Goal: Task Accomplishment & Management: Use online tool/utility

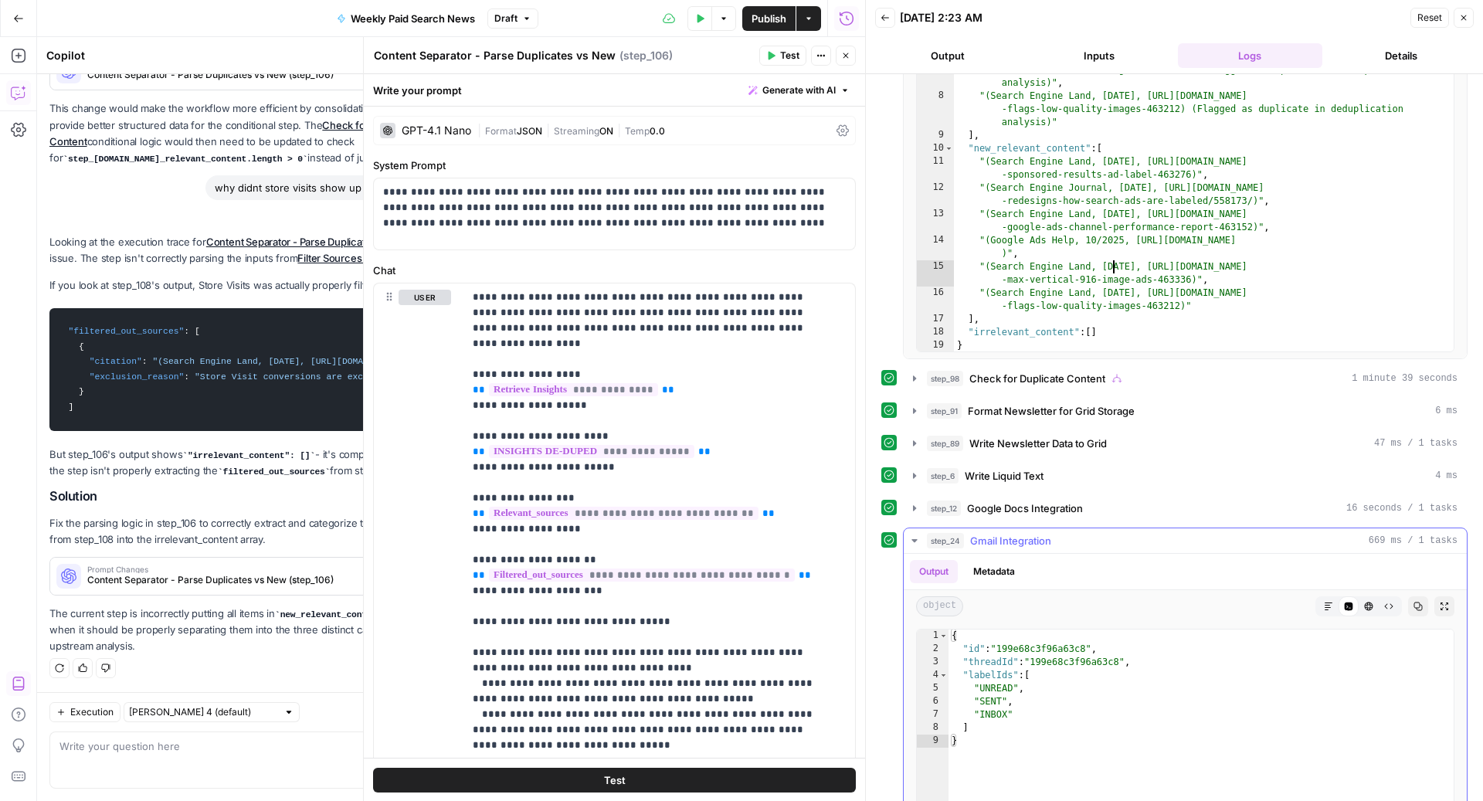
scroll to position [470, 0]
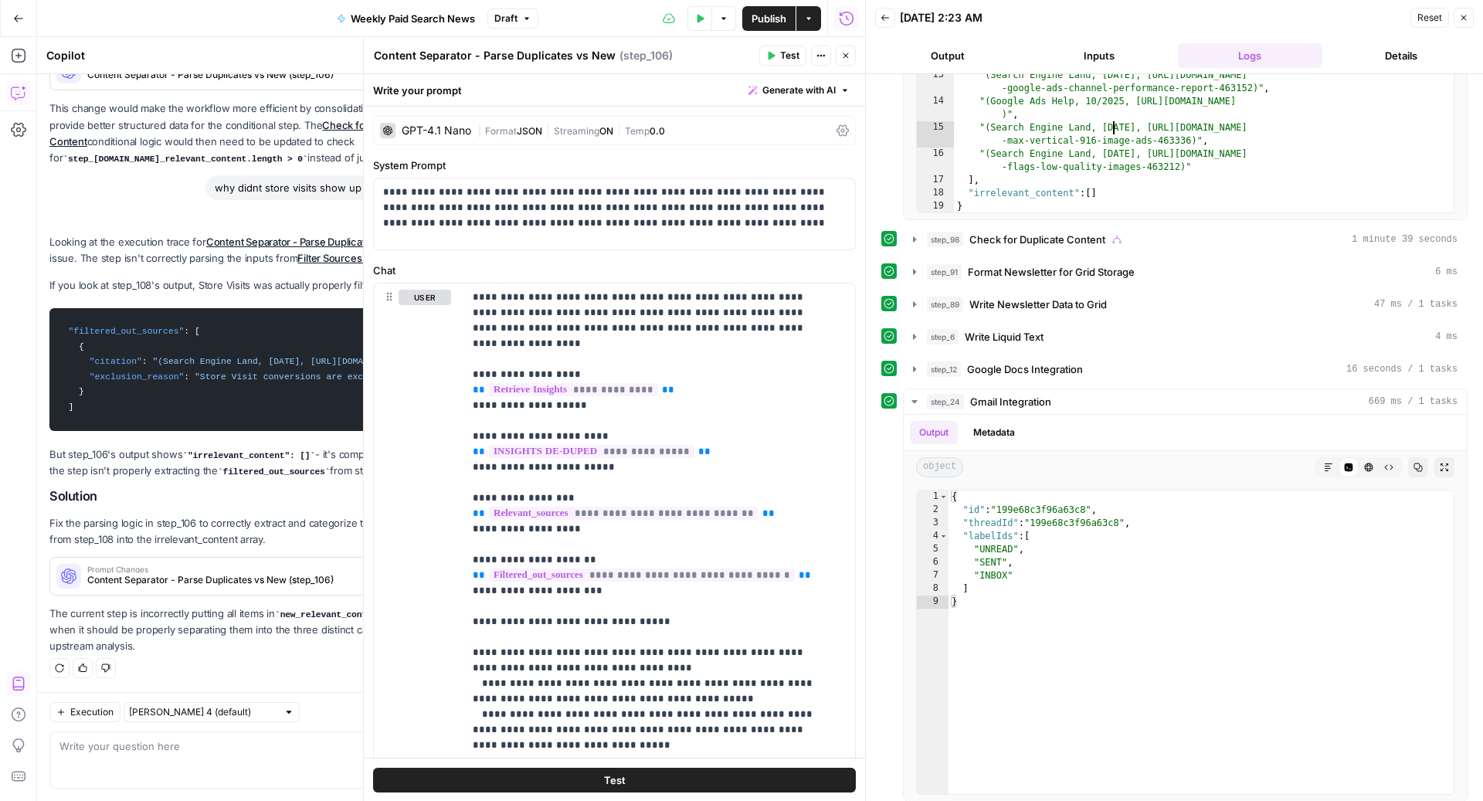
click at [1469, 24] on button "Close" at bounding box center [1464, 18] width 20 height 20
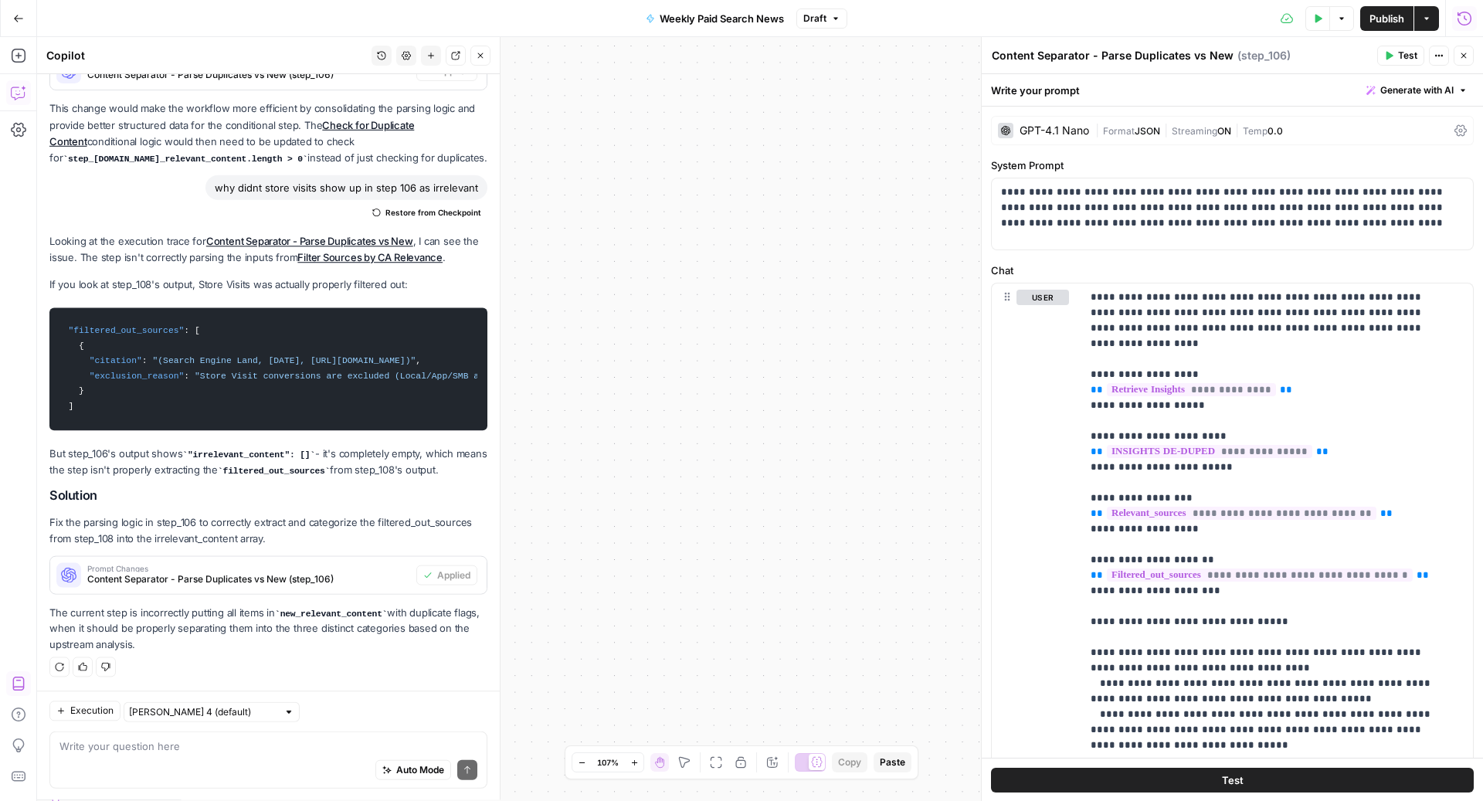
scroll to position [696, 0]
click at [1469, 20] on icon "button" at bounding box center [1464, 18] width 15 height 15
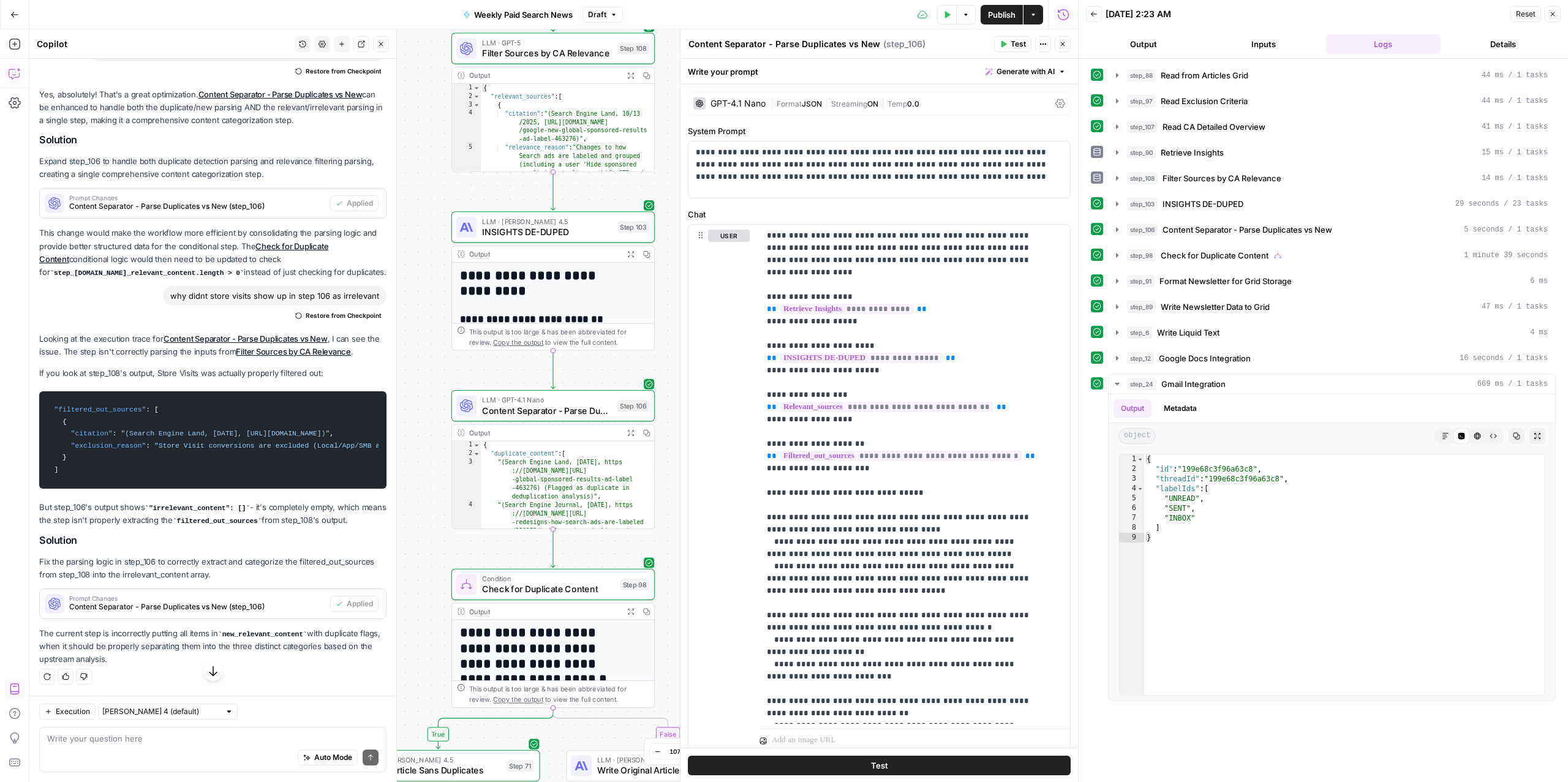
scroll to position [410, 0]
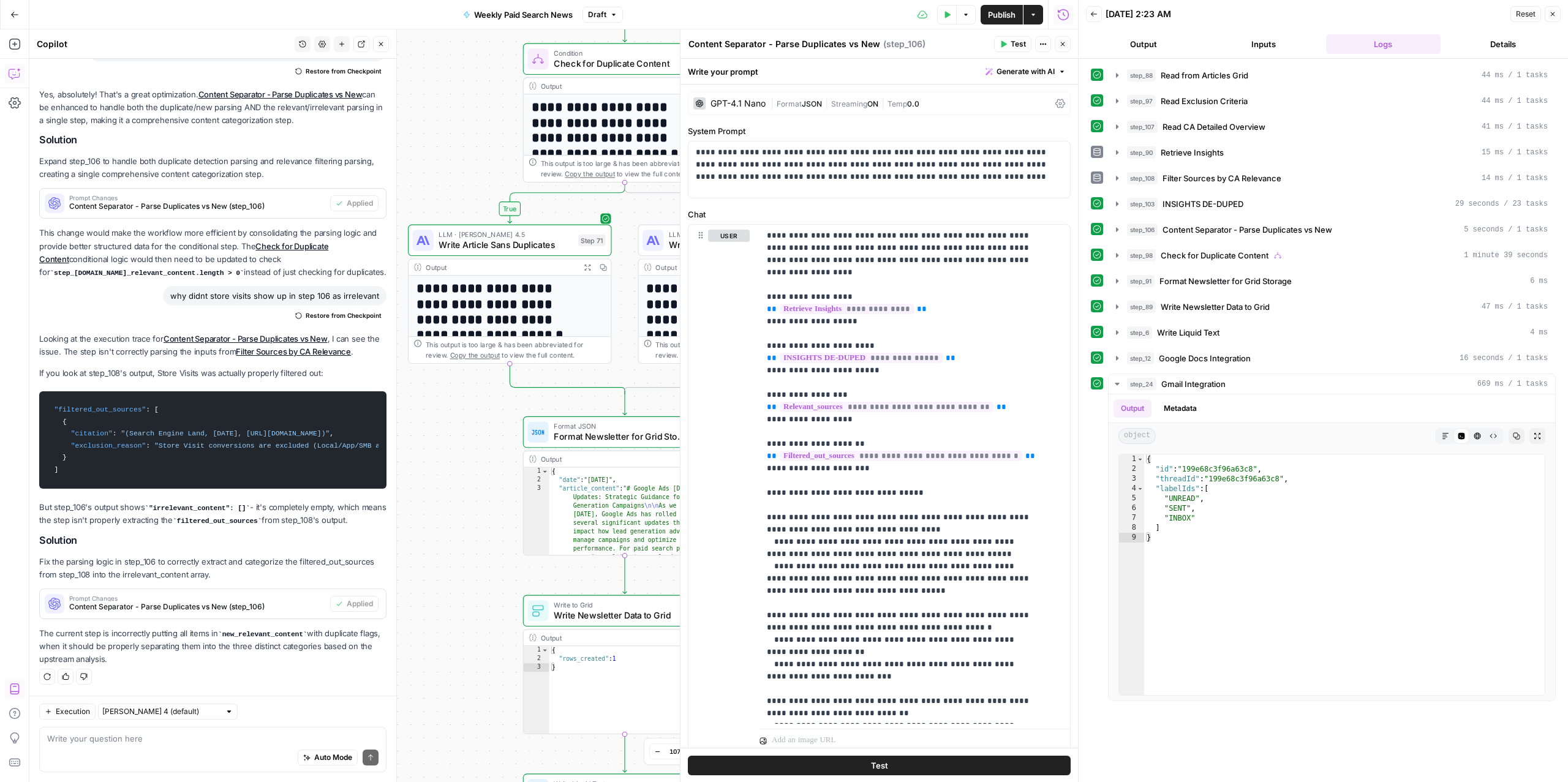
drag, startPoint x: 407, startPoint y: 481, endPoint x: 479, endPoint y: 494, distance: 73.2
click at [479, 494] on div "true false Workflow Input Settings Inputs Read from Grid Read from Articles Gri…" at bounding box center [553, 405] width 1049 height 752
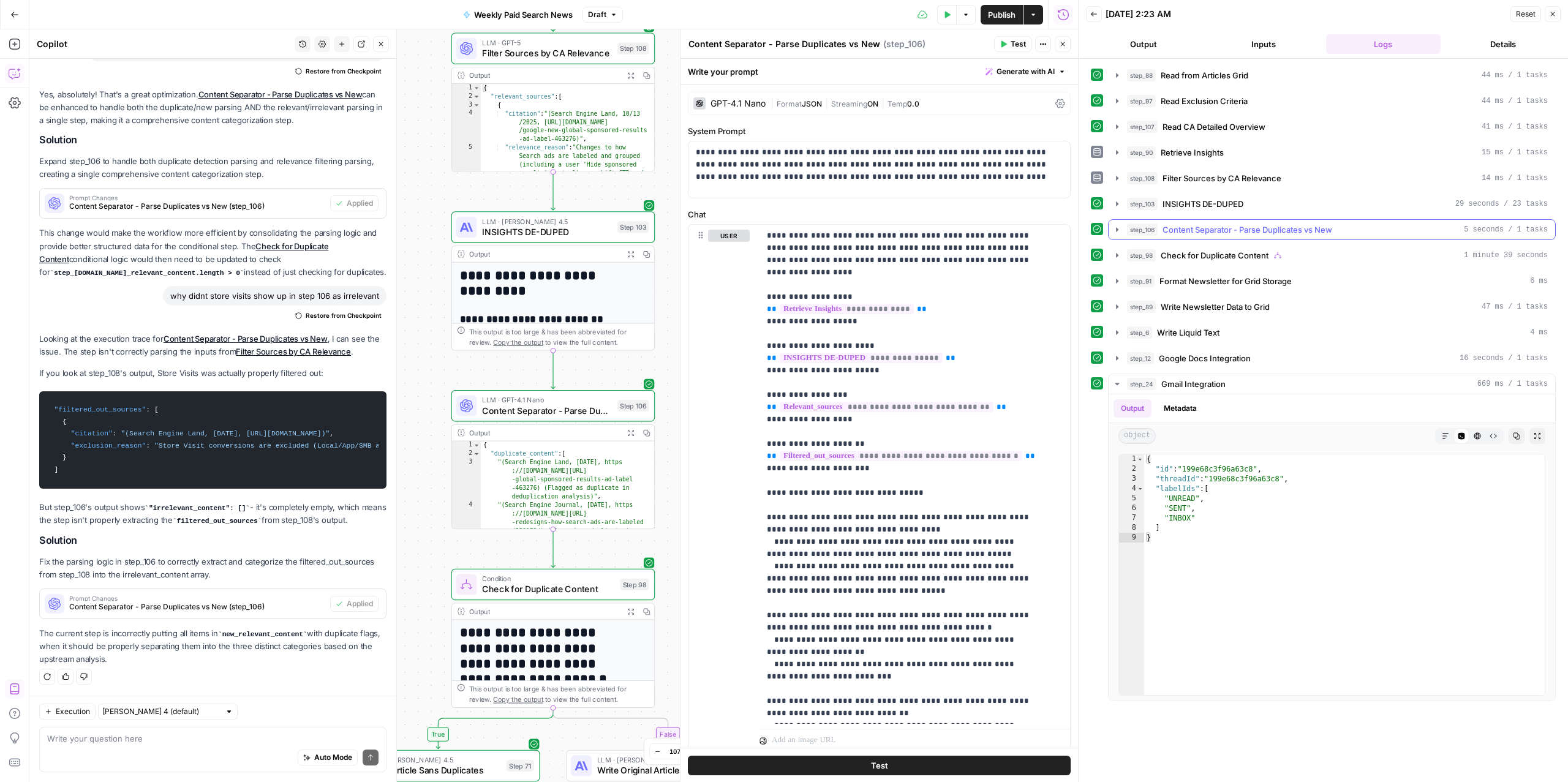
click at [1176, 234] on span "Content Separator - Parse Duplicates vs New" at bounding box center [1247, 229] width 170 height 12
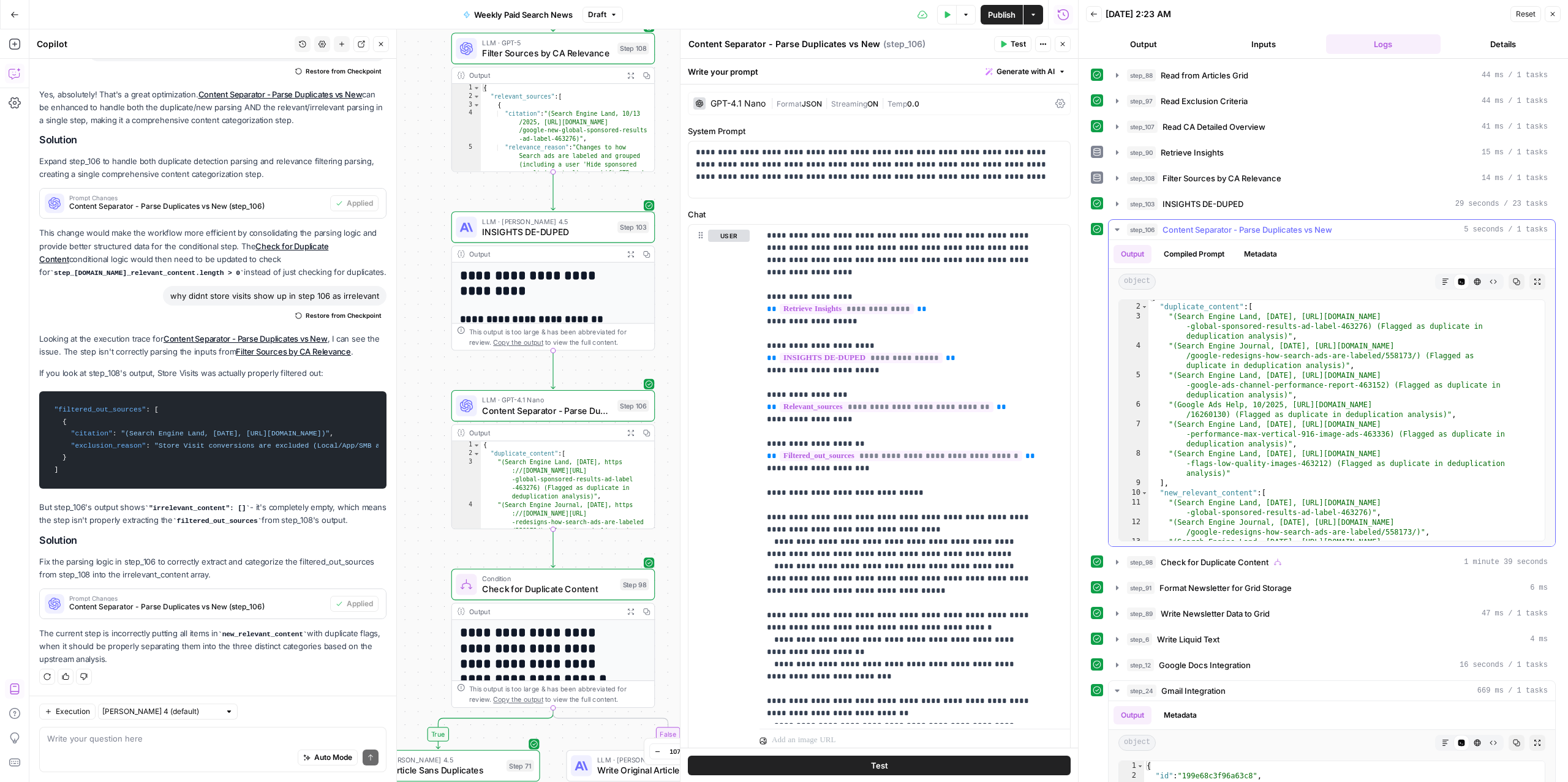
scroll to position [113, 0]
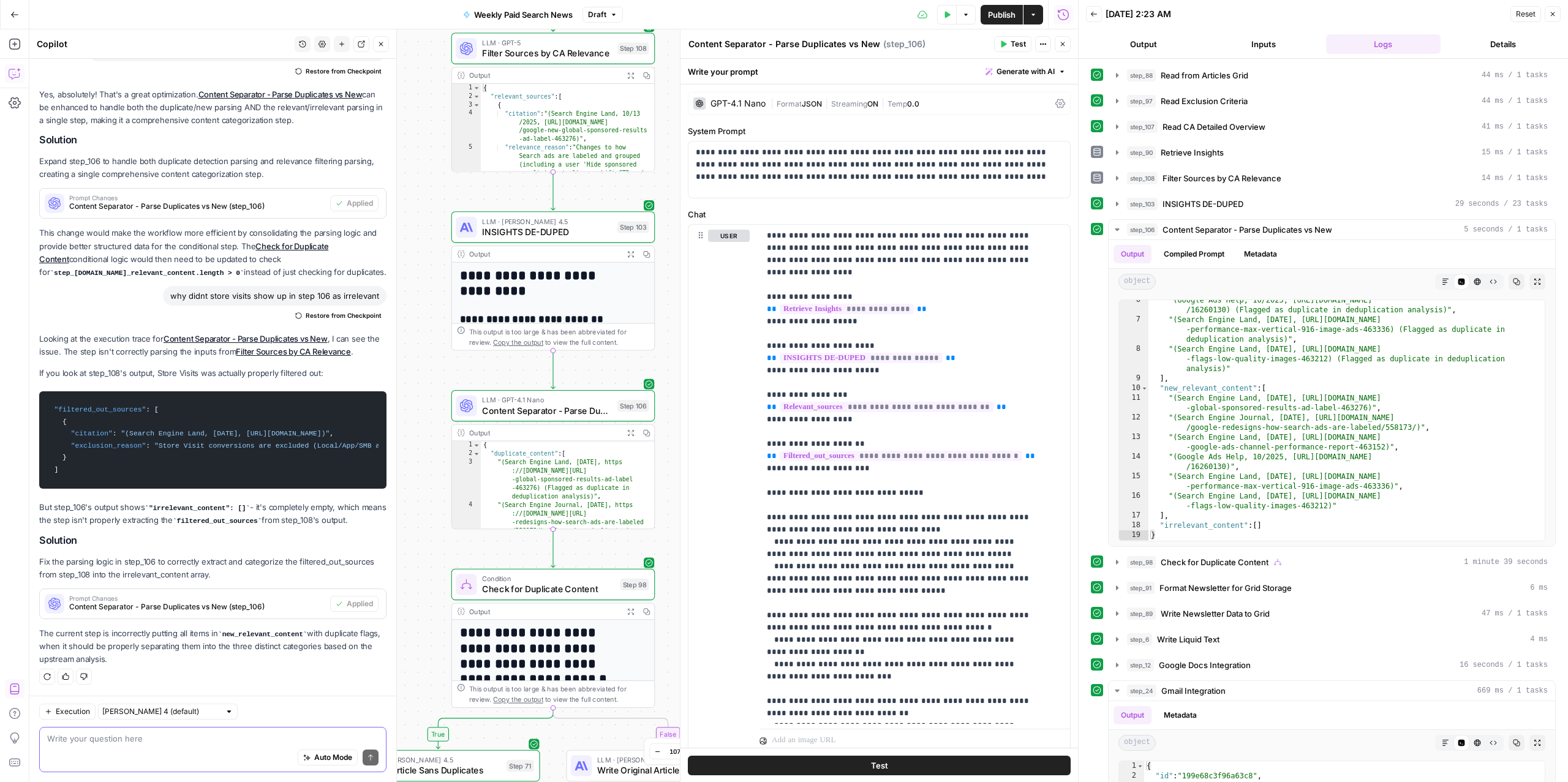
click at [124, 634] on textarea at bounding box center [212, 738] width 331 height 12
click at [1176, 181] on span "Filter Sources by CA Relevance" at bounding box center [1222, 177] width 119 height 12
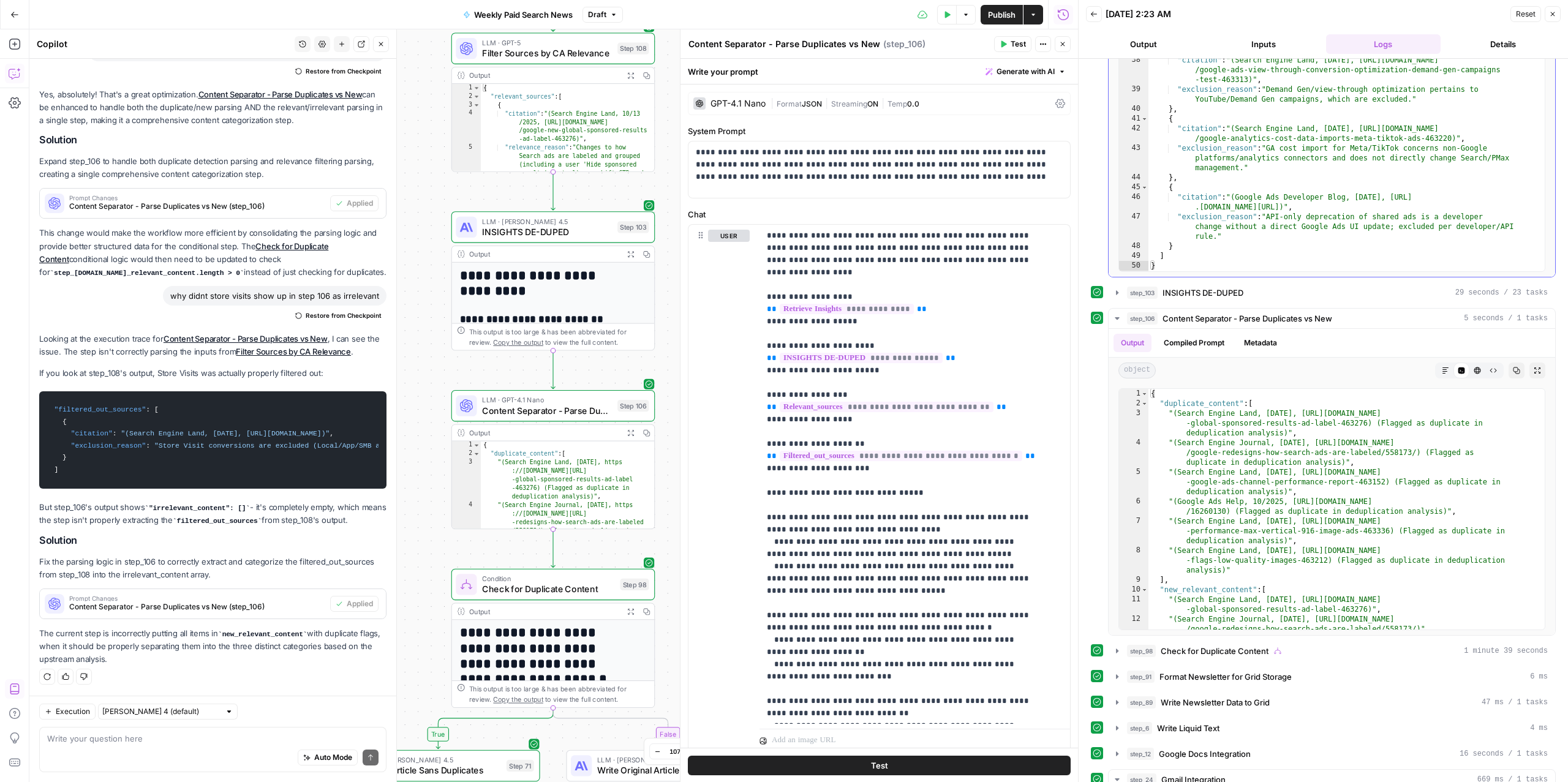
scroll to position [146, 0]
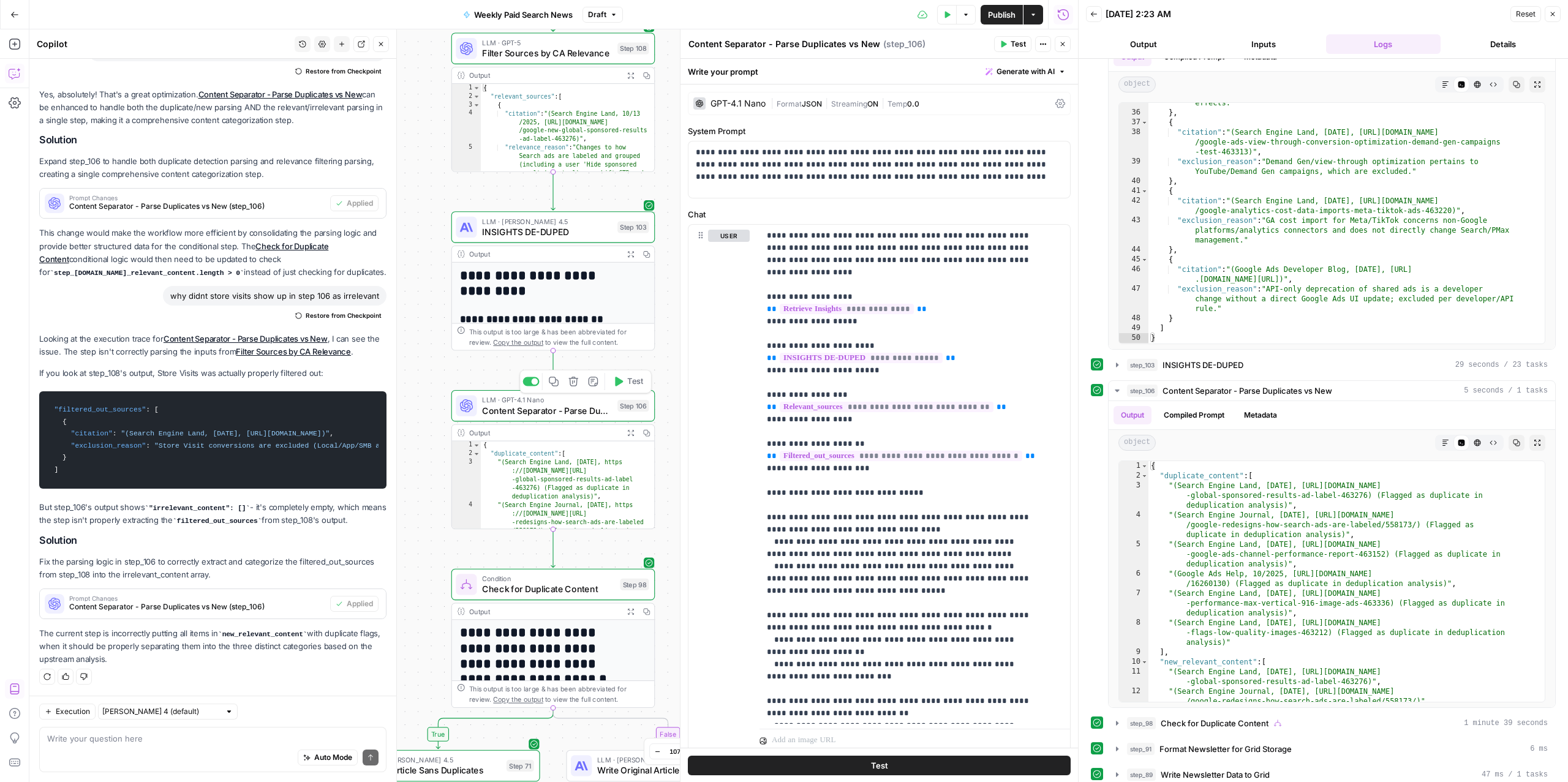
click at [510, 402] on span "LLM · GPT-4.1 Nano" at bounding box center [547, 399] width 130 height 10
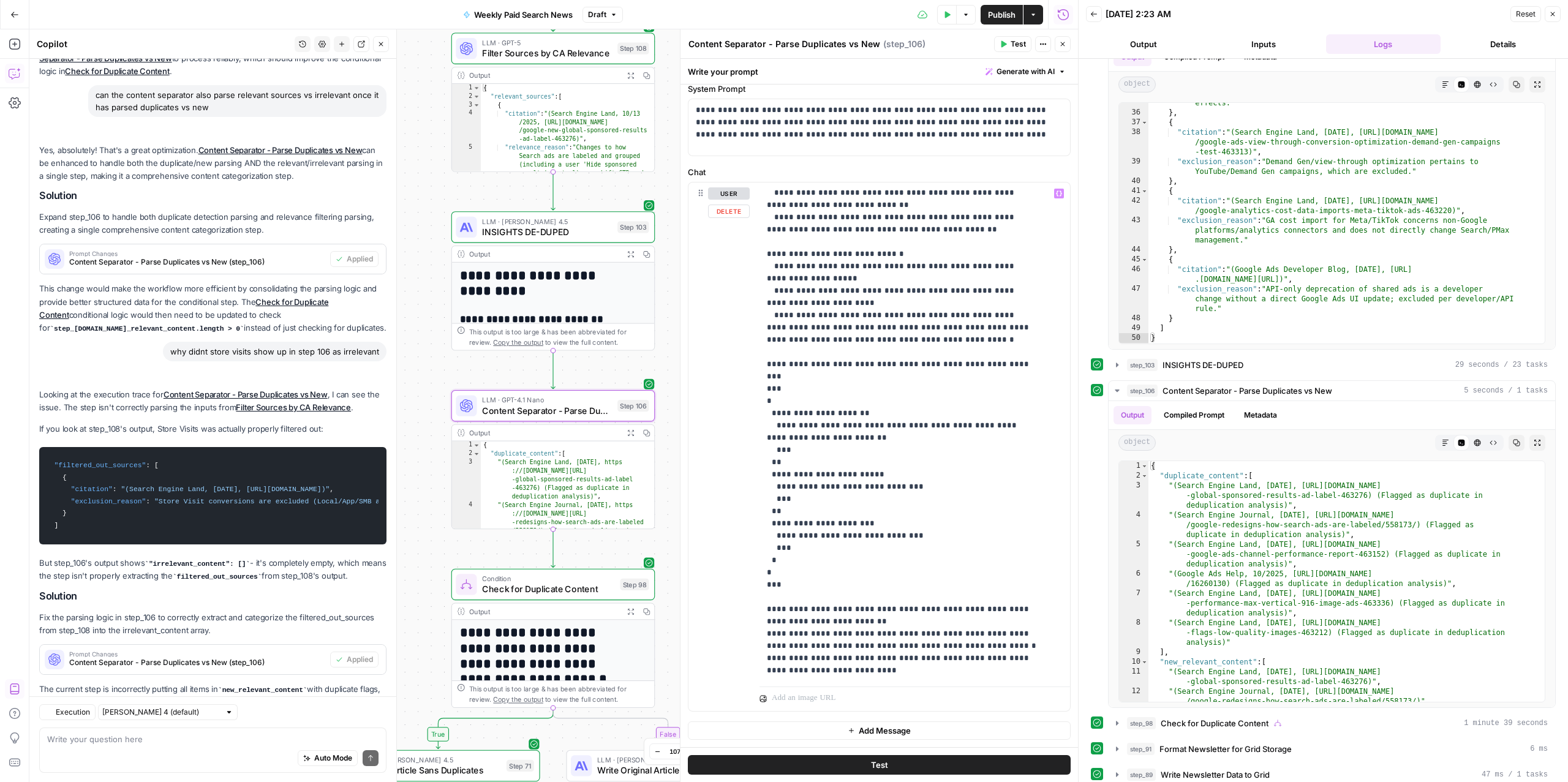
scroll to position [410, 0]
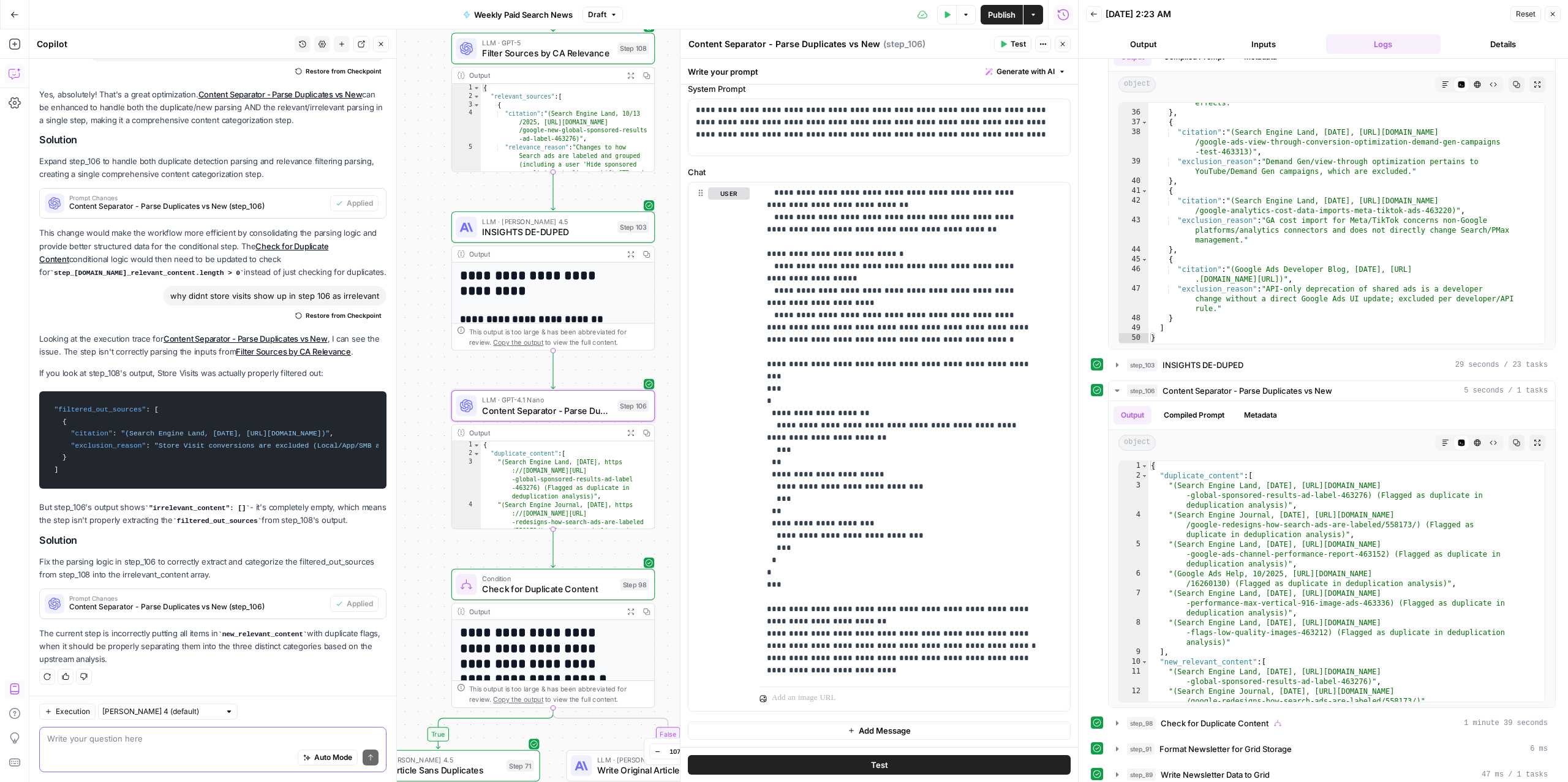
click at [212, 634] on textarea at bounding box center [212, 738] width 331 height 12
type textarea "f"
drag, startPoint x: 764, startPoint y: 339, endPoint x: 952, endPoint y: 698, distance: 405.2
click at [952, 634] on div "**********" at bounding box center [915, 446] width 311 height 528
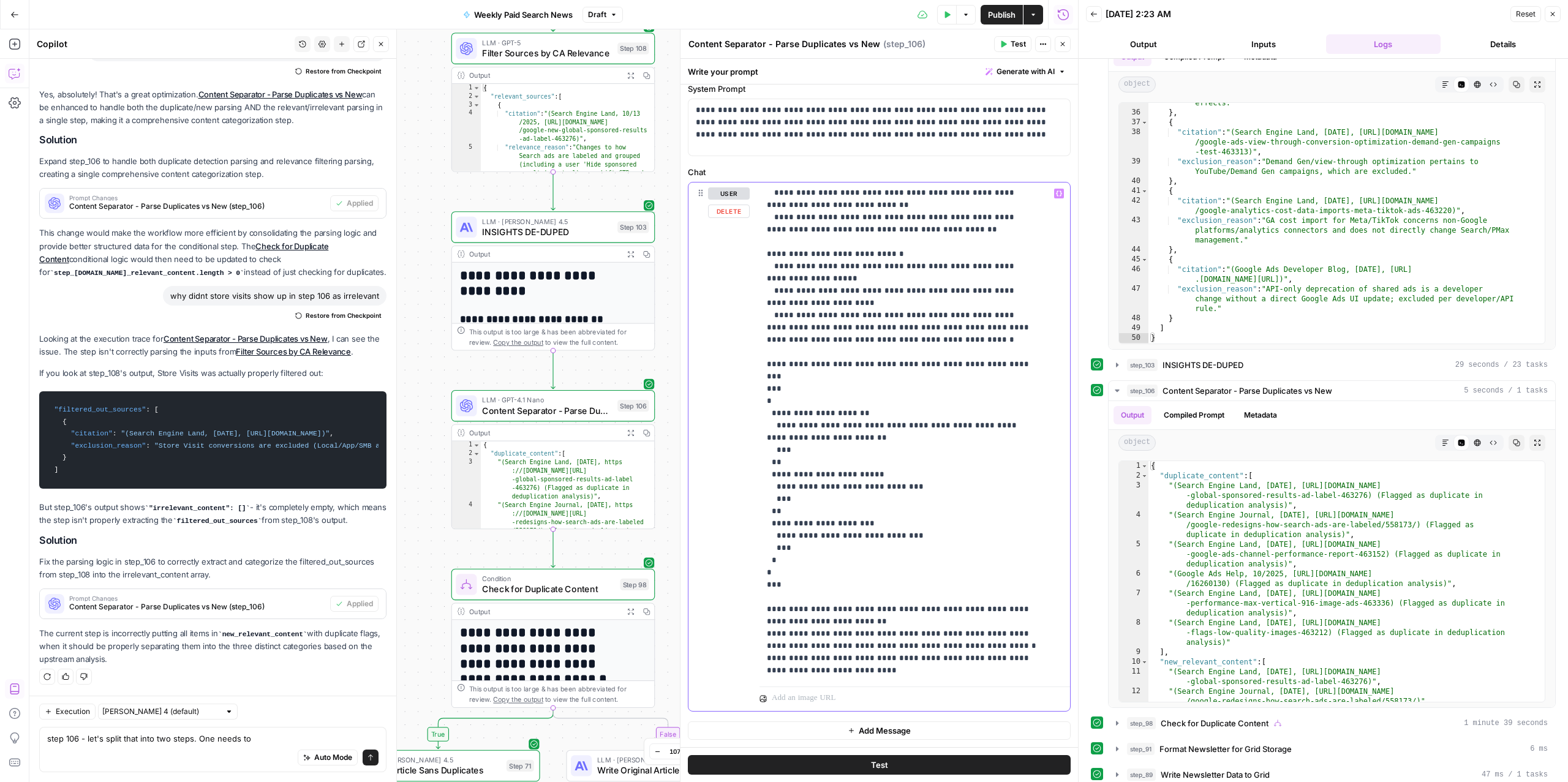
copy p "**********"
drag, startPoint x: 268, startPoint y: 738, endPoint x: 212, endPoint y: 742, distance: 56.1
click at [212, 634] on textarea "step 106 - let's split that into two steps. One needs to" at bounding box center [212, 738] width 331 height 12
paste textarea "Follow these detailed instructions: 1. Parse the deduplication analysis to dete…"
type textarea "step 106 - let's split that into two steps. One can do - Follow these detailed …"
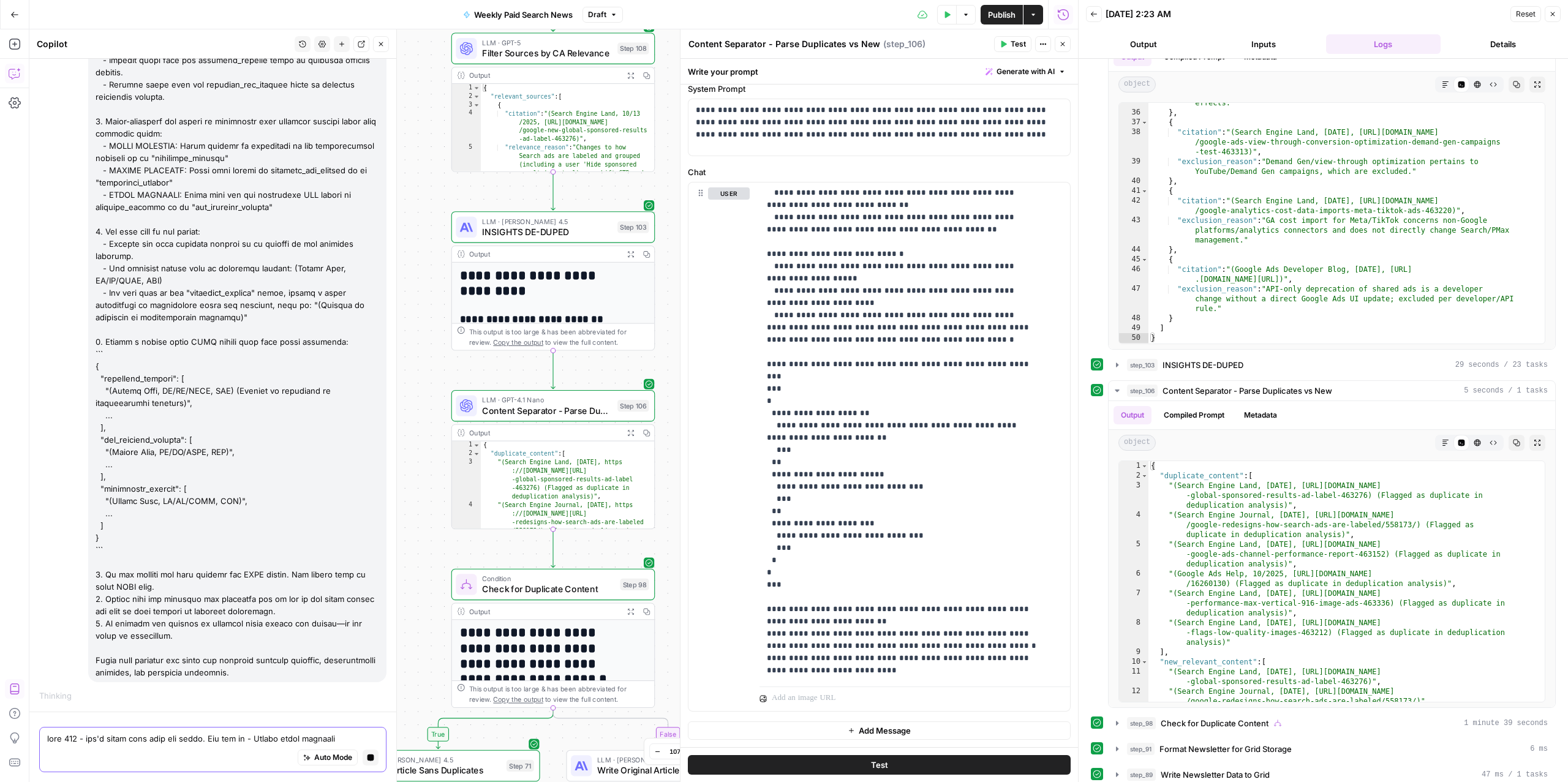
scroll to position [1120, 0]
click at [98, 631] on div at bounding box center [237, 286] width 298 height 791
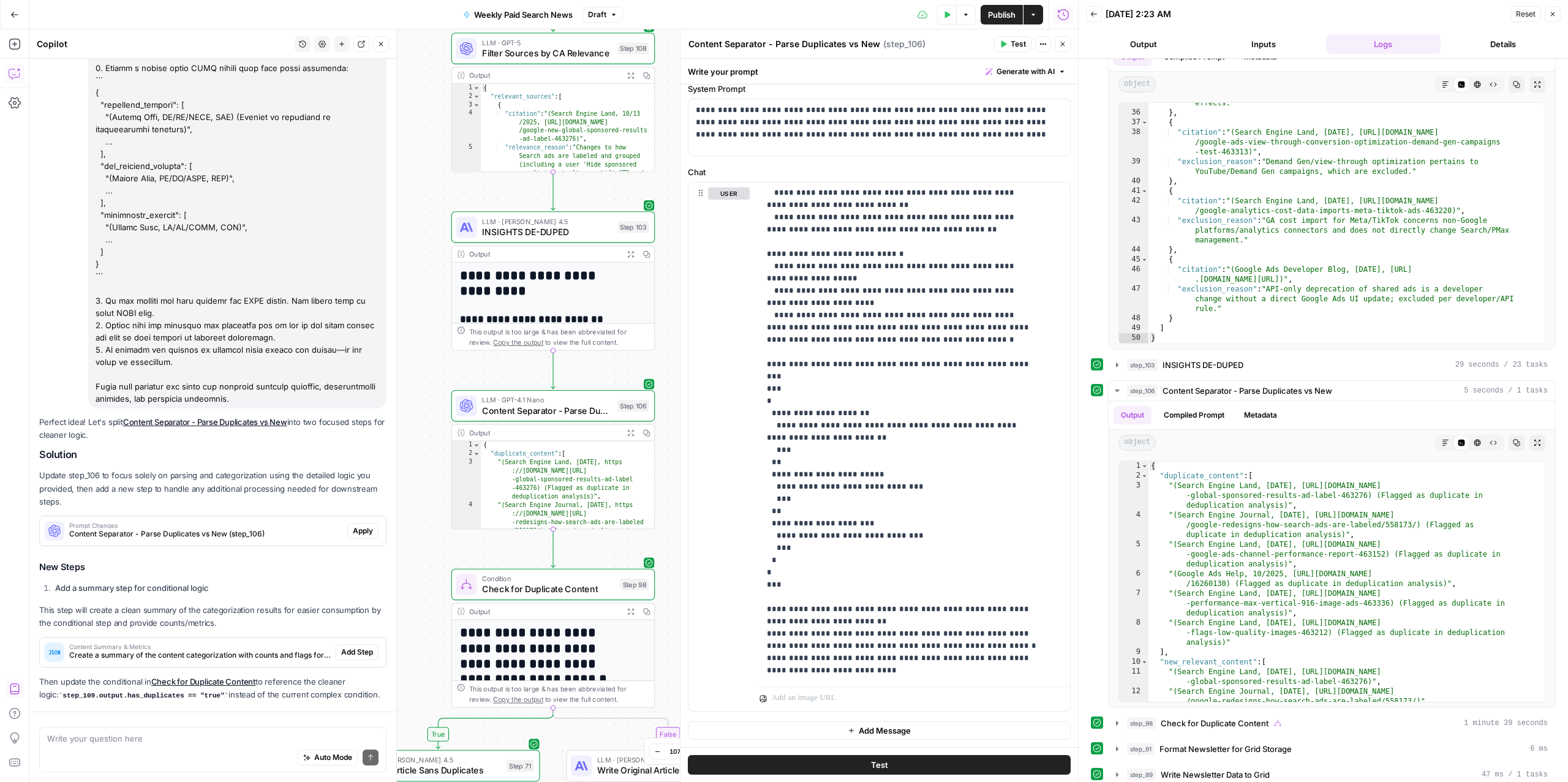
scroll to position [1490, 0]
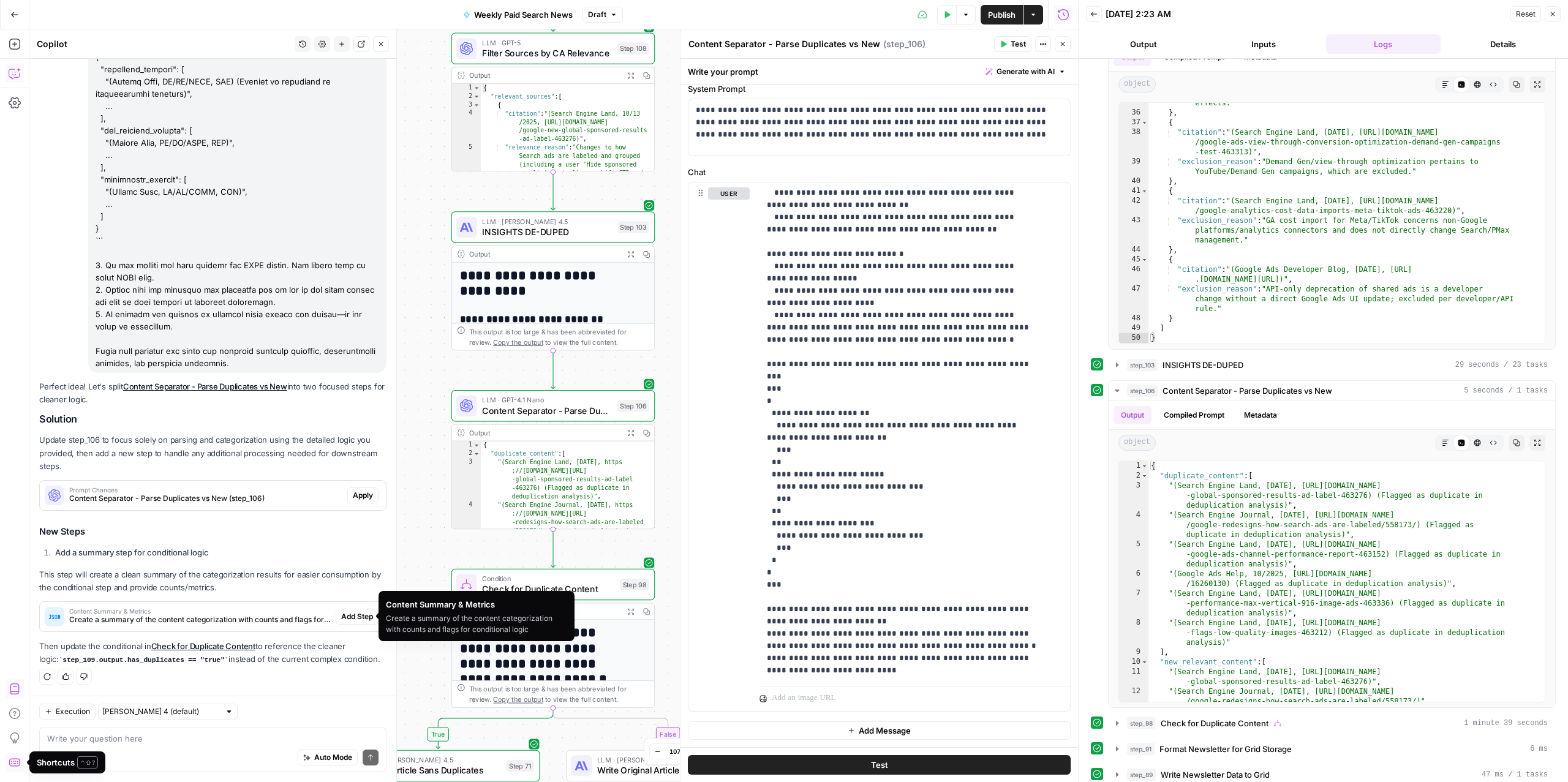
click at [202, 626] on div "Content Summary & Metrics Create a summary of the content categorization with c…" at bounding box center [187, 616] width 296 height 29
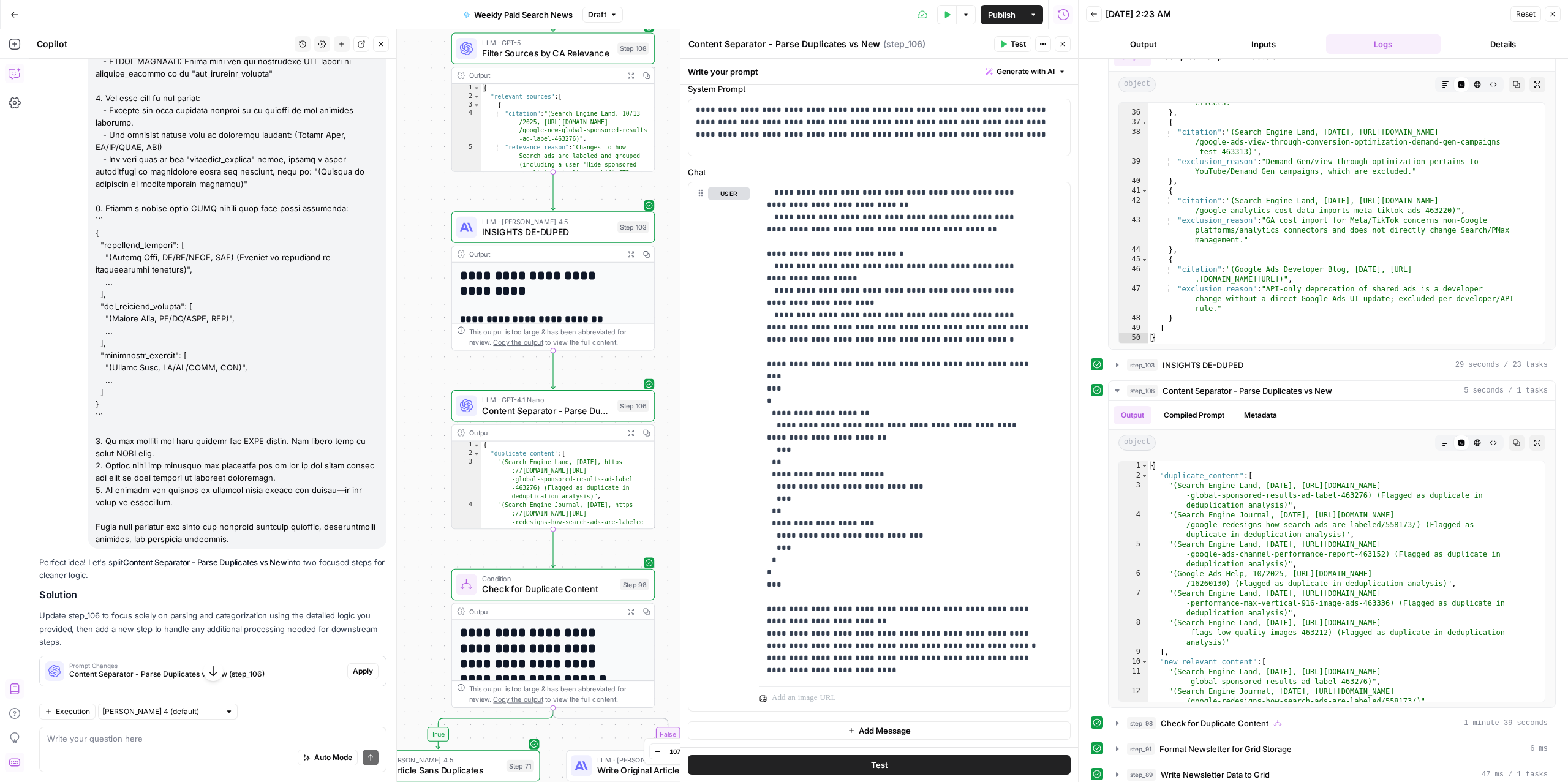
scroll to position [1729, 0]
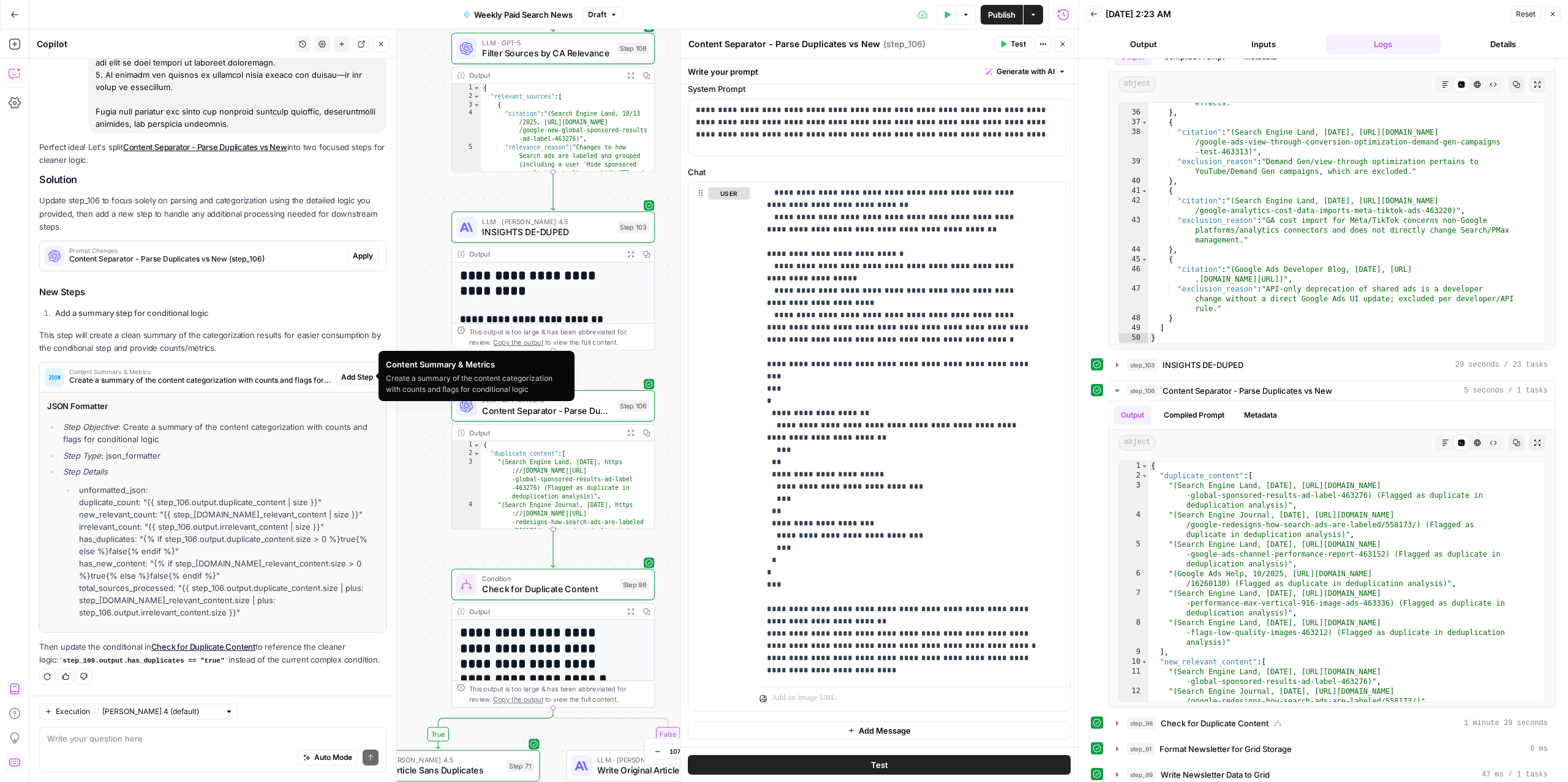
click at [136, 371] on span "Content Summary & Metrics" at bounding box center [200, 372] width 262 height 6
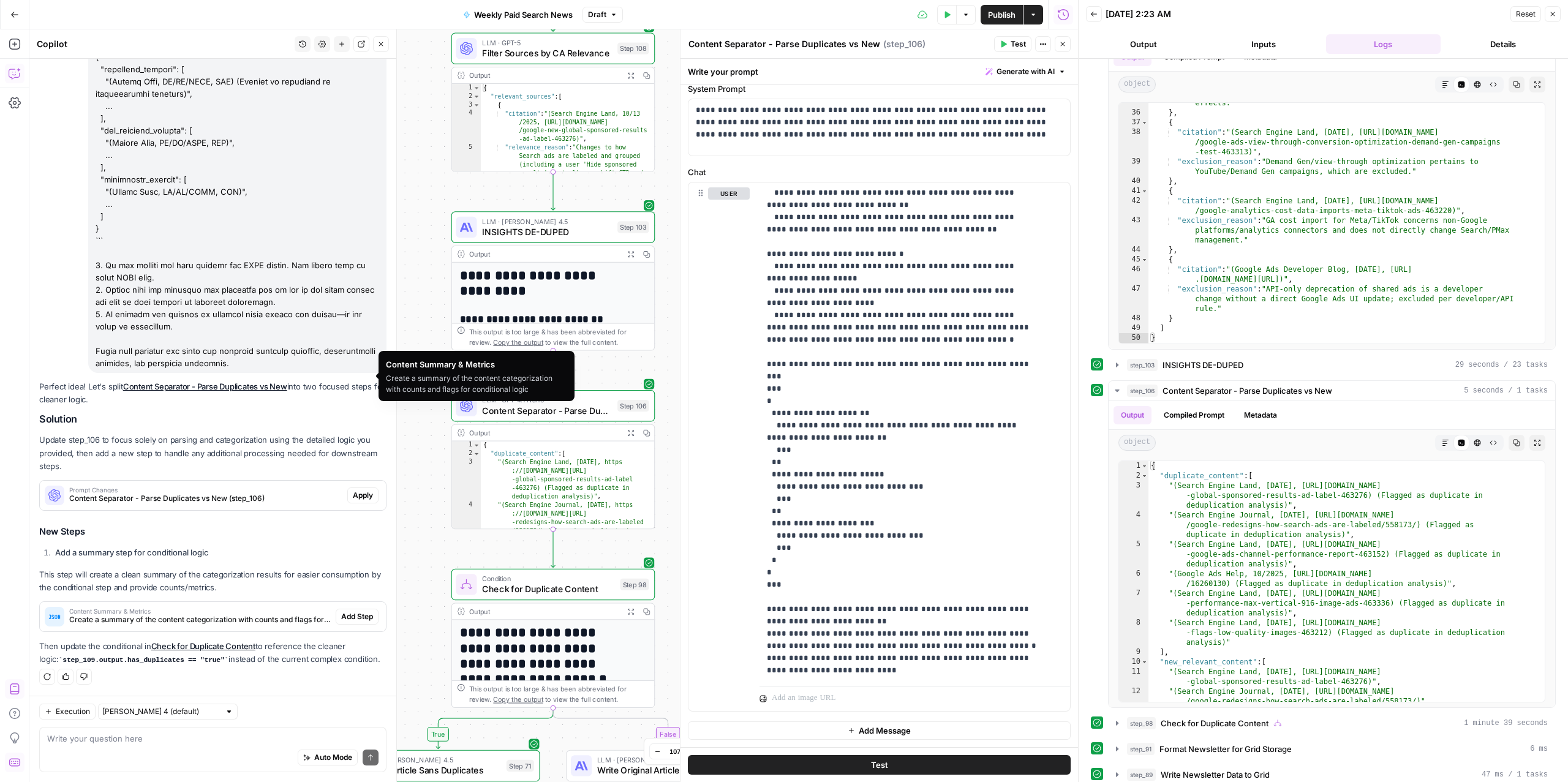
scroll to position [1490, 0]
click at [353, 497] on span "Apply" at bounding box center [362, 495] width 20 height 11
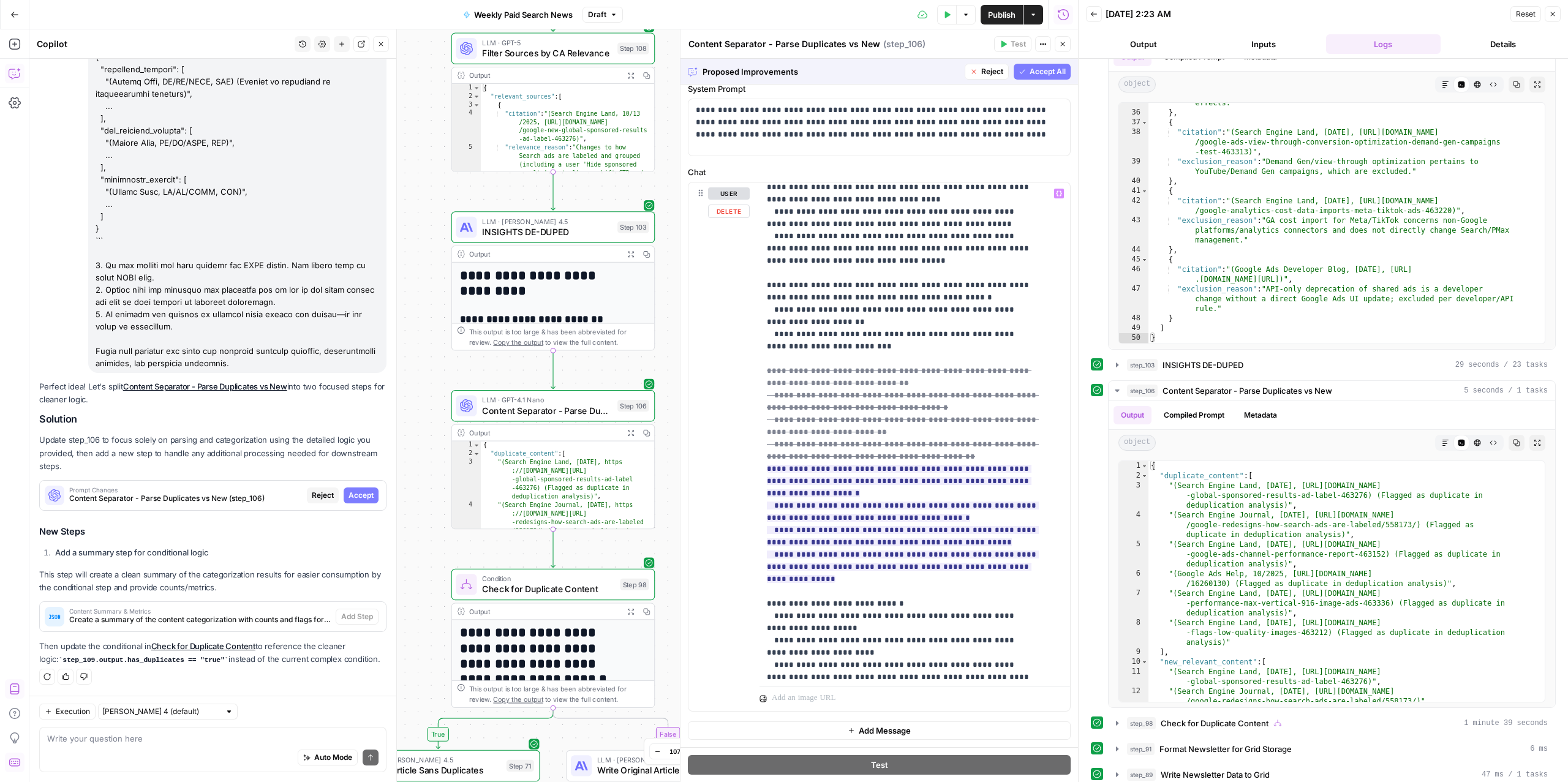
scroll to position [292, 0]
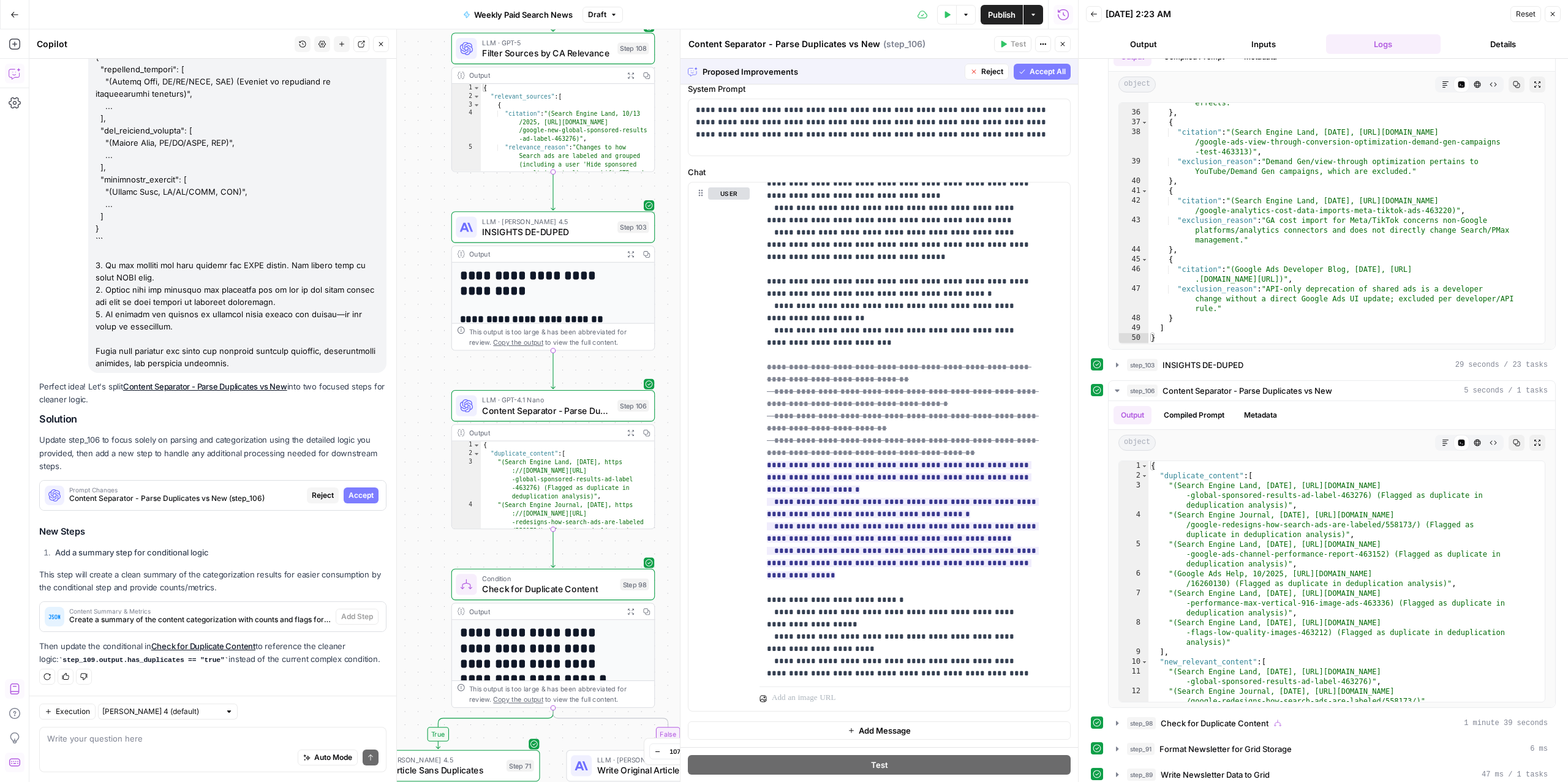
click at [1030, 74] on span "Accept All" at bounding box center [1048, 71] width 36 height 11
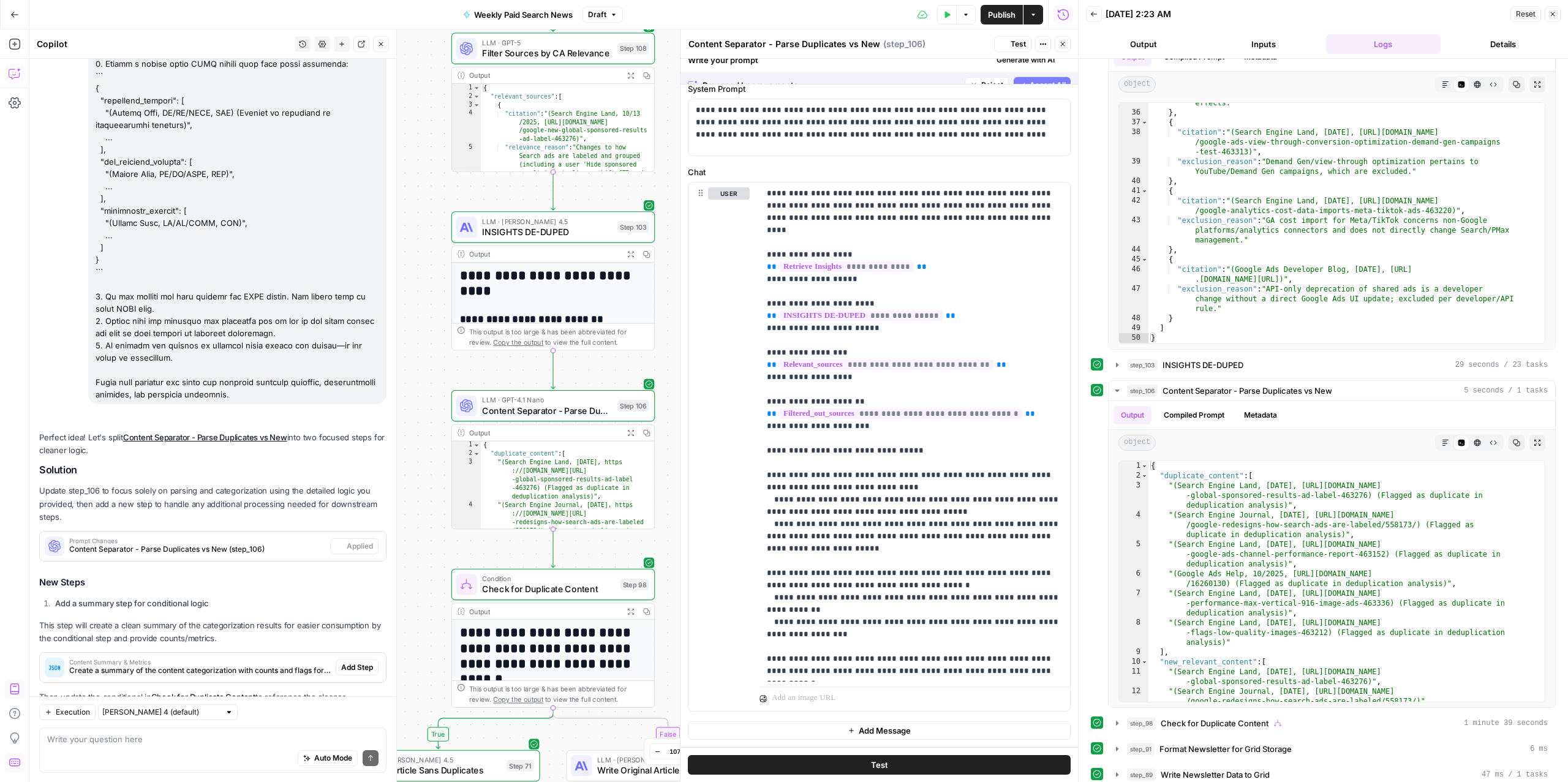
scroll to position [0, 0]
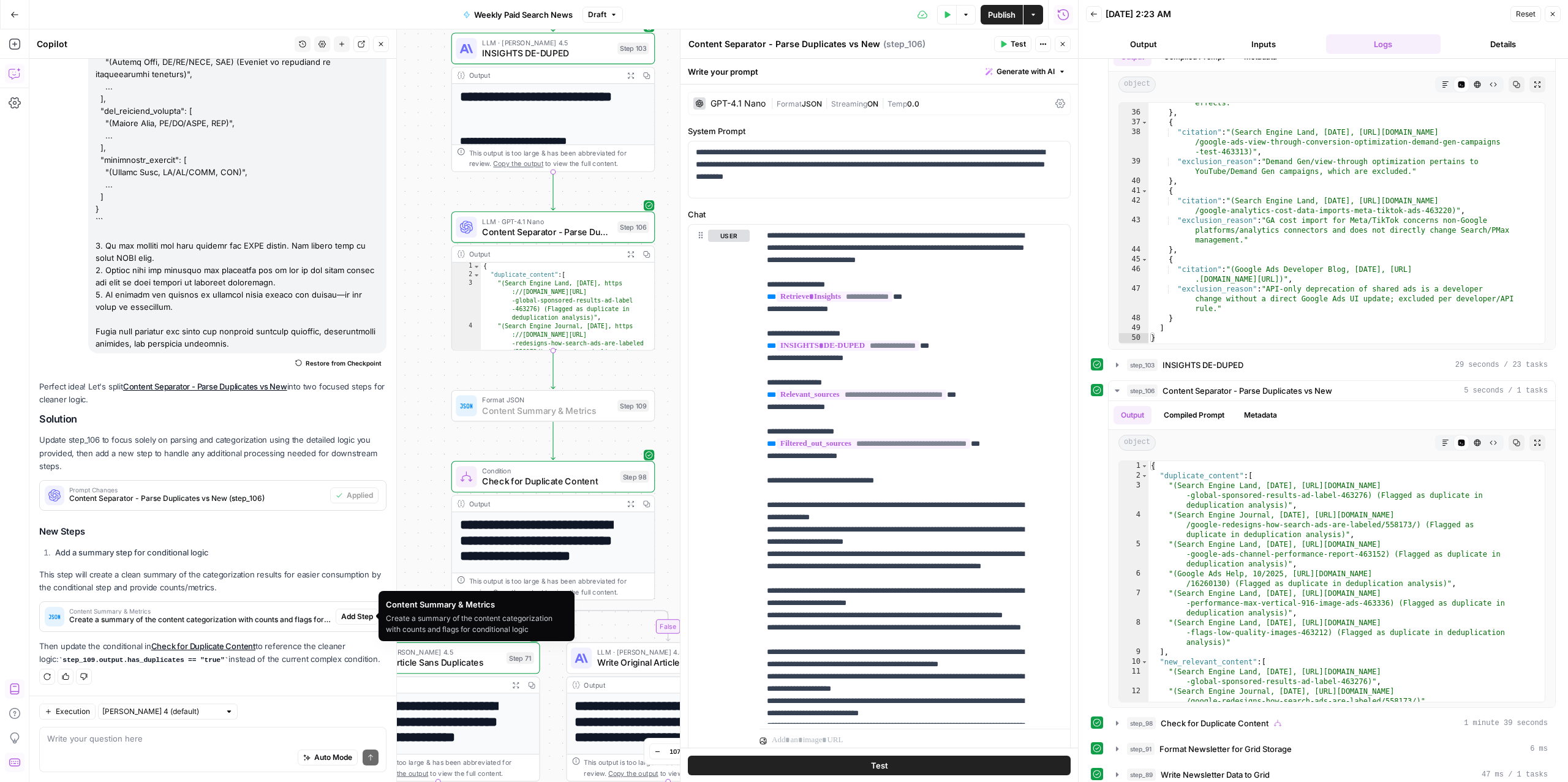
click at [341, 615] on span "Add Step" at bounding box center [357, 616] width 32 height 11
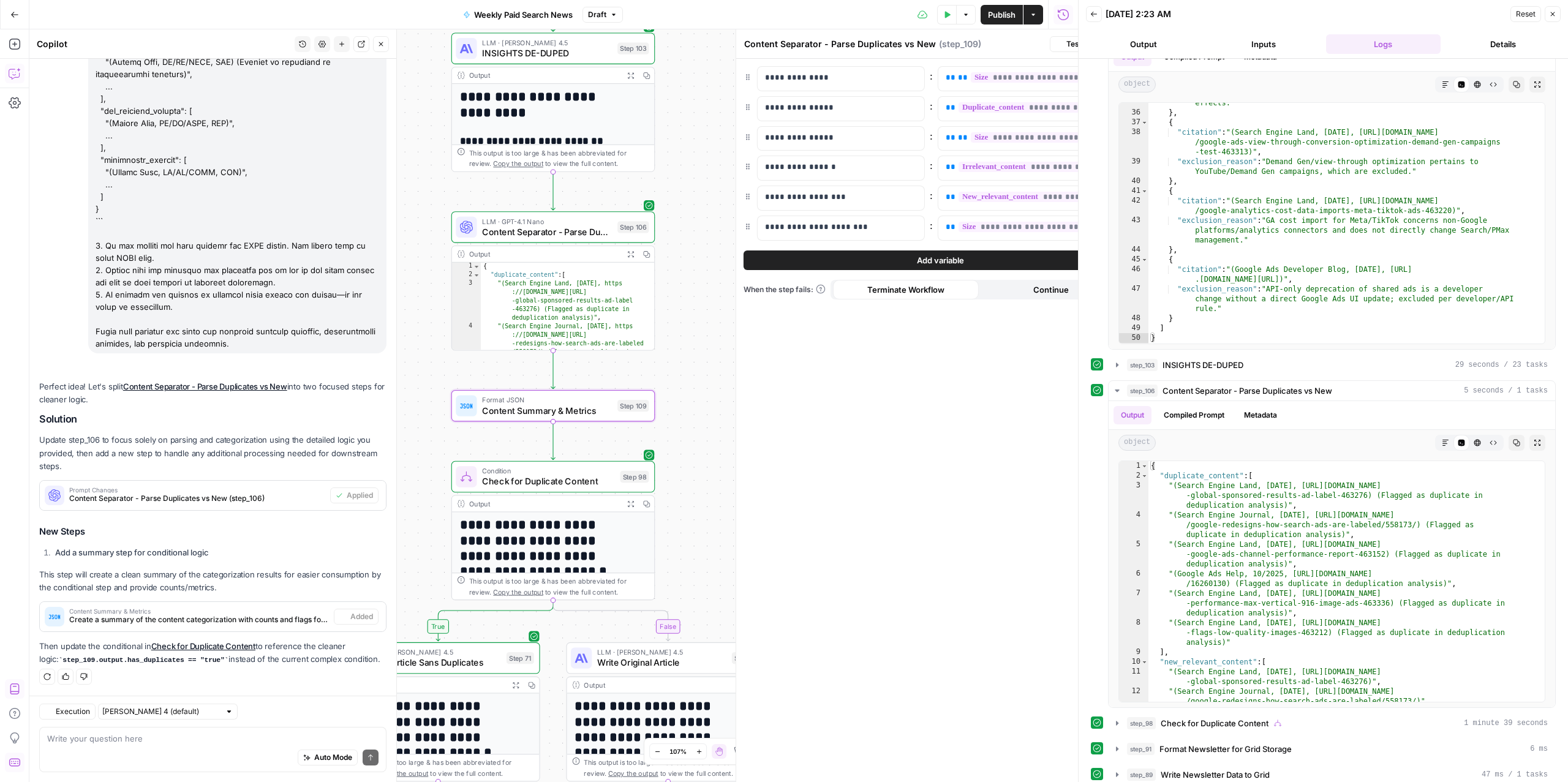
type textarea "Content Summary & Metrics"
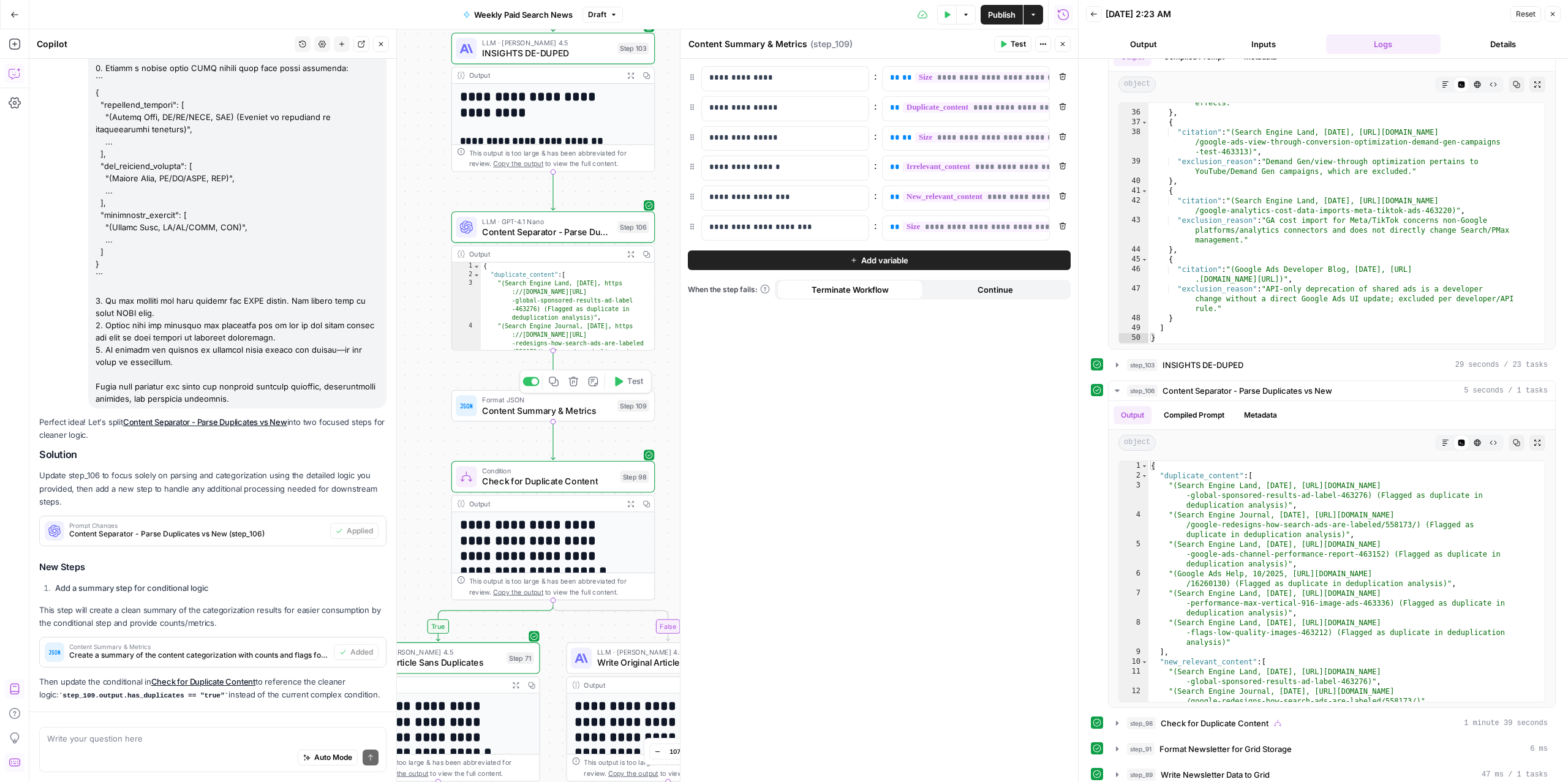
scroll to position [1509, 0]
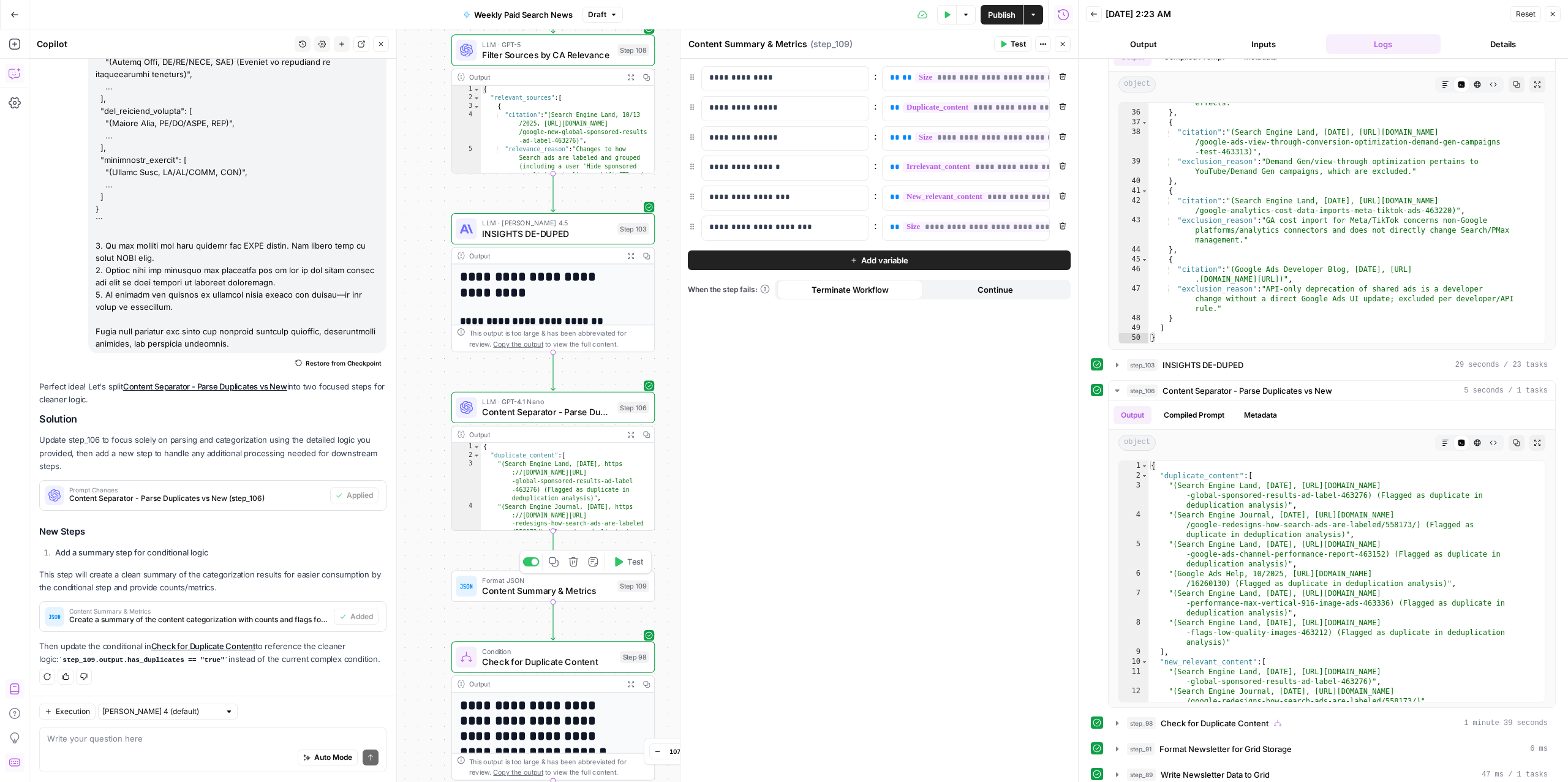
click at [521, 596] on span "Content Summary & Metrics" at bounding box center [547, 590] width 130 height 13
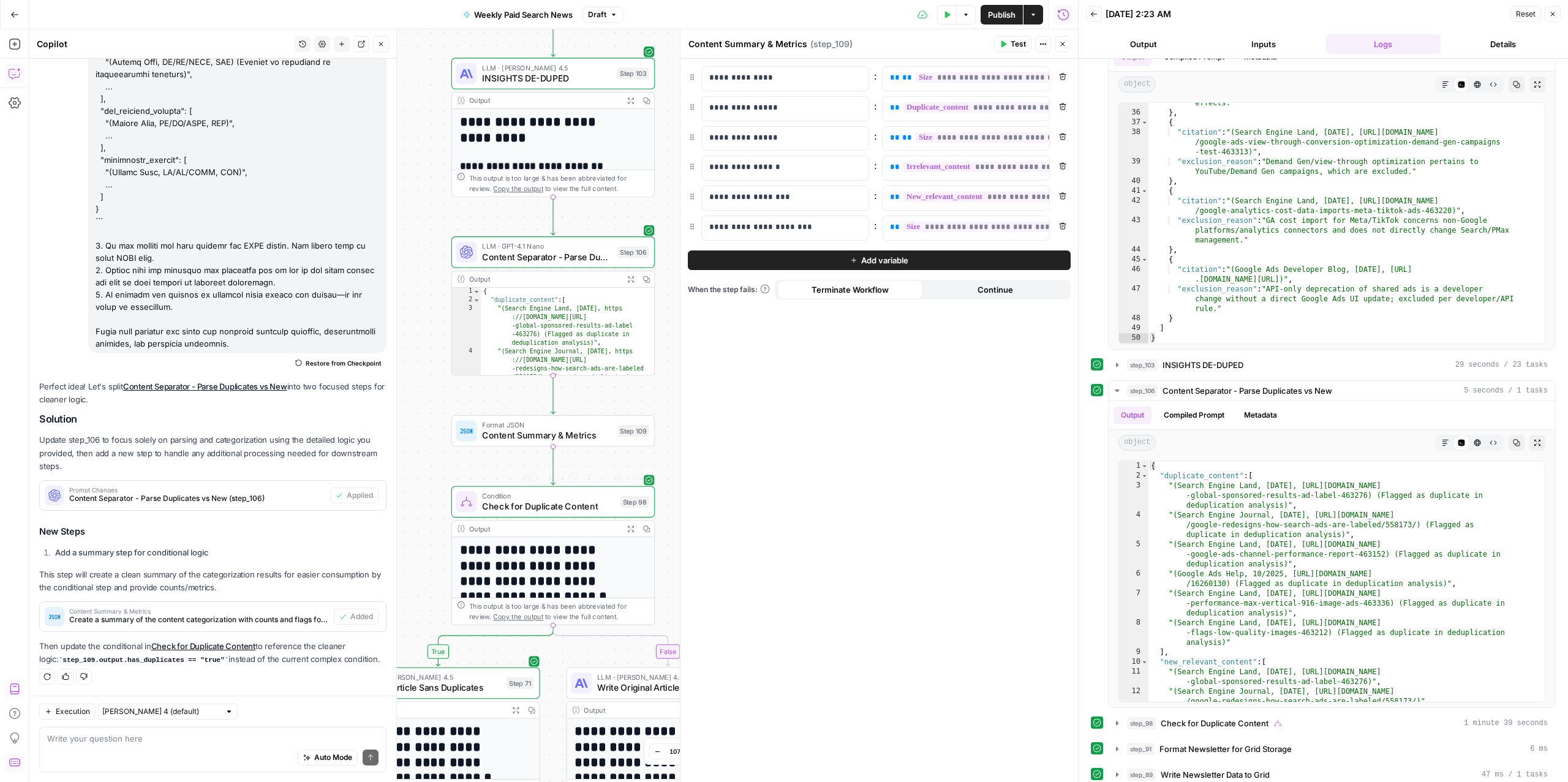
click at [501, 514] on div "Condition Check for Duplicate Content Step 98 Copy step Delete step Add Note Te…" at bounding box center [553, 501] width 204 height 31
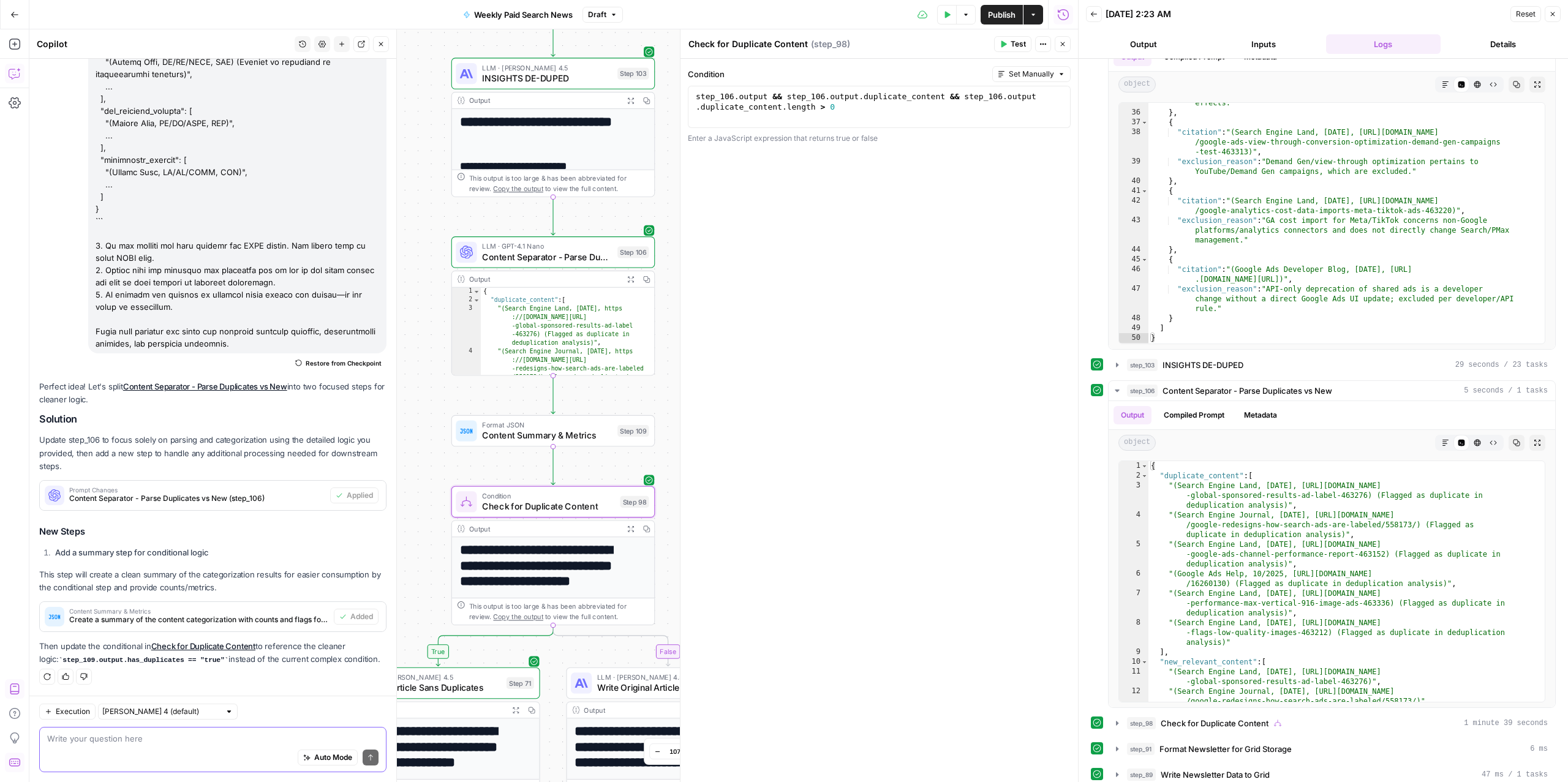
click at [185, 634] on textarea at bounding box center [212, 738] width 331 height 12
type textarea "h"
type textarea "do we need to update step 98 based on 109"
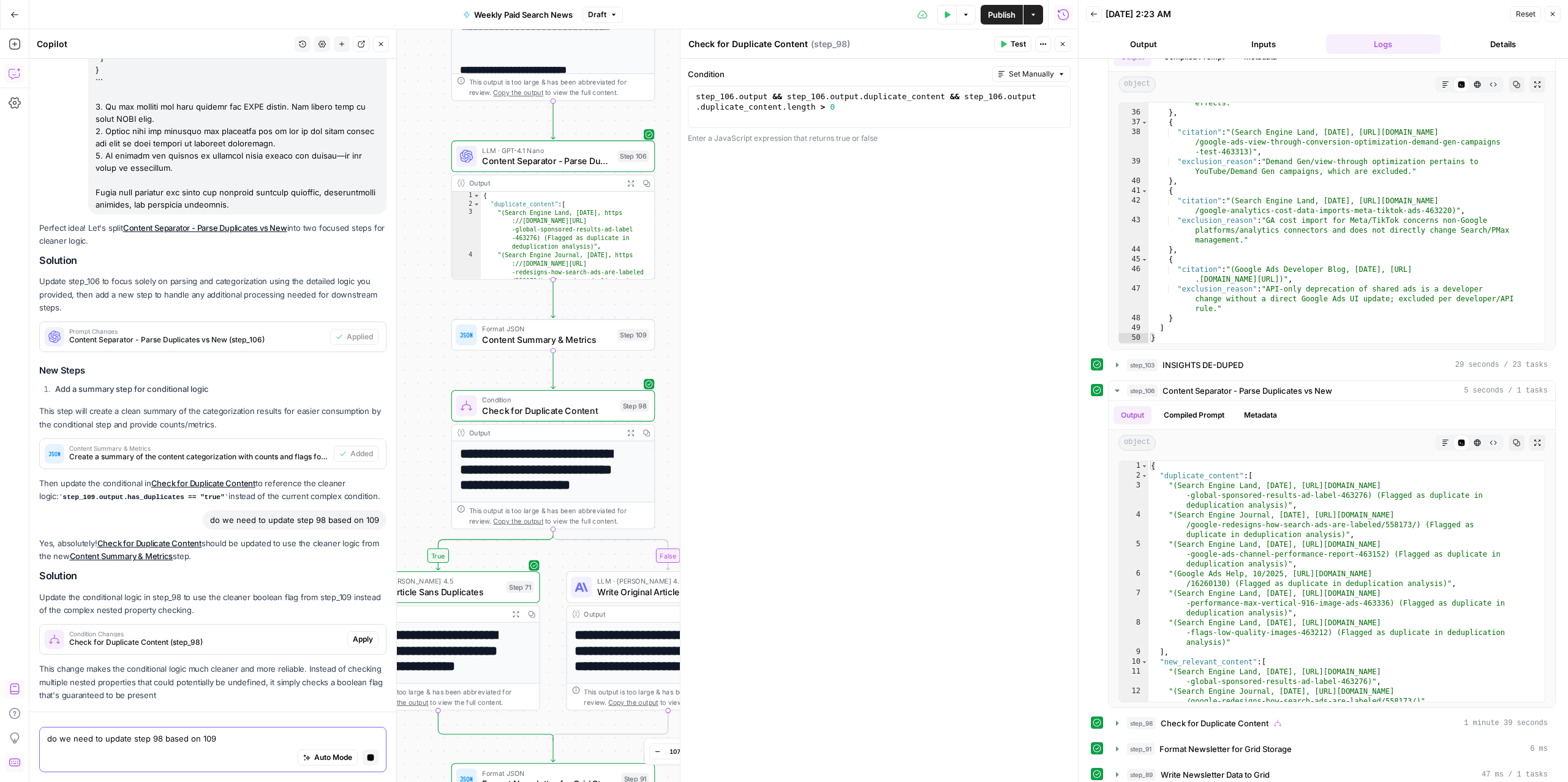
scroll to position [1589, 0]
click at [260, 634] on div "Condition Changes Check for Duplicate Content (step_98)" at bounding box center [205, 639] width 273 height 17
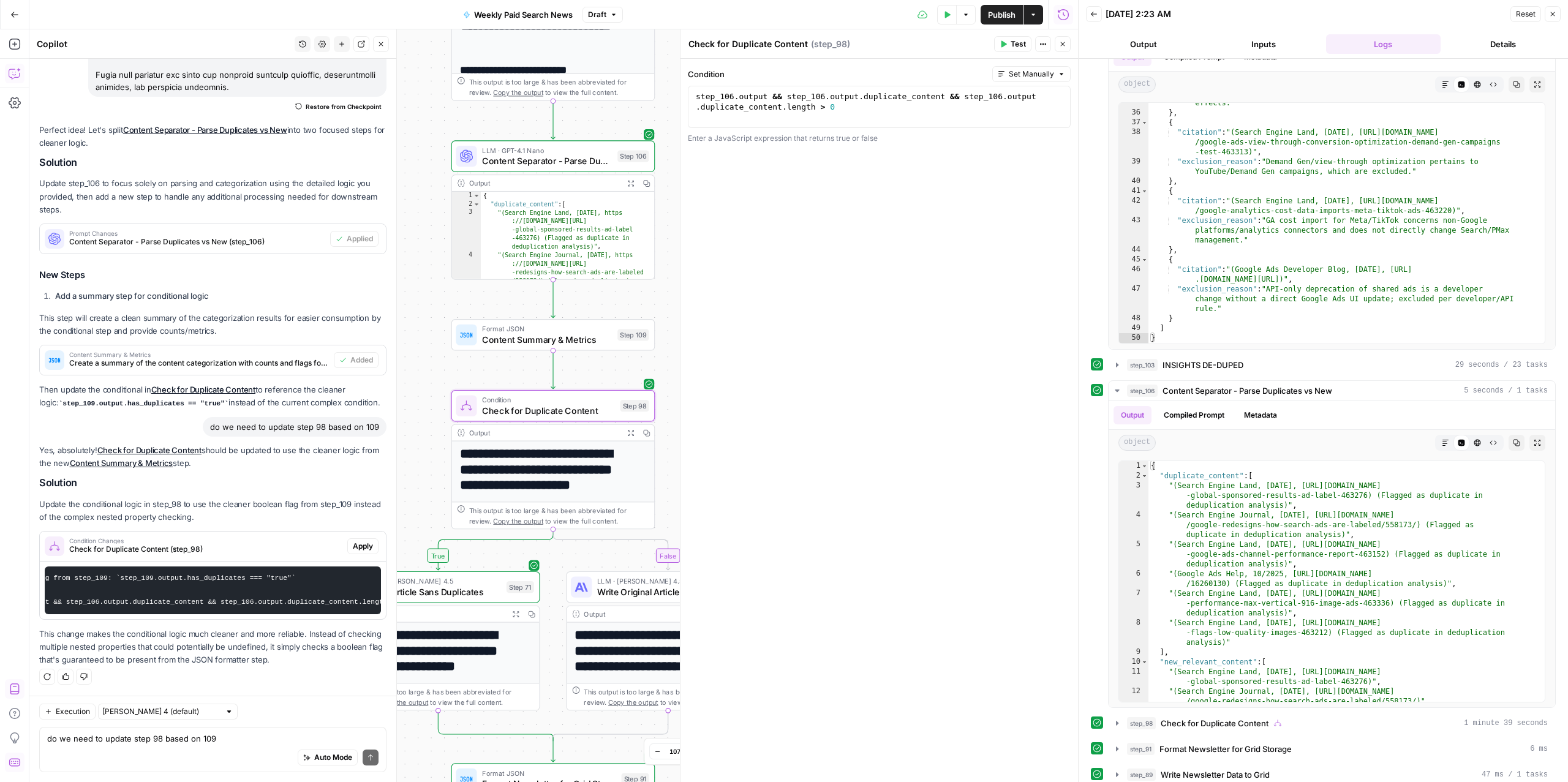
scroll to position [0, 235]
click at [353, 540] on span "Apply" at bounding box center [362, 546] width 20 height 11
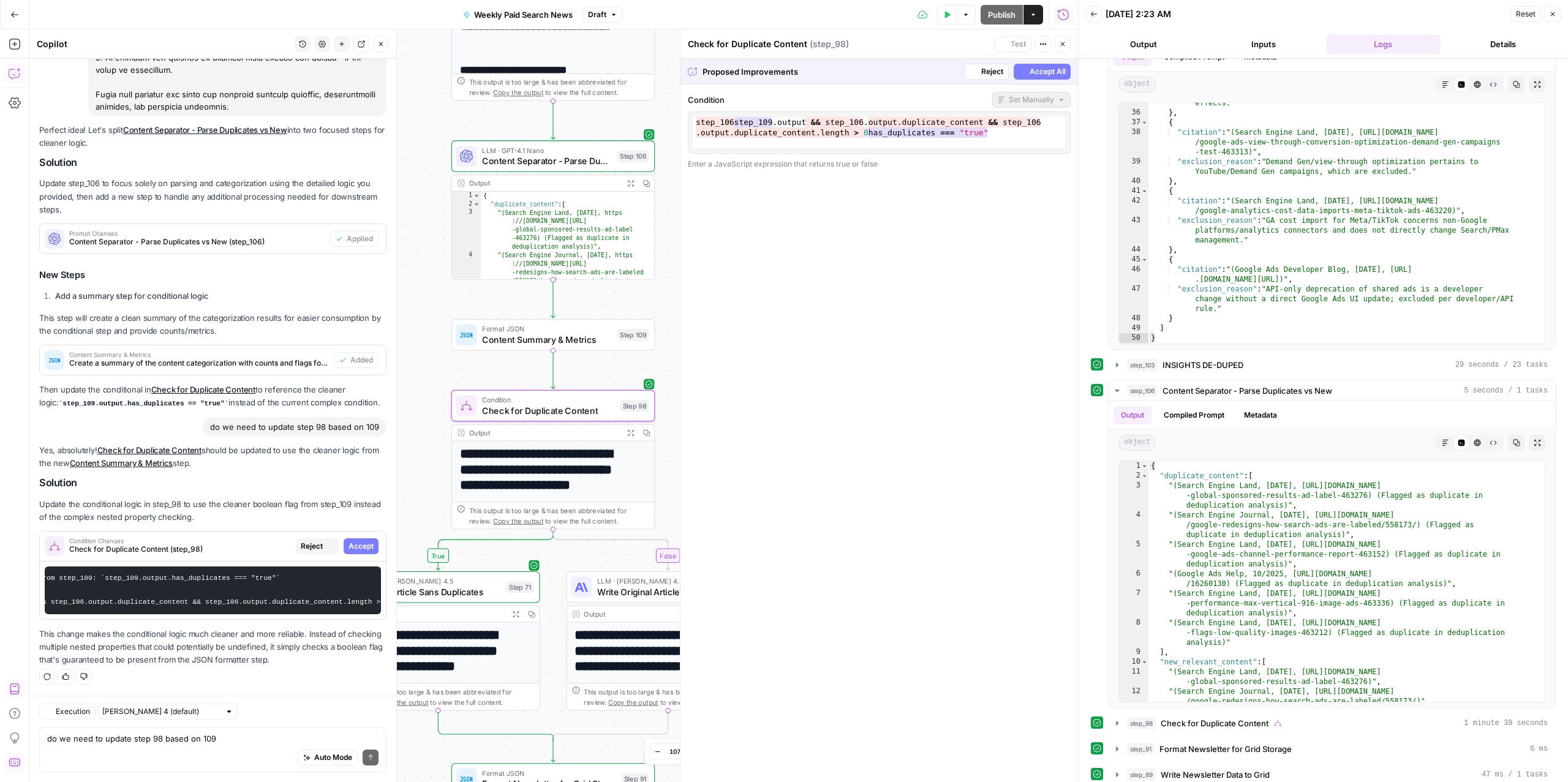
scroll to position [1700, 0]
click at [1057, 75] on span "Accept All" at bounding box center [1048, 71] width 36 height 11
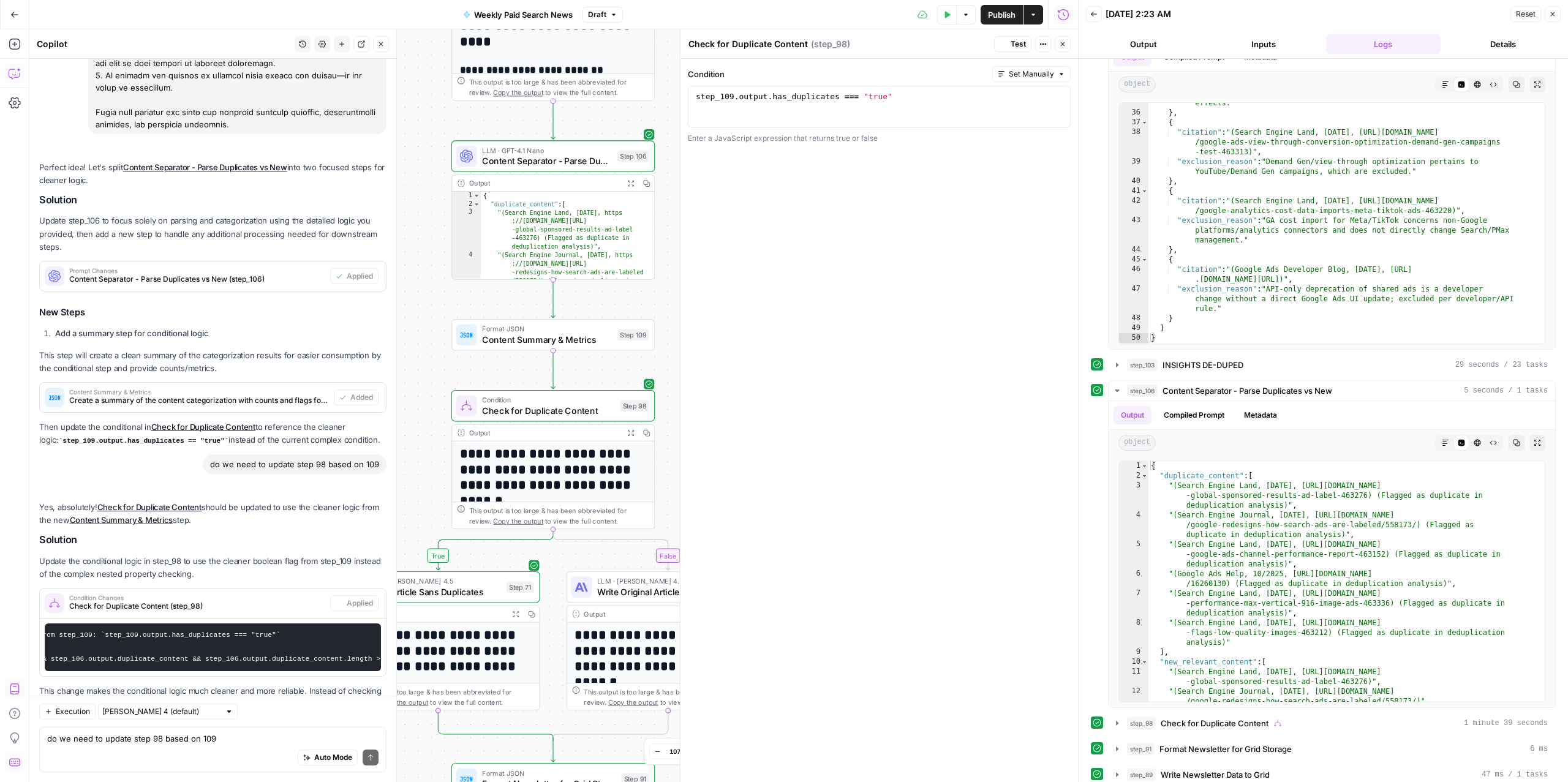
scroll to position [1799, 0]
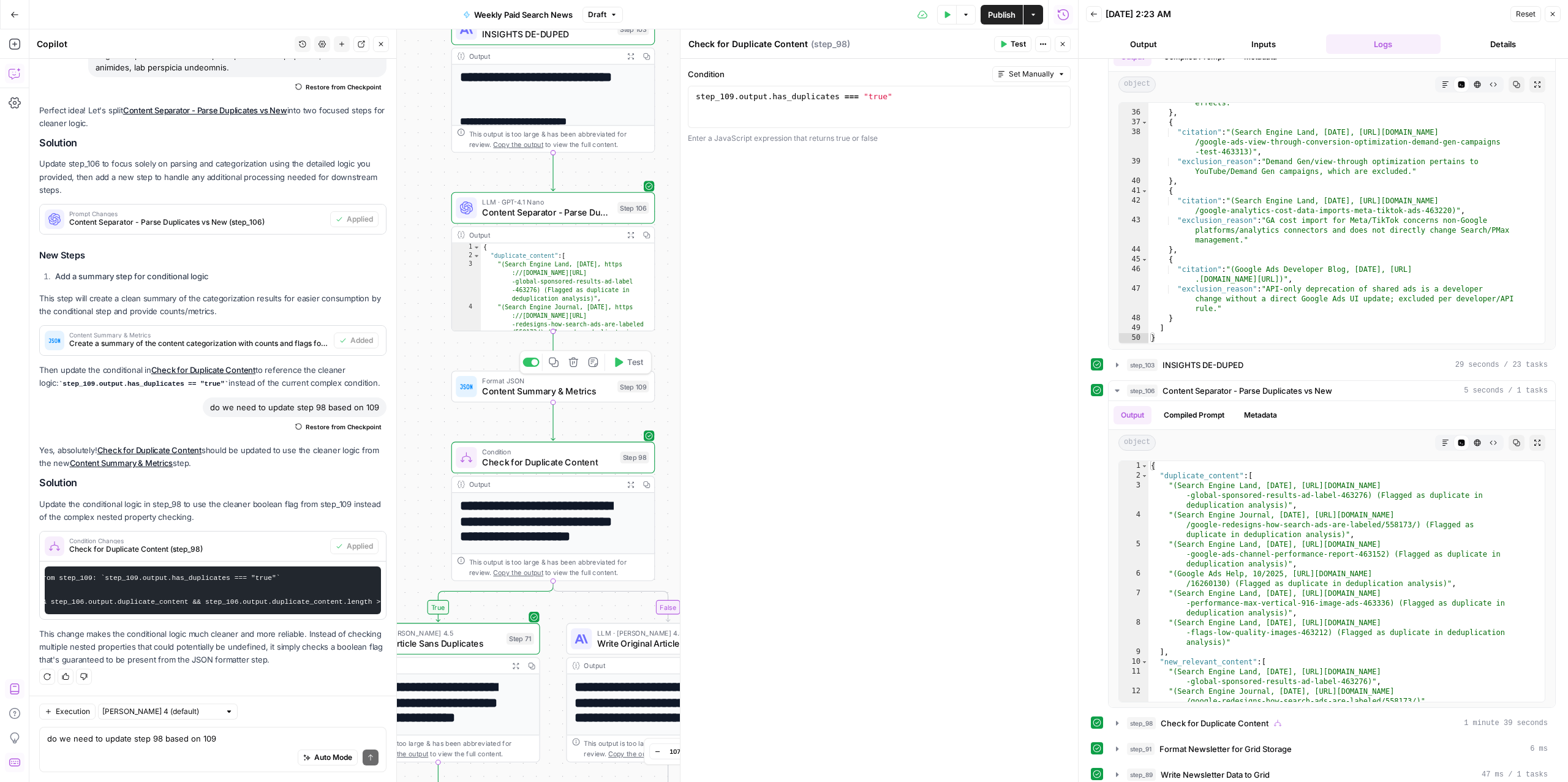
click at [506, 393] on span "Content Summary & Metrics" at bounding box center [547, 391] width 130 height 13
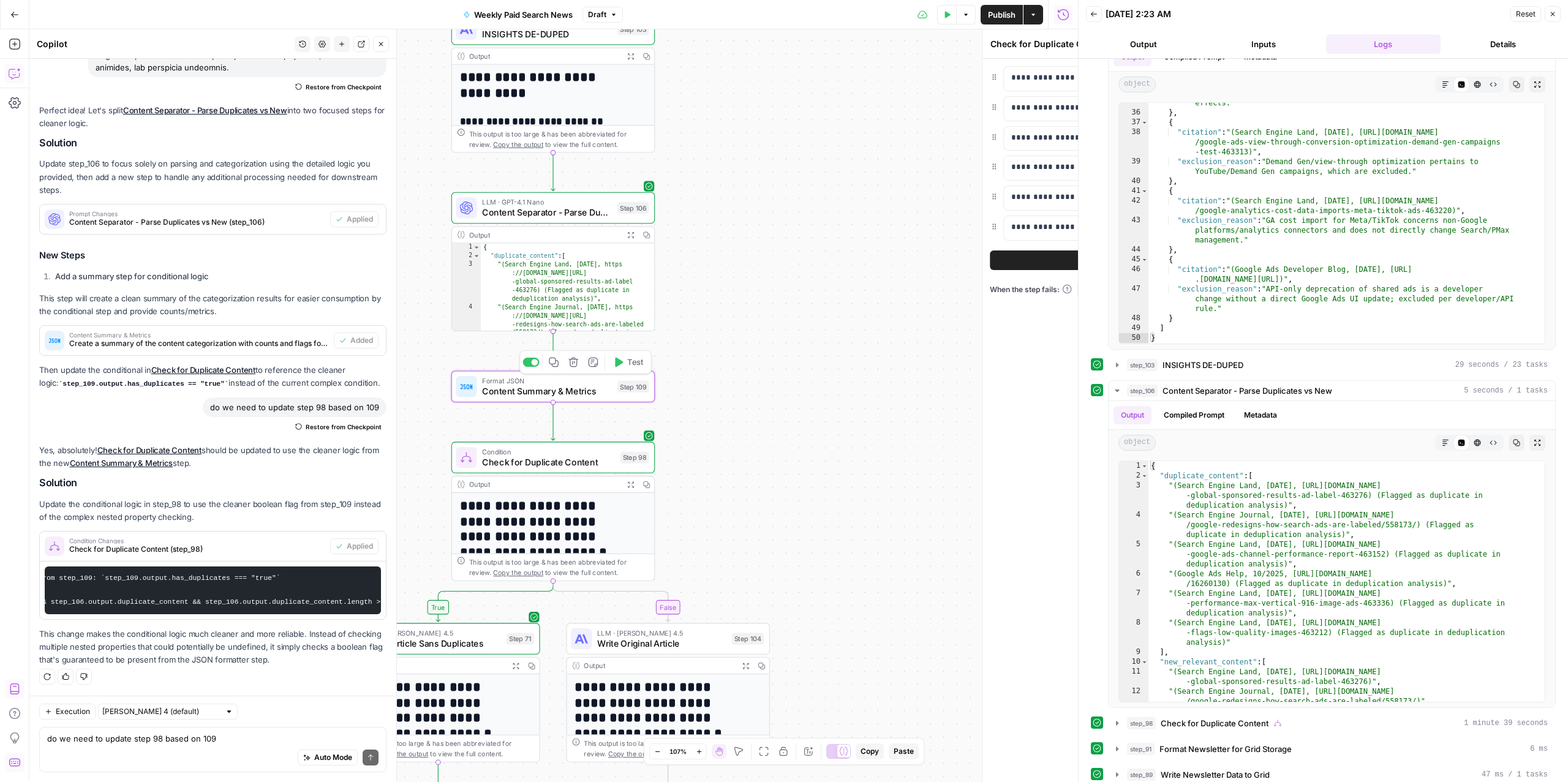
type textarea "Content Summary & Metrics"
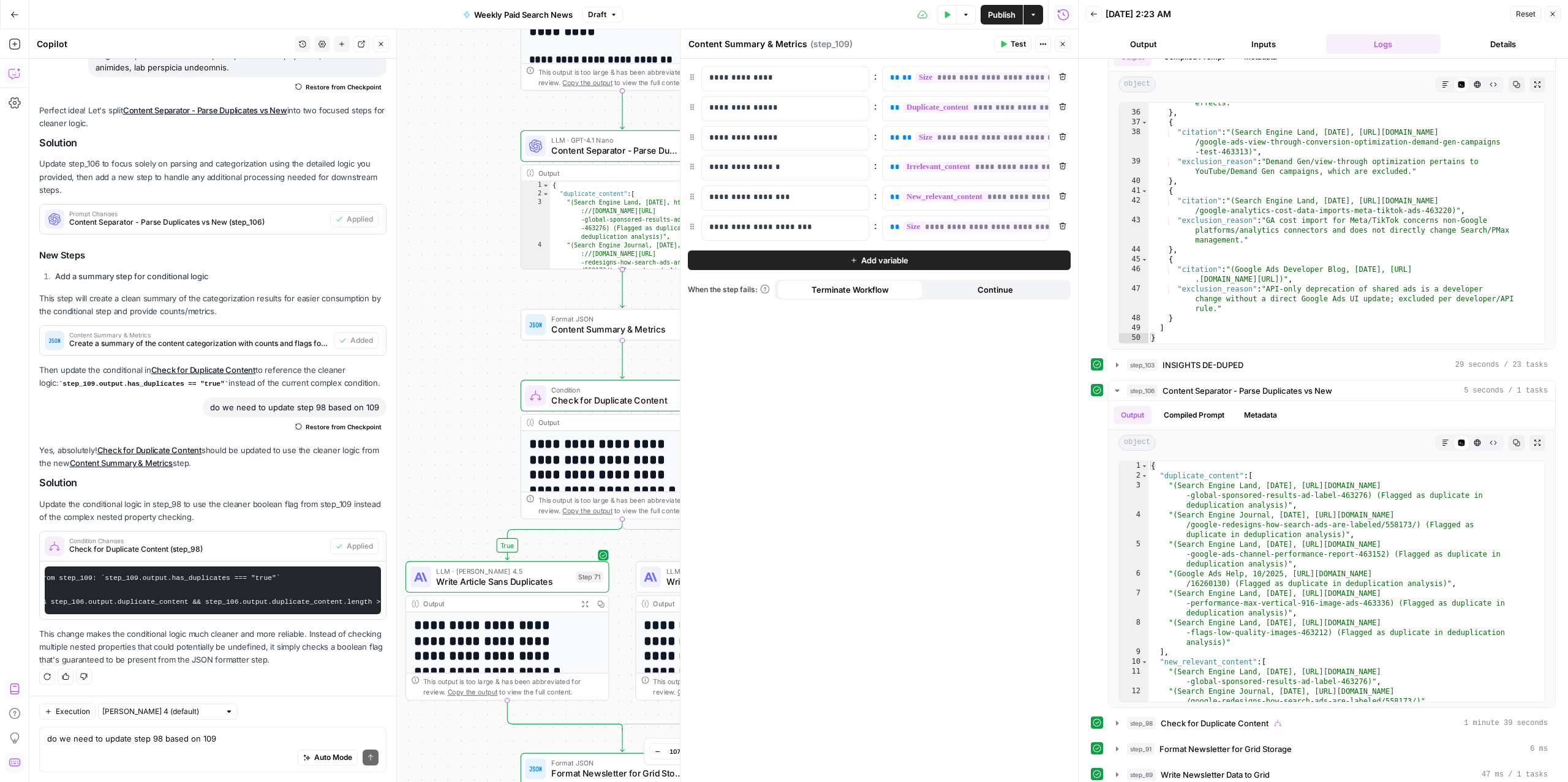
drag, startPoint x: 419, startPoint y: 553, endPoint x: 370, endPoint y: 489, distance: 80.6
click at [370, 489] on body "ConsumerAffairs New Home Browse Insights Opportunities Your Data Recent Grids P…" at bounding box center [784, 391] width 1568 height 782
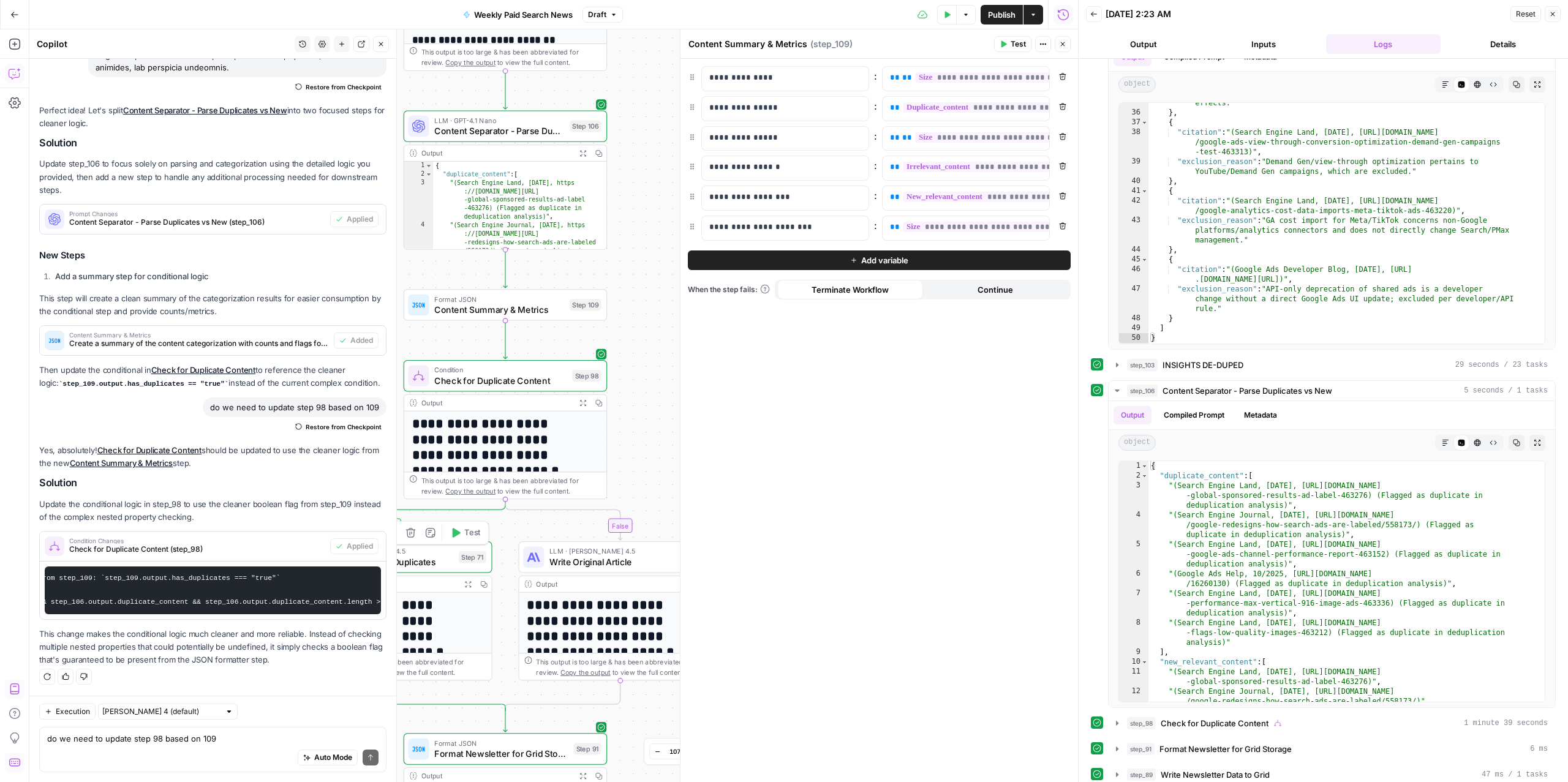
click at [434, 560] on span "Write Article Sans Duplicates" at bounding box center [386, 562] width 134 height 13
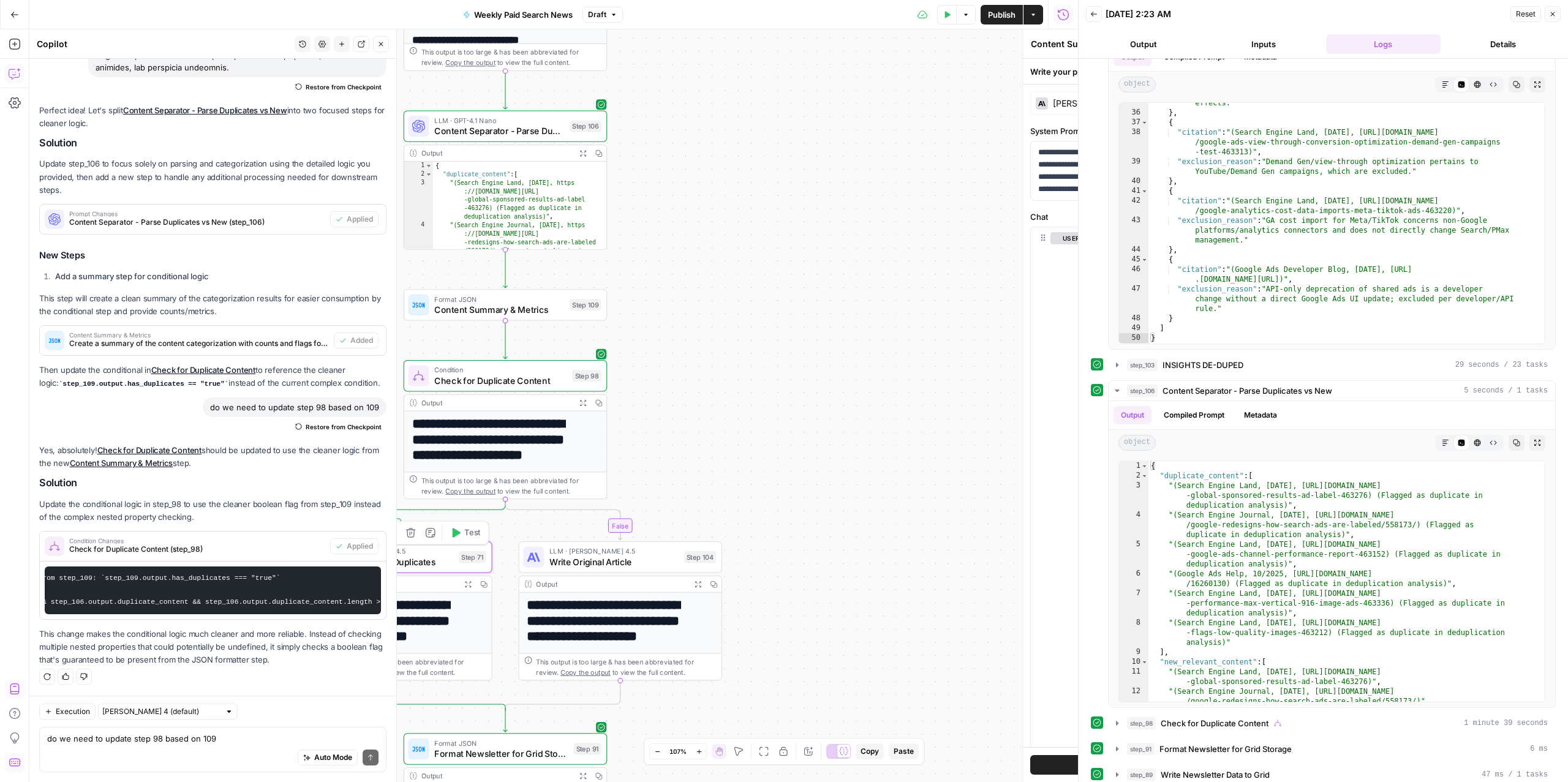
type textarea "Write Article Sans Duplicates"
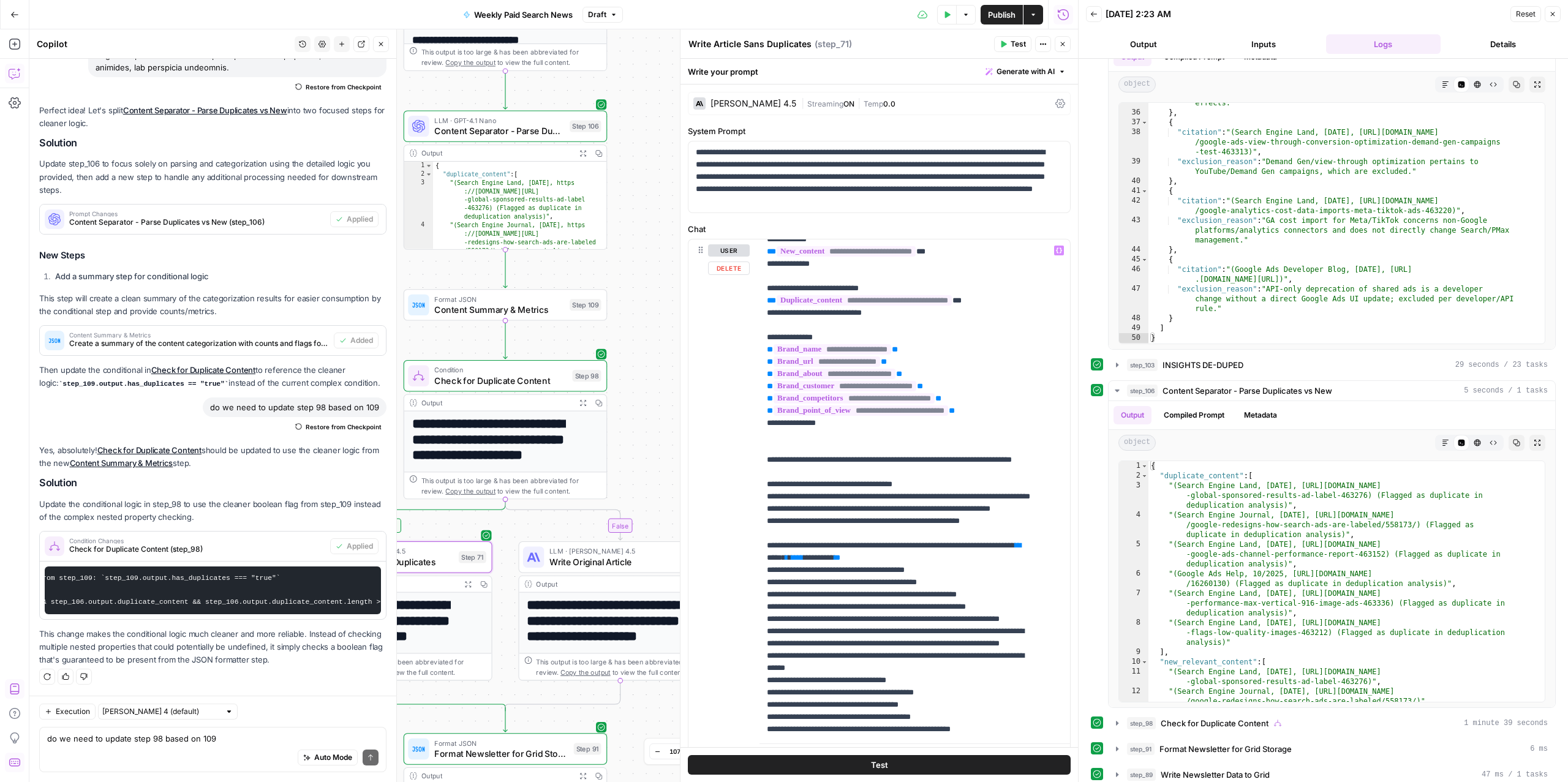
scroll to position [0, 0]
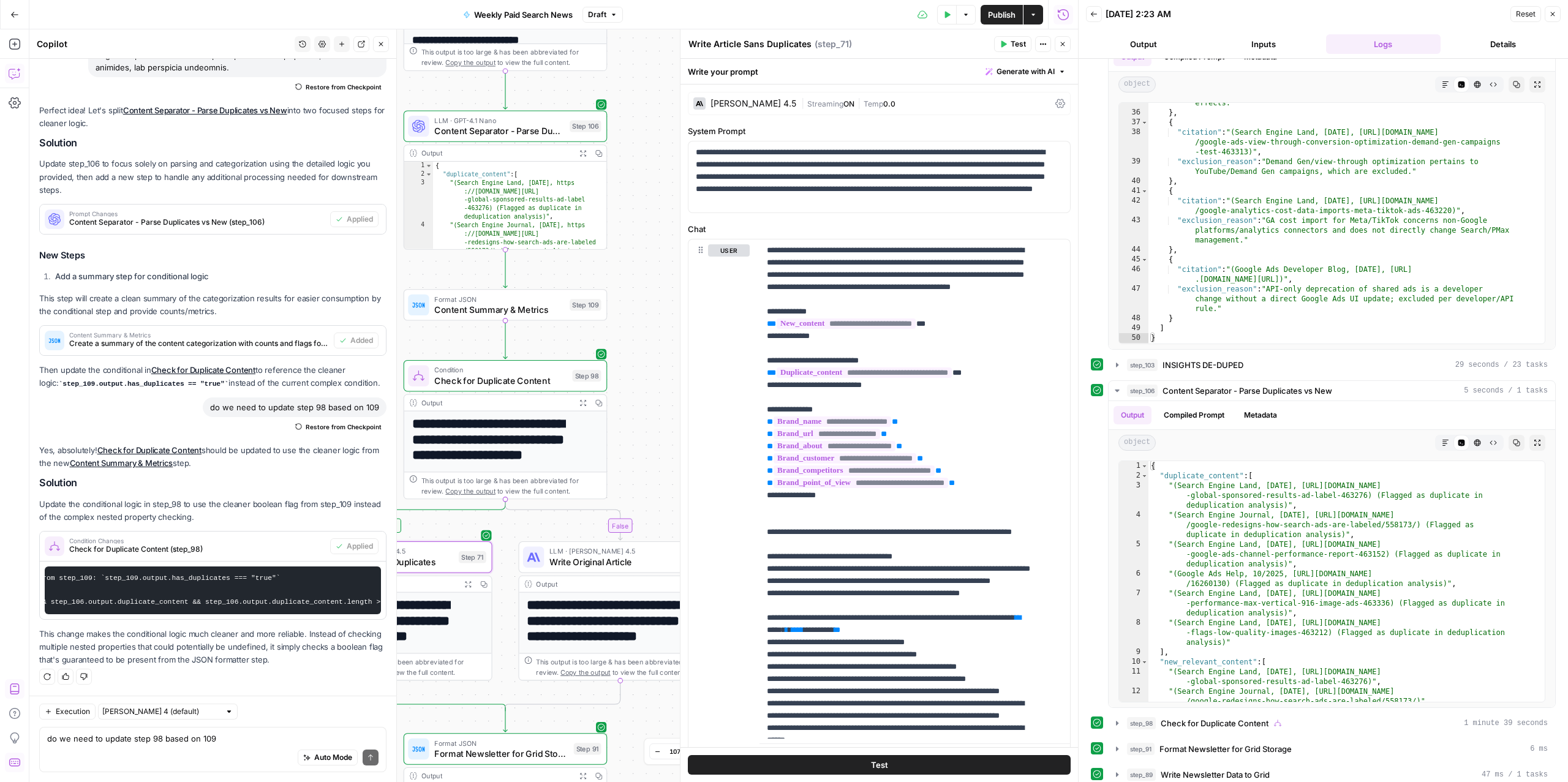
drag, startPoint x: 581, startPoint y: 561, endPoint x: 645, endPoint y: 556, distance: 64.2
click at [581, 561] on span "Write Original Article" at bounding box center [614, 562] width 129 height 13
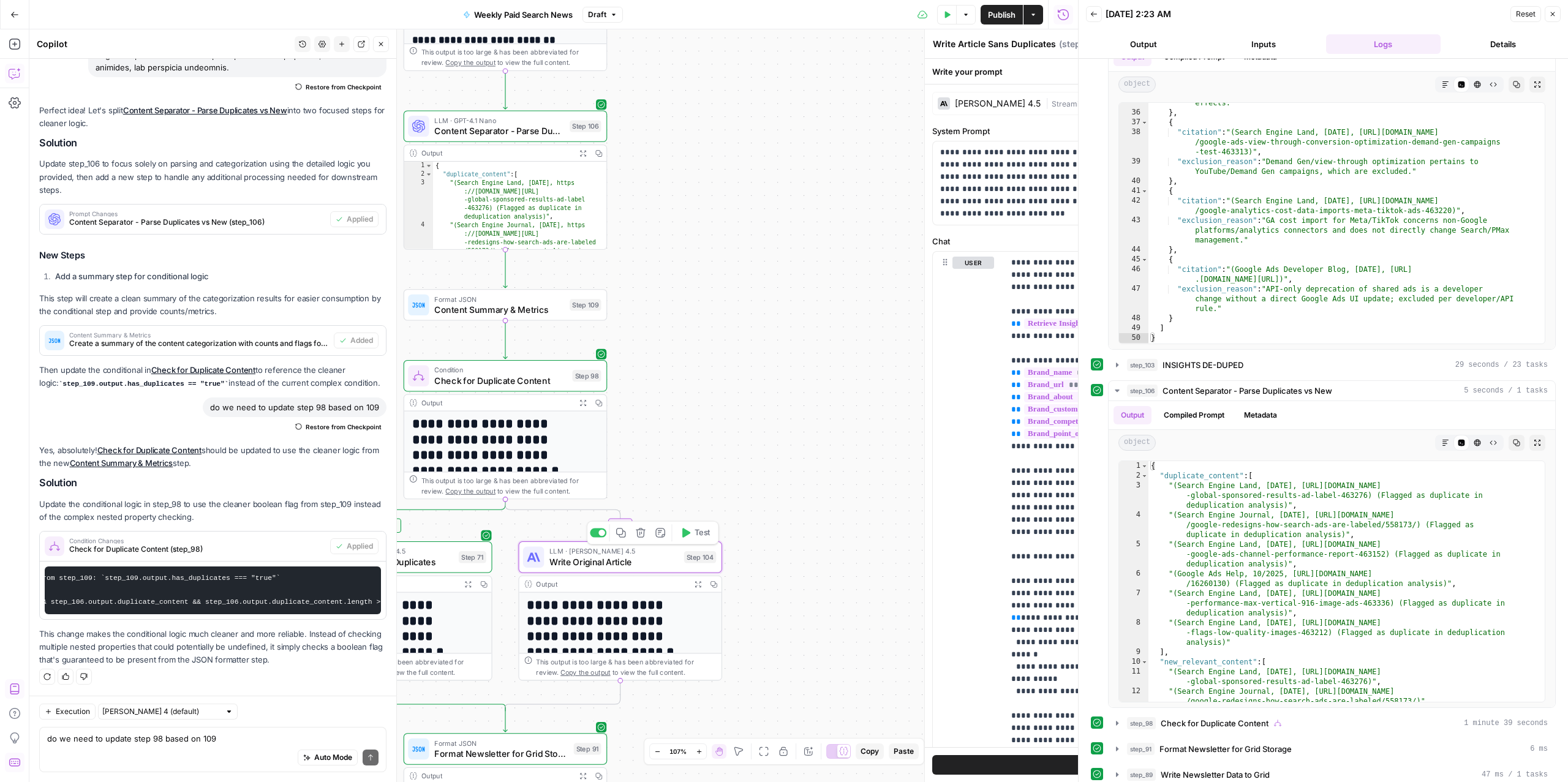
type textarea "Write Original Article"
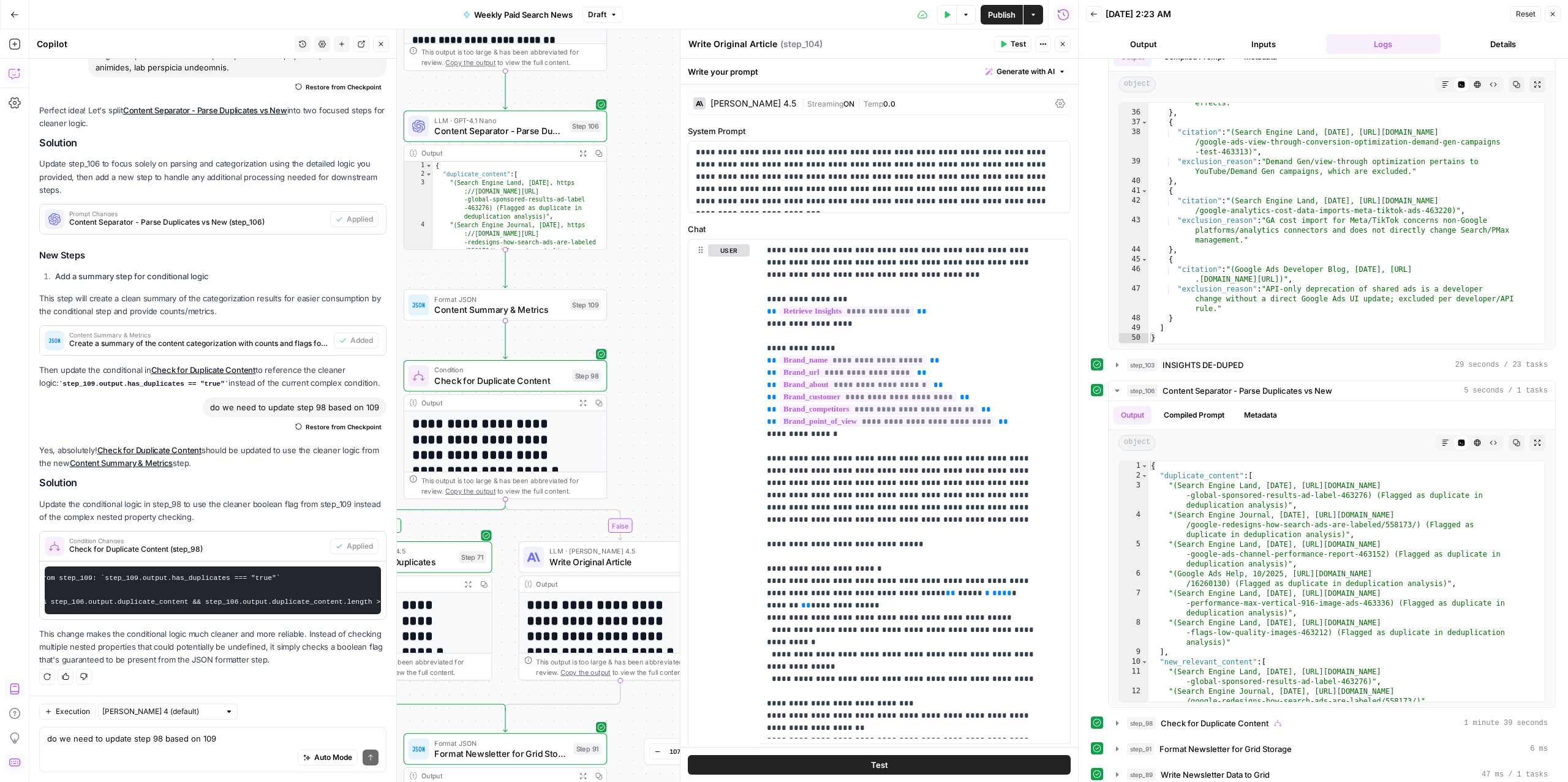
click at [462, 318] on div "Format JSON Content Summary & Metrics Step 109 Copy step Delete step Add Note T…" at bounding box center [505, 304] width 204 height 31
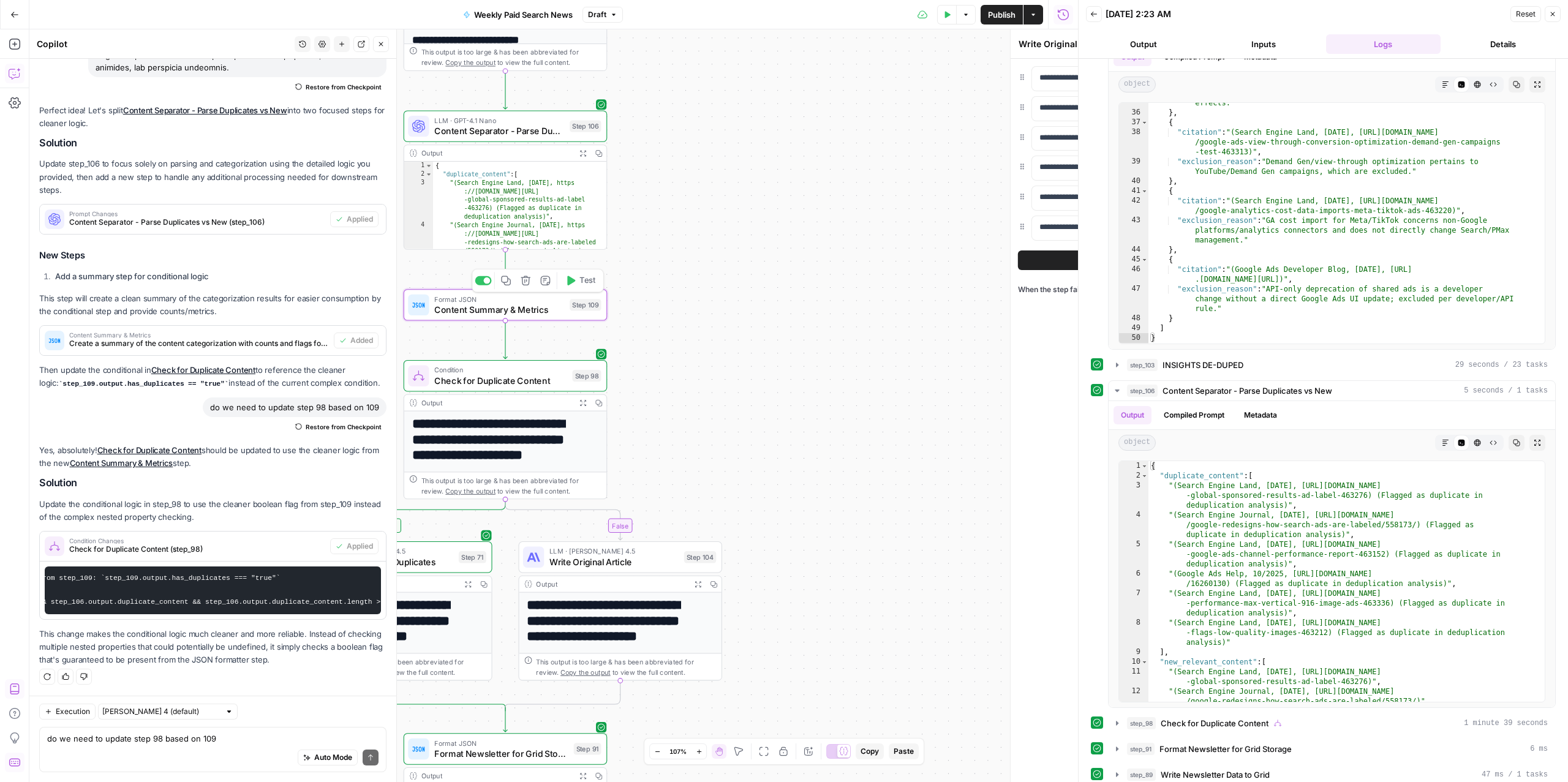
type textarea "Content Summary & Metrics"
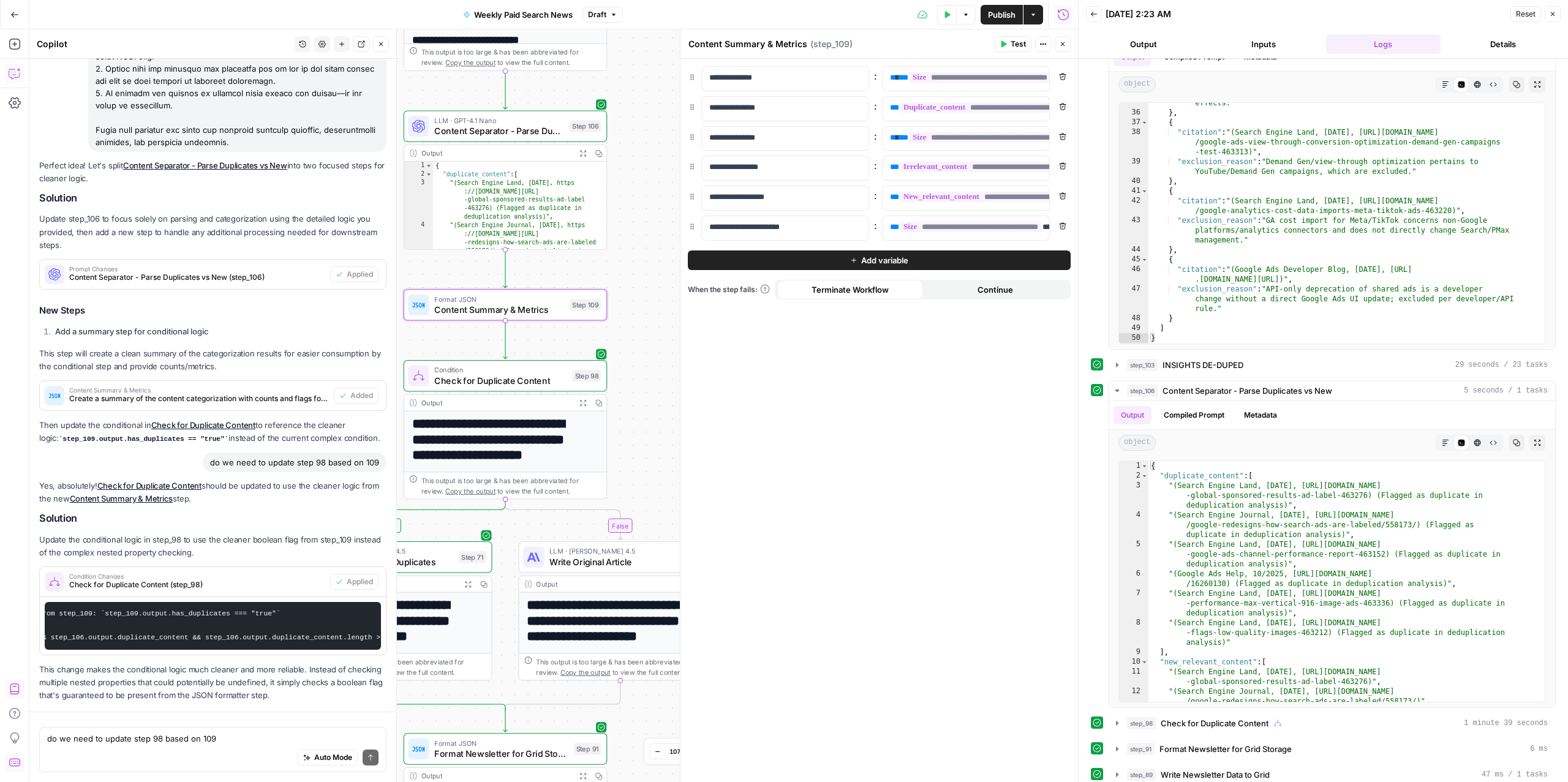
scroll to position [1799, 0]
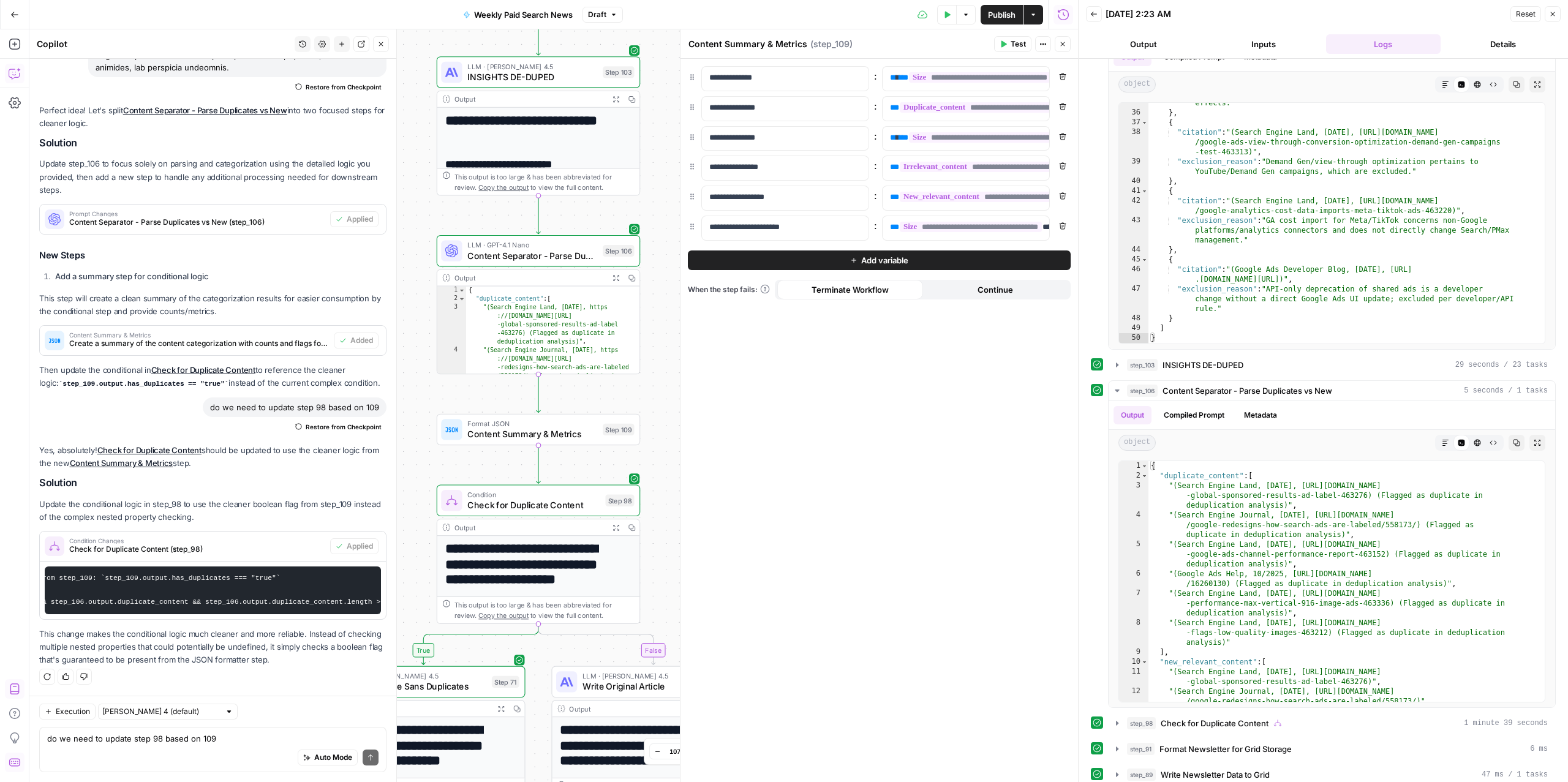
drag, startPoint x: 440, startPoint y: 573, endPoint x: 423, endPoint y: 418, distance: 155.9
click at [425, 418] on div "true false Workflow Input Settings Inputs Read from Grid Read from Articles Gri…" at bounding box center [553, 405] width 1049 height 752
click at [507, 510] on span "Check for Duplicate Content" at bounding box center [534, 504] width 133 height 13
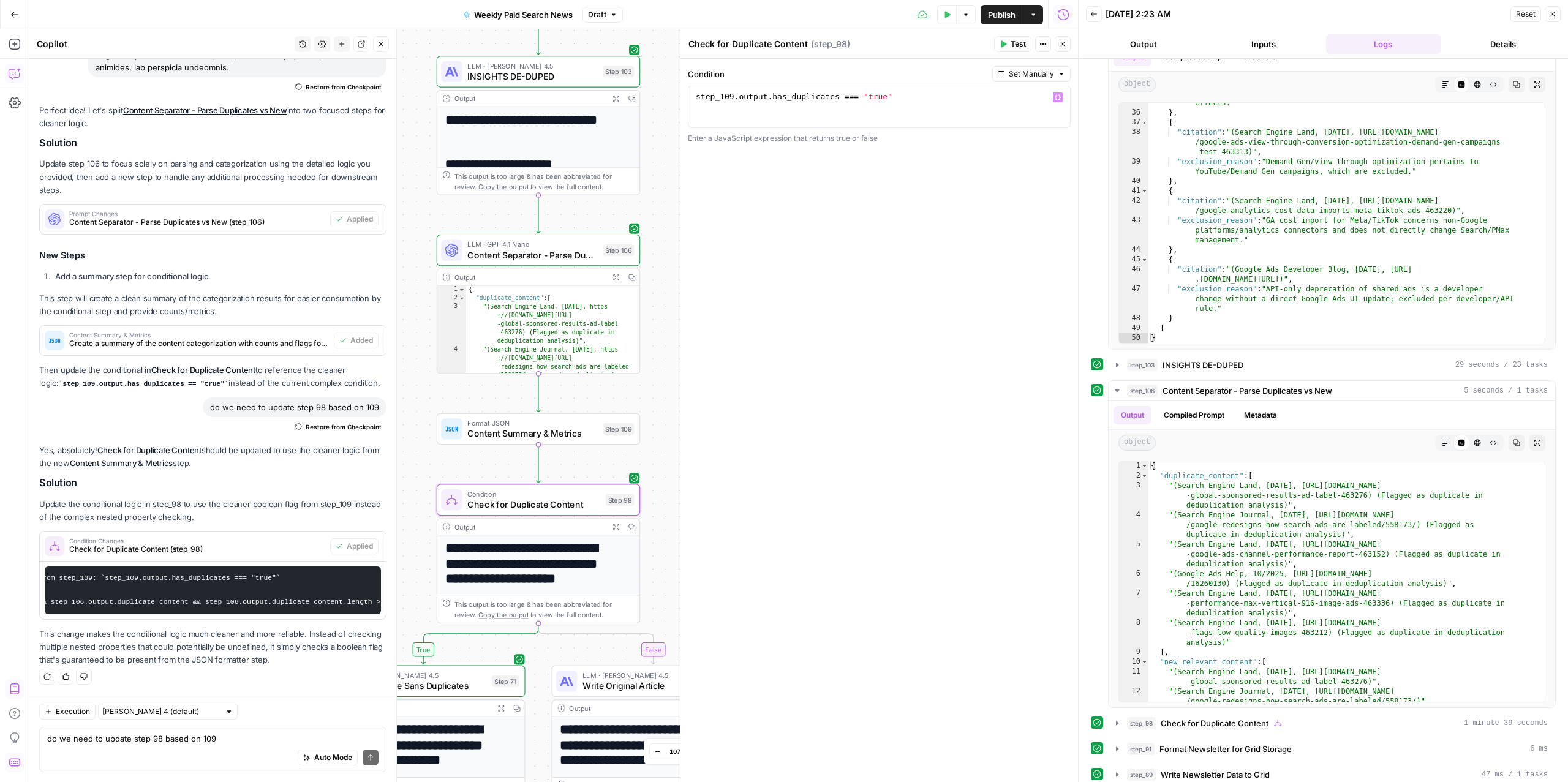
type textarea "**********"
click at [944, 97] on div "step_109 . output . has_duplicates === "true"" at bounding box center [879, 117] width 372 height 52
drag, startPoint x: 912, startPoint y: 100, endPoint x: 673, endPoint y: 93, distance: 239.1
click at [673, 93] on body "ConsumerAffairs New Home Browse Insights Opportunities Your Data Recent Grids P…" at bounding box center [784, 391] width 1568 height 782
click at [927, 96] on div "step_109 . output . has_duplicates === "true"" at bounding box center [879, 117] width 372 height 52
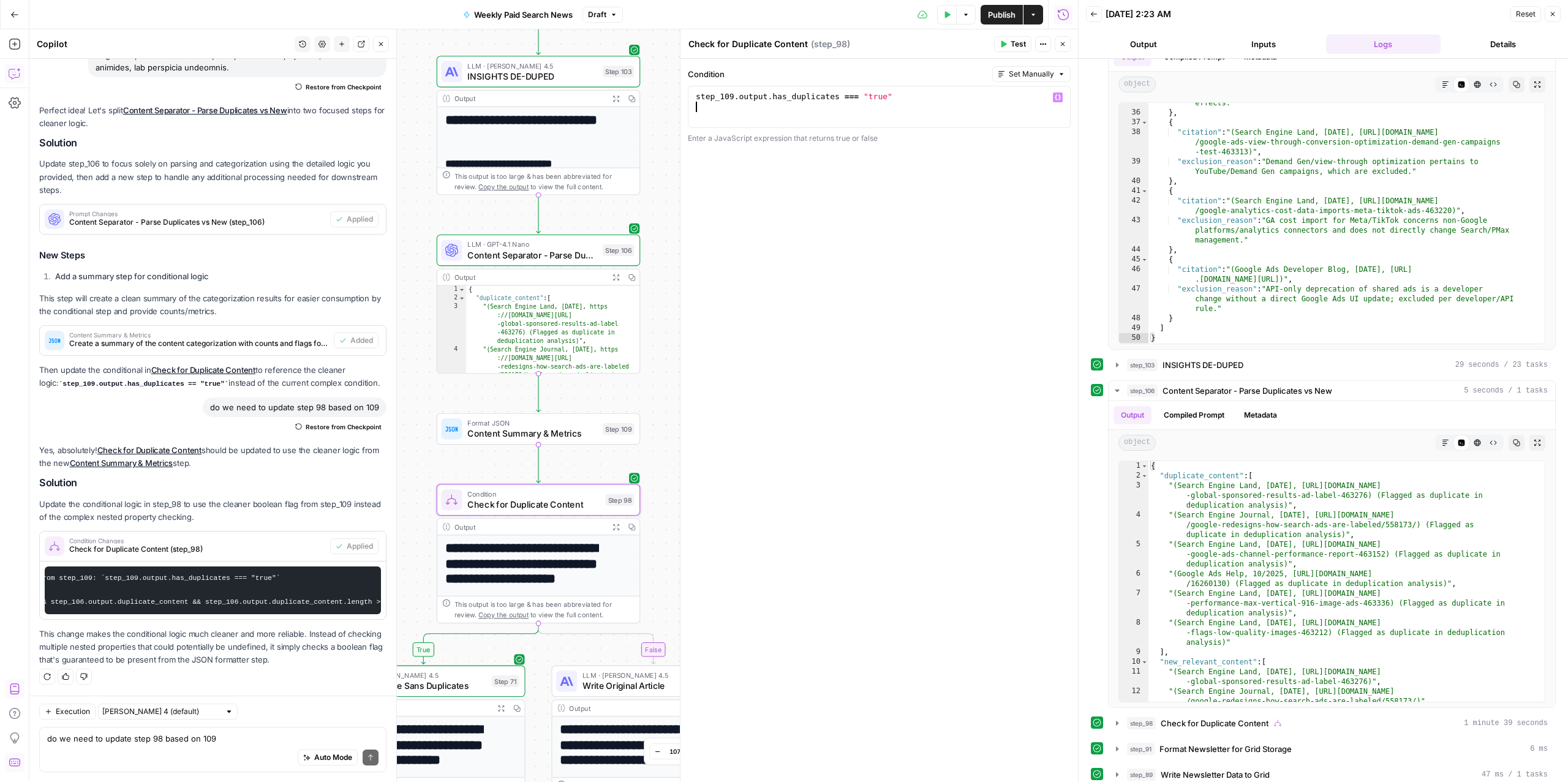
paste textarea "**********"
type textarea "**********"
click at [516, 437] on span "Content Summary & Metrics" at bounding box center [532, 433] width 130 height 13
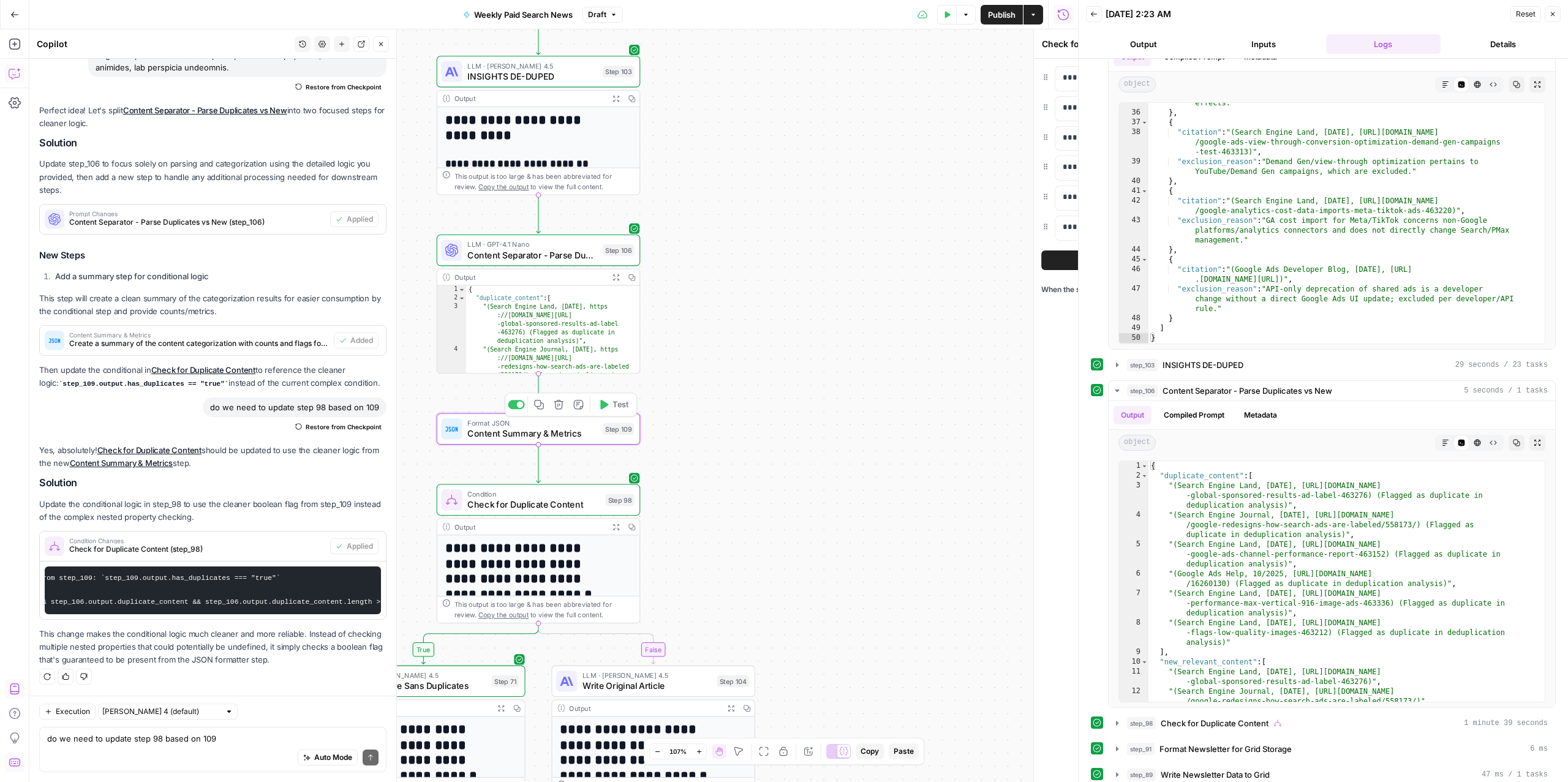
type textarea "Content Summary & Metrics"
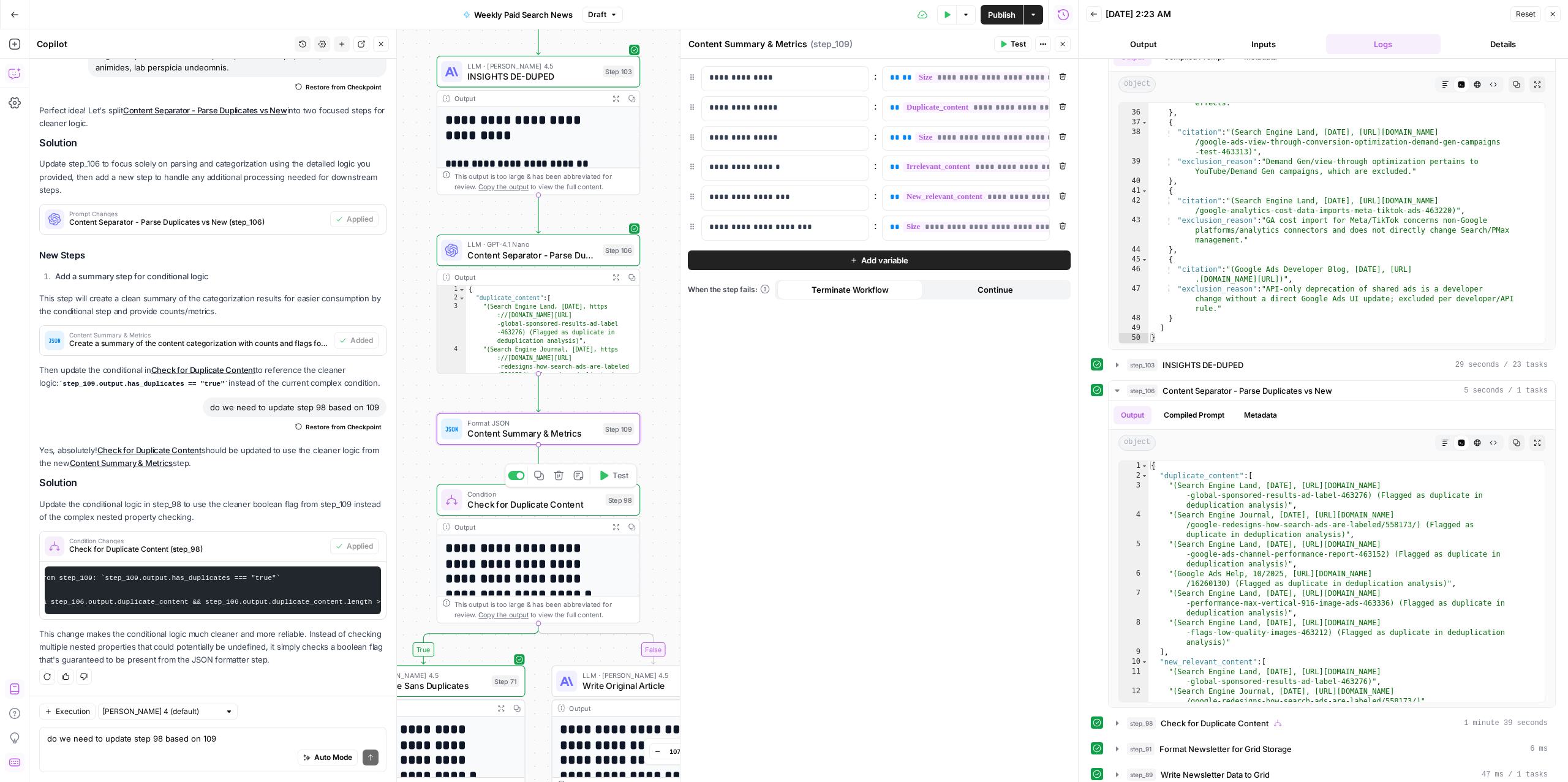
click at [499, 505] on span "Check for Duplicate Content" at bounding box center [534, 504] width 133 height 13
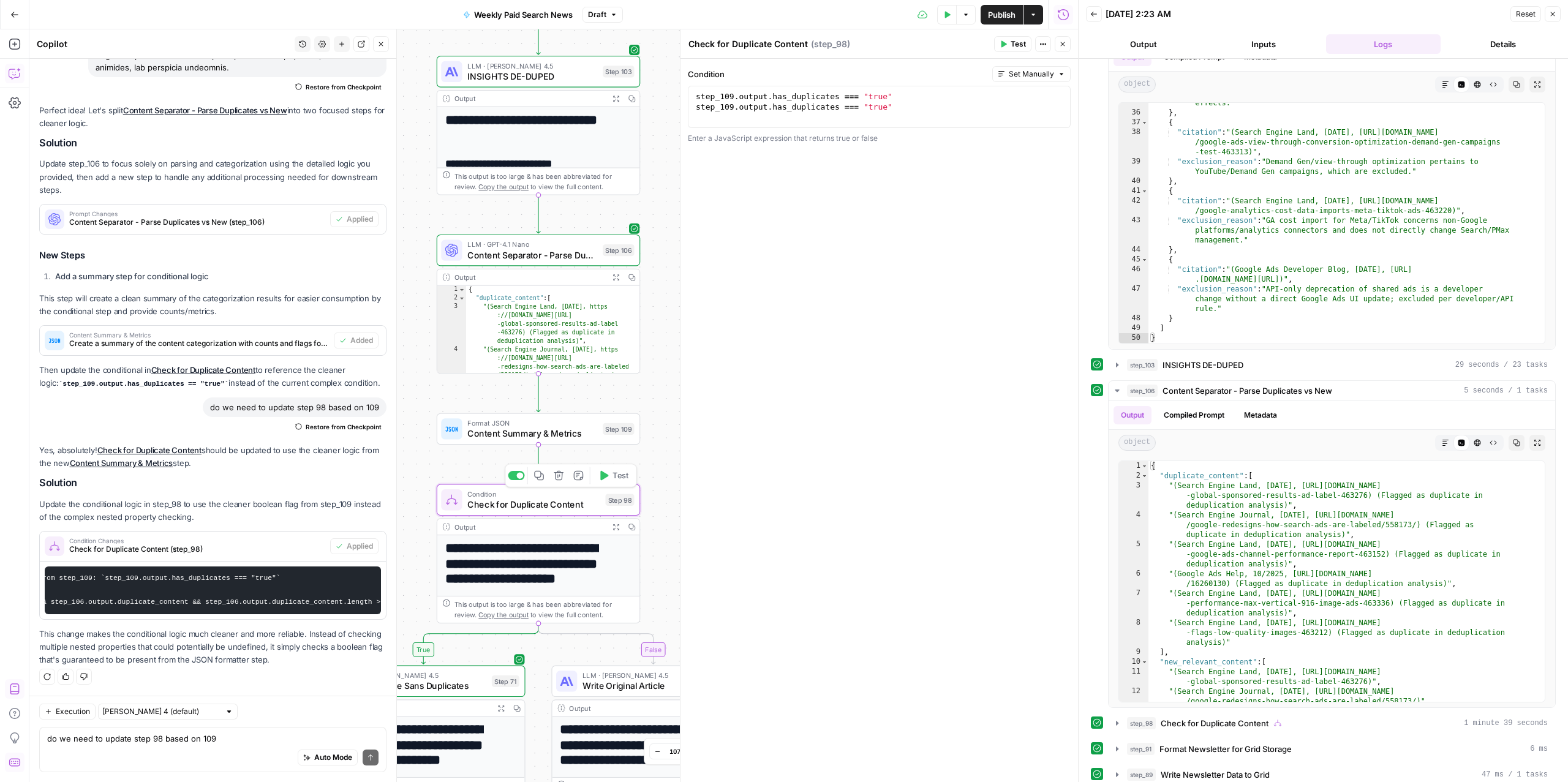
click at [498, 440] on div "Format JSON Content Summary & Metrics Step 109 Copy step Delete step Add Note T…" at bounding box center [538, 428] width 204 height 31
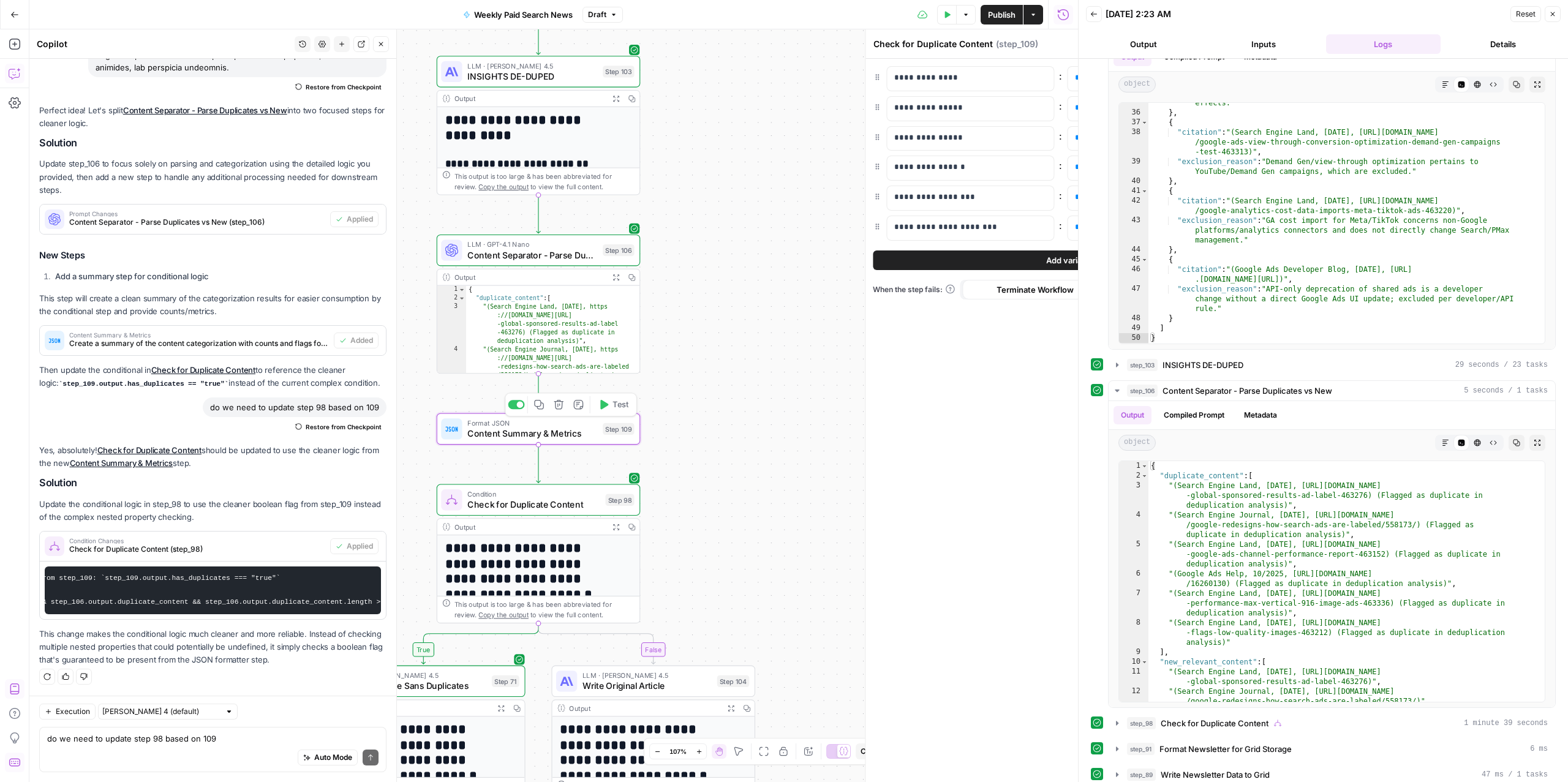
type textarea "Content Summary & Metrics"
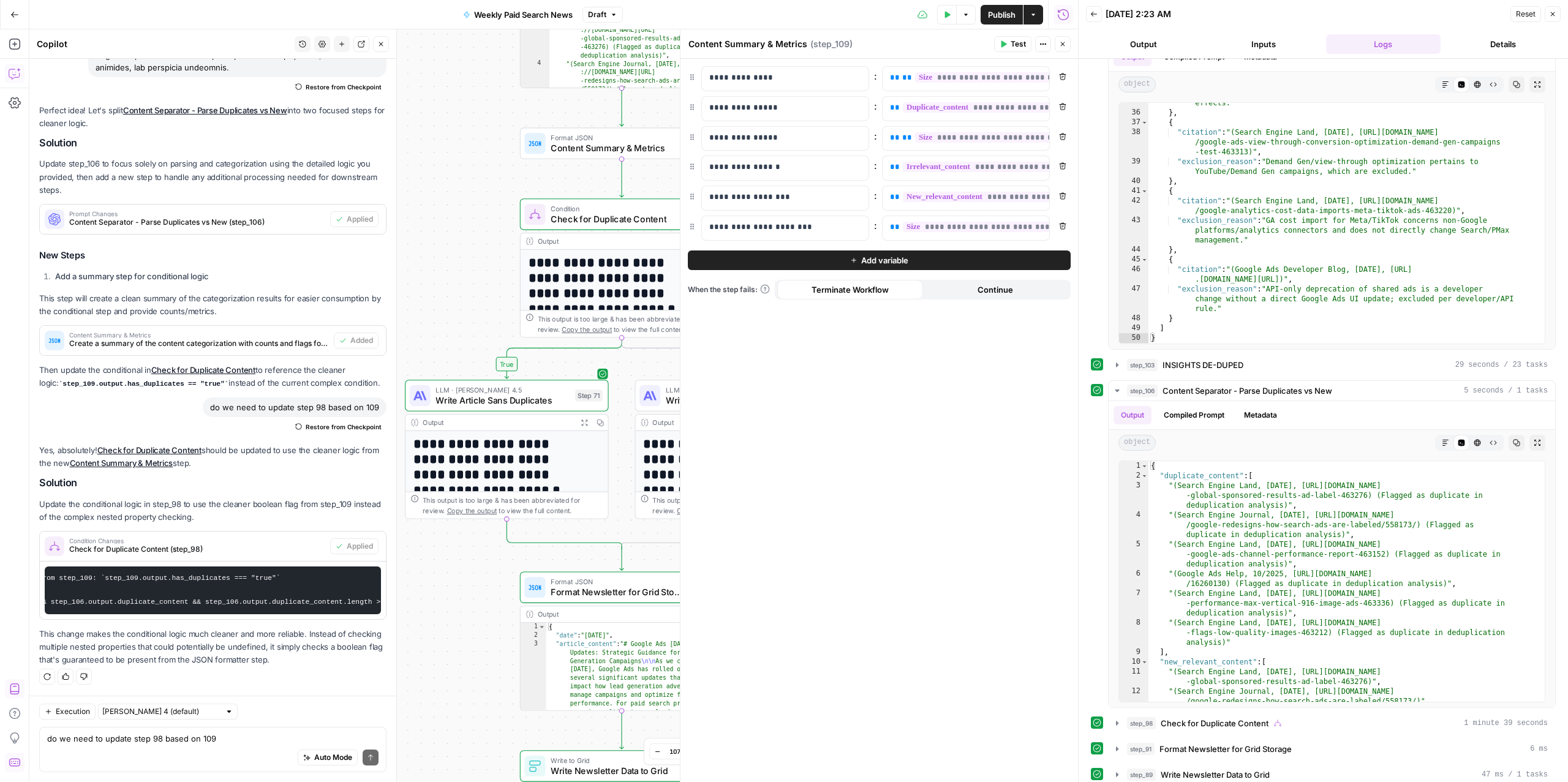
drag, startPoint x: 443, startPoint y: 540, endPoint x: 491, endPoint y: 299, distance: 245.7
click at [491, 299] on div "true false Workflow Input Settings Inputs Read from Grid Read from Articles Gri…" at bounding box center [553, 405] width 1049 height 752
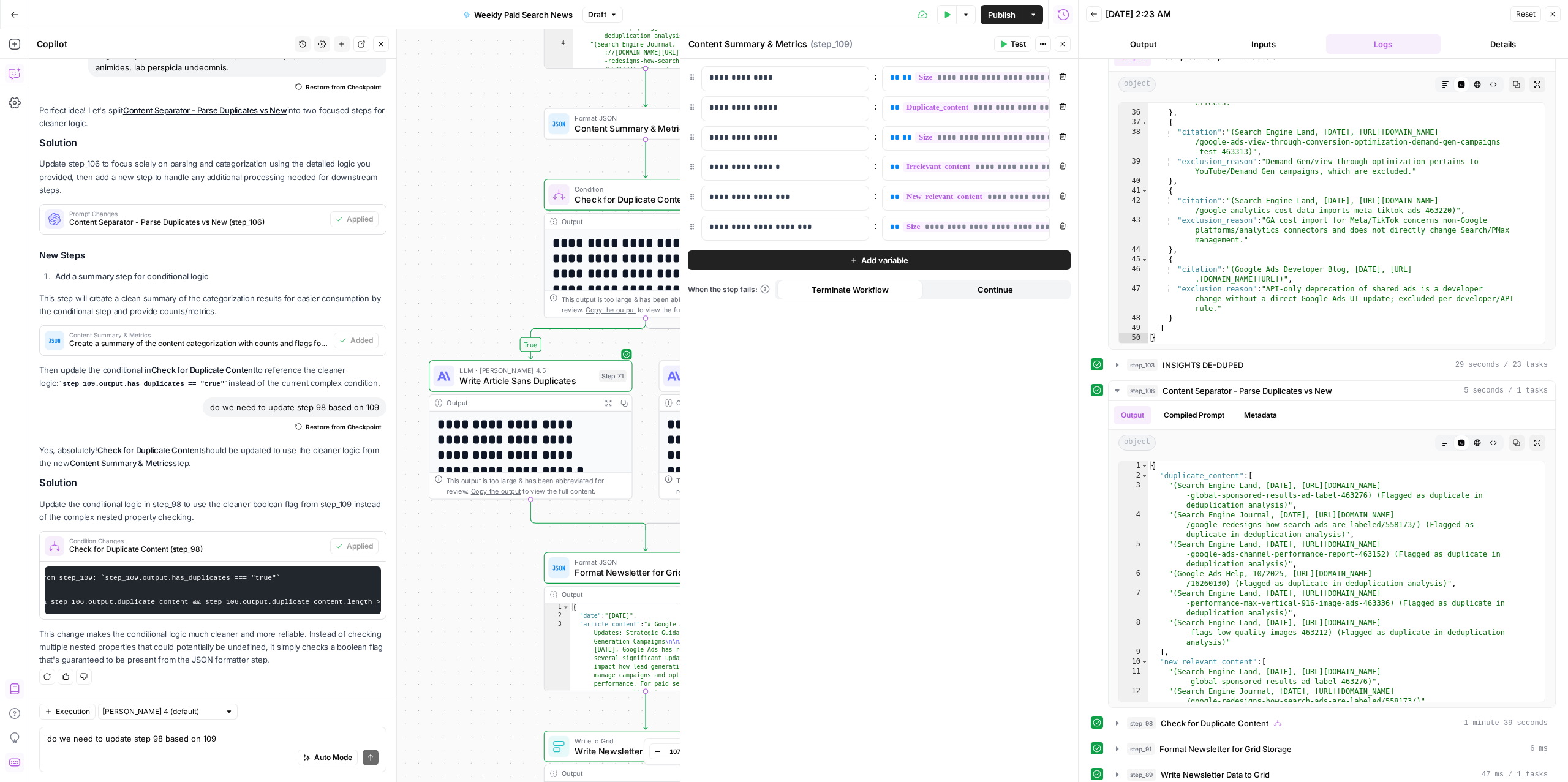
drag, startPoint x: 449, startPoint y: 231, endPoint x: 473, endPoint y: 212, distance: 30.6
click at [473, 212] on div "true false Workflow Input Settings Inputs Read from Grid Read from Articles Gri…" at bounding box center [553, 405] width 1049 height 752
click at [744, 196] on p "**********" at bounding box center [785, 196] width 151 height 12
click at [744, 196] on p "**********" at bounding box center [775, 196] width 132 height 12
copy p "**********"
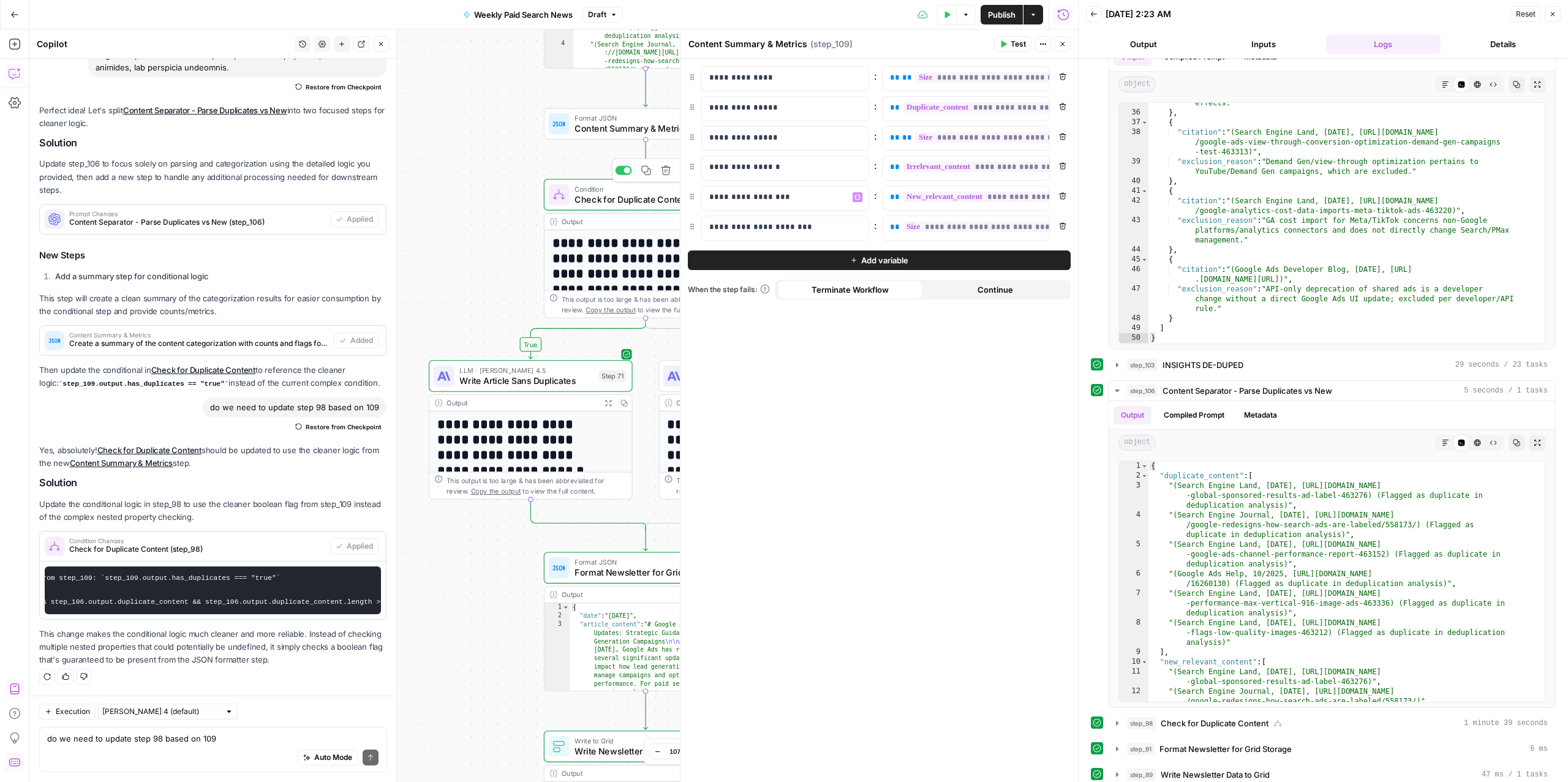
click at [601, 194] on span "Check for Duplicate Content" at bounding box center [641, 199] width 133 height 13
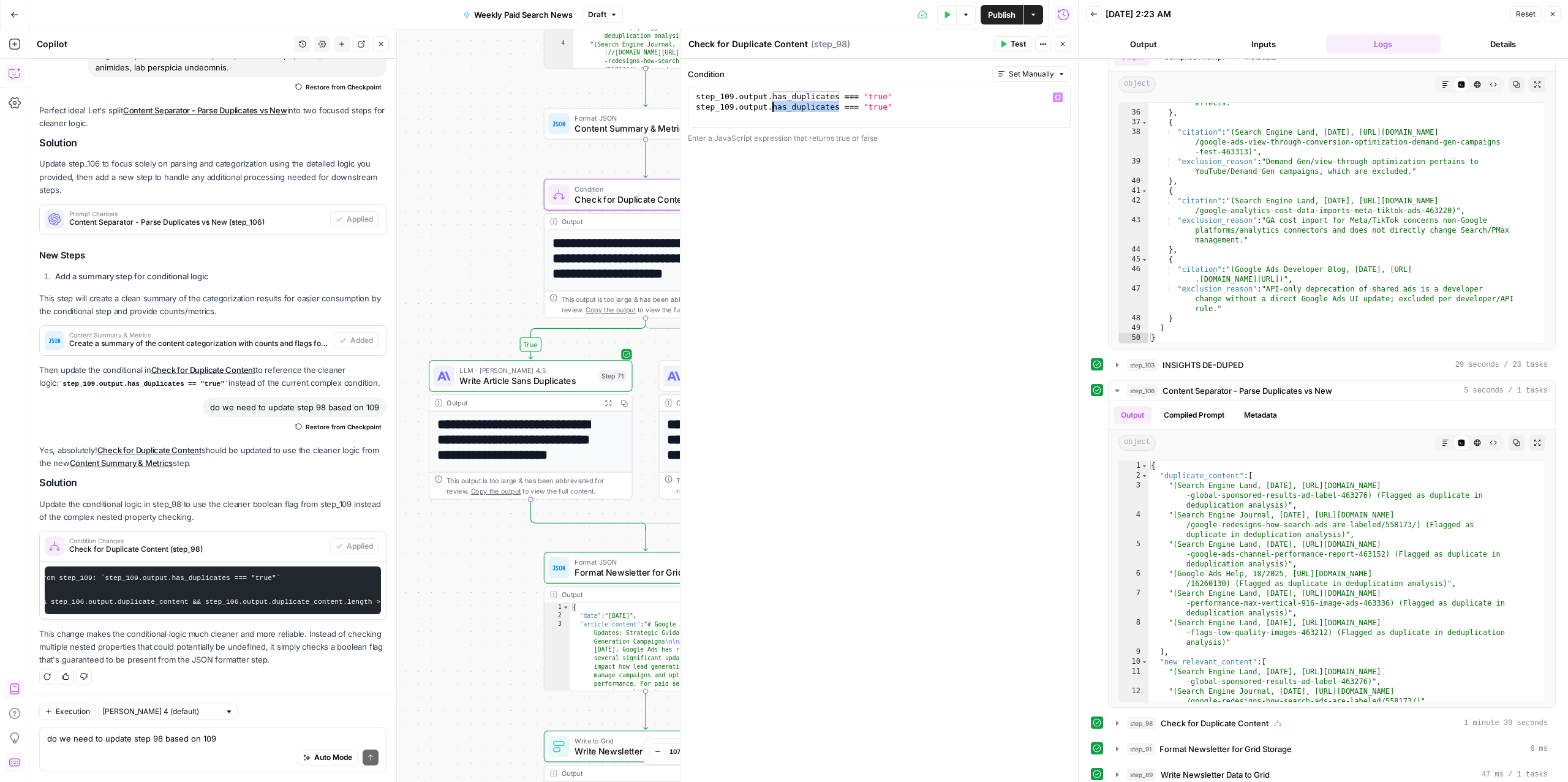
drag, startPoint x: 839, startPoint y: 111, endPoint x: 773, endPoint y: 109, distance: 66.0
click at [773, 109] on div "step_109 . output . has_duplicates === "true" step_109 . output . has_duplicate…" at bounding box center [879, 117] width 372 height 52
paste textarea "****"
click at [898, 111] on div "step_109 . output . has_duplicates === "true" step_109 . output . new_relevant_…" at bounding box center [879, 117] width 372 height 52
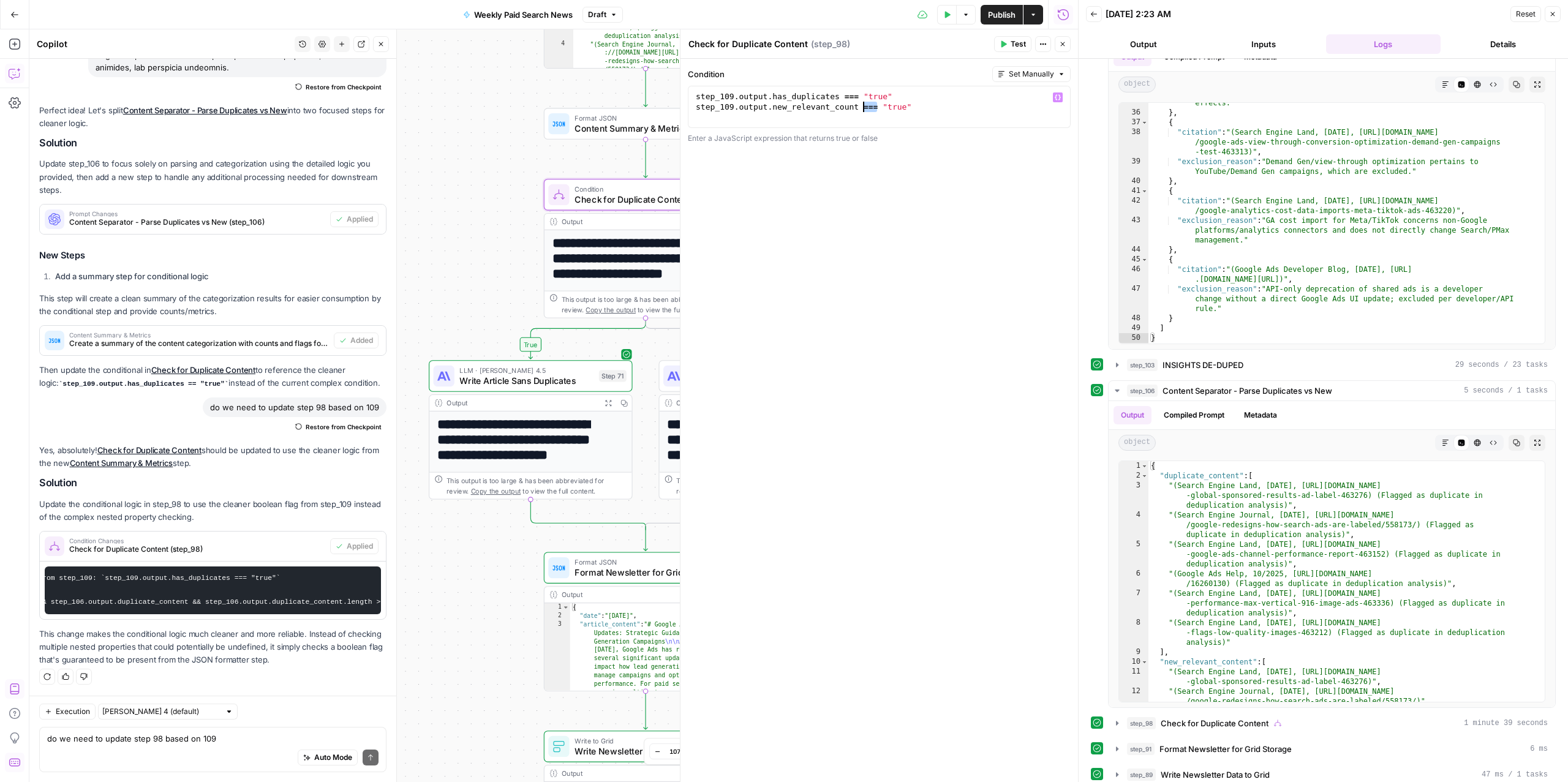
drag, startPoint x: 878, startPoint y: 108, endPoint x: 863, endPoint y: 105, distance: 15.3
click at [863, 105] on div "step_109 . output . has_duplicates === "true" step_109 . output . new_relevant_…" at bounding box center [879, 117] width 372 height 52
drag, startPoint x: 908, startPoint y: 105, endPoint x: 874, endPoint y: 111, distance: 34.5
click at [874, 111] on div "step_109 . output . has_duplicates === "true" step_109 . output . new_relevant_…" at bounding box center [879, 117] width 372 height 52
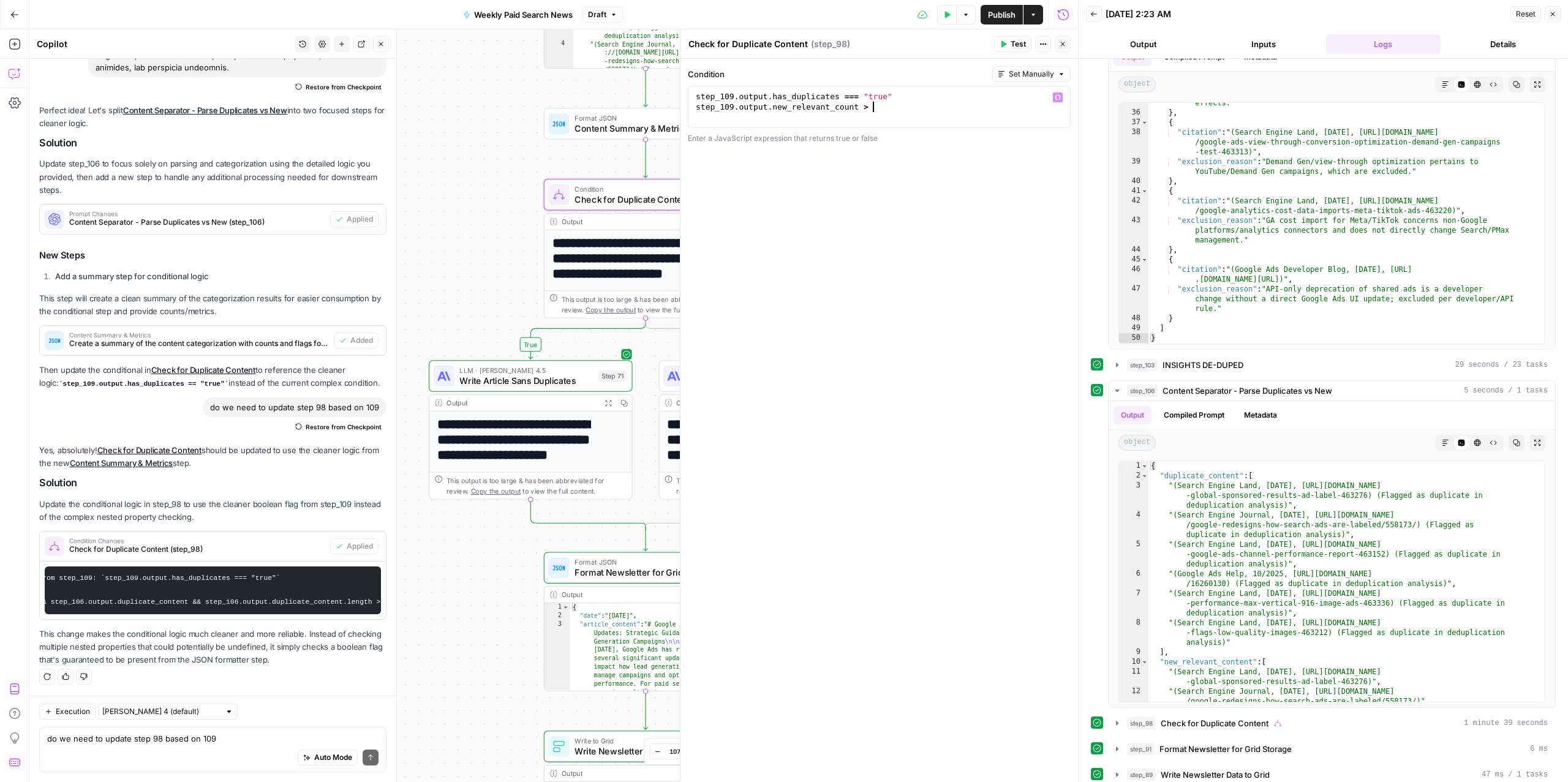
scroll to position [0, 13]
click at [828, 118] on div "step_109 . output . has_duplicates === "true" step_109 . output . new_relevant_…" at bounding box center [879, 117] width 372 height 52
type textarea "**********"
click at [156, 634] on div "Auto Mode Send" at bounding box center [212, 757] width 331 height 27
type textarea "a"
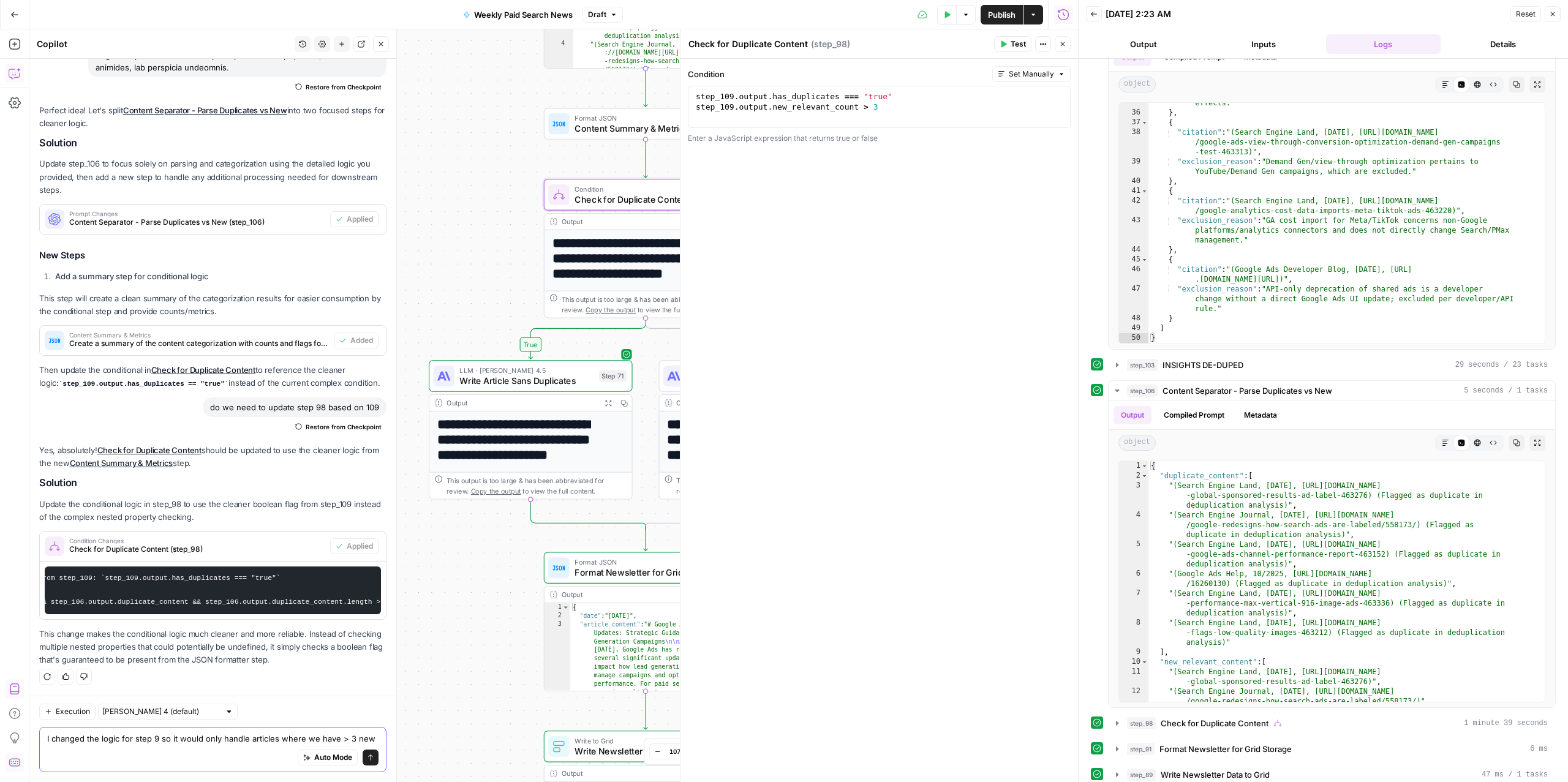
scroll to position [1810, 0]
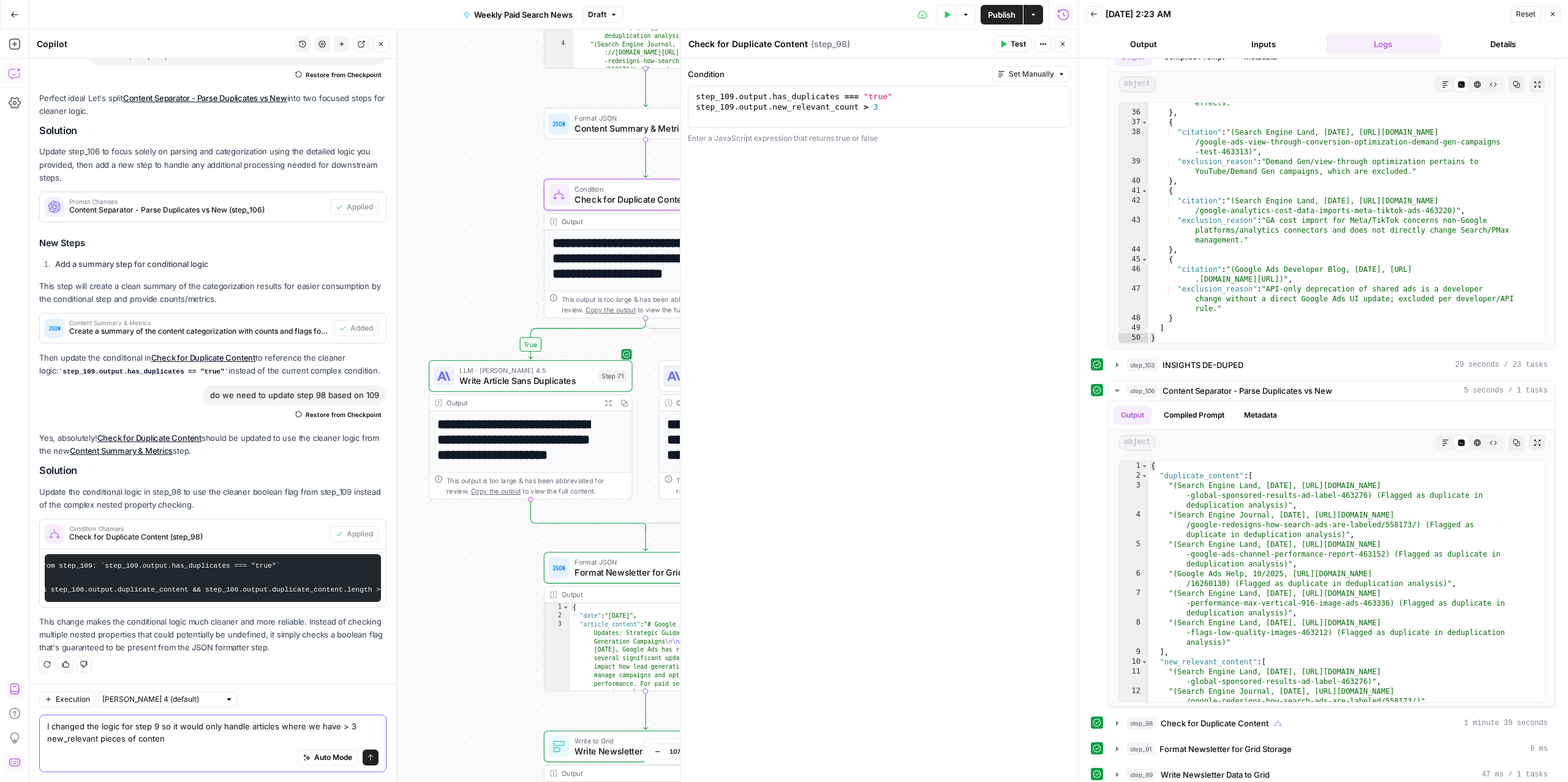
type textarea "I changed the logic for step 9 so it would only handle articles where we have >…"
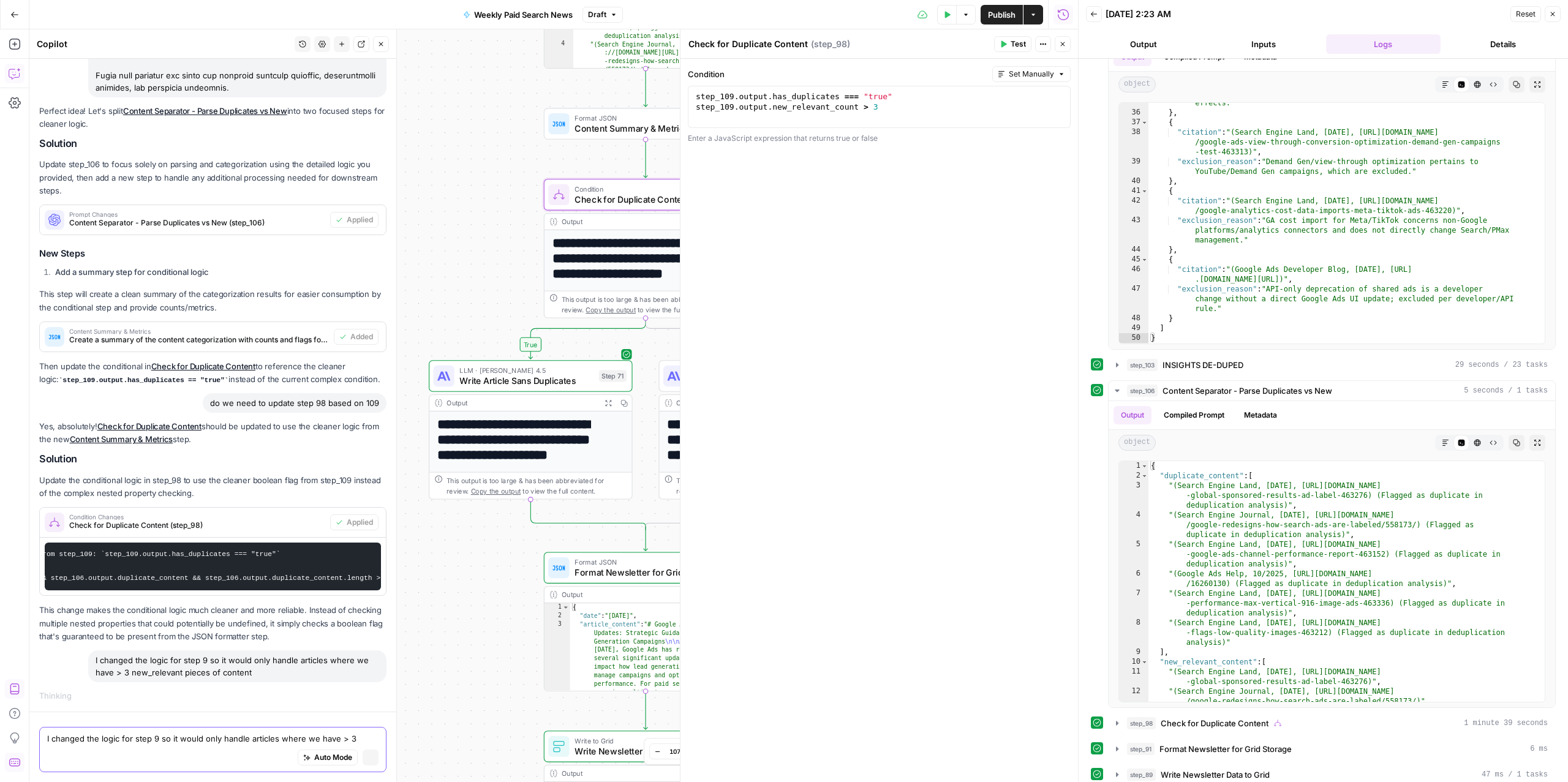
scroll to position [1718, 0]
click at [139, 634] on div "I changed the logic for step 9 so it would only handle articles where we have >…" at bounding box center [237, 666] width 298 height 32
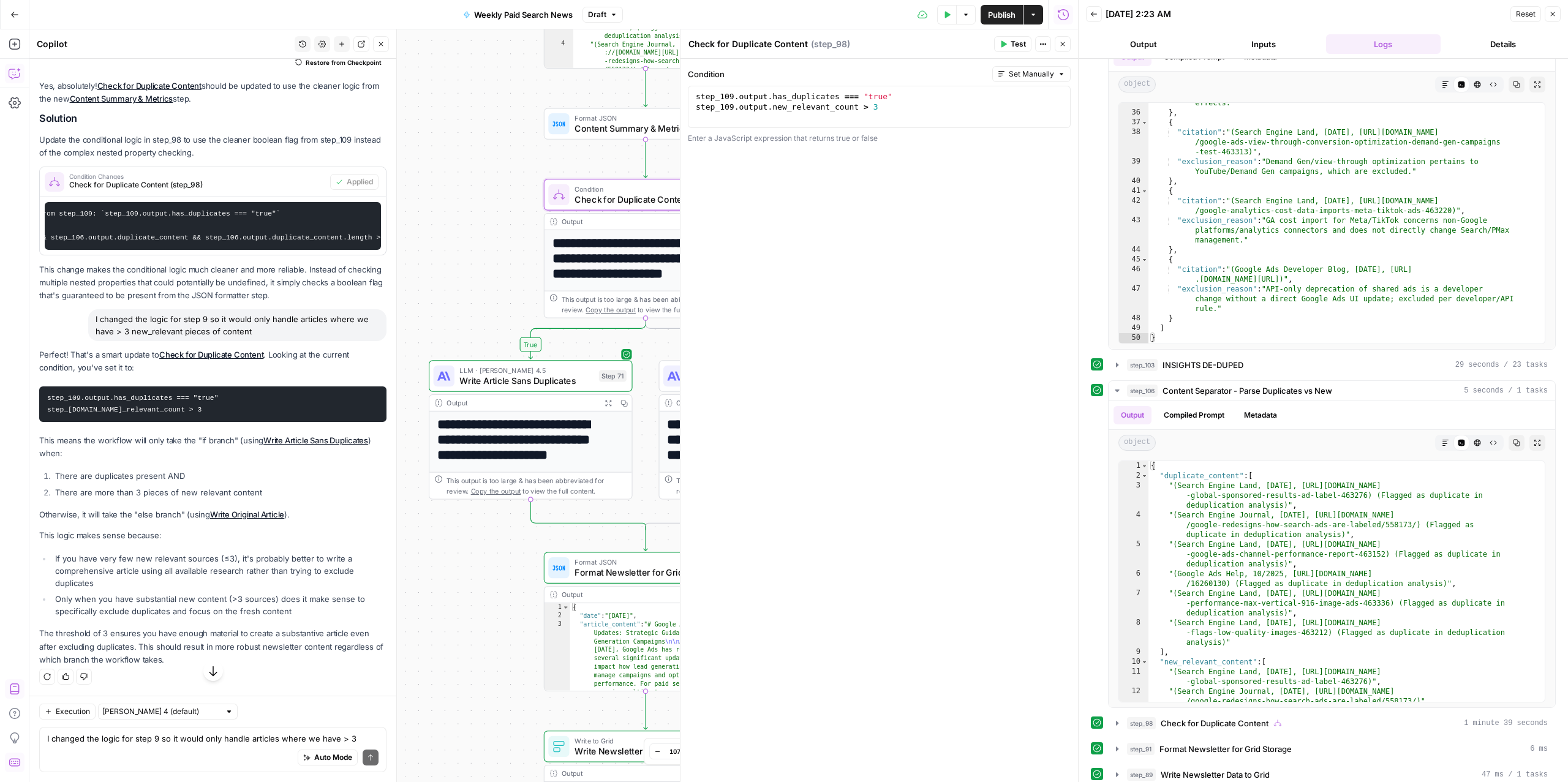
scroll to position [2162, 0]
click at [155, 570] on li "If you have very few new relevant sources (≤3), it's probably better to write a…" at bounding box center [220, 570] width 335 height 36
click at [149, 570] on li "If you have very few new relevant sources (≤3), it's probably better to write a…" at bounding box center [220, 570] width 335 height 36
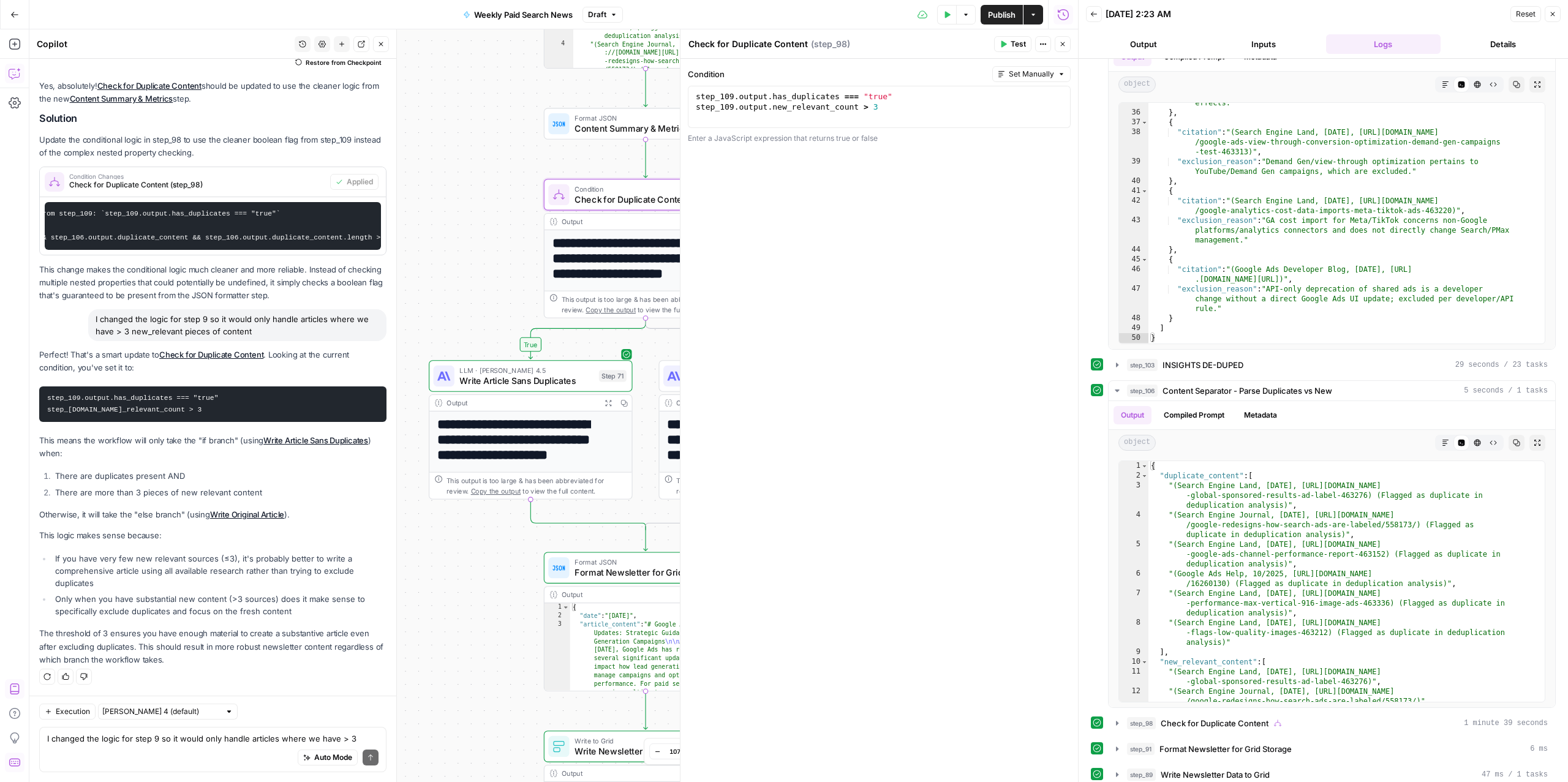
click at [149, 570] on li "If you have very few new relevant sources (≤3), it's probably better to write a…" at bounding box center [220, 570] width 335 height 36
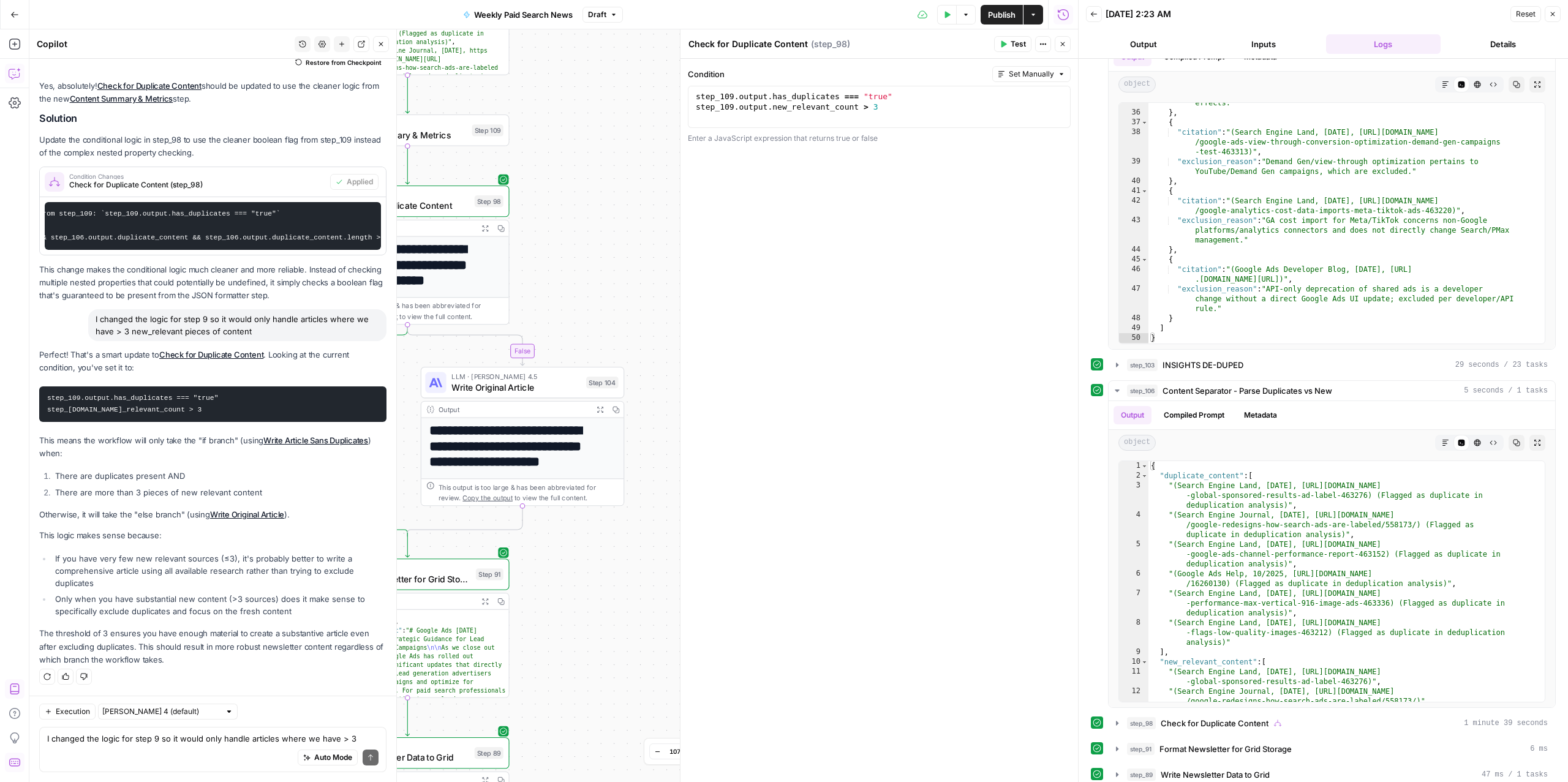
drag, startPoint x: 605, startPoint y: 625, endPoint x: 491, endPoint y: 601, distance: 116.5
click at [491, 601] on div "true false Workflow Input Settings Inputs Read from Grid Read from Articles Gri…" at bounding box center [553, 405] width 1049 height 752
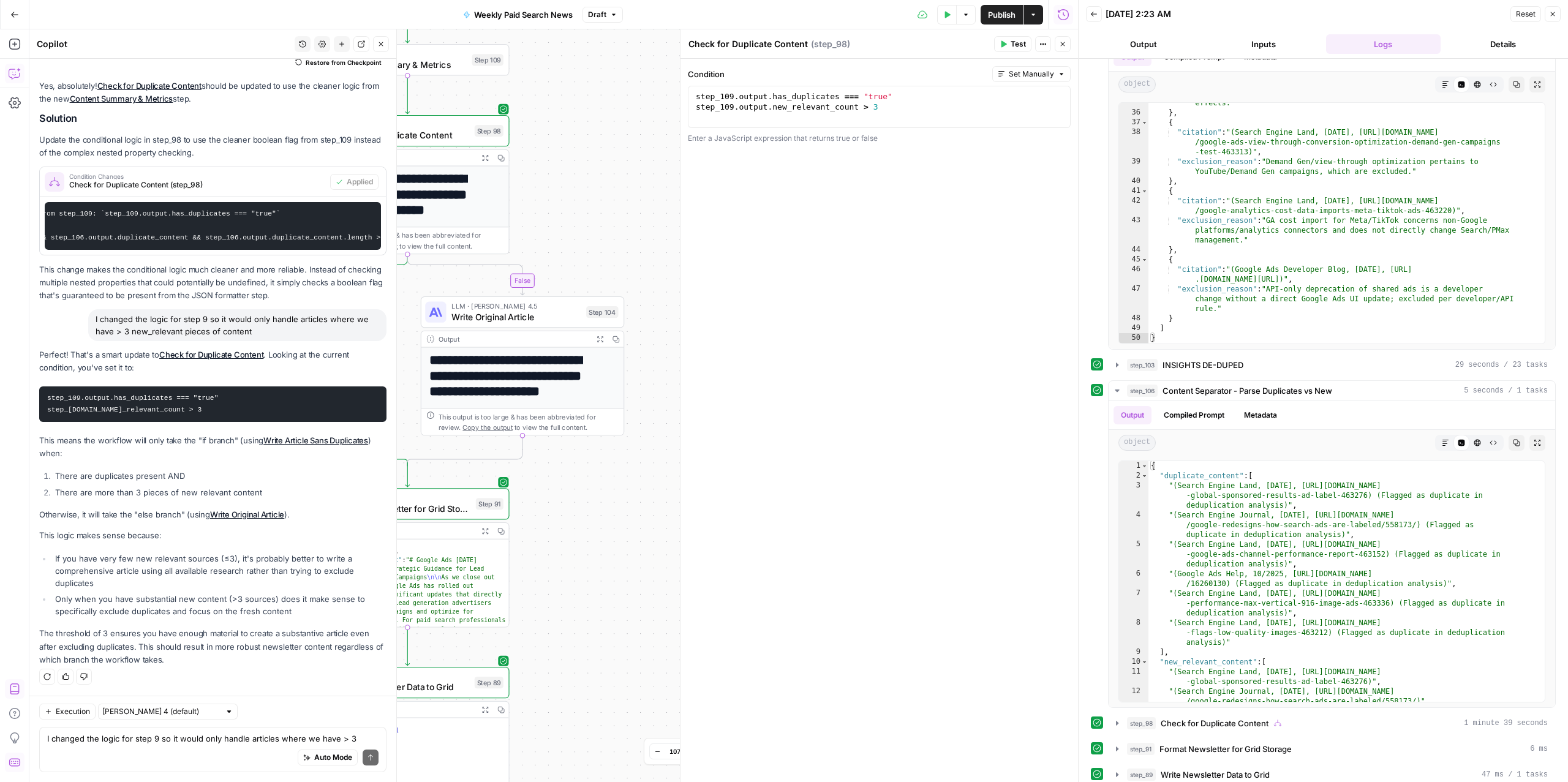
drag, startPoint x: 496, startPoint y: 572, endPoint x: 580, endPoint y: 502, distance: 109.3
click at [580, 502] on div "true false Workflow Input Settings Inputs Read from Grid Read from Articles Gri…" at bounding box center [553, 405] width 1049 height 752
click at [486, 311] on span "Write Original Article" at bounding box center [515, 316] width 129 height 13
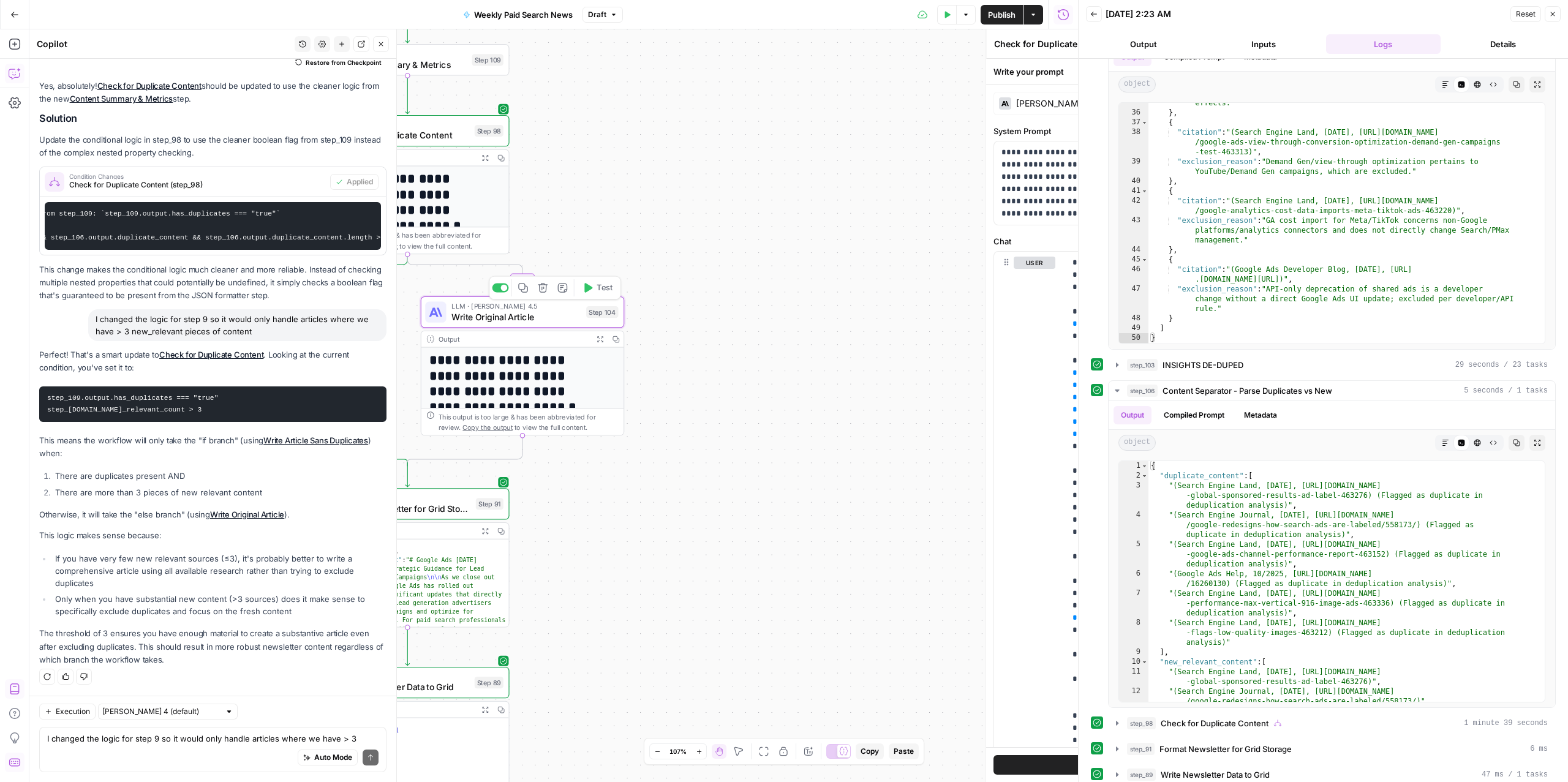
type textarea "Write Original Article"
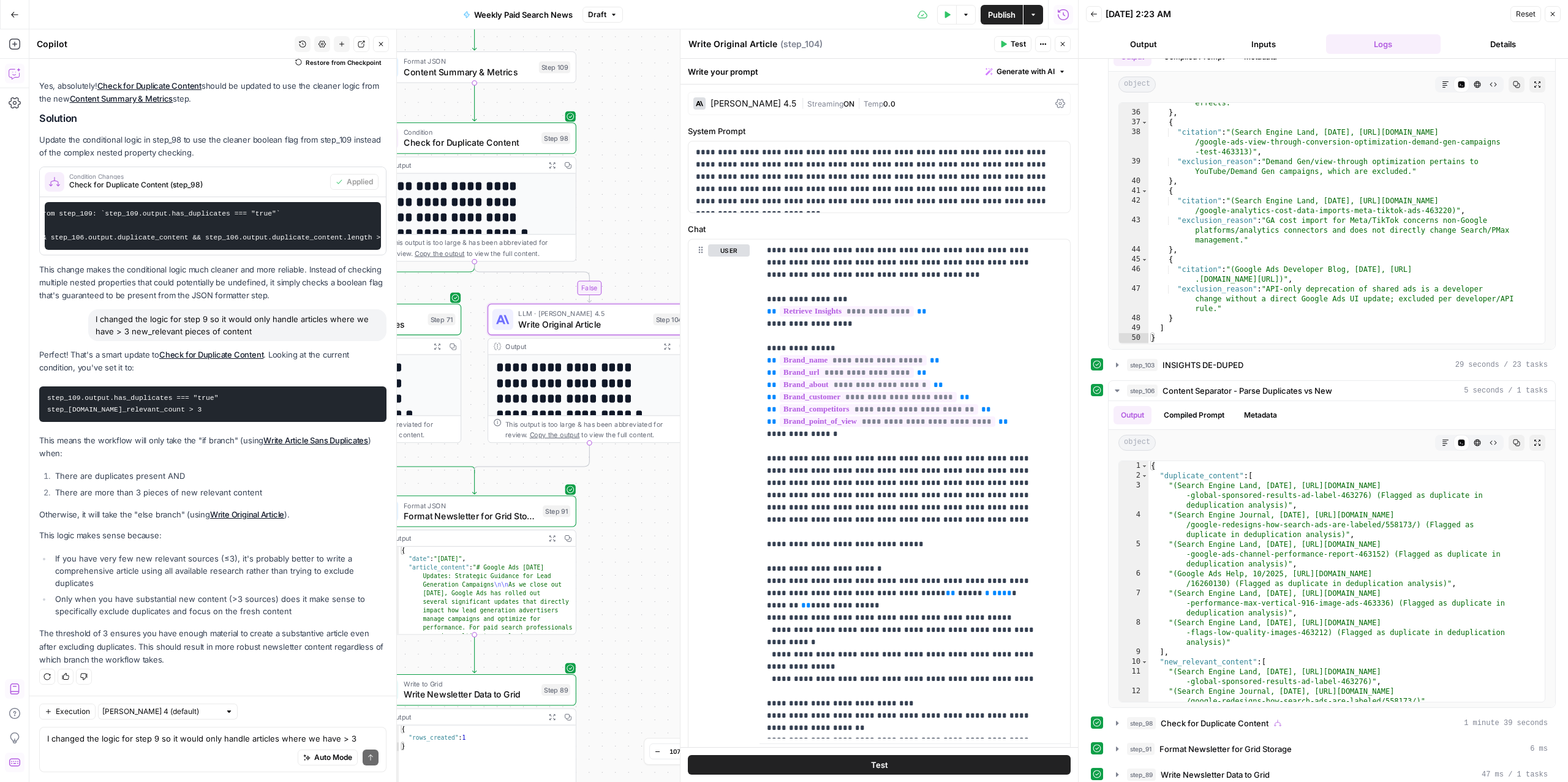
click at [107, 634] on div "Auto Mode Send" at bounding box center [212, 757] width 331 height 27
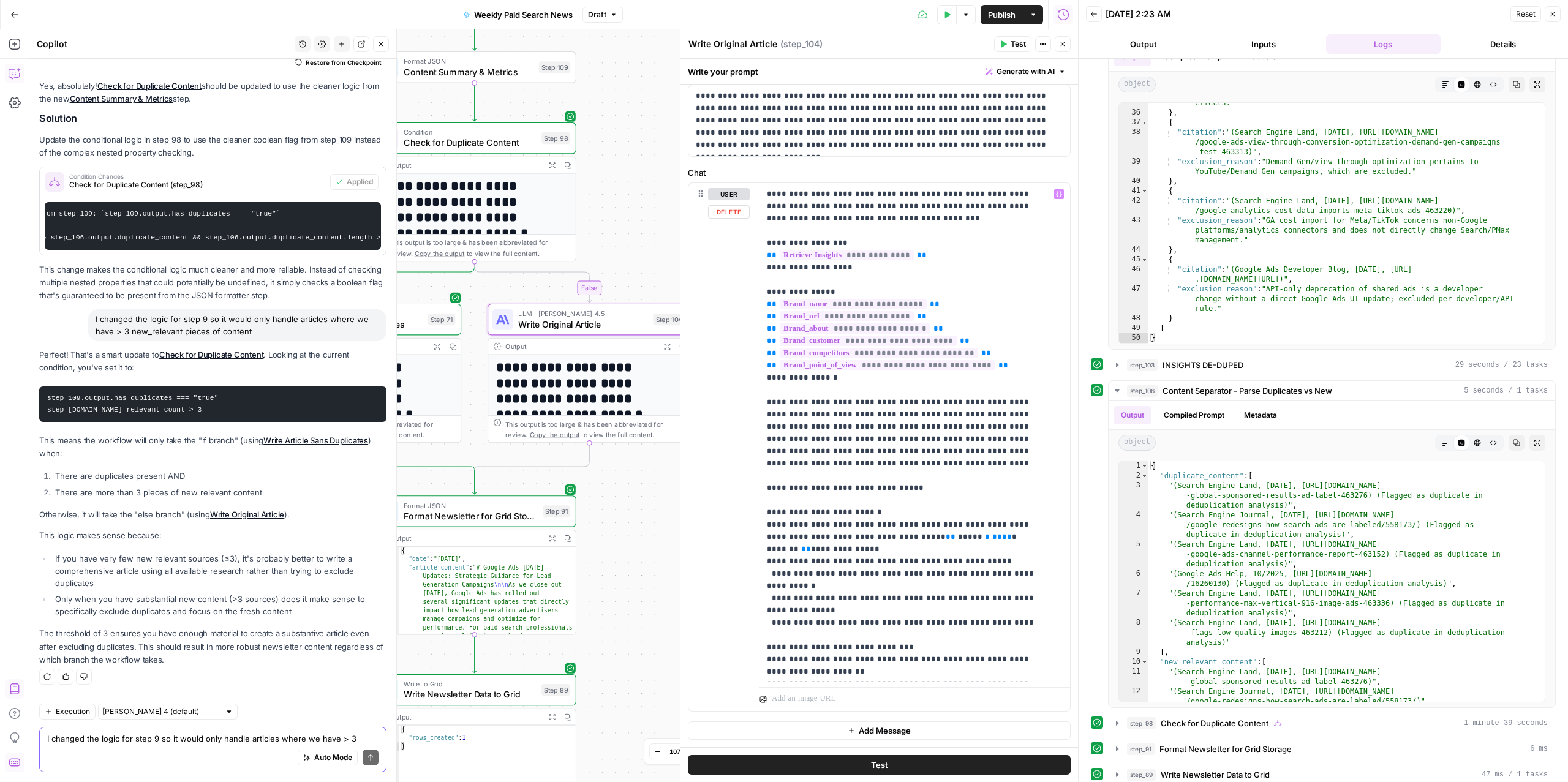
scroll to position [0, 0]
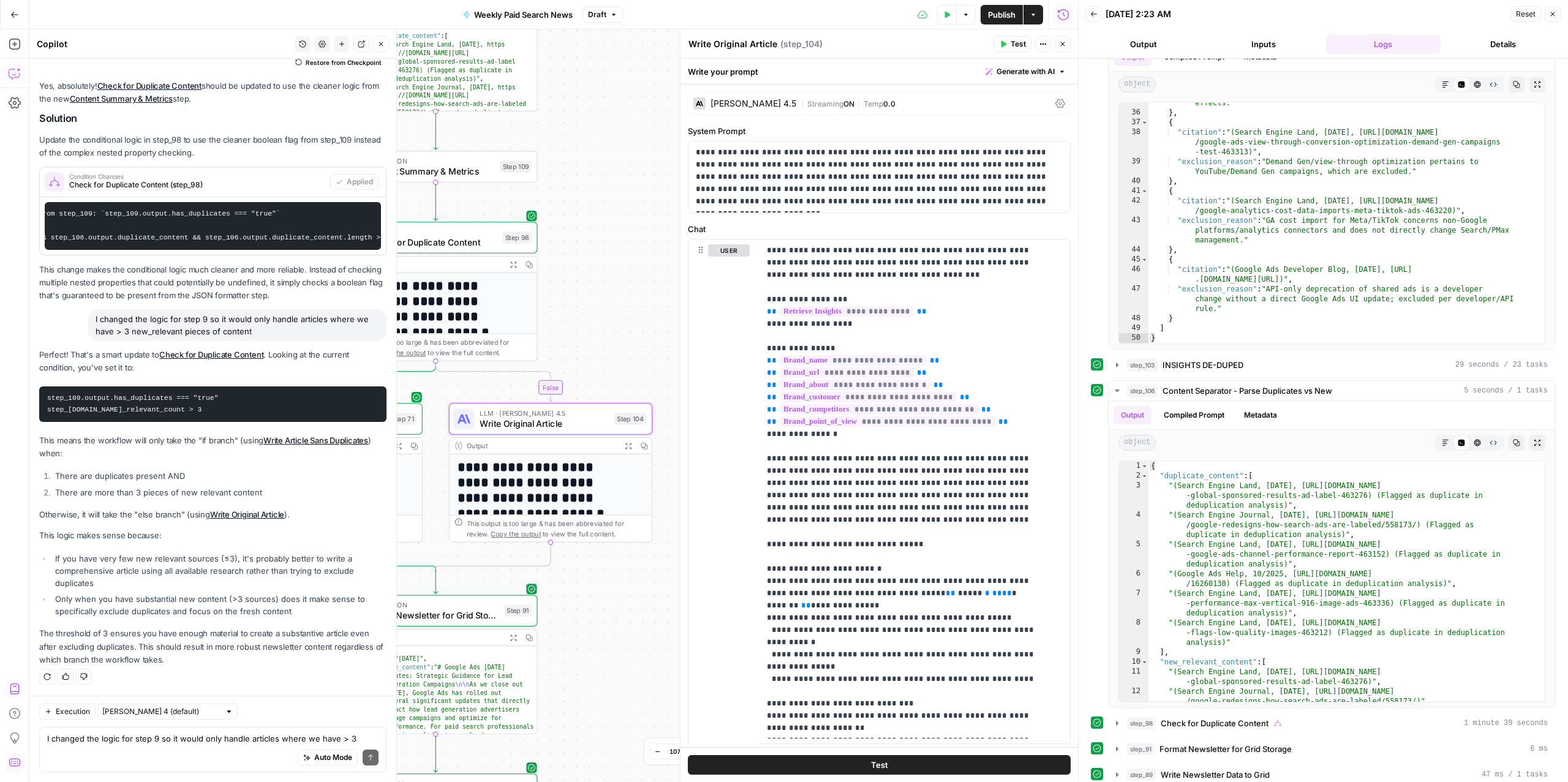
drag, startPoint x: 654, startPoint y: 547, endPoint x: 572, endPoint y: 638, distance: 122.5
click at [572, 634] on div "true false Workflow Input Settings Inputs Read from Grid Read from Articles Gri…" at bounding box center [553, 405] width 1049 height 752
click at [611, 330] on div "true false Workflow Input Settings Inputs Read from Grid Read from Articles Gri…" at bounding box center [553, 405] width 1049 height 752
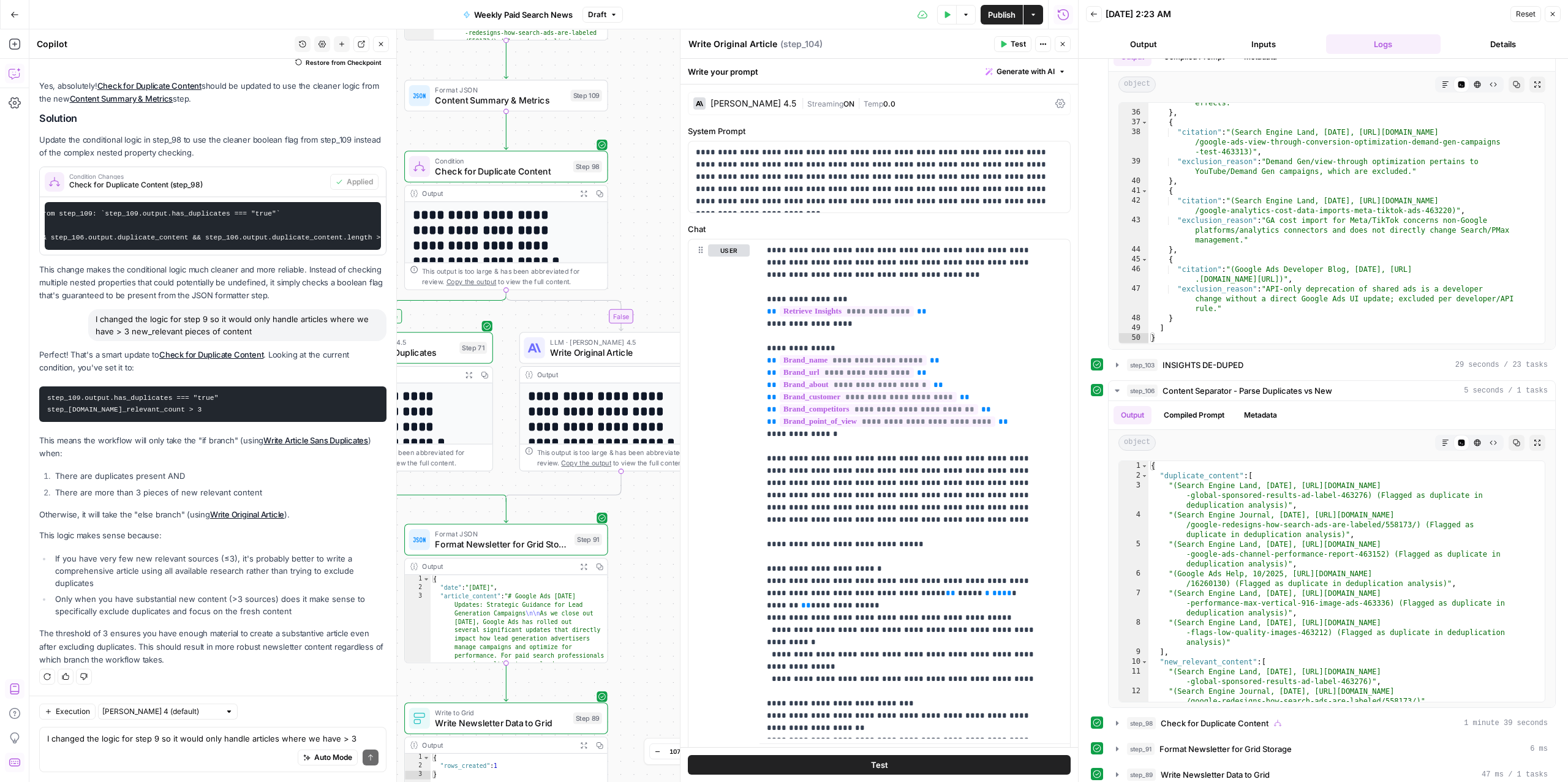
drag, startPoint x: 608, startPoint y: 338, endPoint x: 679, endPoint y: 267, distance: 100.4
click at [679, 267] on body "ConsumerAffairs New Home Browse Insights Opportunities Your Data Recent Grids P…" at bounding box center [784, 391] width 1568 height 782
click at [189, 634] on textarea "I changed the logic for step 9 so it would only handle articles where we have >…" at bounding box center [212, 738] width 331 height 12
click at [168, 634] on div "Auto Mode Send" at bounding box center [212, 757] width 331 height 27
click at [166, 634] on div "Auto Mode Send" at bounding box center [212, 757] width 331 height 27
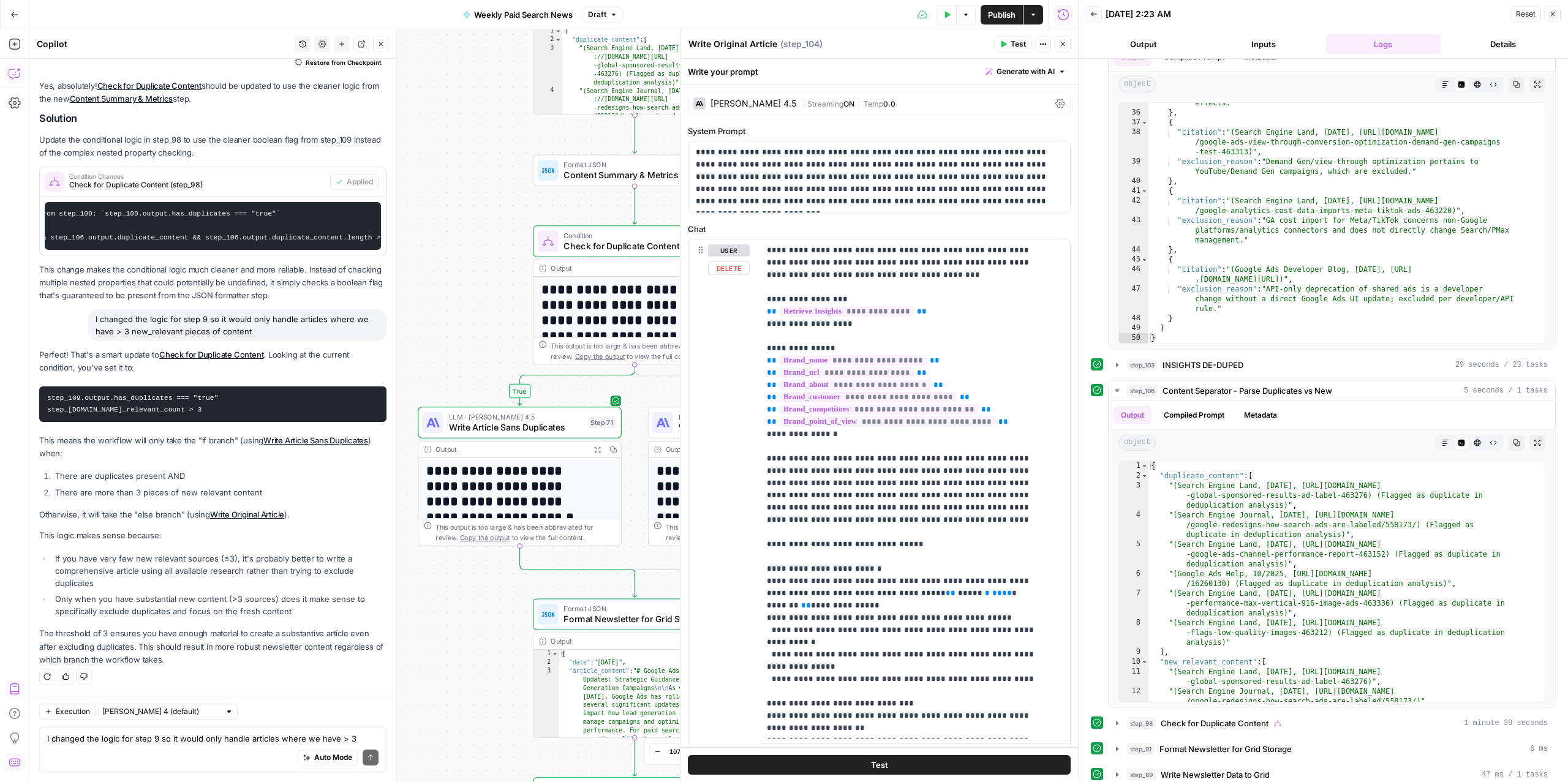
drag, startPoint x: 644, startPoint y: 517, endPoint x: 772, endPoint y: 591, distance: 147.9
click at [772, 591] on body "ConsumerAffairs New Home Browse Insights Opportunities Your Data Recent Grids P…" at bounding box center [784, 391] width 1568 height 782
click at [507, 426] on span "Write Article Sans Duplicates" at bounding box center [515, 427] width 134 height 13
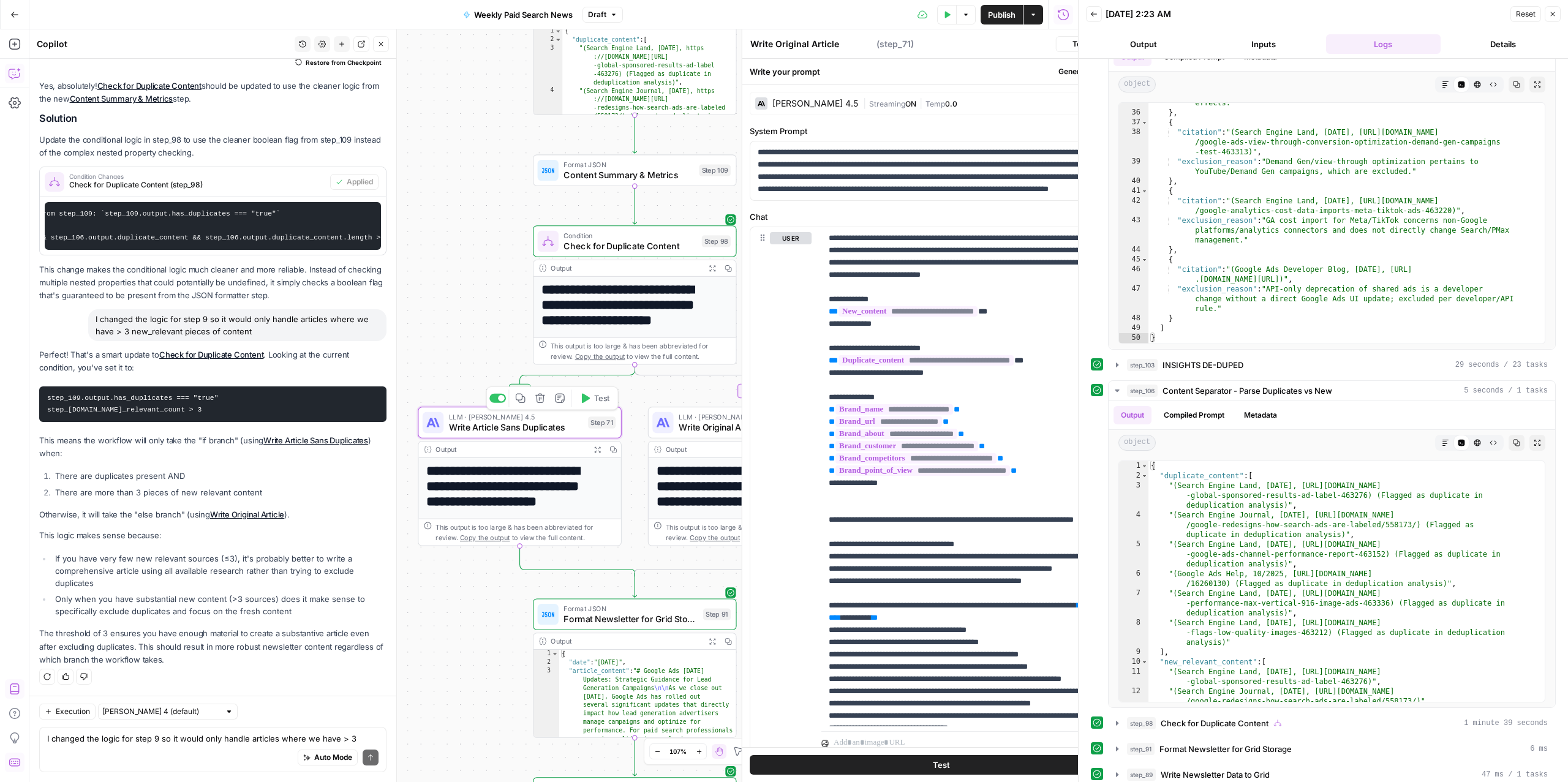
type textarea "Write Article Sans Duplicates"
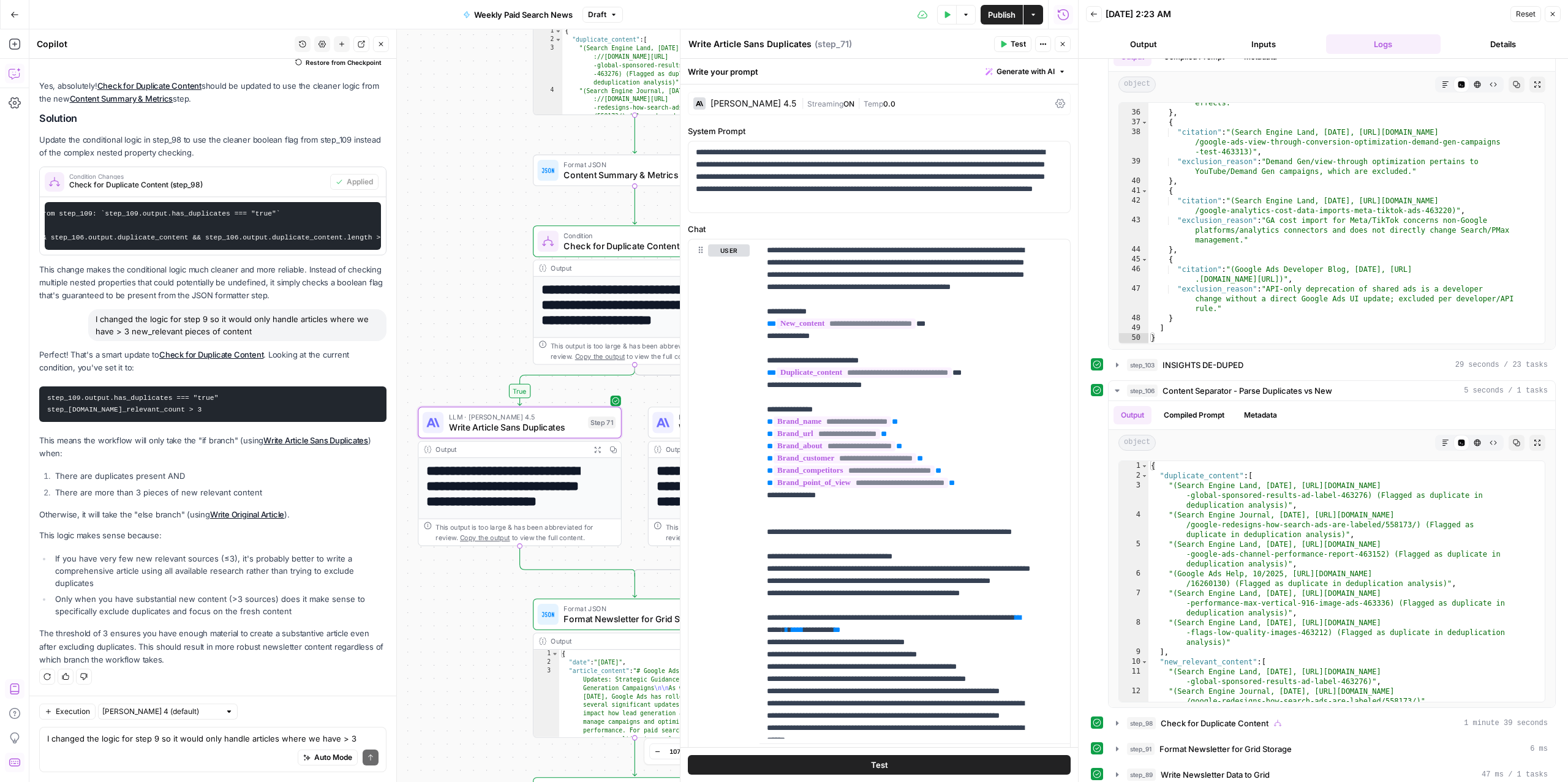
click at [599, 235] on span "Condition" at bounding box center [630, 235] width 133 height 10
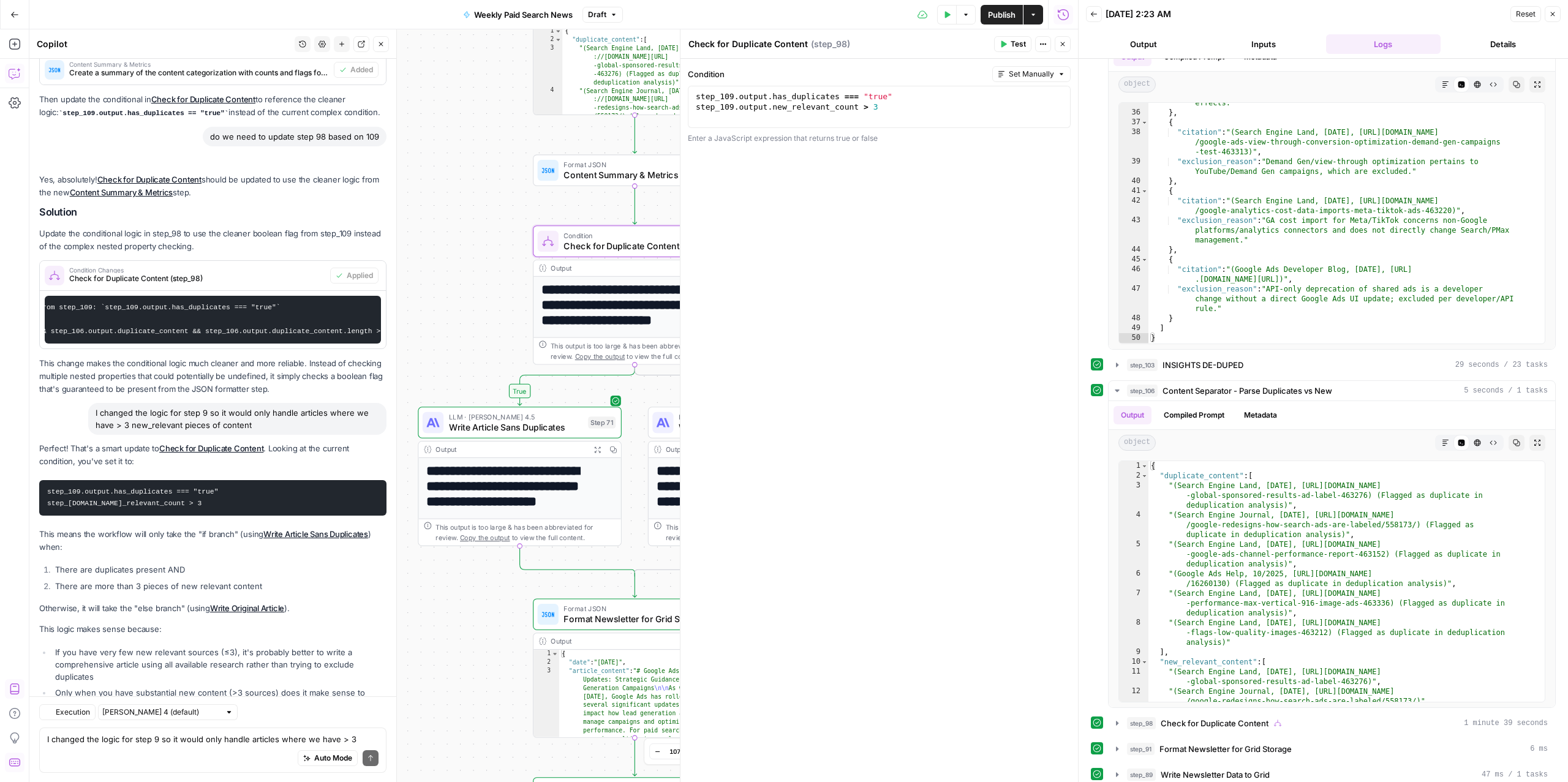
scroll to position [2162, 0]
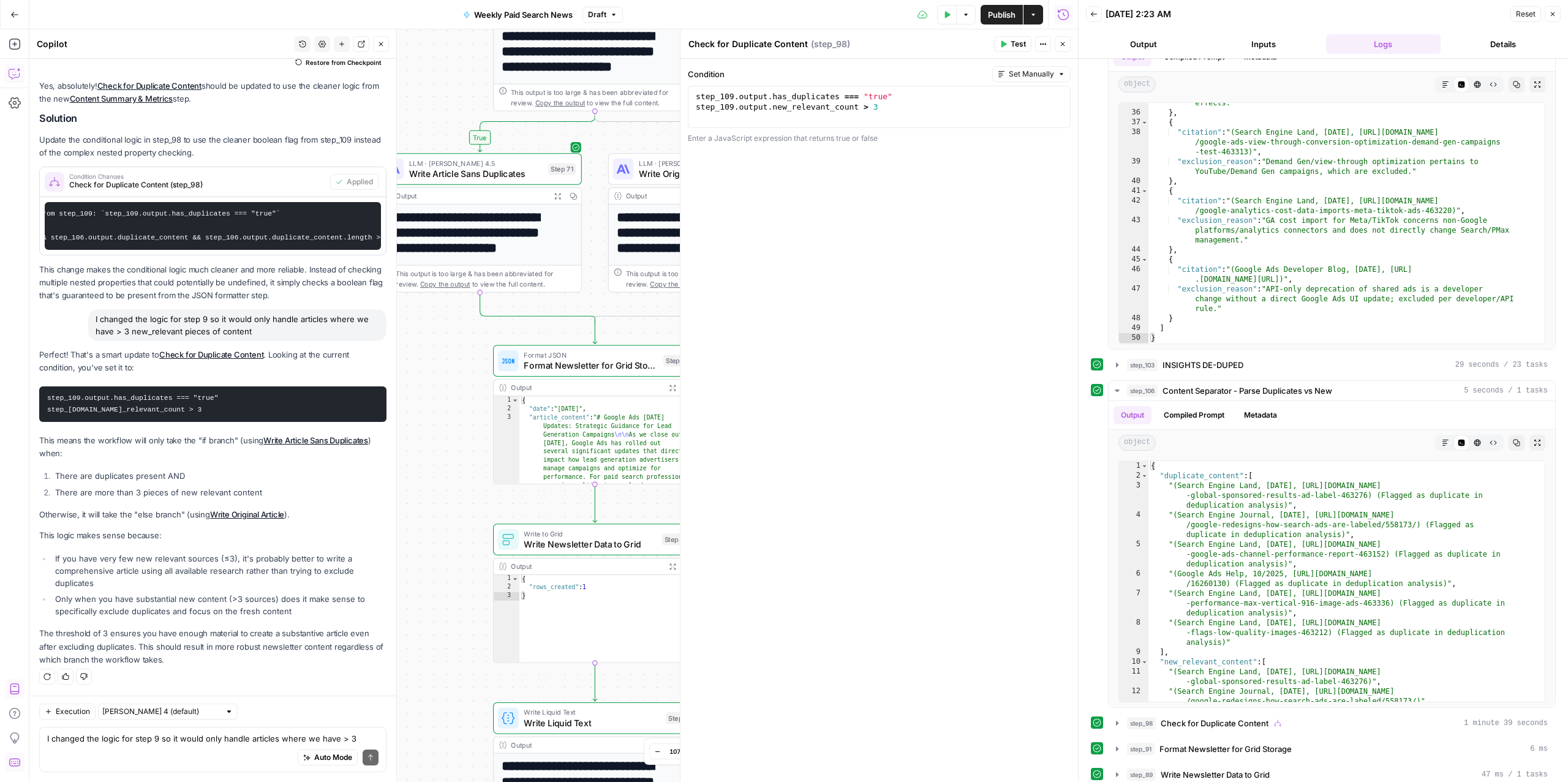
drag, startPoint x: 449, startPoint y: 346, endPoint x: 407, endPoint y: 93, distance: 256.5
click at [408, 93] on div "true false Workflow Input Settings Inputs Read from Grid Read from Articles Gri…" at bounding box center [553, 405] width 1049 height 752
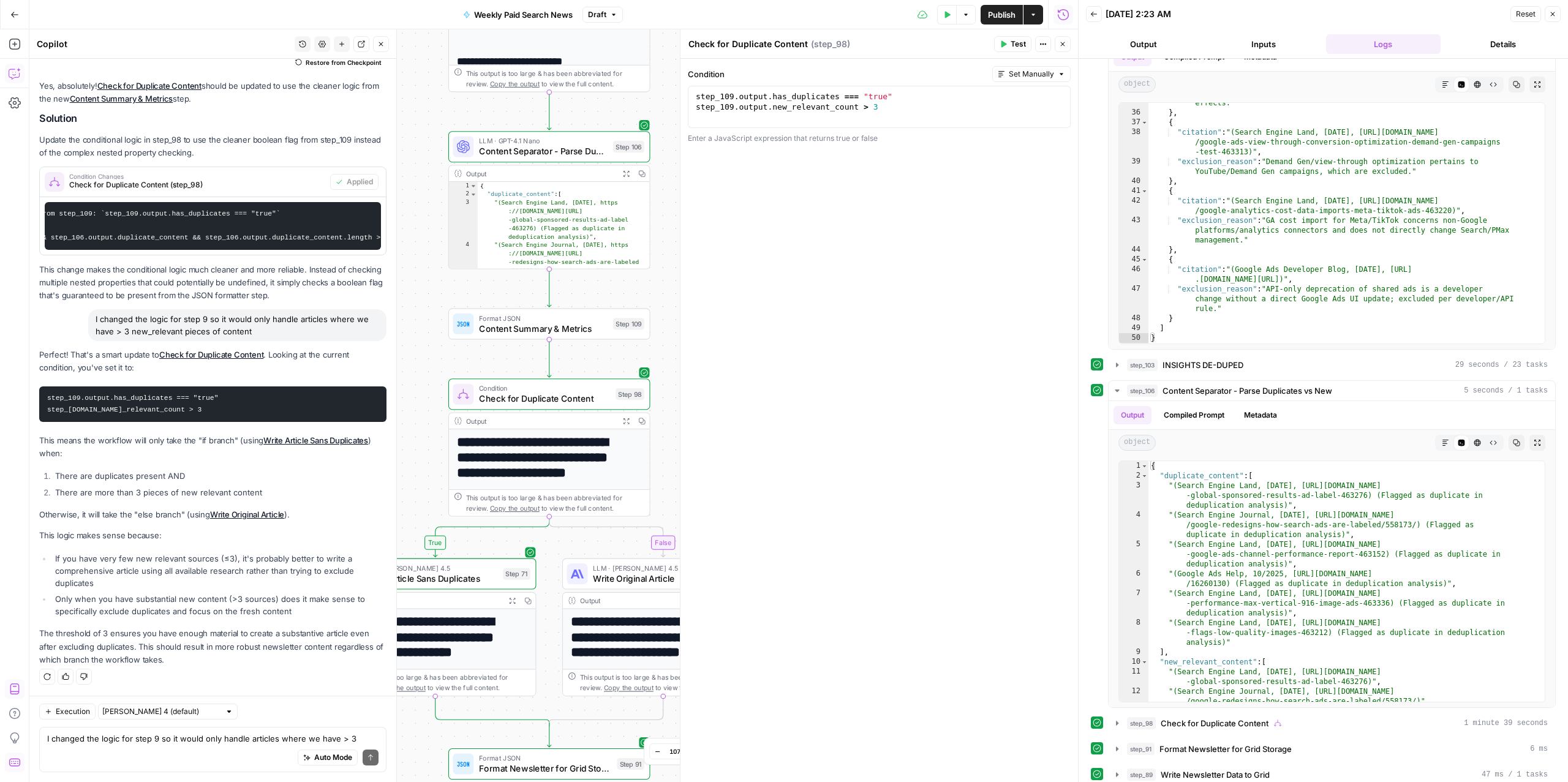
drag, startPoint x: 432, startPoint y: 368, endPoint x: 270, endPoint y: 405, distance: 166.2
click at [270, 405] on body "ConsumerAffairs New Home Browse Insights Opportunities Your Data Recent Grids P…" at bounding box center [784, 391] width 1568 height 782
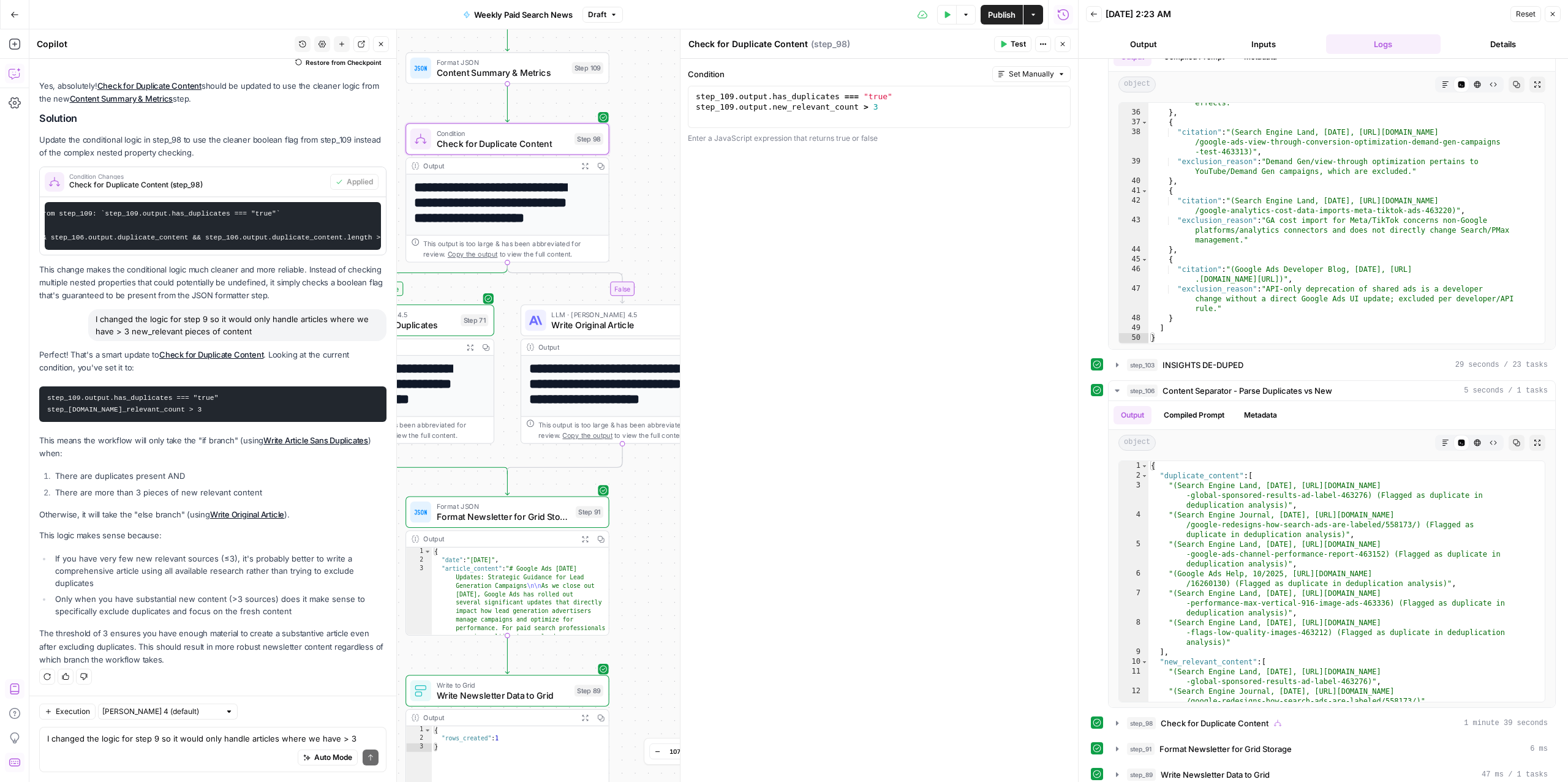
drag, startPoint x: 480, startPoint y: 284, endPoint x: 341, endPoint y: 217, distance: 154.3
click at [341, 217] on body "ConsumerAffairs New Home Browse Insights Opportunities Your Data Recent Grids P…" at bounding box center [784, 391] width 1568 height 782
click at [592, 317] on span "Write Original Article" at bounding box center [615, 323] width 129 height 13
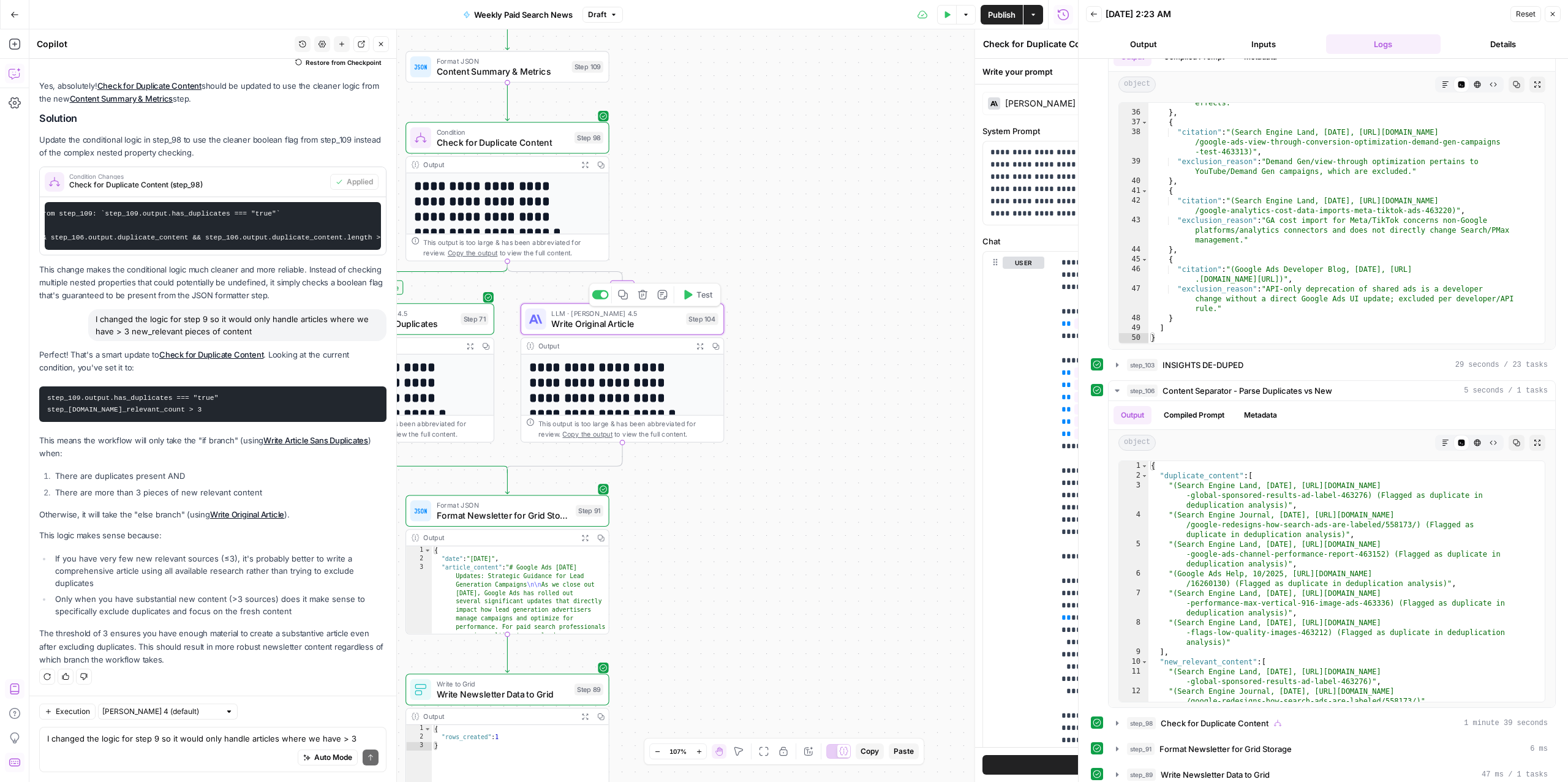
type textarea "Write Original Article"
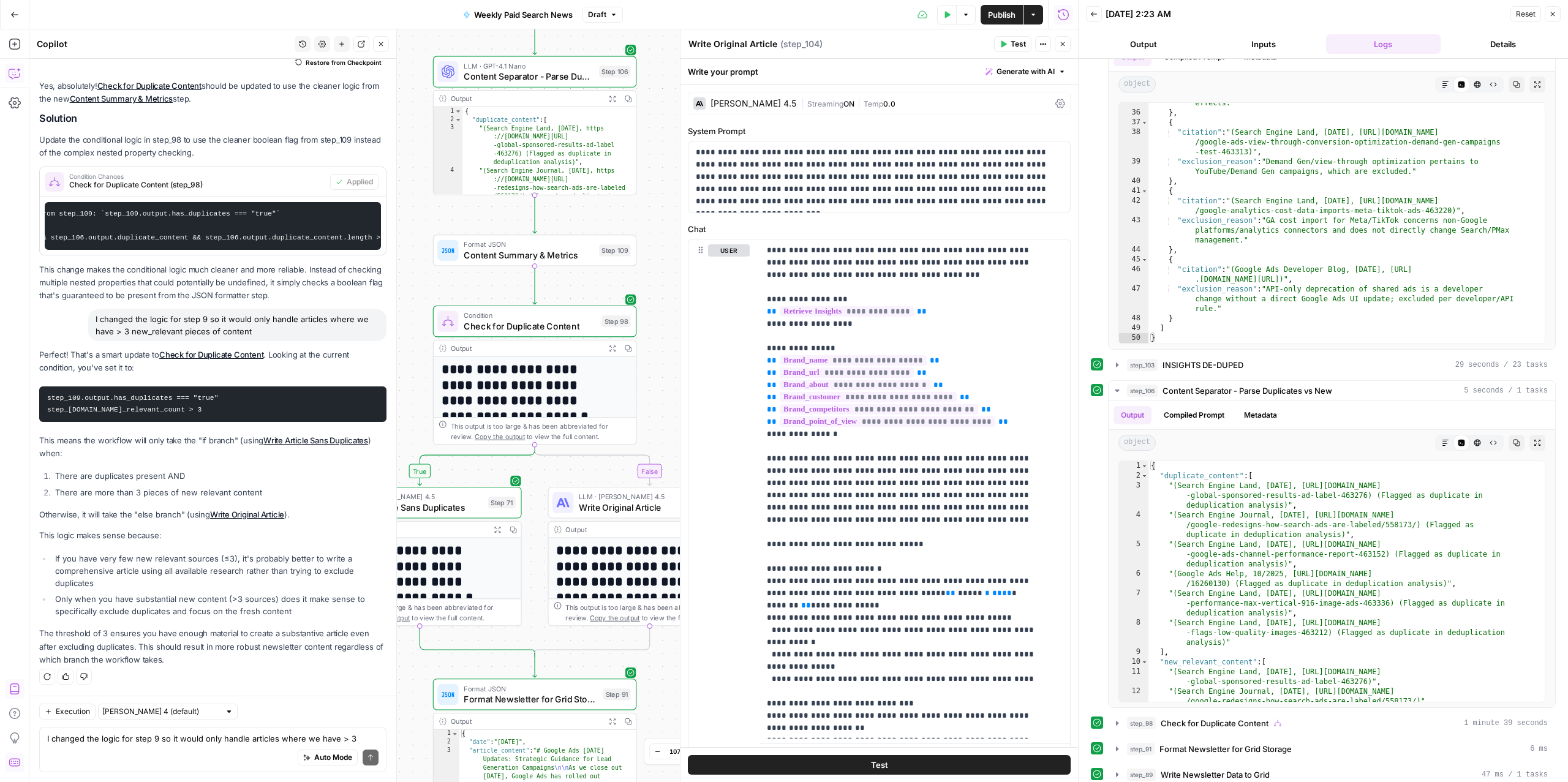
drag, startPoint x: 433, startPoint y: 313, endPoint x: 415, endPoint y: 228, distance: 86.9
click at [415, 228] on div "true false Workflow Input Settings Inputs Read from Grid Read from Articles Gri…" at bounding box center [553, 405] width 1049 height 752
click at [503, 78] on span "Content Separator - Parse Duplicates vs New" at bounding box center [529, 76] width 130 height 13
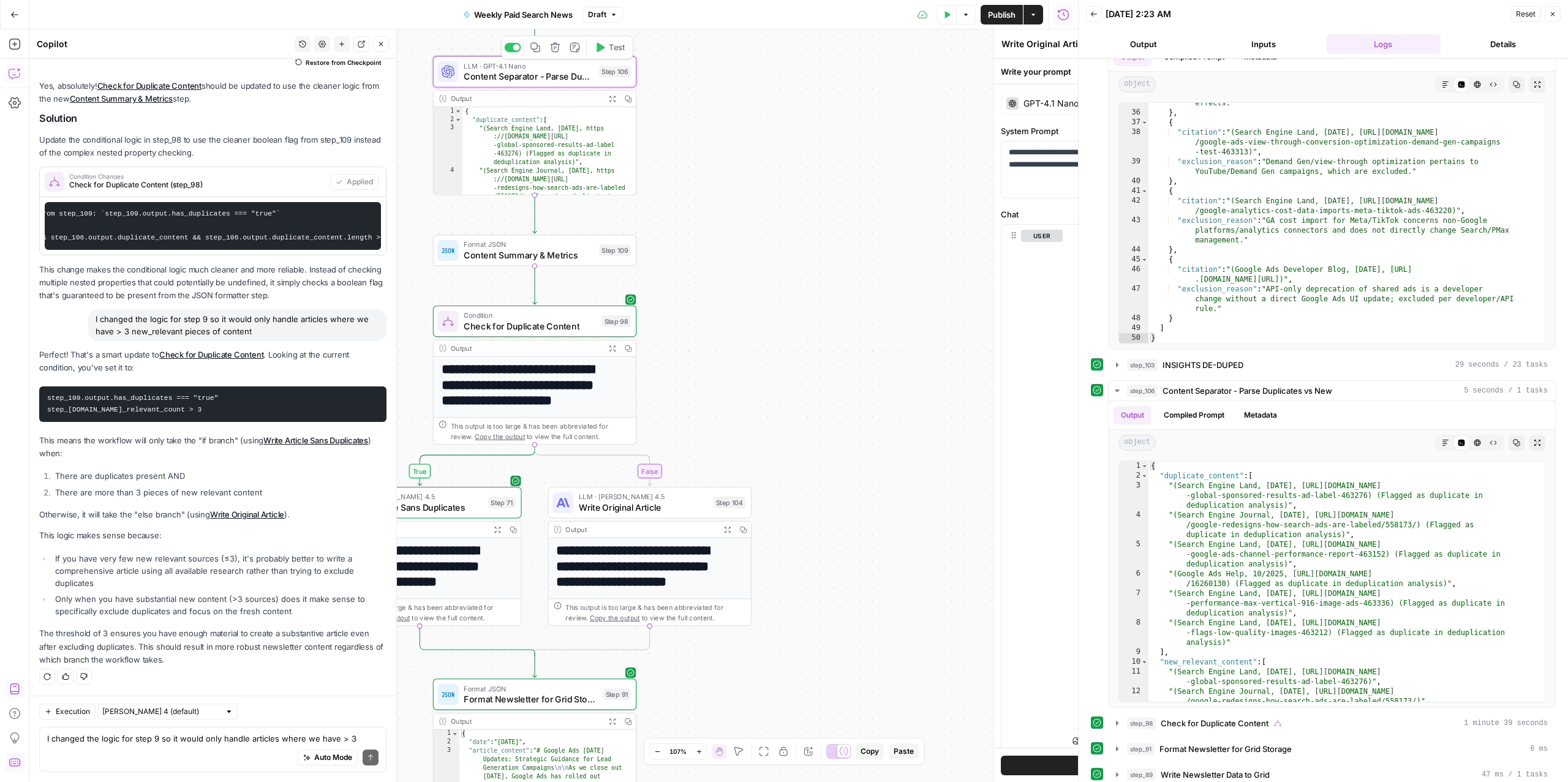
type textarea "Content Separator - Parse Duplicates vs New"
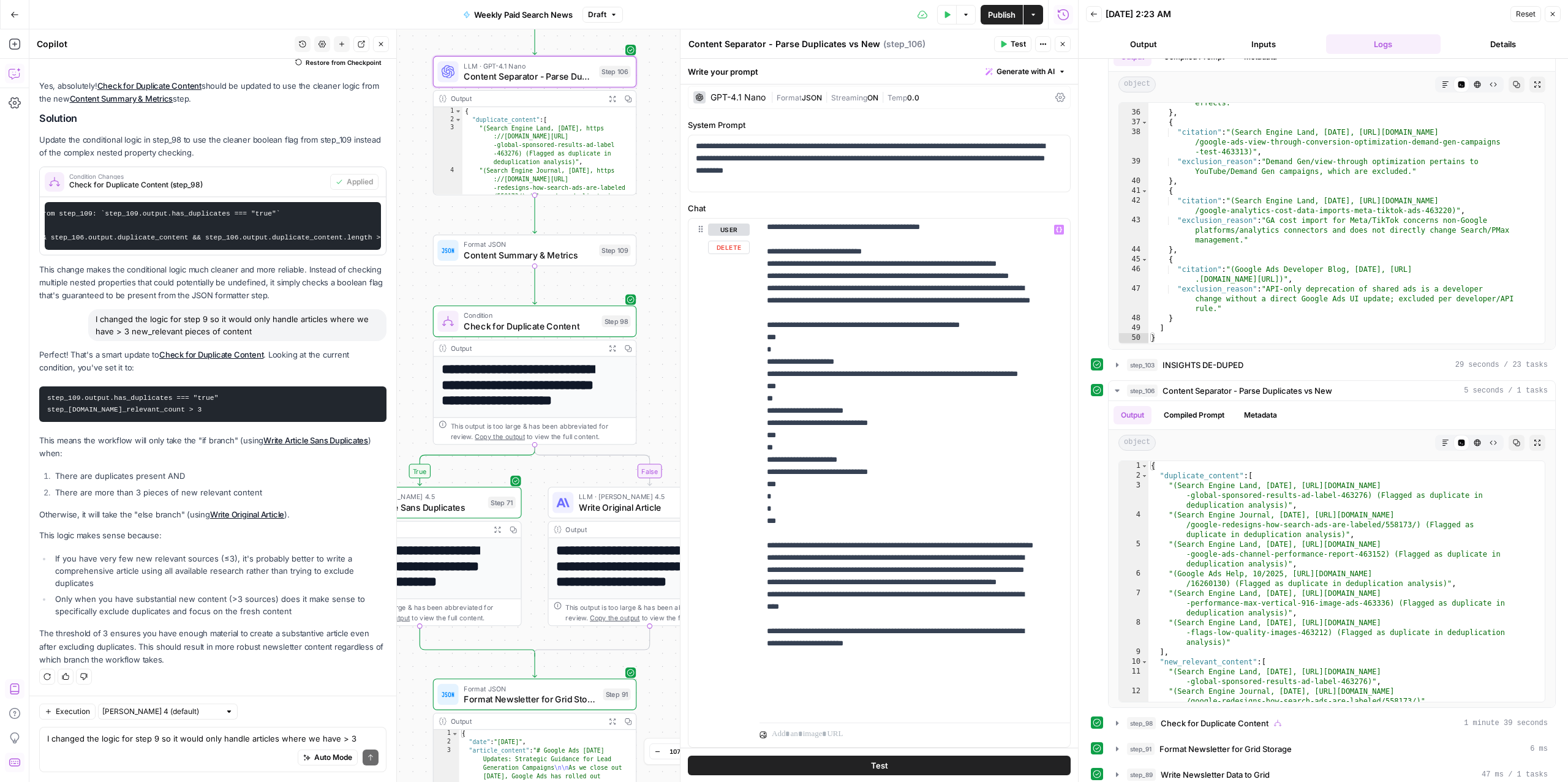
scroll to position [551, 0]
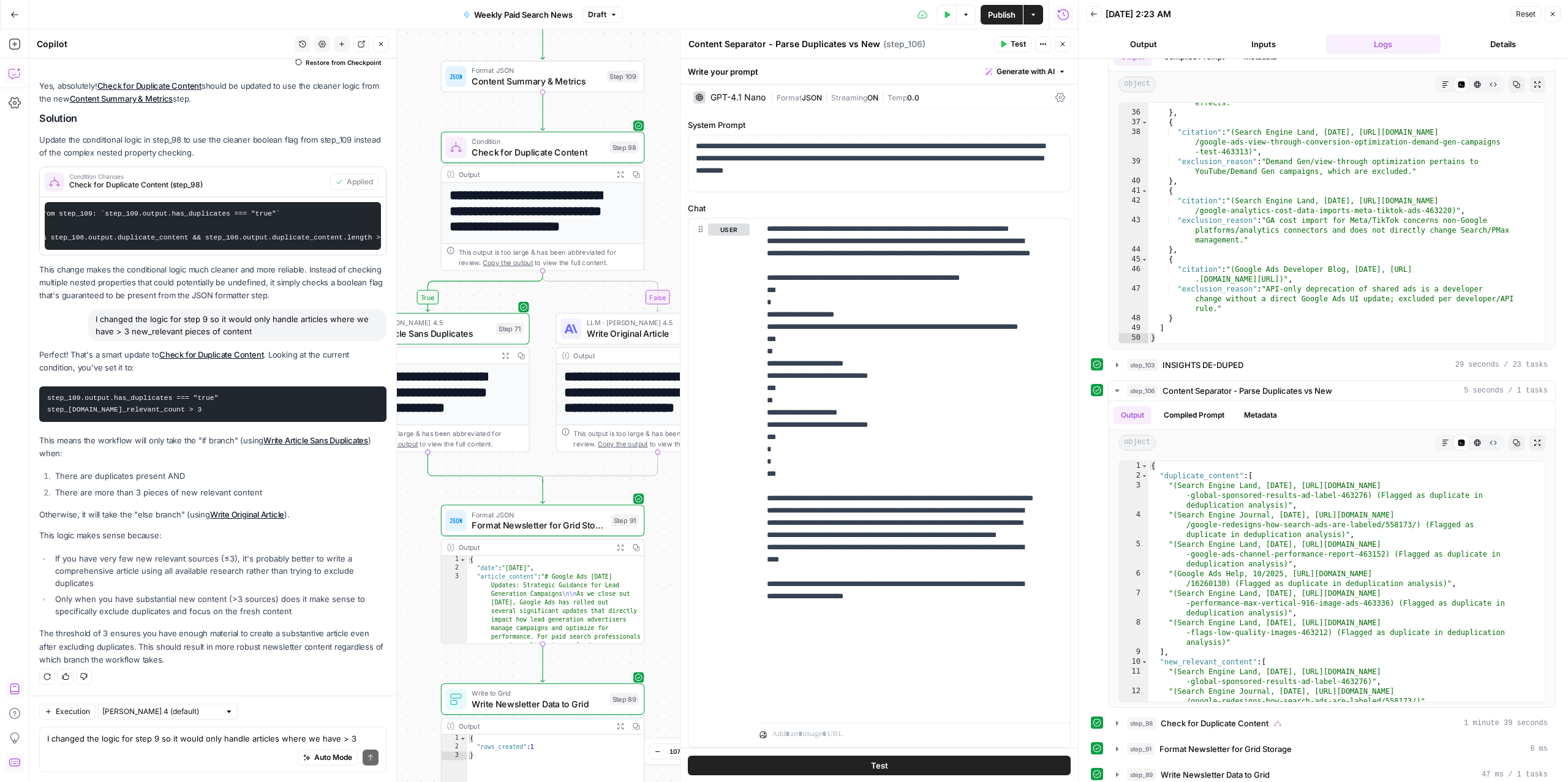
drag, startPoint x: 664, startPoint y: 416, endPoint x: 671, endPoint y: 241, distance: 175.1
click at [671, 241] on div "true false Workflow Input Settings Inputs Read from Grid Read from Articles Gri…" at bounding box center [553, 405] width 1049 height 752
click at [477, 334] on span "Write Article Sans Duplicates" at bounding box center [423, 331] width 134 height 13
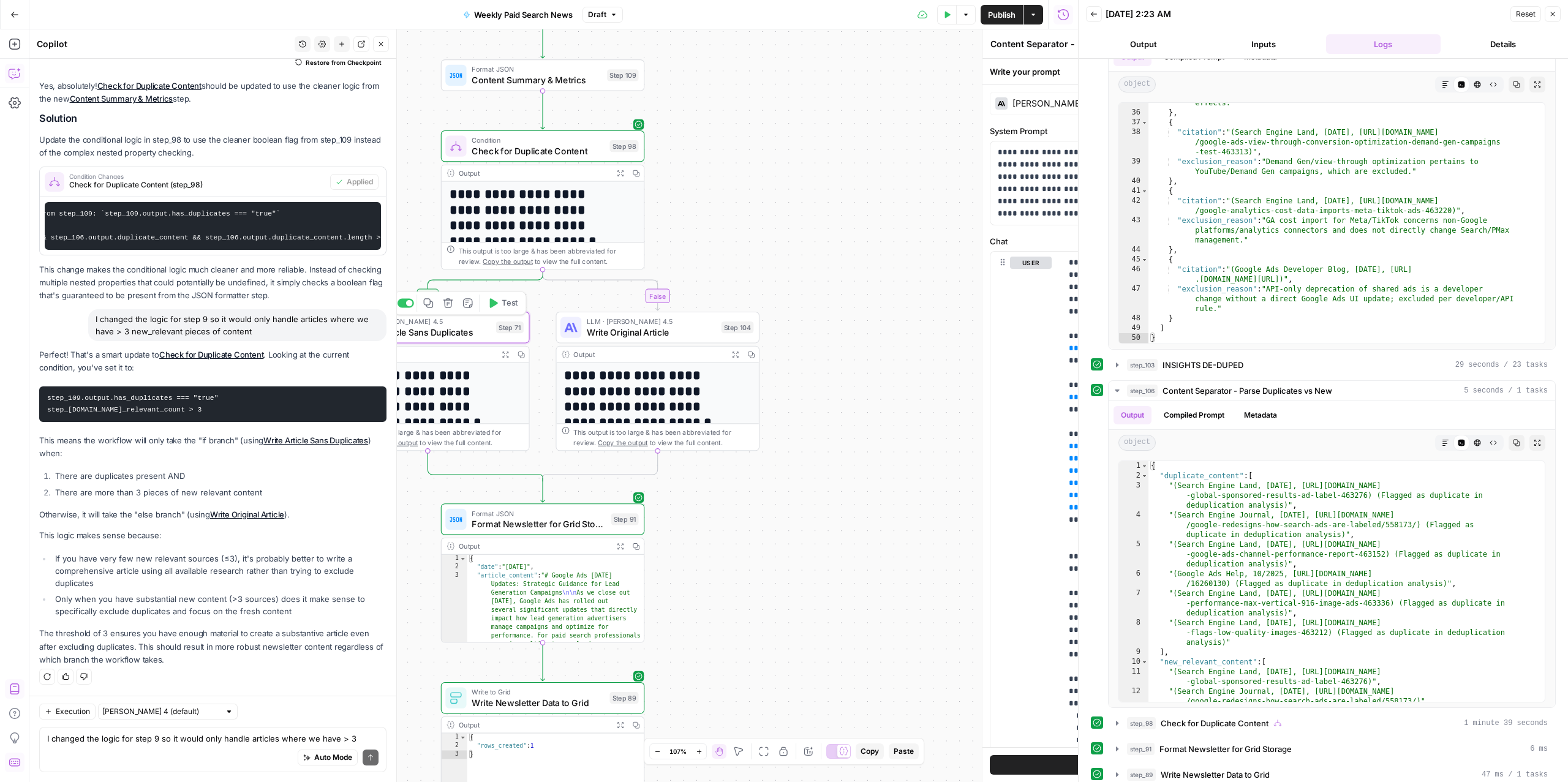
type textarea "Write Article Sans Duplicates"
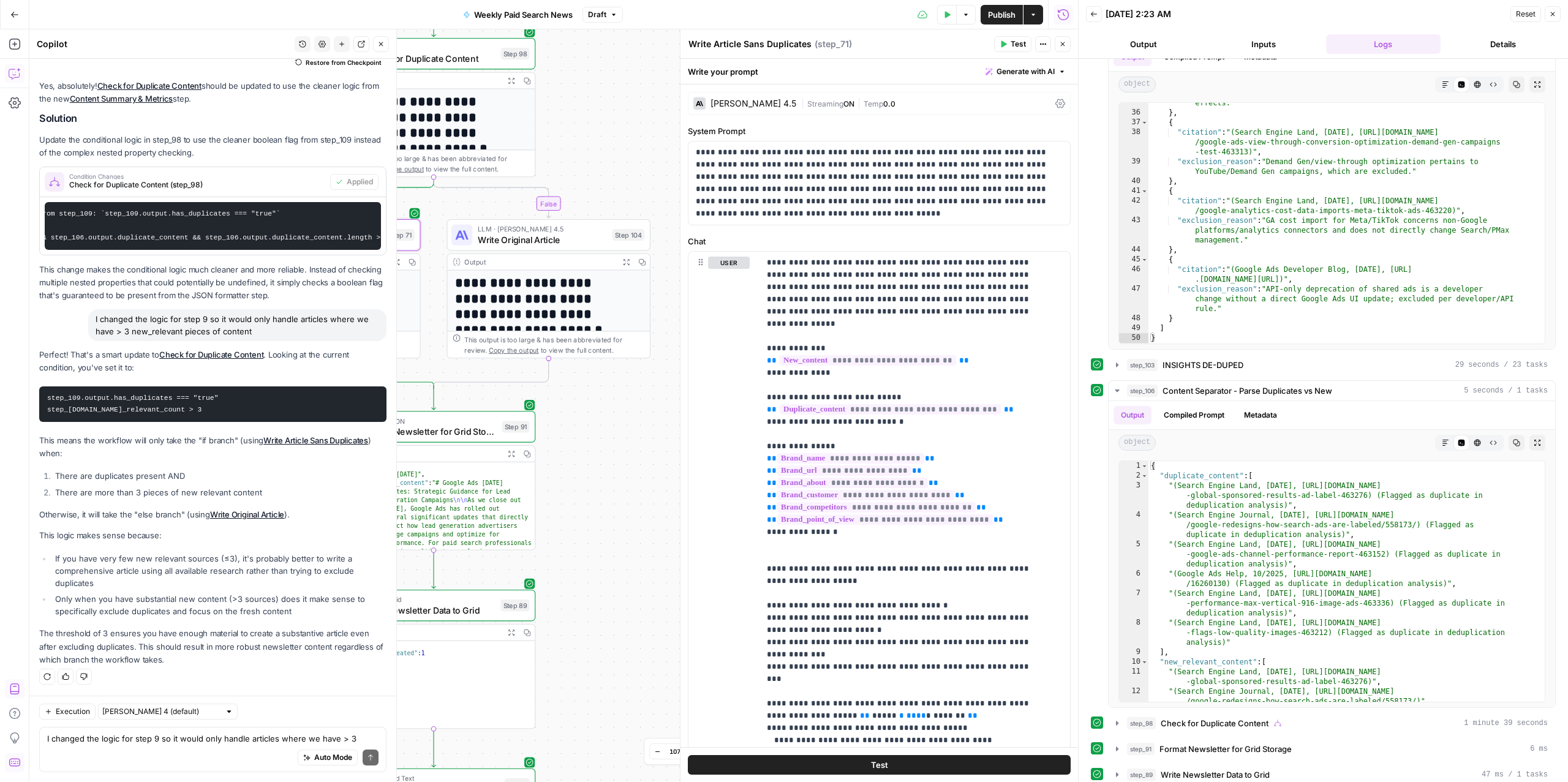
drag, startPoint x: 659, startPoint y: 519, endPoint x: 550, endPoint y: 426, distance: 143.3
click at [550, 426] on div "true false Workflow Input Settings Inputs Read from Grid Read from Articles Gri…" at bounding box center [553, 405] width 1049 height 752
click at [542, 240] on span "Write Original Article" at bounding box center [542, 239] width 129 height 13
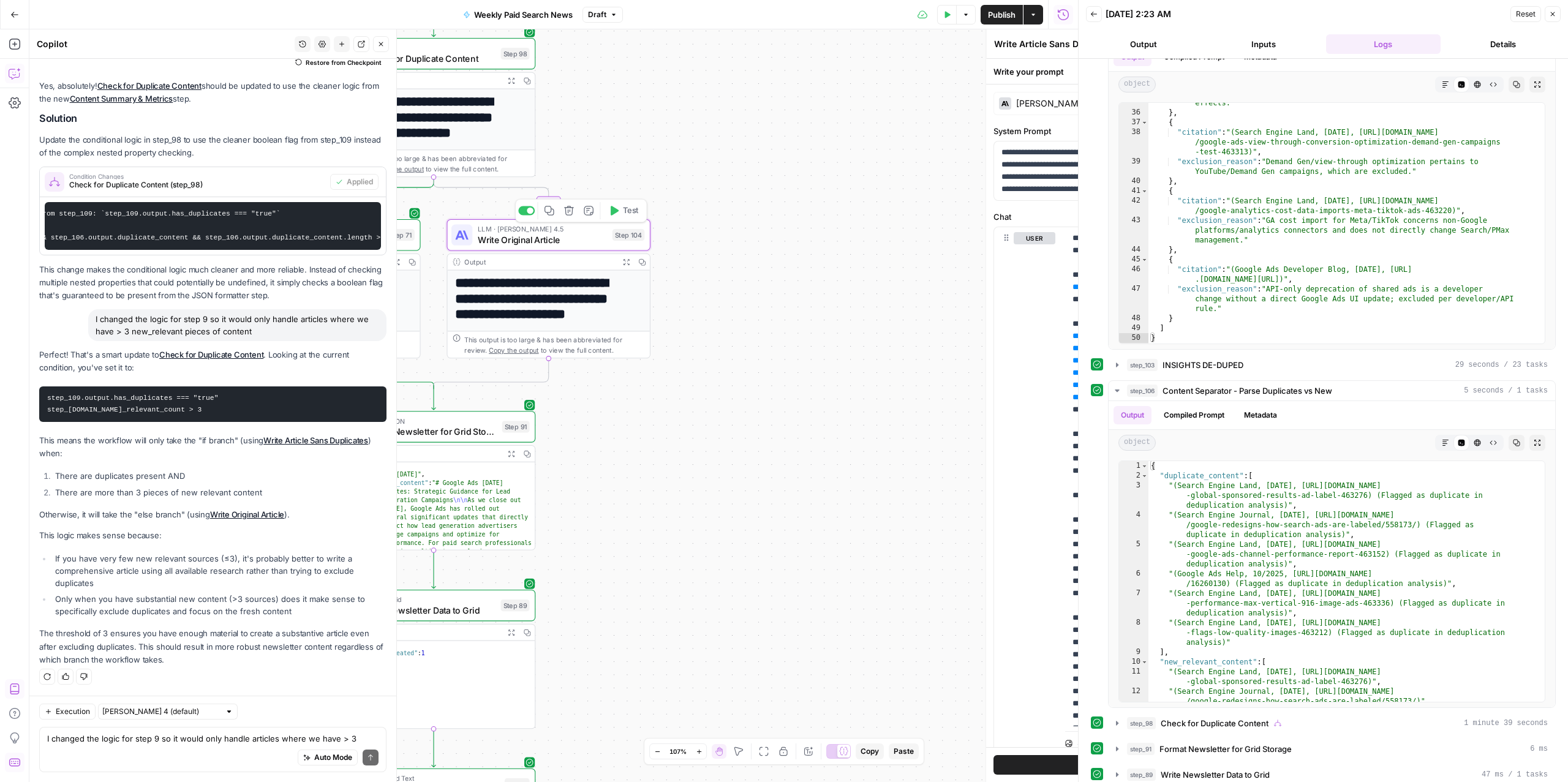
type textarea "Write Original Article"
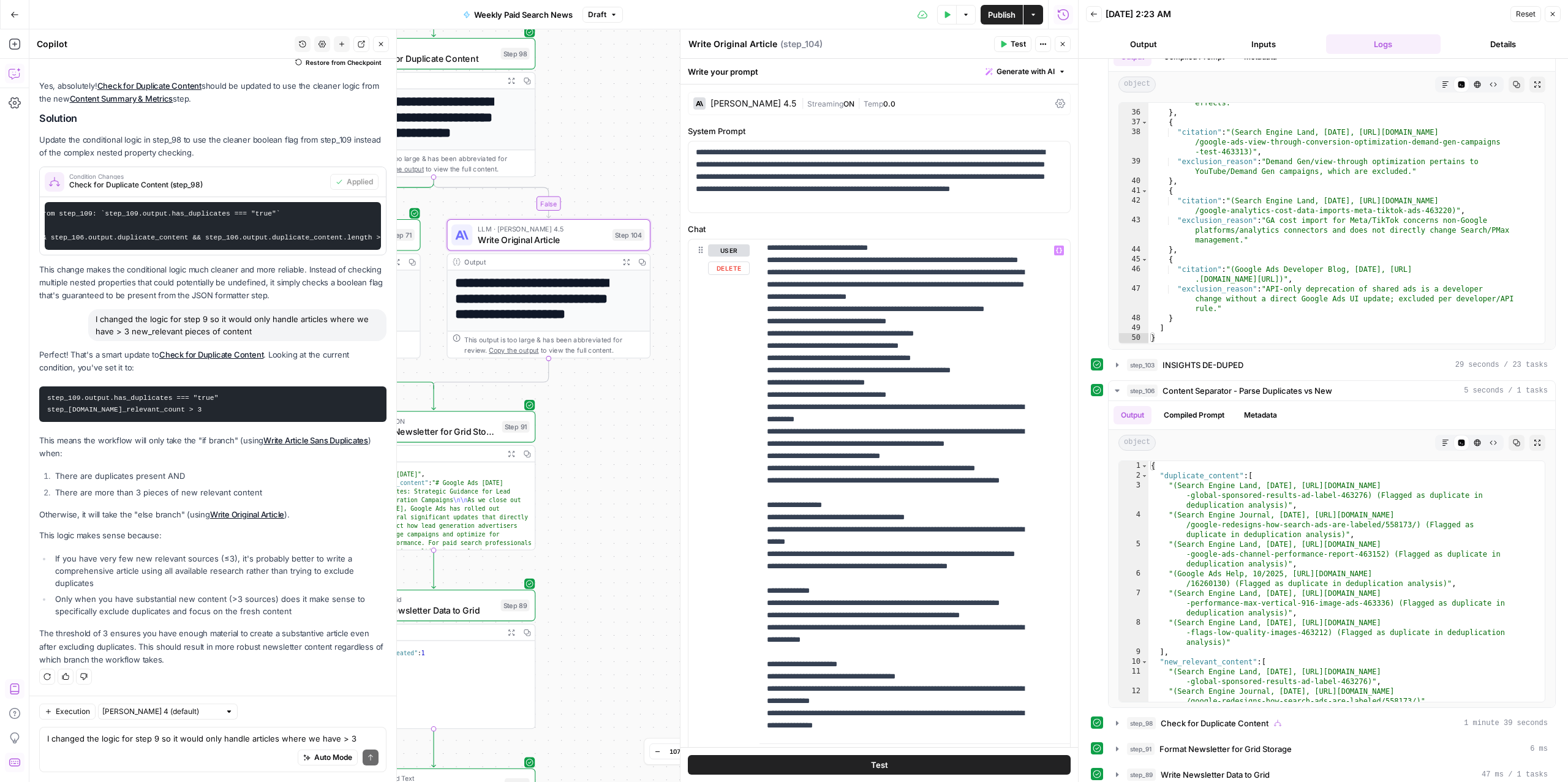
scroll to position [390, 0]
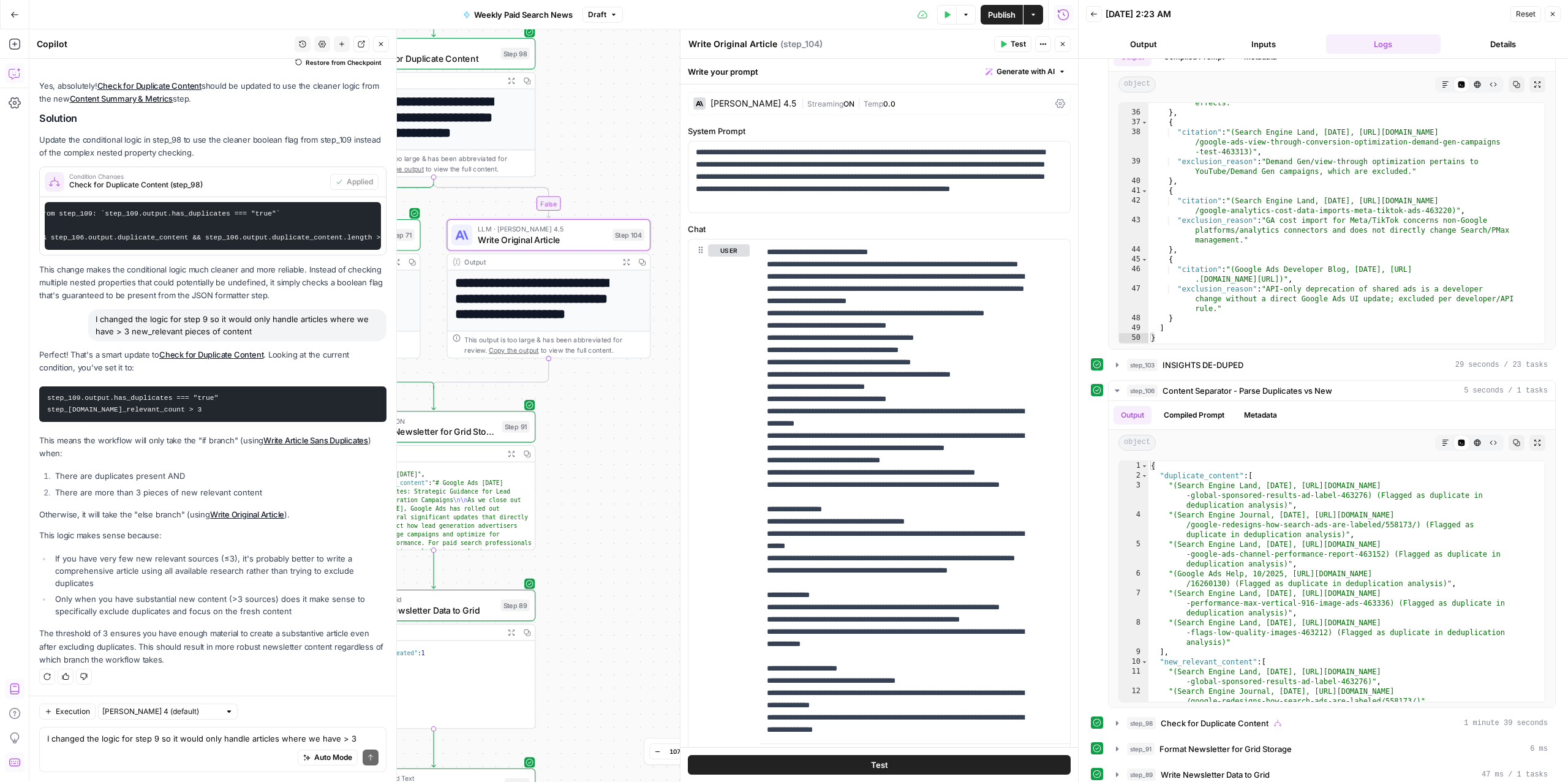
click at [109, 634] on div "Auto Mode Send" at bounding box center [212, 757] width 331 height 27
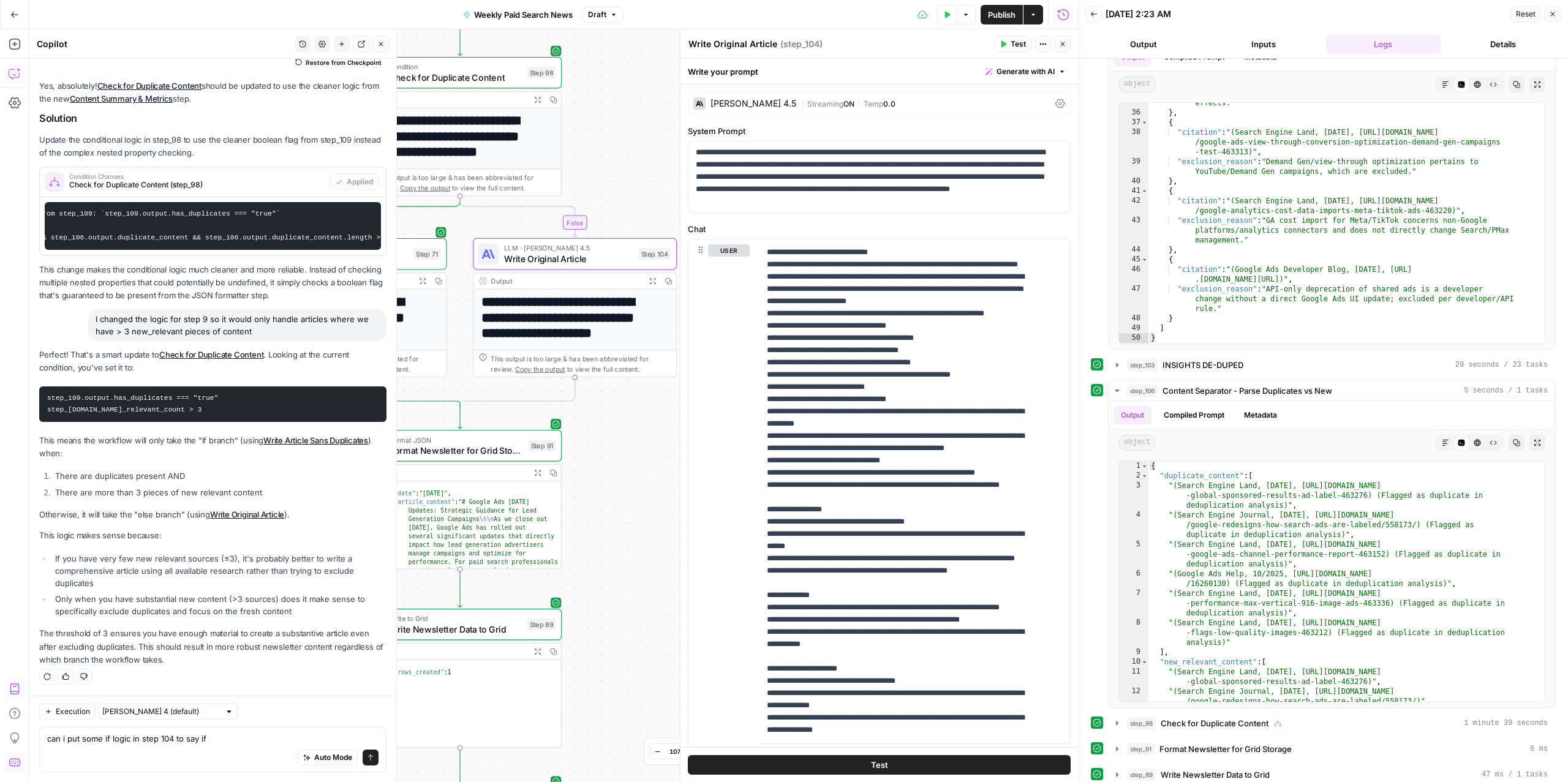
drag, startPoint x: 610, startPoint y: 412, endPoint x: 736, endPoint y: 453, distance: 132.5
click at [736, 453] on body "ConsumerAffairs New Home Browse Insights Opportunities Your Data Recent Grids P…" at bounding box center [784, 391] width 1568 height 782
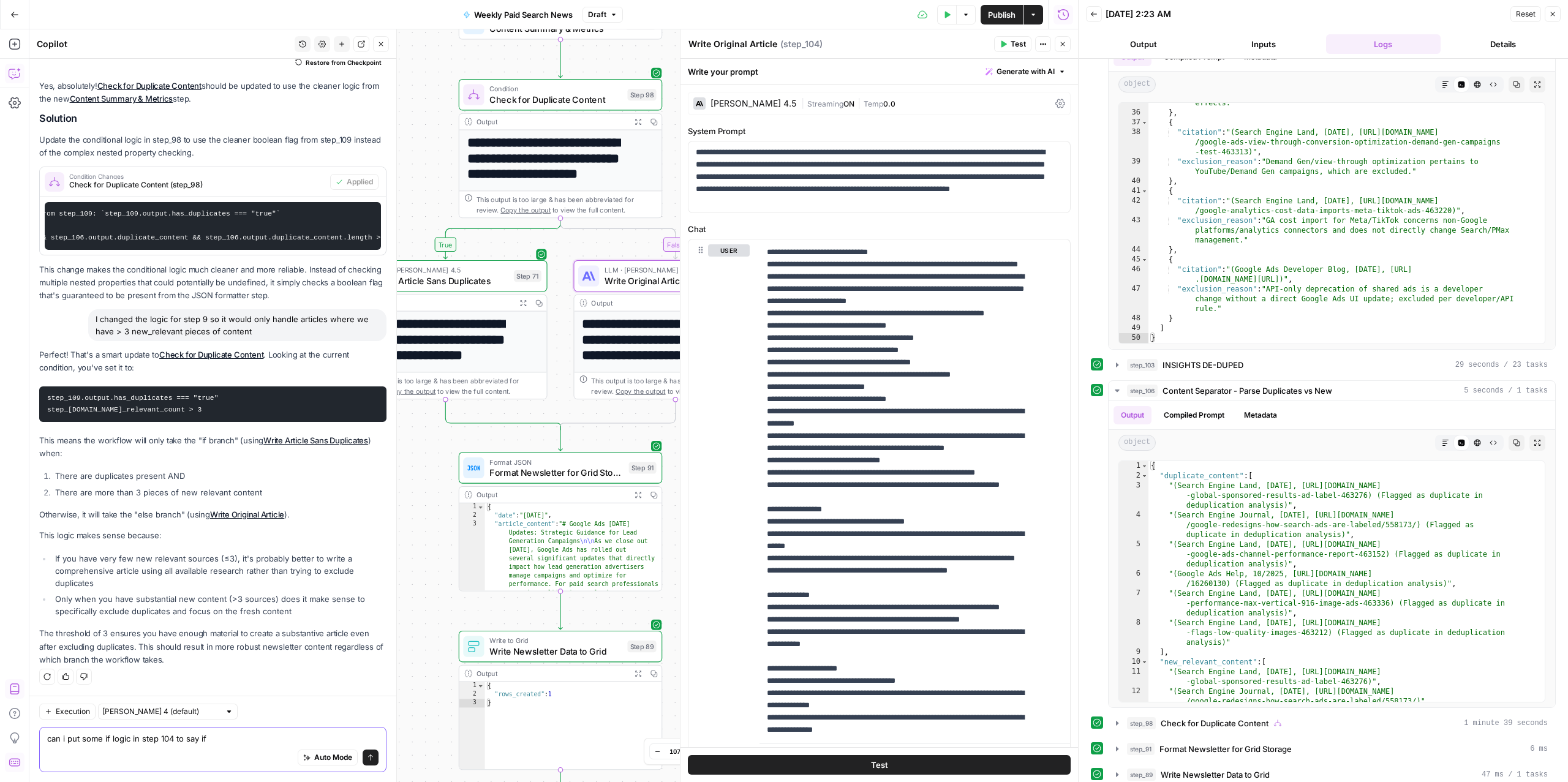
click at [220, 634] on textarea "can i put some if logic in step 104 to say if" at bounding box center [212, 738] width 331 height 12
type textarea "can i put some if logic in step 104 to say if none are new_relevant_content, to"
click at [198, 634] on div "Auto Mode Send" at bounding box center [212, 757] width 331 height 27
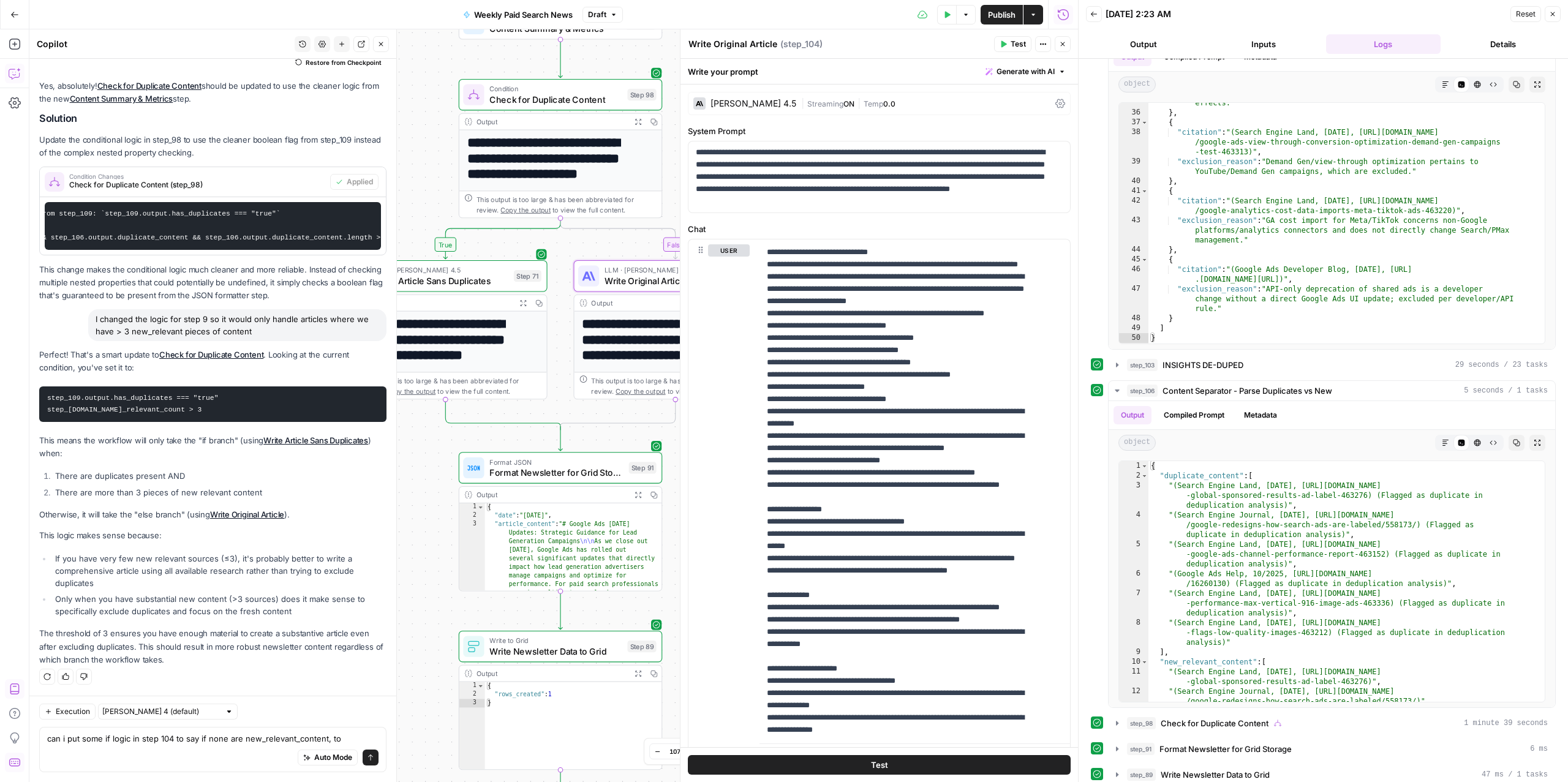
click at [198, 634] on div "Auto Mode Send" at bounding box center [212, 757] width 331 height 27
click at [198, 634] on textarea "can i put some if logic in step 104 to say if none are new_relevant_content, to" at bounding box center [212, 738] width 331 height 12
click at [200, 634] on textarea "can i put some if logic in step 104 to say if none are new_relevant_content, to" at bounding box center [212, 738] width 331 height 12
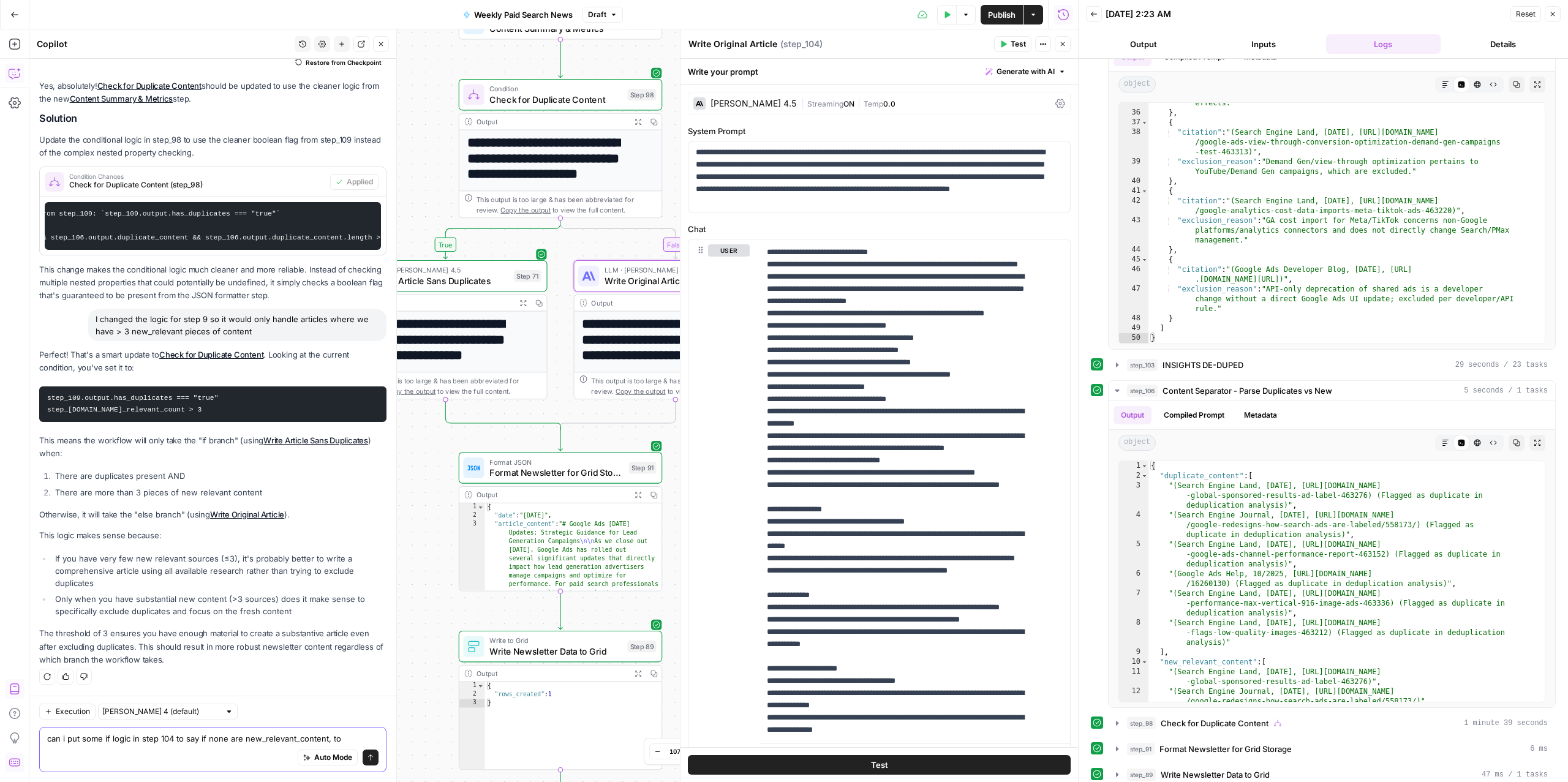
click at [200, 634] on textarea "can i put some if logic in step 104 to say if none are new_relevant_content, to" at bounding box center [212, 738] width 331 height 12
click at [172, 634] on div "Auto Mode Send" at bounding box center [212, 757] width 331 height 27
click at [255, 634] on textarea "can i put some if logic in step 104 to say if none are new_relevant_content, to" at bounding box center [212, 738] width 331 height 12
click at [340, 634] on textarea "can i put some if logic in step 104 to say if none are new_relevant_content, to" at bounding box center [212, 738] width 331 height 12
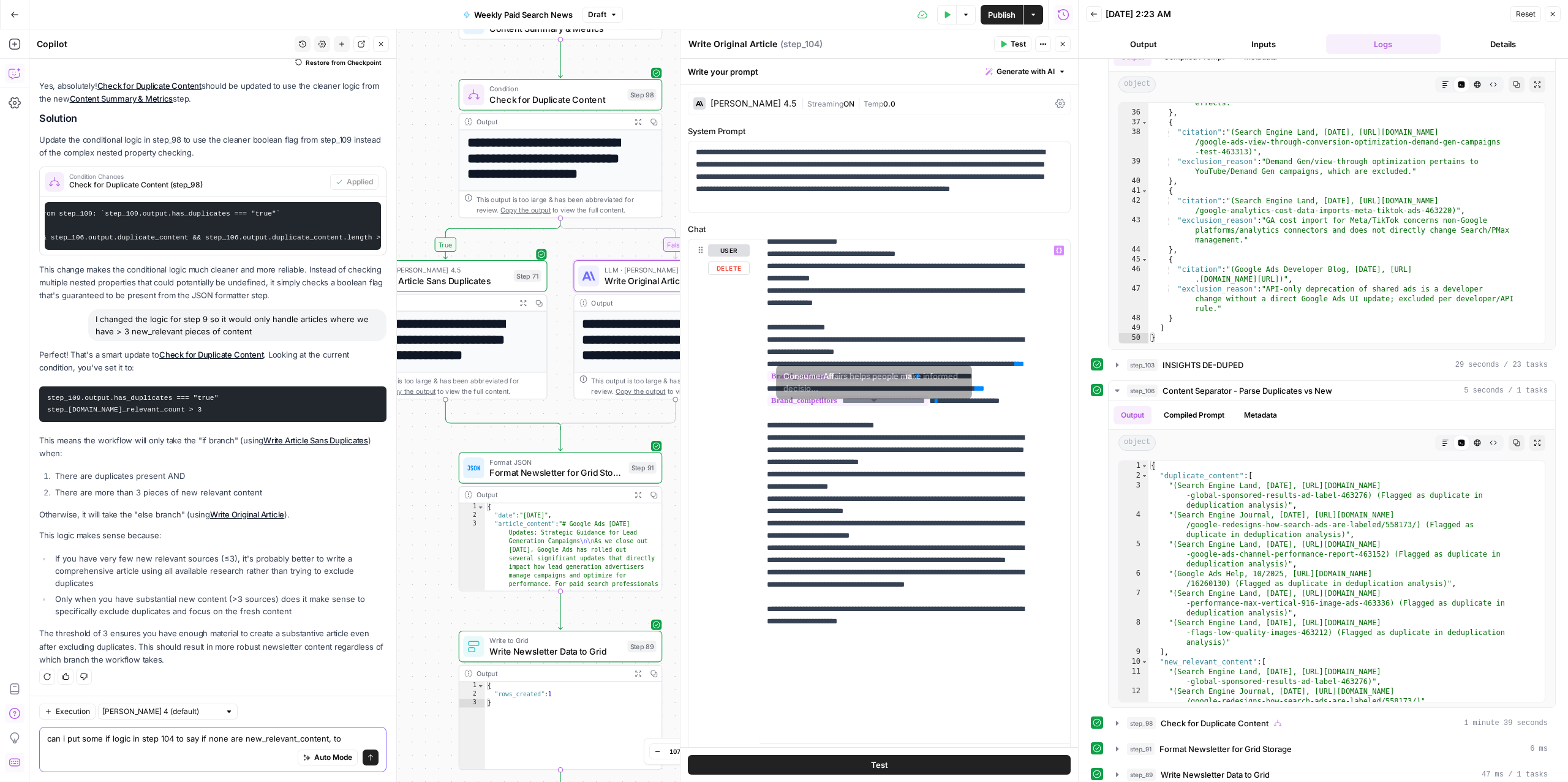
scroll to position [882, 0]
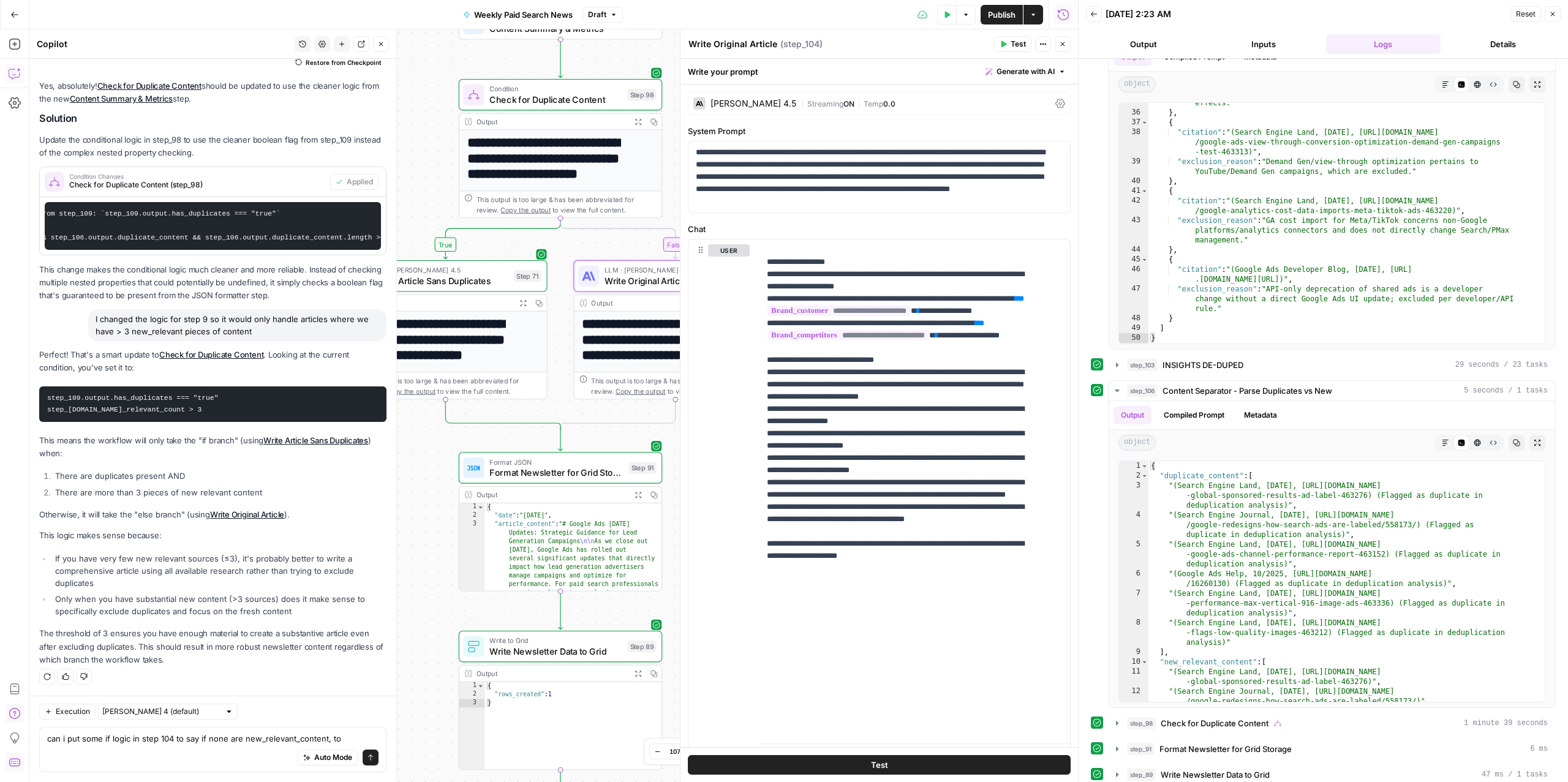
click at [1055, 103] on icon at bounding box center [1060, 103] width 10 height 10
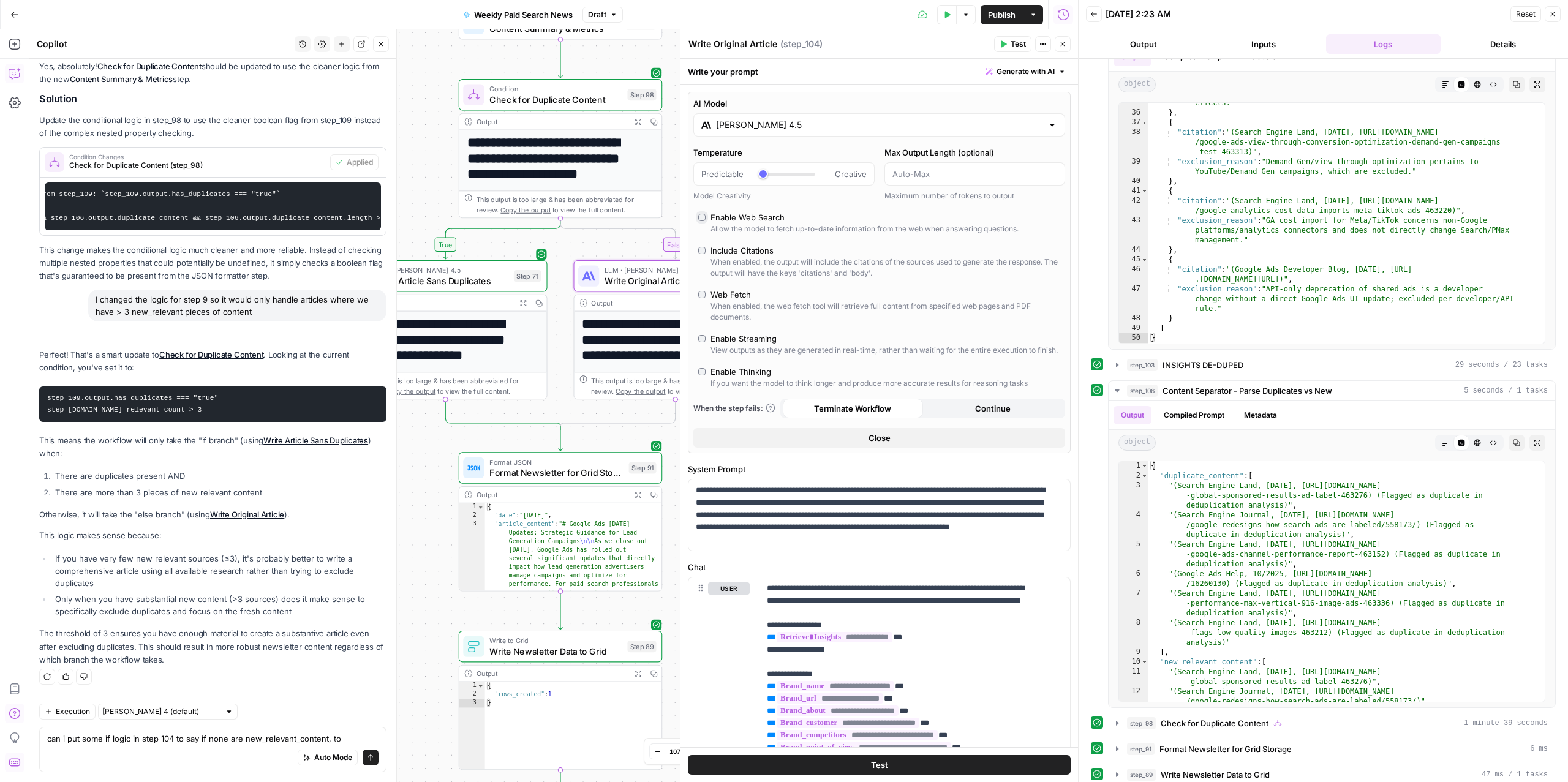
scroll to position [2181, 0]
click at [359, 634] on textarea "can i put some if logic in step 104 to say if none are new_relevant_content, to" at bounding box center [212, 738] width 331 height 12
drag, startPoint x: 348, startPoint y: 735, endPoint x: 67, endPoint y: 736, distance: 281.0
click at [67, 634] on textarea "can i put some if logic in step 104 to say if none are new_relevant_content, to" at bounding box center [212, 738] width 331 height 12
click at [10, 49] on icon "button" at bounding box center [14, 44] width 11 height 11
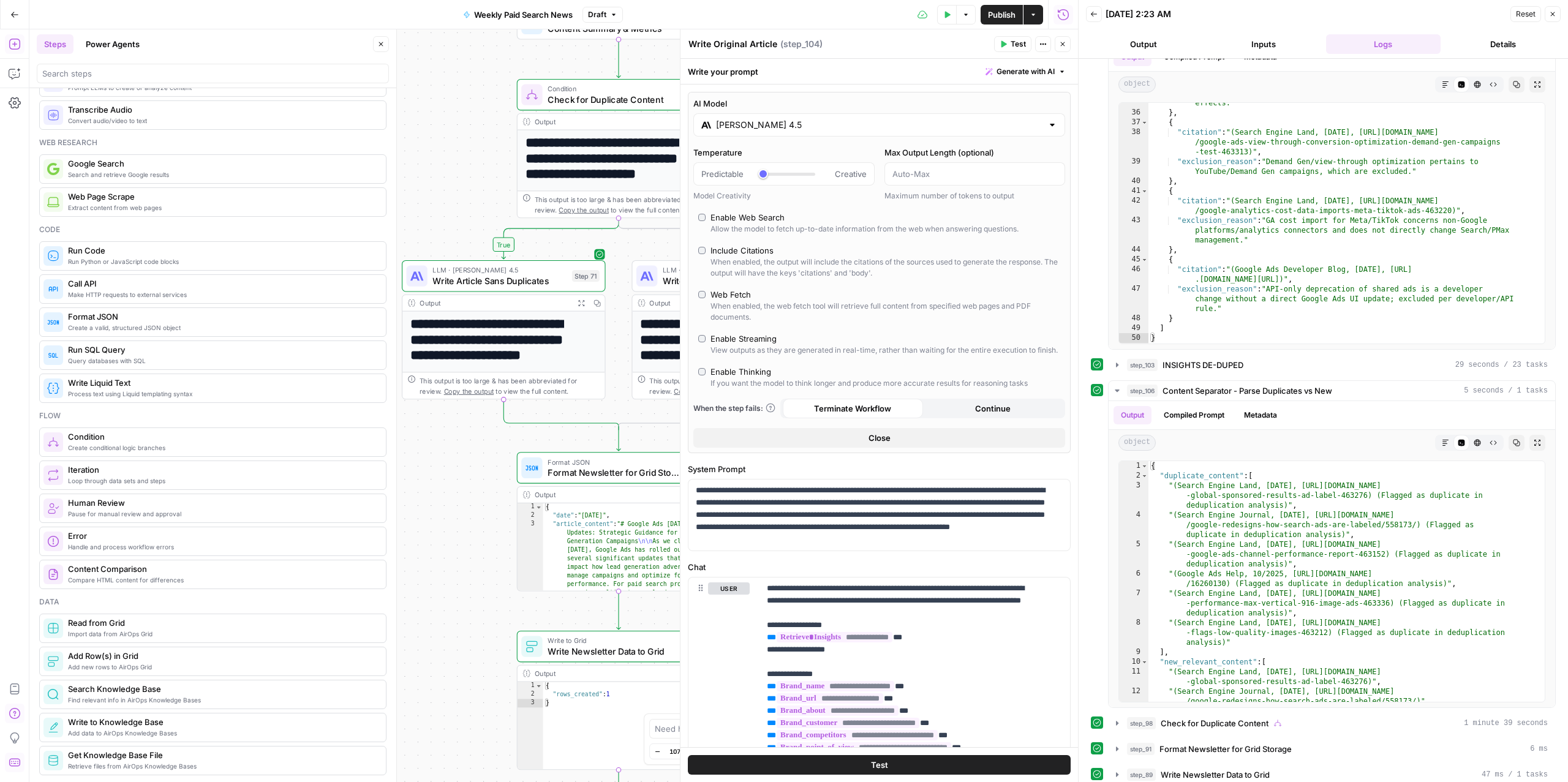
scroll to position [55, 0]
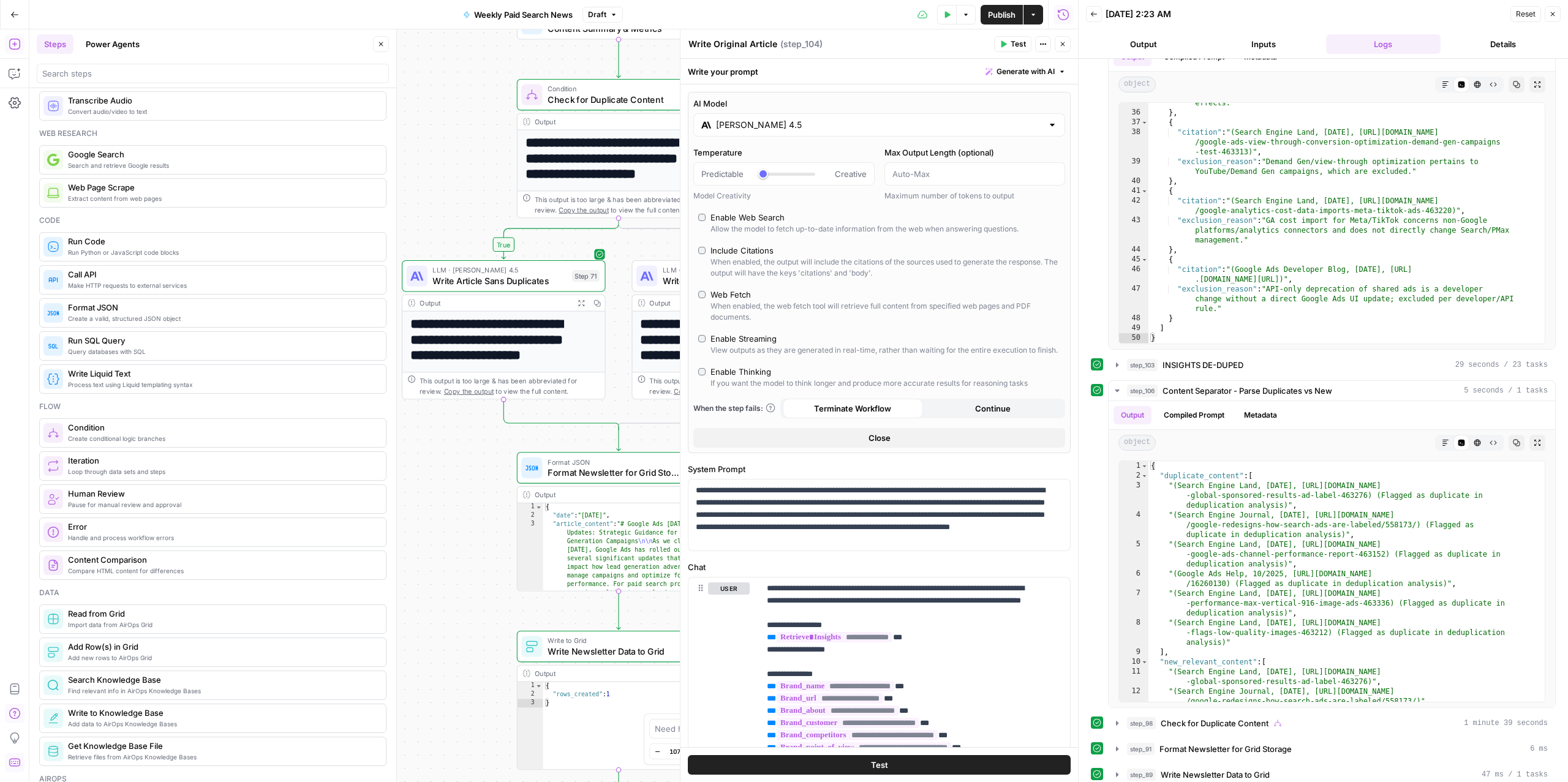
click at [1065, 47] on button "Close" at bounding box center [1062, 44] width 16 height 16
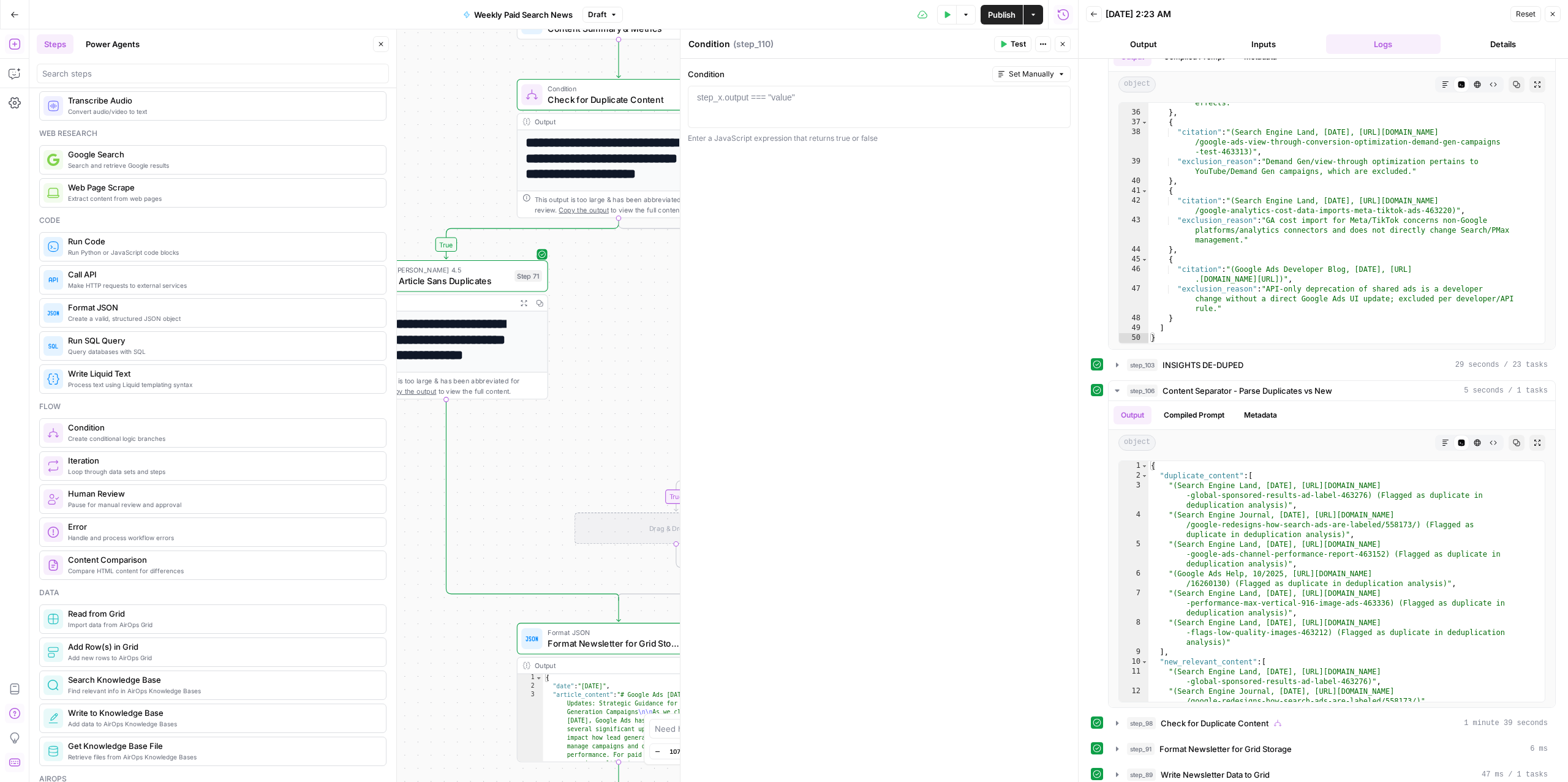
click at [1062, 46] on icon "button" at bounding box center [1062, 44] width 7 height 7
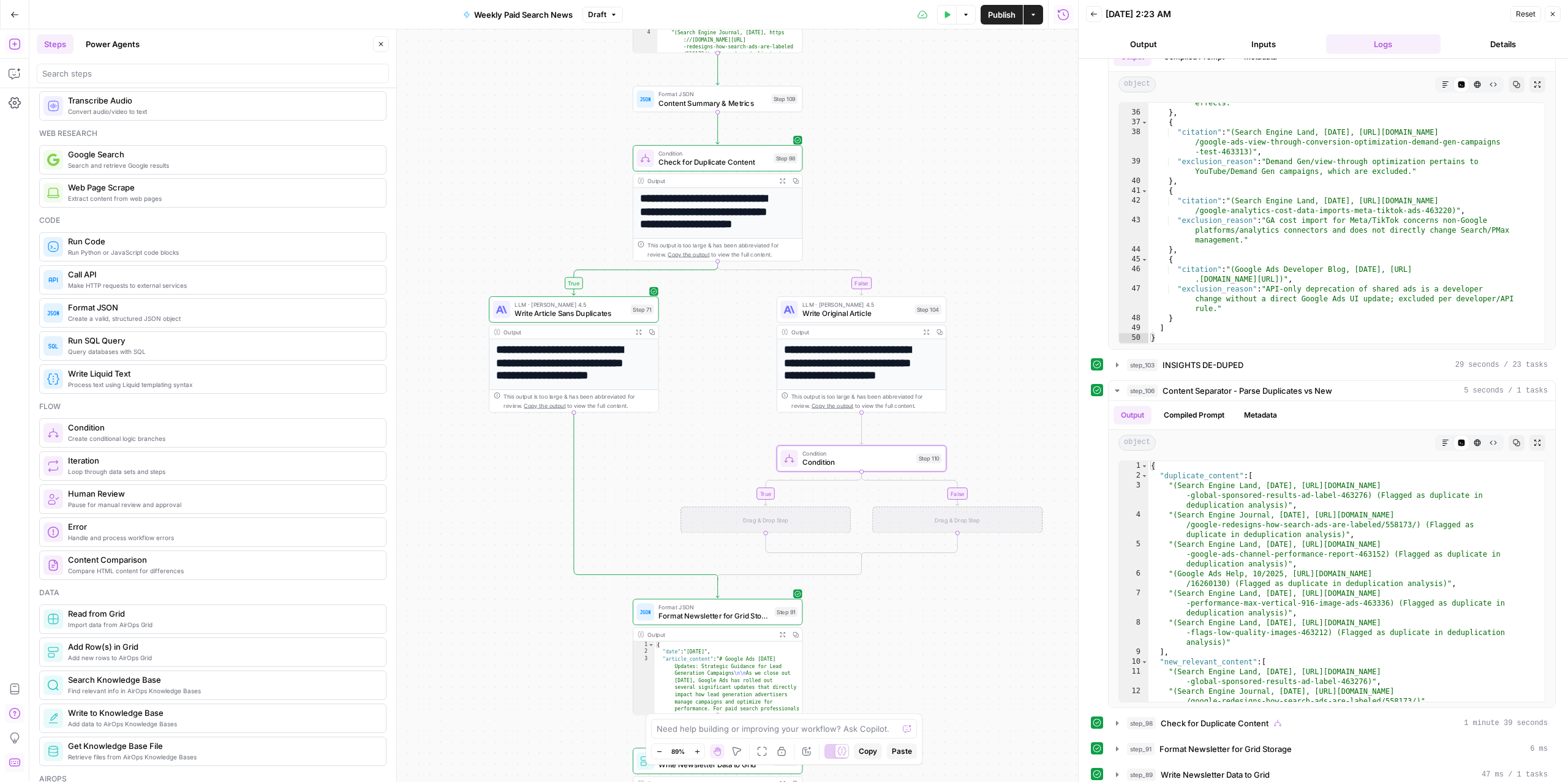
drag, startPoint x: 934, startPoint y: 380, endPoint x: 930, endPoint y: 522, distance: 142.1
click at [931, 523] on div "Drag & Drop Step" at bounding box center [957, 519] width 170 height 26
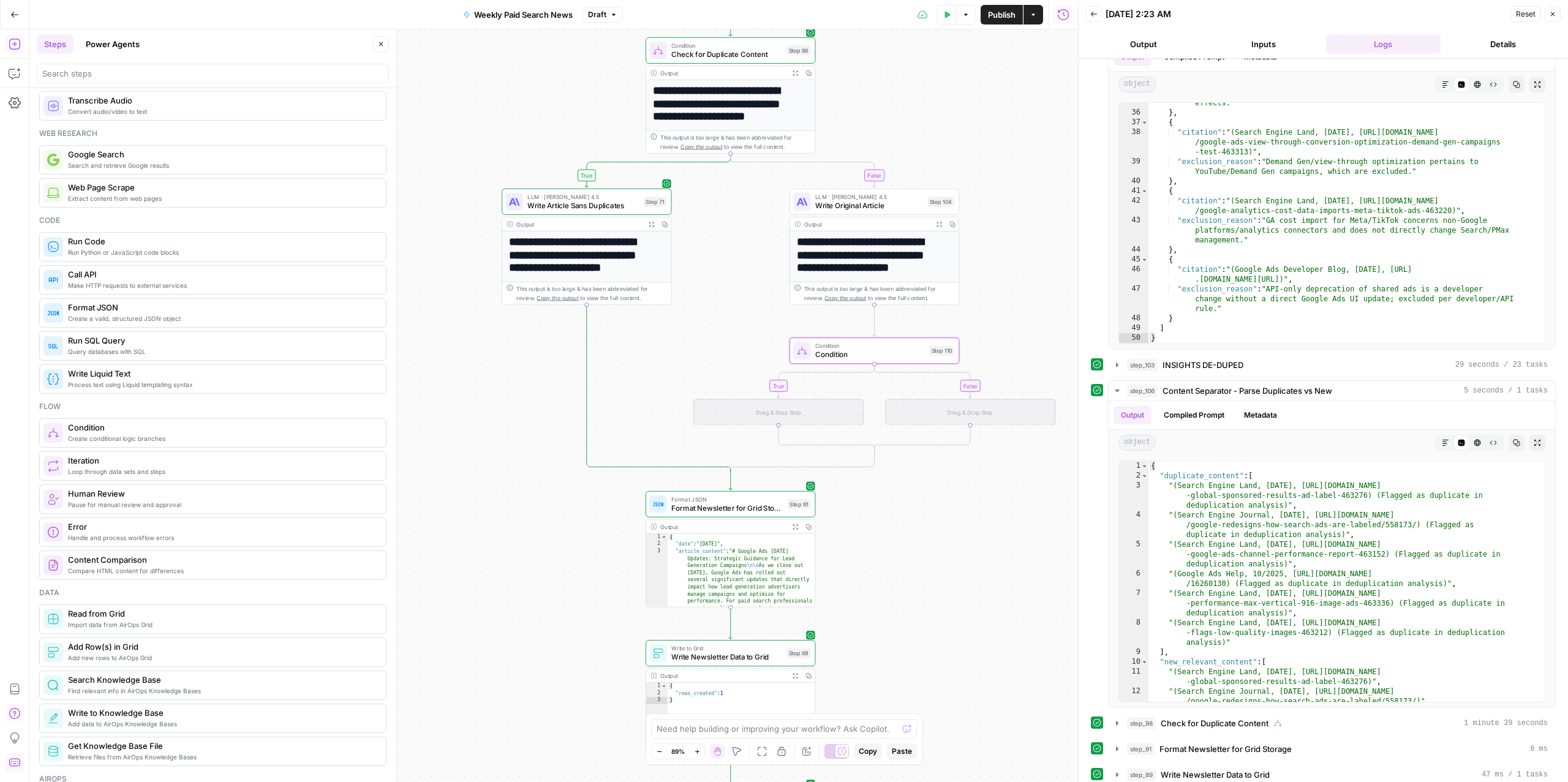
drag, startPoint x: 484, startPoint y: 526, endPoint x: 497, endPoint y: 397, distance: 129.7
click at [497, 398] on div "false true true false Workflow Input Settings Inputs Read from Grid Read from A…" at bounding box center [553, 405] width 1049 height 752
click at [839, 359] on span "Condition" at bounding box center [867, 357] width 109 height 11
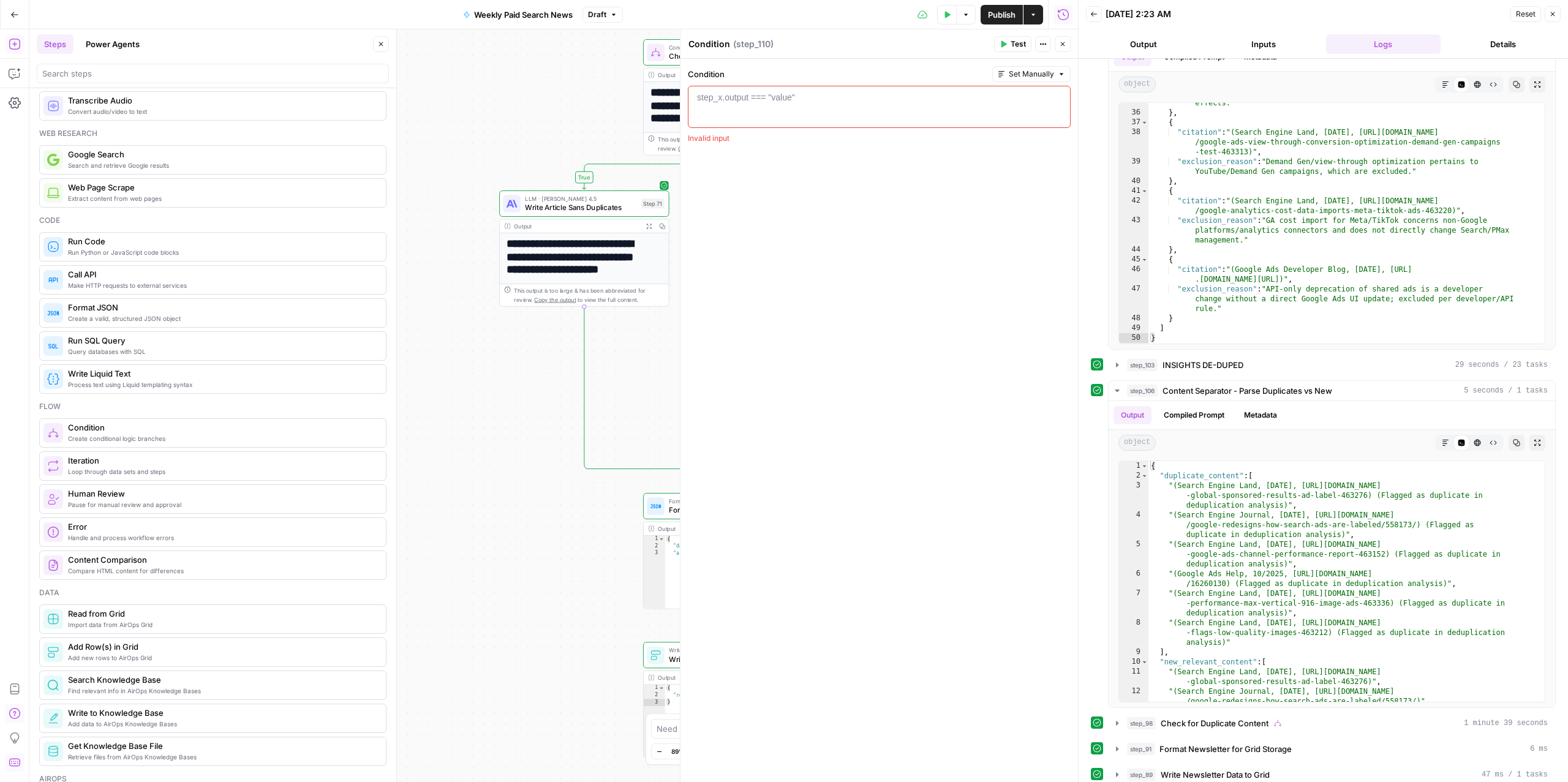
click at [697, 33] on header "Condition Condition ( step_110 ) Test Actions Close" at bounding box center [878, 44] width 397 height 29
click at [700, 42] on textarea "Condition" at bounding box center [709, 44] width 42 height 12
click at [773, 105] on div at bounding box center [879, 117] width 372 height 52
click at [665, 55] on div "Condition Check for Duplicate Content Step 98 Copy step Delete step Add Note Te…" at bounding box center [727, 51] width 161 height 18
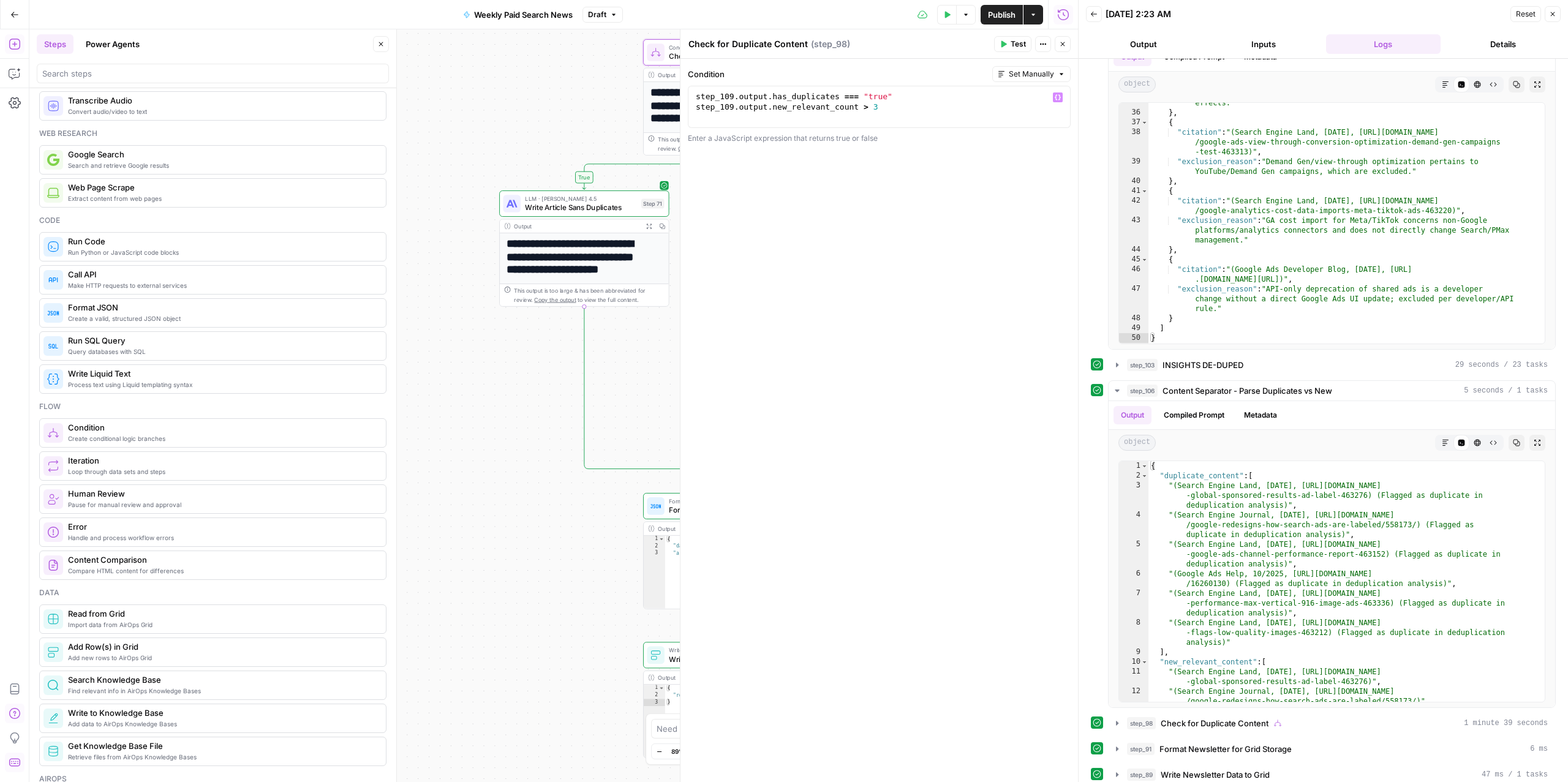
type textarea "**********"
drag, startPoint x: 693, startPoint y: 98, endPoint x: 798, endPoint y: 99, distance: 105.0
click at [798, 99] on div "step_109 . output . has_duplicates === "true" step_109 . output . new_relevant_…" at bounding box center [879, 117] width 372 height 52
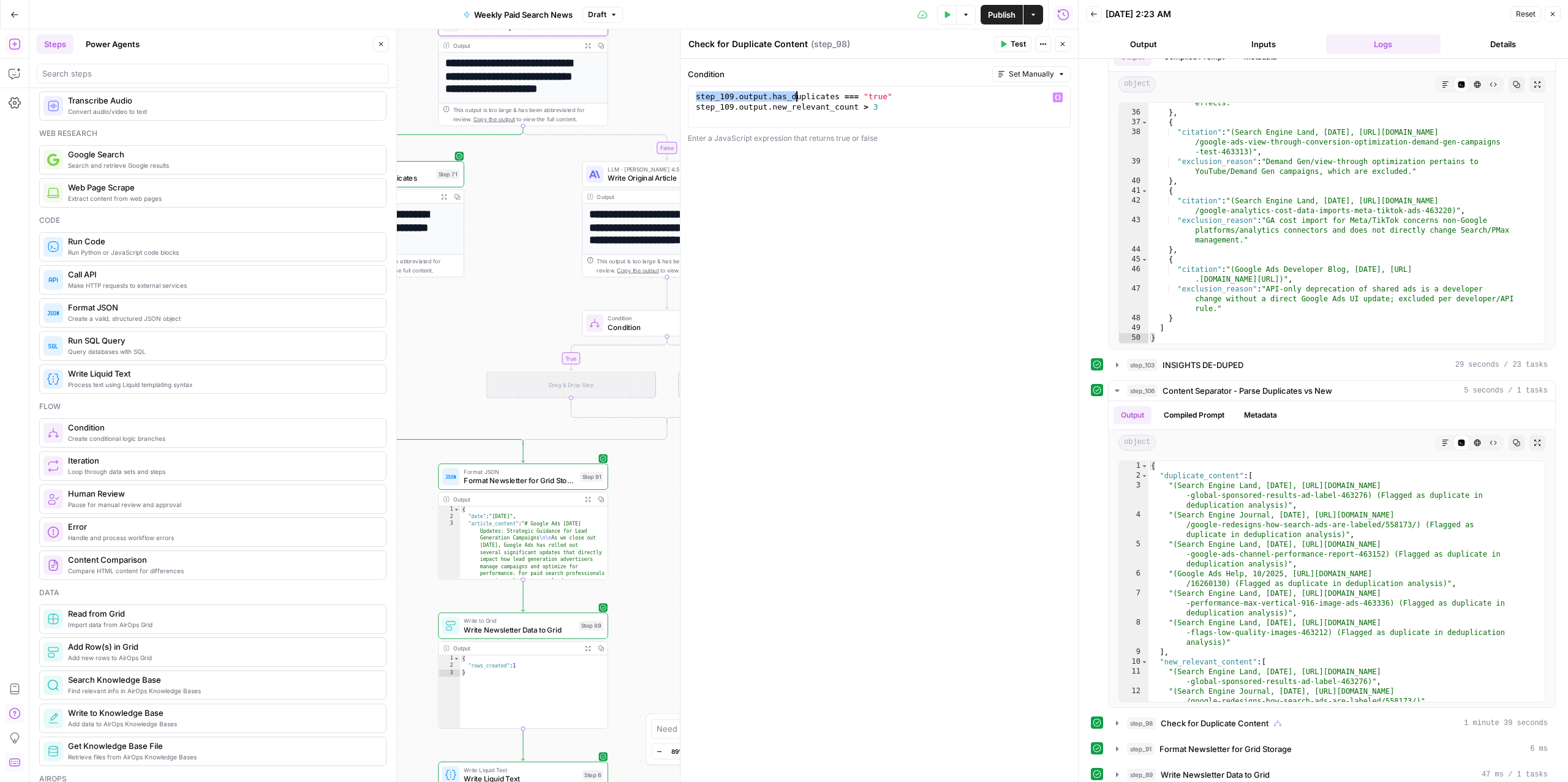
click at [610, 324] on span "Condition" at bounding box center [662, 327] width 109 height 11
click at [771, 100] on div "step_x.output === "value"" at bounding box center [746, 97] width 98 height 12
type textarea "**********"
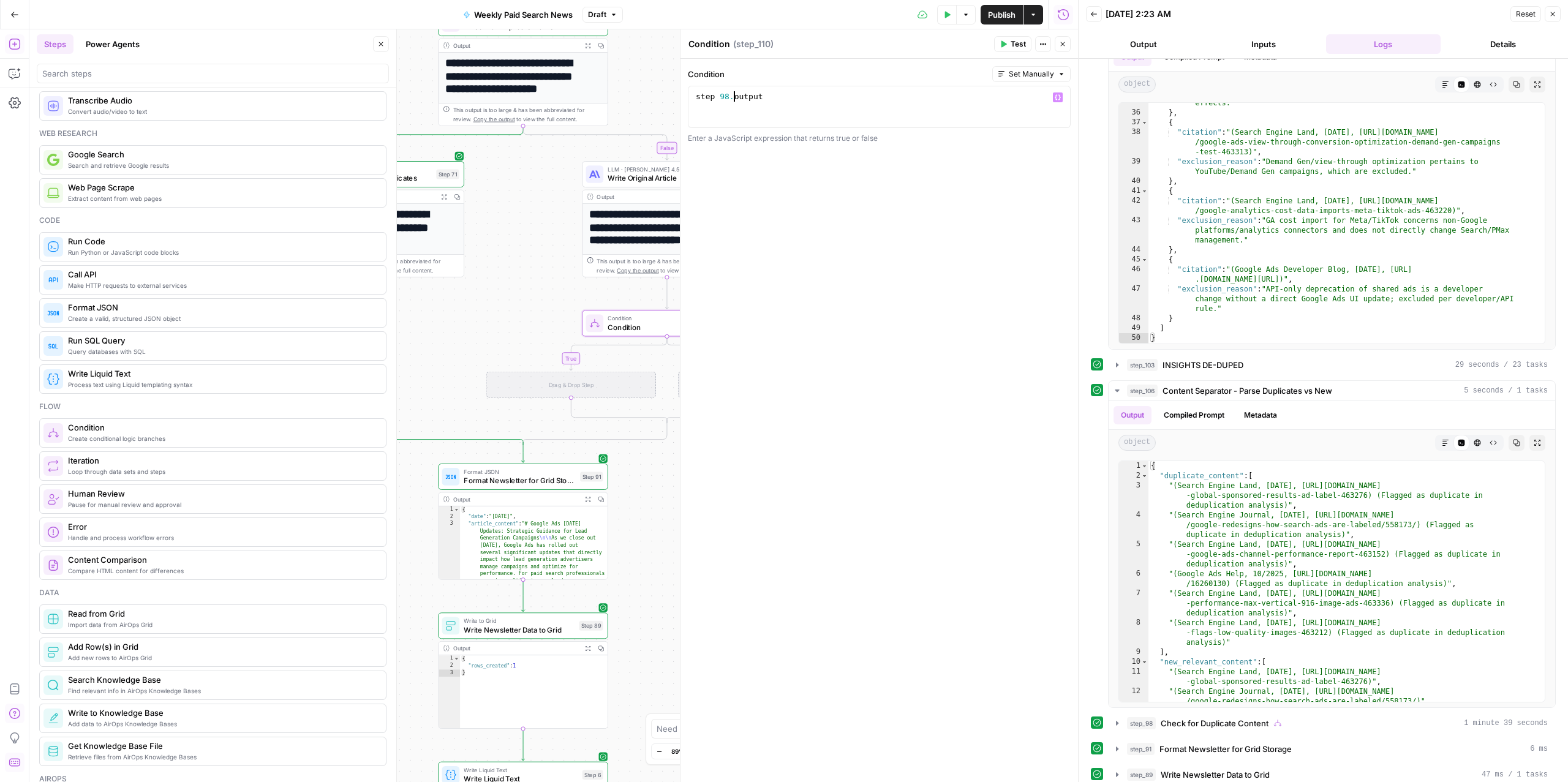
click at [736, 101] on div "step 98. output" at bounding box center [879, 117] width 372 height 52
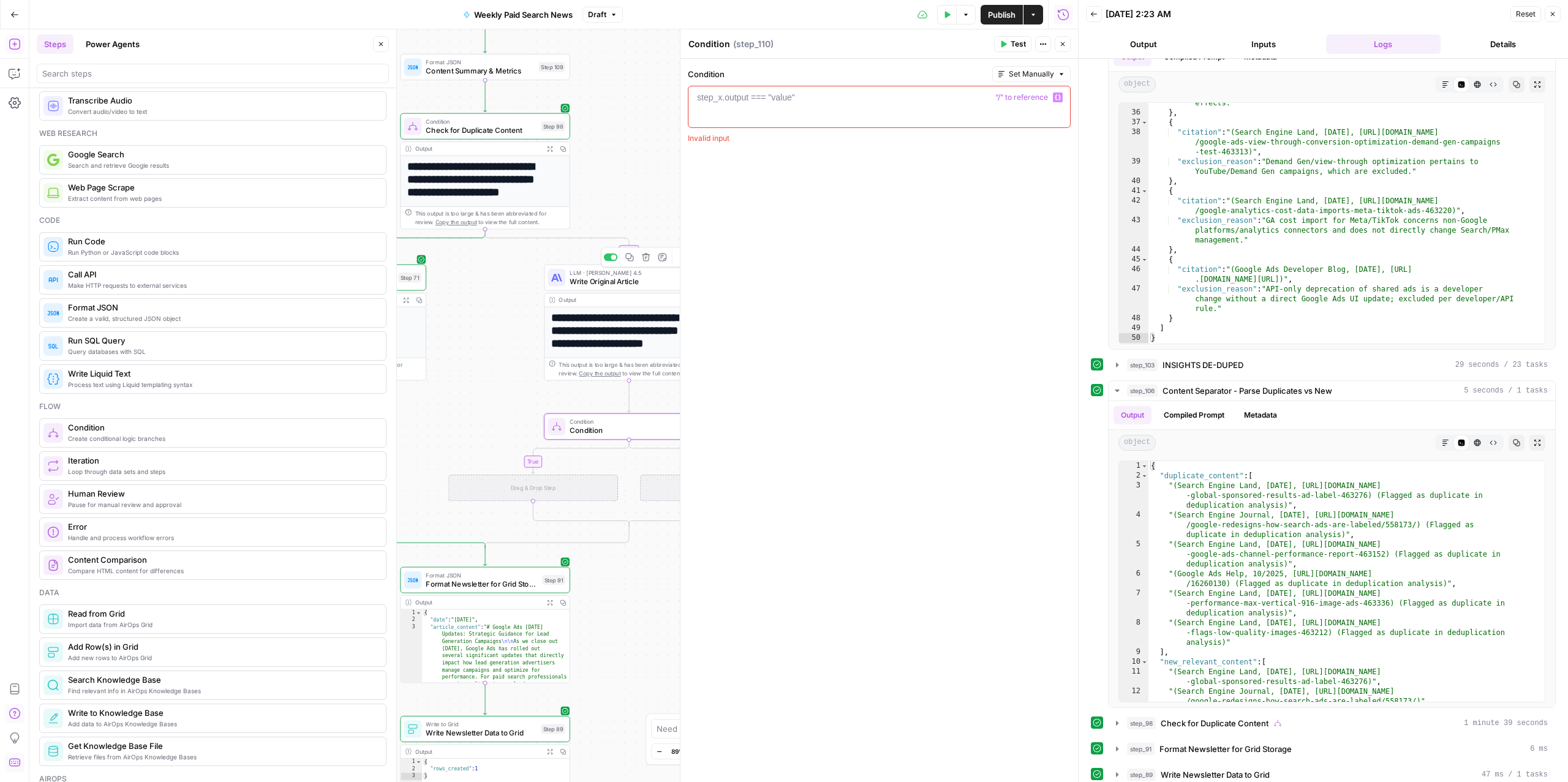
click at [607, 277] on span "Write Original Article" at bounding box center [623, 281] width 108 height 11
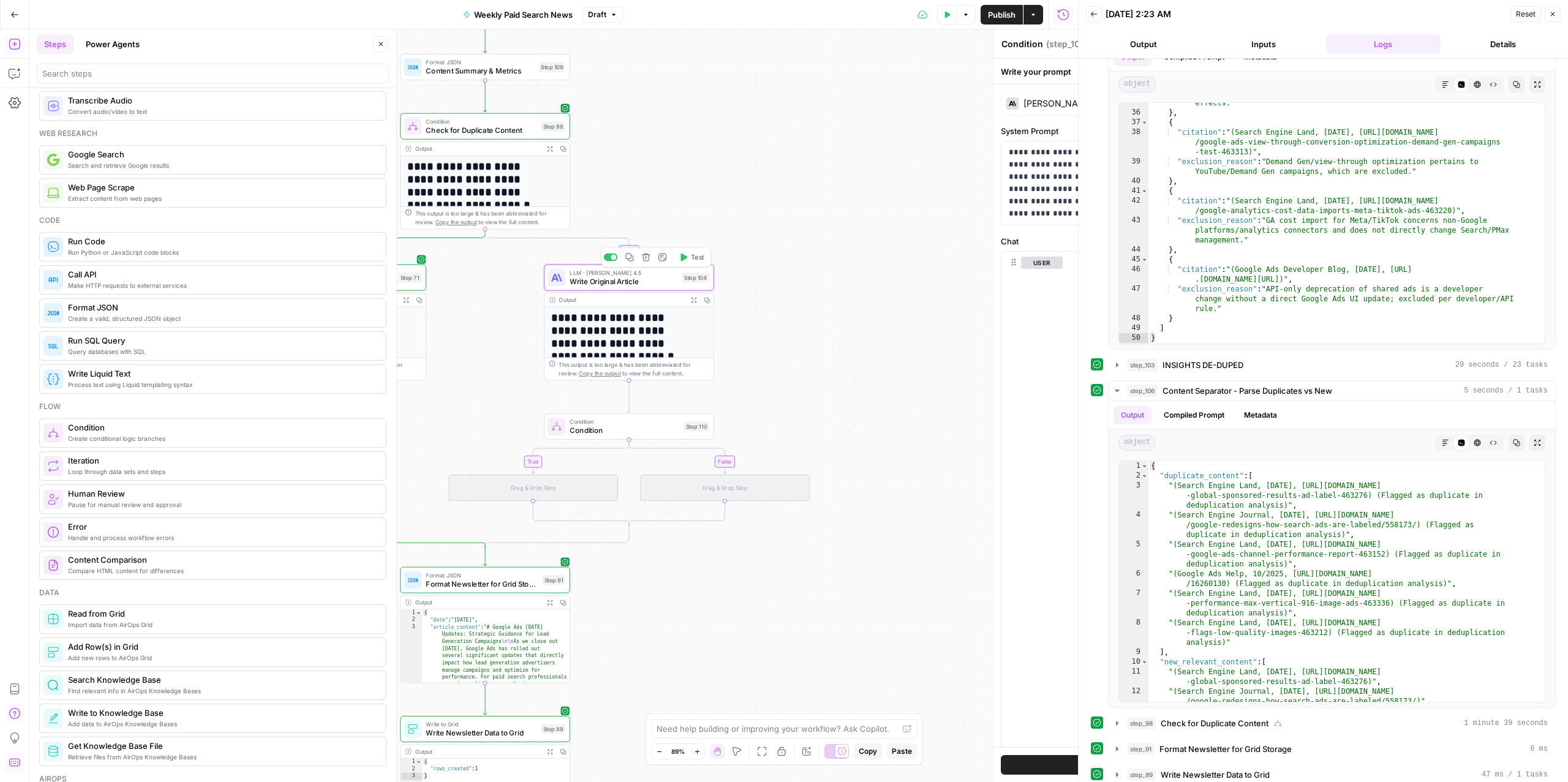
type textarea "Write Original Article"
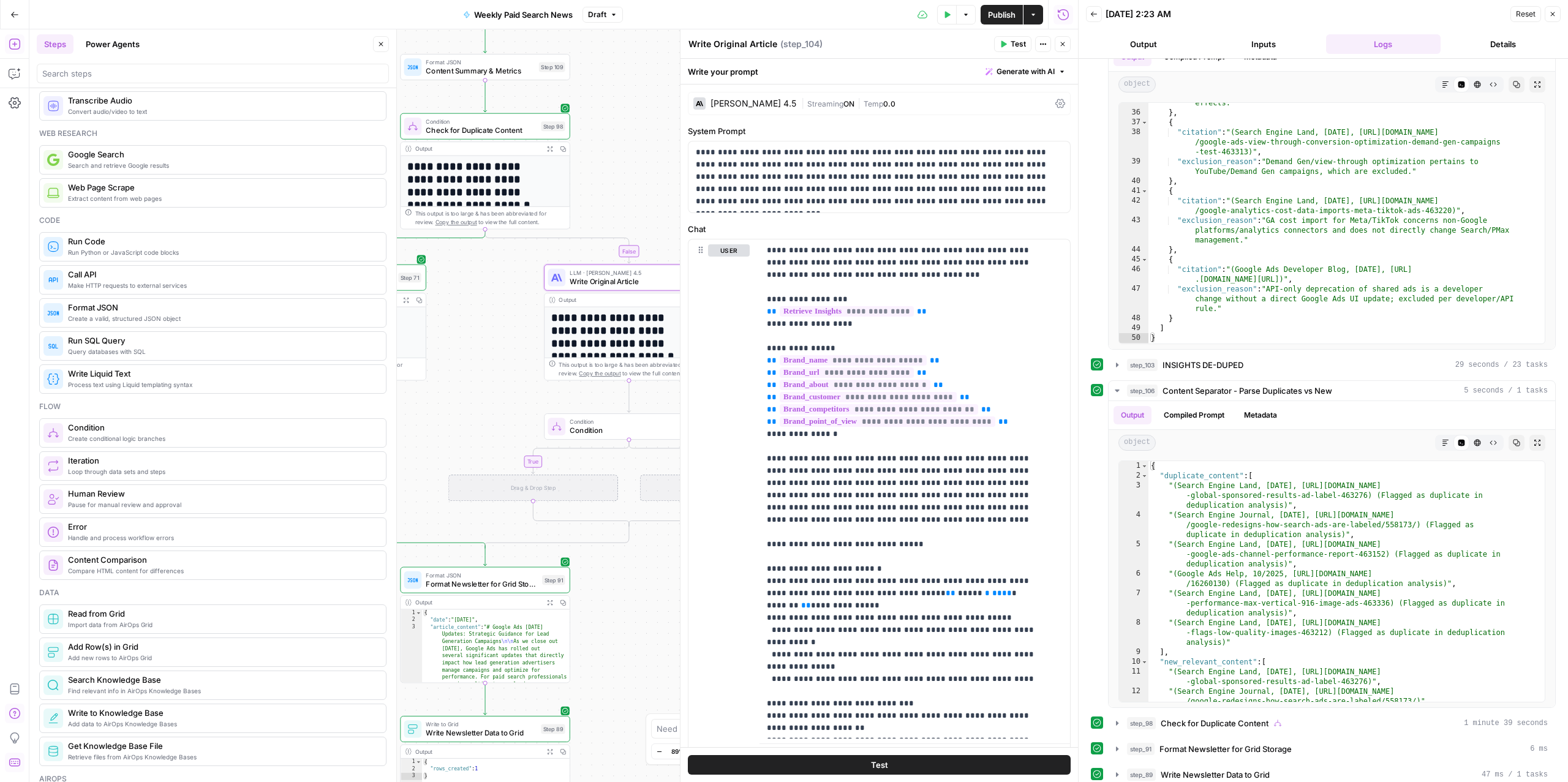
click at [1067, 45] on button "Close" at bounding box center [1062, 44] width 16 height 16
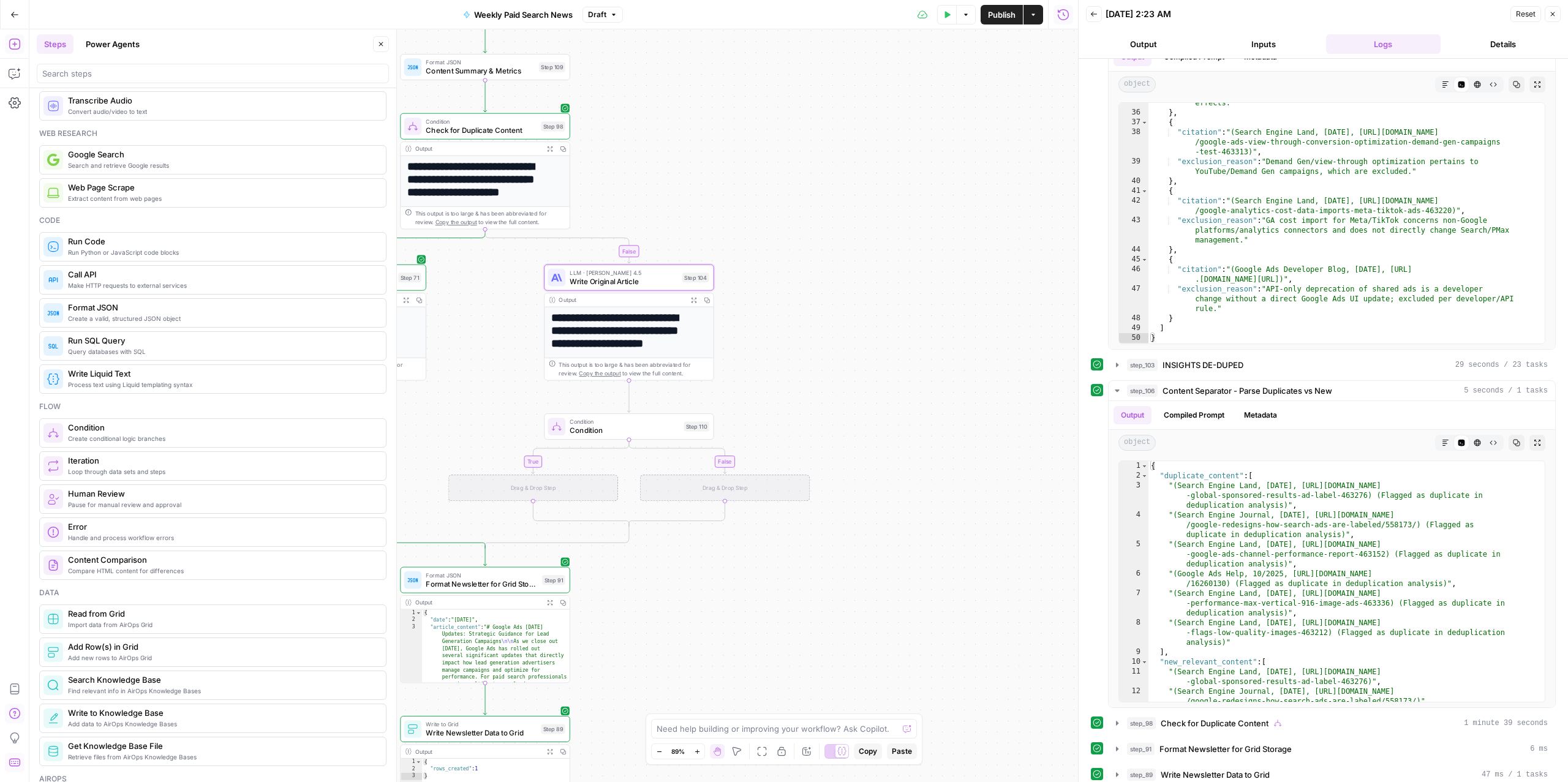
click at [614, 425] on span "Condition" at bounding box center [624, 430] width 109 height 11
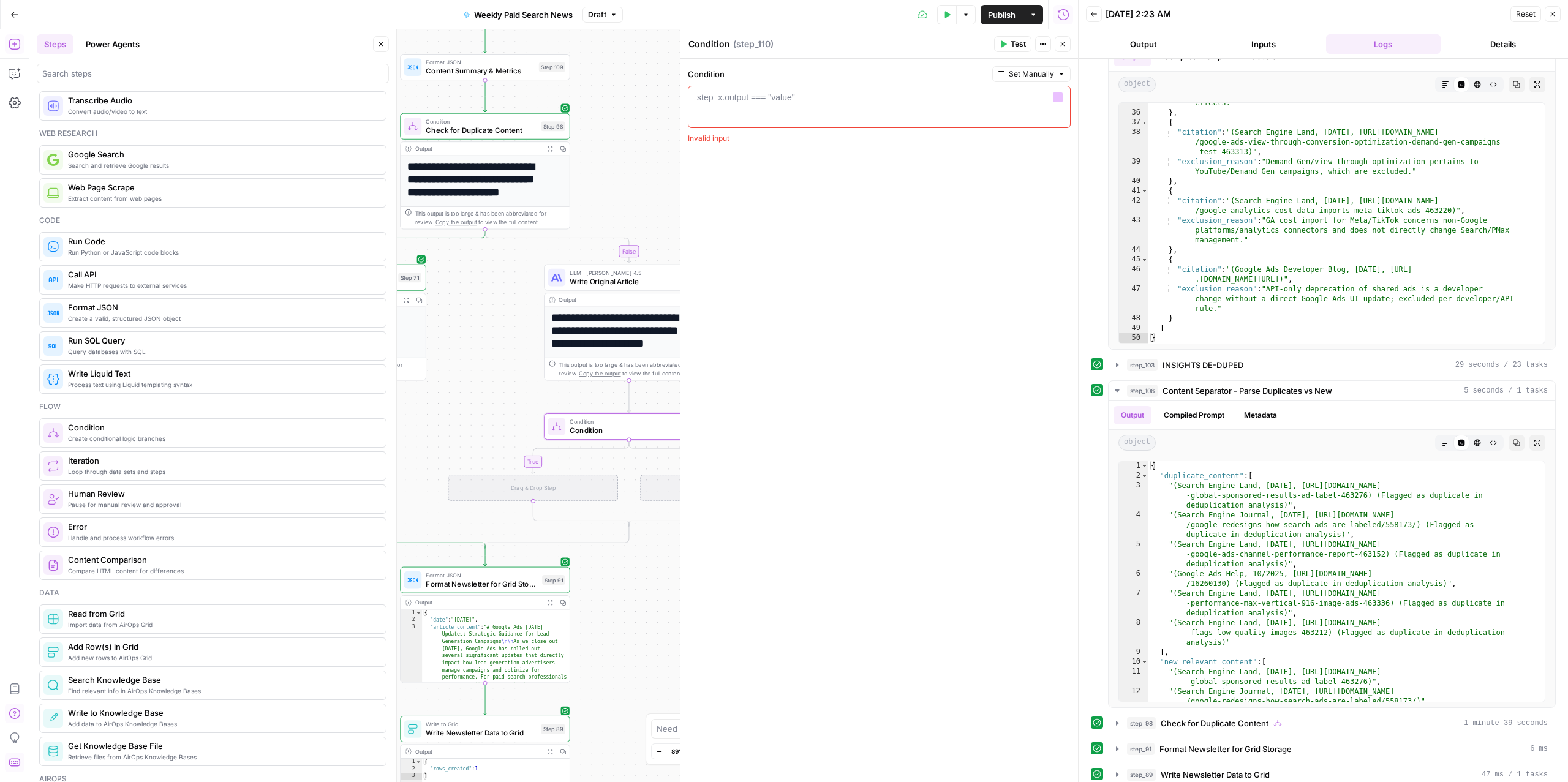
click at [749, 109] on div at bounding box center [879, 117] width 372 height 52
type textarea "*"
type textarea "****"
click at [446, 125] on span "Check for Duplicate Content" at bounding box center [481, 131] width 111 height 11
click at [603, 279] on span "Write Original Article" at bounding box center [623, 281] width 108 height 11
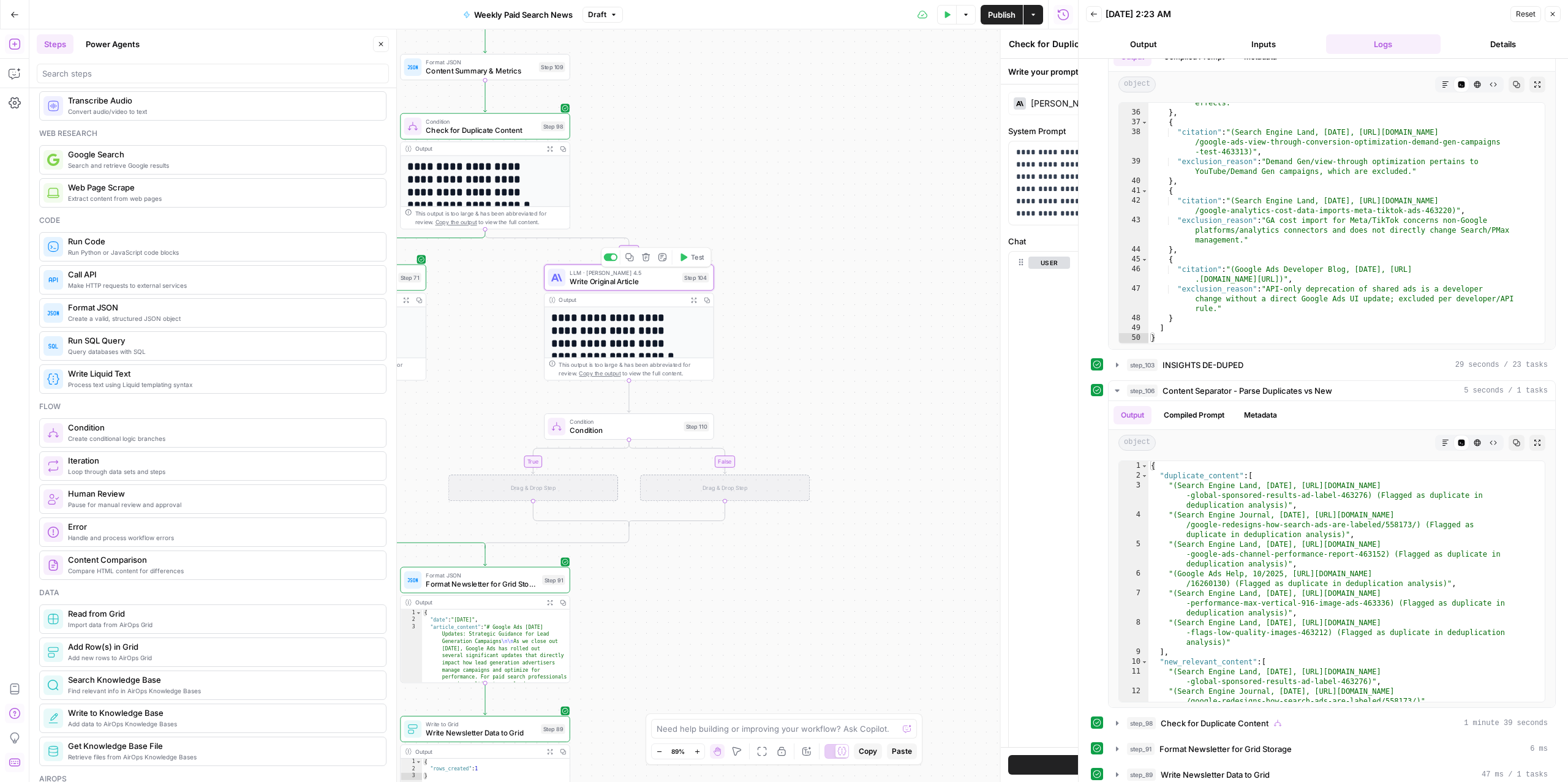
type textarea "Write Original Article"
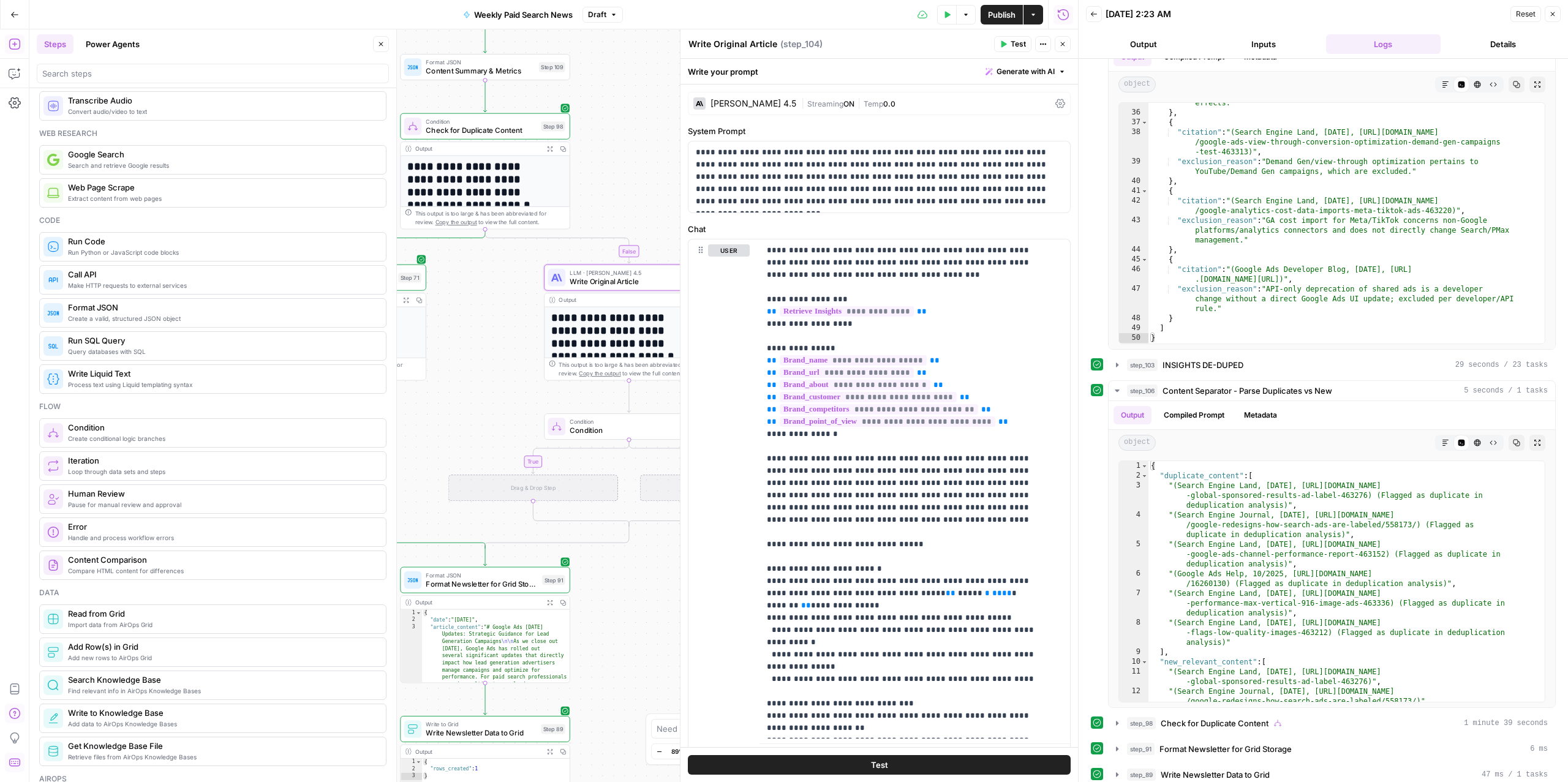
click at [575, 422] on span "Condition" at bounding box center [624, 421] width 109 height 9
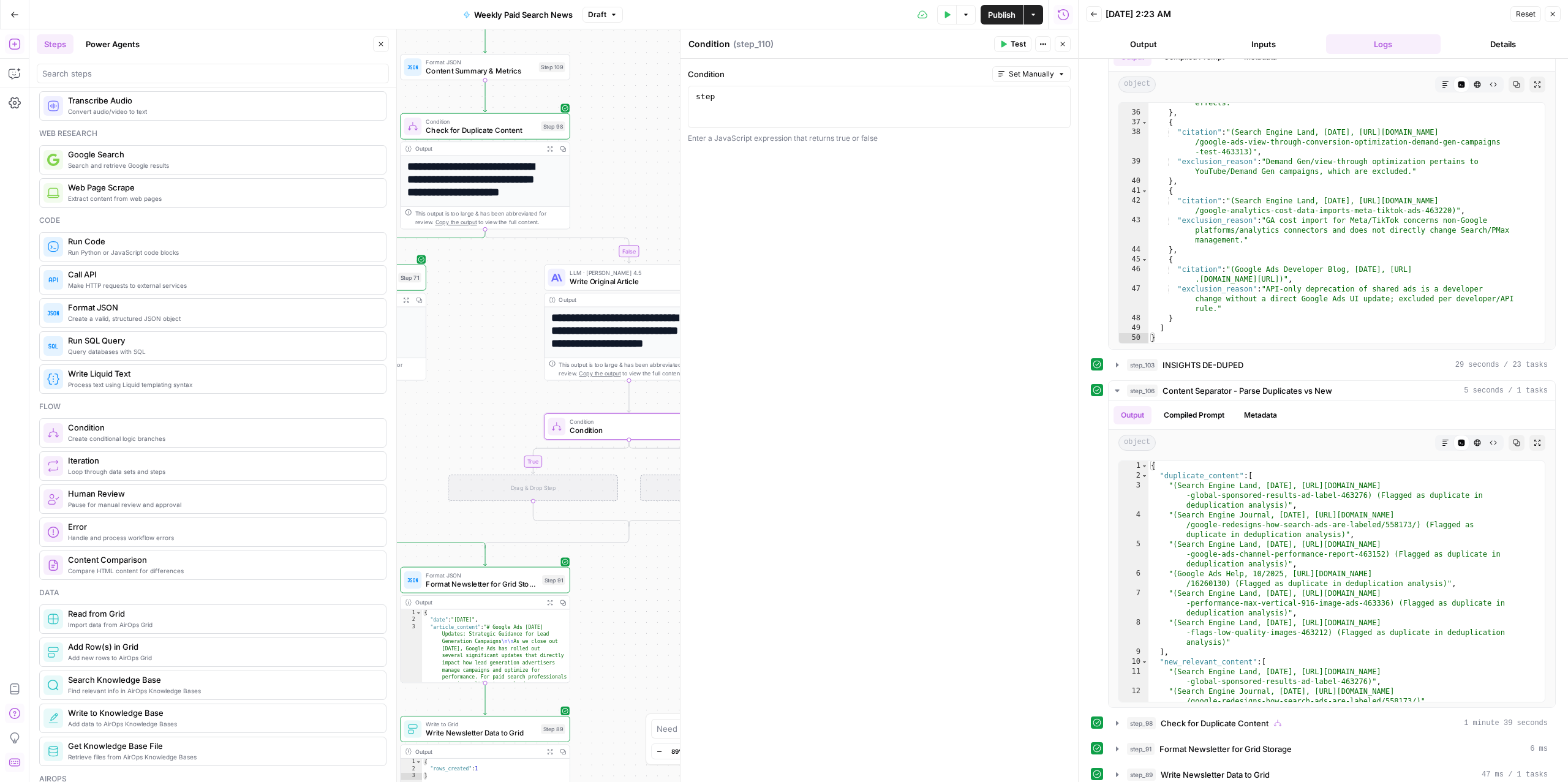
click at [734, 101] on div "step" at bounding box center [879, 117] width 372 height 52
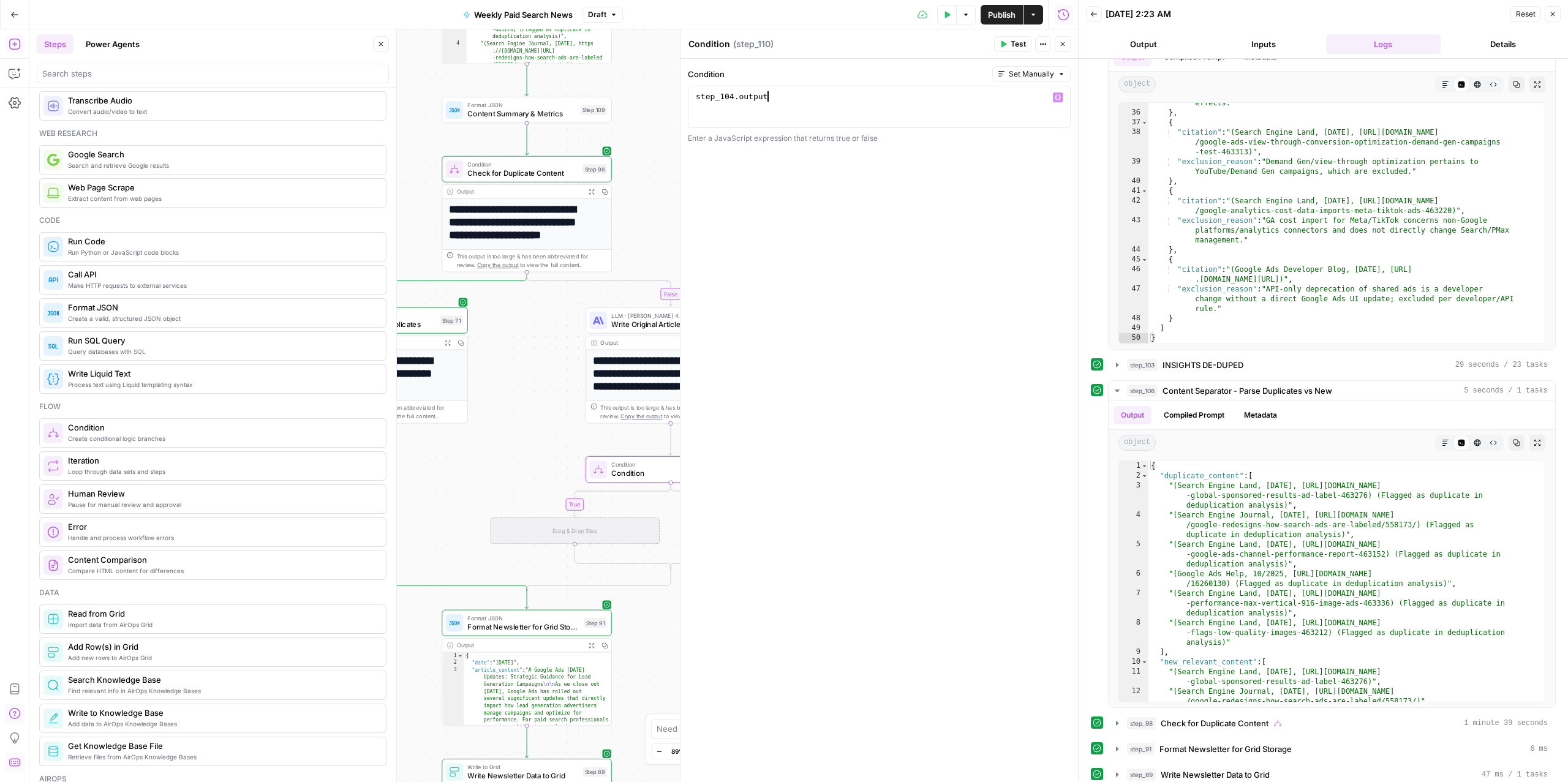
type textarea "**********"
click at [507, 171] on span "Check for Duplicate Content" at bounding box center [522, 174] width 111 height 11
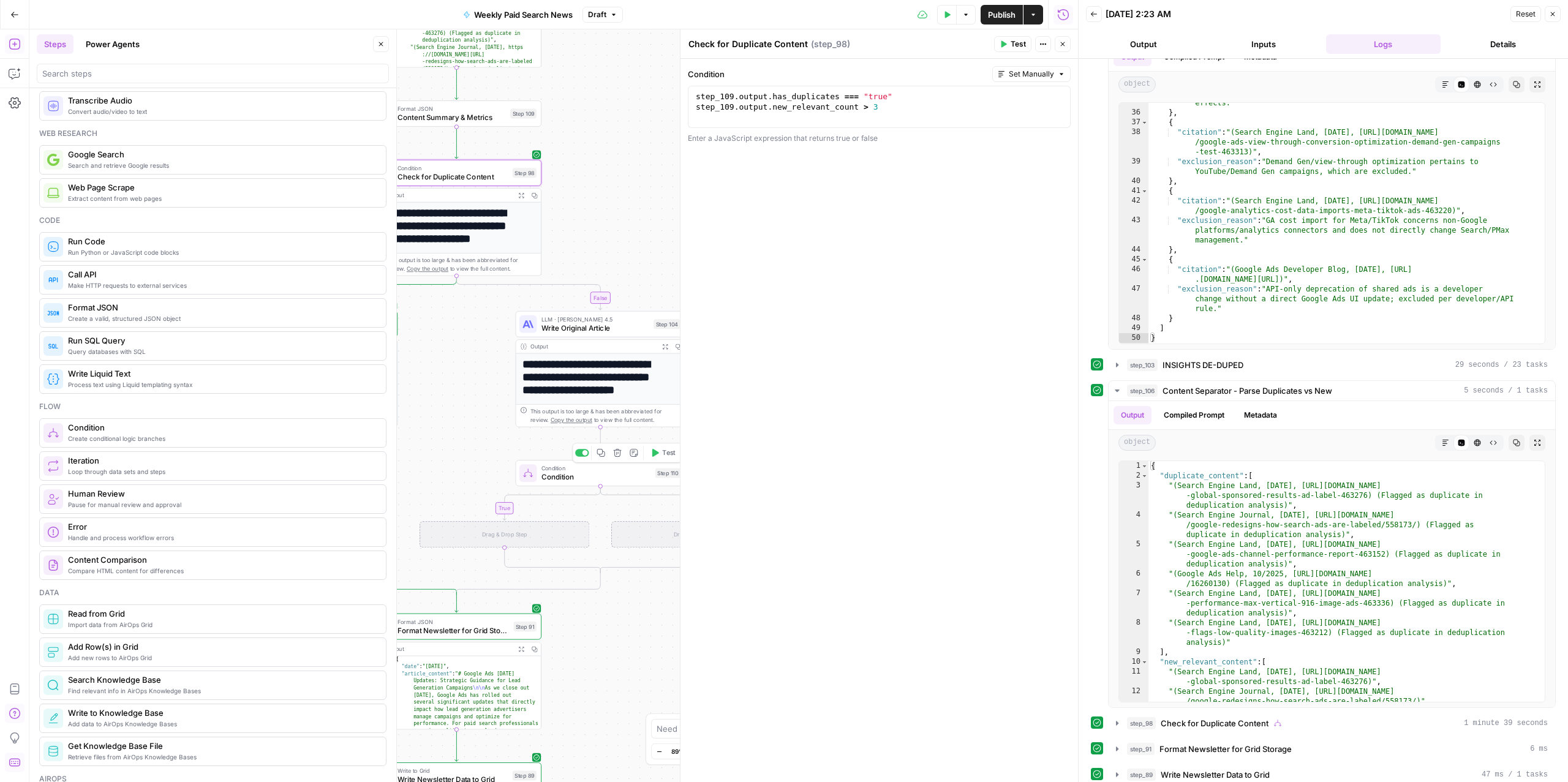
click at [576, 479] on span "Condition" at bounding box center [596, 477] width 109 height 11
type textarea "**********"
click at [782, 103] on div "step_104 . output" at bounding box center [879, 117] width 372 height 52
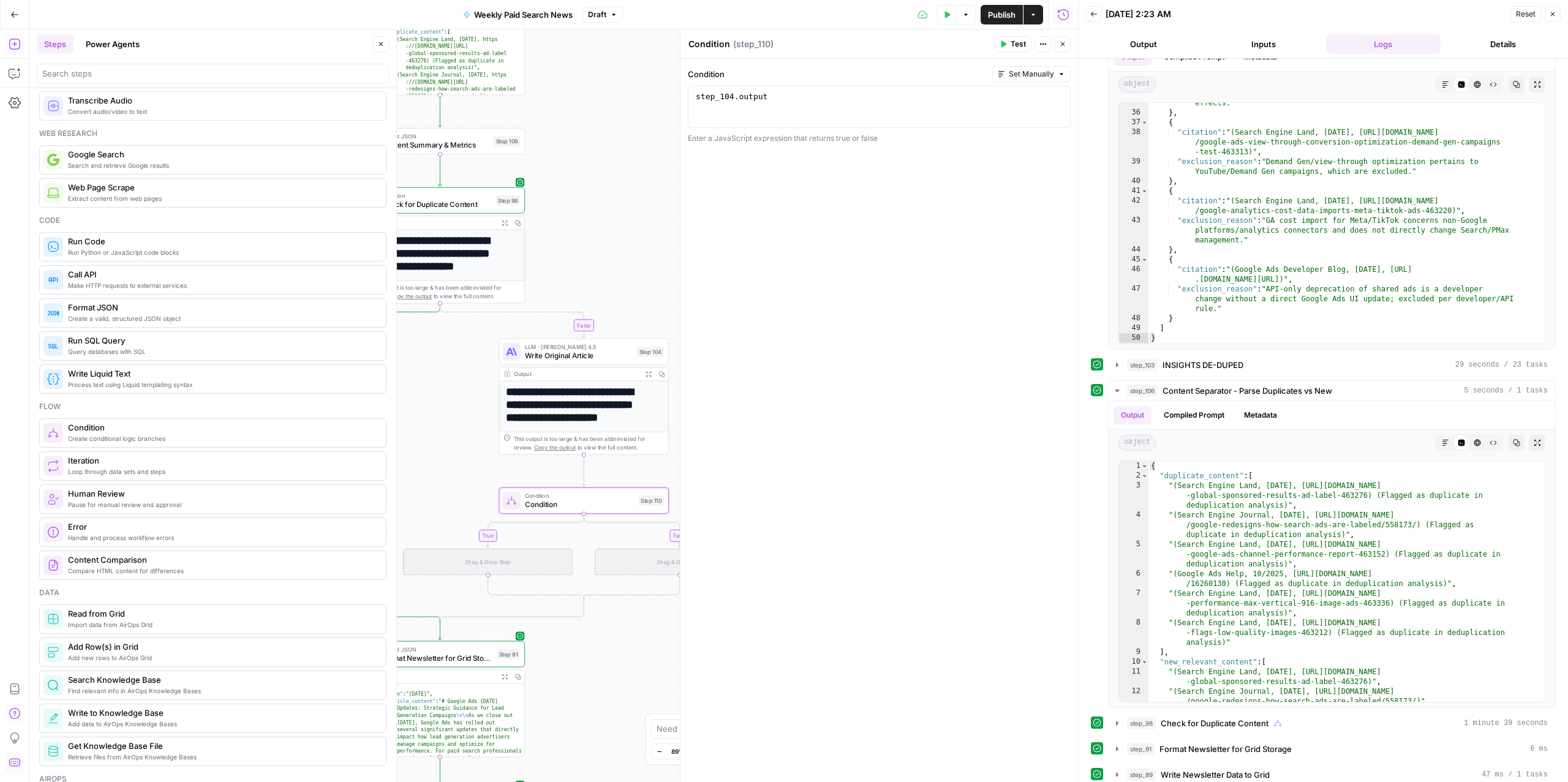
drag, startPoint x: 461, startPoint y: 399, endPoint x: 445, endPoint y: 426, distance: 31.4
click at [445, 426] on div "false true true false Workflow Input Settings Inputs Read from Grid Read from A…" at bounding box center [553, 405] width 1049 height 752
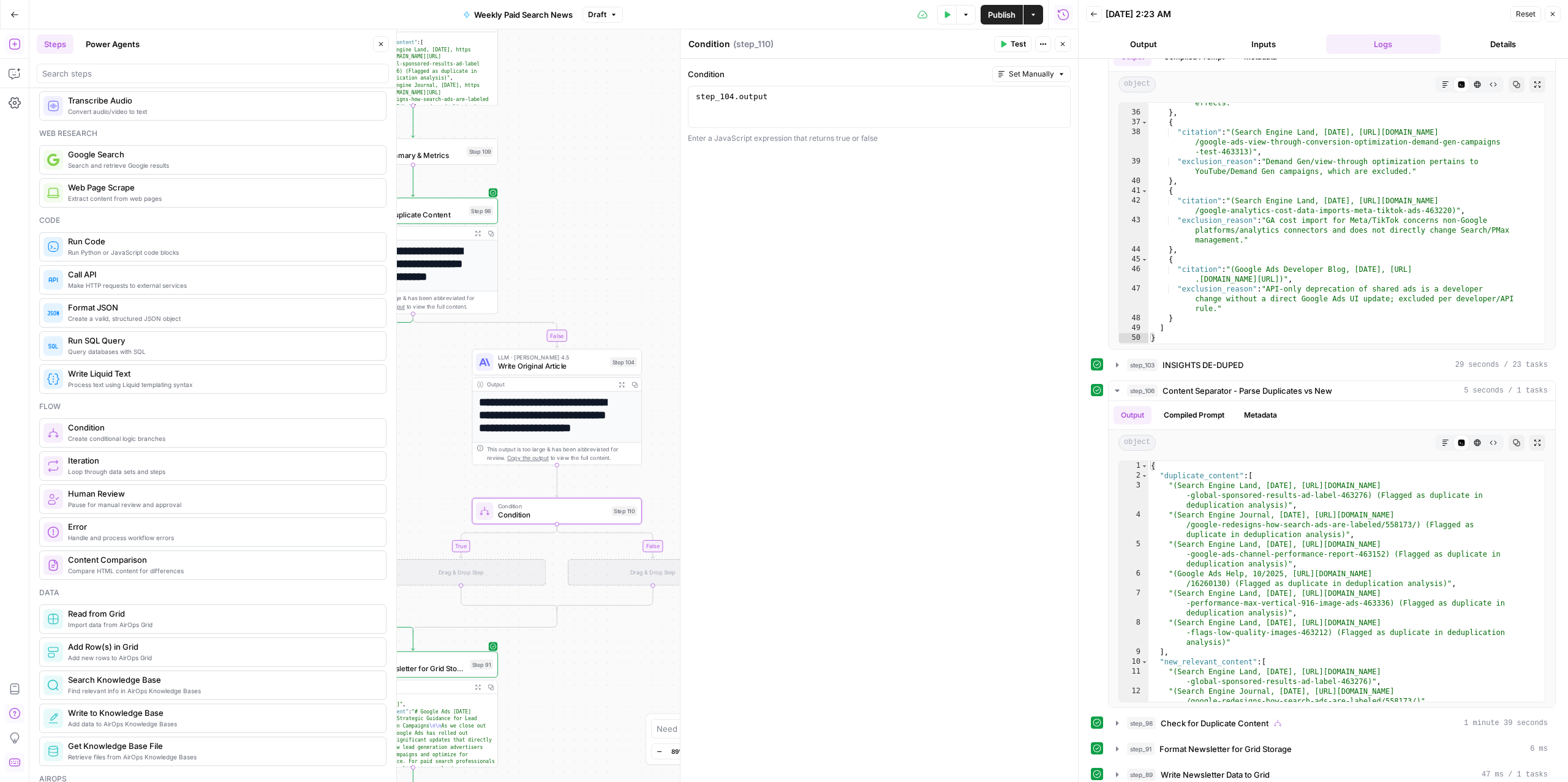
drag, startPoint x: 483, startPoint y: 391, endPoint x: 456, endPoint y: 401, distance: 28.8
click at [456, 401] on div "false true true false Workflow Input Settings Inputs Read from Grid Read from A…" at bounding box center [553, 405] width 1049 height 752
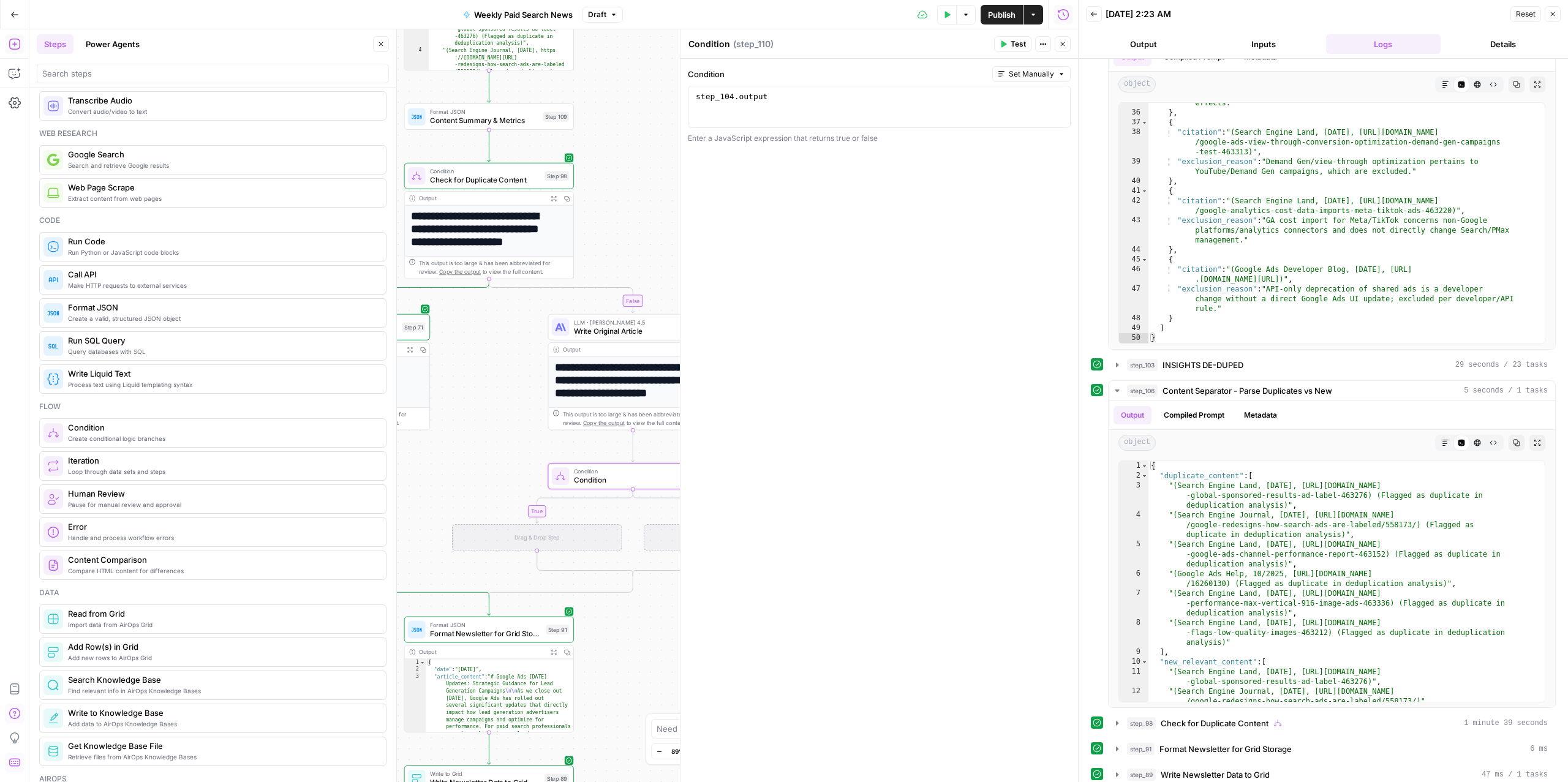
drag, startPoint x: 440, startPoint y: 368, endPoint x: 499, endPoint y: 319, distance: 76.7
click at [499, 319] on div "false true true false Workflow Input Settings Inputs Read from Grid Read from A…" at bounding box center [553, 405] width 1049 height 752
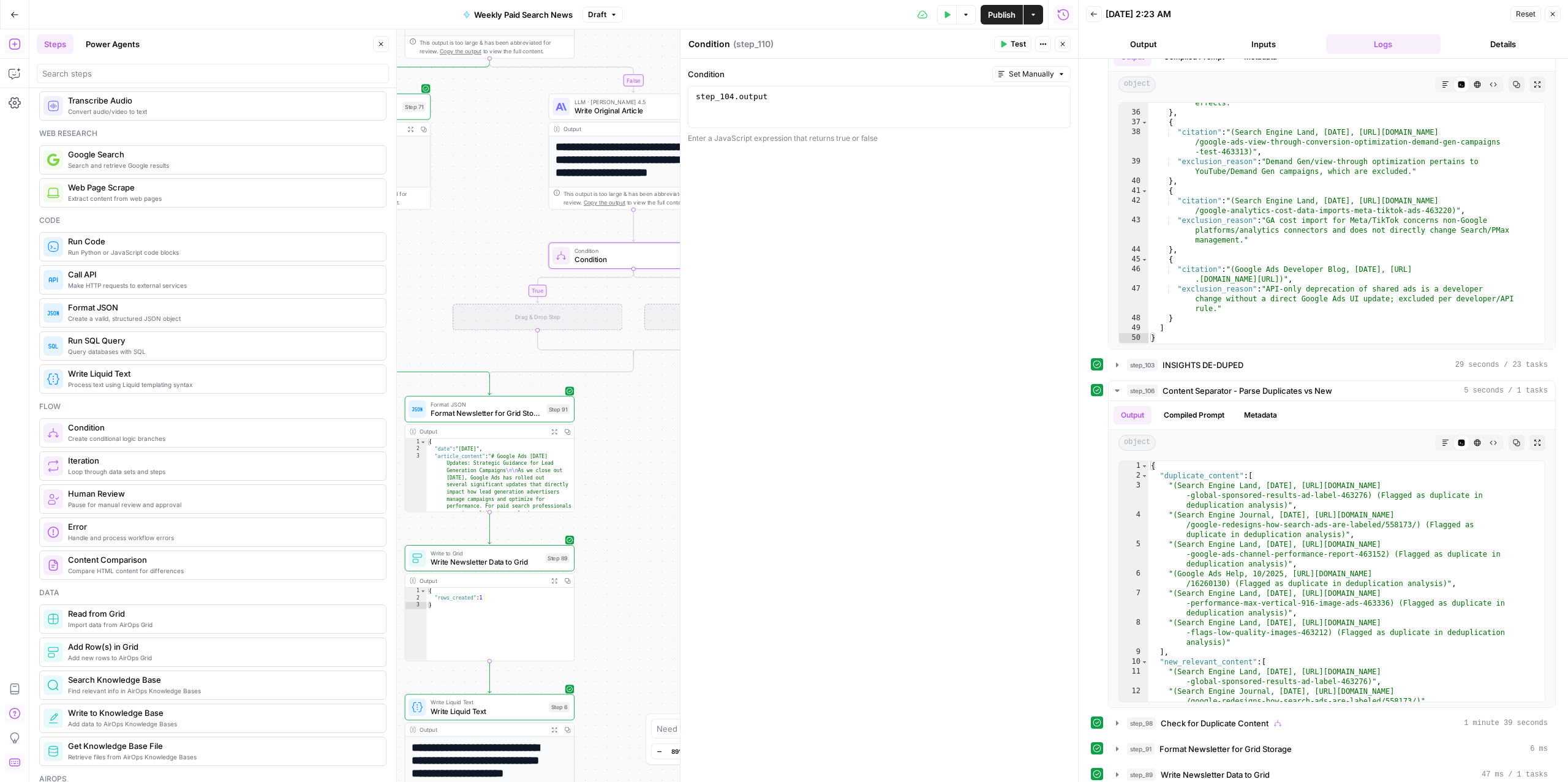
drag, startPoint x: 488, startPoint y: 376, endPoint x: 506, endPoint y: 170, distance: 206.8
click at [507, 170] on div "false true true false Workflow Input Settings Inputs Read from Grid Read from A…" at bounding box center [553, 405] width 1049 height 752
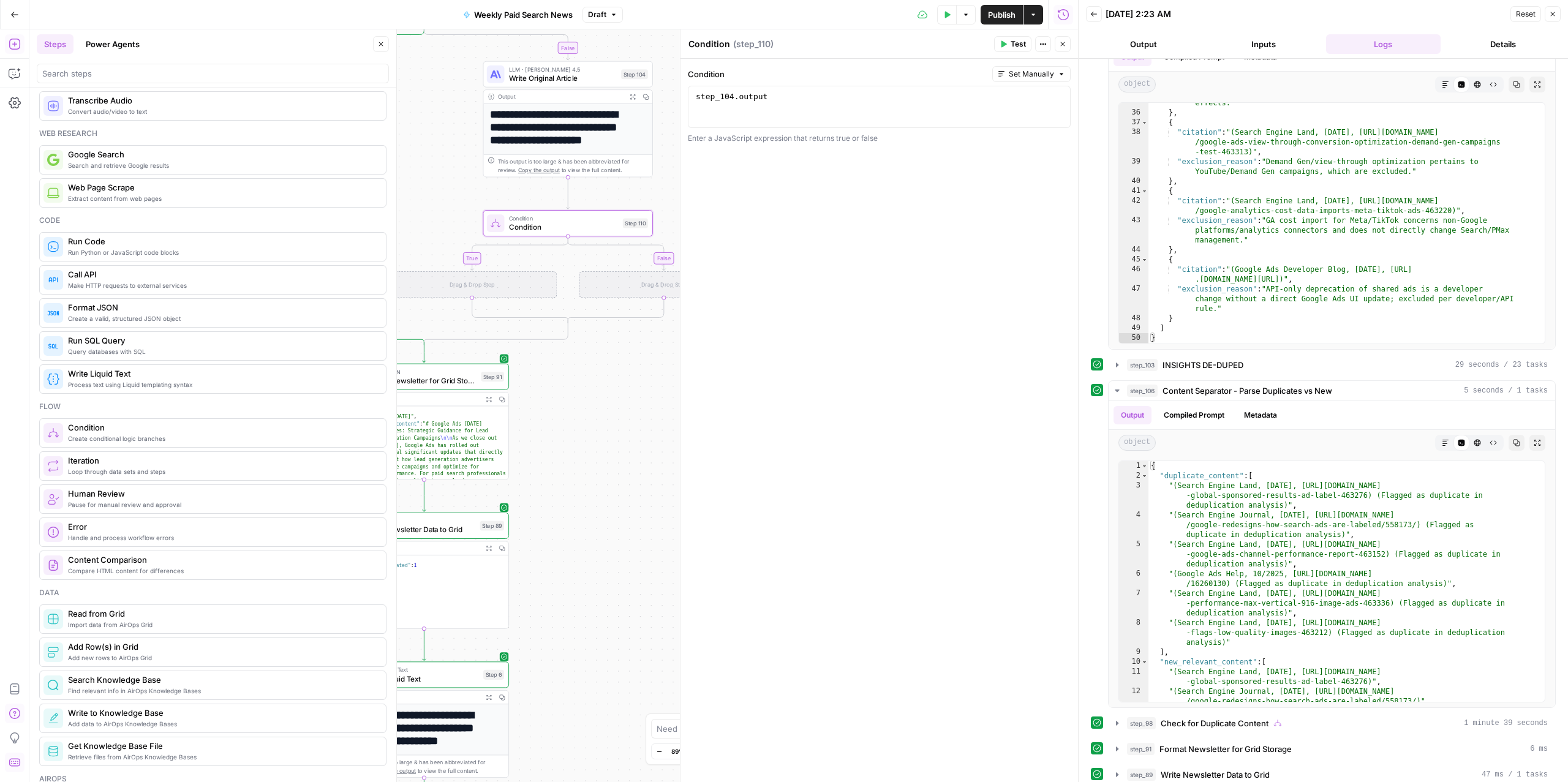
drag, startPoint x: 506, startPoint y: 170, endPoint x: 430, endPoint y: 126, distance: 87.8
click at [430, 126] on div "false true true false Workflow Input Settings Inputs Read from Grid Read from A…" at bounding box center [553, 405] width 1049 height 752
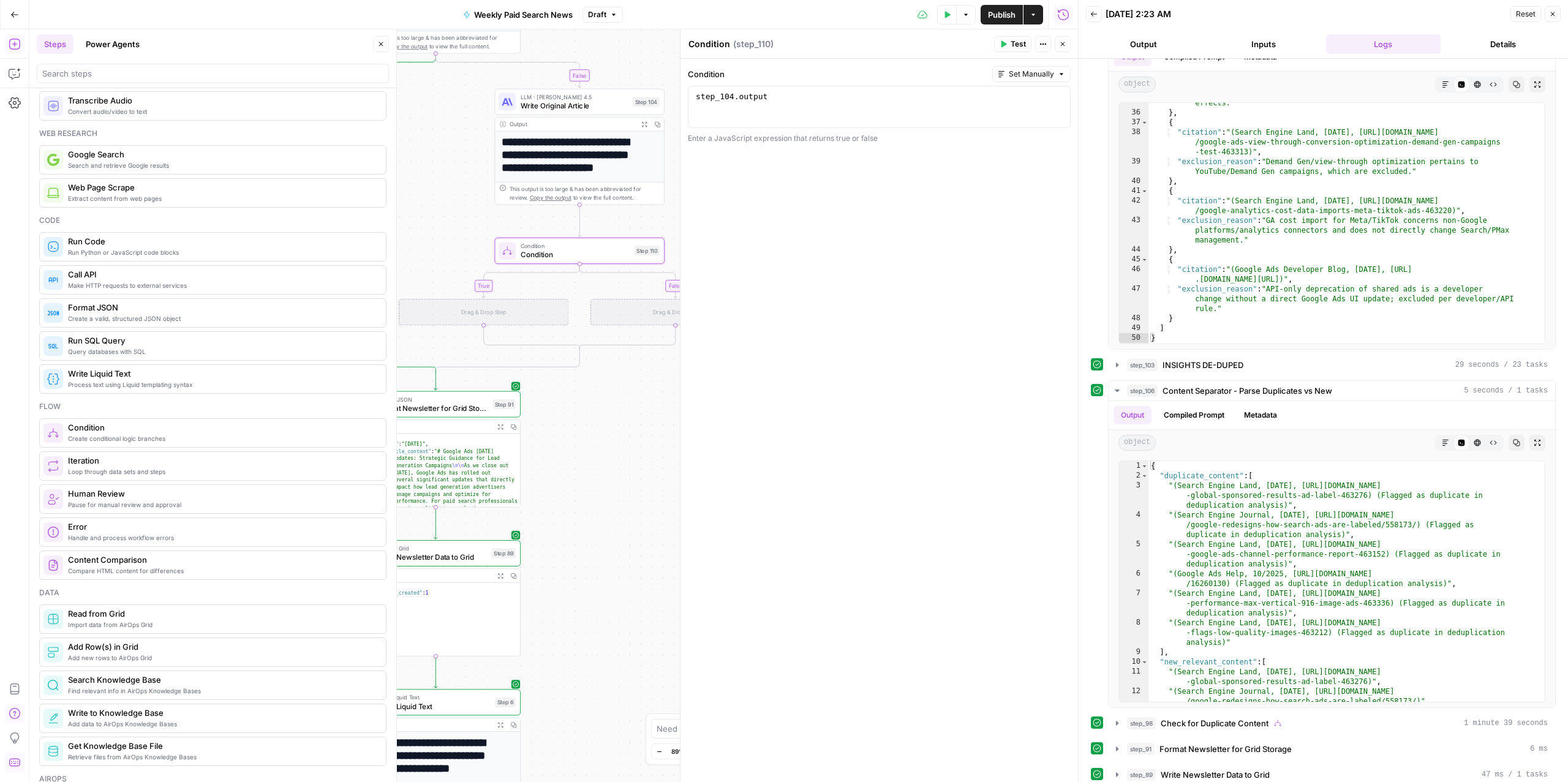
drag, startPoint x: 430, startPoint y: 126, endPoint x: 449, endPoint y: 165, distance: 43.4
click at [450, 165] on div "false true true false Workflow Input Settings Inputs Read from Grid Read from A…" at bounding box center [553, 405] width 1049 height 752
drag, startPoint x: 449, startPoint y: 168, endPoint x: 432, endPoint y: 168, distance: 17.0
click at [432, 168] on div "false true true false Workflow Input Settings Inputs Read from Grid Read from A…" at bounding box center [553, 405] width 1049 height 752
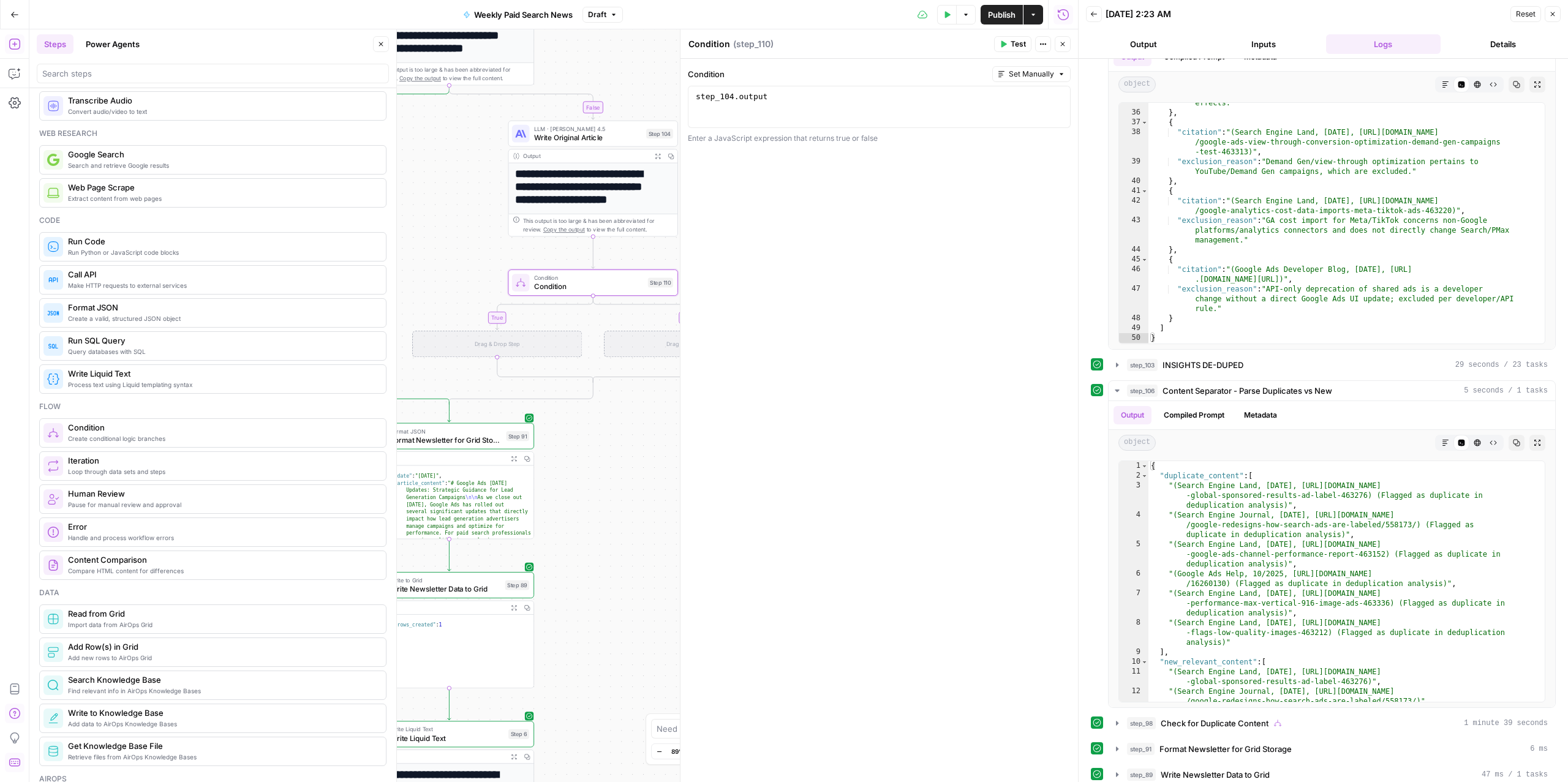
drag, startPoint x: 432, startPoint y: 168, endPoint x: 465, endPoint y: 200, distance: 46.0
click at [465, 200] on div "false true true false Workflow Input Settings Inputs Read from Grid Read from A…" at bounding box center [553, 405] width 1049 height 752
click at [825, 93] on div "step_104 . output" at bounding box center [879, 117] width 372 height 52
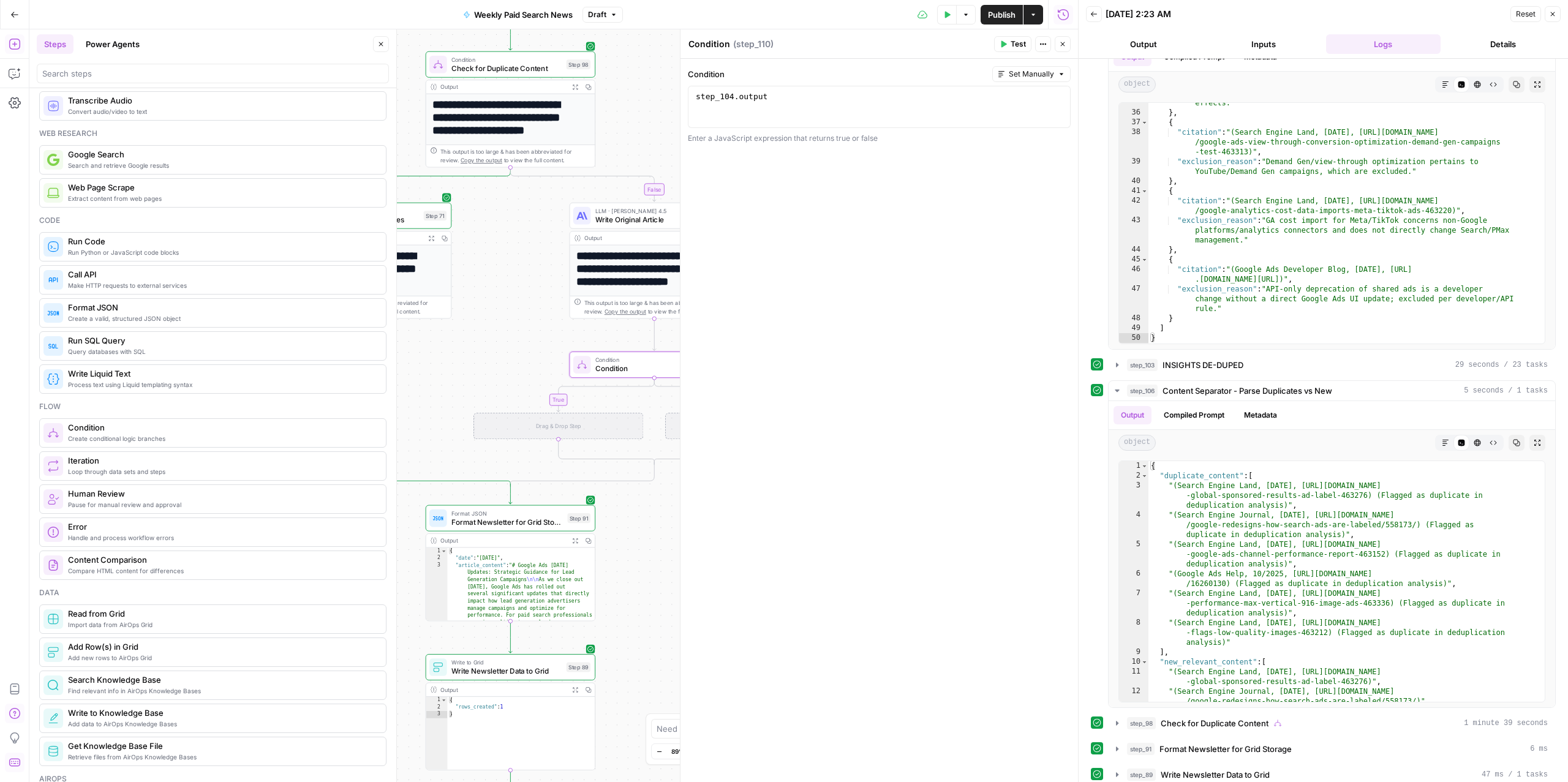
drag, startPoint x: 415, startPoint y: 154, endPoint x: 478, endPoint y: 238, distance: 105.0
click at [478, 238] on div "false true true false Workflow Input Settings Inputs Read from Grid Read from A…" at bounding box center [553, 405] width 1049 height 752
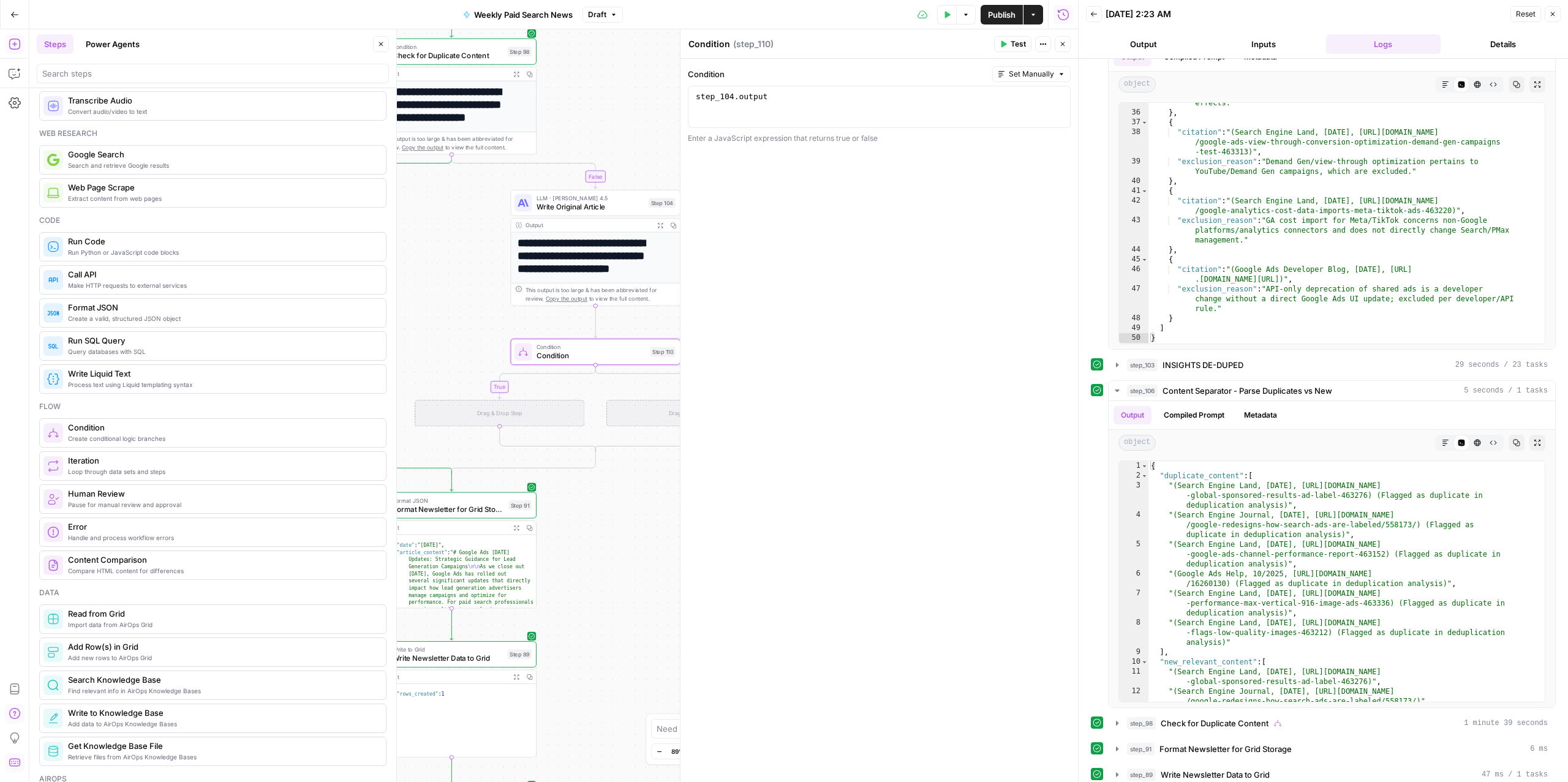
drag, startPoint x: 501, startPoint y: 257, endPoint x: 413, endPoint y: 235, distance: 90.7
click at [413, 235] on div "false true true false Workflow Input Settings Inputs Read from Grid Read from A…" at bounding box center [553, 405] width 1049 height 752
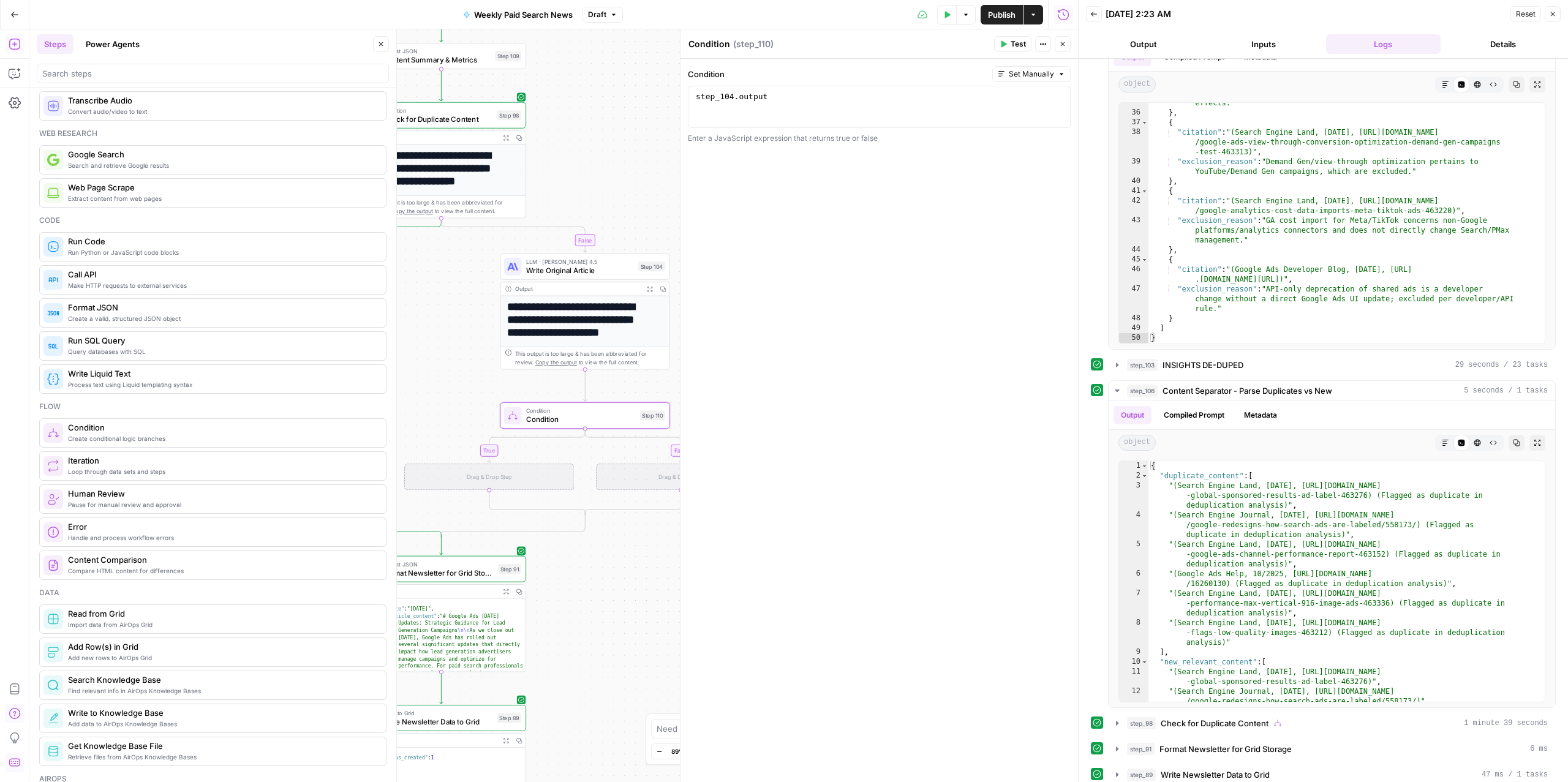
drag, startPoint x: 420, startPoint y: 220, endPoint x: 438, endPoint y: 291, distance: 73.2
click at [438, 291] on div "false true true false Workflow Input Settings Inputs Read from Grid Read from A…" at bounding box center [553, 405] width 1049 height 752
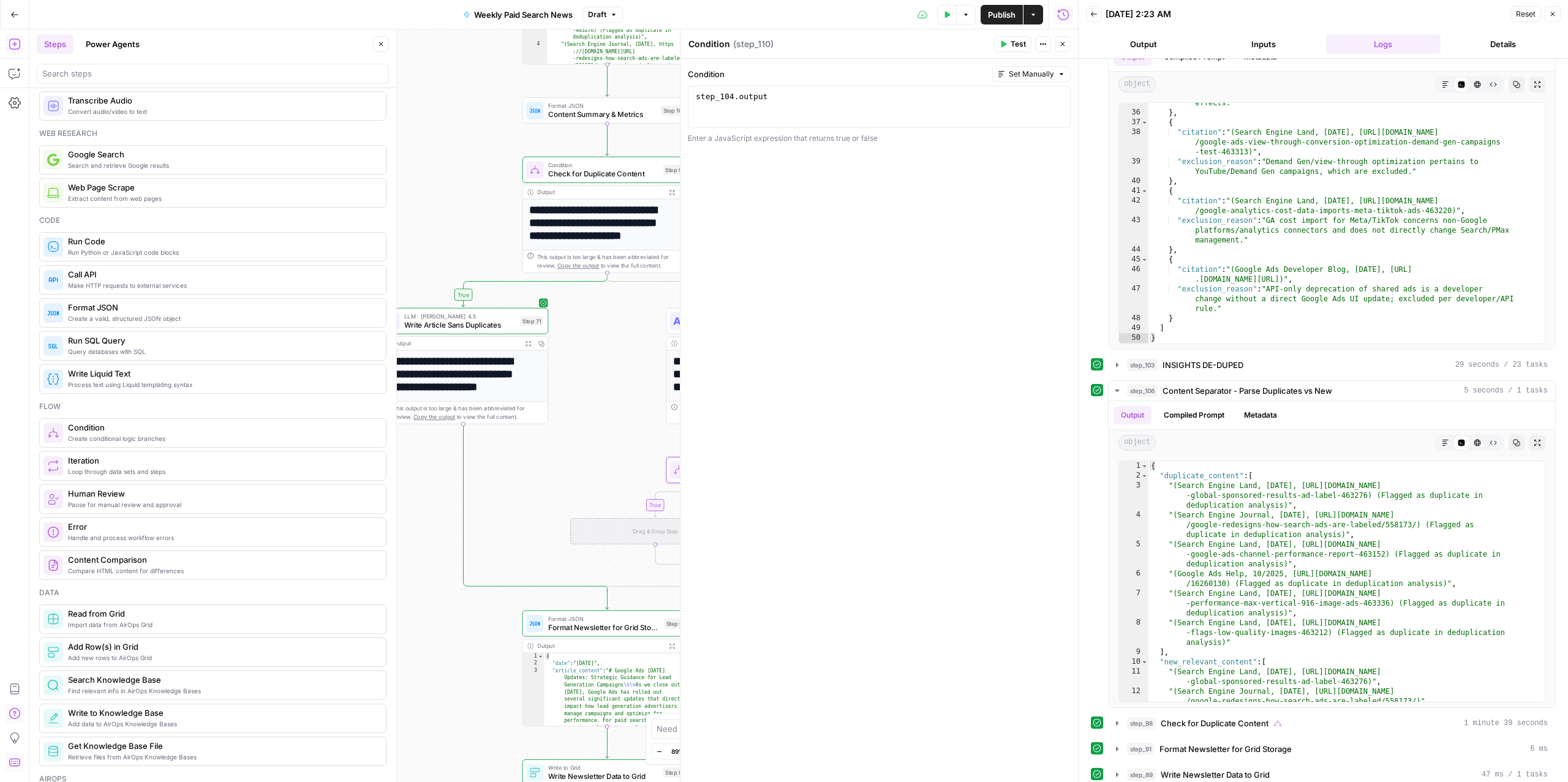
drag, startPoint x: 473, startPoint y: 343, endPoint x: 640, endPoint y: 397, distance: 175.5
click at [640, 397] on div "false true true false Workflow Input Settings Inputs Read from Grid Read from A…" at bounding box center [553, 405] width 1049 height 752
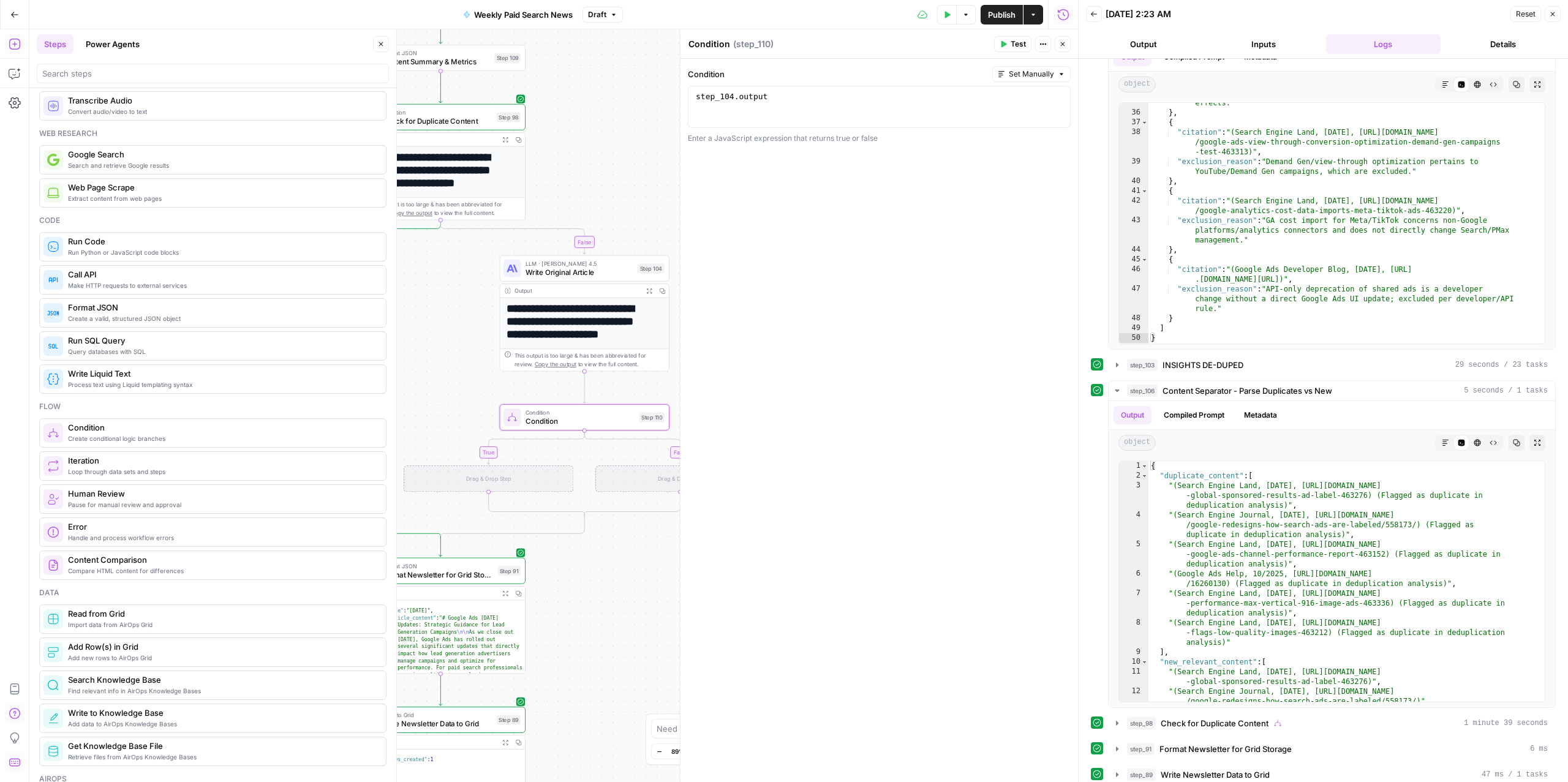
drag, startPoint x: 616, startPoint y: 372, endPoint x: 449, endPoint y: 315, distance: 176.5
click at [449, 316] on div "false true true false Workflow Input Settings Inputs Read from Grid Read from A…" at bounding box center [553, 405] width 1049 height 752
click at [599, 397] on icon "button" at bounding box center [600, 393] width 8 height 8
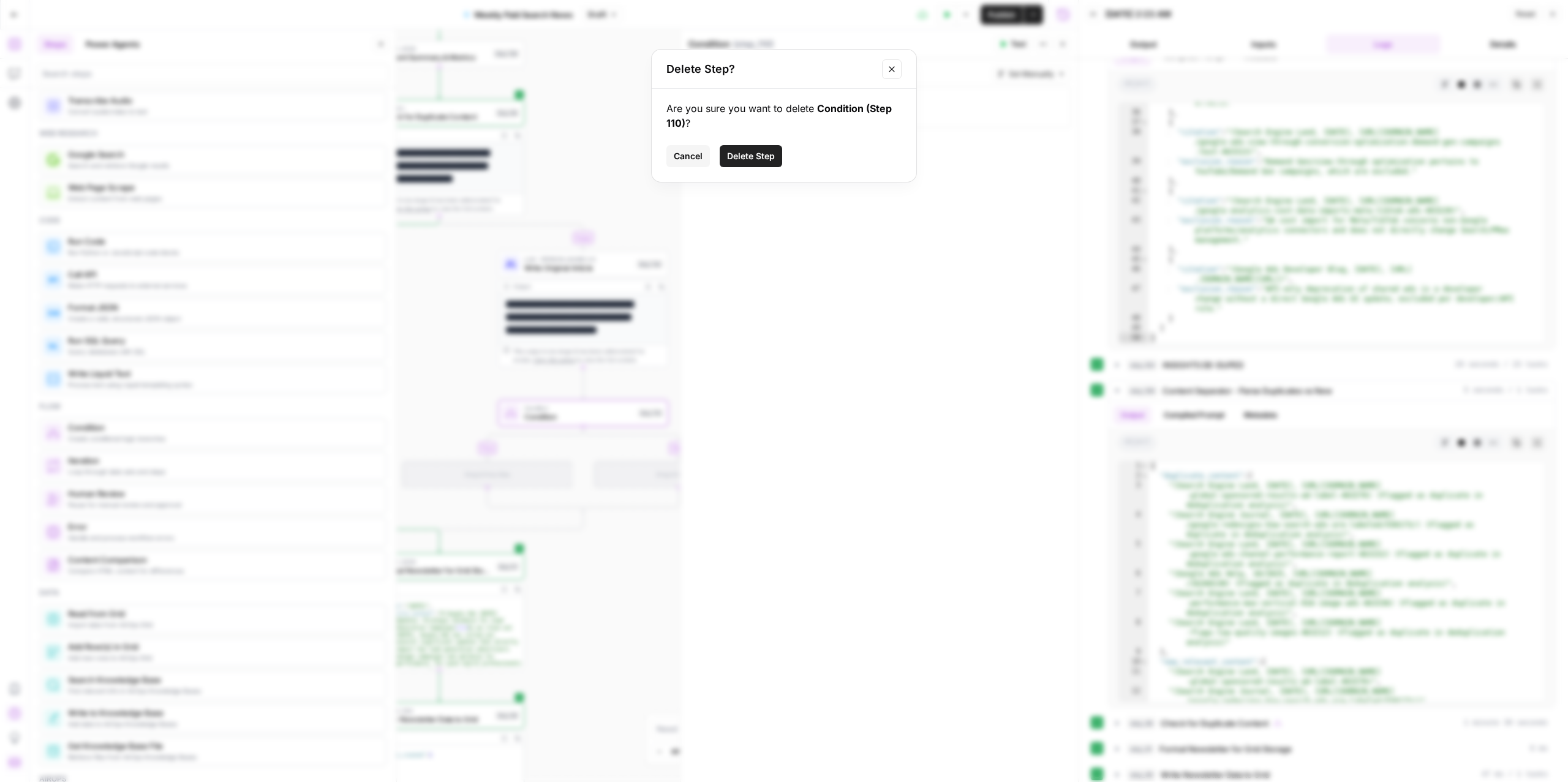
click at [680, 155] on span "Cancel" at bounding box center [688, 155] width 29 height 12
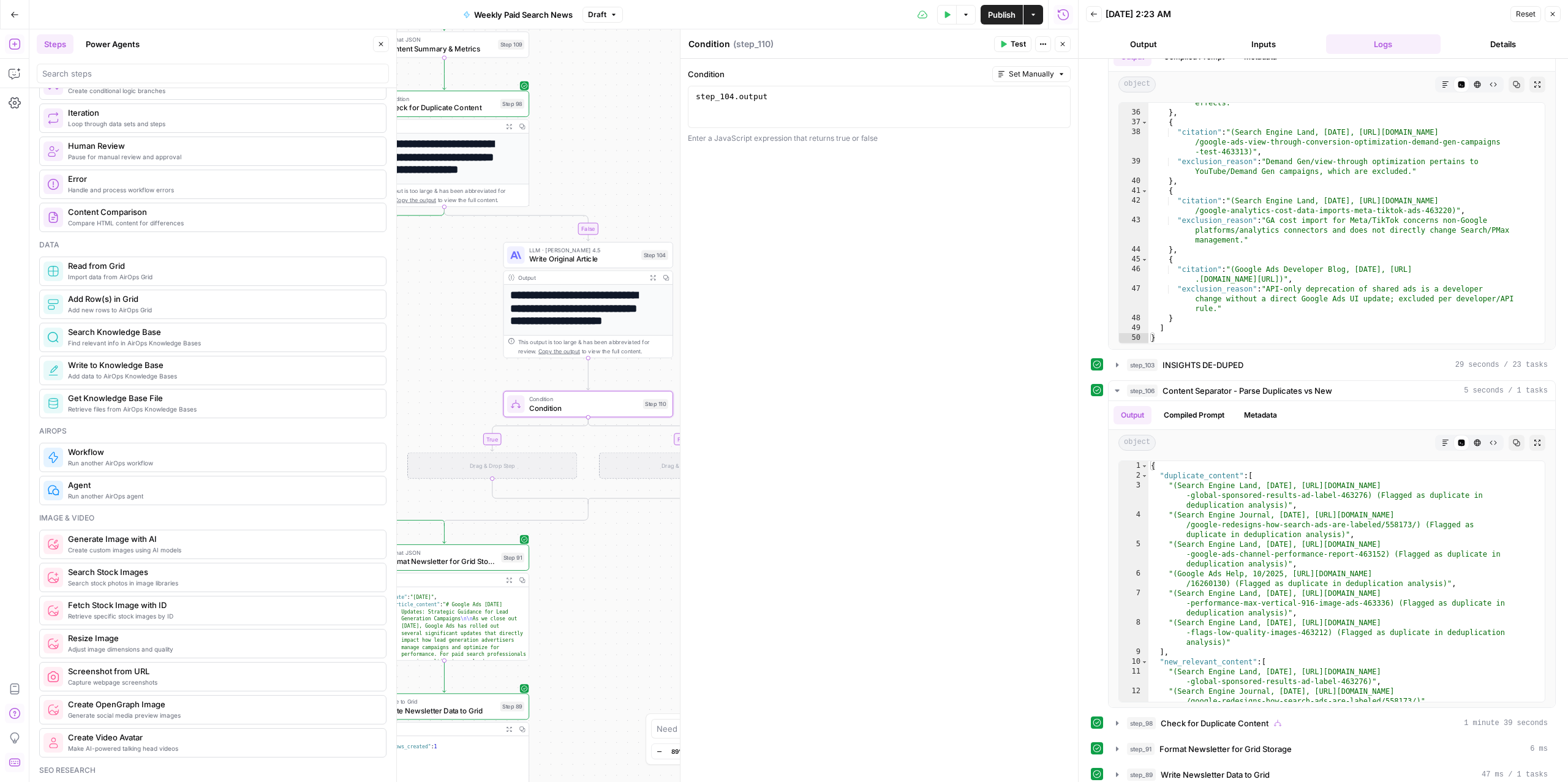
scroll to position [526, 0]
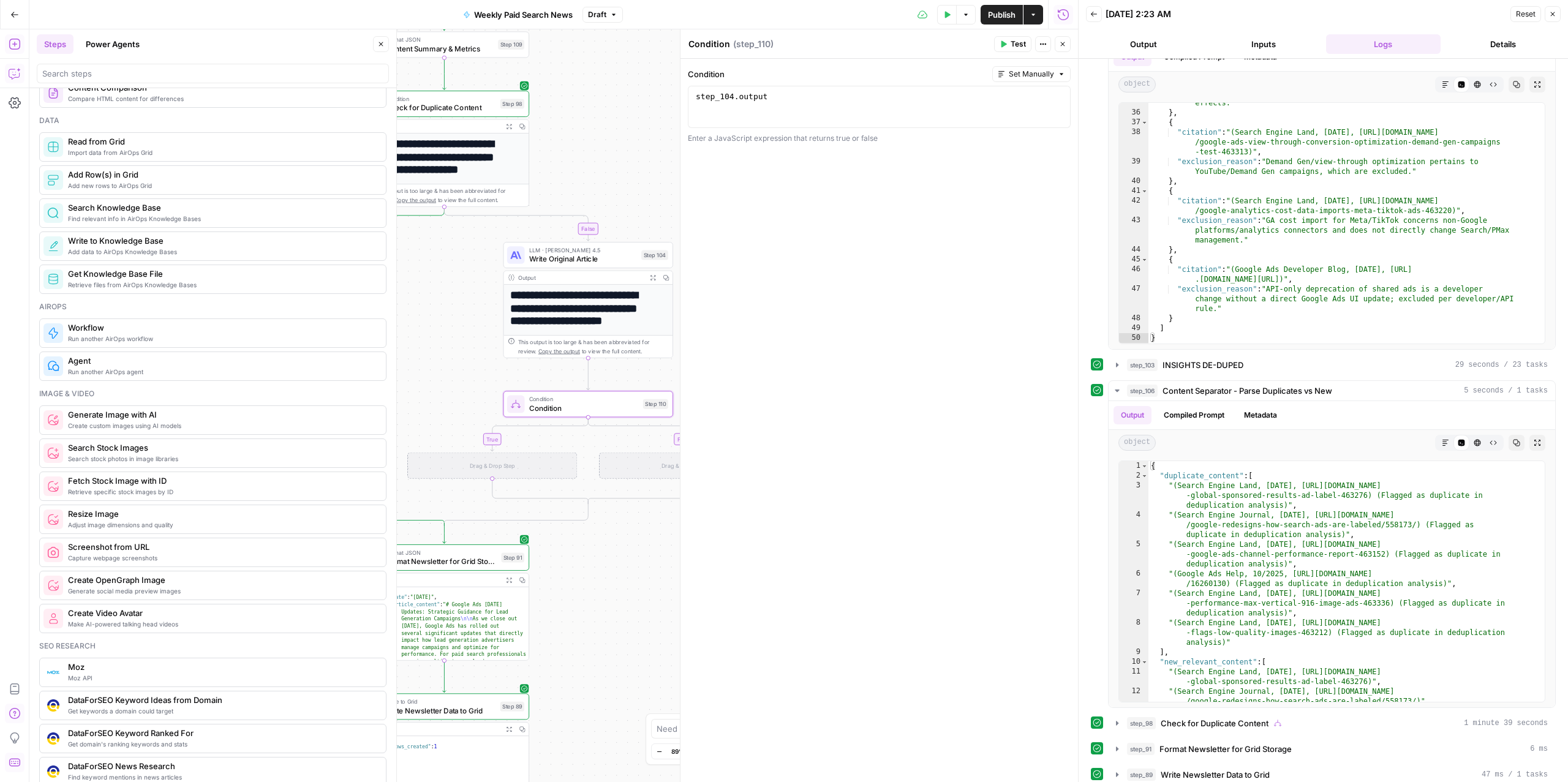
click at [5, 81] on button "Copilot" at bounding box center [14, 73] width 20 height 20
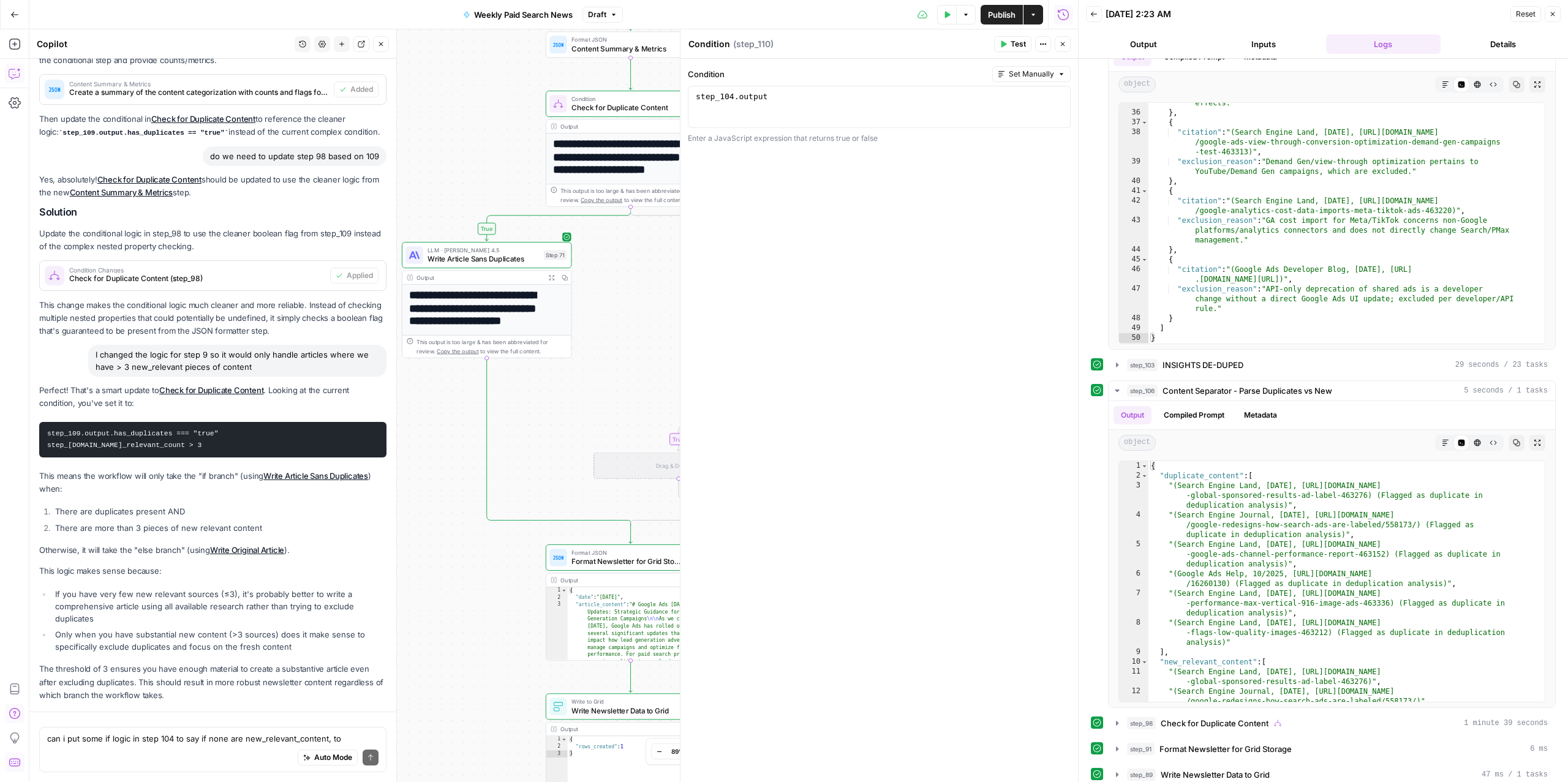
scroll to position [2111, 0]
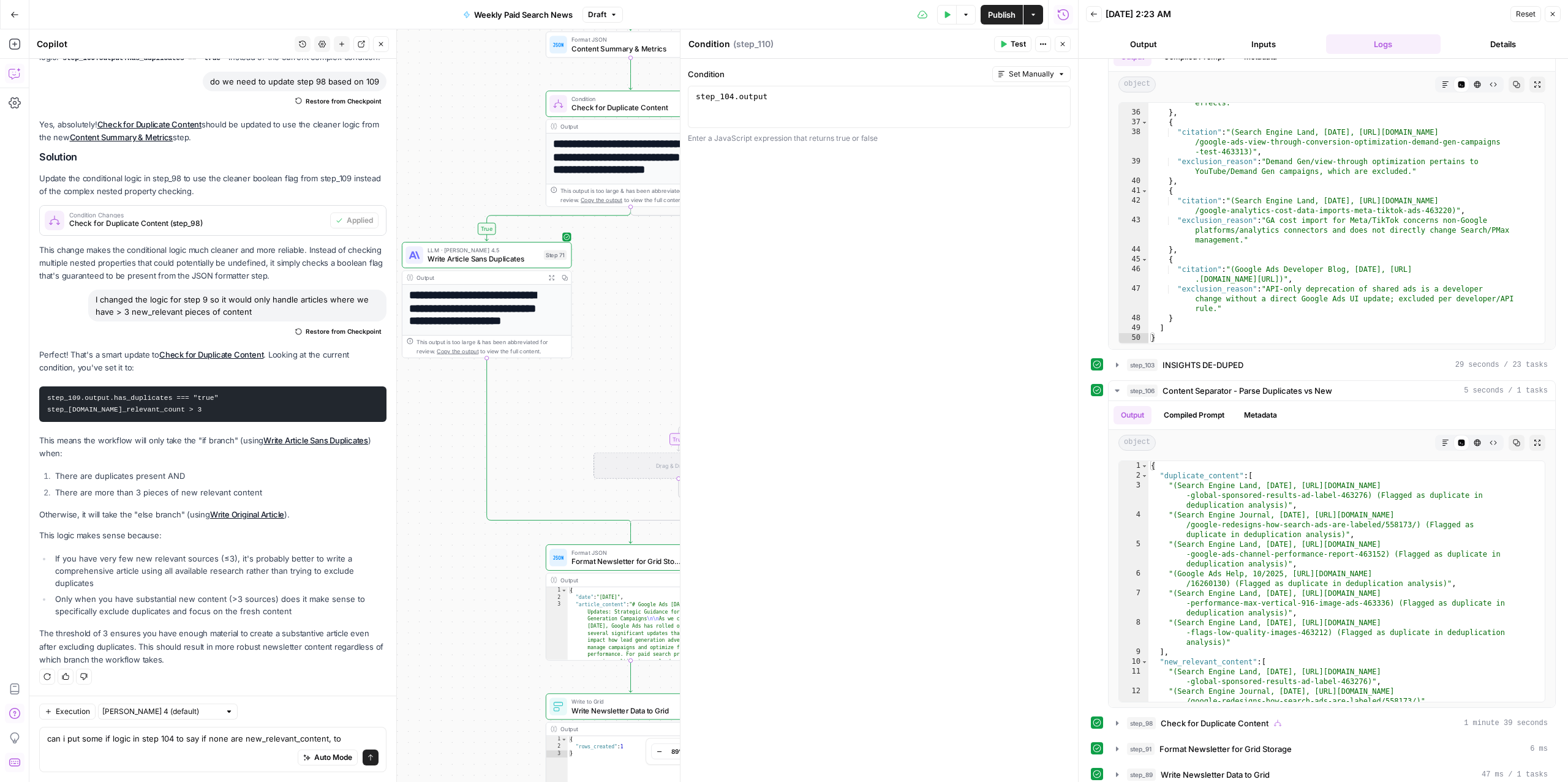
click at [229, 634] on textarea "can i put some if logic in step 104 to say if none are new_relevant_content, to" at bounding box center [212, 738] width 331 height 12
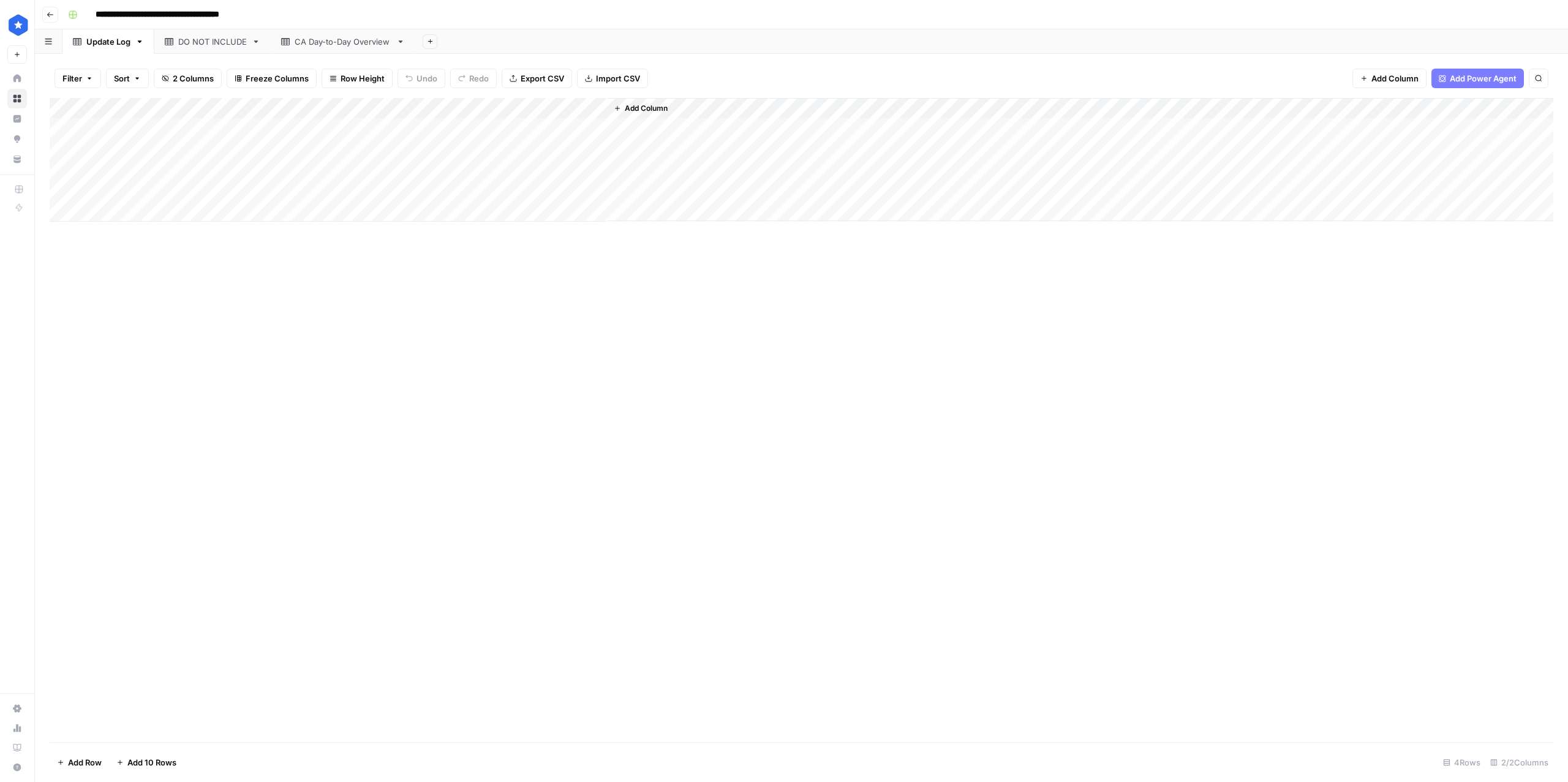
click at [63, 193] on div "Add Column" at bounding box center [801, 160] width 1504 height 124
click at [61, 168] on div "Add Column" at bounding box center [801, 160] width 1504 height 124
click at [106, 768] on span "Delete 2 Rows" at bounding box center [84, 761] width 55 height 12
click at [740, 136] on span "Delete" at bounding box center [740, 141] width 26 height 12
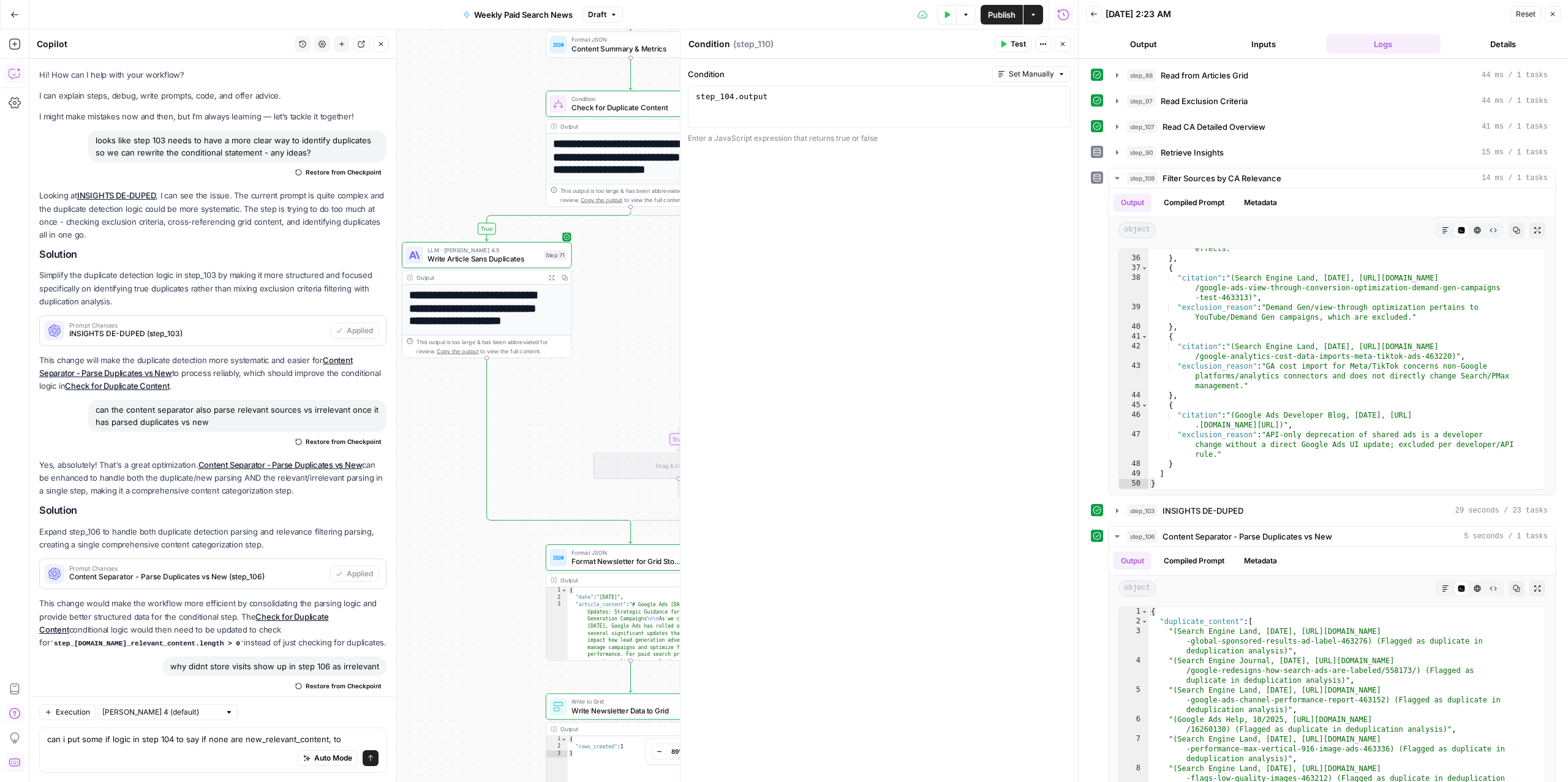
scroll to position [2111, 0]
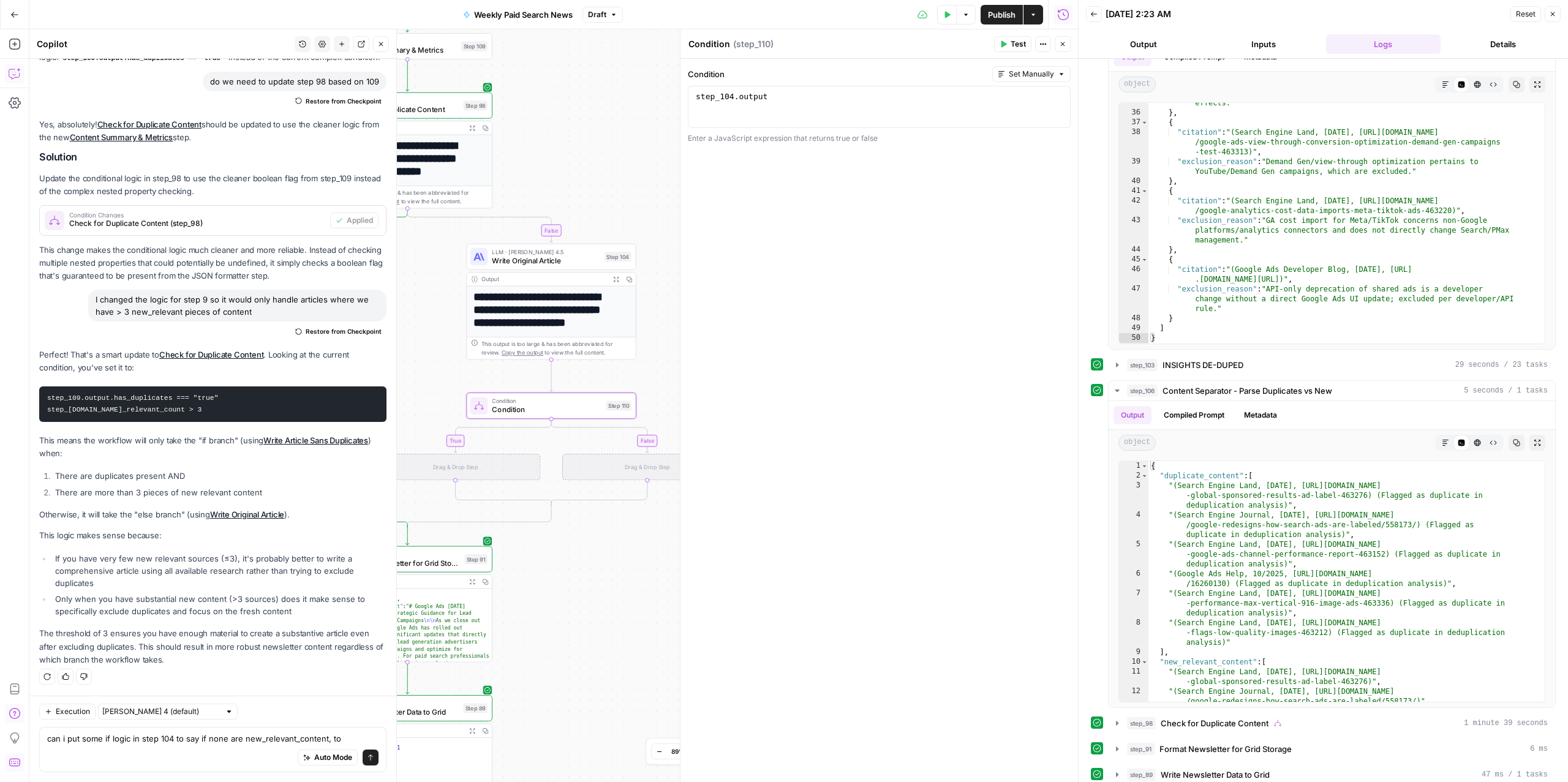
drag, startPoint x: 518, startPoint y: 362, endPoint x: 414, endPoint y: 376, distance: 104.9
click at [414, 376] on div "false true true false Workflow Input Settings Inputs Read from Grid Read from A…" at bounding box center [553, 405] width 1049 height 752
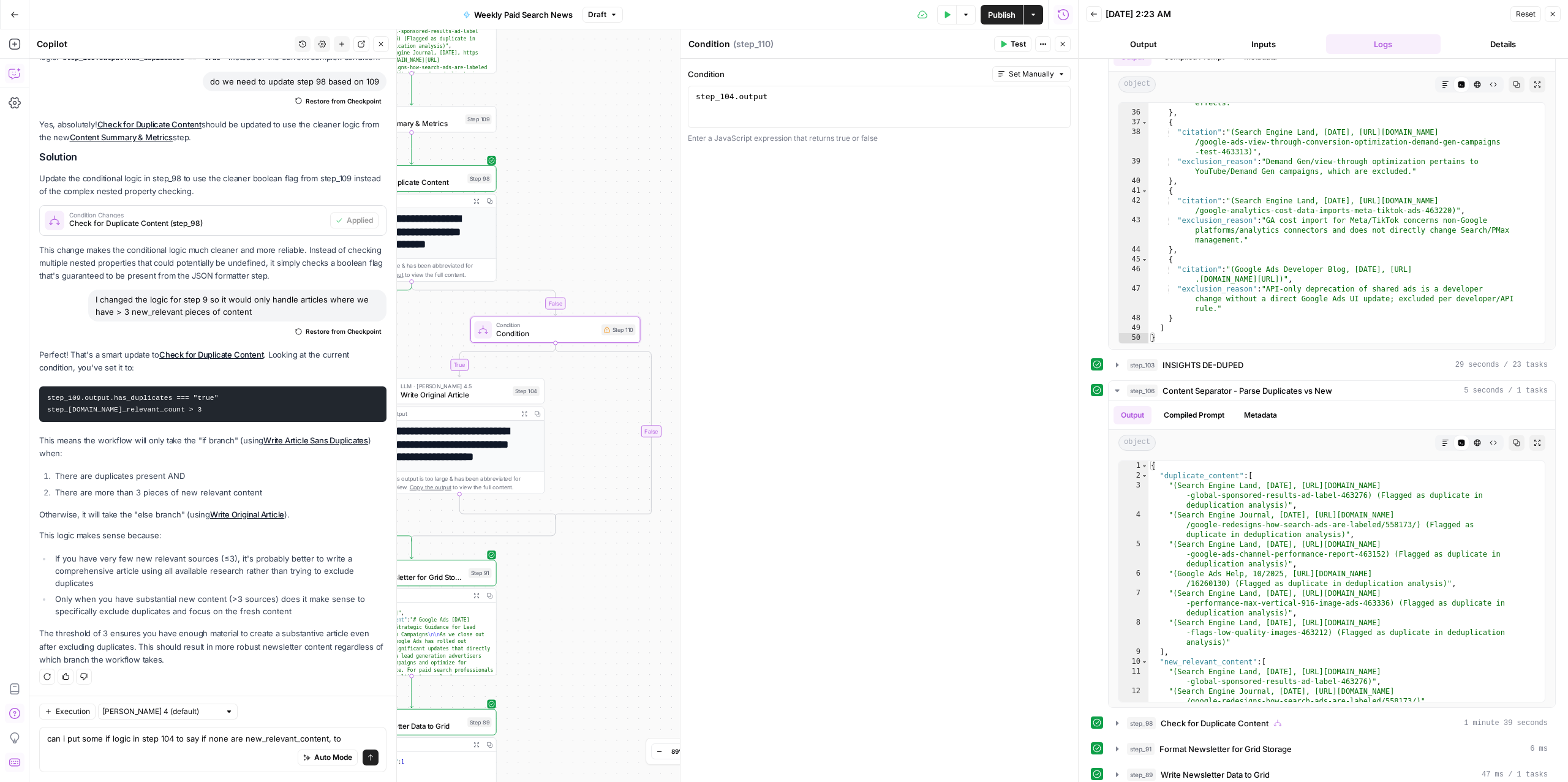
drag, startPoint x: 669, startPoint y: 632, endPoint x: 534, endPoint y: 578, distance: 145.4
click at [534, 578] on div "true true false false Workflow Input Settings Inputs Read from Grid Read from A…" at bounding box center [553, 405] width 1049 height 752
click at [594, 580] on div "true true false false Workflow Input Settings Inputs Read from Grid Read from A…" at bounding box center [553, 405] width 1049 height 752
click at [801, 98] on div "step_104 . output" at bounding box center [879, 117] width 372 height 52
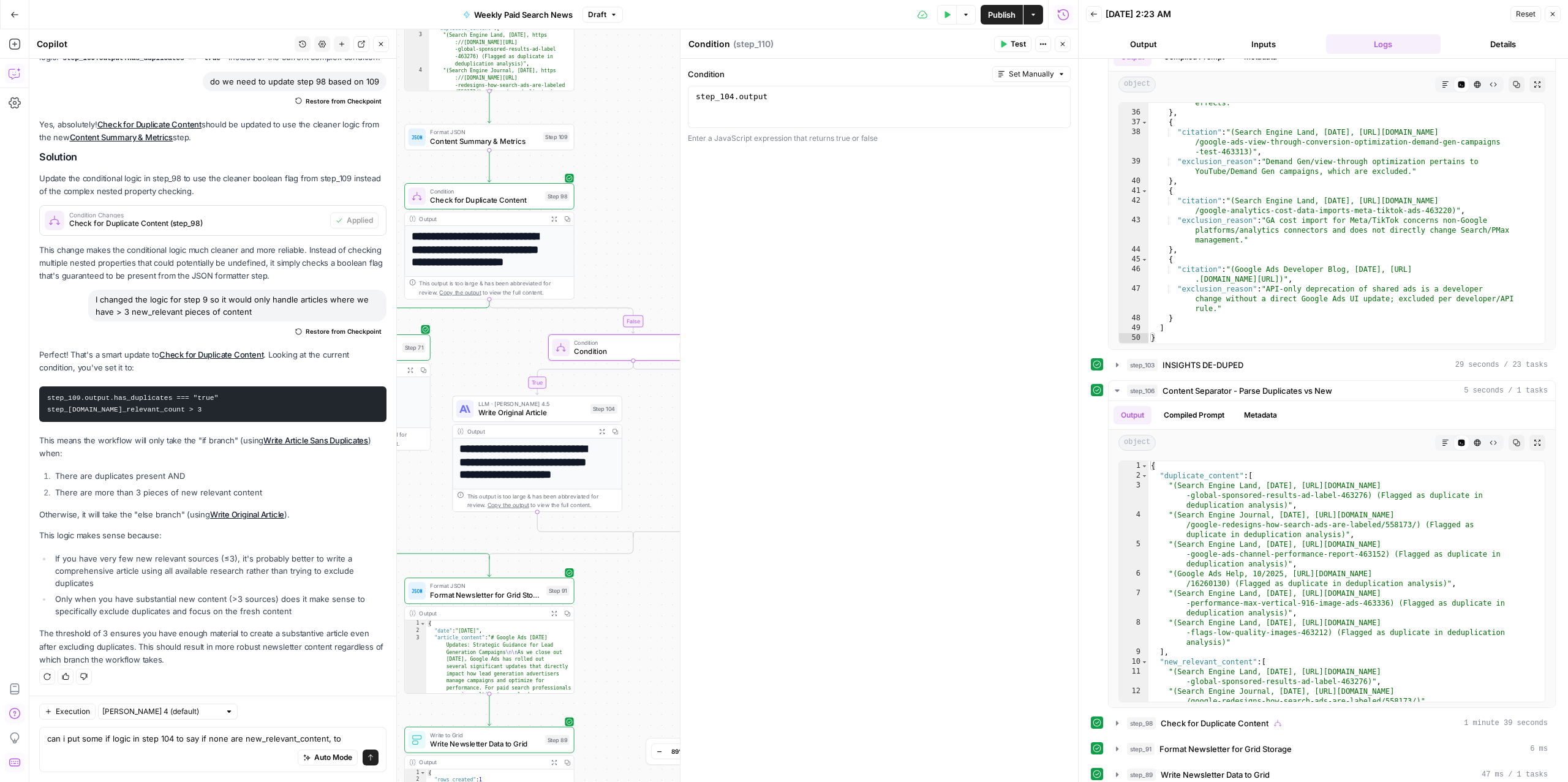
drag, startPoint x: 567, startPoint y: 200, endPoint x: 634, endPoint y: 219, distance: 69.6
click at [634, 219] on div "true true false false Workflow Input Settings Inputs Read from Grid Read from A…" at bounding box center [553, 405] width 1049 height 752
click at [737, 93] on div "step_104 . output" at bounding box center [879, 117] width 372 height 52
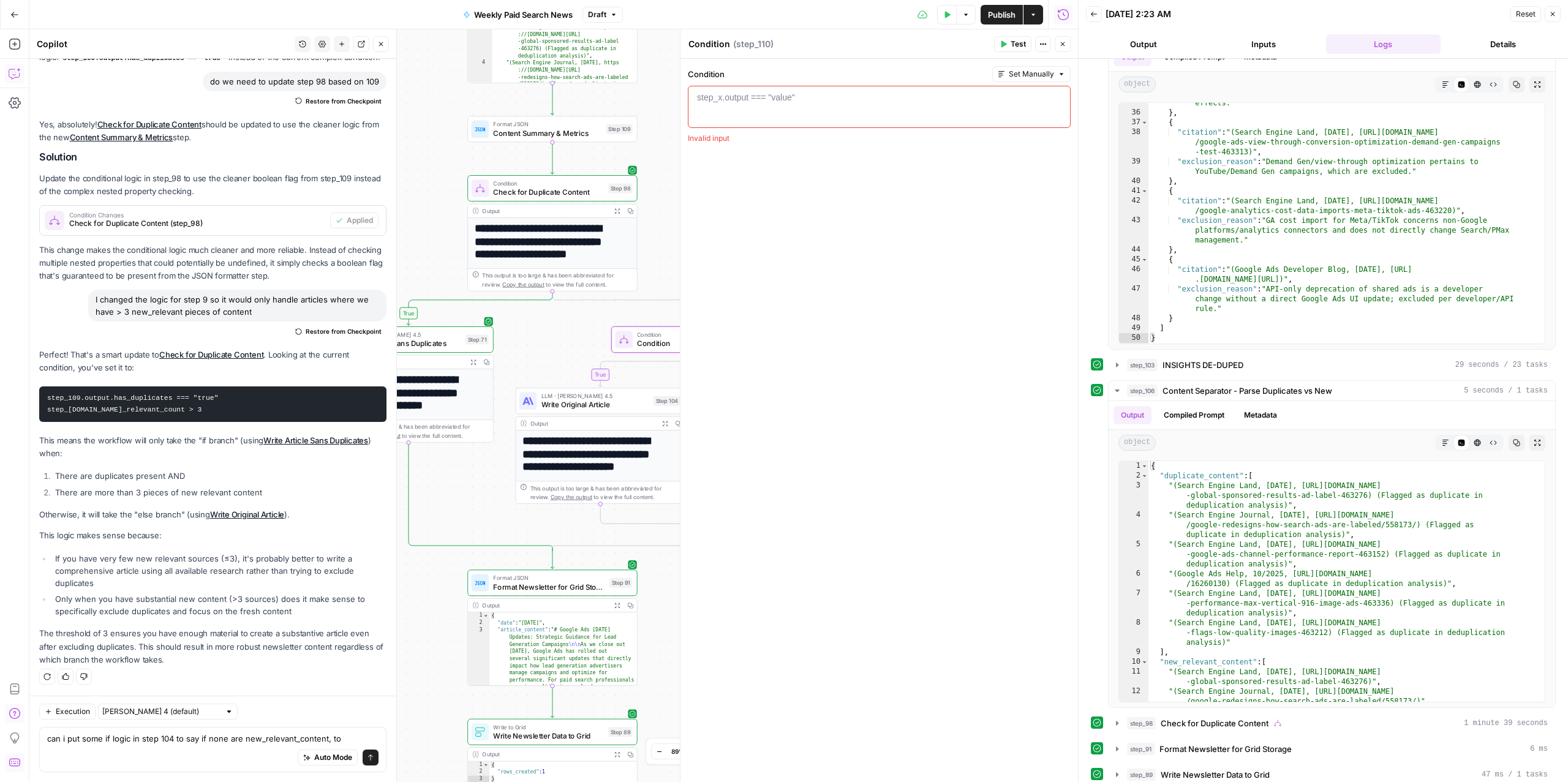
drag, startPoint x: 636, startPoint y: 227, endPoint x: 739, endPoint y: 230, distance: 103.0
click at [739, 230] on body "ConsumerAffairs New Home Browse Insights Opportunities Your Data Recent Grids P…" at bounding box center [784, 391] width 1568 height 782
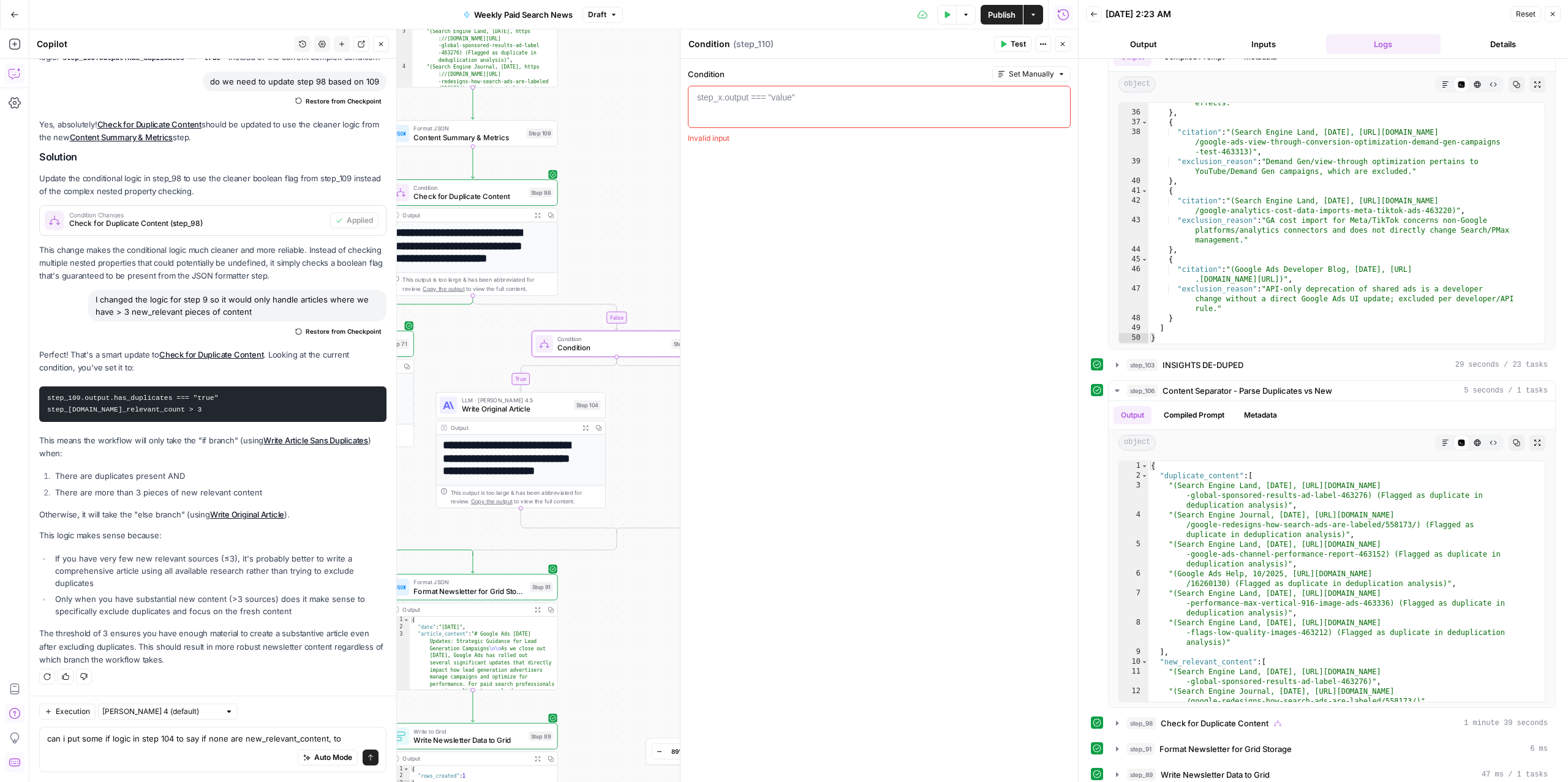
drag, startPoint x: 578, startPoint y: 353, endPoint x: 465, endPoint y: 347, distance: 113.2
click at [465, 346] on div "true true false false Workflow Input Settings Inputs Read from Grid Read from A…" at bounding box center [553, 405] width 1049 height 752
click at [484, 193] on span "Check for Duplicate Content" at bounding box center [468, 196] width 111 height 11
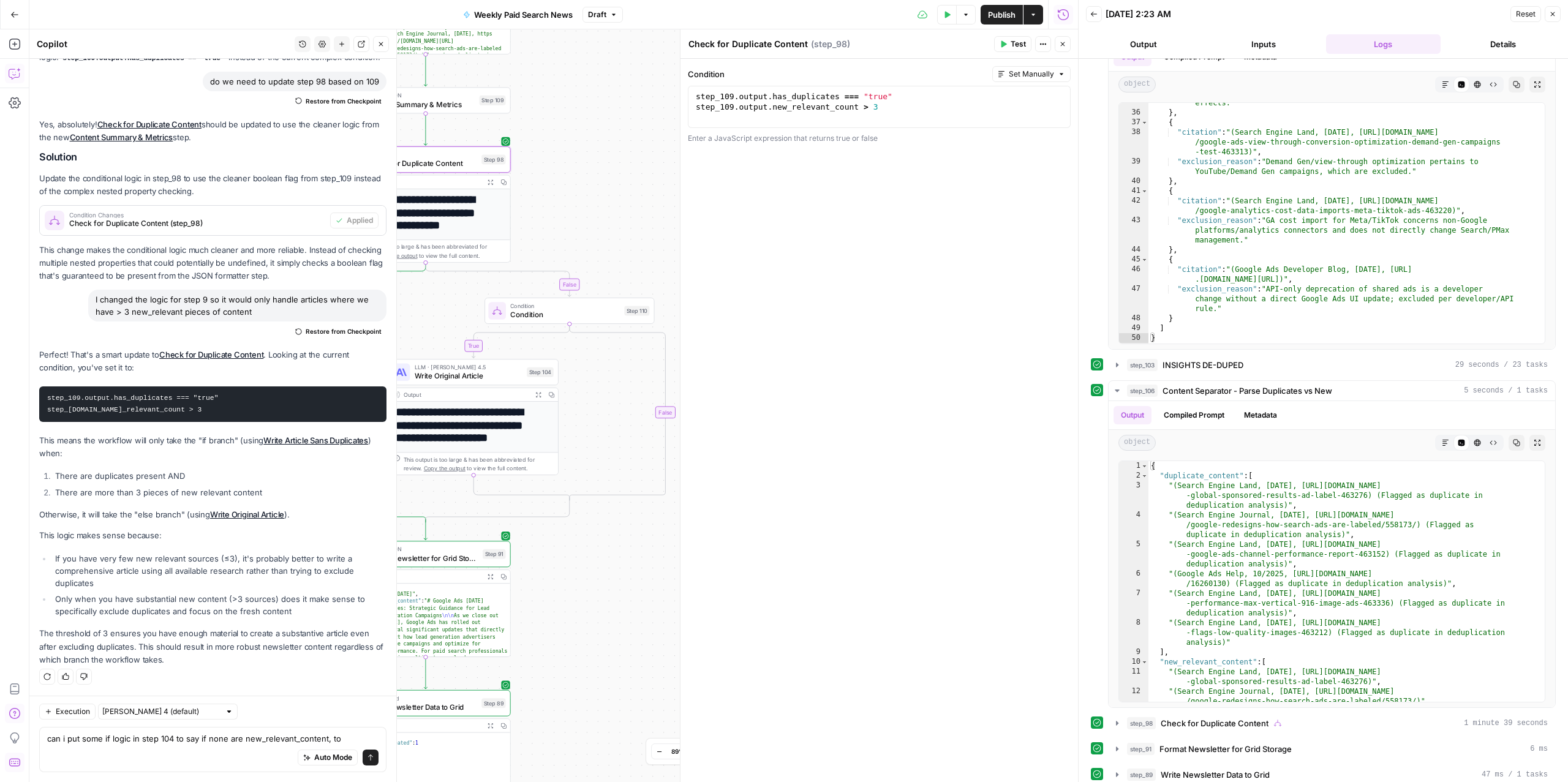
drag, startPoint x: 627, startPoint y: 273, endPoint x: 580, endPoint y: 240, distance: 57.4
click at [580, 240] on div "true true false false Workflow Input Settings Inputs Read from Grid Read from A…" at bounding box center [553, 405] width 1049 height 752
type textarea "**********"
drag, startPoint x: 904, startPoint y: 98, endPoint x: 679, endPoint y: 93, distance: 225.1
click at [680, 93] on div "**********" at bounding box center [879, 405] width 398 height 752
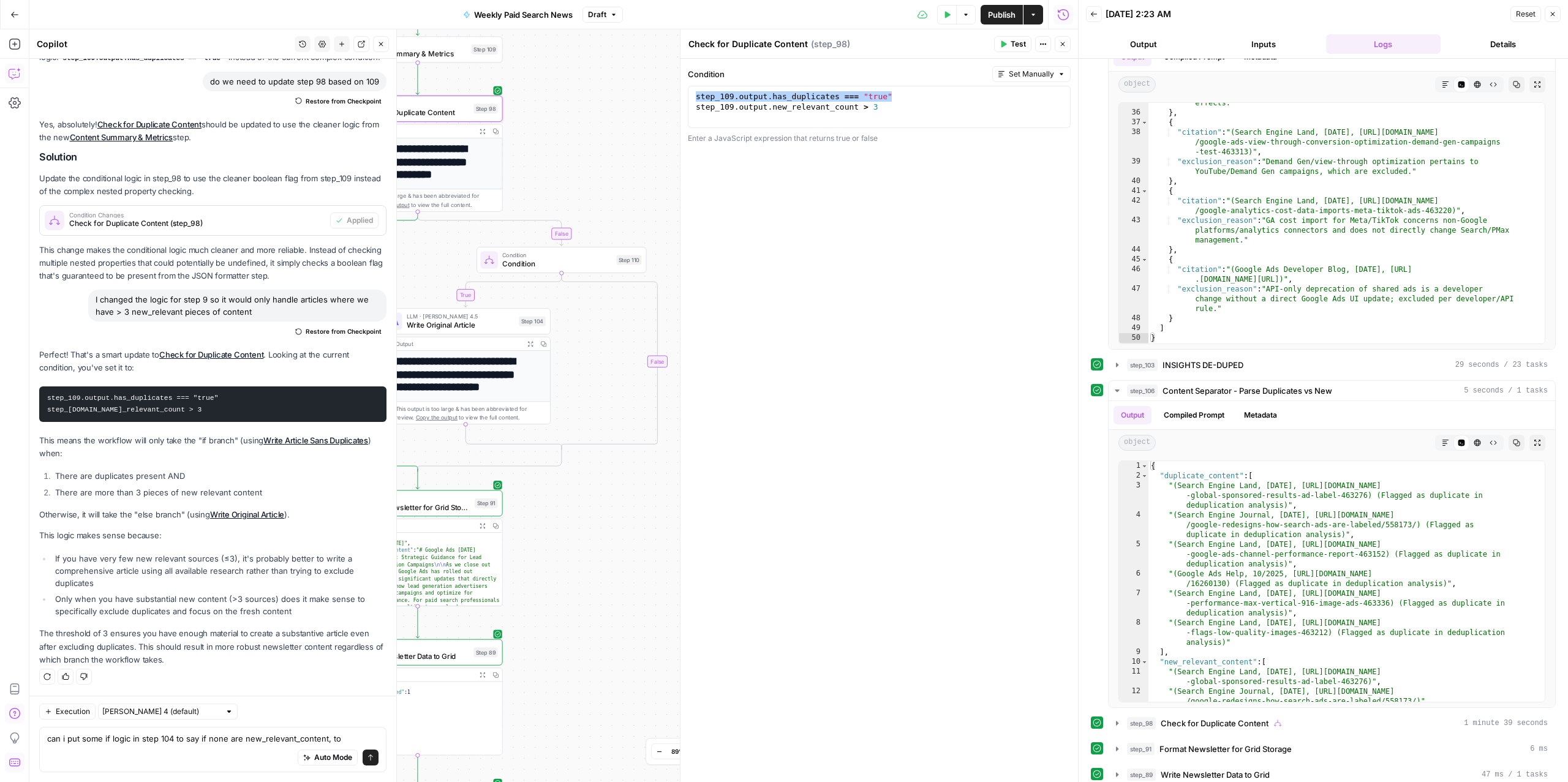
drag, startPoint x: 613, startPoint y: 208, endPoint x: 604, endPoint y: 153, distance: 55.7
click at [604, 154] on div "true true false false Workflow Input Settings Inputs Read from Grid Read from A…" at bounding box center [553, 405] width 1049 height 752
click at [203, 749] on div "Auto Mode Send" at bounding box center [212, 757] width 331 height 27
click at [203, 735] on textarea "can i put some if logic in step 104 to say if none are new_relevant_content, to" at bounding box center [212, 738] width 331 height 12
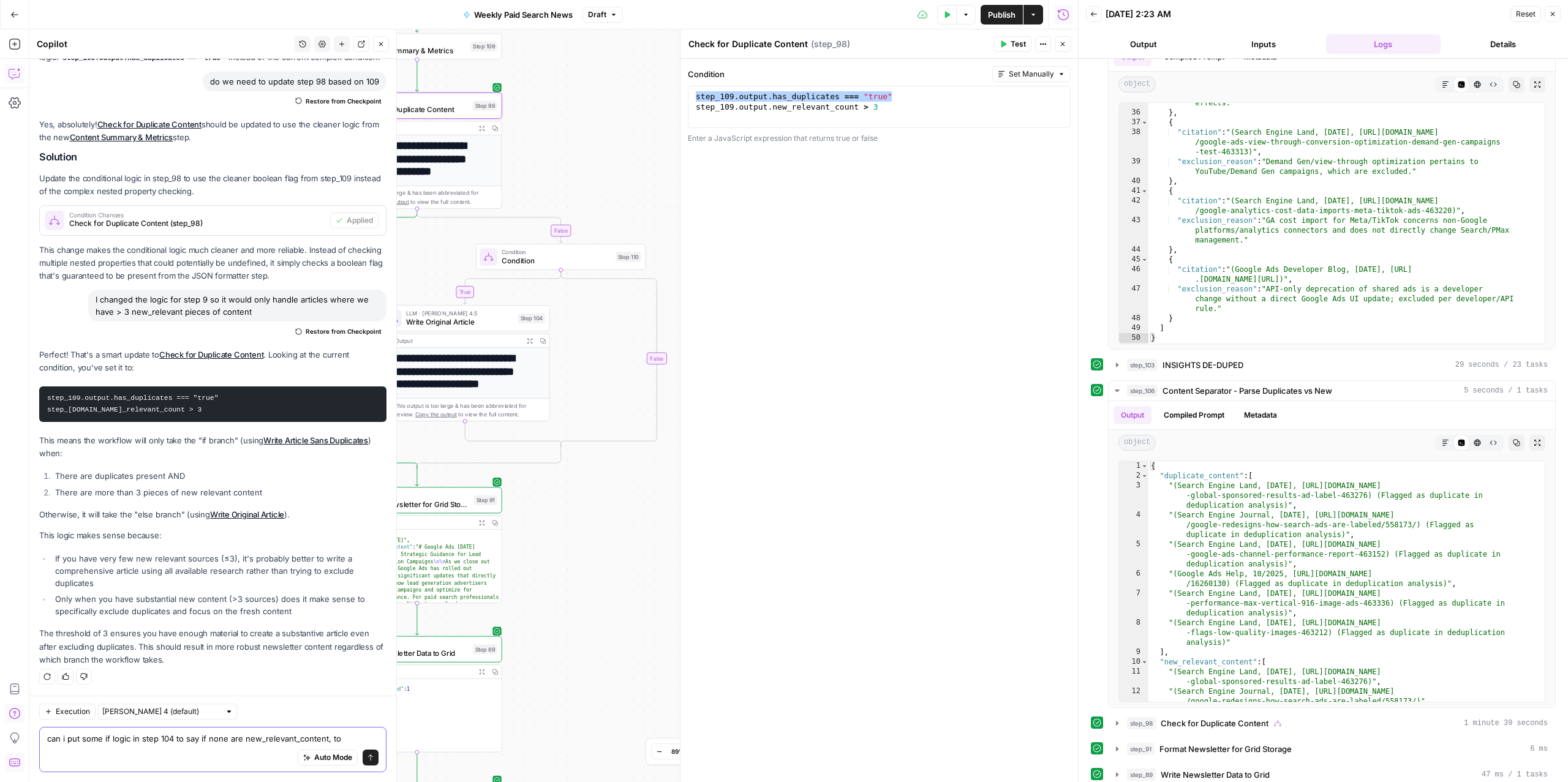
click at [203, 735] on textarea "can i put some if logic in step 104 to say if none are new_relevant_content, to" at bounding box center [212, 738] width 331 height 12
type textarea "for step 110 can we say"
click at [871, 97] on div "step_109 . output . has_duplicates === "true" step_109 . output . new_relevant_…" at bounding box center [879, 117] width 372 height 52
click at [836, 101] on div "step_109 . output . has_duplicates === "true" step_109 . output . new_relevant_…" at bounding box center [879, 117] width 372 height 52
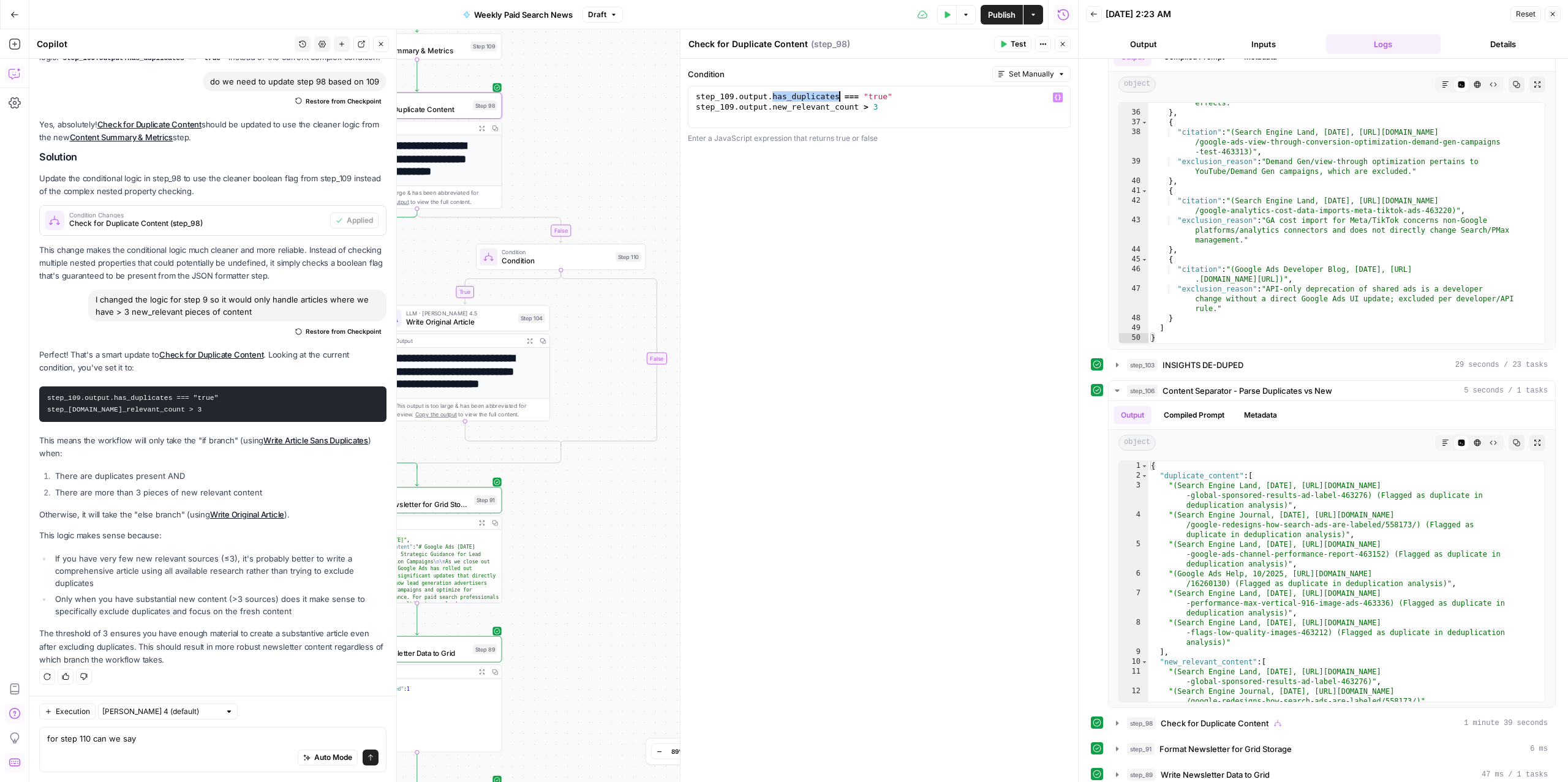
click at [836, 101] on div "step_109 . output . has_duplicates === "true" step_109 . output . new_relevant_…" at bounding box center [879, 117] width 372 height 52
click at [869, 100] on div "step_109 . output . new_relevant_count > 3" at bounding box center [879, 117] width 372 height 52
drag, startPoint x: 889, startPoint y: 102, endPoint x: 866, endPoint y: 101, distance: 23.0
click at [866, 101] on div "step_109 . output . new_relevant_count > 3" at bounding box center [879, 117] width 372 height 52
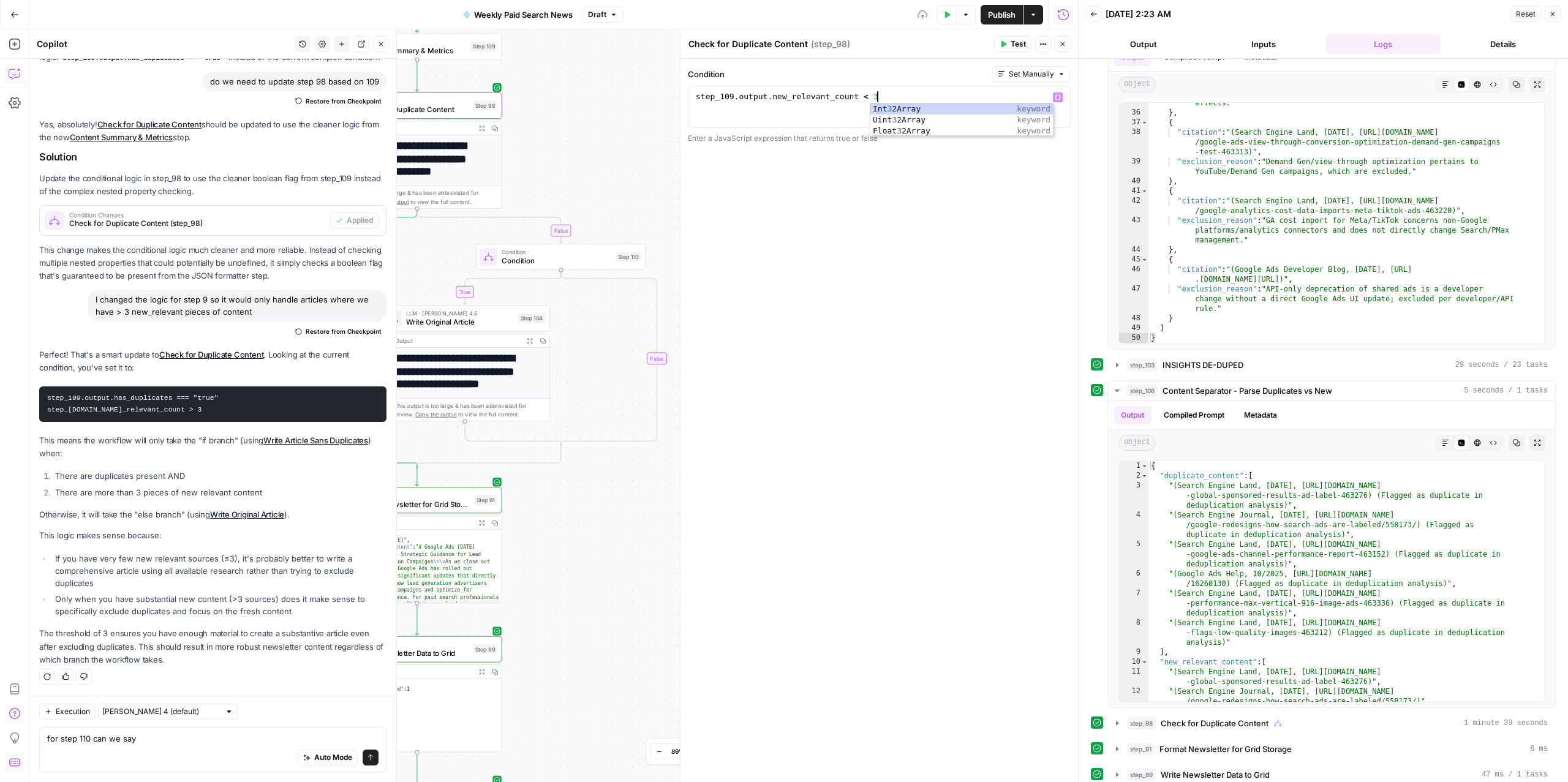
type textarea "**********"
click at [799, 241] on div "**********" at bounding box center [878, 420] width 397 height 723
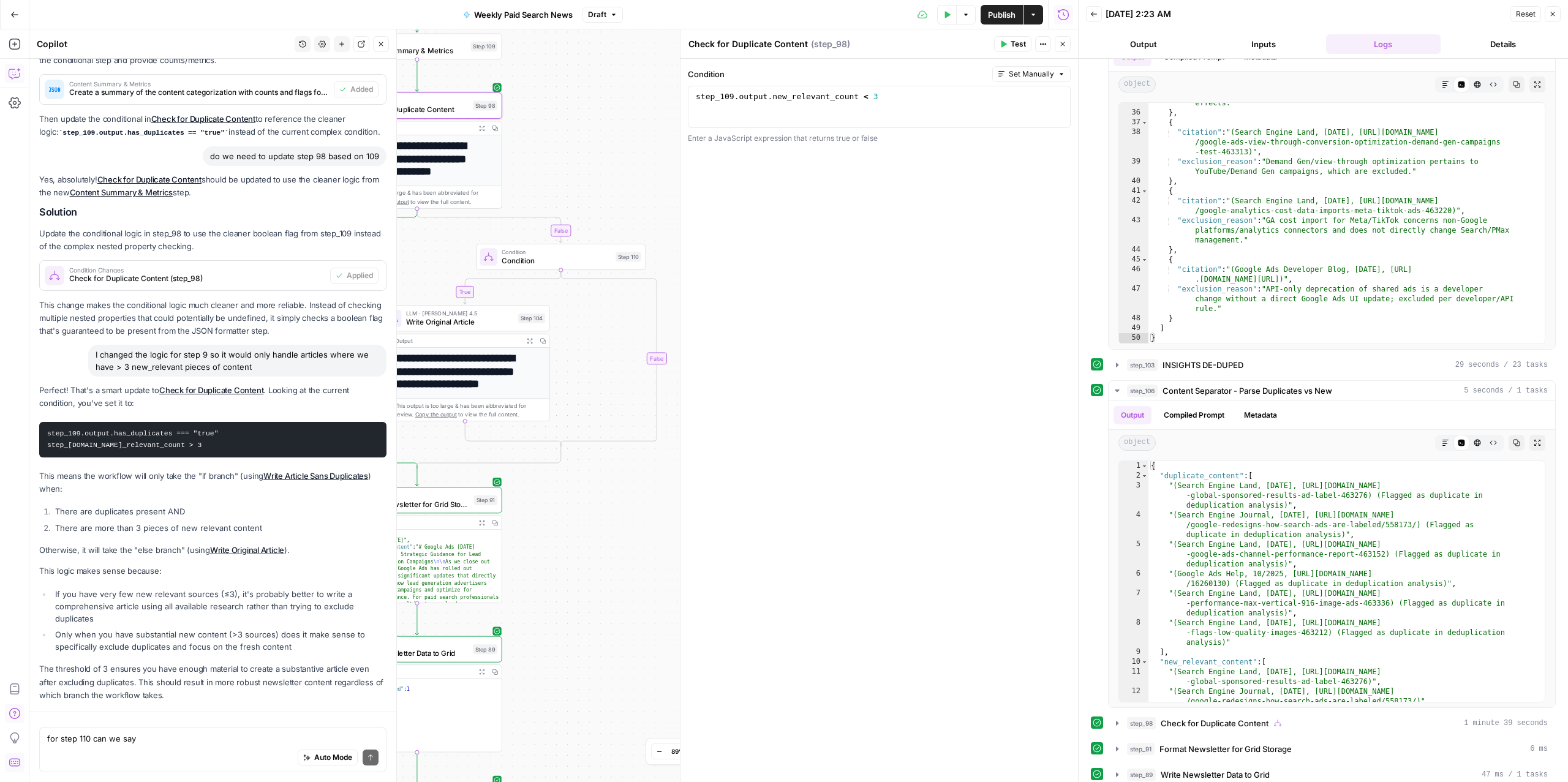
scroll to position [2111, 0]
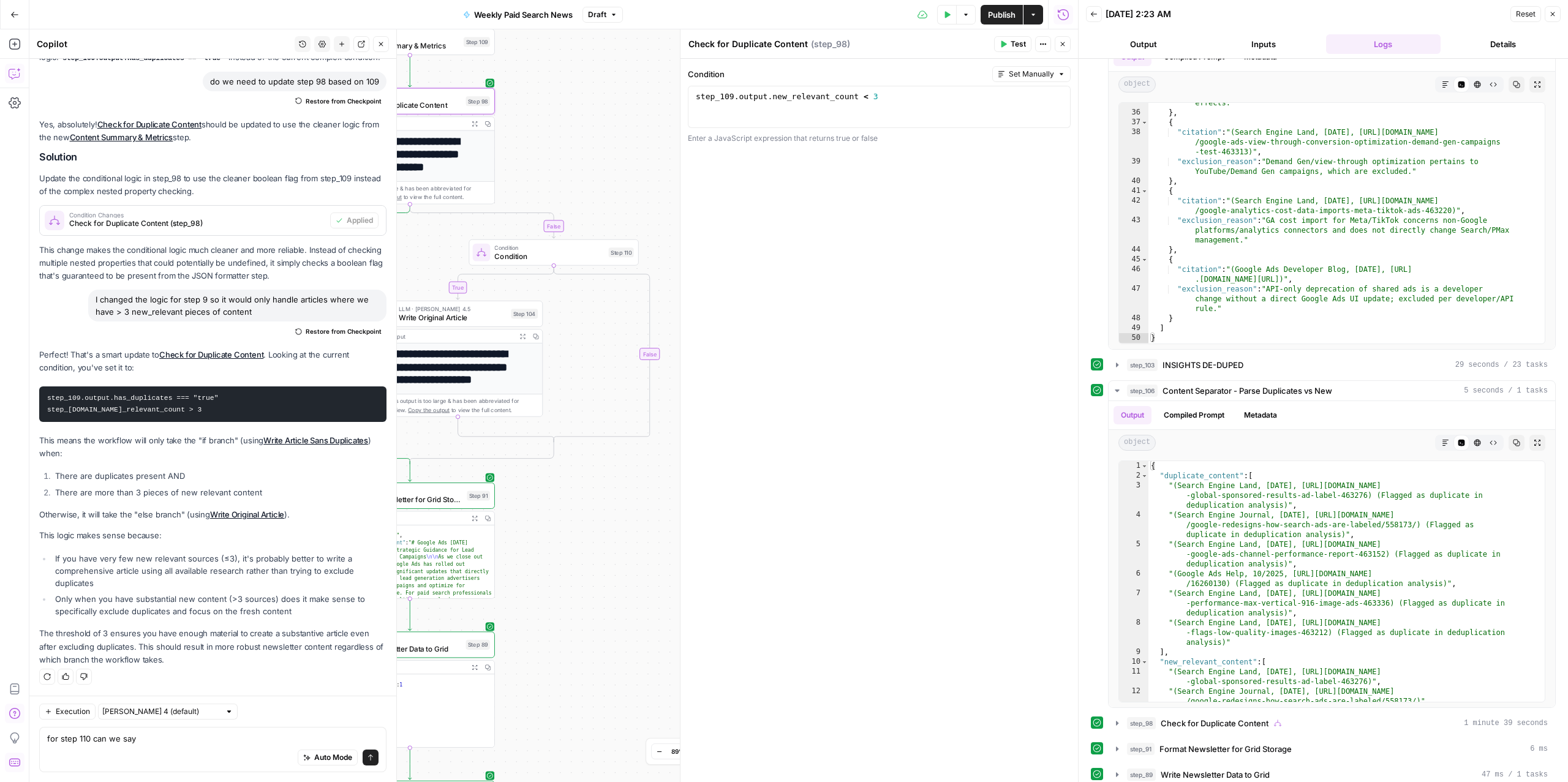
drag, startPoint x: 635, startPoint y: 389, endPoint x: 595, endPoint y: 315, distance: 84.1
click at [595, 315] on div "true true false false Workflow Input Settings Inputs Read from Grid Read from A…" at bounding box center [553, 405] width 1049 height 752
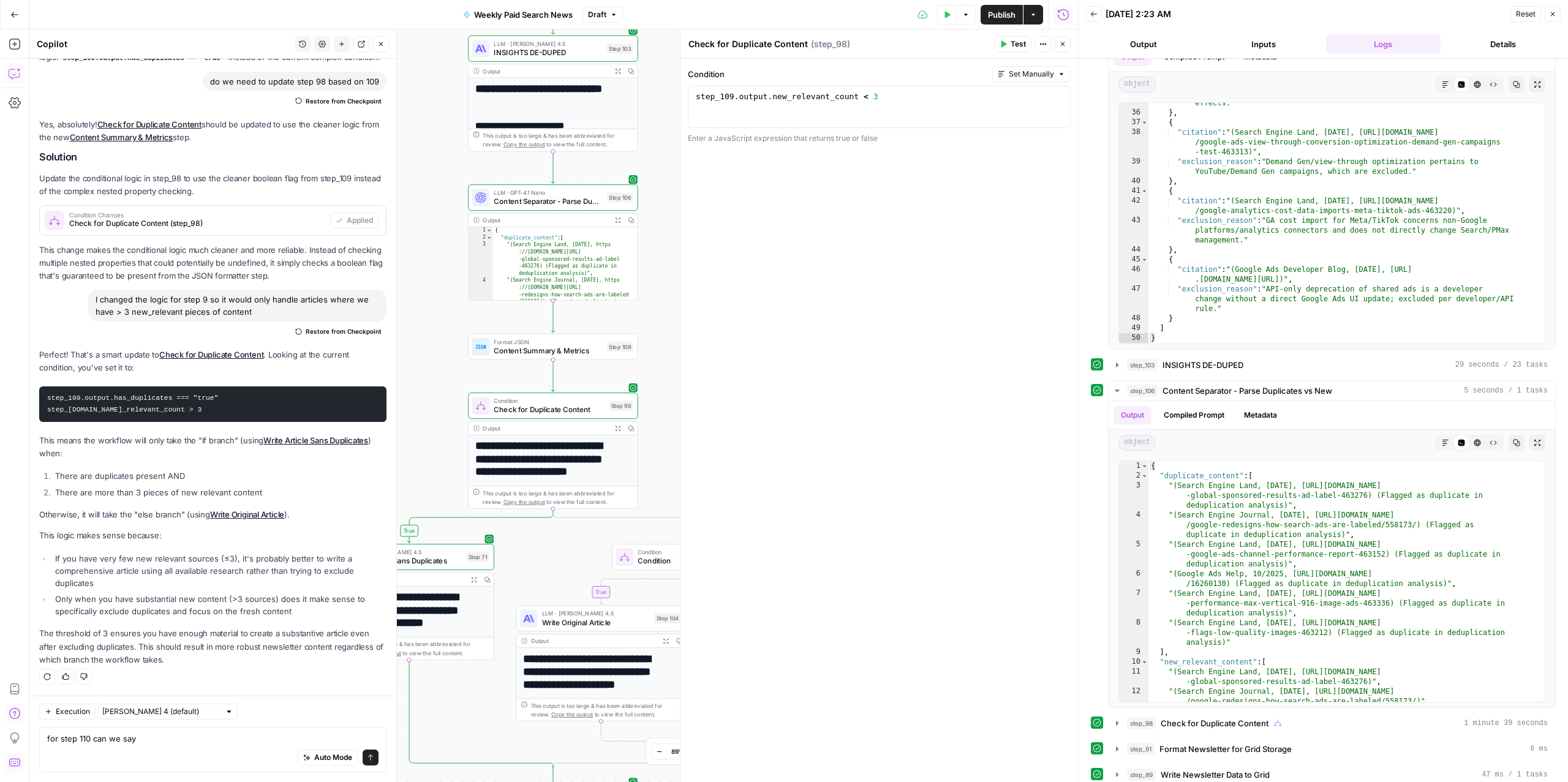
drag, startPoint x: 432, startPoint y: 368, endPoint x: 215, endPoint y: 44, distance: 390.0
click at [215, 44] on body "ConsumerAffairs New Home Browse Insights Opportunities Your Data Recent Grids P…" at bounding box center [784, 391] width 1568 height 782
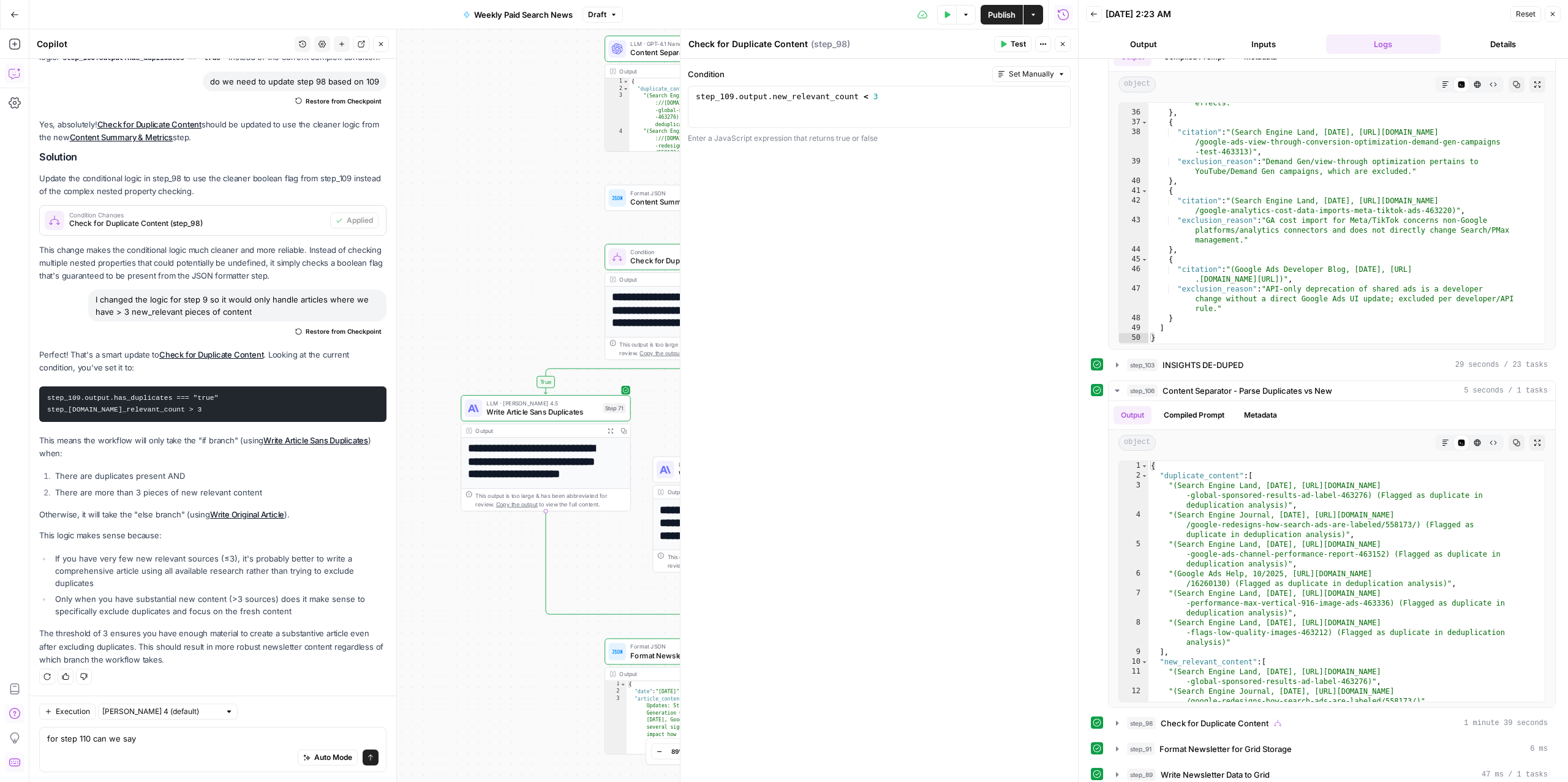
drag, startPoint x: 567, startPoint y: 569, endPoint x: 338, endPoint y: 329, distance: 331.7
click at [338, 329] on body "ConsumerAffairs New Home Browse Insights Opportunities Your Data Recent Grids P…" at bounding box center [784, 391] width 1568 height 782
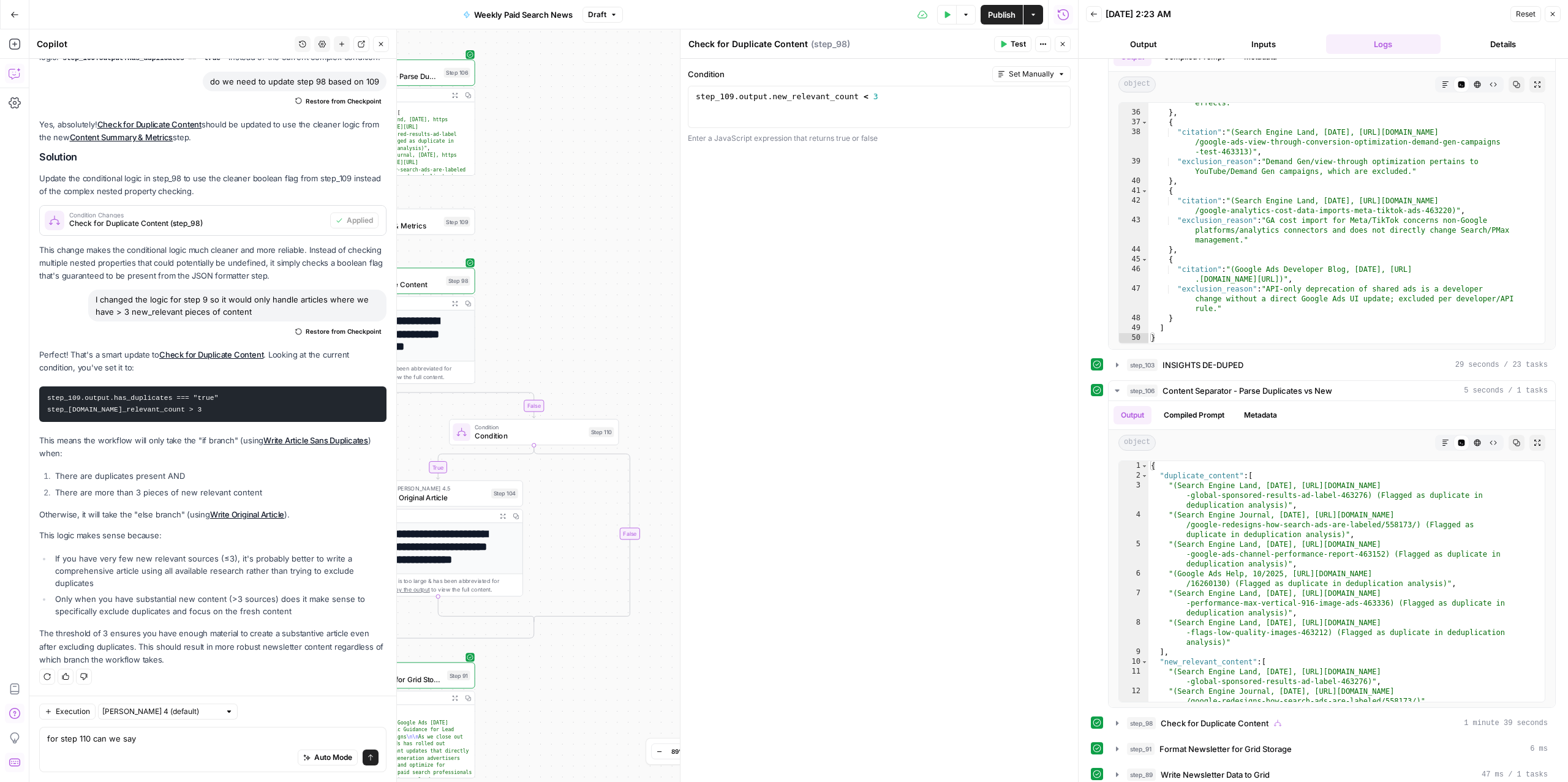
drag, startPoint x: 508, startPoint y: 267, endPoint x: 208, endPoint y: 290, distance: 300.9
click at [208, 290] on body "ConsumerAffairs New Home Browse Insights Opportunities Your Data Recent Grids P…" at bounding box center [784, 391] width 1568 height 782
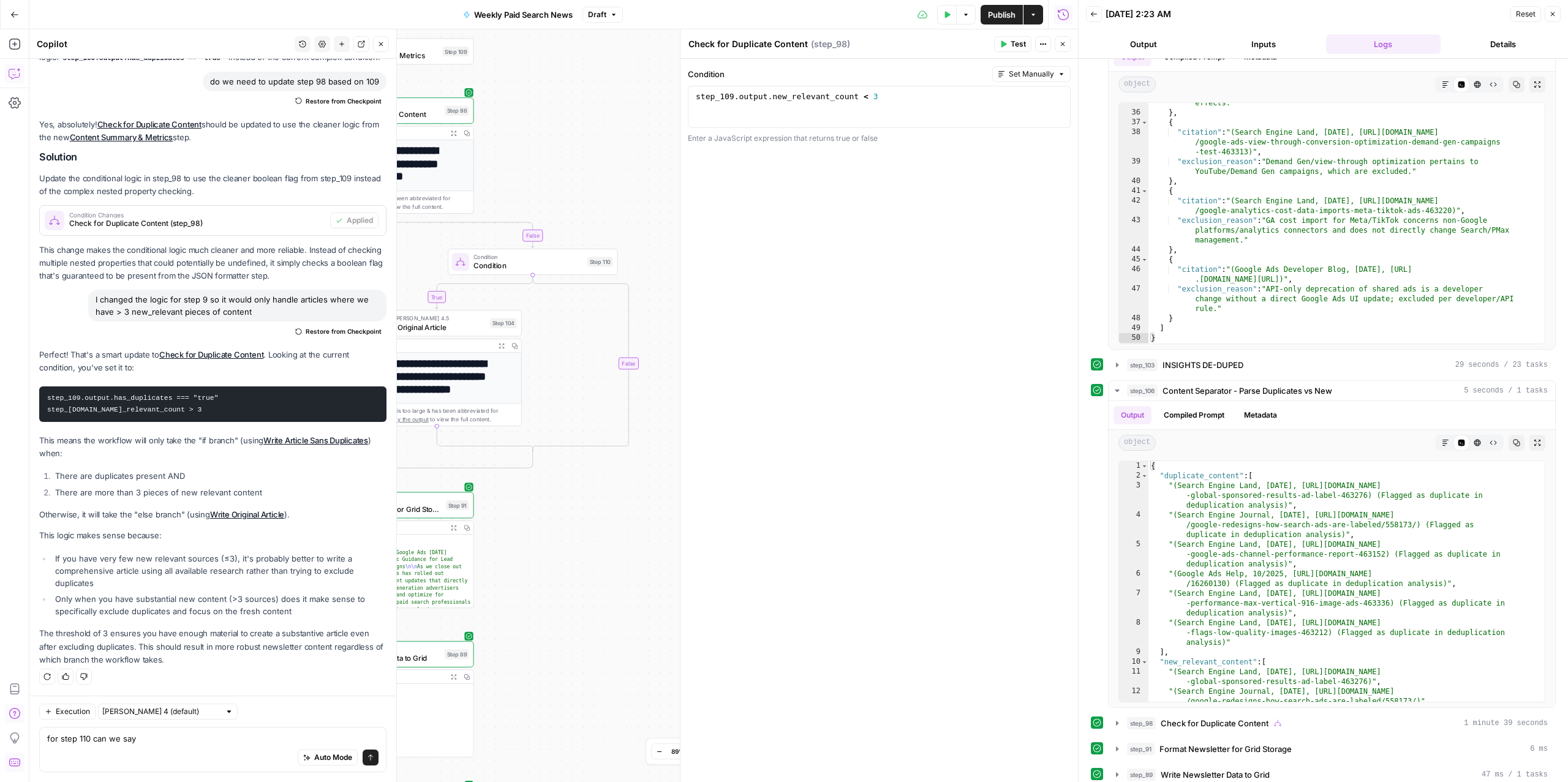
drag, startPoint x: 594, startPoint y: 693, endPoint x: 591, endPoint y: 515, distance: 178.0
click at [591, 515] on div "true true false false Workflow Input Settings Inputs Read from Grid Read from A…" at bounding box center [553, 405] width 1049 height 752
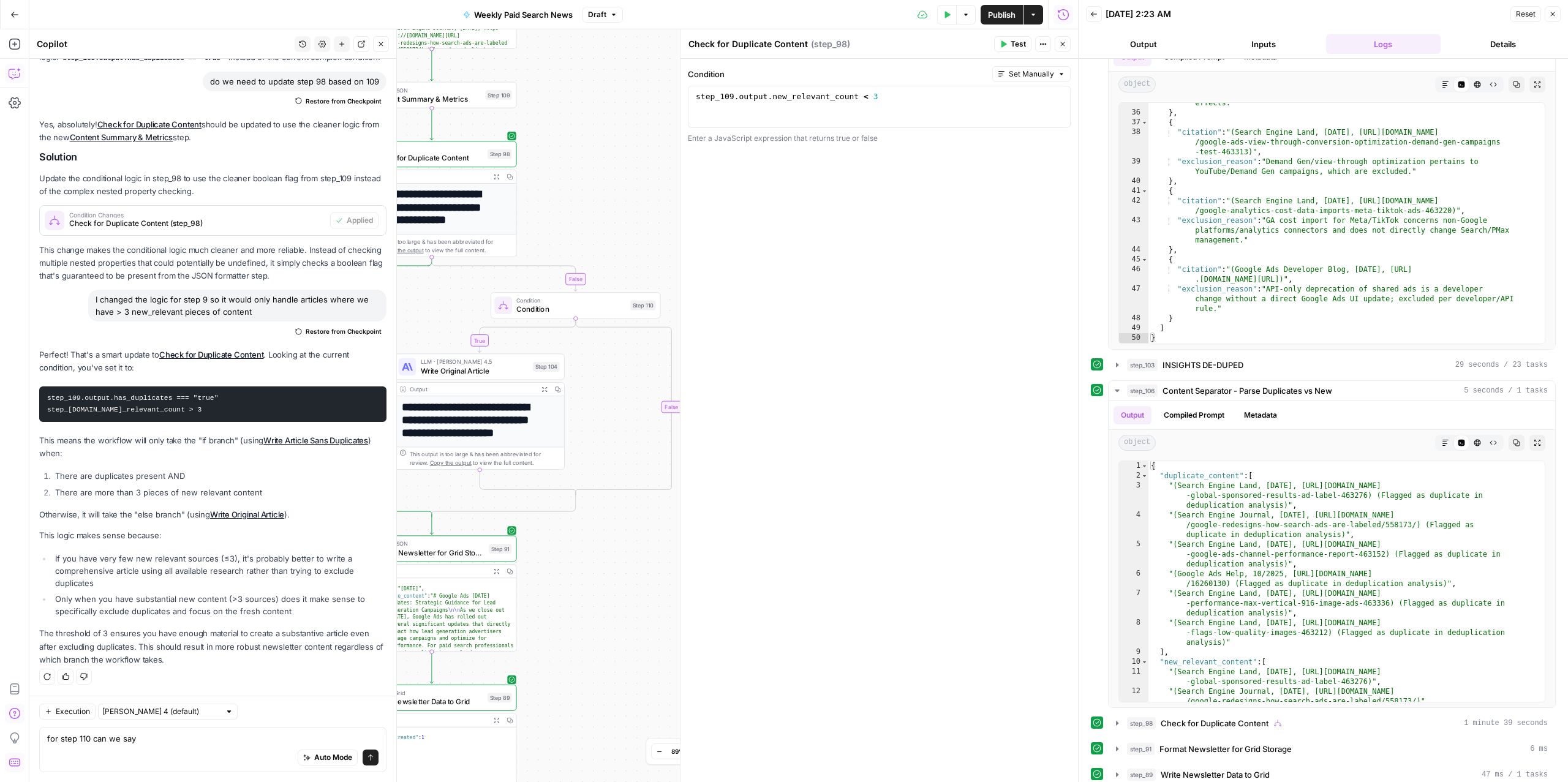
drag, startPoint x: 590, startPoint y: 518, endPoint x: 633, endPoint y: 569, distance: 66.7
click at [633, 569] on div "true true false false Workflow Input Settings Inputs Read from Grid Read from A…" at bounding box center [553, 405] width 1049 height 752
click at [534, 308] on span "Condition" at bounding box center [570, 309] width 109 height 11
click at [782, 110] on div at bounding box center [879, 117] width 372 height 52
click at [459, 372] on span "Write Original Article" at bounding box center [474, 370] width 108 height 11
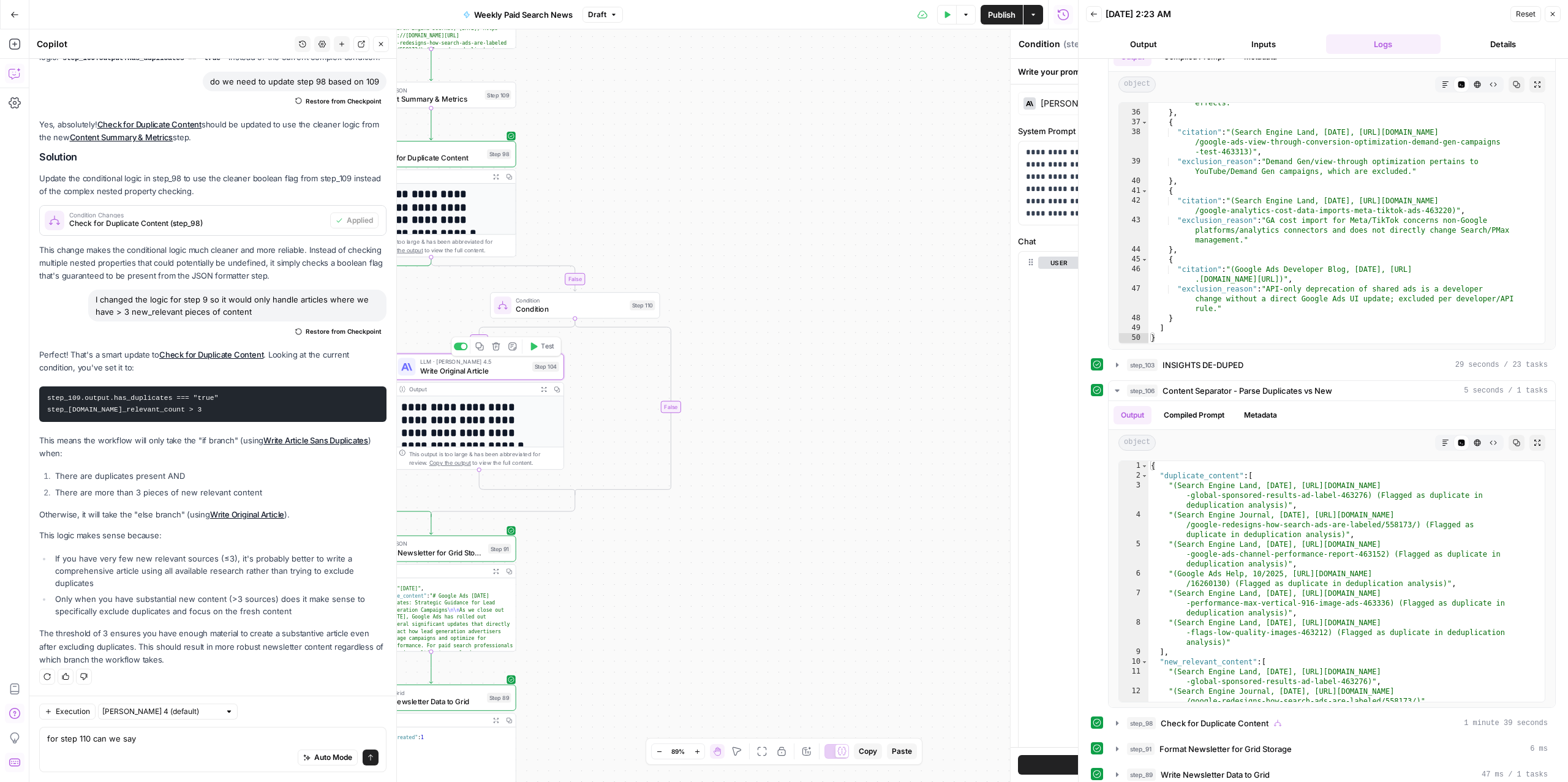
type textarea "Write Original Article"
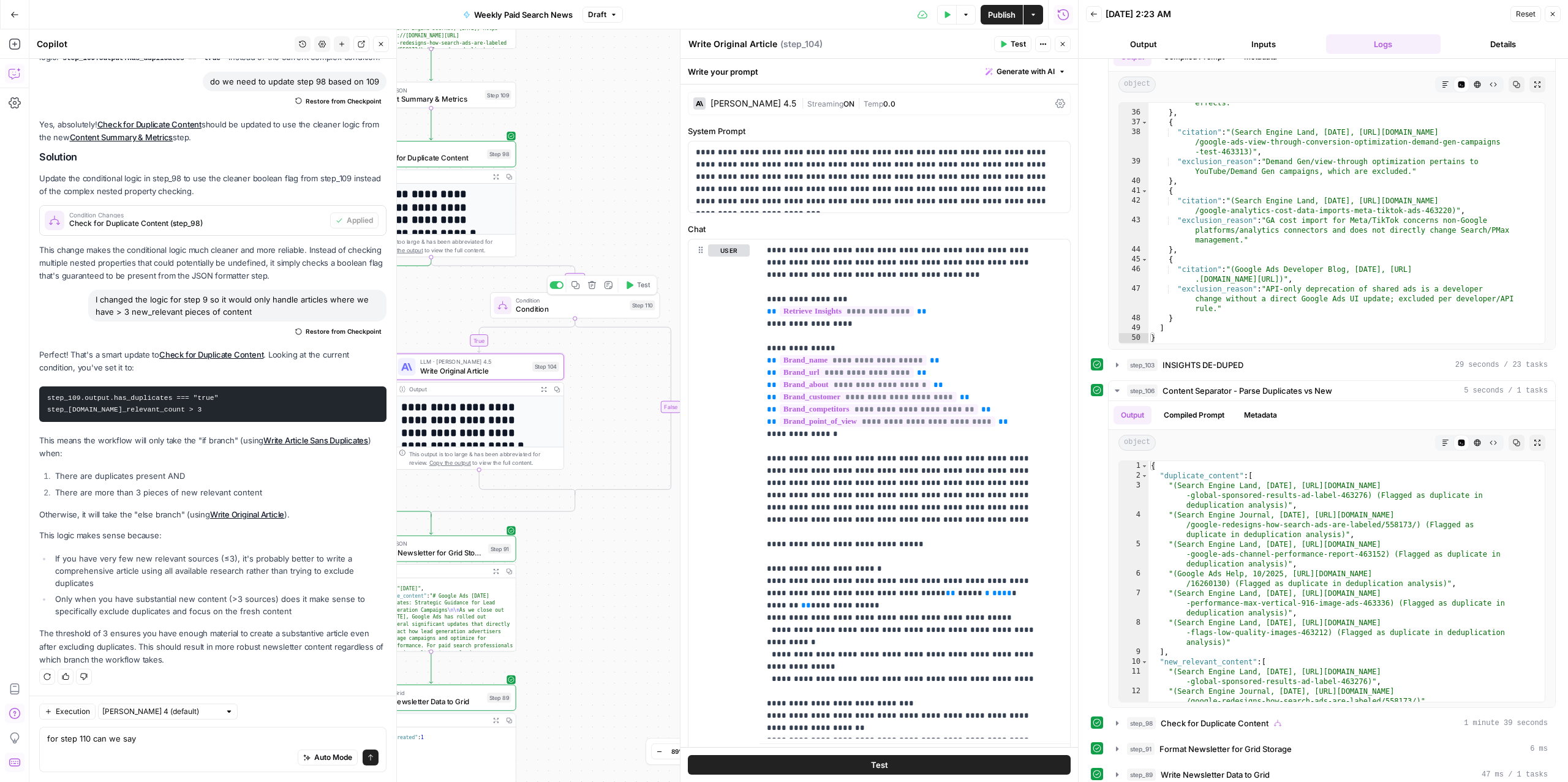
click at [551, 310] on span "Condition" at bounding box center [570, 309] width 109 height 11
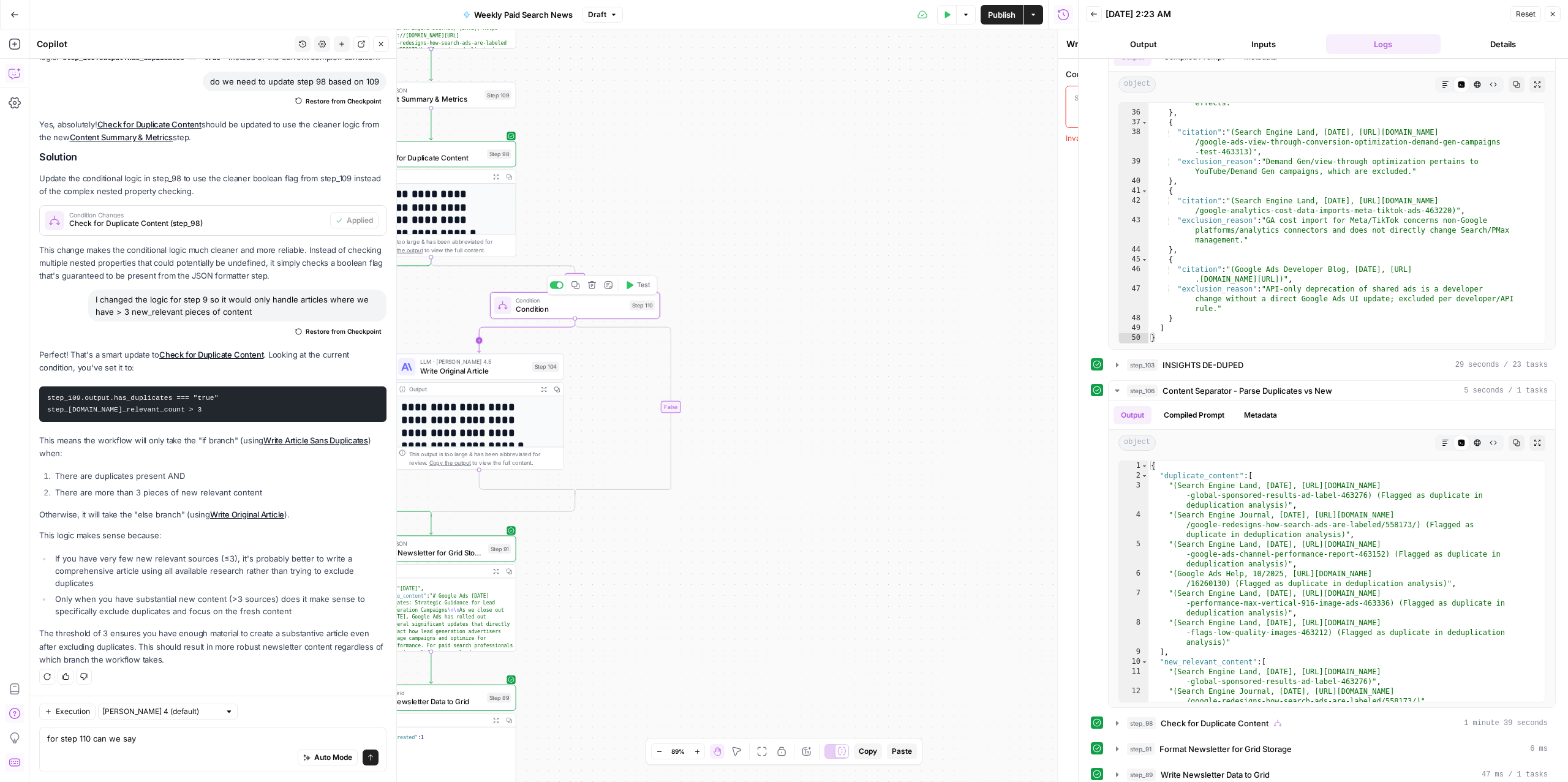
type textarea "Condition"
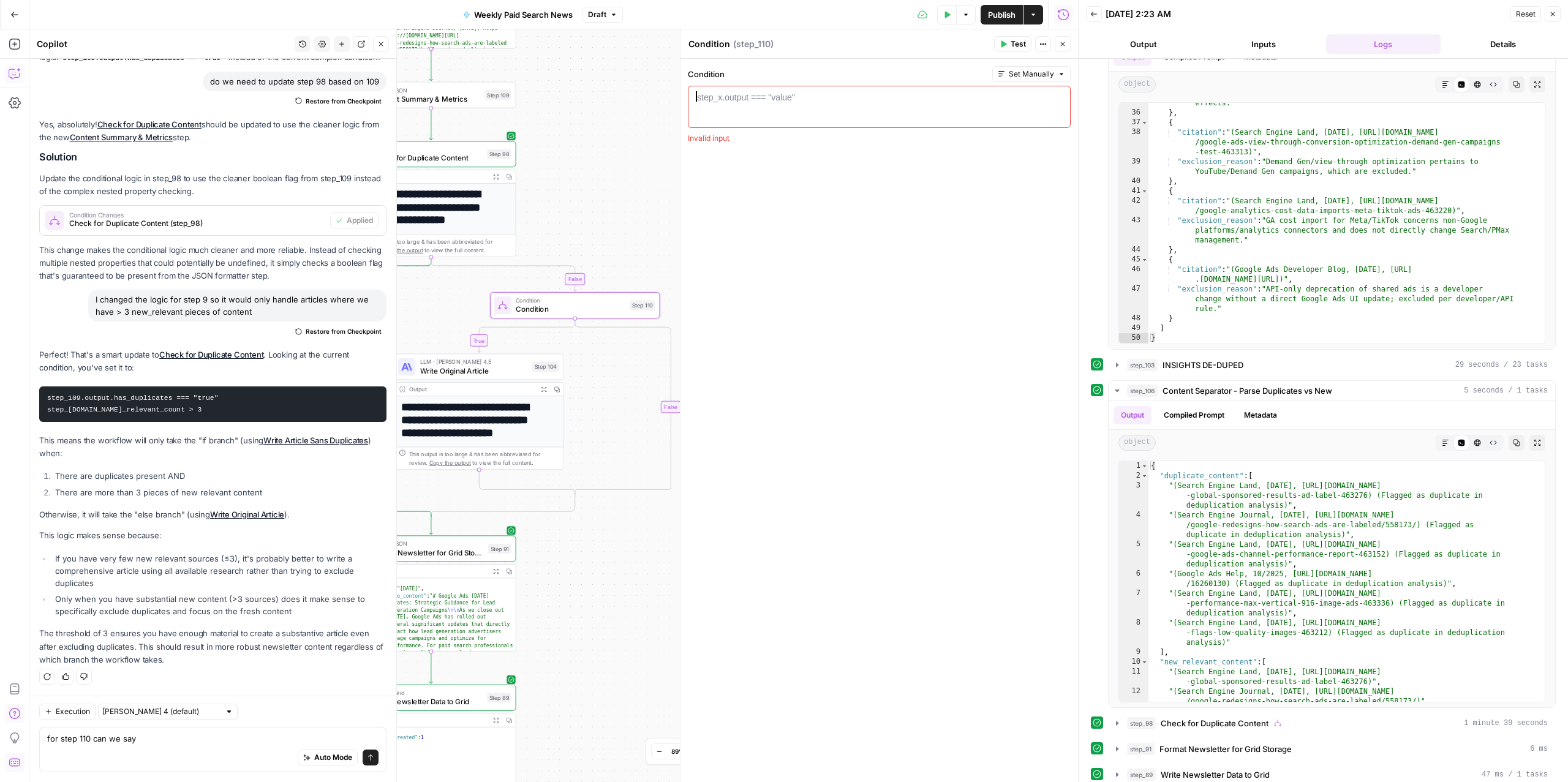
click at [800, 110] on div at bounding box center [879, 117] width 372 height 52
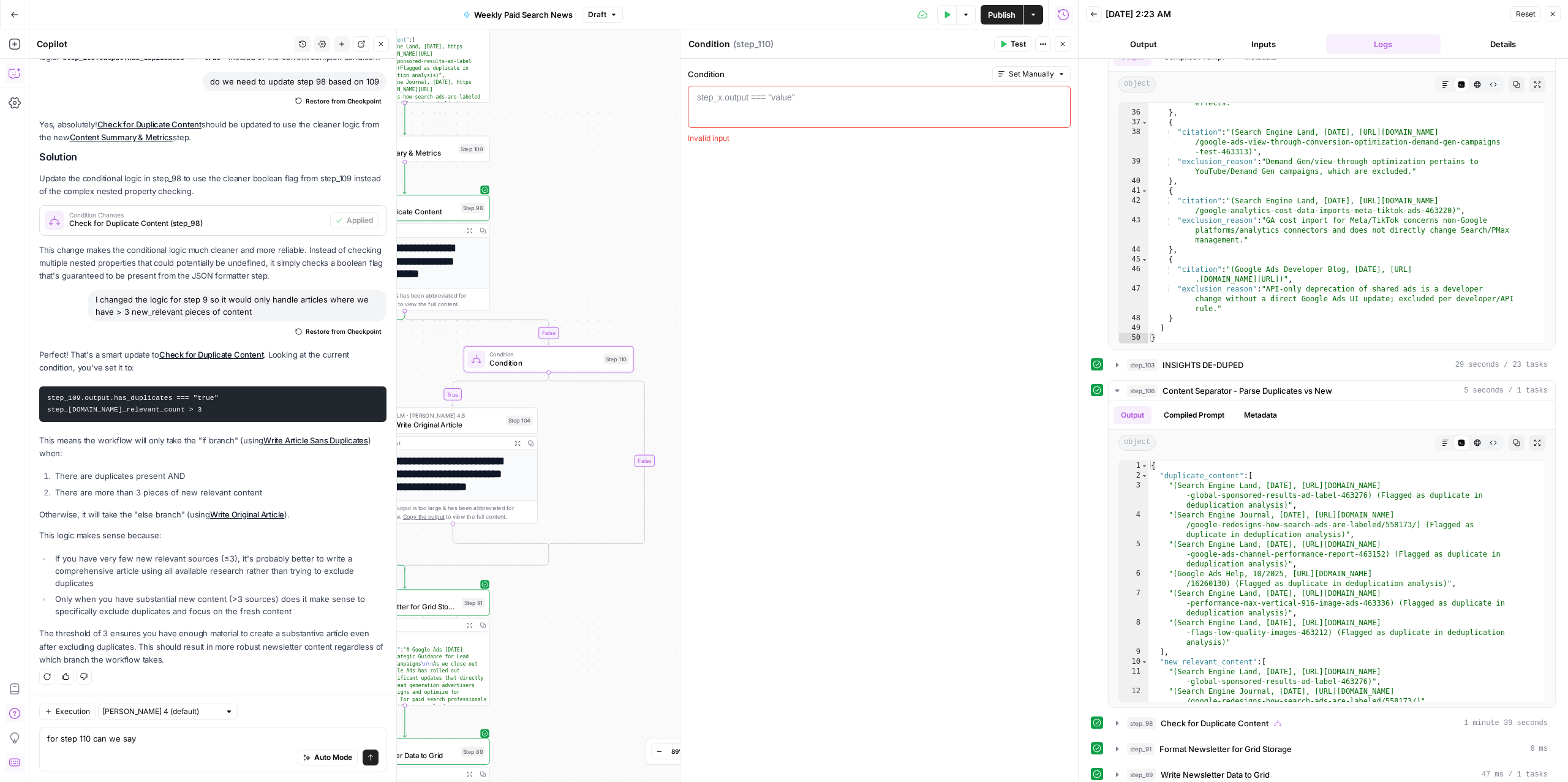
drag, startPoint x: 599, startPoint y: 556, endPoint x: 572, endPoint y: 610, distance: 60.4
click at [572, 610] on div "true true false false Workflow Input Settings Inputs Read from Grid Read from A…" at bounding box center [553, 405] width 1049 height 752
click at [446, 210] on span "Check for Duplicate Content" at bounding box center [401, 212] width 111 height 11
type textarea "**********"
click at [795, 98] on div "step_109 . output . new_relevant_count < 3" at bounding box center [879, 117] width 372 height 52
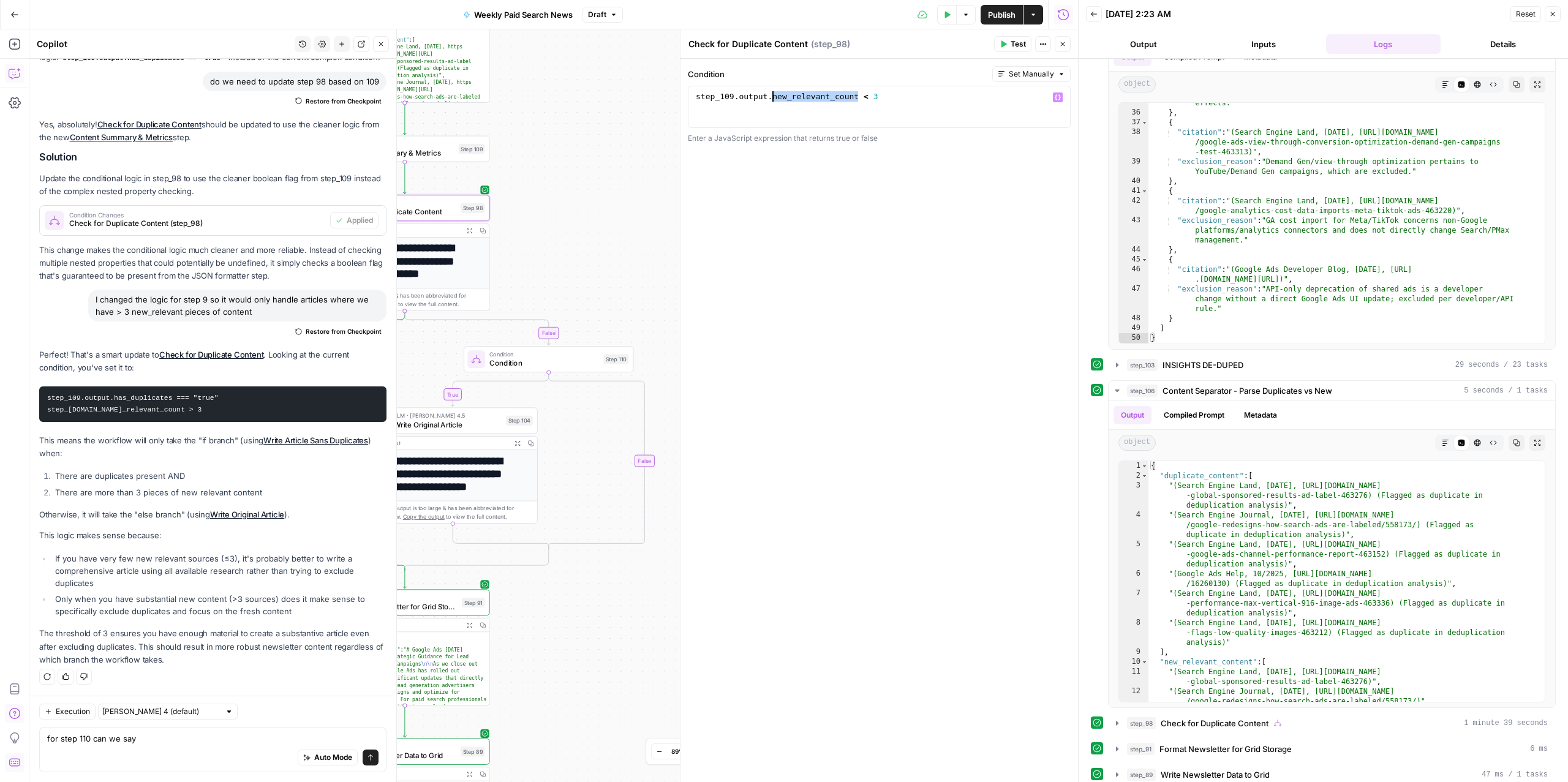
click at [795, 98] on div "step_109 . output . new_relevant_count < 3" at bounding box center [879, 117] width 372 height 52
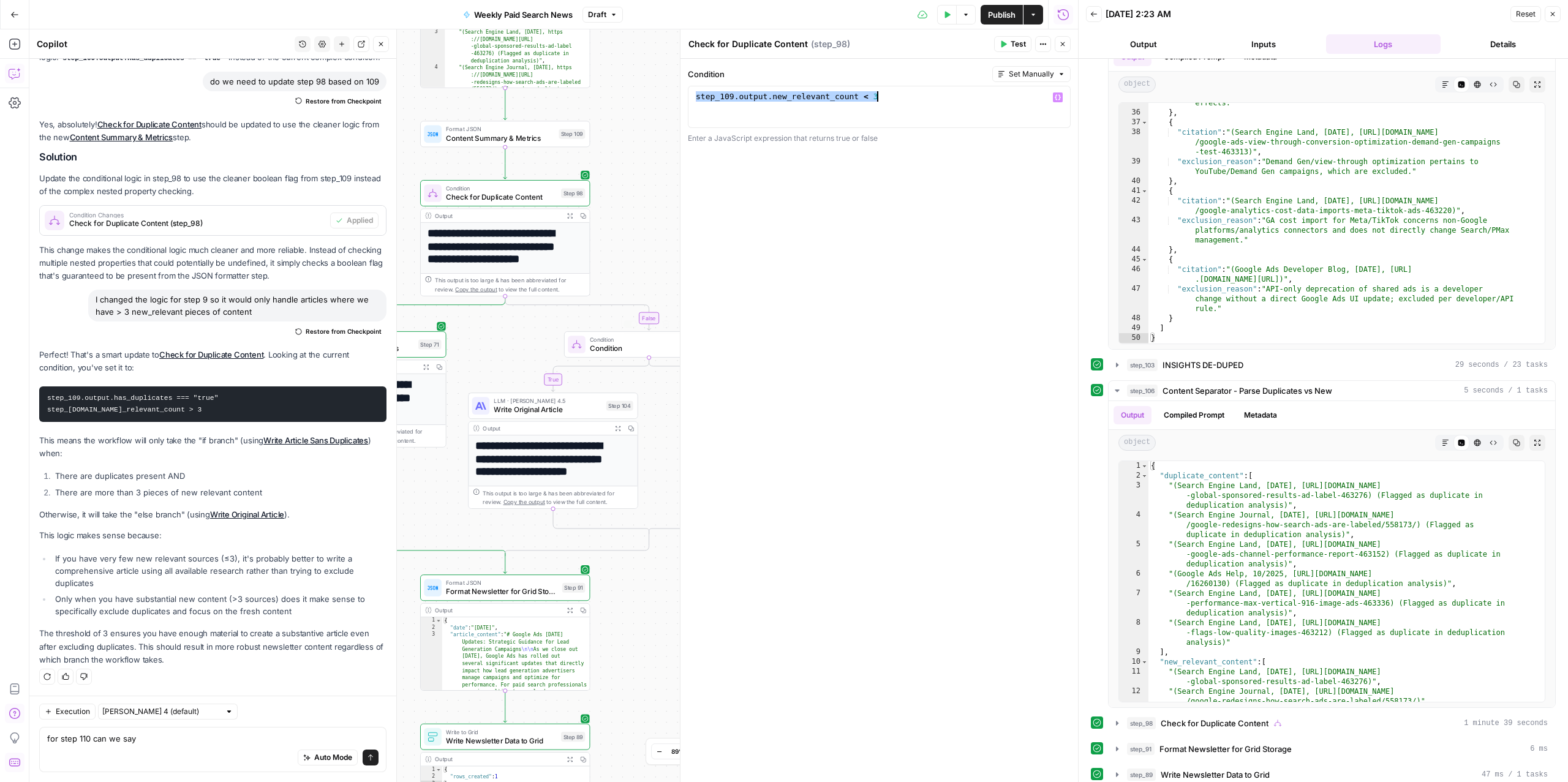
click at [607, 345] on span "Condition" at bounding box center [644, 349] width 109 height 11
click at [752, 96] on div "step_x.output === "value"" at bounding box center [746, 97] width 98 height 12
paste textarea "**********"
type textarea "**********"
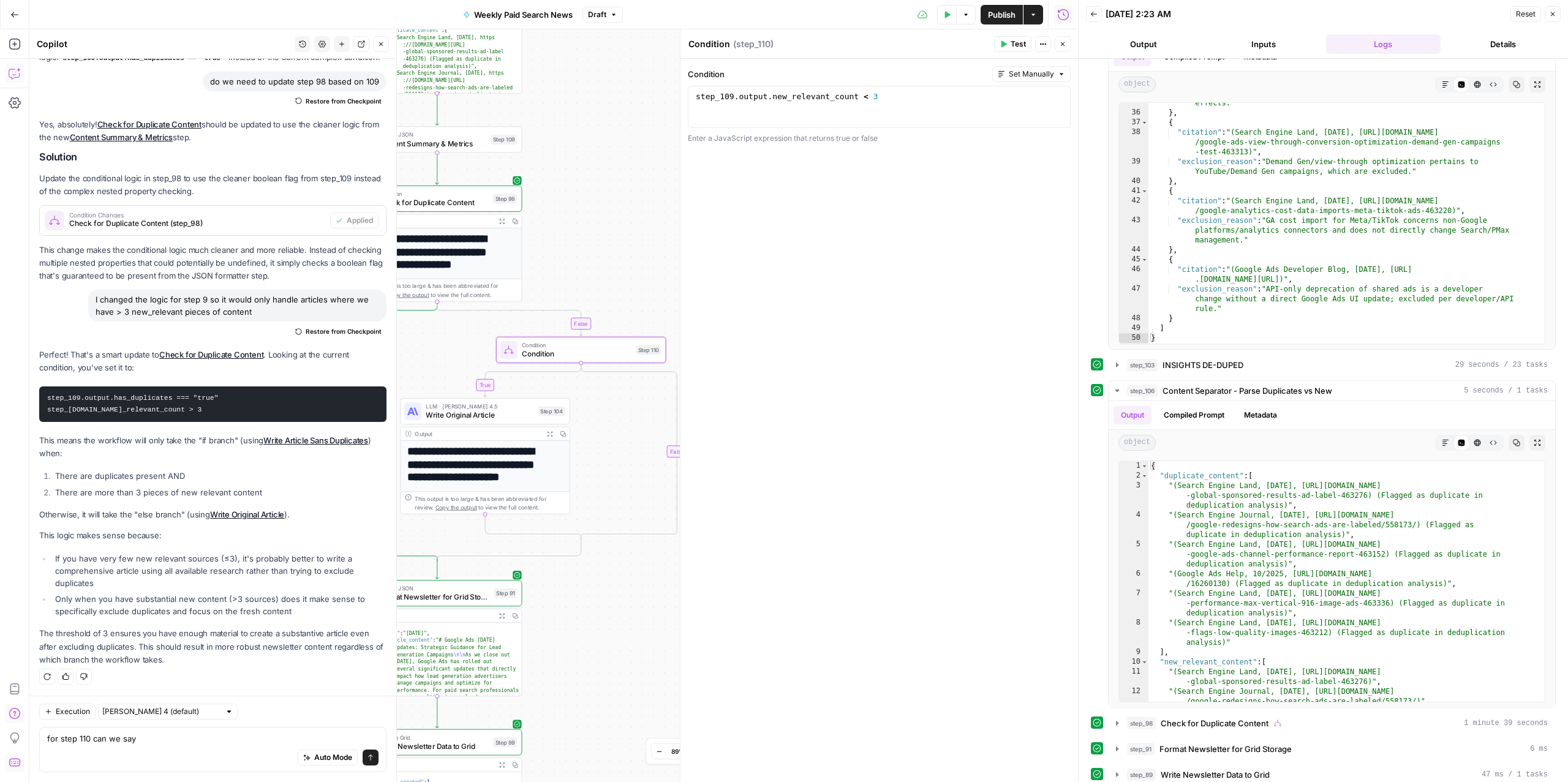
drag, startPoint x: 626, startPoint y: 209, endPoint x: 558, endPoint y: 215, distance: 68.3
click at [558, 215] on div "true true false false Workflow Input Settings Inputs Read from Grid Read from A…" at bounding box center [553, 405] width 1049 height 752
click at [457, 202] on span "Check for Duplicate Content" at bounding box center [434, 203] width 111 height 11
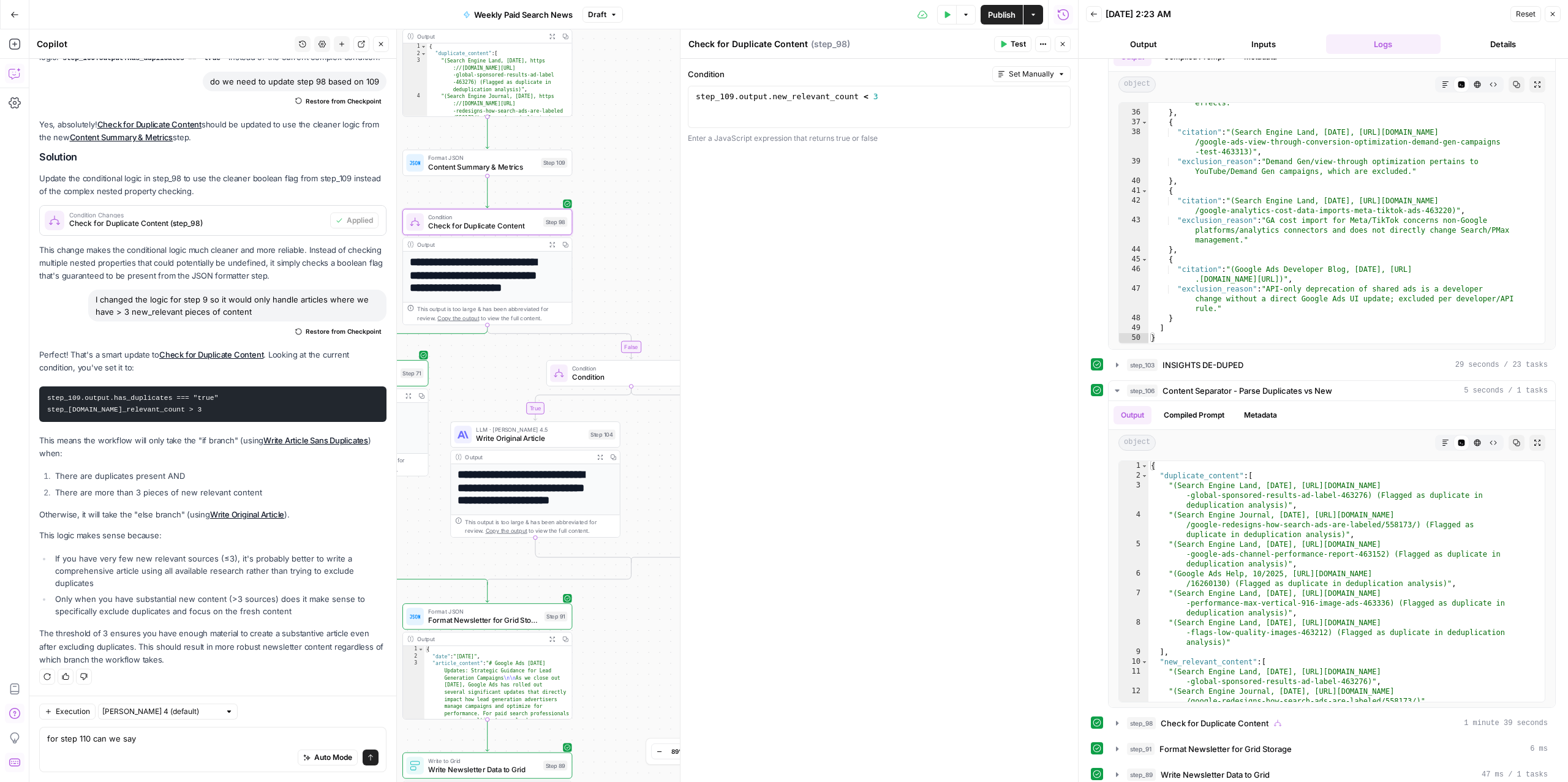
drag, startPoint x: 579, startPoint y: 204, endPoint x: 622, endPoint y: 225, distance: 47.9
click at [622, 225] on div "true true false false Workflow Input Settings Inputs Read from Grid Read from A…" at bounding box center [553, 405] width 1049 height 752
click at [696, 97] on div "step_109 . output . new_relevant_count < 3" at bounding box center [879, 117] width 372 height 52
click at [869, 102] on div "step_109 . output . new_relevant_count < 3" at bounding box center [879, 117] width 372 height 52
click at [868, 100] on div "step_109 . output . new_relevant_count < 3" at bounding box center [879, 117] width 372 height 52
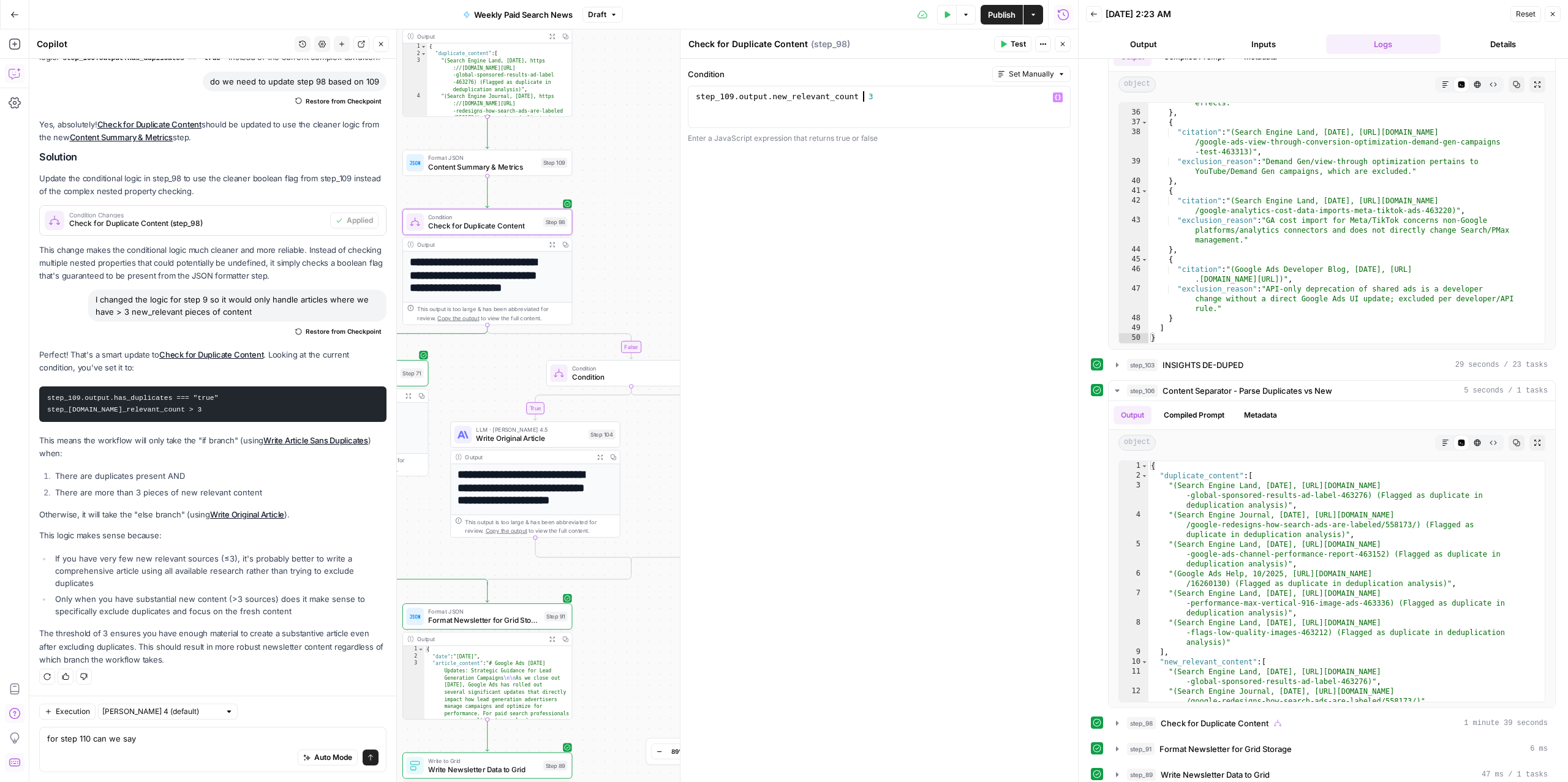
scroll to position [0, 13]
drag, startPoint x: 696, startPoint y: 96, endPoint x: 771, endPoint y: 95, distance: 75.0
click at [771, 95] on div "step_109 . output . new_relevant_count > 3" at bounding box center [879, 117] width 372 height 52
click at [694, 97] on div "step_109 . output . new_relevant_count > 3" at bounding box center [879, 117] width 372 height 52
type textarea "**********"
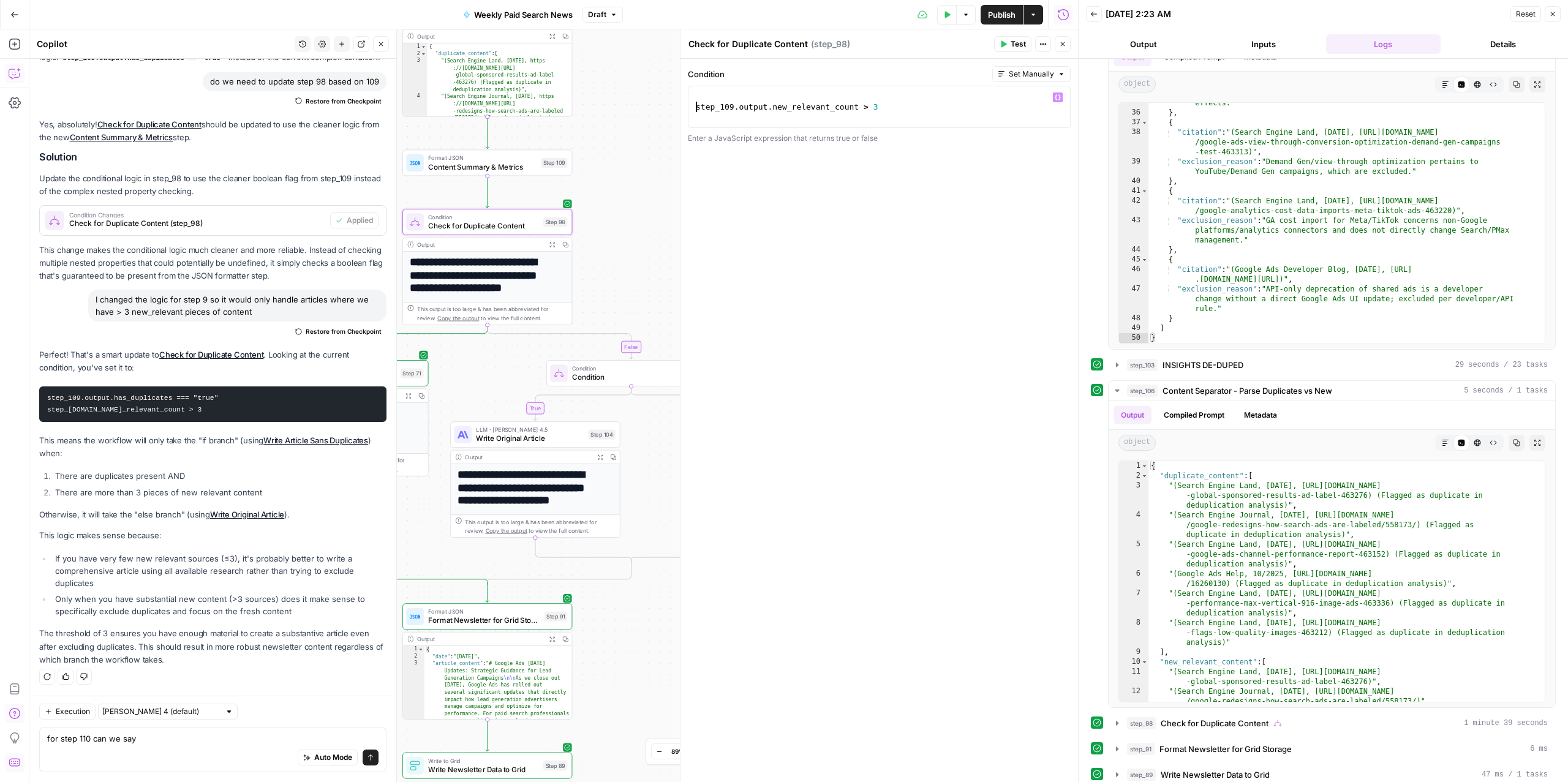
scroll to position [0, 1]
click at [705, 96] on div "step_109 . output . new_relevant_count > 3" at bounding box center [879, 117] width 372 height 52
paste textarea "**********"
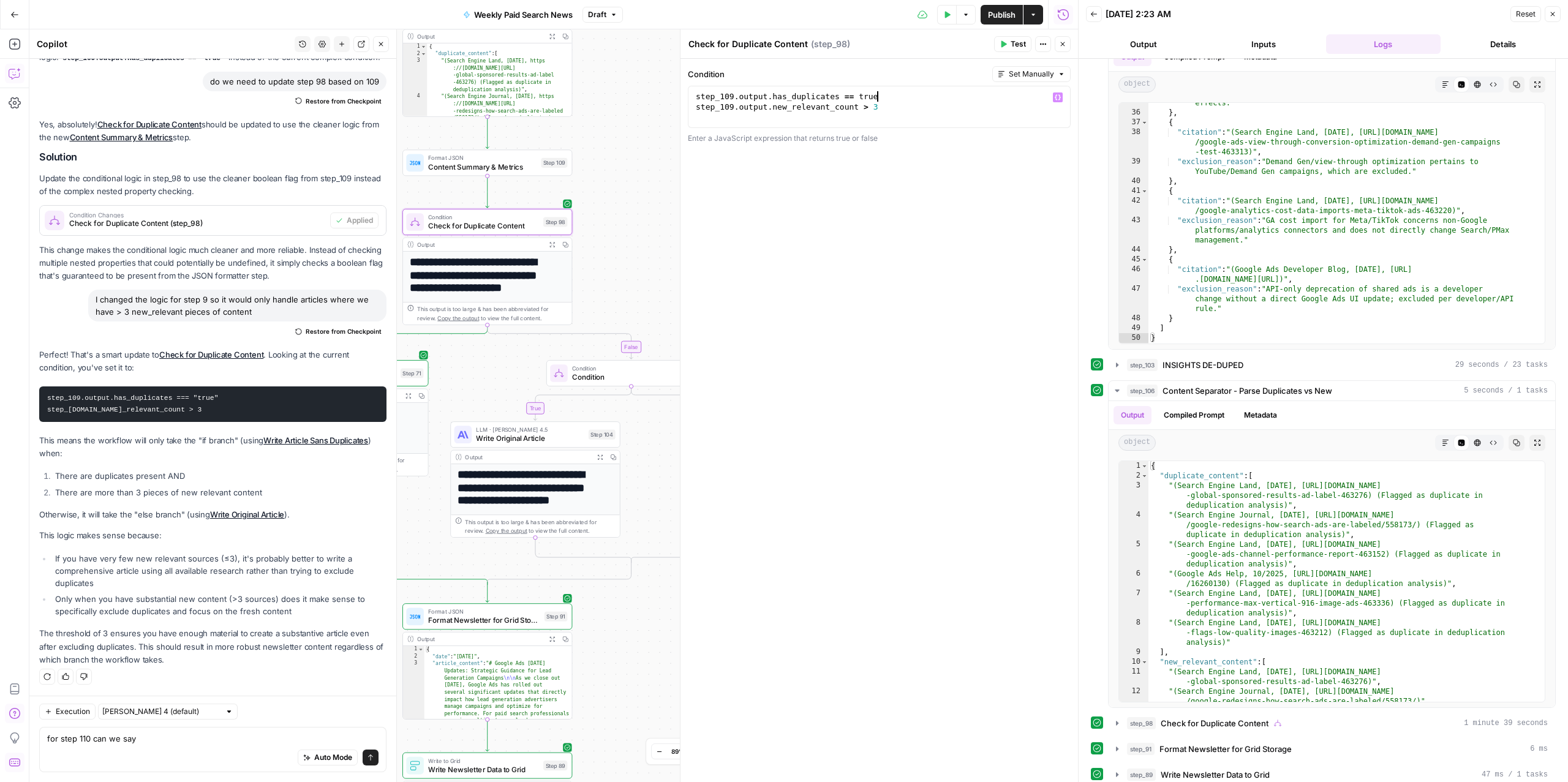
type textarea "**********"
click at [595, 373] on span "Condition" at bounding box center [627, 377] width 109 height 11
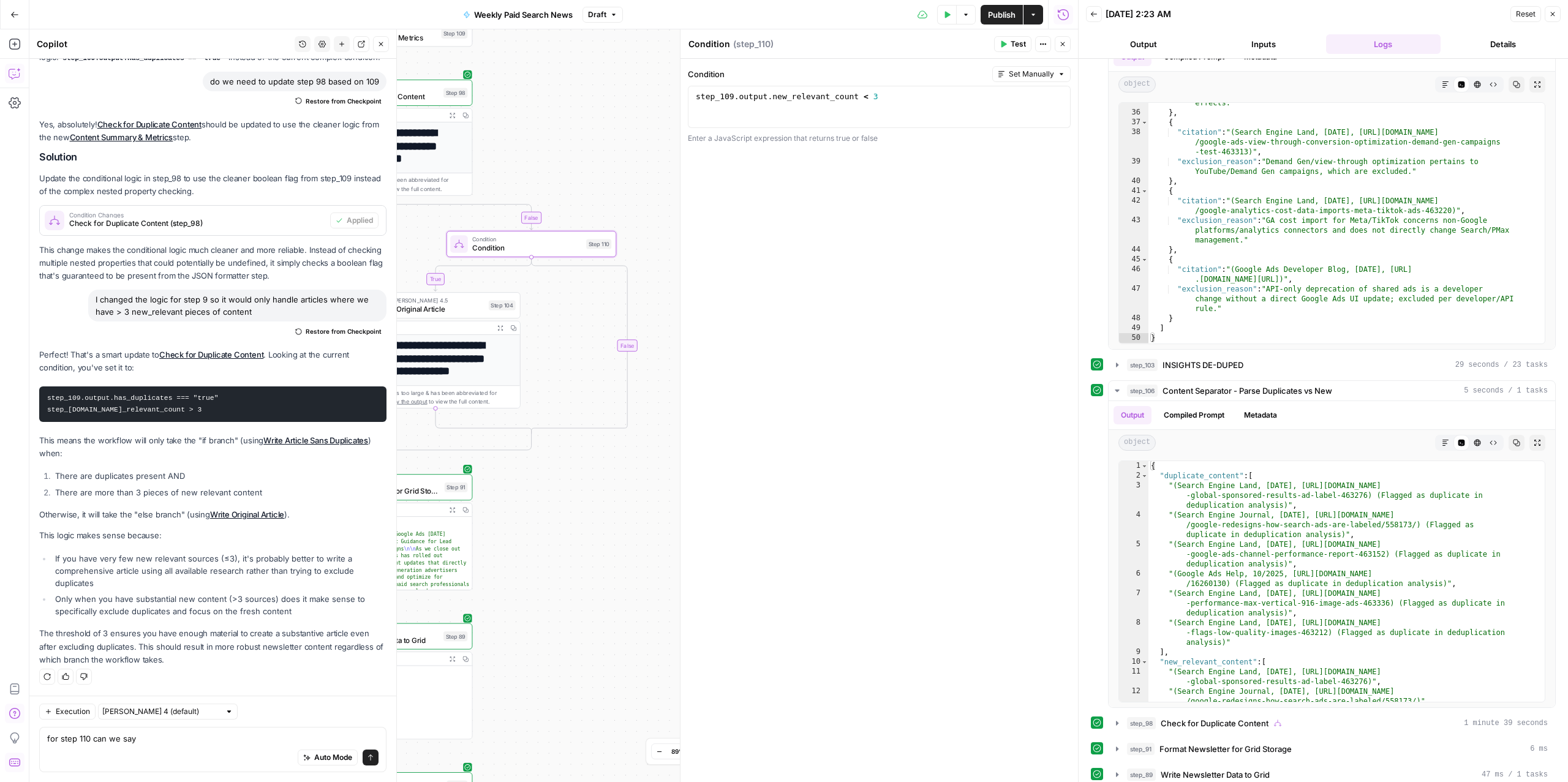
drag, startPoint x: 638, startPoint y: 433, endPoint x: 528, endPoint y: 303, distance: 170.3
click at [549, 312] on div "true true false false Workflow Input Settings Inputs Read from Grid Read from A…" at bounding box center [553, 405] width 1049 height 752
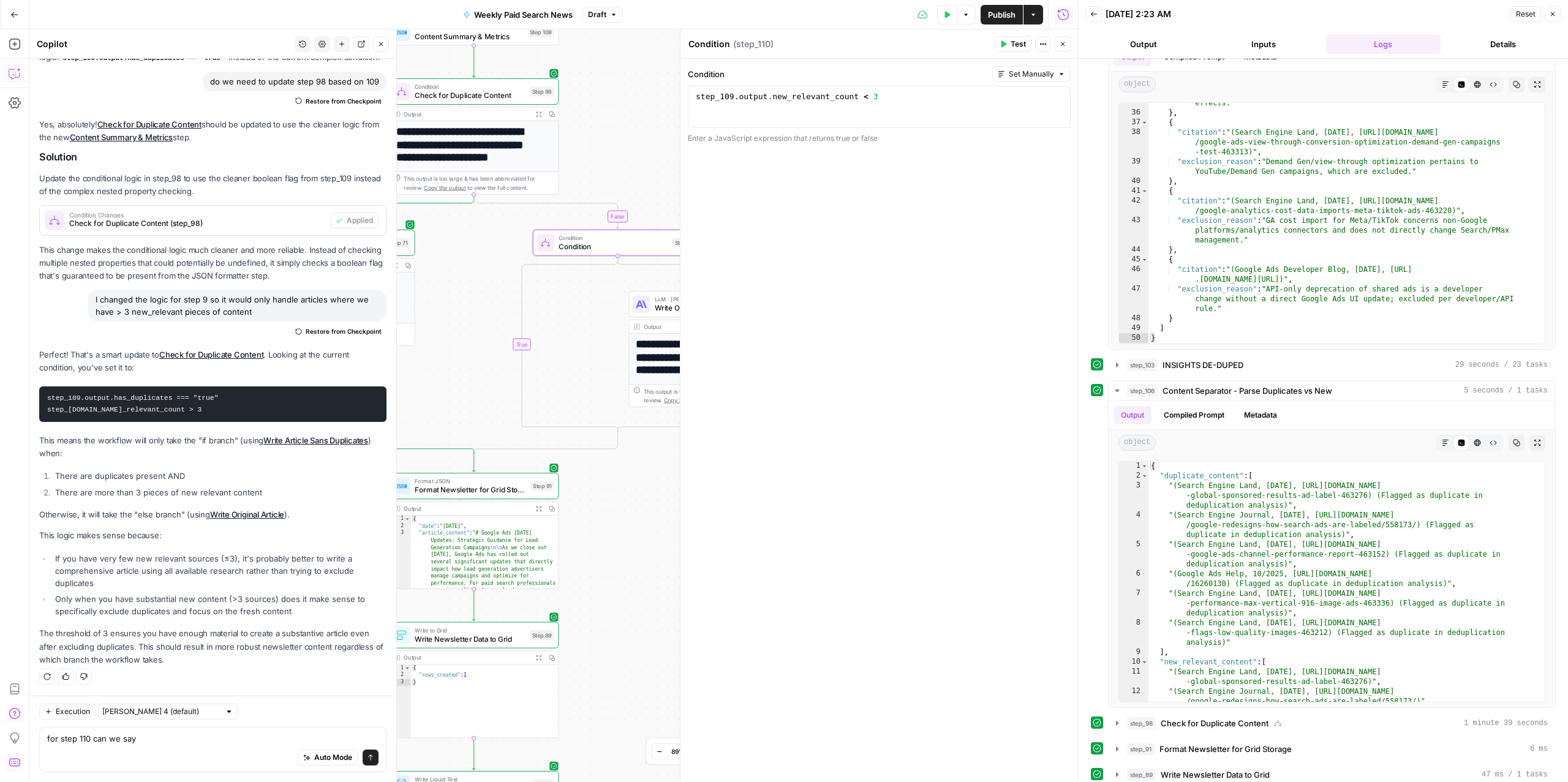
drag, startPoint x: 470, startPoint y: 314, endPoint x: 556, endPoint y: 313, distance: 86.0
click at [556, 313] on div "true false false true Workflow Input Settings Inputs Read from Grid Read from A…" at bounding box center [553, 405] width 1049 height 752
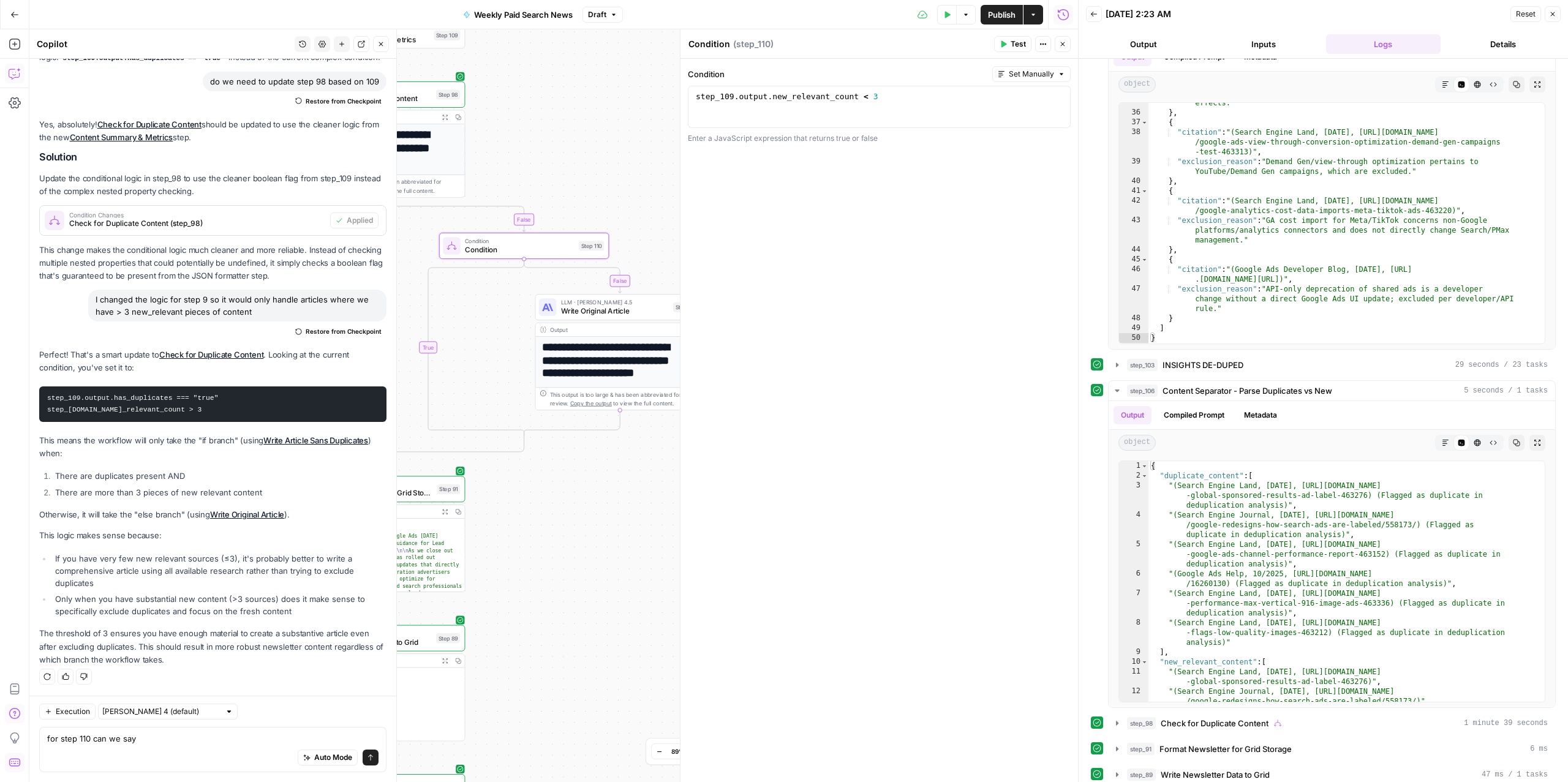
drag, startPoint x: 643, startPoint y: 150, endPoint x: 549, endPoint y: 153, distance: 94.0
click at [549, 153] on div "true false false true Workflow Input Settings Inputs Read from Grid Read from A…" at bounding box center [553, 405] width 1049 height 752
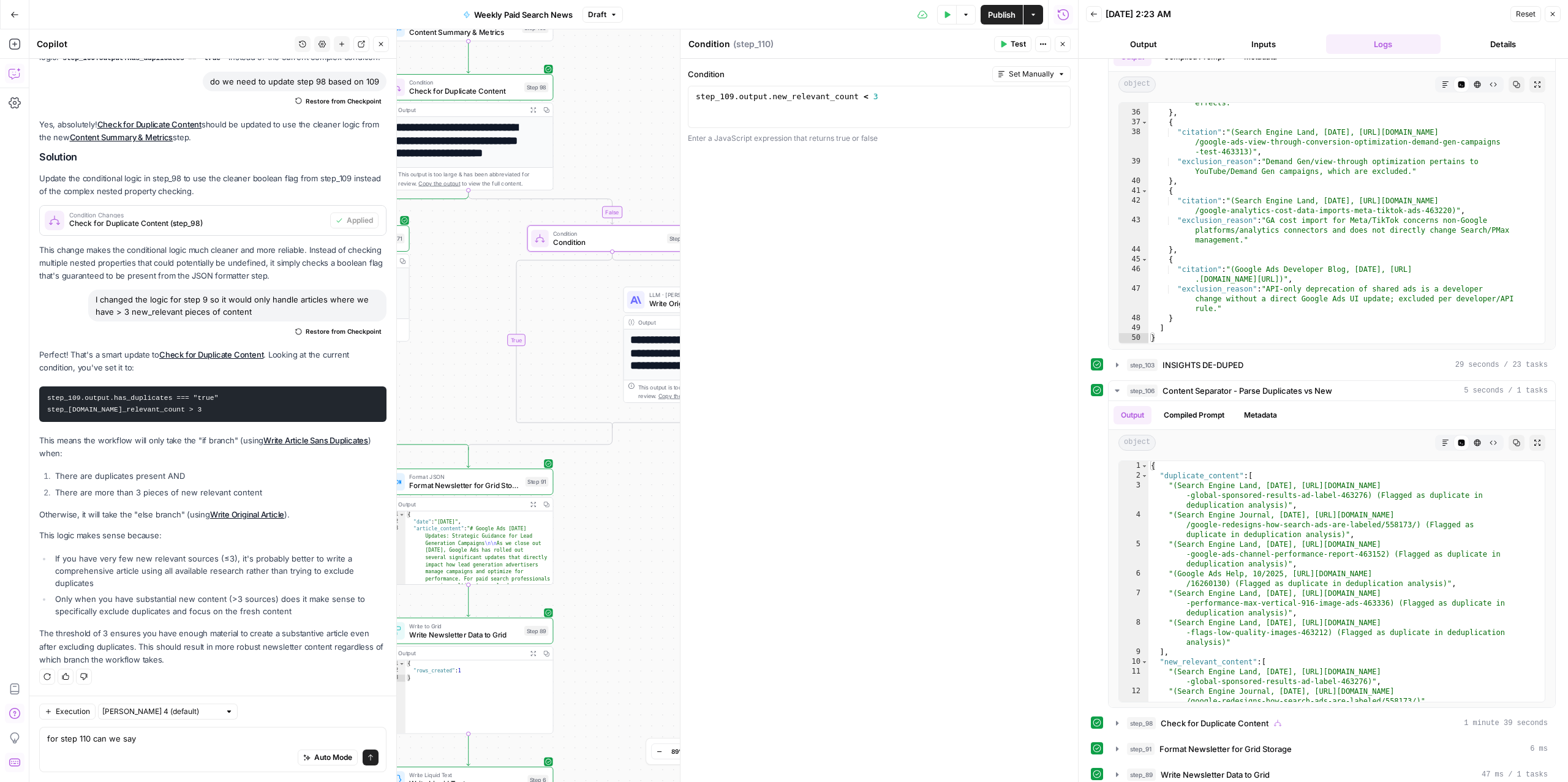
drag, startPoint x: 458, startPoint y: 314, endPoint x: 546, endPoint y: 307, distance: 88.3
click at [546, 307] on div "true false false true Workflow Input Settings Inputs Read from Grid Read from A…" at bounding box center [553, 405] width 1049 height 752
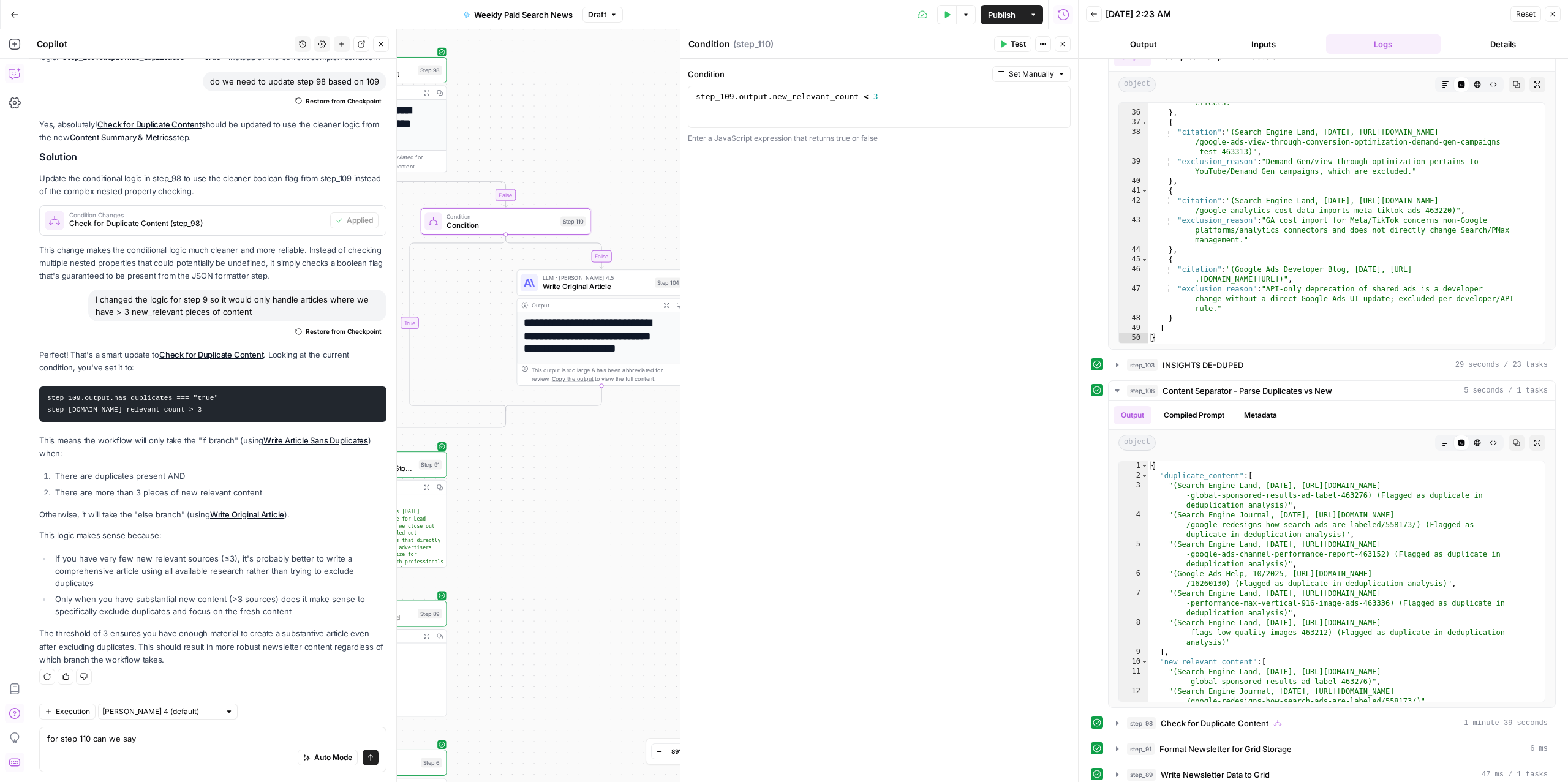
drag, startPoint x: 573, startPoint y: 304, endPoint x: 467, endPoint y: 287, distance: 107.4
click at [467, 287] on div "true false false true Workflow Input Settings Inputs Read from Grid Read from A…" at bounding box center [553, 405] width 1049 height 752
click at [605, 288] on span "Write Original Article" at bounding box center [596, 287] width 108 height 11
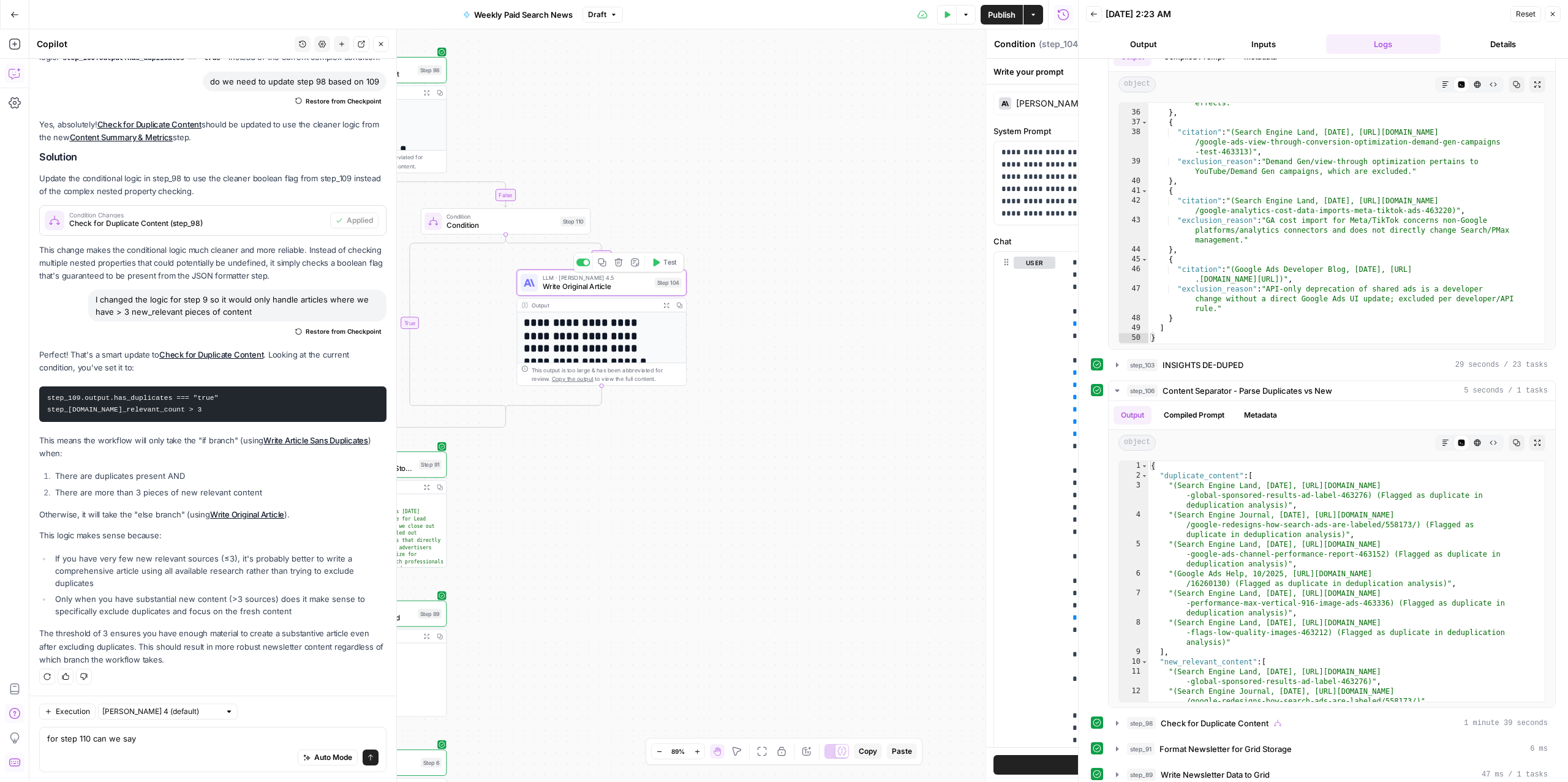
type textarea "Write Original Article"
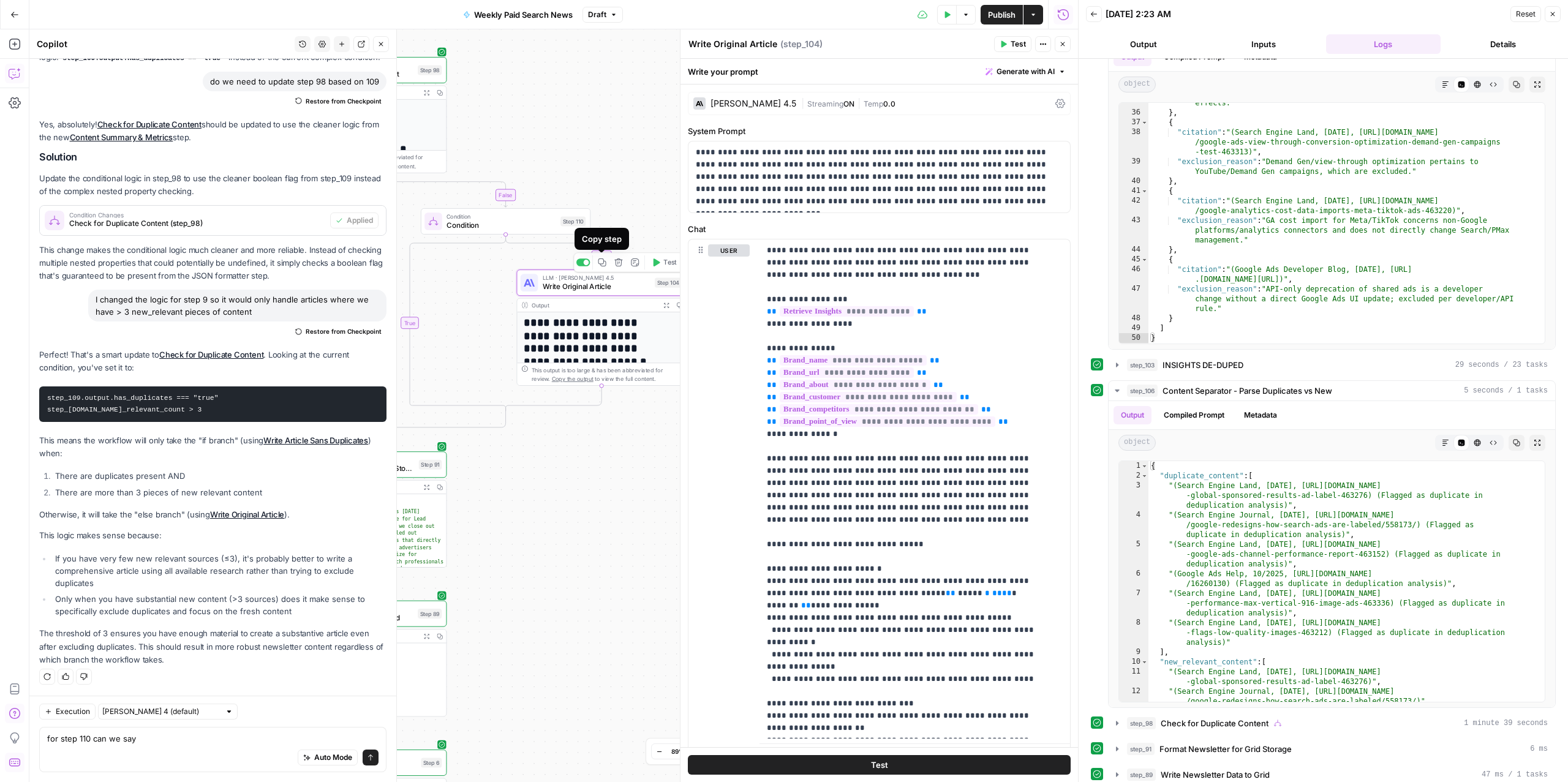
click at [602, 263] on icon "button" at bounding box center [602, 262] width 8 height 8
click at [410, 323] on icon "Edge from step_110 to step_110-conditional-end" at bounding box center [457, 323] width 96 height 176
click at [438, 286] on span "Write Original Article" at bounding box center [406, 287] width 111 height 11
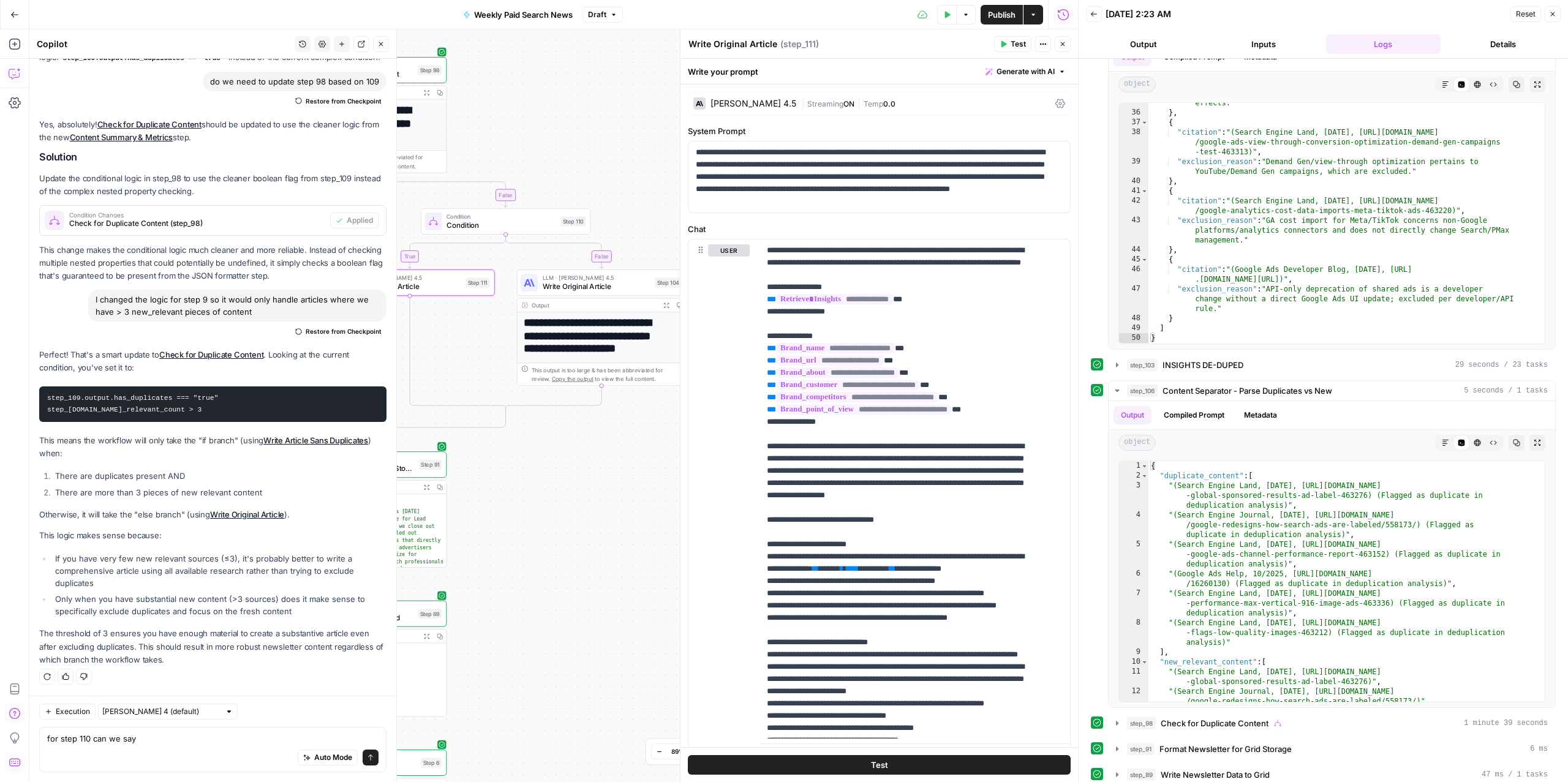
click at [715, 46] on textarea "Write Original Article" at bounding box center [732, 44] width 89 height 12
click at [715, 47] on textarea "Write Original Article" at bounding box center [732, 44] width 89 height 12
type textarea "Retry Source Fetch"
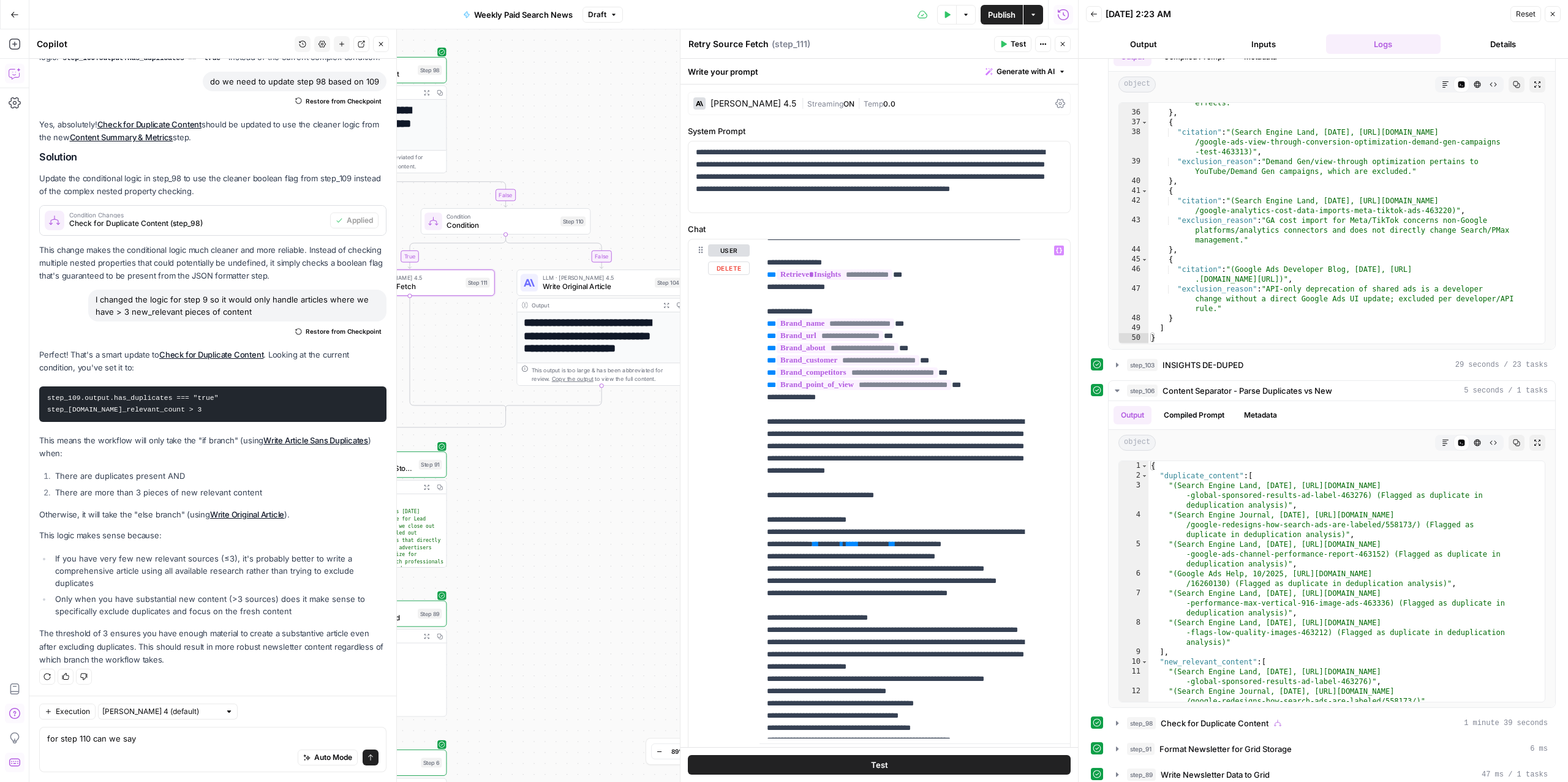
scroll to position [29, 0]
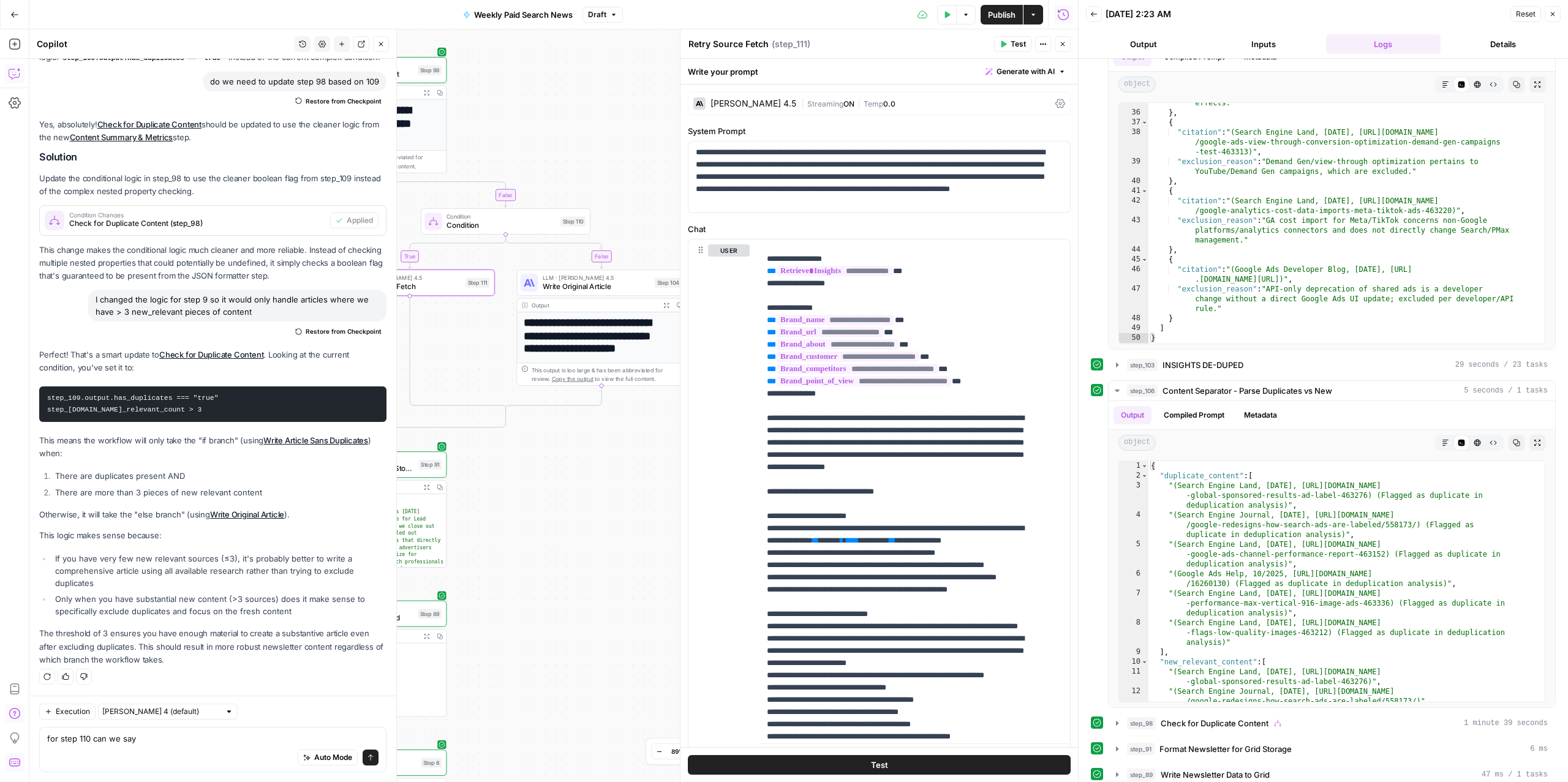
click at [140, 747] on div "Auto Mode Send" at bounding box center [212, 757] width 331 height 27
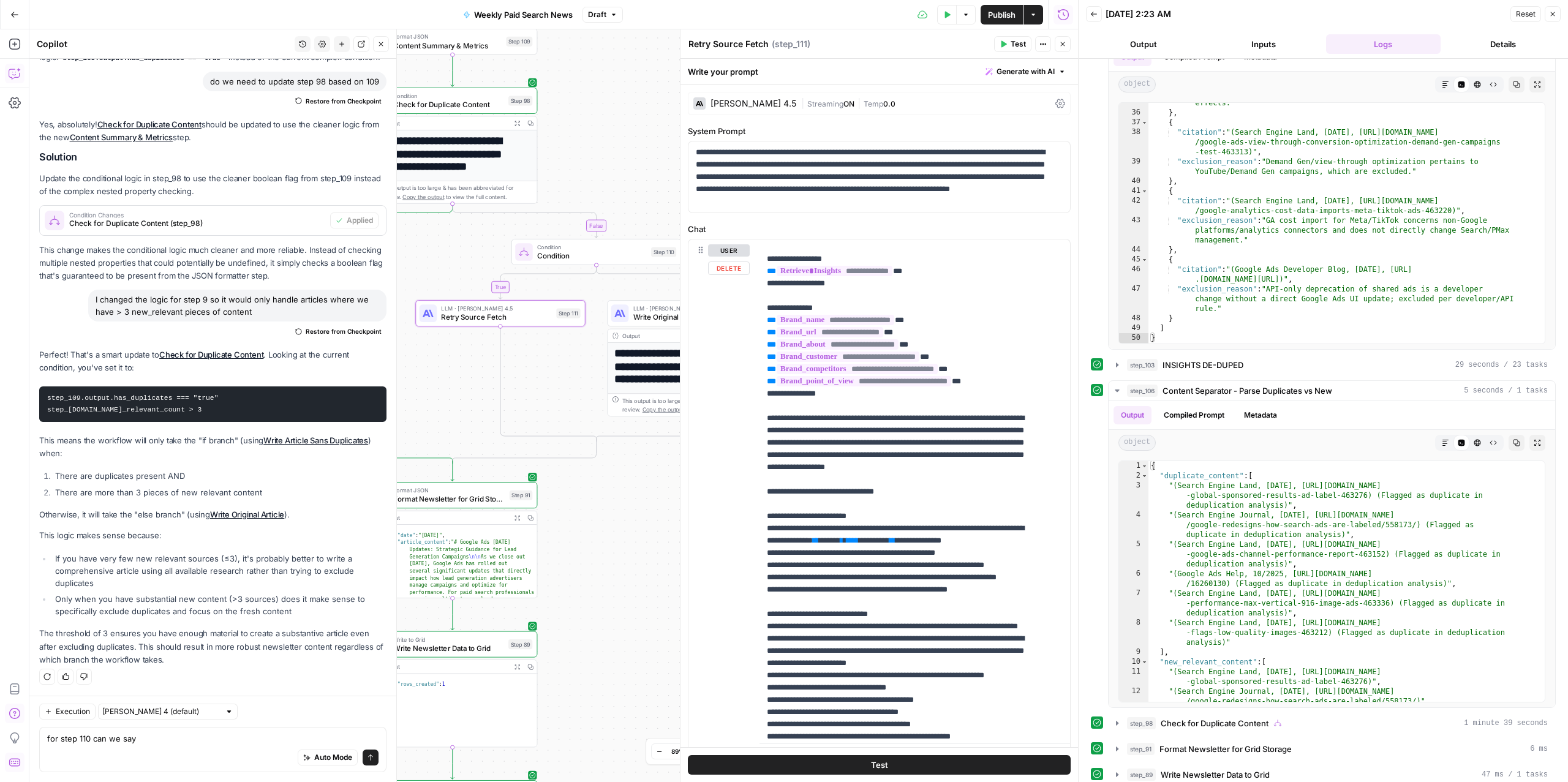
drag, startPoint x: 556, startPoint y: 450, endPoint x: 647, endPoint y: 480, distance: 95.8
click at [647, 480] on div "true false false true Workflow Input Settings Inputs Read from Grid Read from A…" at bounding box center [553, 405] width 1049 height 752
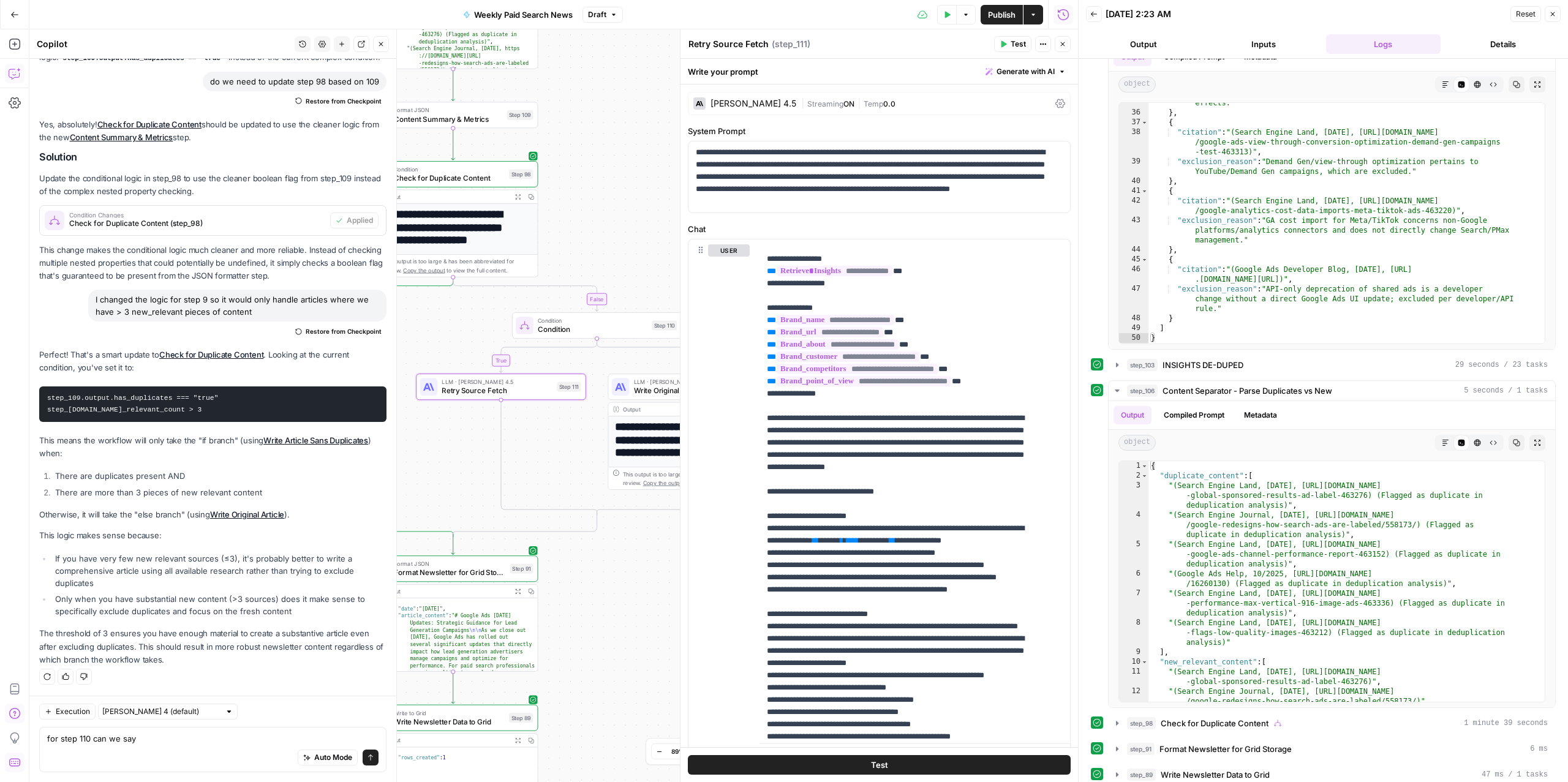
drag, startPoint x: 583, startPoint y: 115, endPoint x: 584, endPoint y: 189, distance: 74.0
click at [584, 189] on div "true false false true Workflow Input Settings Inputs Read from Grid Read from A…" at bounding box center [553, 405] width 1049 height 752
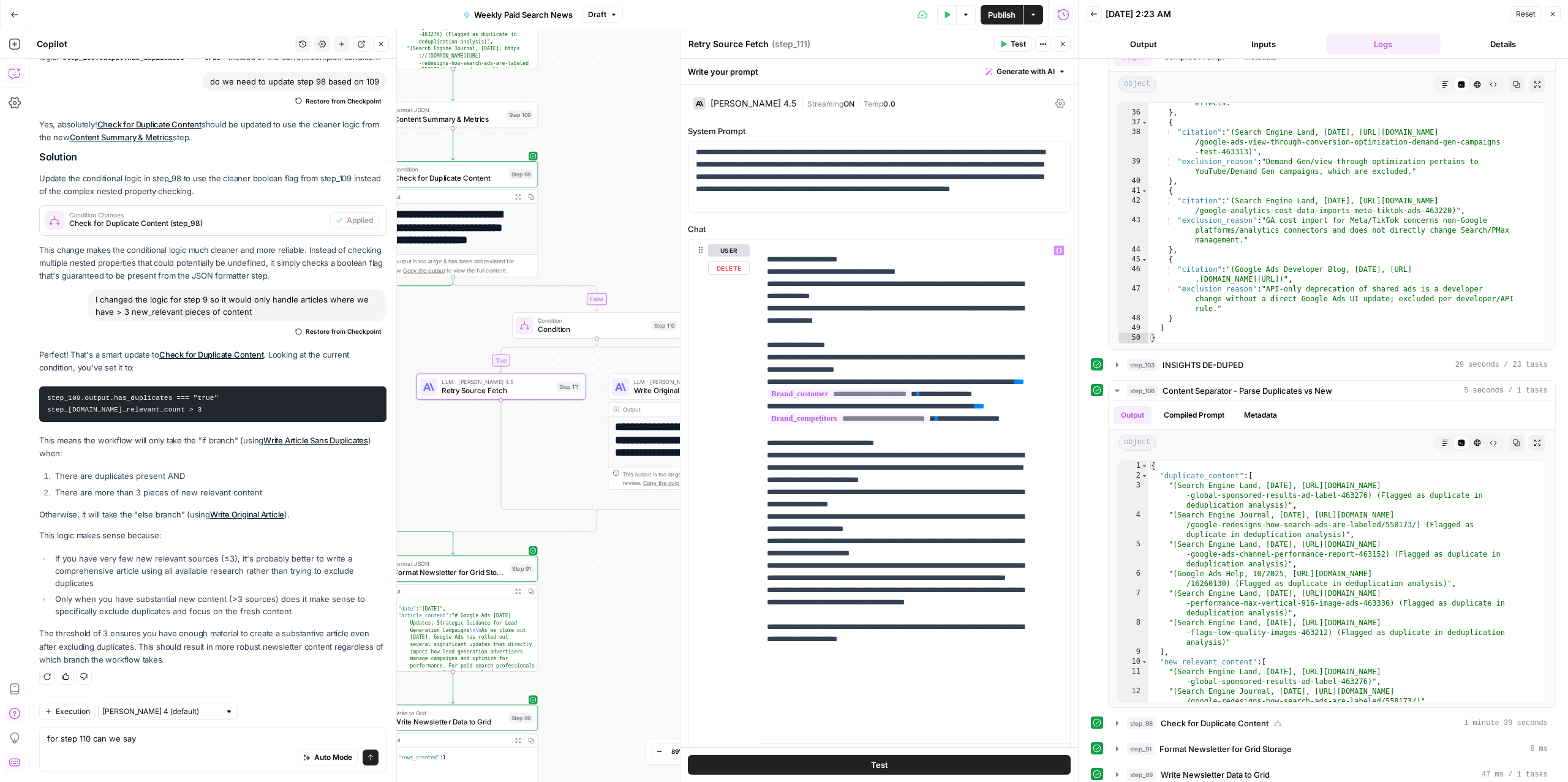
scroll to position [882, 0]
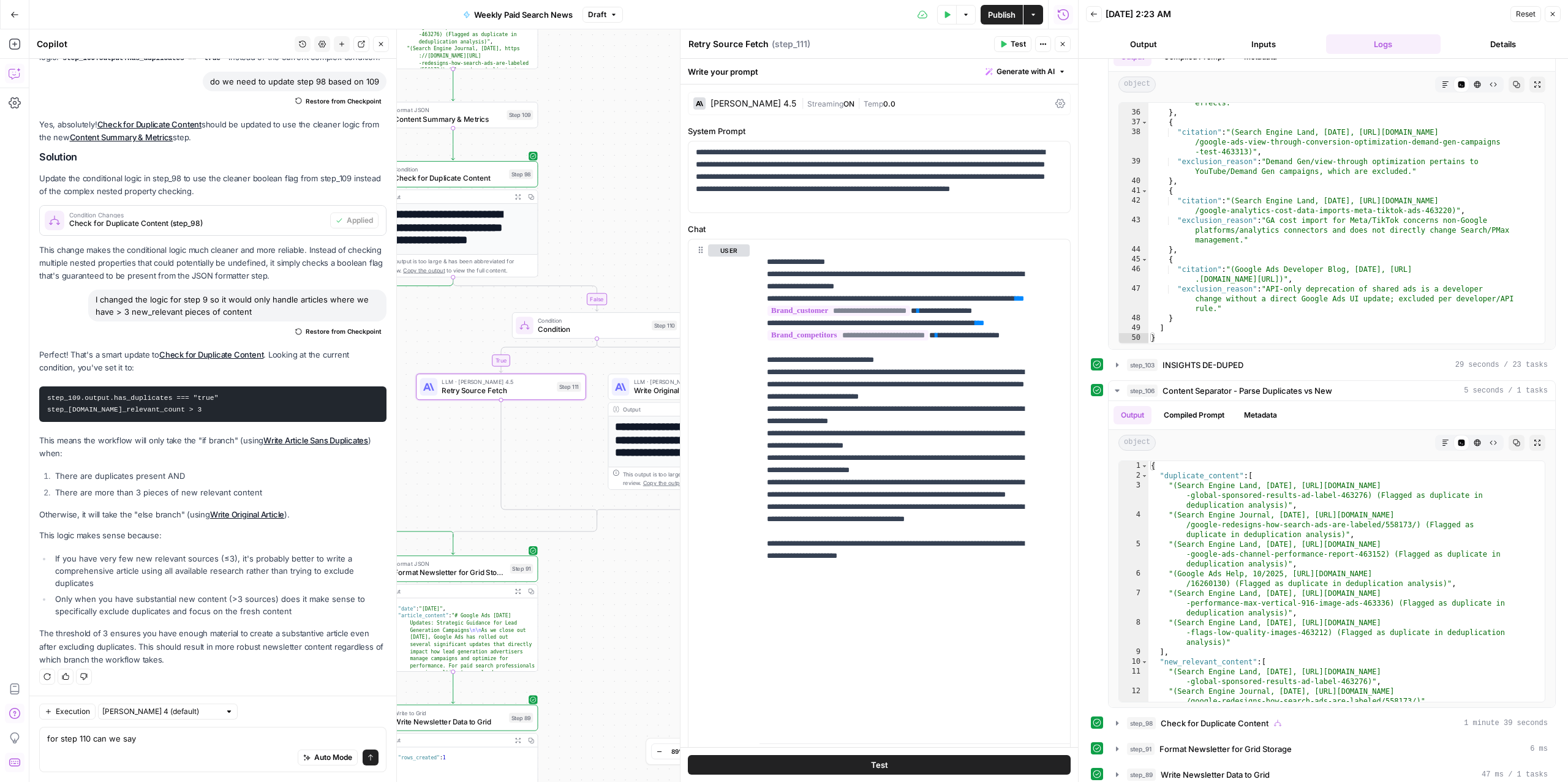
click at [1055, 105] on icon at bounding box center [1060, 103] width 10 height 10
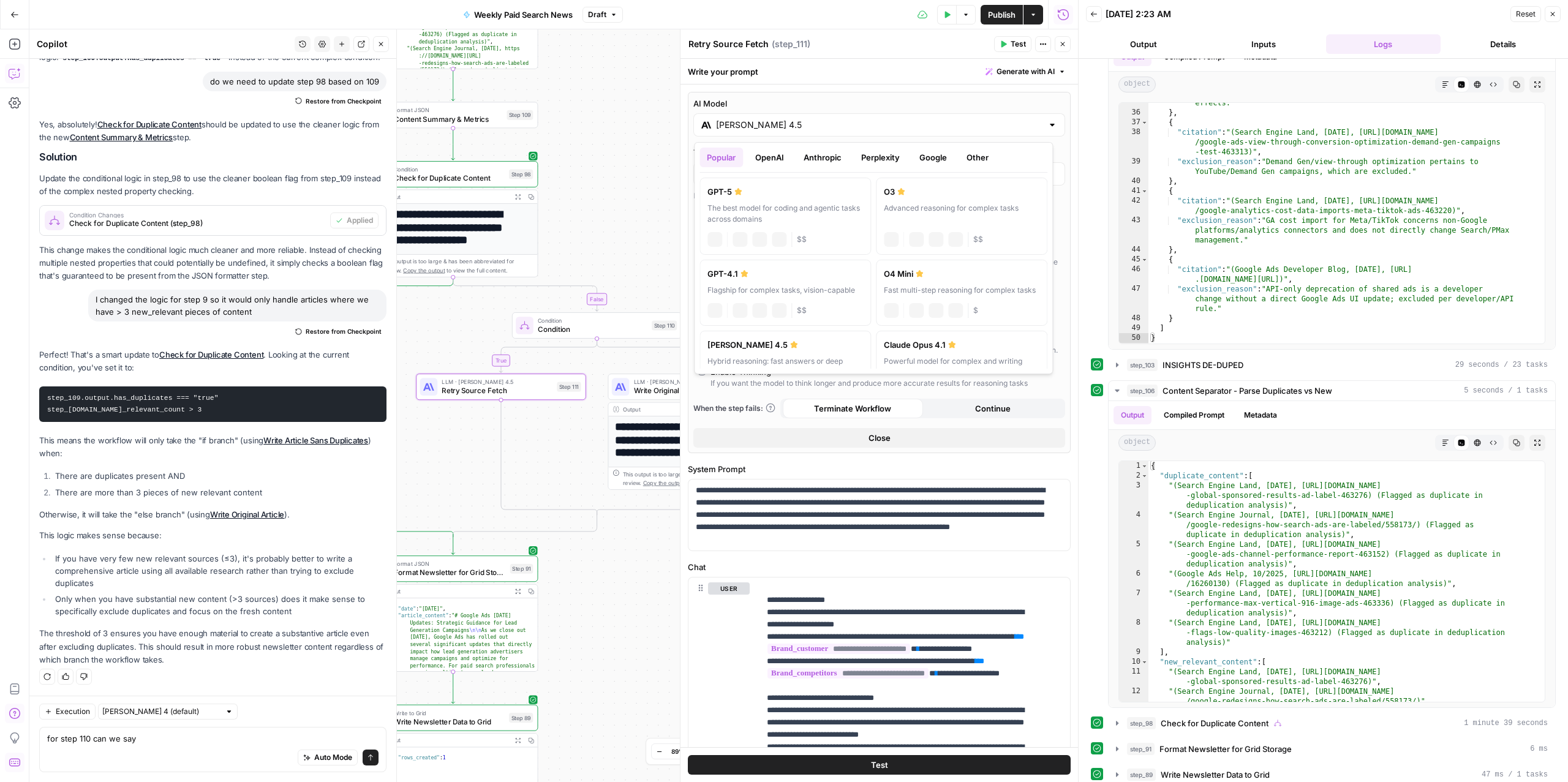
click at [750, 117] on div "[PERSON_NAME] 4.5" at bounding box center [879, 124] width 372 height 23
click at [768, 162] on button "OpenAI" at bounding box center [769, 157] width 44 height 20
click at [820, 154] on button "Anthropic" at bounding box center [822, 157] width 52 height 20
click at [927, 157] on button "Google" at bounding box center [932, 157] width 42 height 20
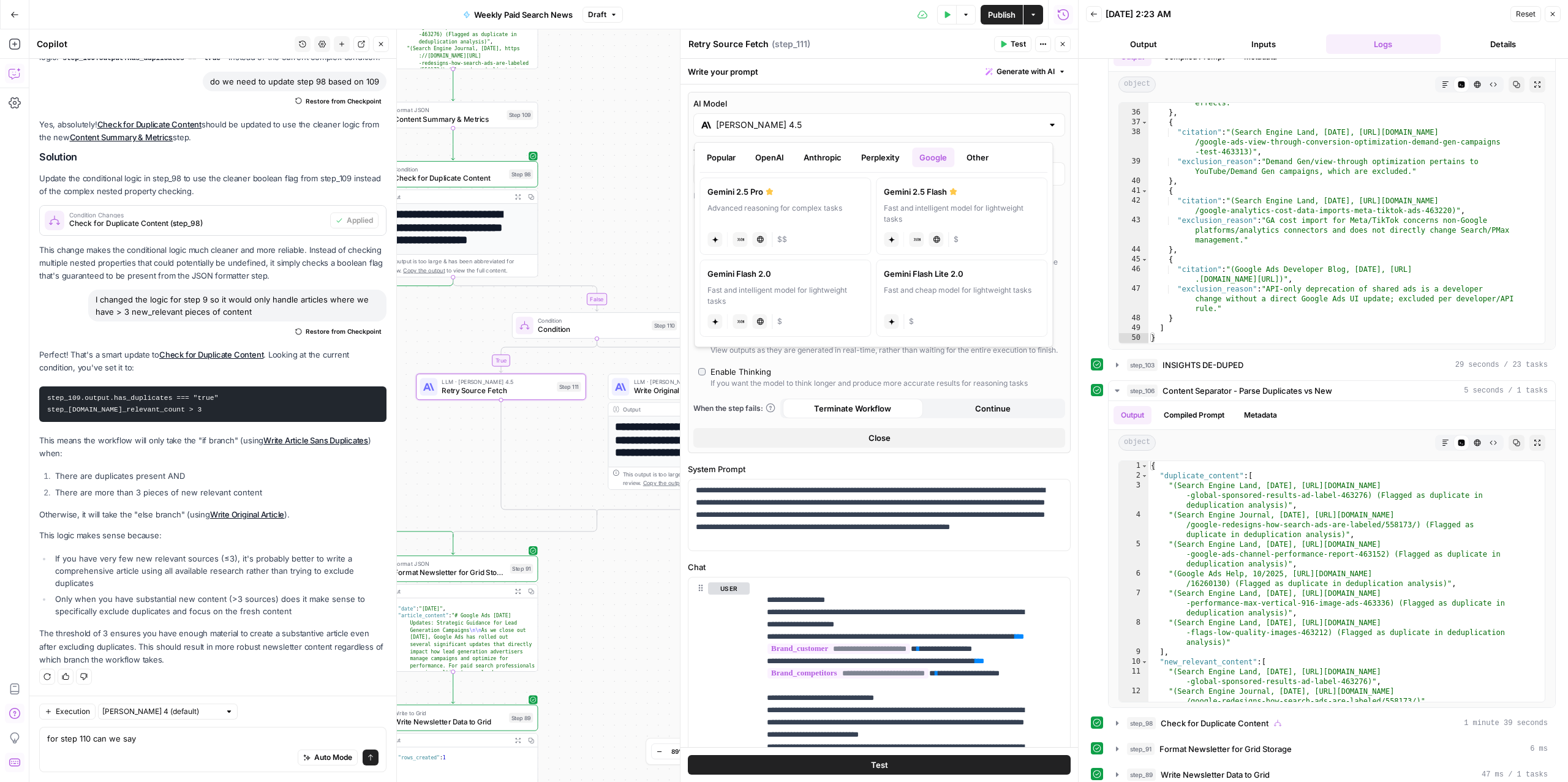
click at [874, 160] on button "Perplexity" at bounding box center [880, 157] width 53 height 20
click at [979, 154] on button "Other" at bounding box center [977, 157] width 36 height 20
click at [823, 164] on button "Anthropic" at bounding box center [822, 157] width 52 height 20
click at [784, 207] on div "Hybrid reasoning: fast answers or deep thinking" at bounding box center [785, 214] width 155 height 22
click at [785, 206] on div "Hybrid reasoning: fast answers or deep thinking" at bounding box center [785, 214] width 155 height 22
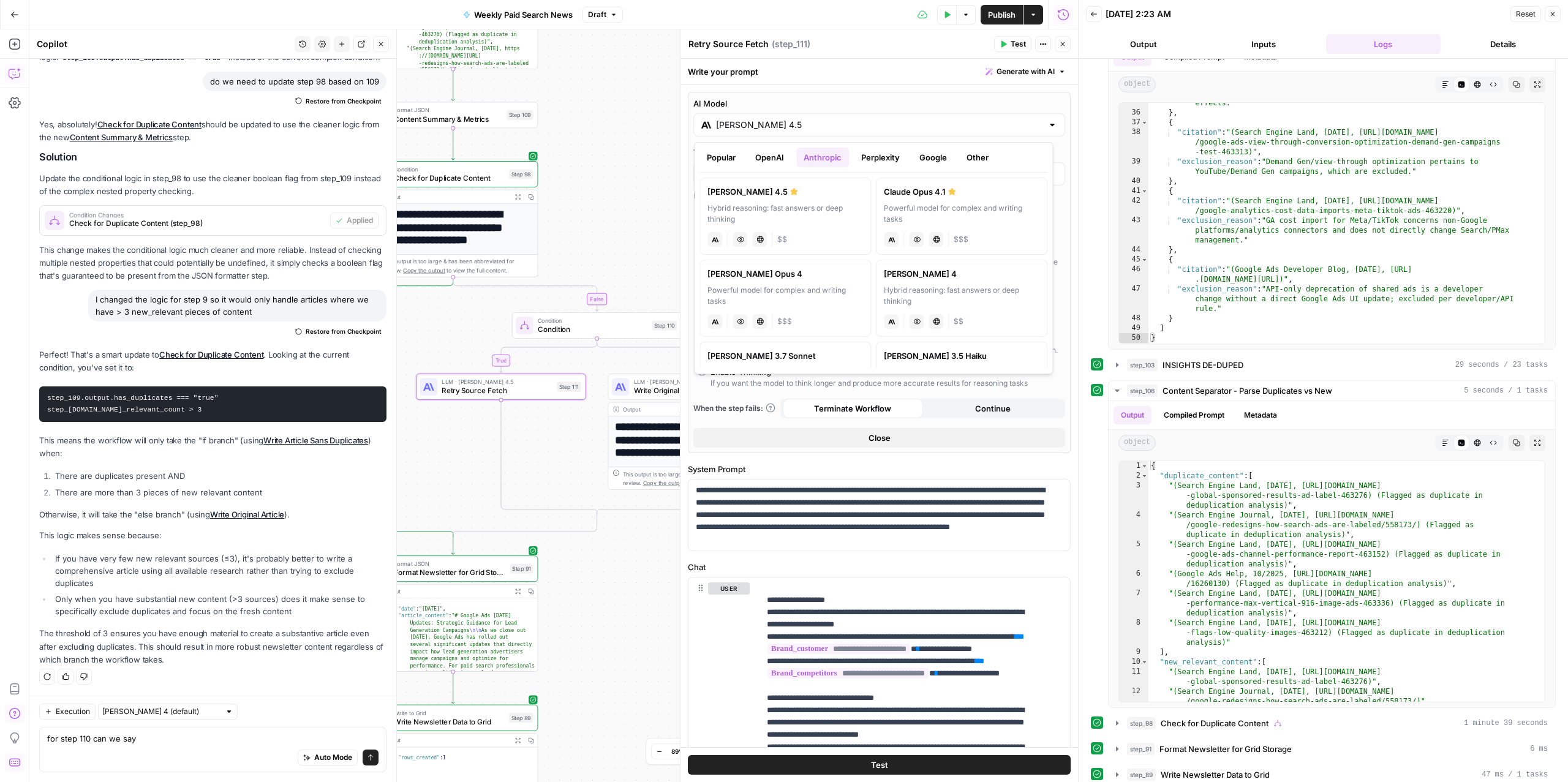
click at [785, 206] on div "Hybrid reasoning: fast answers or deep thinking" at bounding box center [785, 214] width 155 height 22
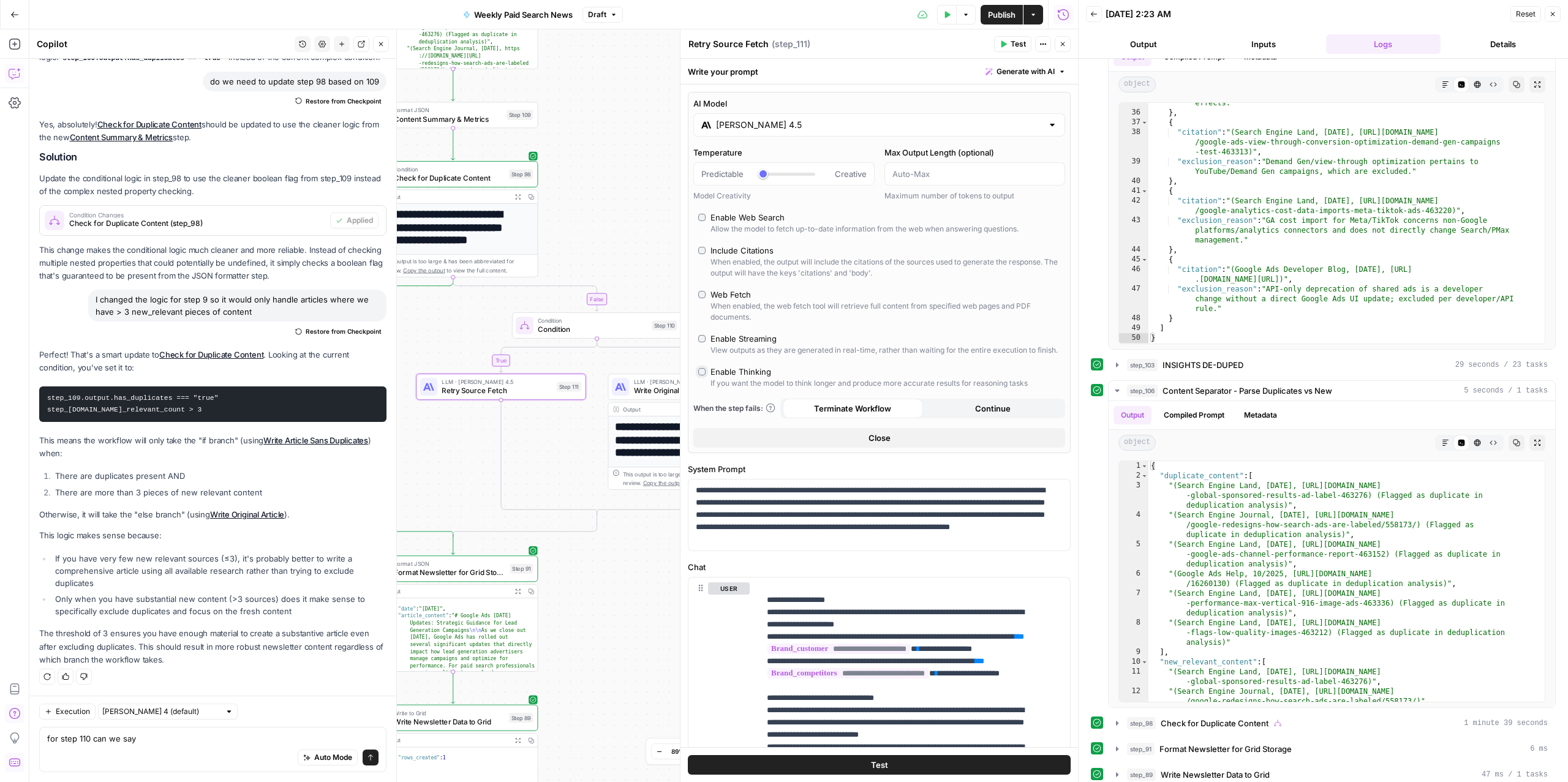
type input "*"
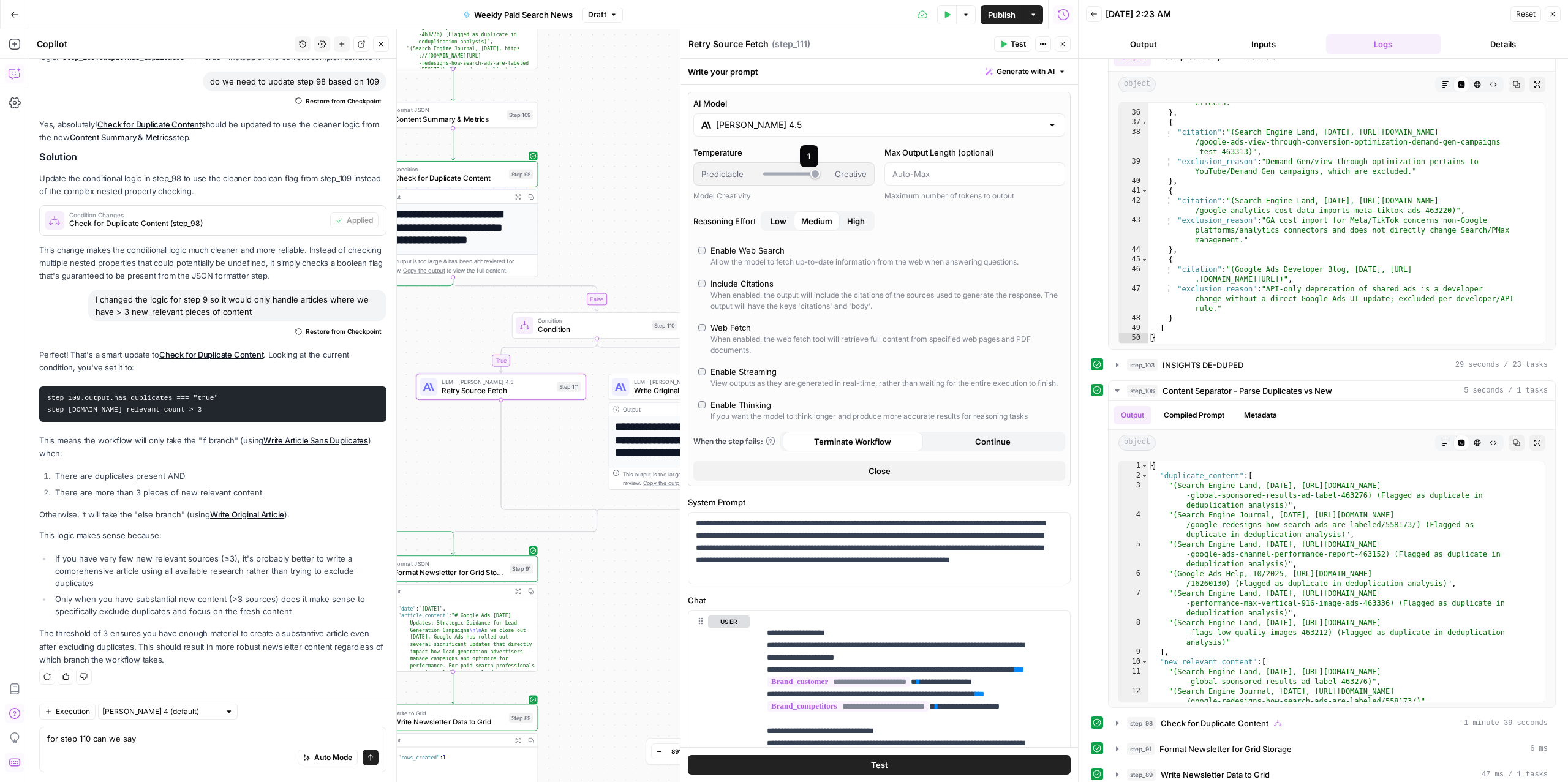
drag, startPoint x: 810, startPoint y: 176, endPoint x: 779, endPoint y: 173, distance: 31.1
click at [779, 173] on div "Predictable Creative" at bounding box center [784, 174] width 166 height 12
click at [482, 394] on span "Retry Source Fetch" at bounding box center [497, 391] width 111 height 11
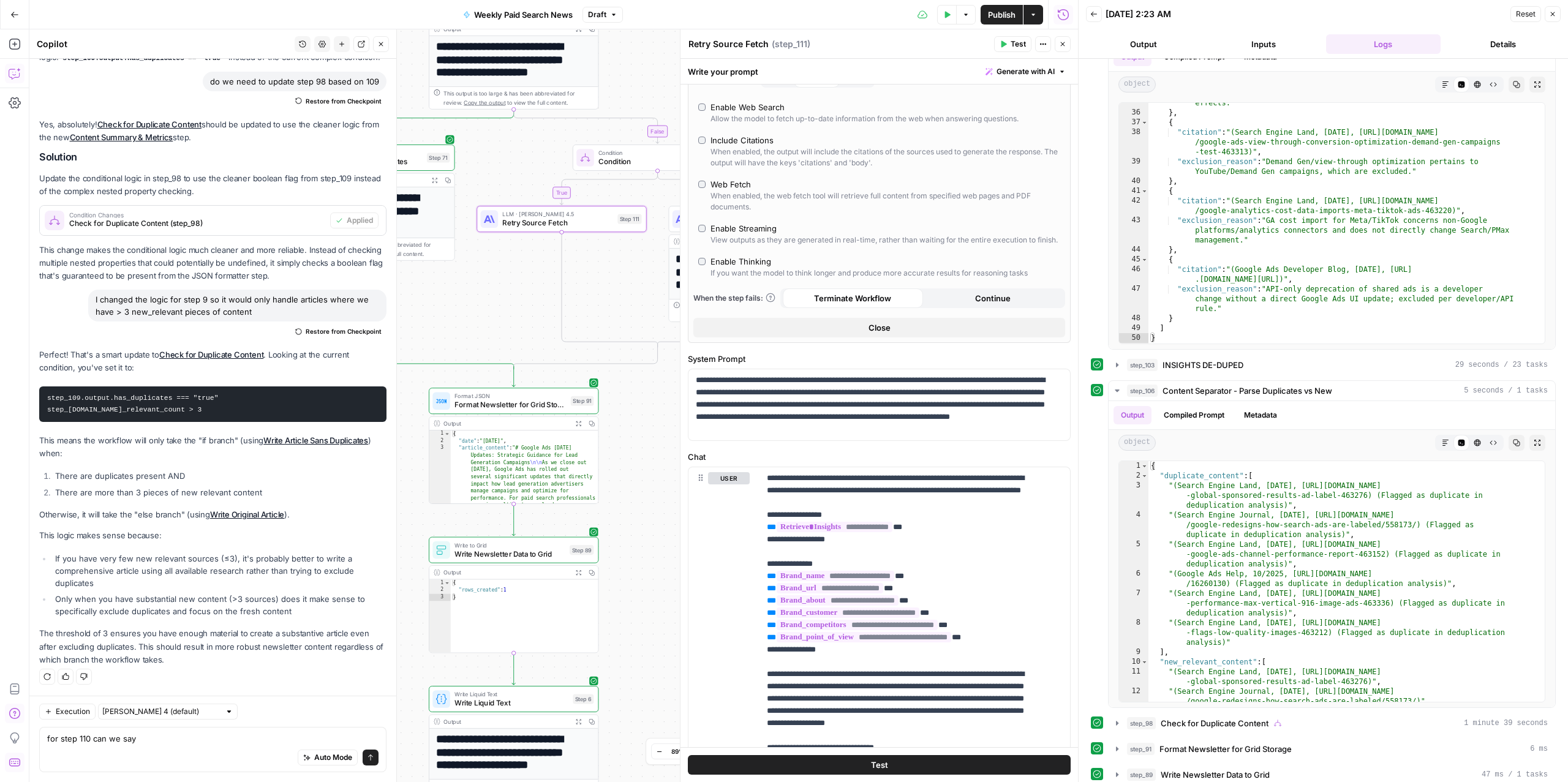
drag, startPoint x: 448, startPoint y: 467, endPoint x: 507, endPoint y: 298, distance: 179.0
click at [507, 300] on div "true false false true Workflow Input Settings Inputs Read from Grid Read from A…" at bounding box center [553, 405] width 1049 height 752
click at [790, 403] on p "**********" at bounding box center [873, 404] width 354 height 61
click at [790, 405] on p "**********" at bounding box center [873, 404] width 354 height 61
drag, startPoint x: 930, startPoint y: 441, endPoint x: 854, endPoint y: 414, distance: 80.7
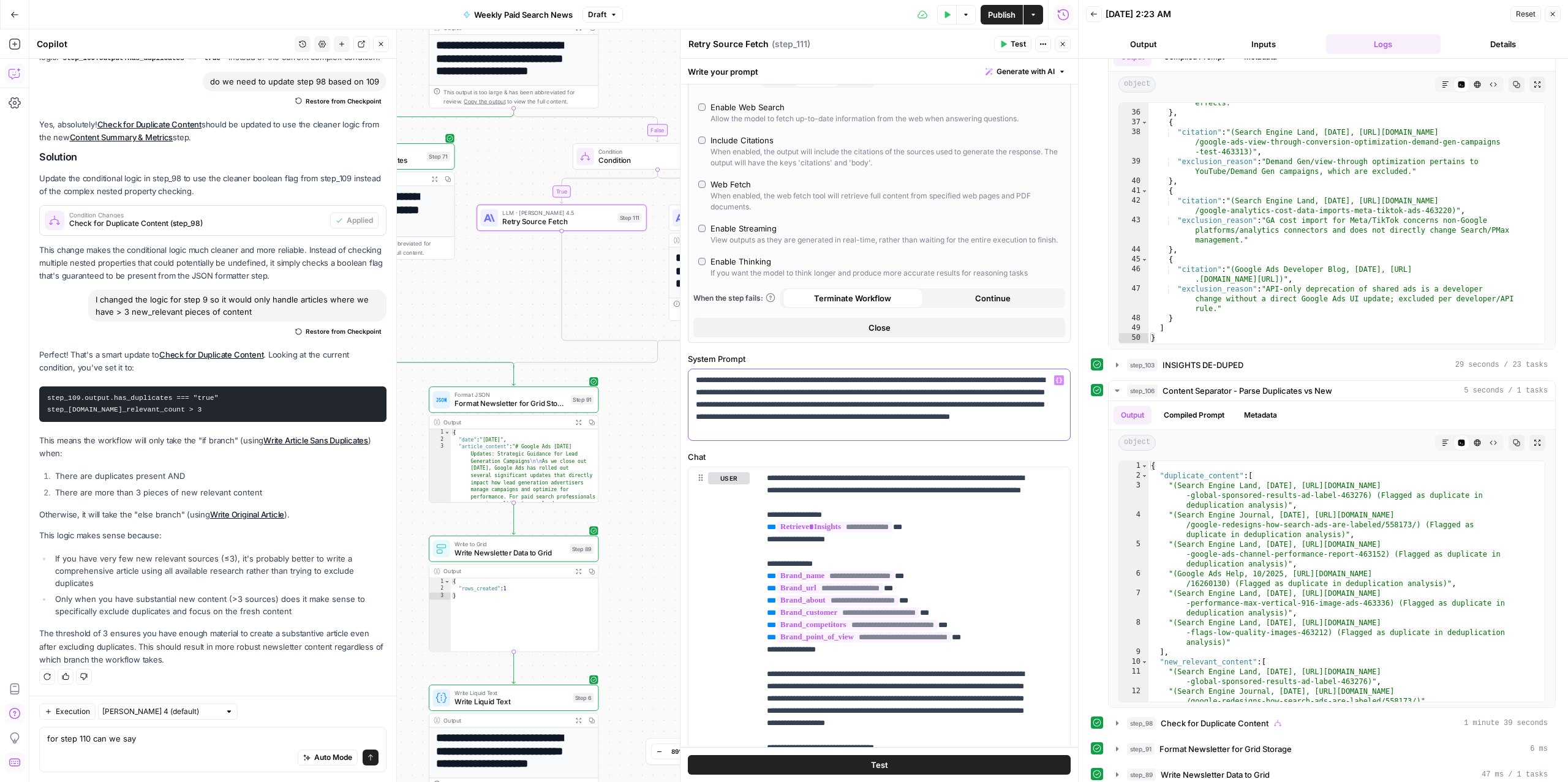
click at [854, 414] on p "**********" at bounding box center [873, 404] width 354 height 61
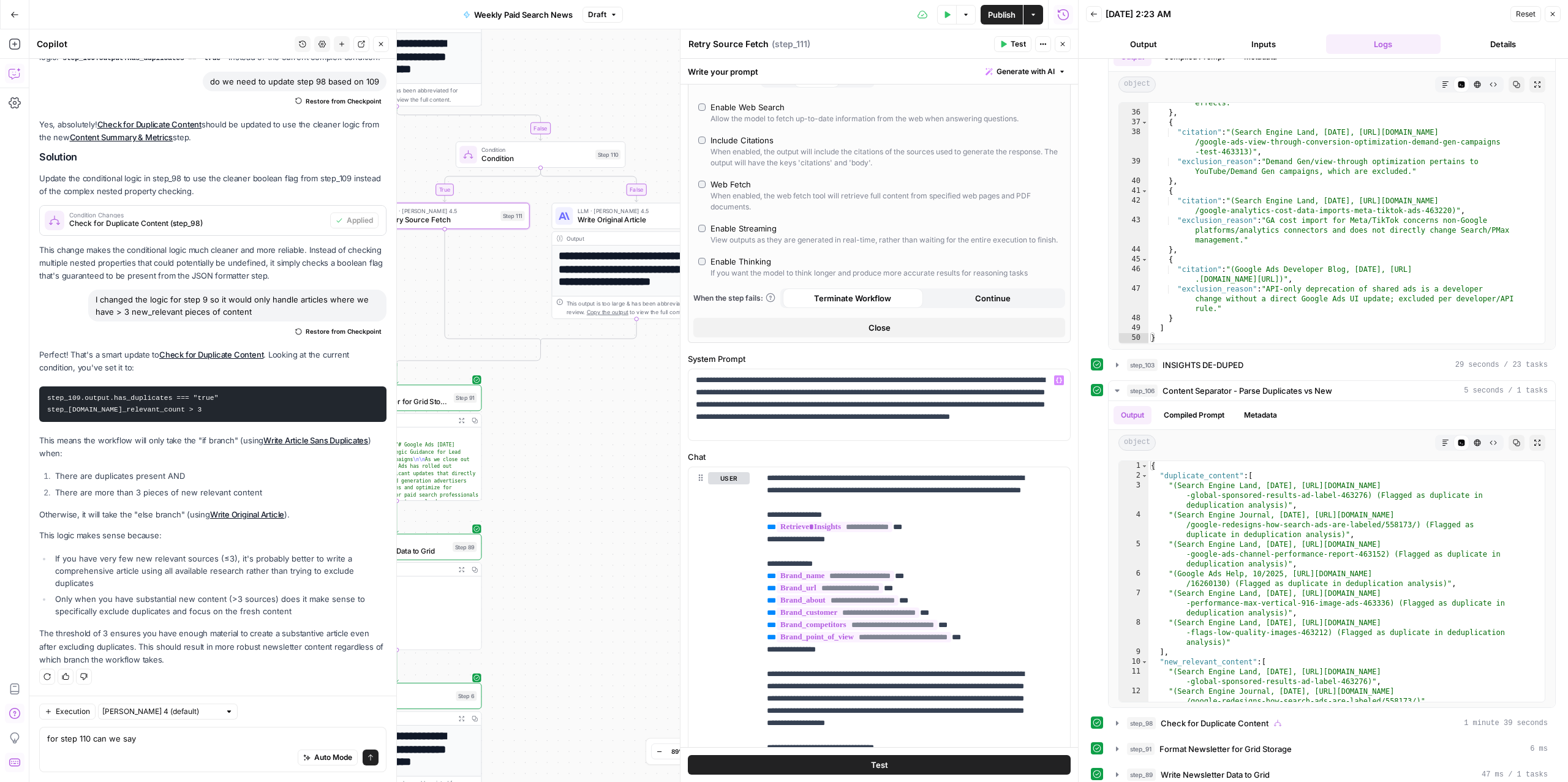
drag, startPoint x: 639, startPoint y: 405, endPoint x: 522, endPoint y: 403, distance: 117.0
click at [522, 403] on div "true false false true Workflow Input Settings Inputs Read from Grid Read from A…" at bounding box center [553, 405] width 1049 height 752
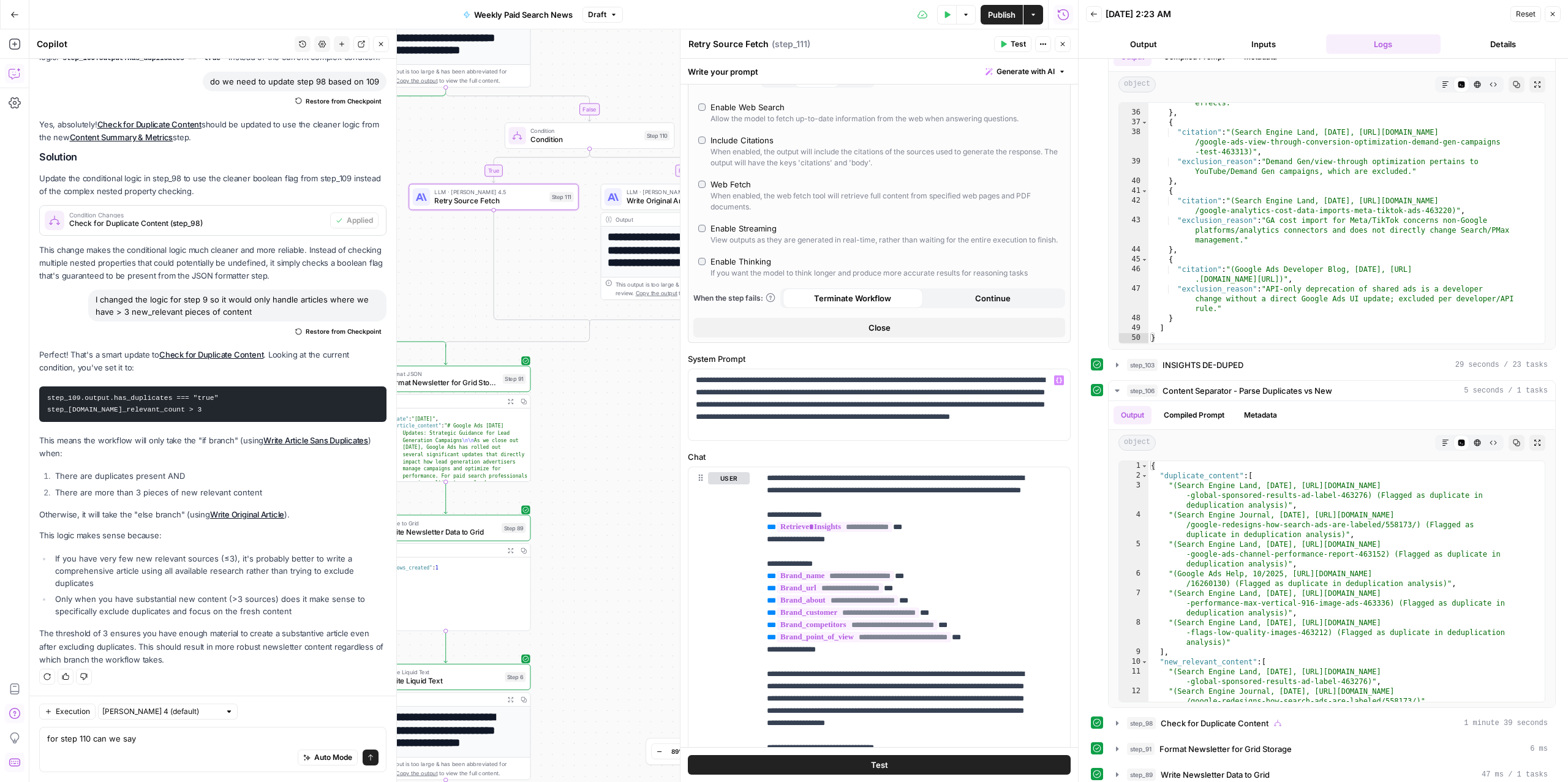
drag, startPoint x: 547, startPoint y: 444, endPoint x: 596, endPoint y: 425, distance: 52.6
click at [596, 425] on div "true false false true Workflow Input Settings Inputs Read from Grid Read from A…" at bounding box center [553, 405] width 1049 height 752
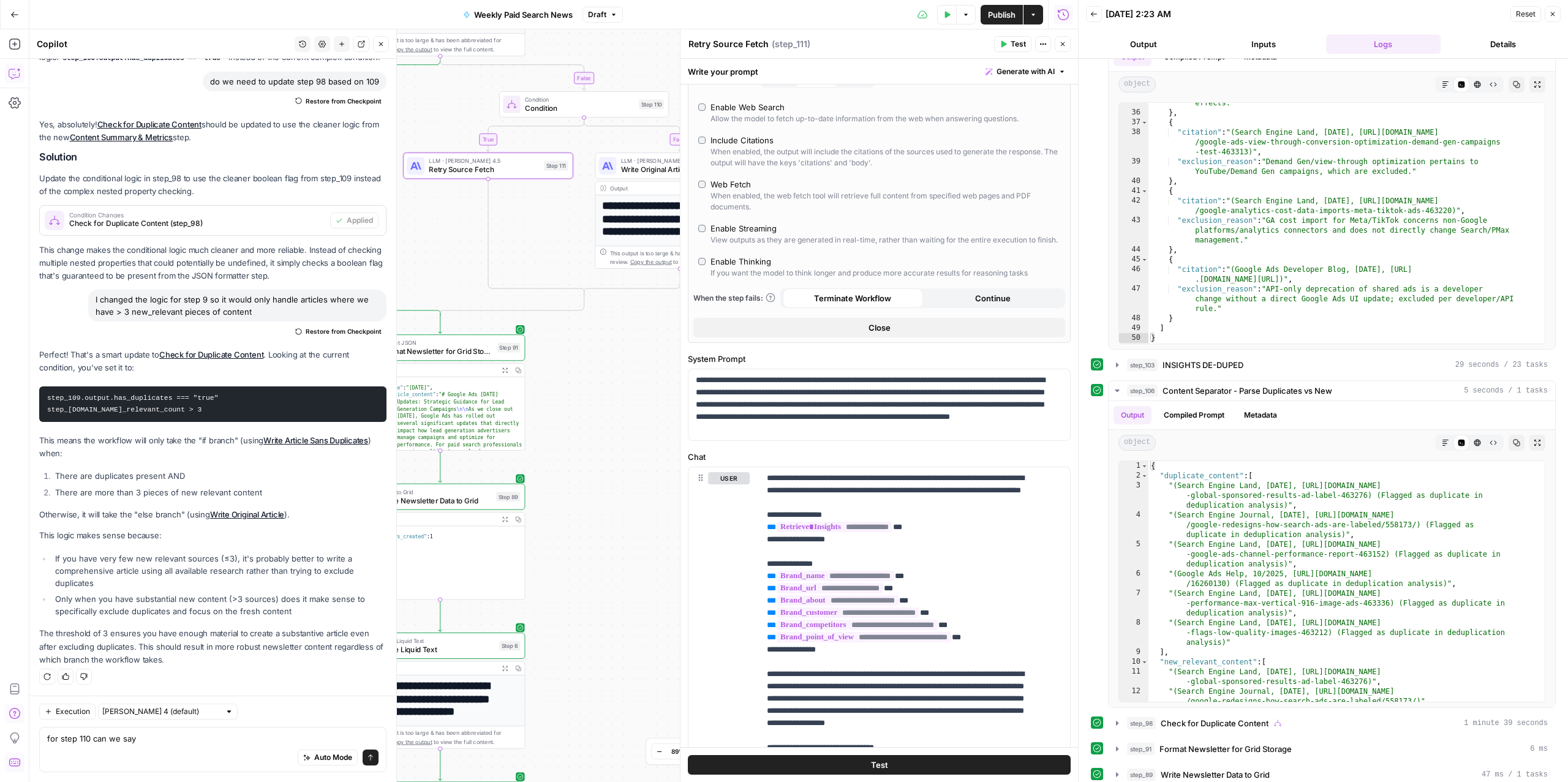
drag, startPoint x: 609, startPoint y: 453, endPoint x: 603, endPoint y: 422, distance: 31.6
click at [603, 422] on div "true false false true Workflow Input Settings Inputs Read from Grid Read from A…" at bounding box center [553, 405] width 1049 height 752
drag, startPoint x: 758, startPoint y: 406, endPoint x: 945, endPoint y: 391, distance: 187.6
click at [945, 391] on p "**********" at bounding box center [873, 404] width 354 height 61
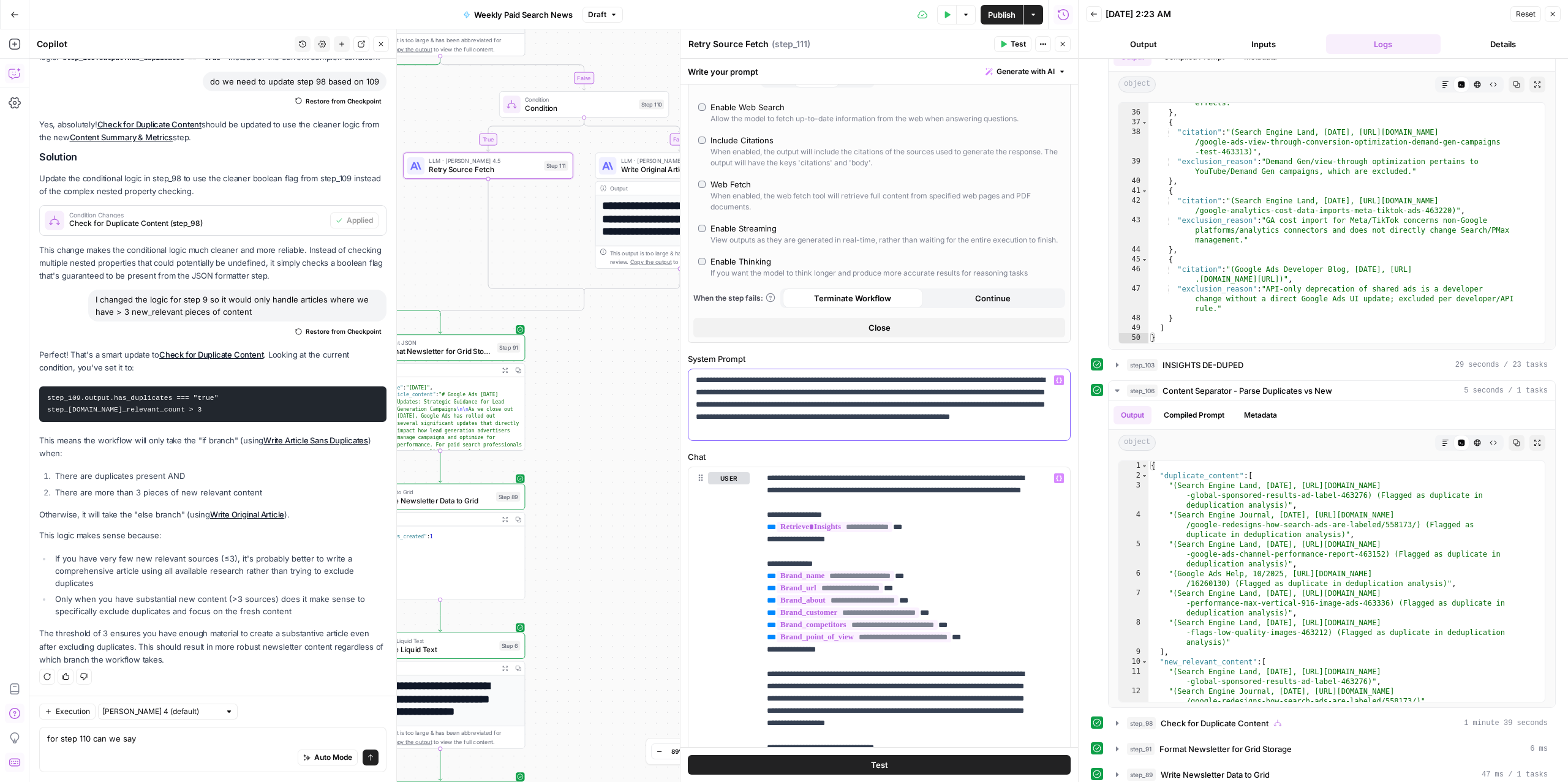
click at [945, 391] on p "**********" at bounding box center [873, 404] width 354 height 61
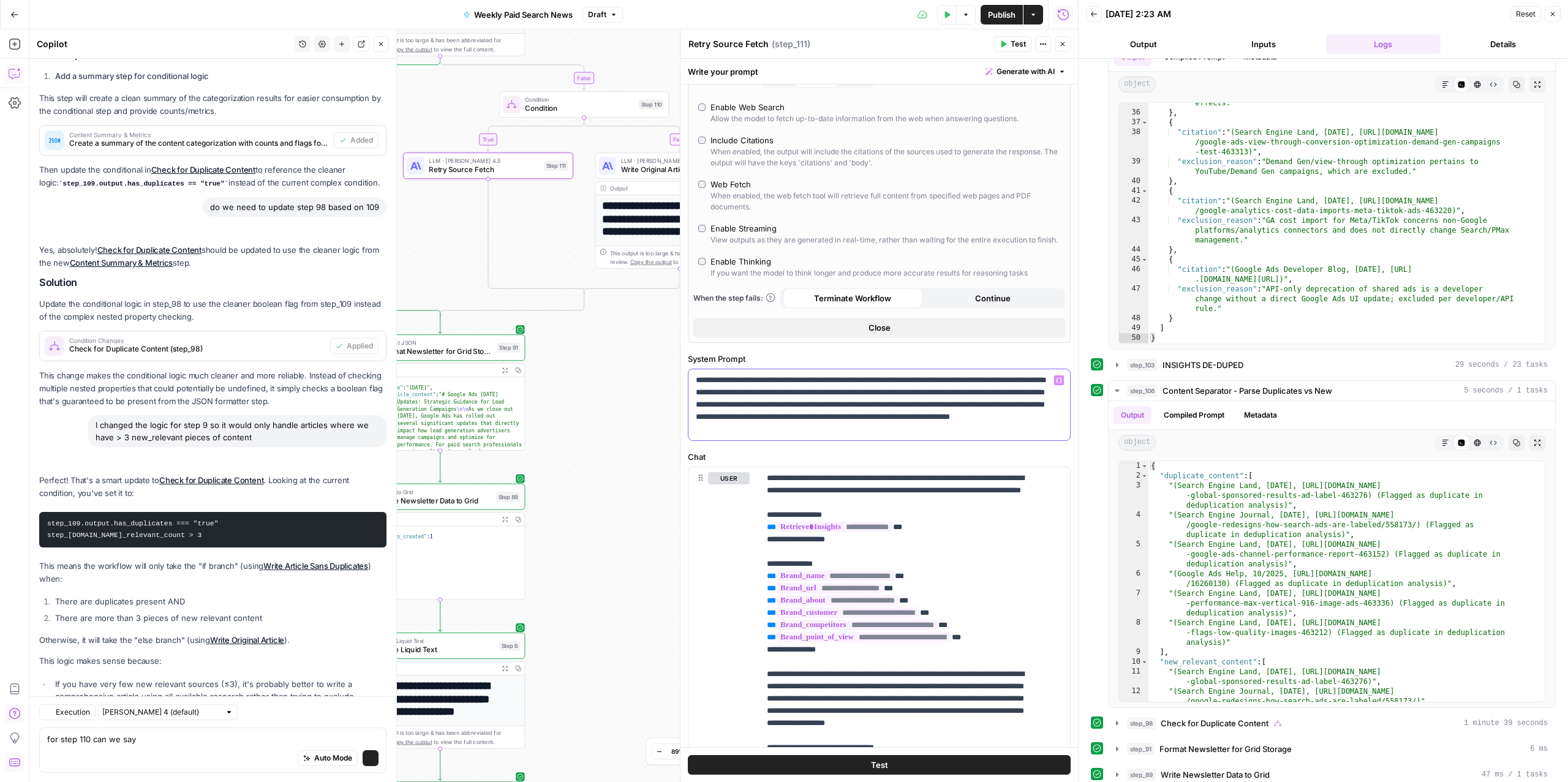
scroll to position [2111, 0]
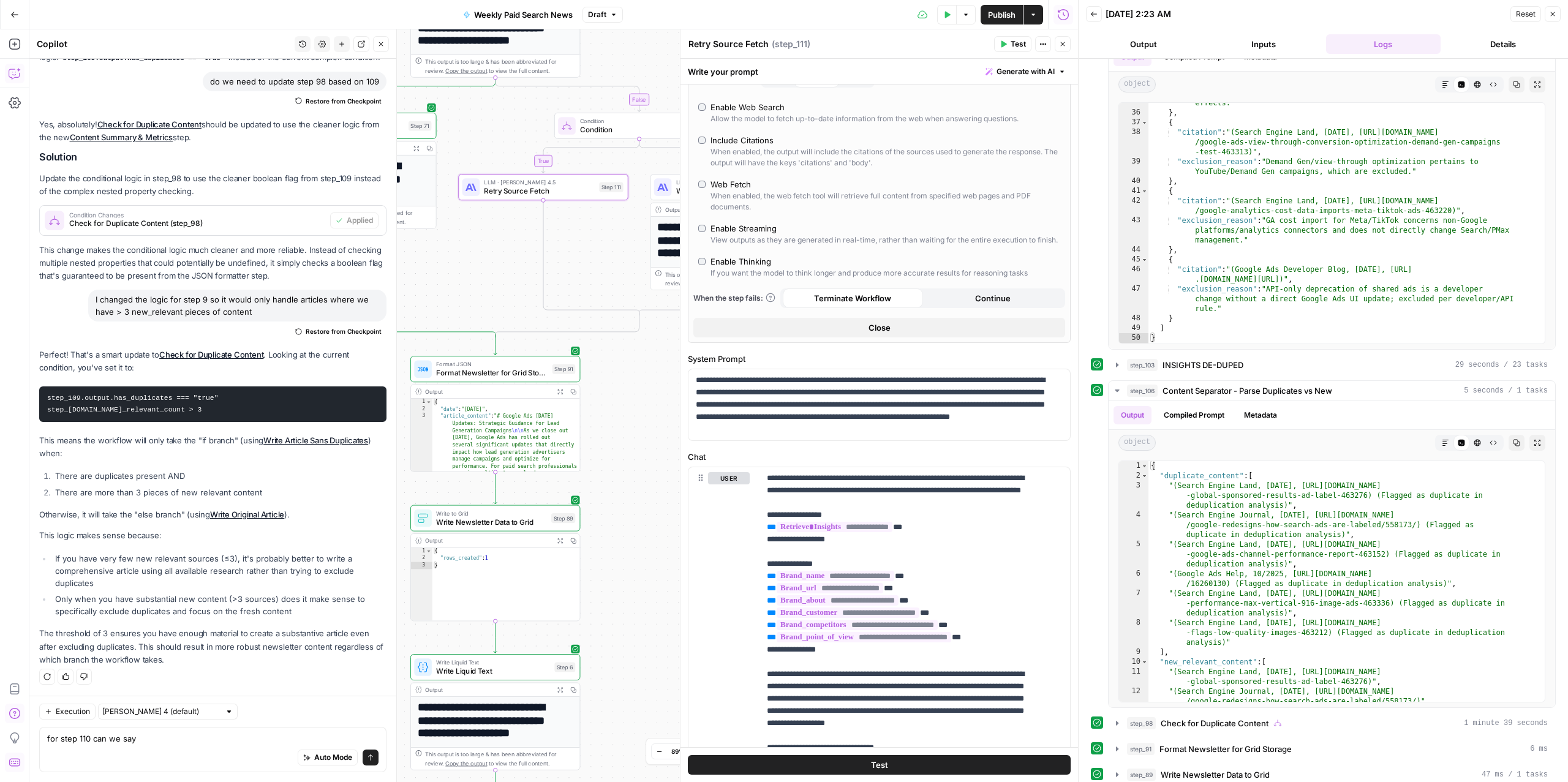
drag, startPoint x: 582, startPoint y: 358, endPoint x: 637, endPoint y: 380, distance: 59.2
click at [637, 380] on div "true false false true Workflow Input Settings Inputs Read from Grid Read from A…" at bounding box center [553, 405] width 1049 height 752
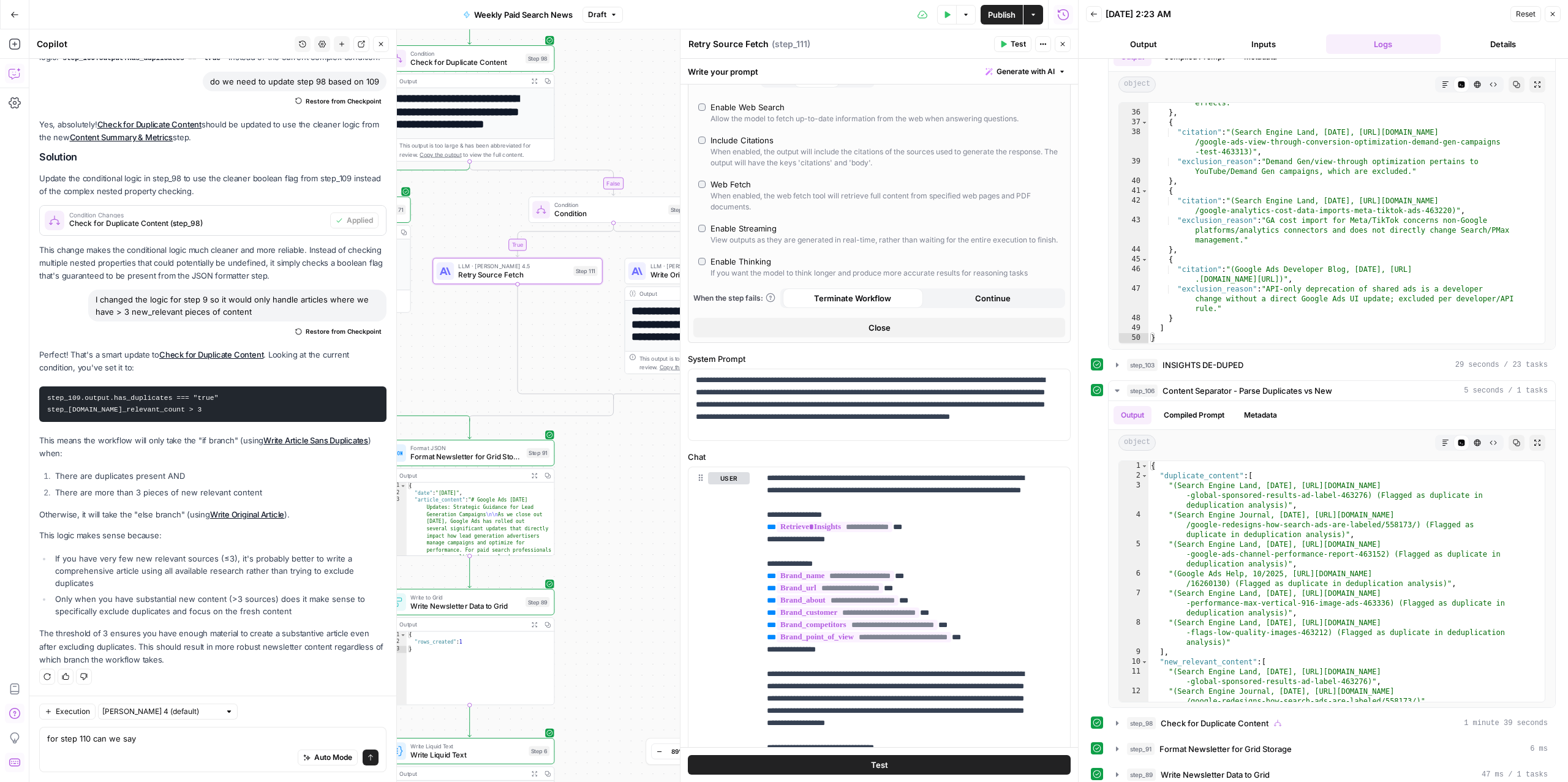
drag, startPoint x: 468, startPoint y: 265, endPoint x: 443, endPoint y: 349, distance: 87.6
click at [443, 349] on div "true false false true Workflow Input Settings Inputs Read from Grid Read from A…" at bounding box center [553, 405] width 1049 height 752
click at [616, 210] on span "Condition" at bounding box center [609, 214] width 109 height 11
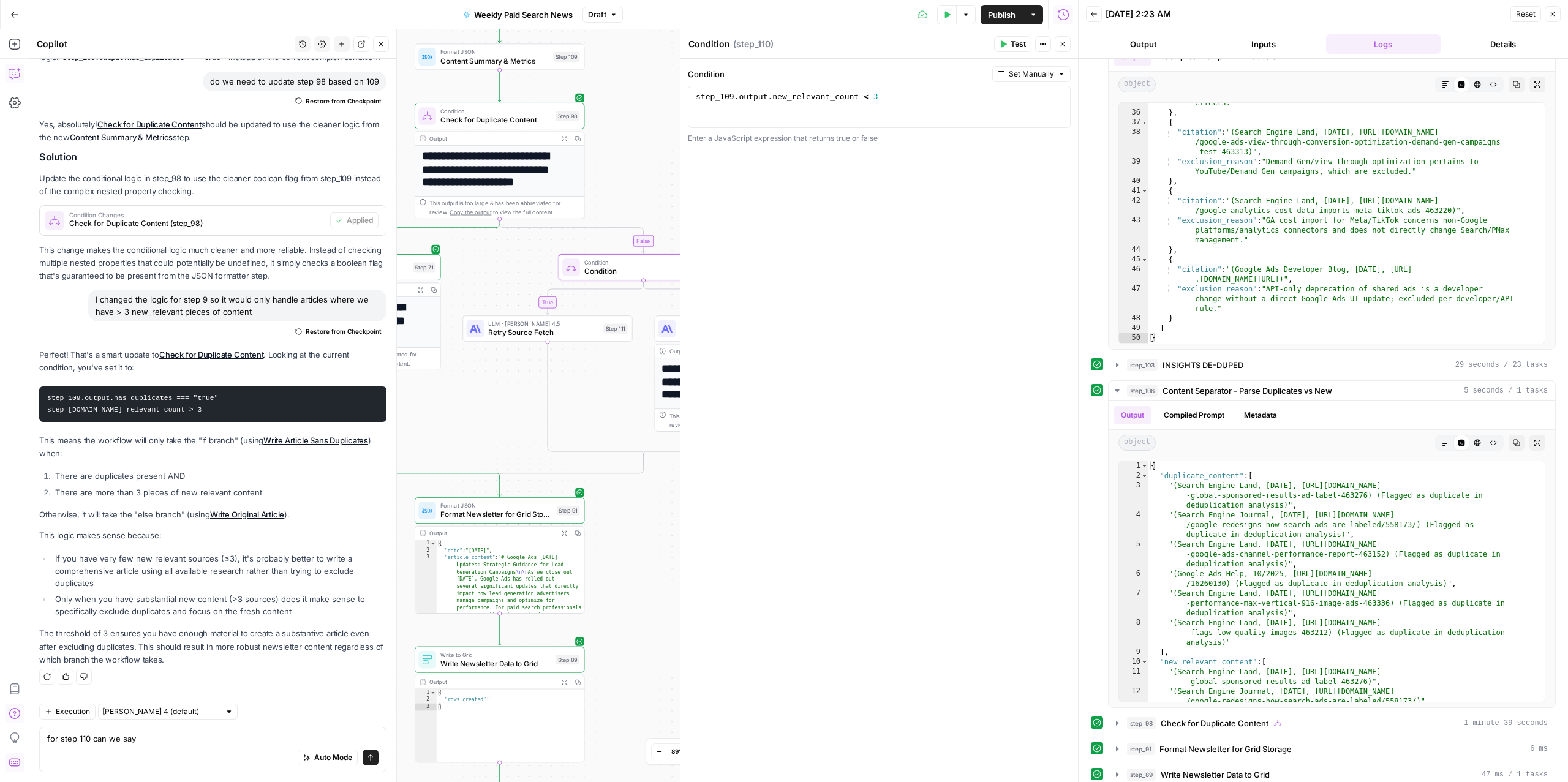
drag, startPoint x: 454, startPoint y: 336, endPoint x: 482, endPoint y: 380, distance: 52.2
click at [483, 384] on div "true false false true Workflow Input Settings Inputs Read from Grid Read from A…" at bounding box center [553, 405] width 1049 height 752
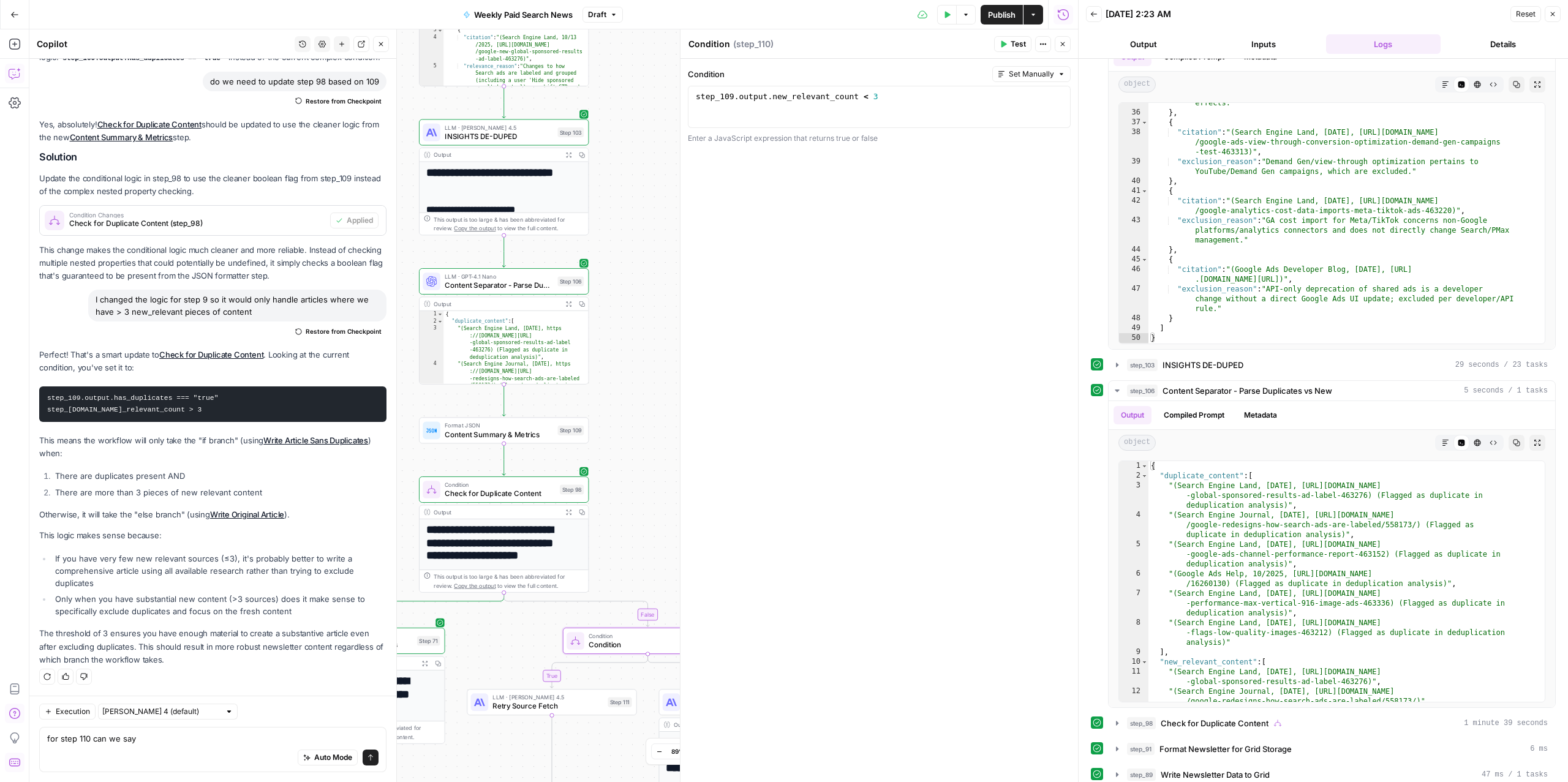
drag, startPoint x: 612, startPoint y: 136, endPoint x: 624, endPoint y: 528, distance: 392.2
click at [624, 528] on div "true false false true Workflow Input Settings Inputs Read from Grid Read from A…" at bounding box center [553, 405] width 1049 height 752
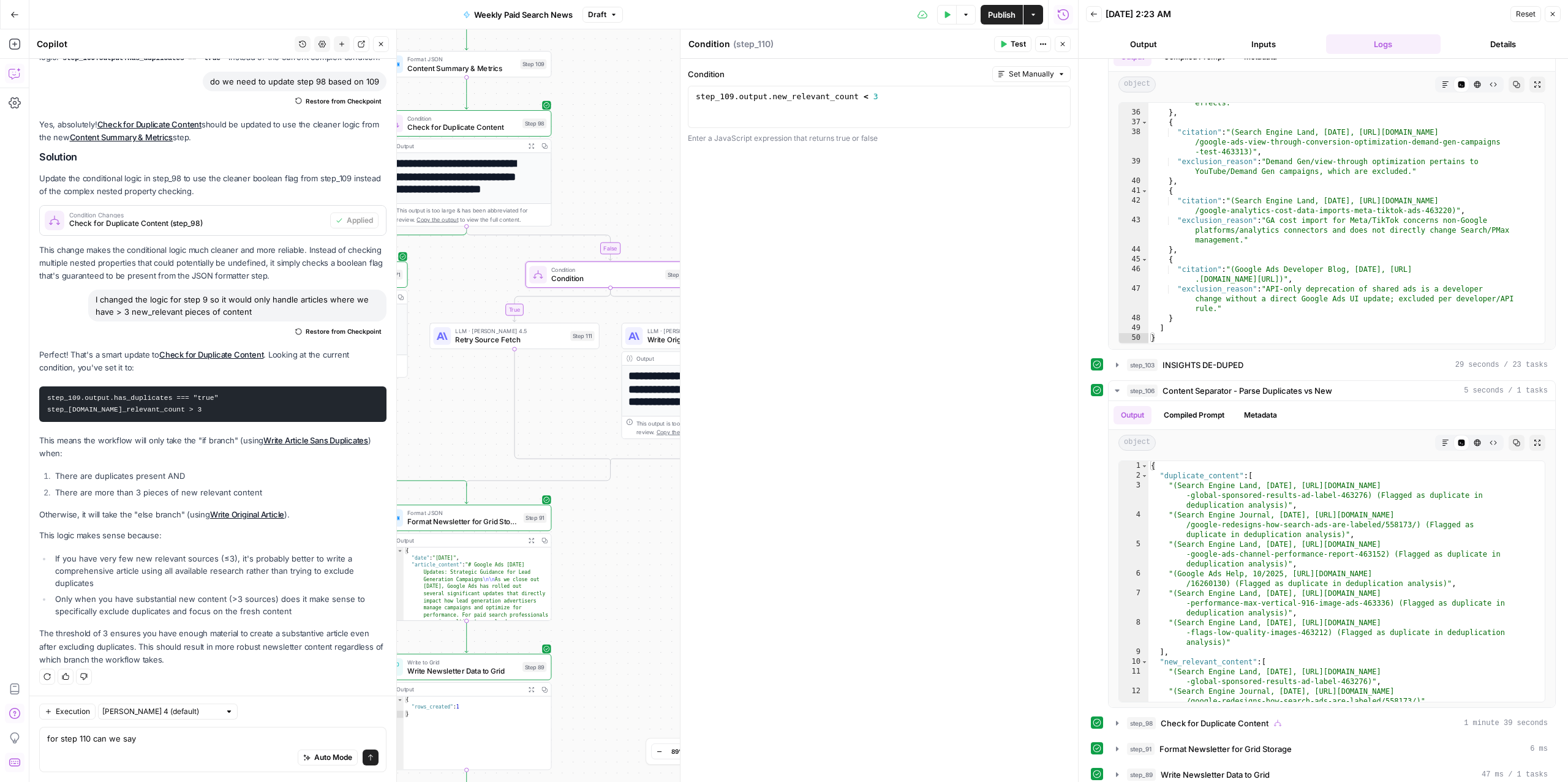
drag, startPoint x: 633, startPoint y: 403, endPoint x: 582, endPoint y: 27, distance: 379.4
click at [583, 27] on div "Go Back Weekly Paid Search News Draft Test Data Options Publish Actions Run His…" at bounding box center [539, 391] width 1078 height 782
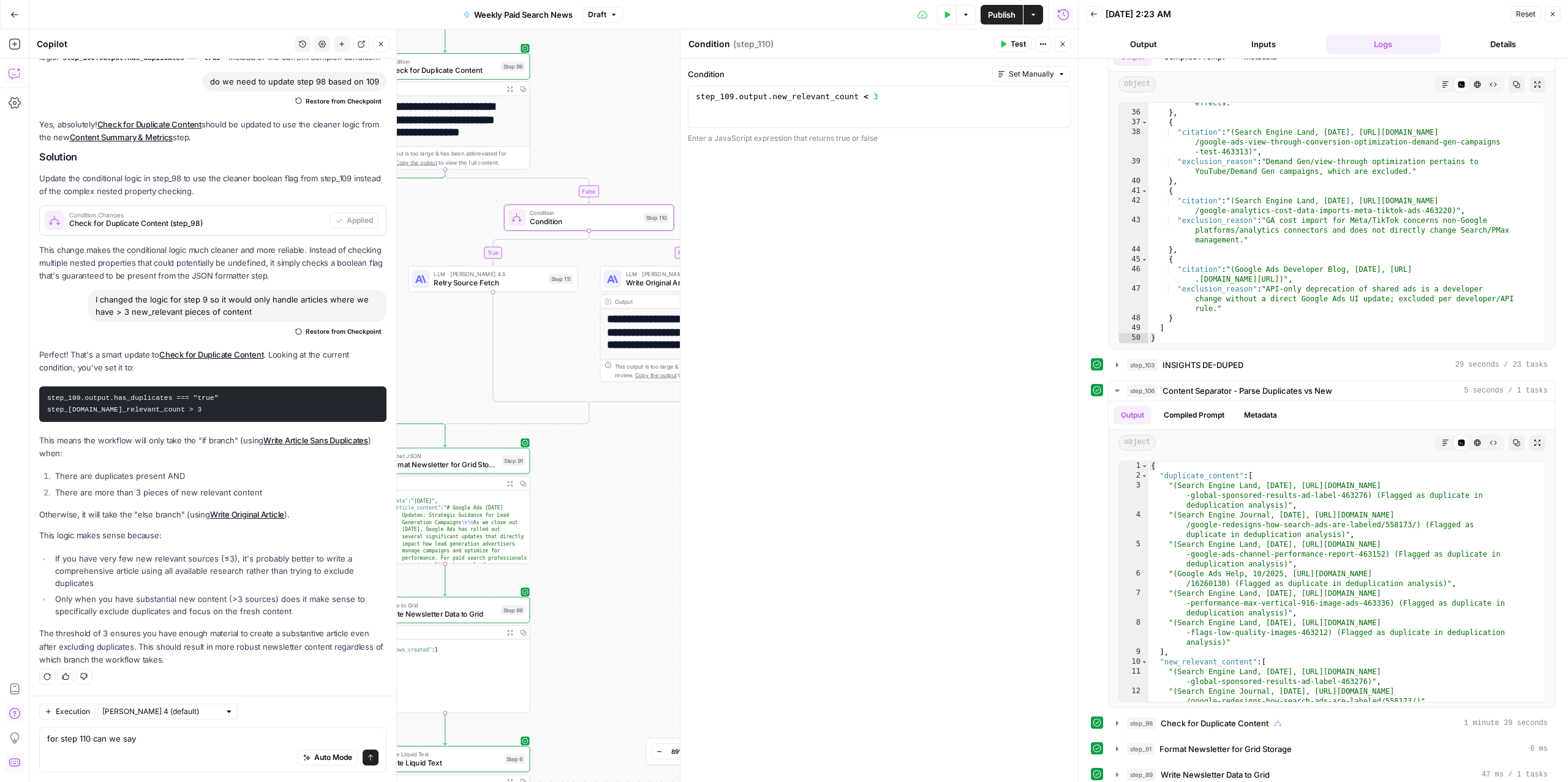
drag, startPoint x: 465, startPoint y: 424, endPoint x: 447, endPoint y: 346, distance: 80.0
click at [447, 346] on div "true false false true Workflow Input Settings Inputs Read from Grid Read from A…" at bounding box center [553, 405] width 1049 height 752
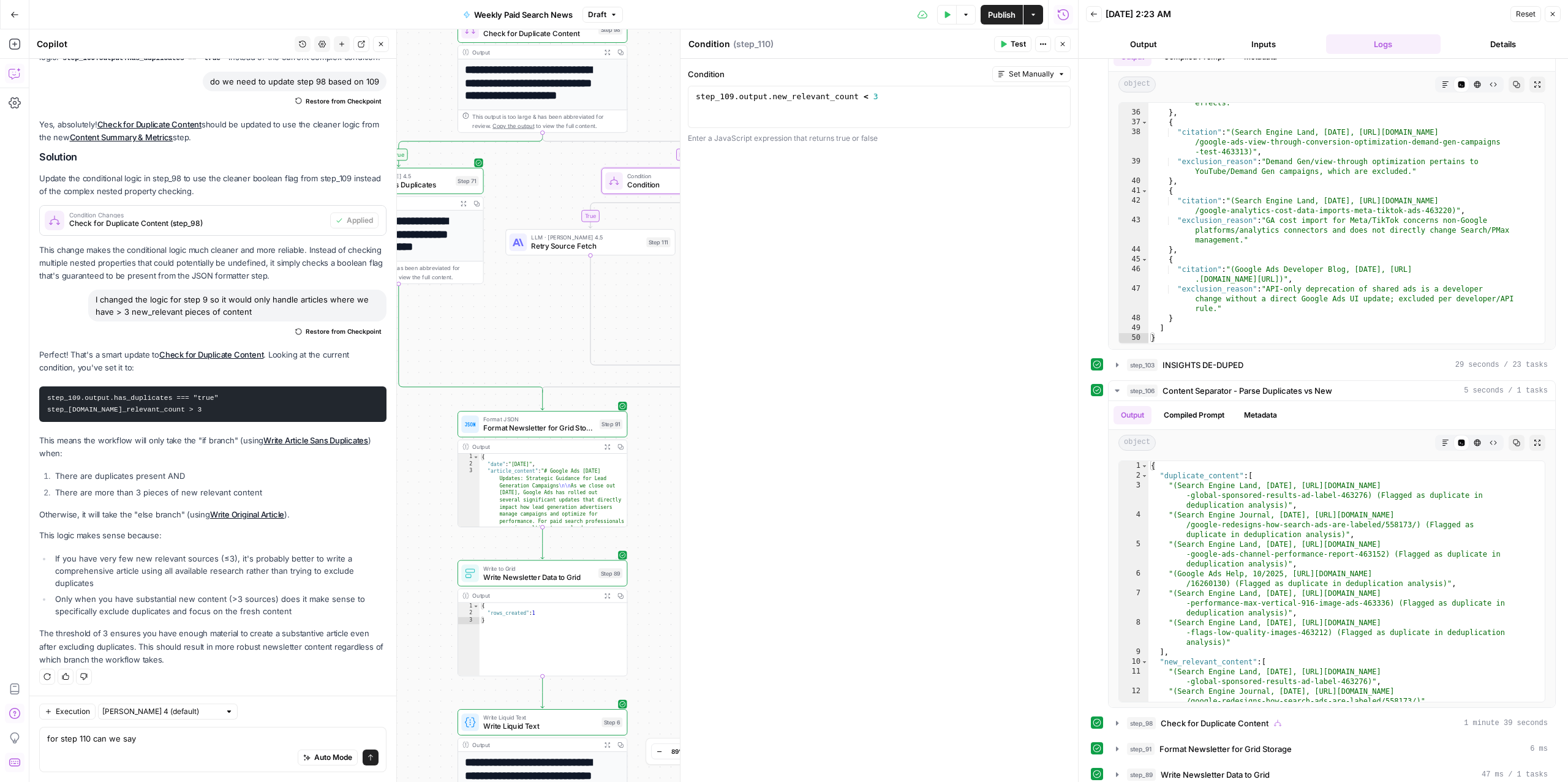
drag, startPoint x: 431, startPoint y: 295, endPoint x: 532, endPoint y: 280, distance: 102.1
click at [532, 280] on div "true false false true Workflow Input Settings Inputs Read from Grid Read from A…" at bounding box center [553, 405] width 1049 height 752
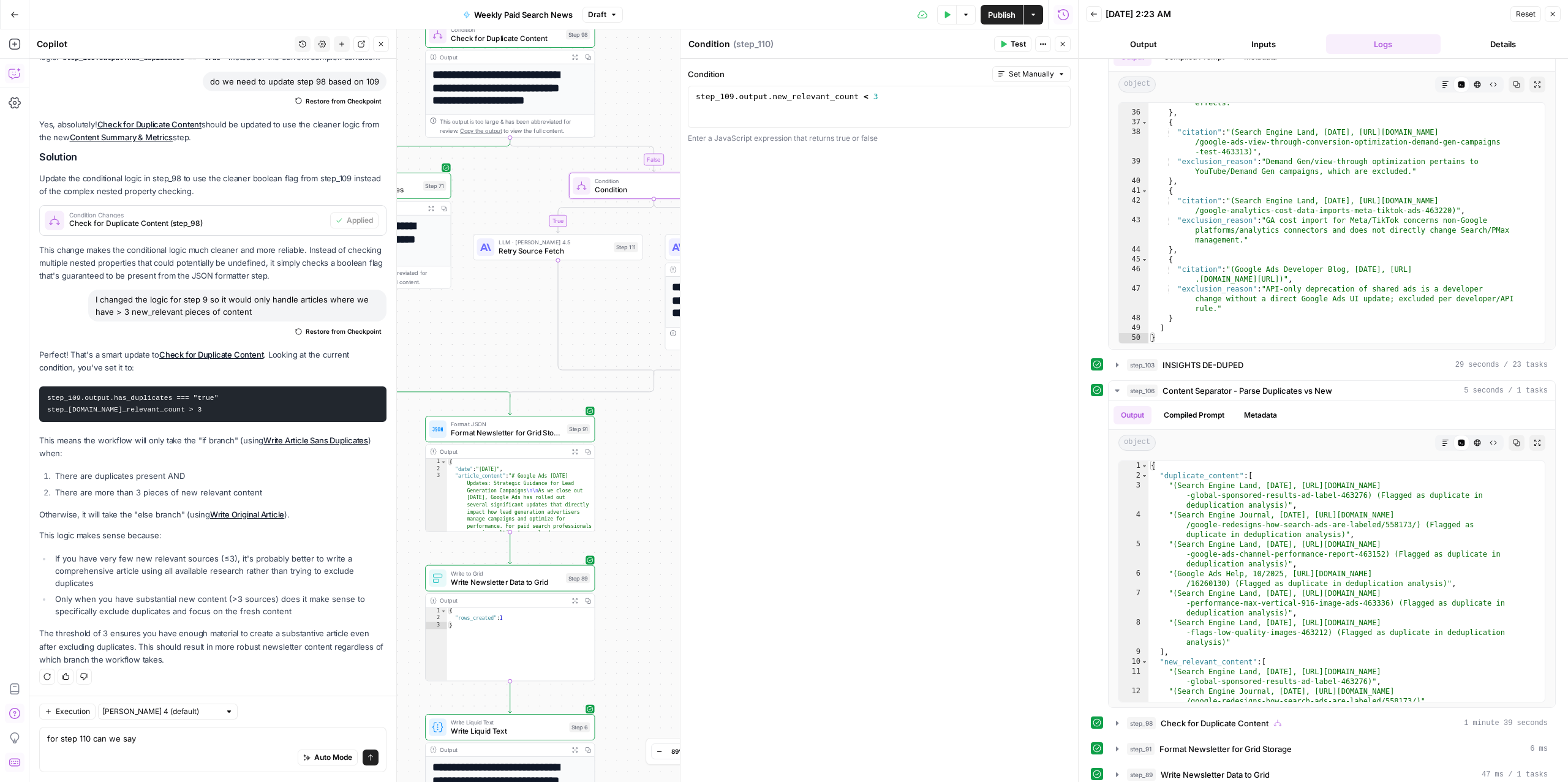
drag, startPoint x: 533, startPoint y: 289, endPoint x: 494, endPoint y: 298, distance: 40.0
click at [494, 298] on div "true false false true Workflow Input Settings Inputs Read from Grid Read from A…" at bounding box center [553, 405] width 1049 height 752
drag, startPoint x: 477, startPoint y: 309, endPoint x: 489, endPoint y: 303, distance: 13.4
click at [489, 303] on div "true false false true Workflow Input Settings Inputs Read from Grid Read from A…" at bounding box center [553, 405] width 1049 height 752
click at [534, 245] on span "Retry Source Fetch" at bounding box center [560, 249] width 111 height 11
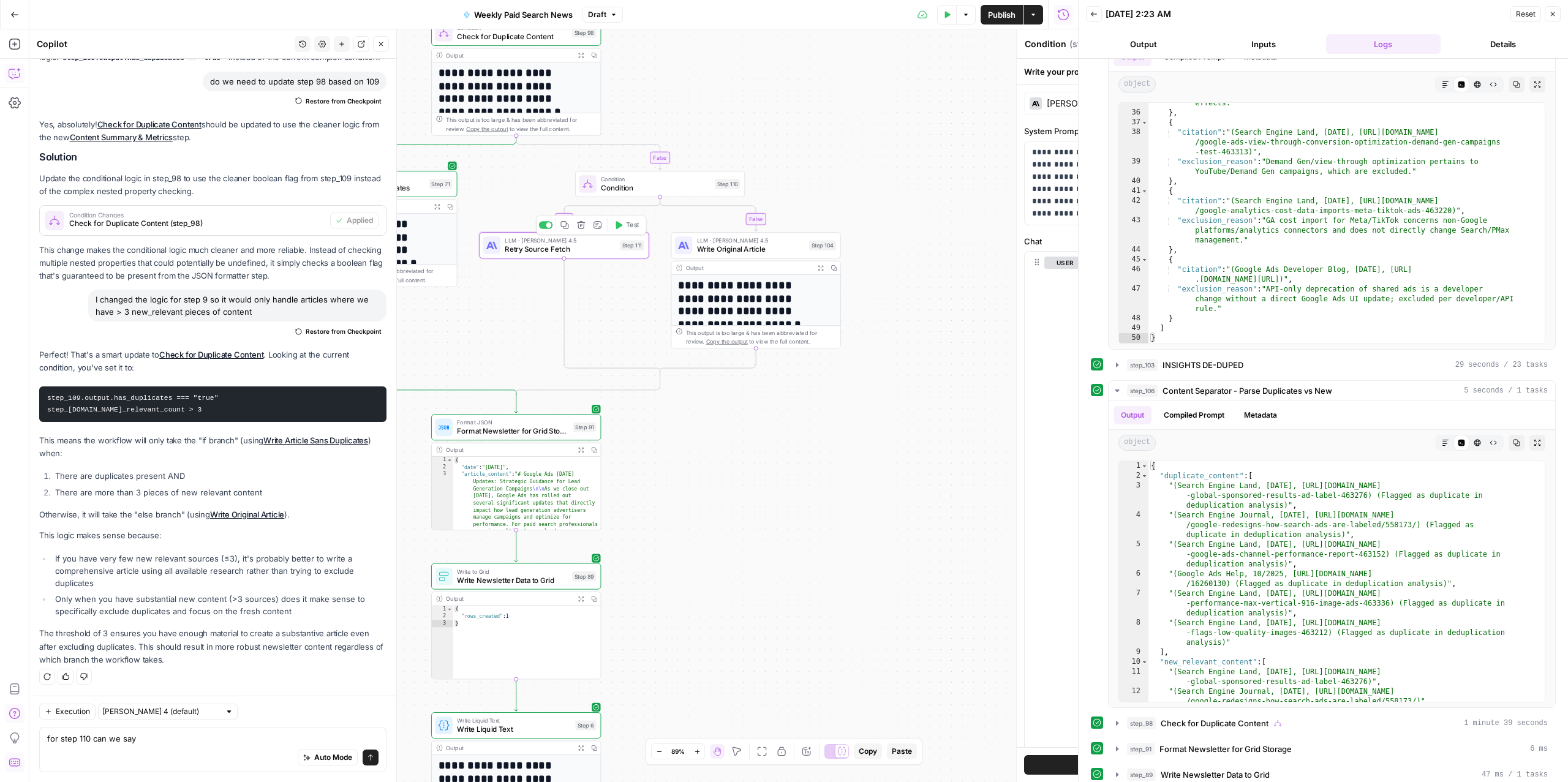
type textarea "Retry Source Fetch"
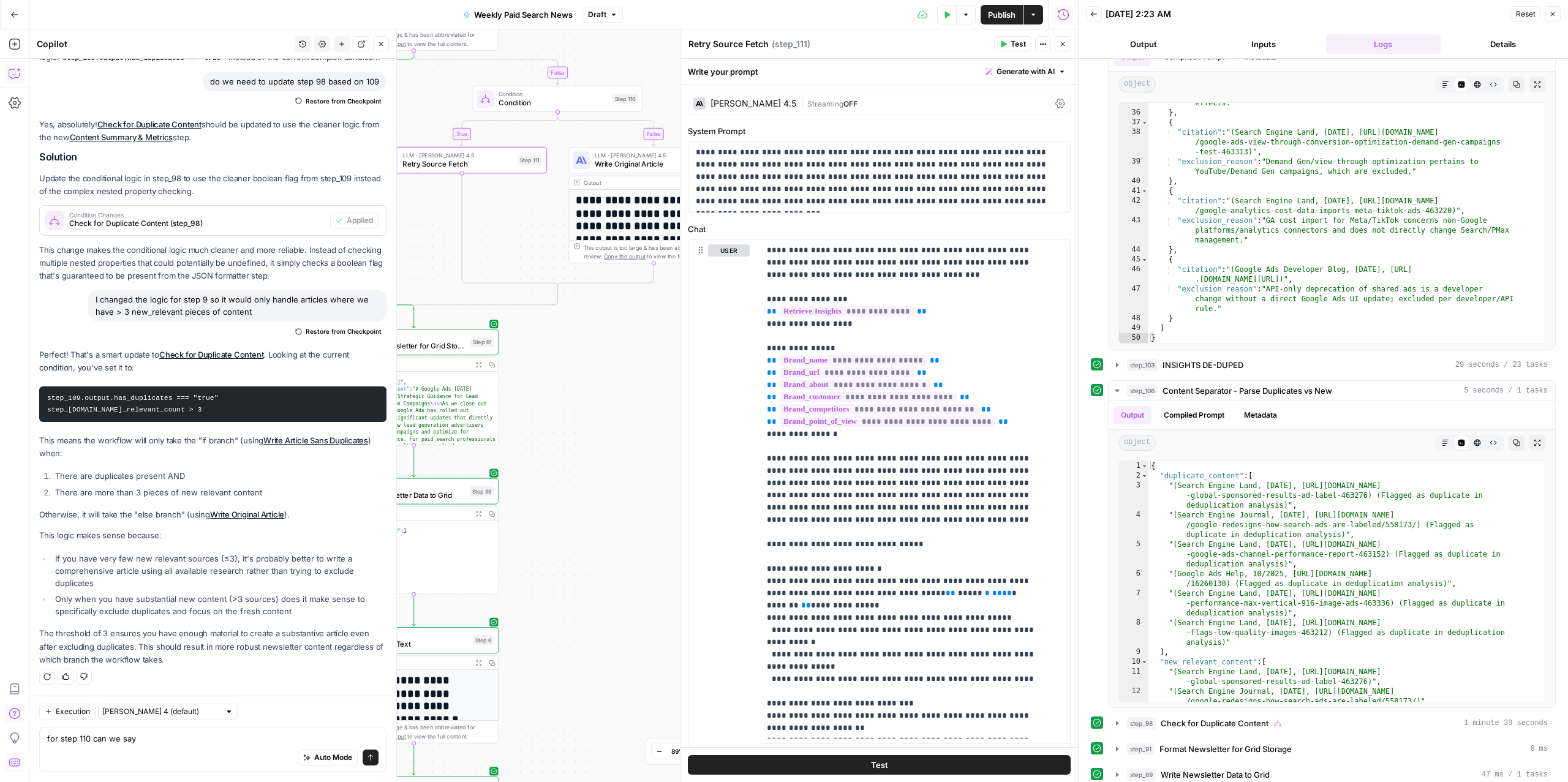
drag, startPoint x: 478, startPoint y: 326, endPoint x: 374, endPoint y: 240, distance: 135.0
click at [374, 240] on body "ConsumerAffairs New Home Browse Insights Opportunities Your Data Recent Grids P…" at bounding box center [784, 391] width 1568 height 782
click at [15, 41] on icon "button" at bounding box center [14, 44] width 12 height 12
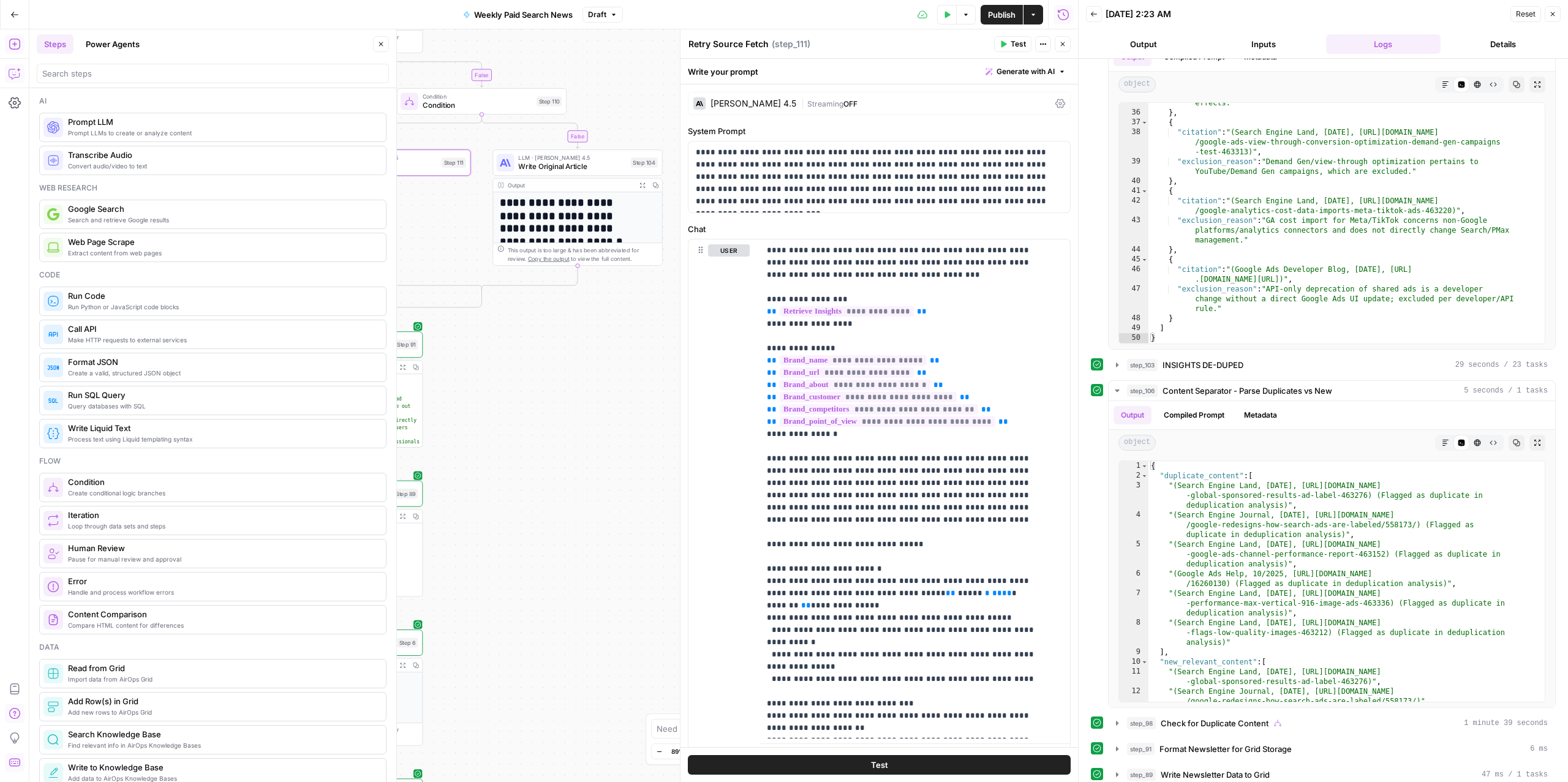
drag, startPoint x: 452, startPoint y: 354, endPoint x: 159, endPoint y: 358, distance: 293.0
click at [159, 358] on body "ConsumerAffairs New Home Browse Insights Opportunities Your Data Recent Grids P…" at bounding box center [784, 391] width 1568 height 782
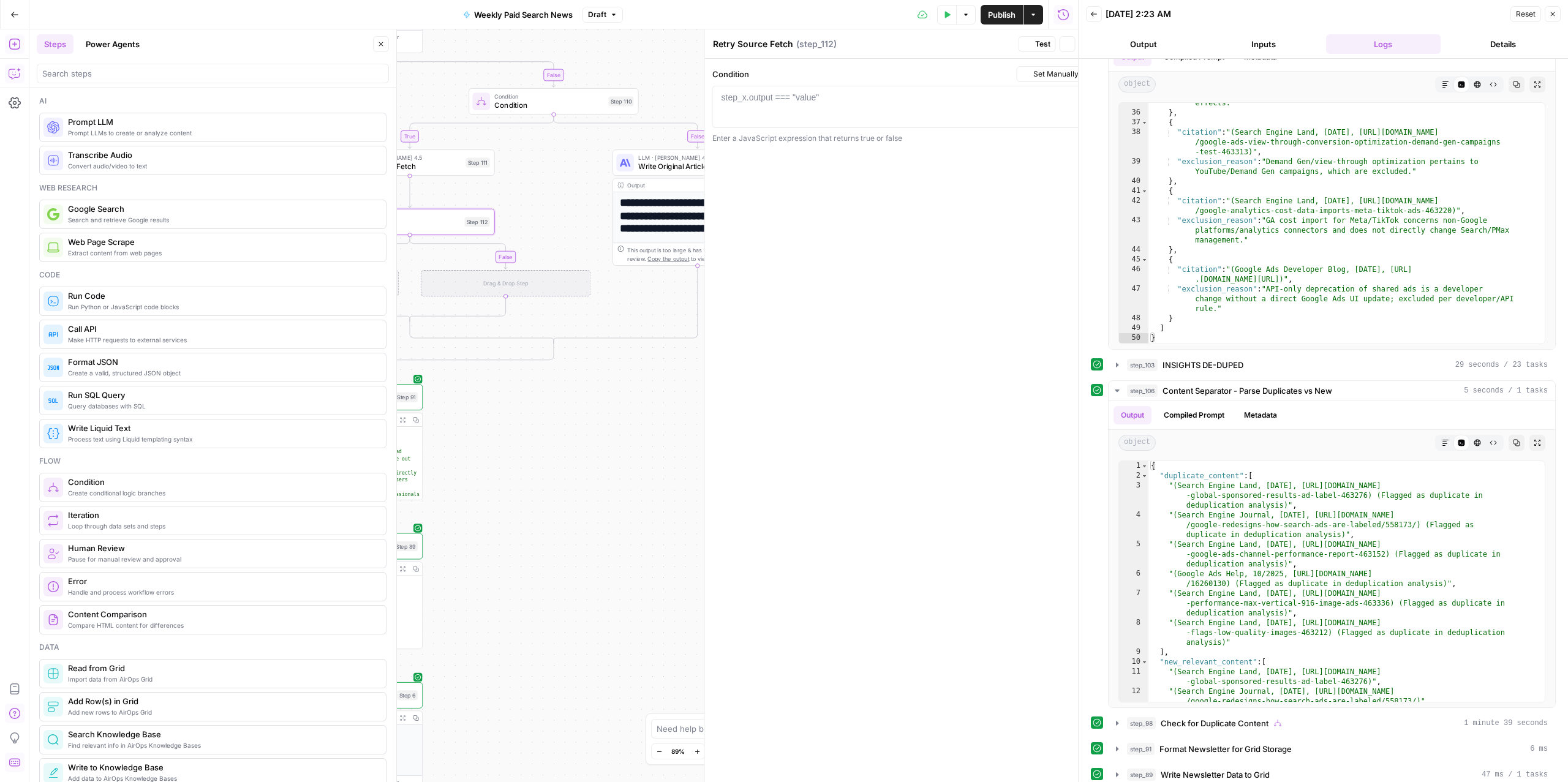
type textarea "Condition"
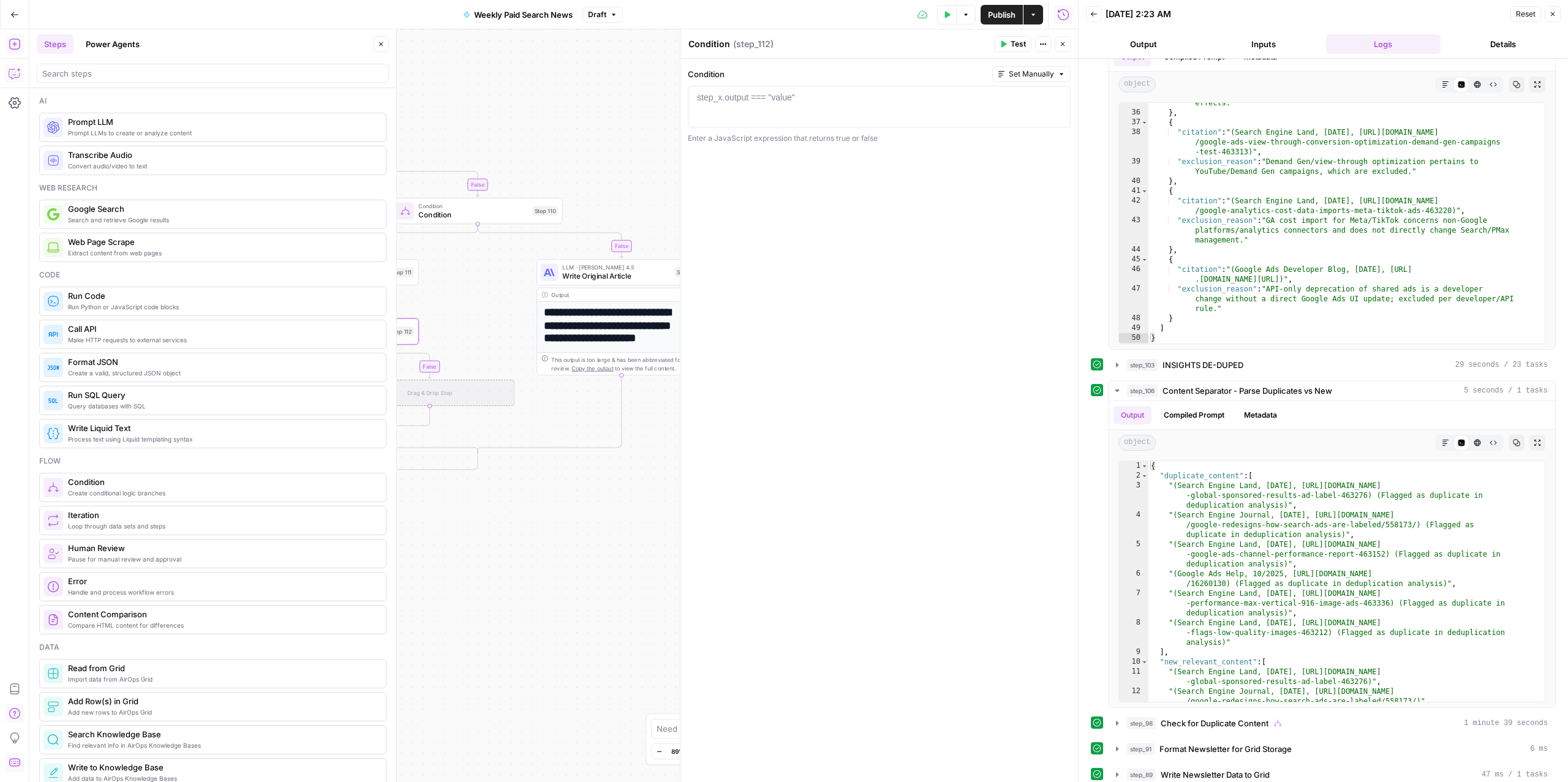
drag, startPoint x: 562, startPoint y: 437, endPoint x: 513, endPoint y: 503, distance: 82.2
click at [513, 503] on div "true false false true true false Workflow Input Settings Inputs Read from Grid …" at bounding box center [553, 405] width 1049 height 752
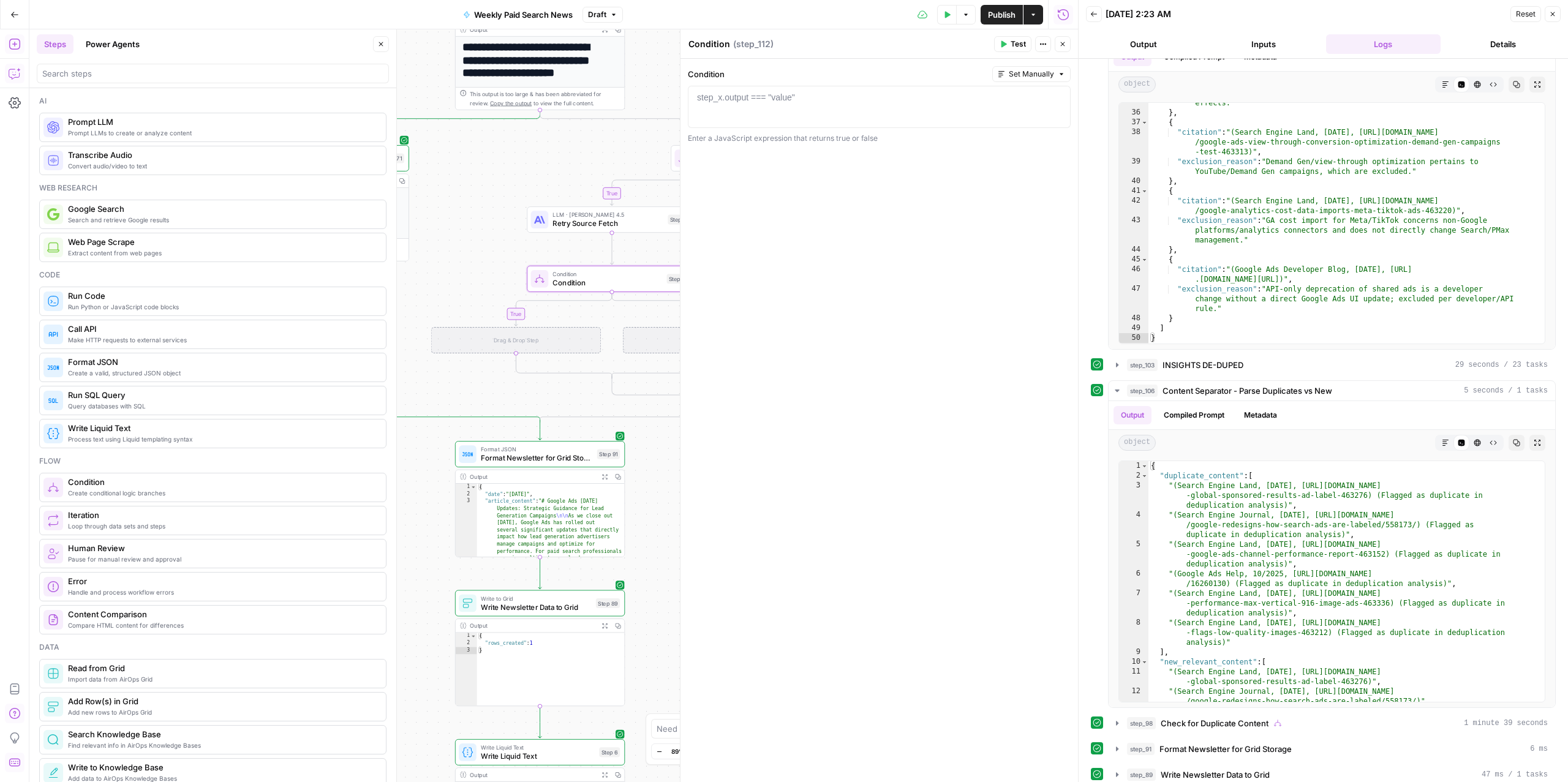
drag, startPoint x: 513, startPoint y: 501, endPoint x: 744, endPoint y: 427, distance: 242.6
click at [790, 448] on body "ConsumerAffairs New Home Browse Insights Opportunities Your Data Recent Grids P…" at bounding box center [784, 391] width 1568 height 782
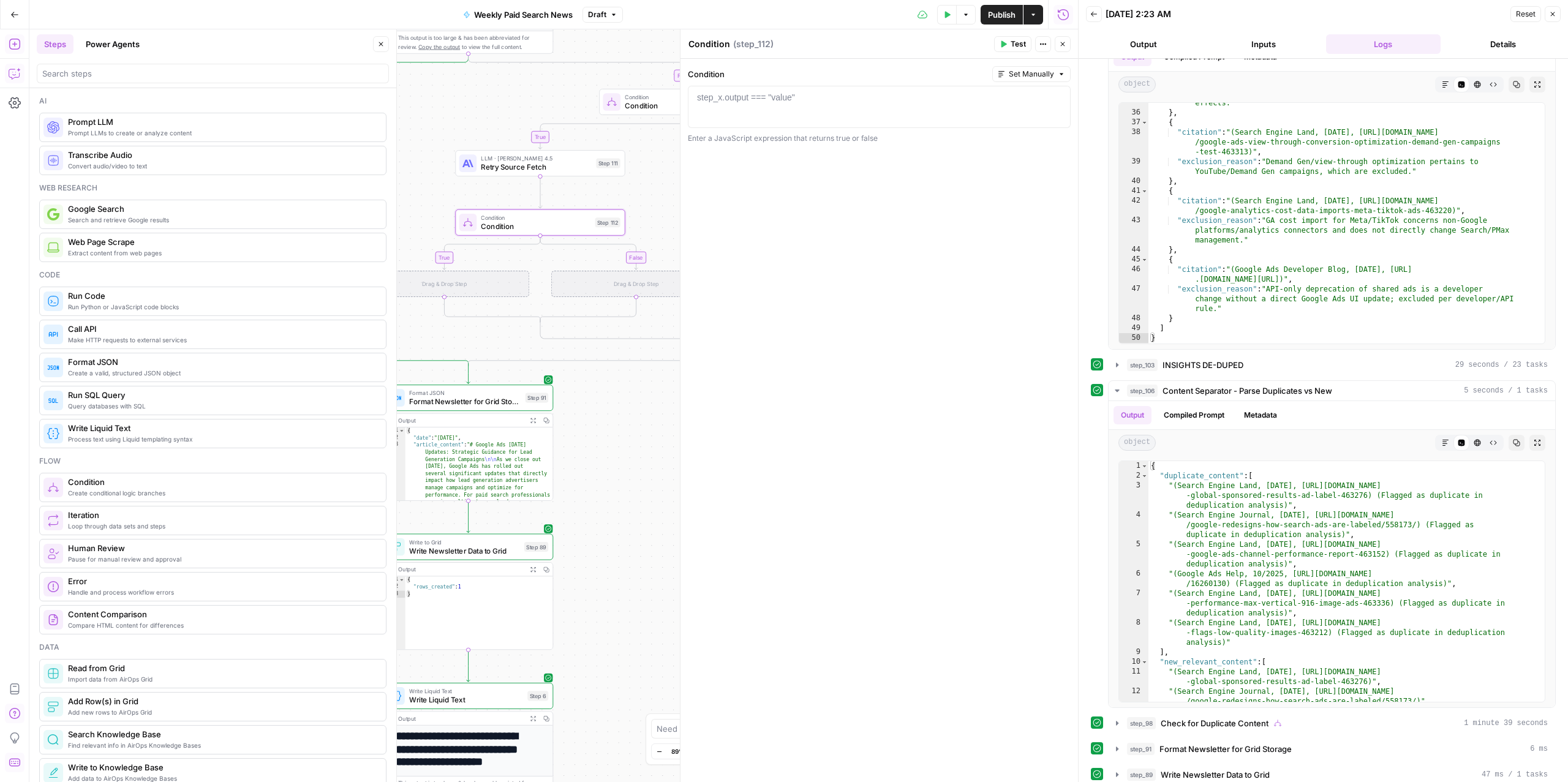
drag, startPoint x: 476, startPoint y: 230, endPoint x: 405, endPoint y: 174, distance: 90.4
click at [405, 174] on div "true false false true true false Workflow Input Settings Inputs Read from Grid …" at bounding box center [553, 405] width 1049 height 752
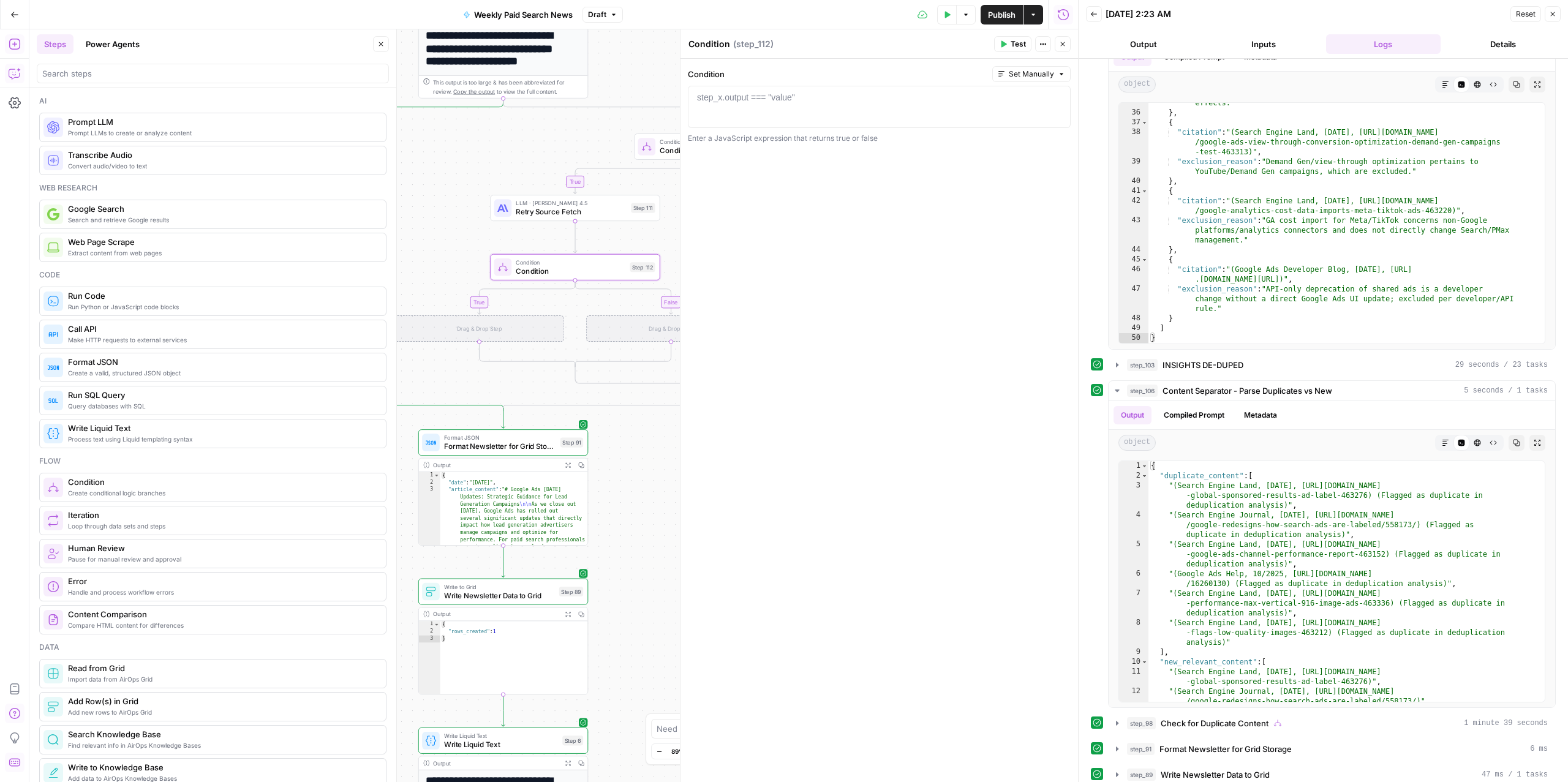
drag, startPoint x: 627, startPoint y: 410, endPoint x: 662, endPoint y: 453, distance: 55.4
click at [662, 453] on div "true false false true true false Workflow Input Settings Inputs Read from Grid …" at bounding box center [553, 405] width 1049 height 752
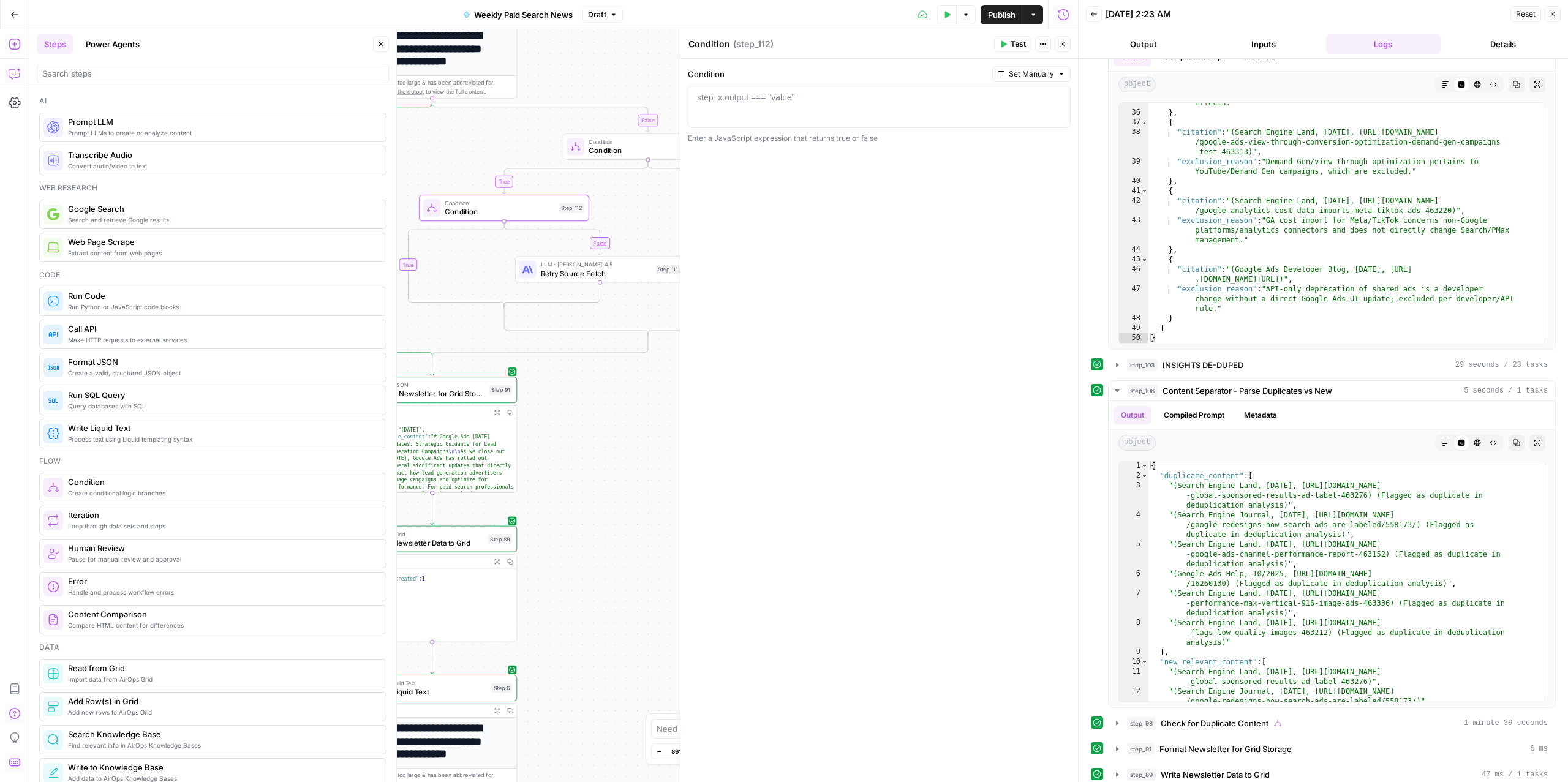
drag, startPoint x: 509, startPoint y: 137, endPoint x: 438, endPoint y: 136, distance: 71.0
click at [438, 136] on div "true false false false true true Workflow Input Settings Inputs Read from Grid …" at bounding box center [553, 405] width 1049 height 752
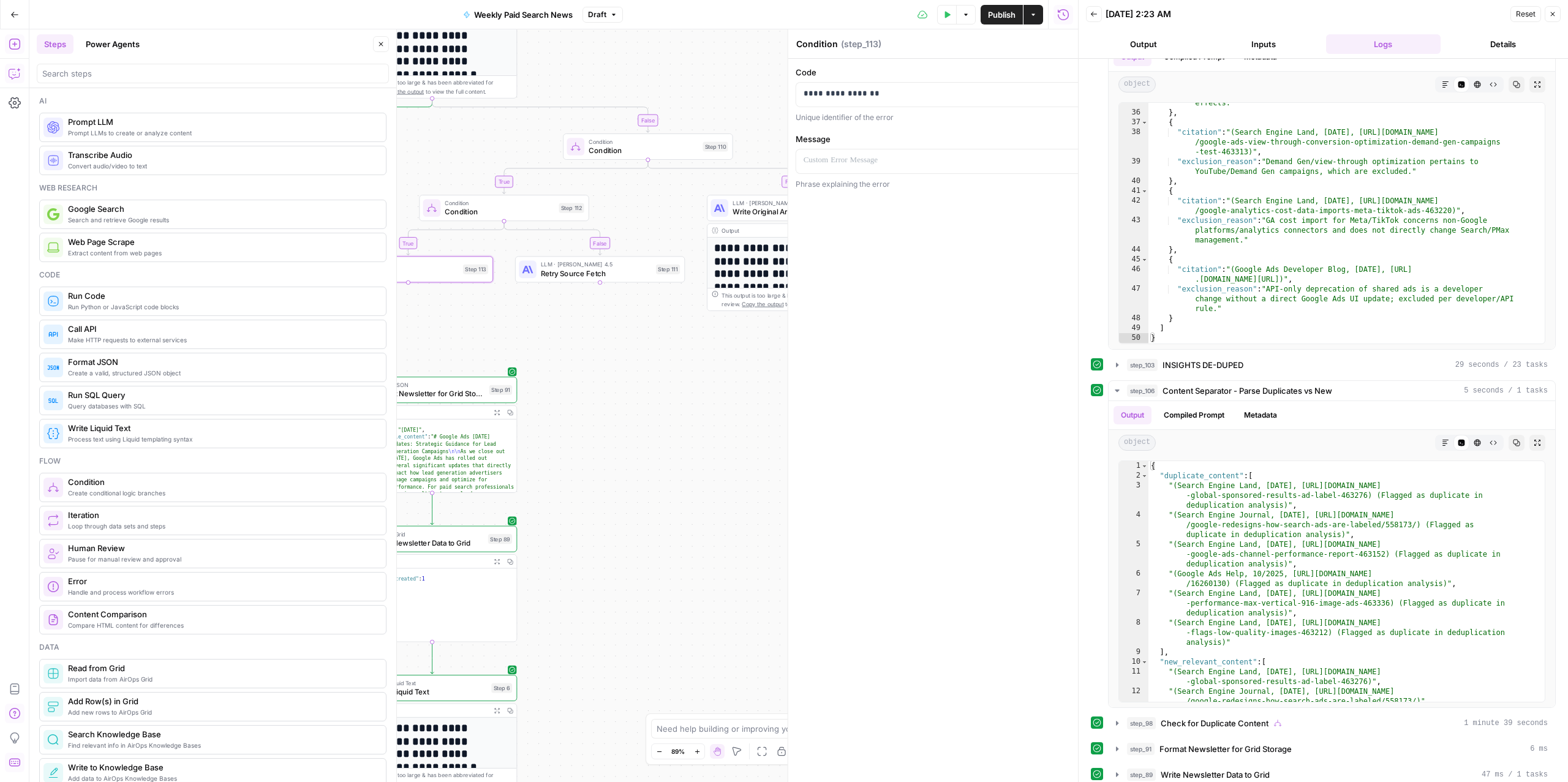
type textarea "Error"
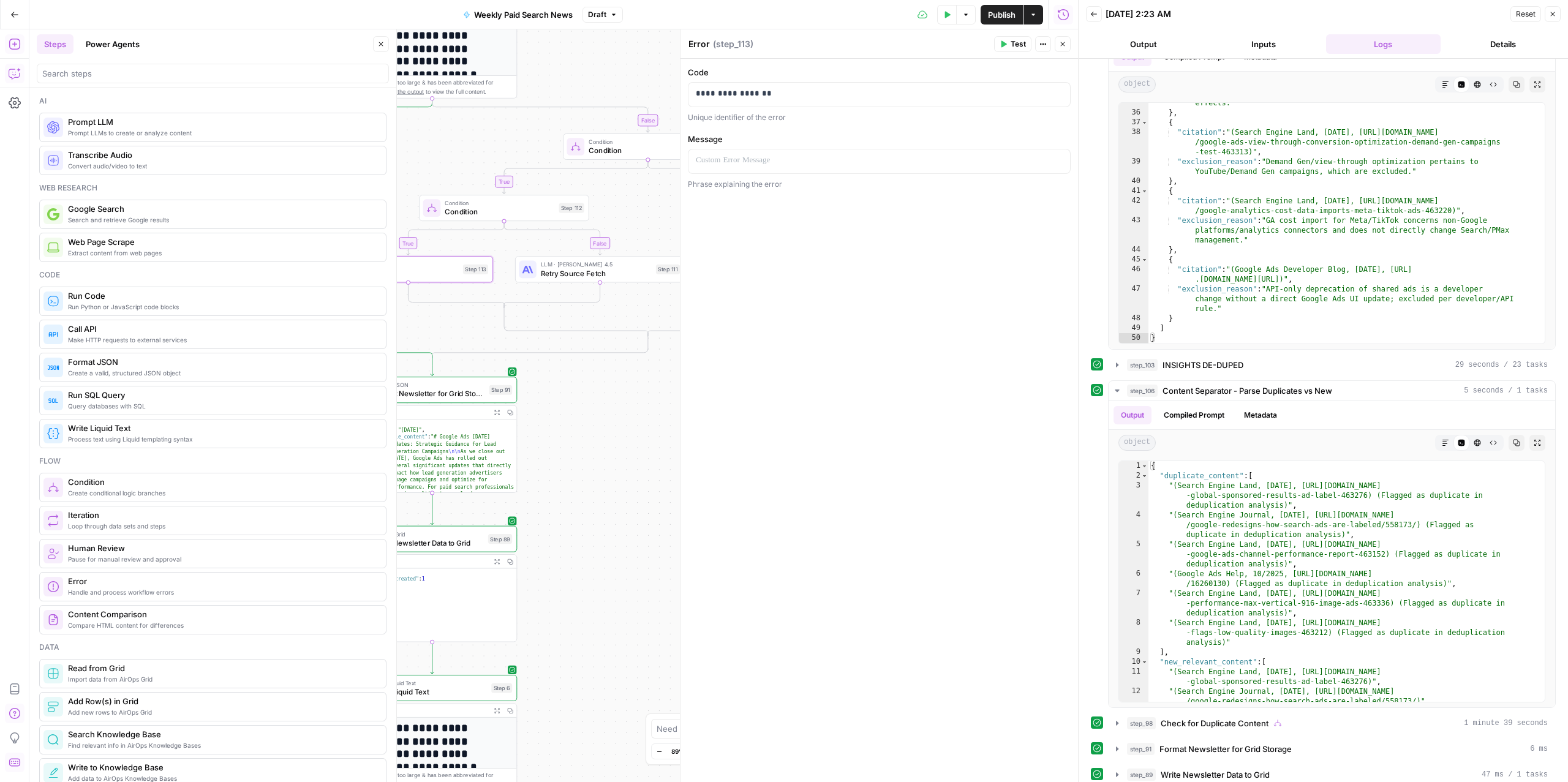
drag, startPoint x: 572, startPoint y: 357, endPoint x: 579, endPoint y: 459, distance: 102.2
click at [579, 459] on div "true false false false true true Workflow Input Settings Inputs Read from Grid …" at bounding box center [553, 405] width 1049 height 752
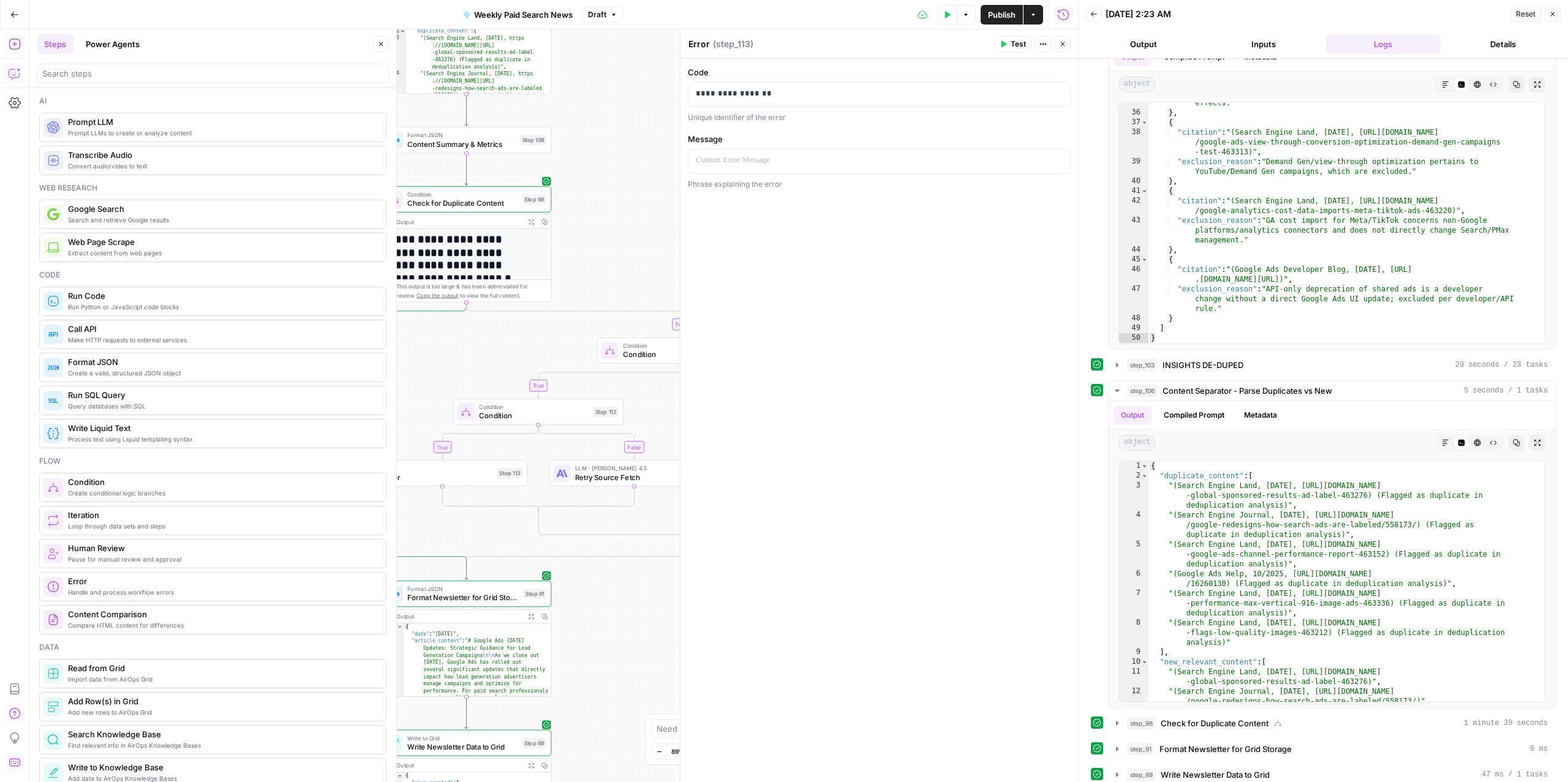
drag, startPoint x: 621, startPoint y: 410, endPoint x: 656, endPoint y: 613, distance: 206.0
click at [656, 614] on div "true false false false true true Workflow Input Settings Inputs Read from Grid …" at bounding box center [553, 405] width 1049 height 752
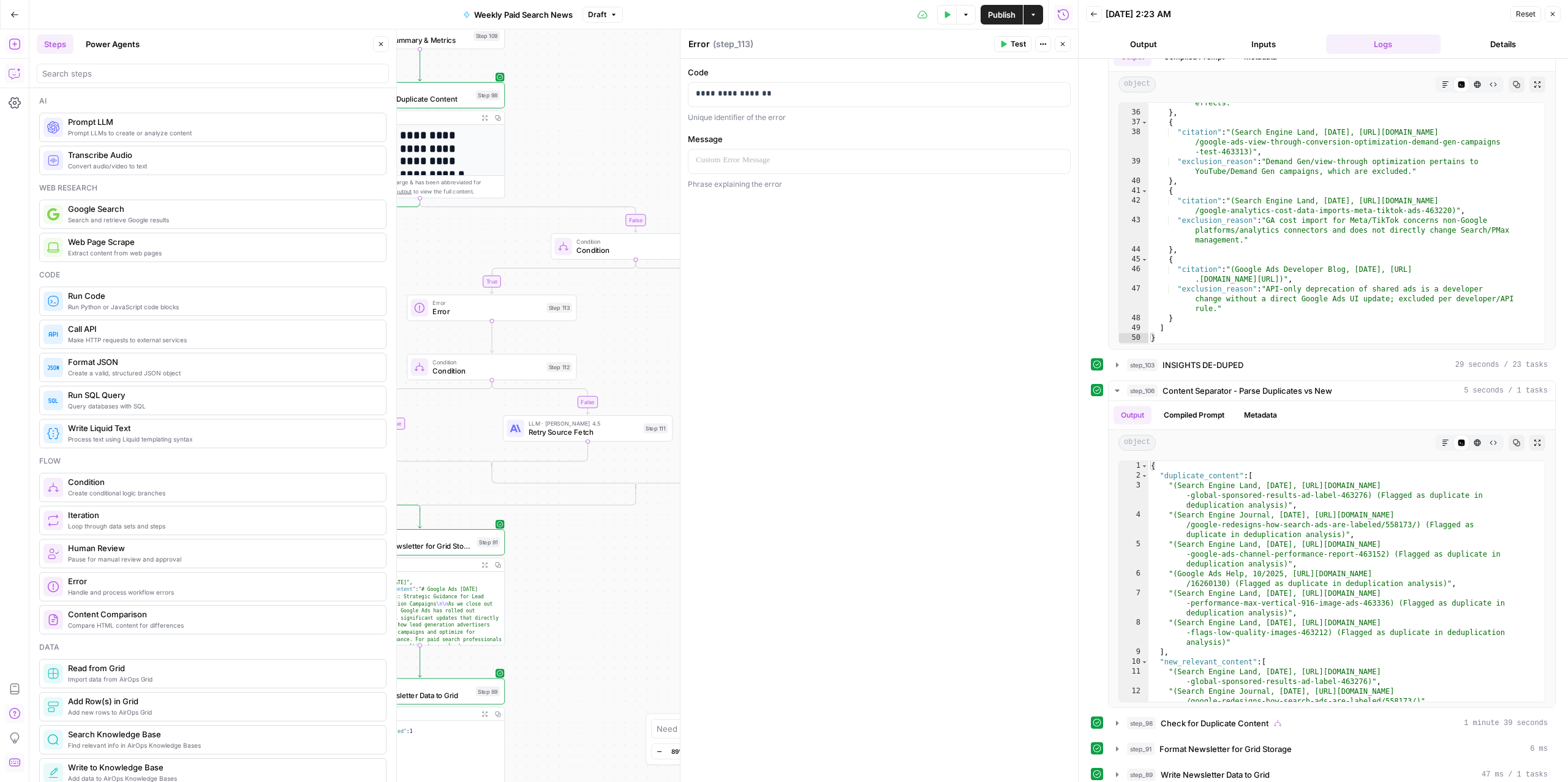
drag, startPoint x: 546, startPoint y: 345, endPoint x: 502, endPoint y: 236, distance: 117.5
click at [502, 238] on div "true false false false true true Workflow Input Settings Inputs Read from Grid …" at bounding box center [553, 405] width 1049 height 752
click at [495, 309] on span "Error" at bounding box center [490, 308] width 109 height 11
click at [760, 160] on p at bounding box center [879, 160] width 367 height 12
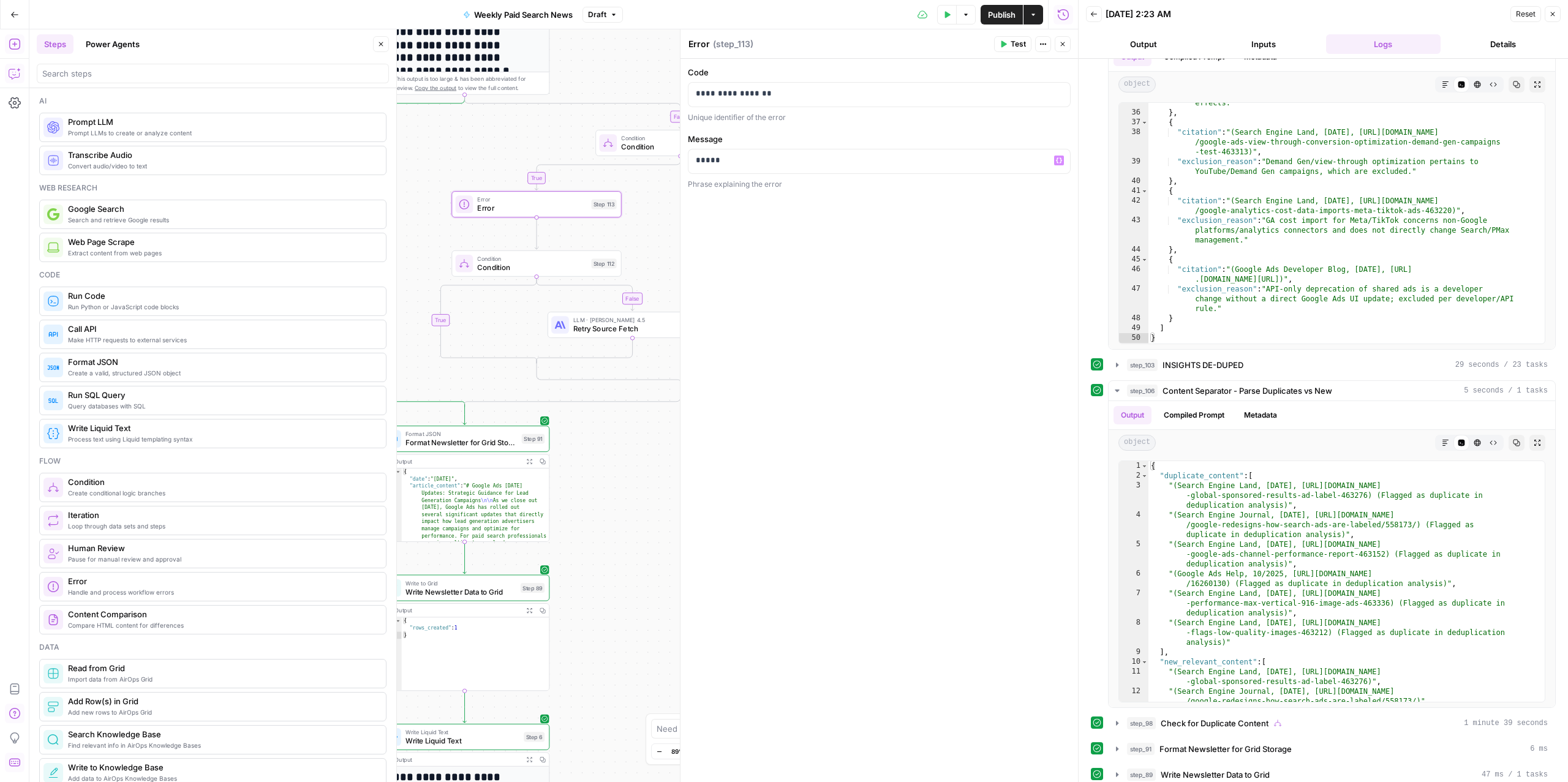
drag, startPoint x: 626, startPoint y: 338, endPoint x: 669, endPoint y: 238, distance: 108.9
click at [669, 238] on div "true false false false true true Workflow Input Settings Inputs Read from Grid …" at bounding box center [553, 405] width 1049 height 752
click at [748, 162] on p "*****" at bounding box center [879, 160] width 366 height 12
click at [707, 164] on p "*****" at bounding box center [879, 160] width 366 height 12
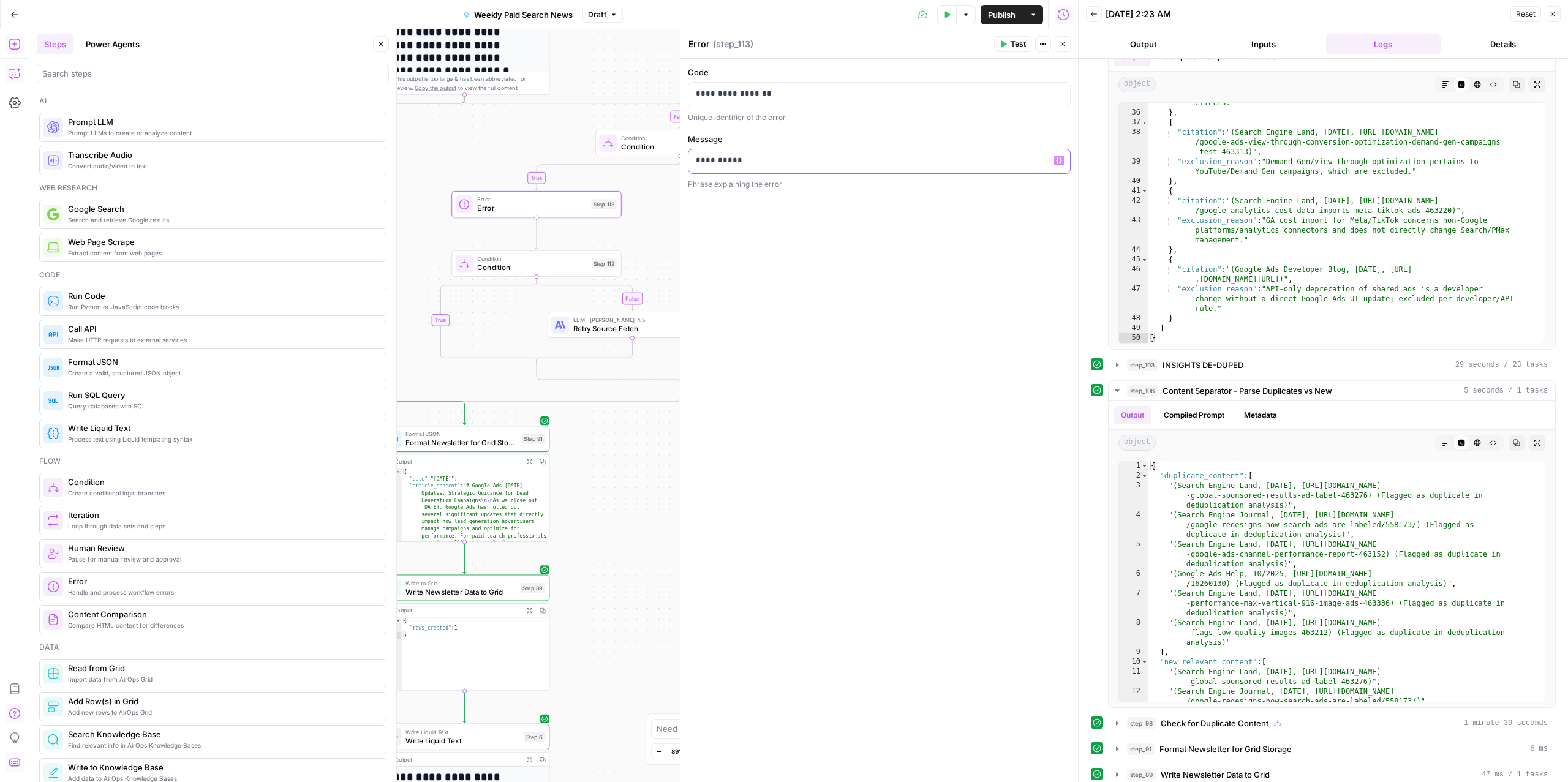
click at [725, 156] on p "**********" at bounding box center [879, 160] width 366 height 12
copy p "**********"
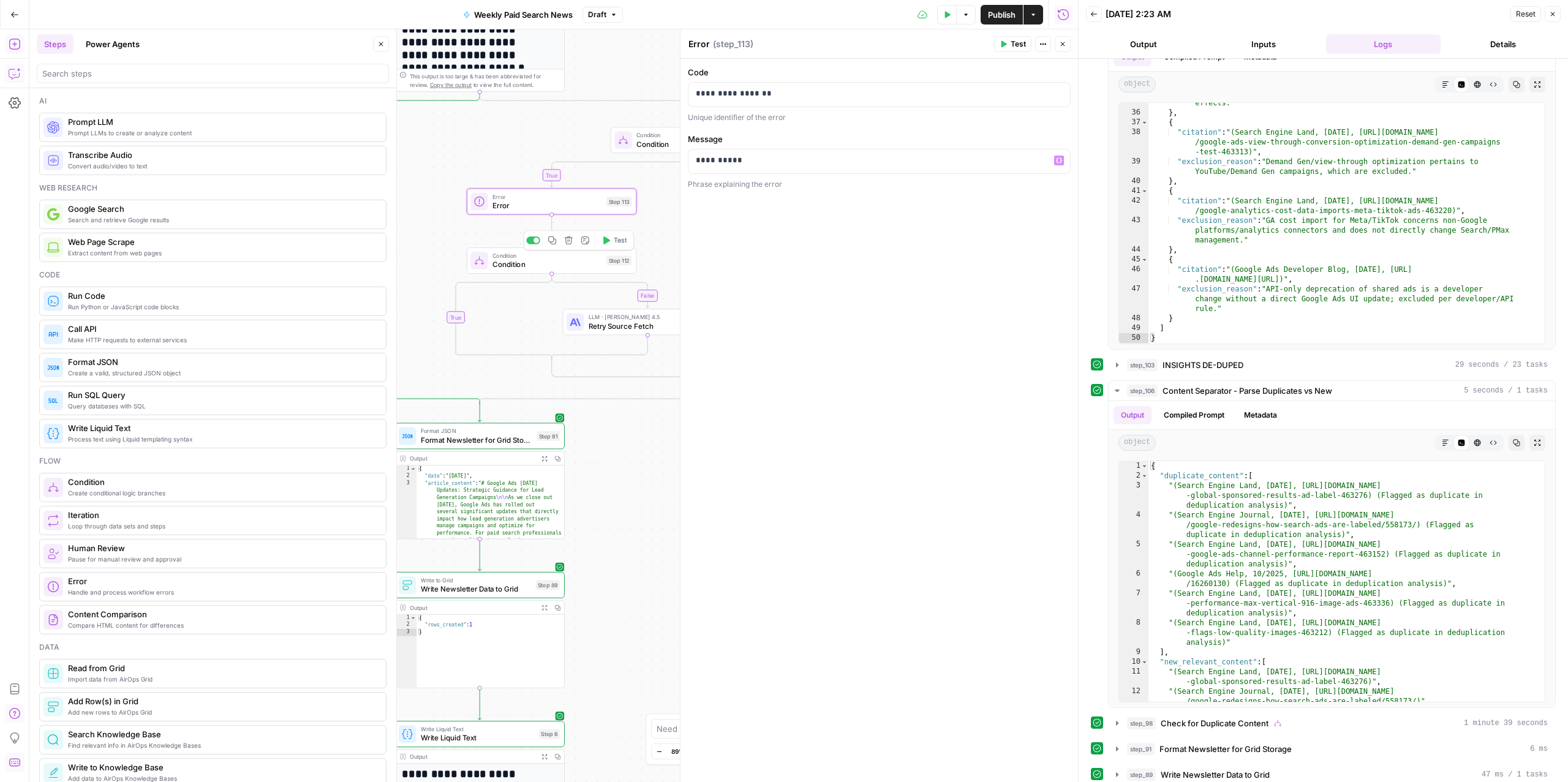
click at [537, 270] on div "Condition Condition Step 112 Copy step Delete step Add Note Test" at bounding box center [552, 260] width 170 height 26
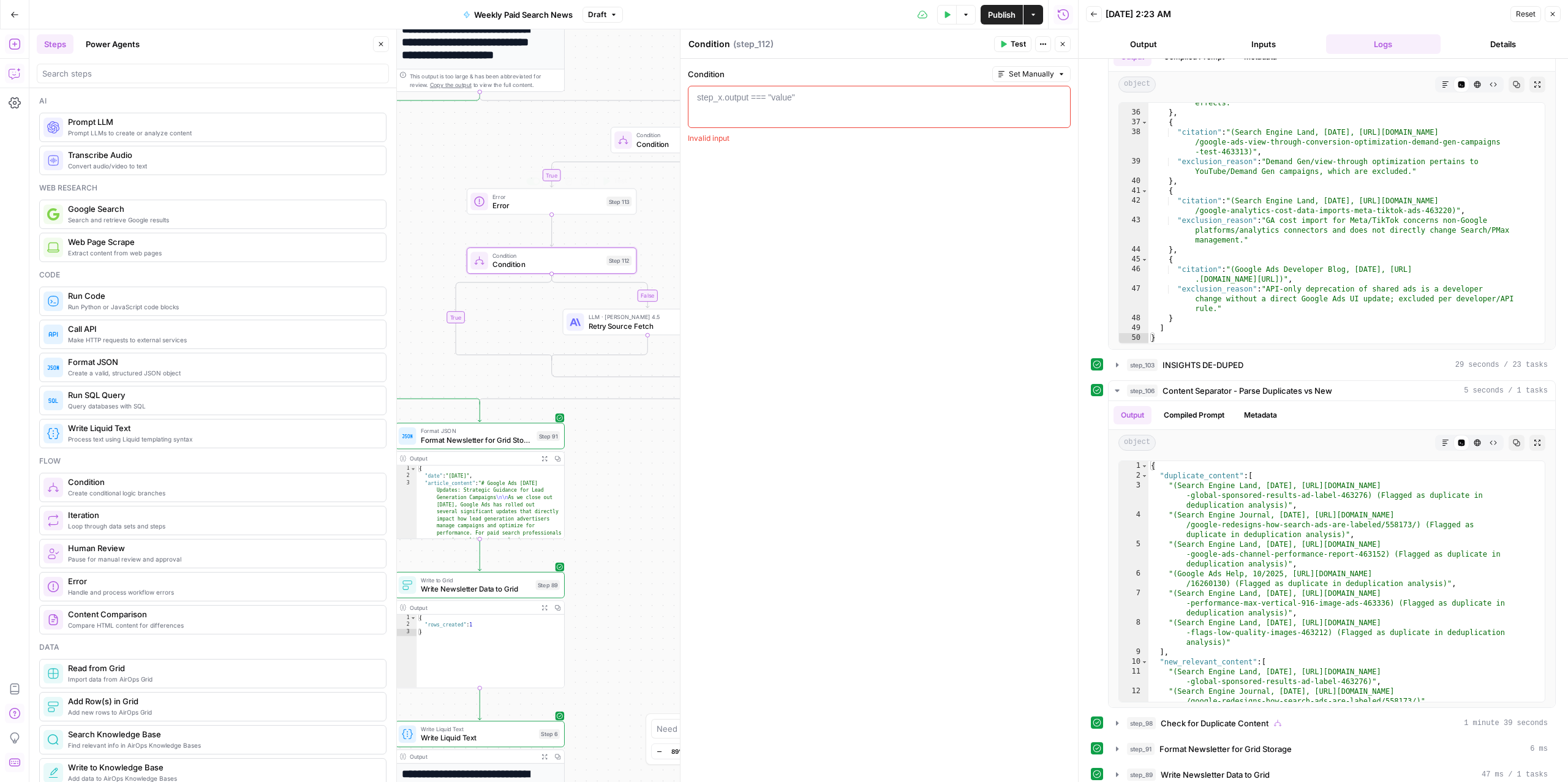
click at [767, 110] on div at bounding box center [879, 117] width 372 height 52
click at [736, 108] on div "Err or keyword URI Err or keyword Eval Err or keyword Type Err or keyword Range…" at bounding box center [778, 158] width 170 height 110
type textarea "**********"
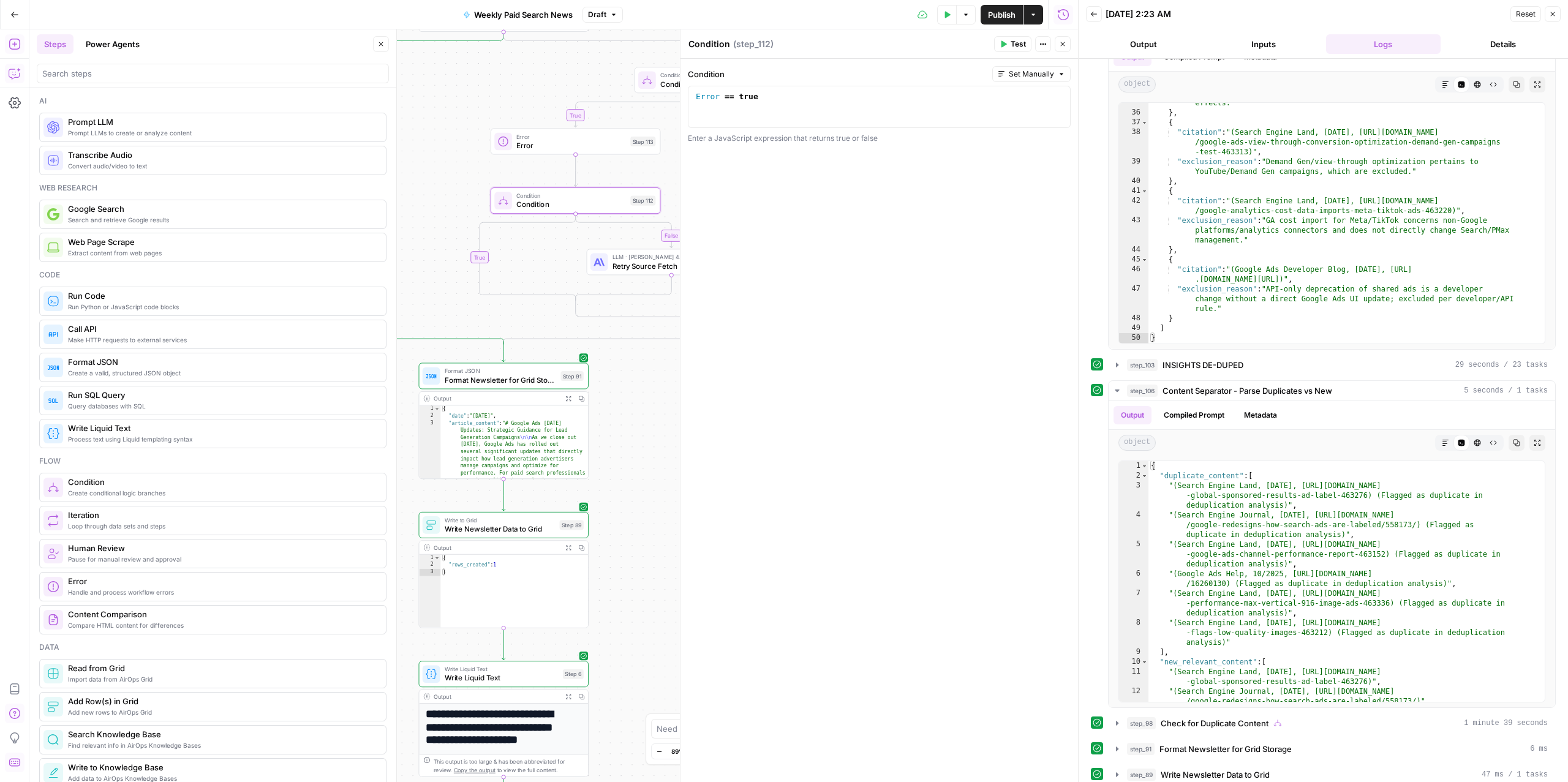
drag, startPoint x: 434, startPoint y: 230, endPoint x: 457, endPoint y: 168, distance: 66.1
click at [457, 168] on div "true false false false true true Workflow Input Settings Inputs Read from Grid …" at bounding box center [553, 405] width 1049 height 752
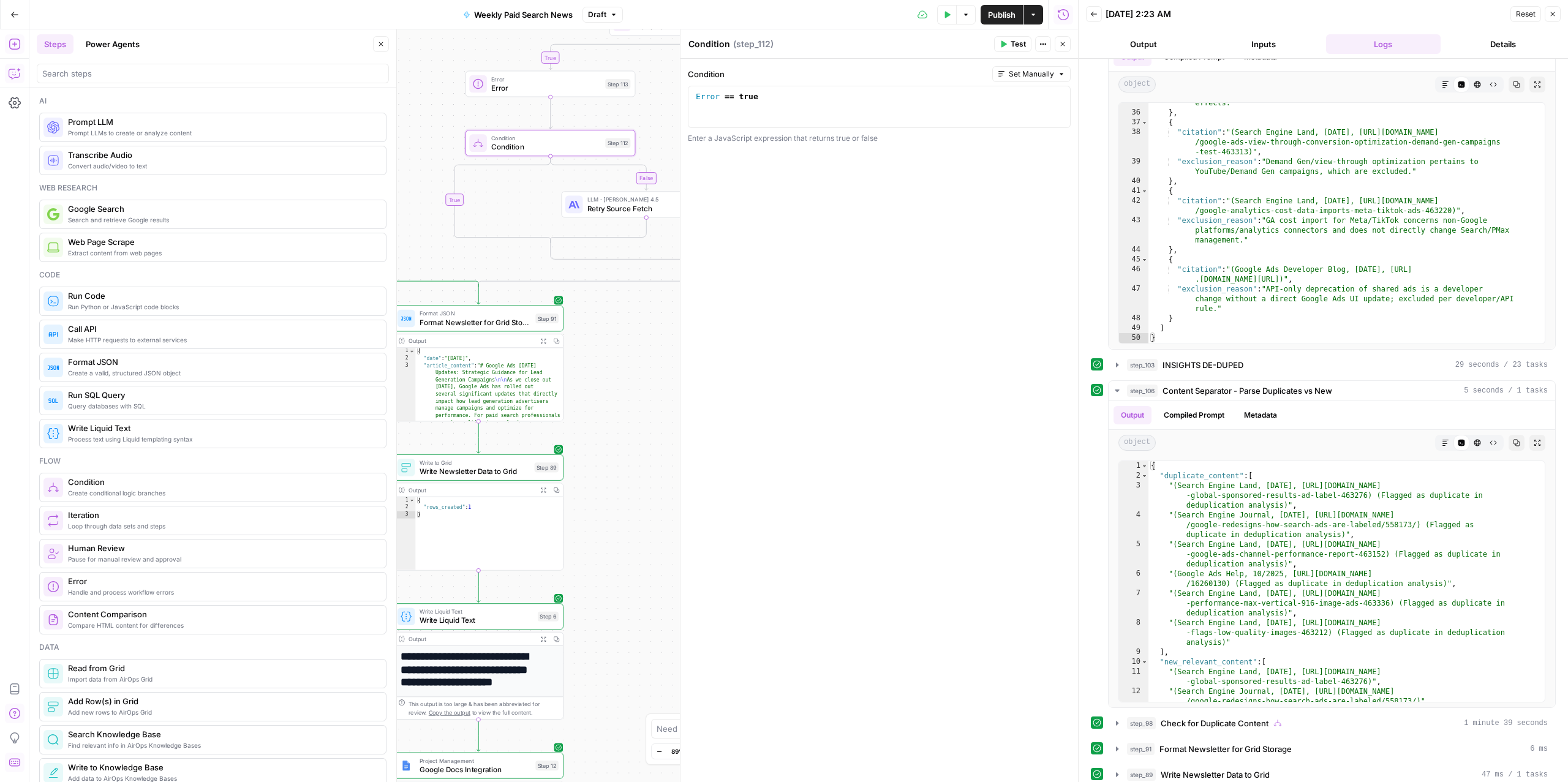
drag, startPoint x: 456, startPoint y: 168, endPoint x: 426, endPoint y: 109, distance: 66.2
click at [426, 109] on div "true false false false true true Workflow Input Settings Inputs Read from Grid …" at bounding box center [553, 405] width 1049 height 752
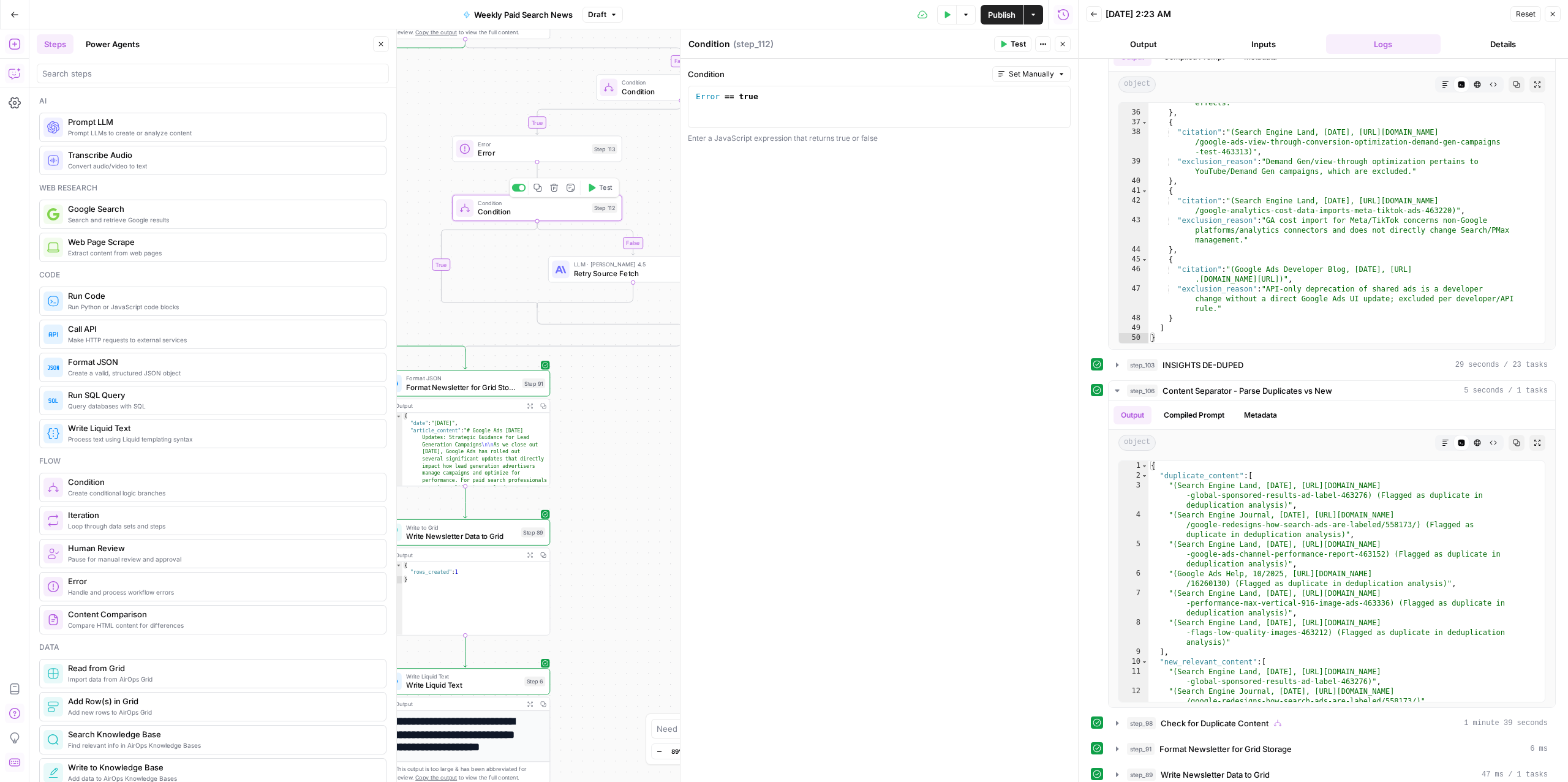
click at [508, 208] on span "Condition" at bounding box center [533, 212] width 109 height 11
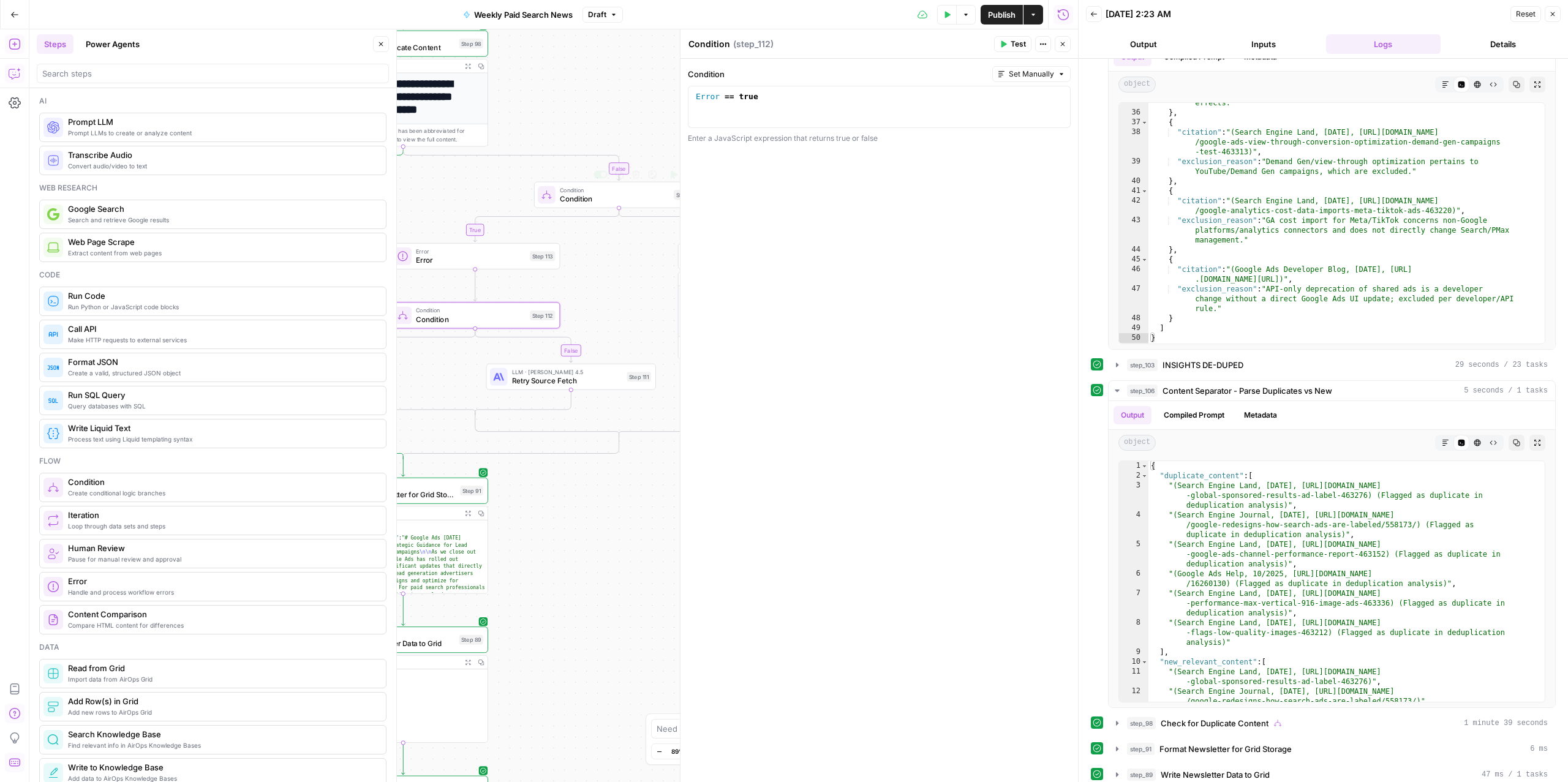
click at [616, 198] on span "Condition" at bounding box center [614, 198] width 109 height 11
click at [707, 44] on textarea "Condition" at bounding box center [709, 44] width 42 height 12
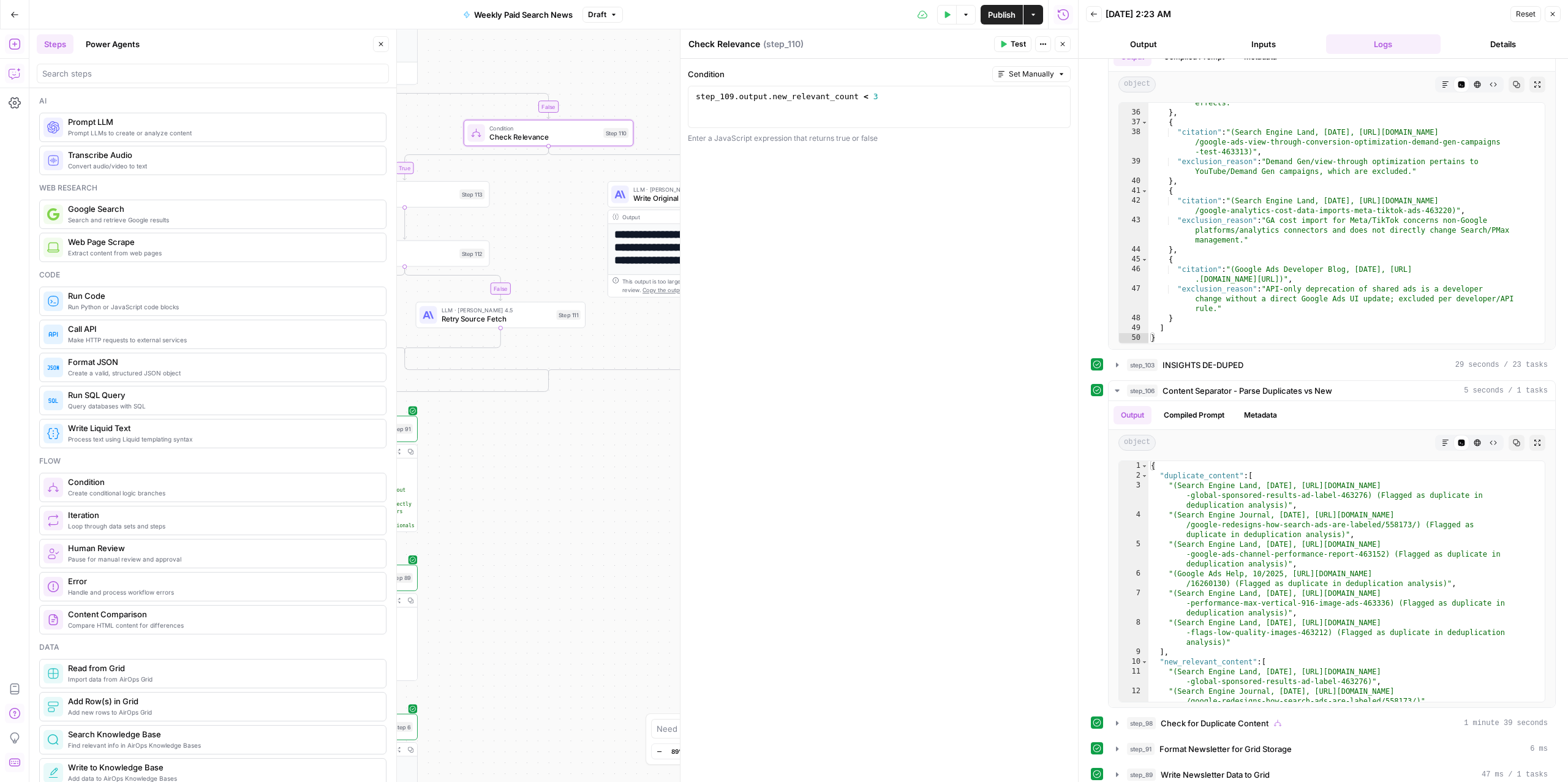
drag, startPoint x: 621, startPoint y: 124, endPoint x: 550, endPoint y: 63, distance: 93.6
click at [550, 63] on div "true false false false true true Workflow Input Settings Inputs Read from Grid …" at bounding box center [553, 405] width 1049 height 752
click at [728, 36] on div "Check Relevance Check Relevance" at bounding box center [724, 44] width 78 height 15
click at [728, 40] on textarea "Check Relevance" at bounding box center [724, 44] width 71 height 12
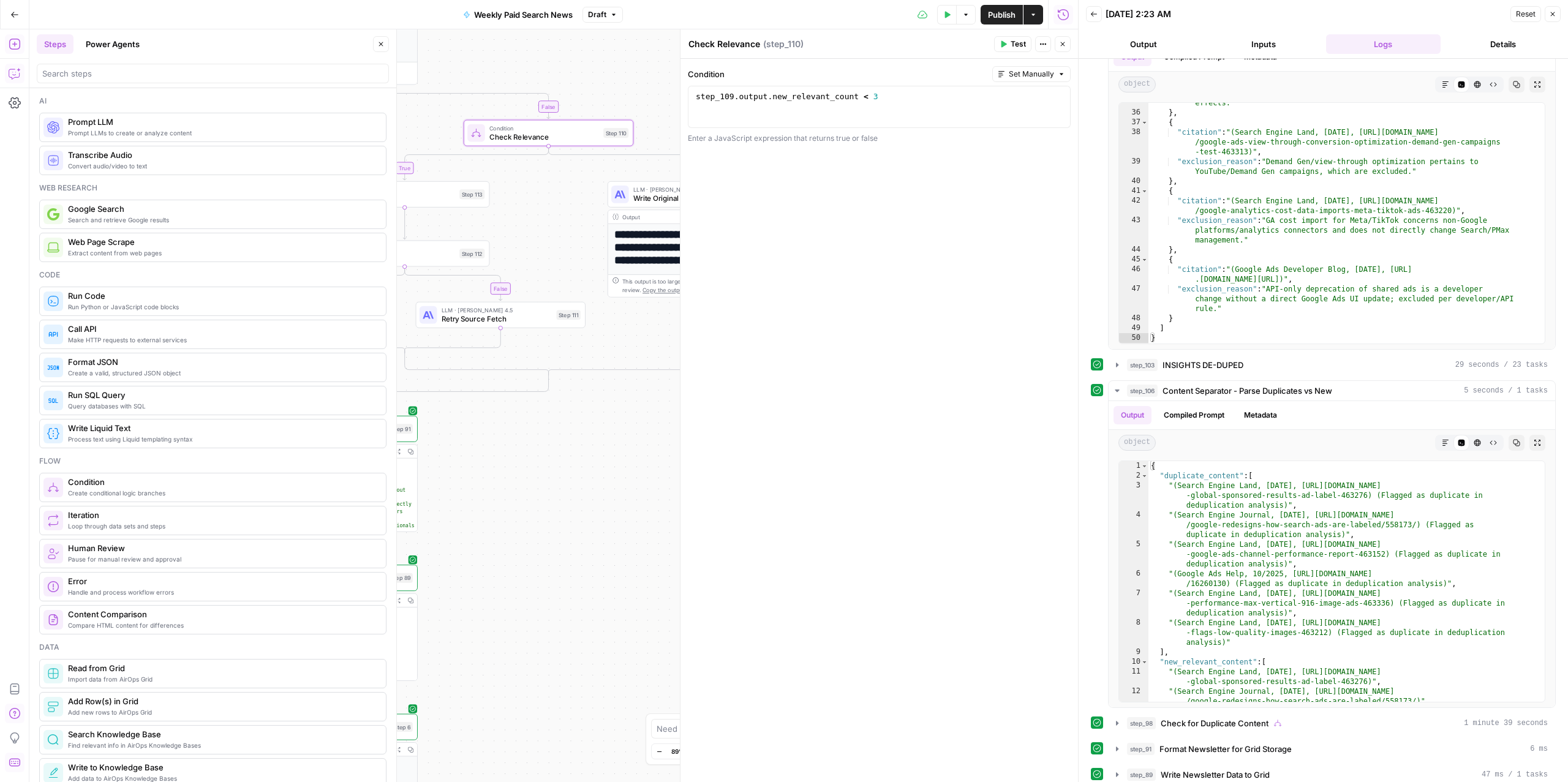
click at [728, 40] on textarea "Check Relevance" at bounding box center [724, 44] width 71 height 12
type textarea "Irrelevant?"
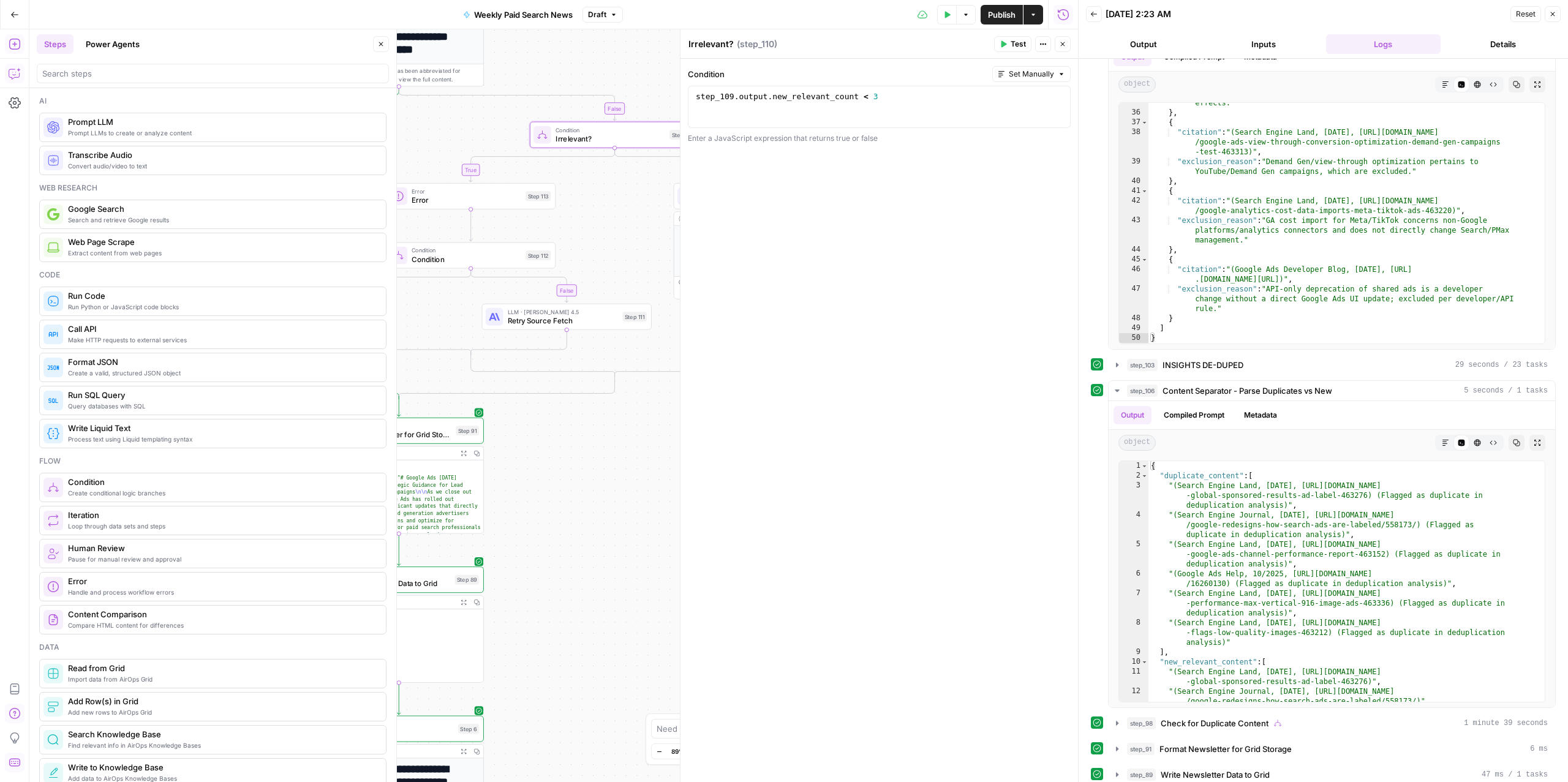
drag, startPoint x: 612, startPoint y: 69, endPoint x: 678, endPoint y: 71, distance: 66.0
click at [678, 71] on body "ConsumerAffairs New Home Browse Insights Opportunities Your Data Recent Grids P…" at bounding box center [784, 391] width 1568 height 782
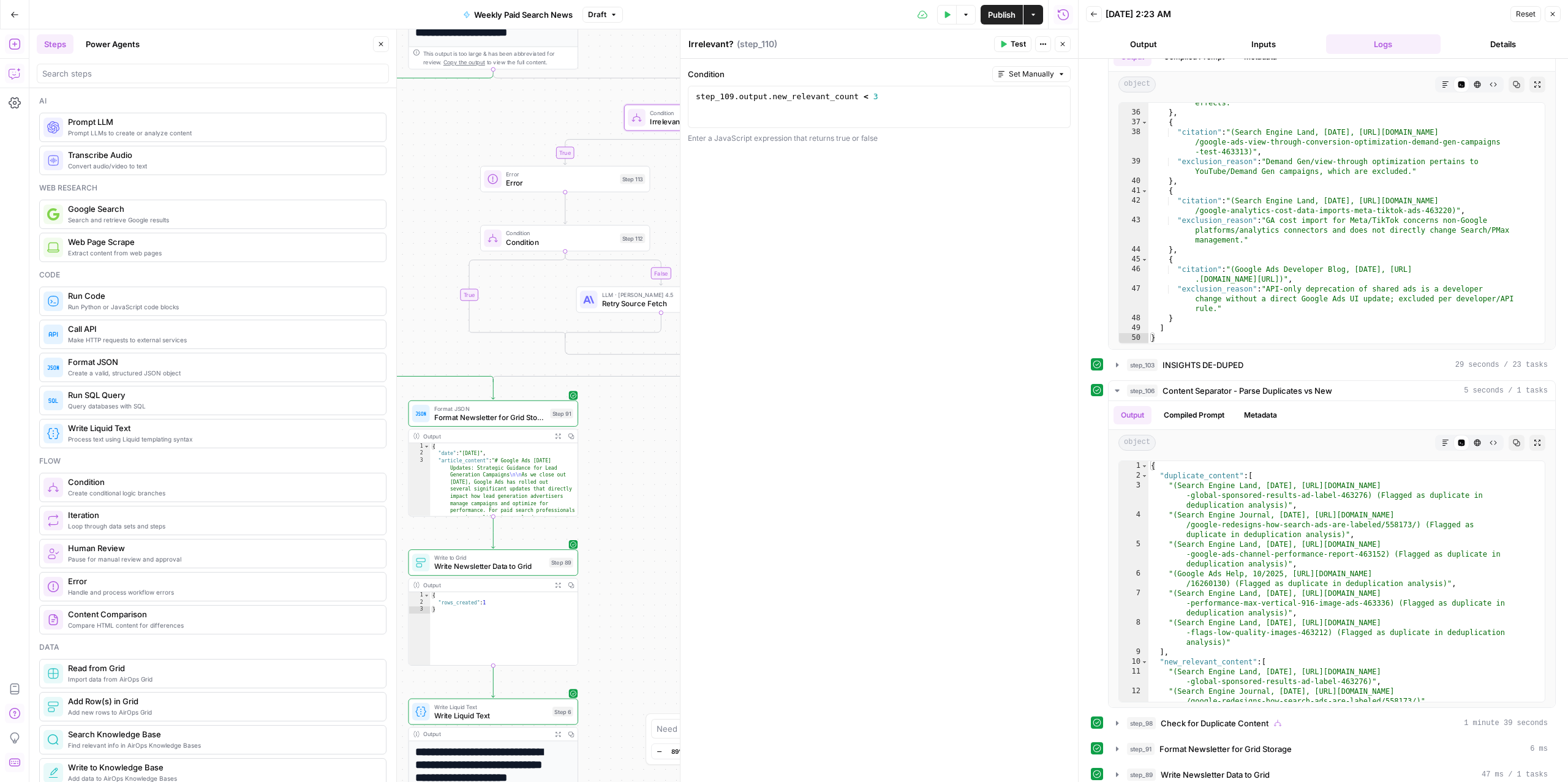
drag, startPoint x: 608, startPoint y: 212, endPoint x: 702, endPoint y: 194, distance: 95.7
click at [702, 194] on body "ConsumerAffairs New Home Browse Insights Opportunities Your Data Recent Grids P…" at bounding box center [784, 391] width 1568 height 782
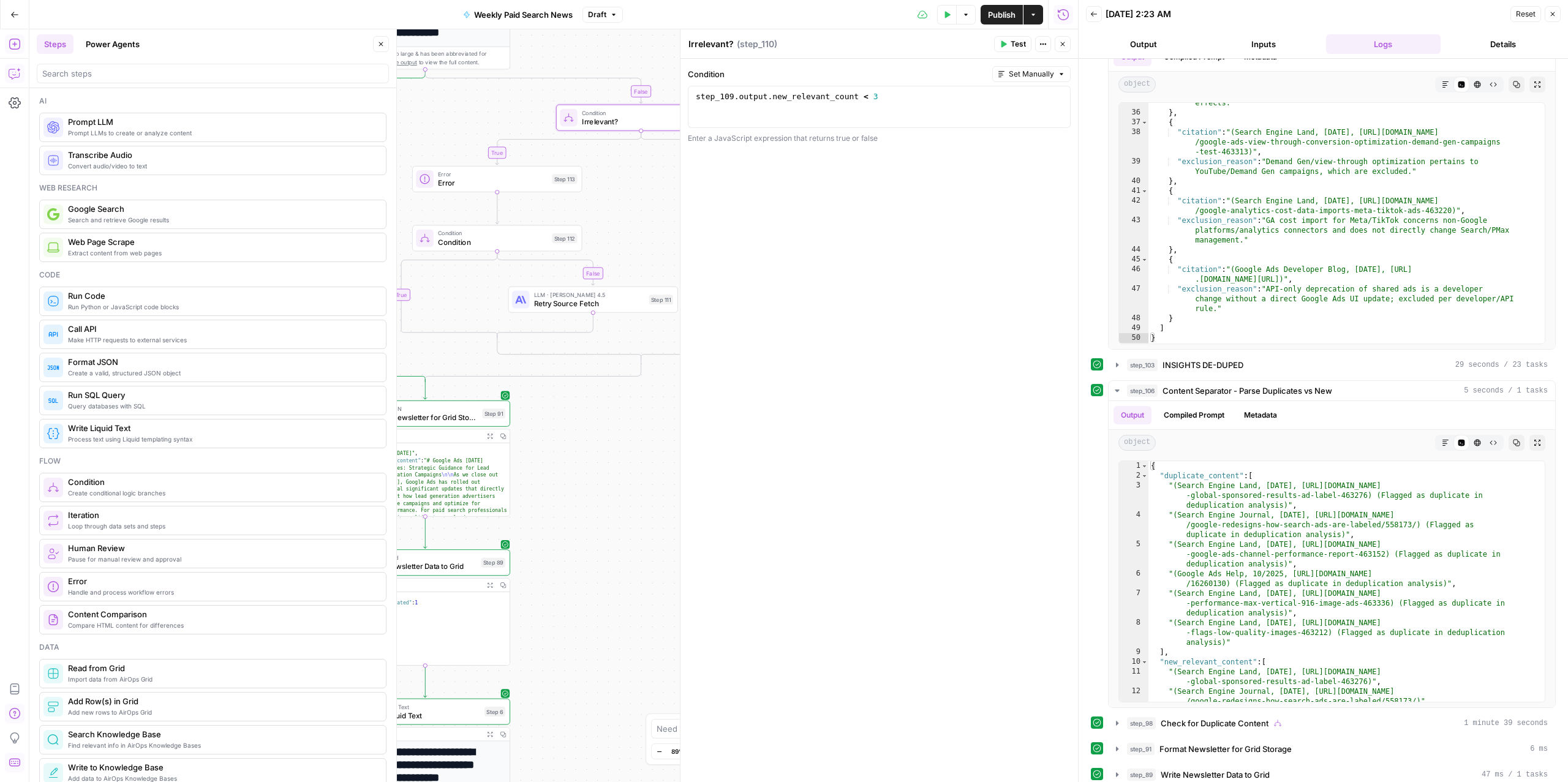
drag, startPoint x: 662, startPoint y: 208, endPoint x: 595, endPoint y: 208, distance: 67.0
click at [595, 208] on div "true false false false true true Workflow Input Settings Inputs Read from Grid …" at bounding box center [553, 405] width 1049 height 752
click at [514, 162] on icon "button" at bounding box center [514, 158] width 8 height 8
click at [749, 146] on span "Delete Step" at bounding box center [751, 141] width 48 height 12
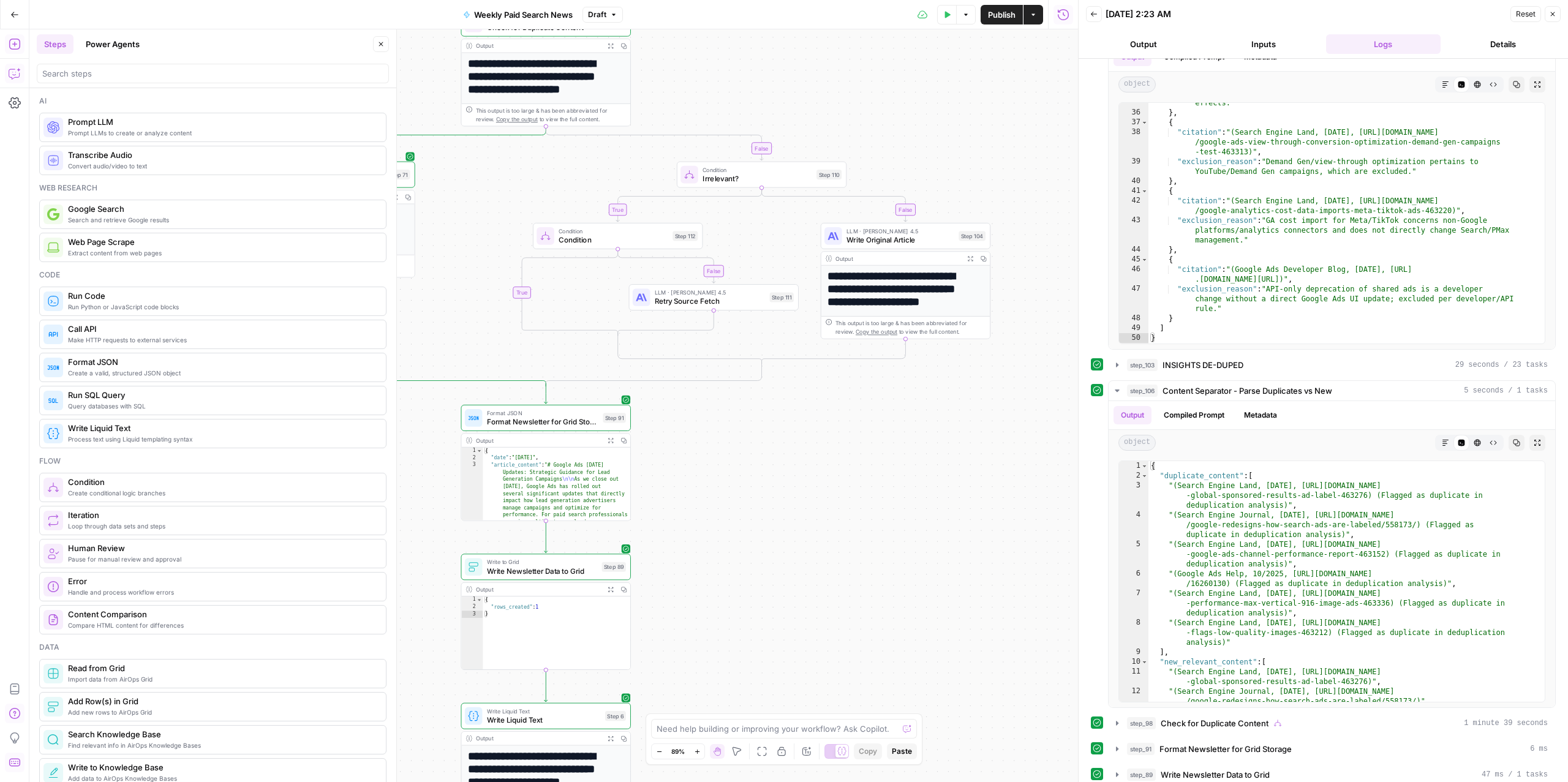
drag, startPoint x: 875, startPoint y: 96, endPoint x: 994, endPoint y: 148, distance: 129.9
click at [995, 149] on div "true false false false true true Workflow Input Settings Inputs Read from Grid …" at bounding box center [553, 405] width 1049 height 752
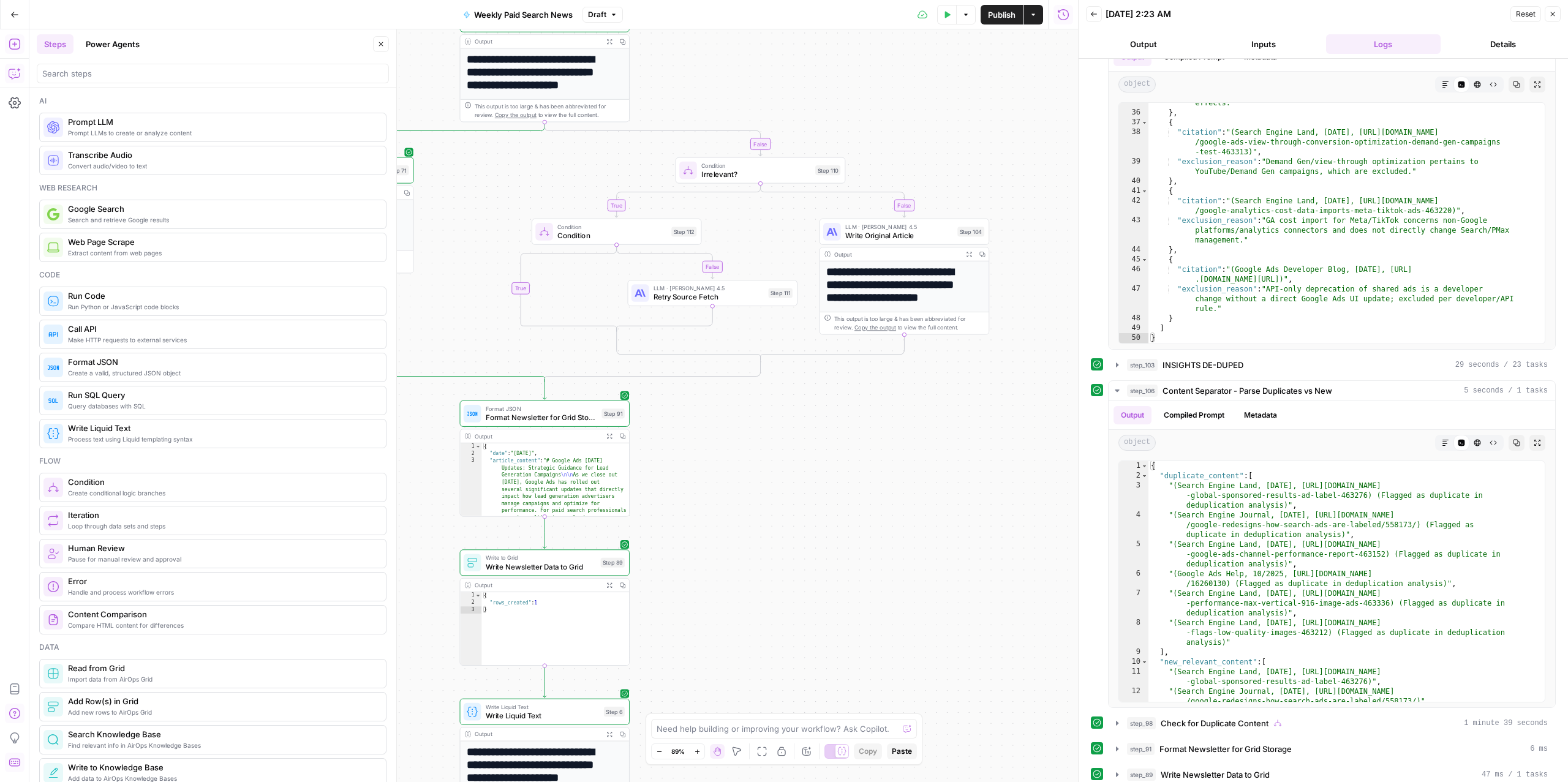
click at [591, 236] on span "Condition" at bounding box center [612, 235] width 109 height 11
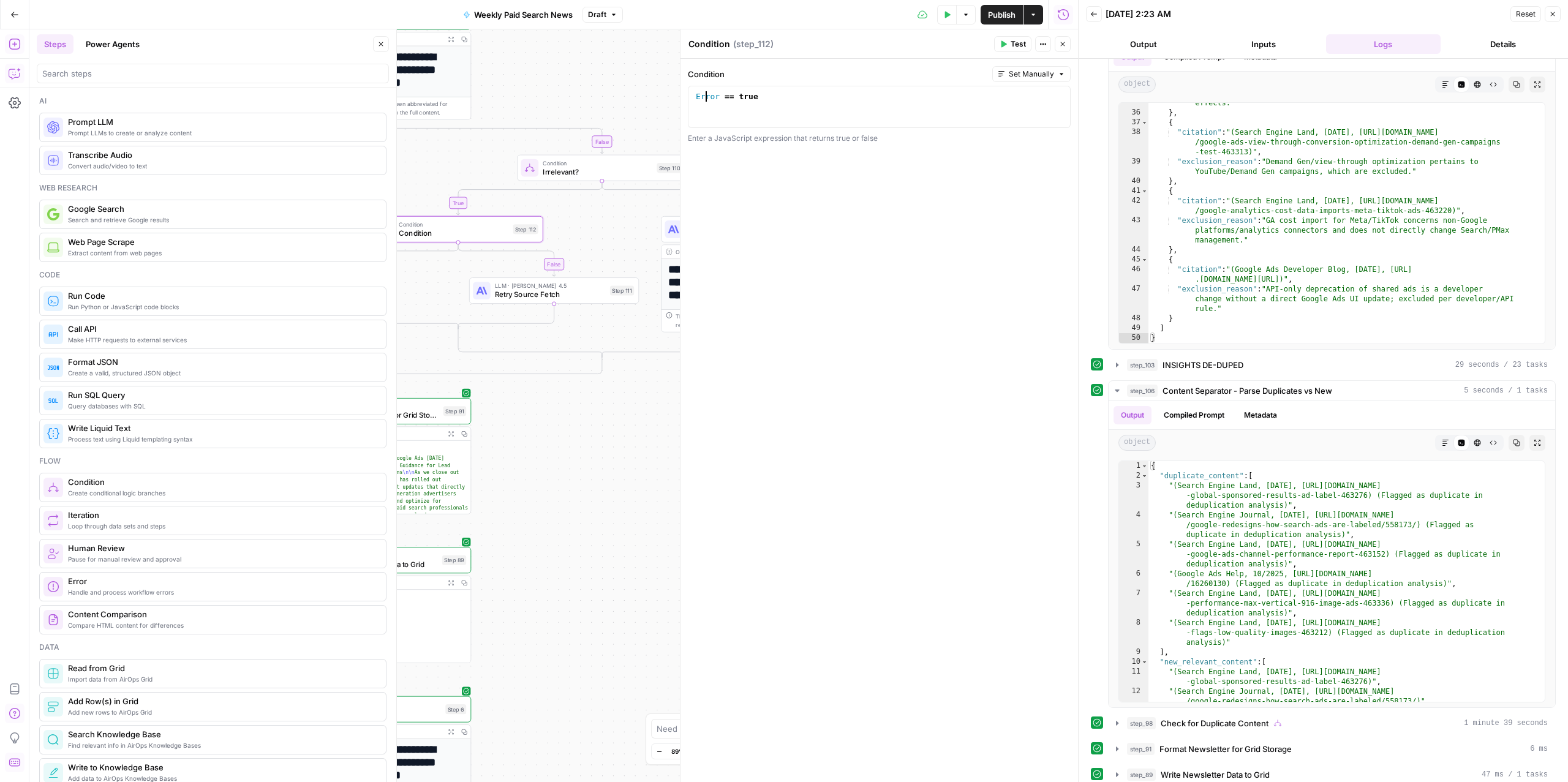
click at [706, 101] on div "Error == true" at bounding box center [879, 117] width 372 height 52
type textarea "**********"
click at [579, 223] on div "true false false false true true Workflow Input Settings Inputs Read from Grid …" at bounding box center [553, 405] width 1049 height 752
click at [575, 168] on span "Irrelevant?" at bounding box center [597, 171] width 109 height 11
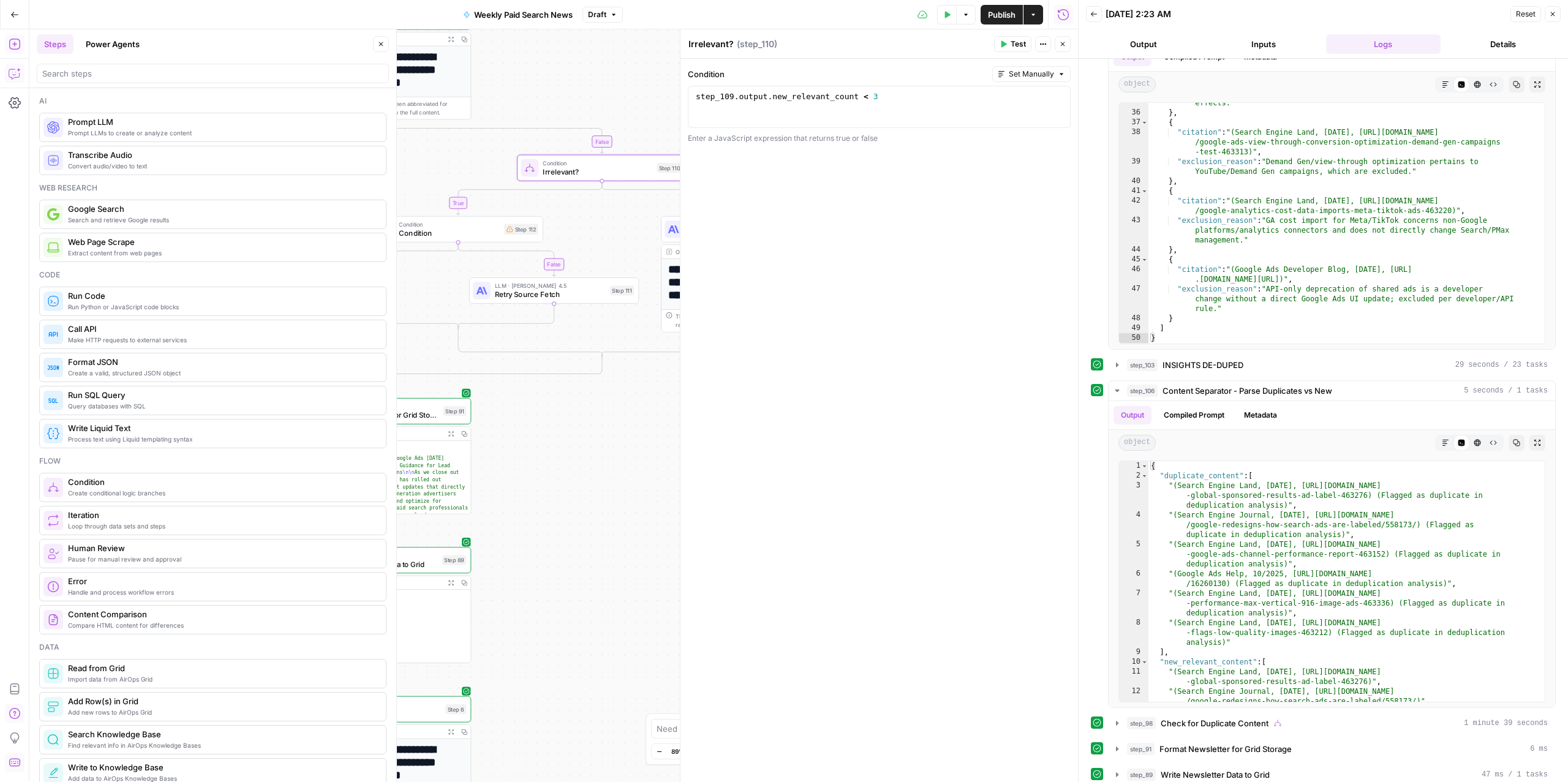
click at [461, 235] on span "Condition" at bounding box center [449, 233] width 101 height 11
click at [731, 100] on div "step_110 == true" at bounding box center [879, 117] width 372 height 52
click at [734, 96] on div "step_110 == true" at bounding box center [879, 117] width 372 height 52
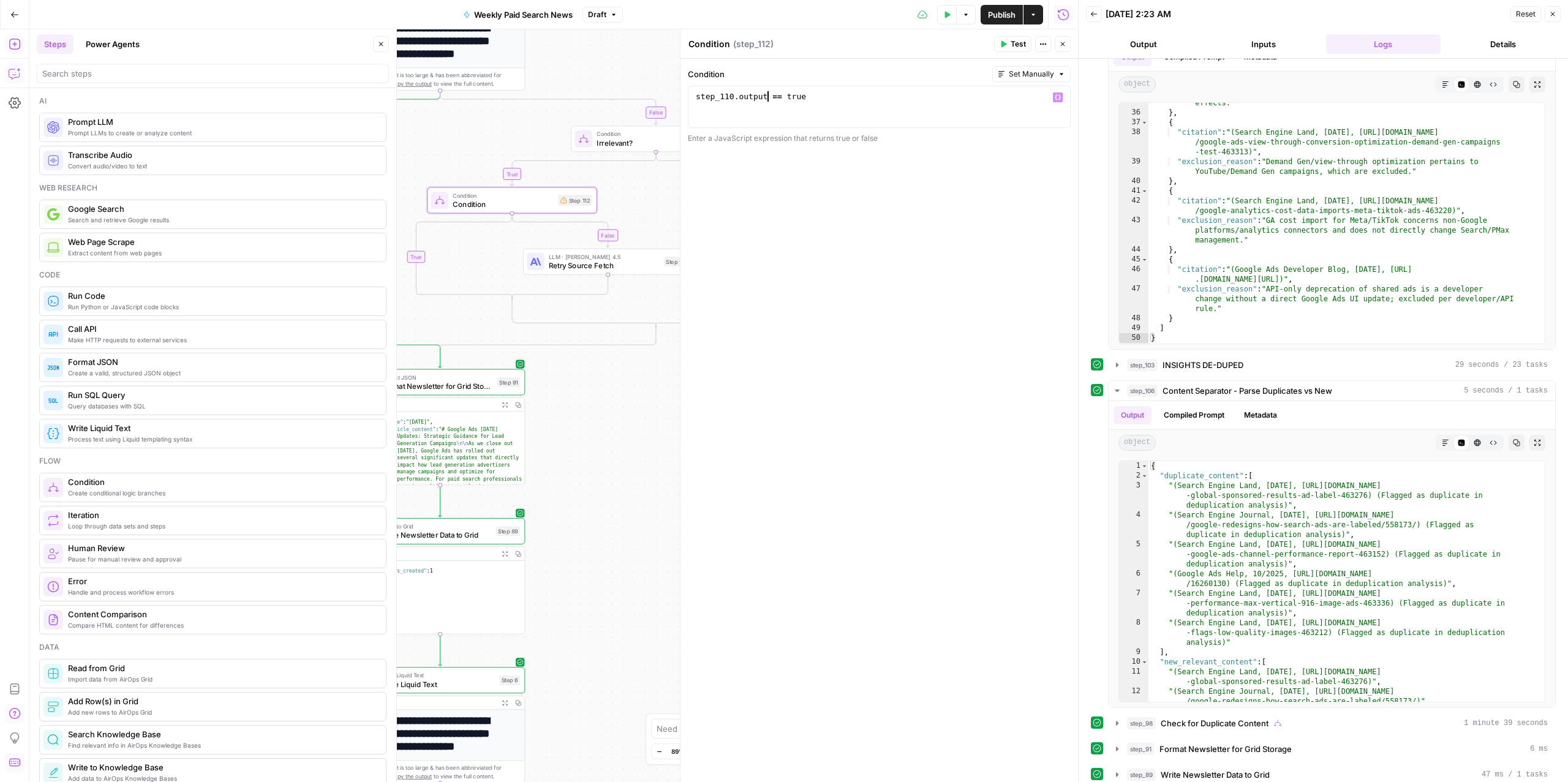
type textarea "**********"
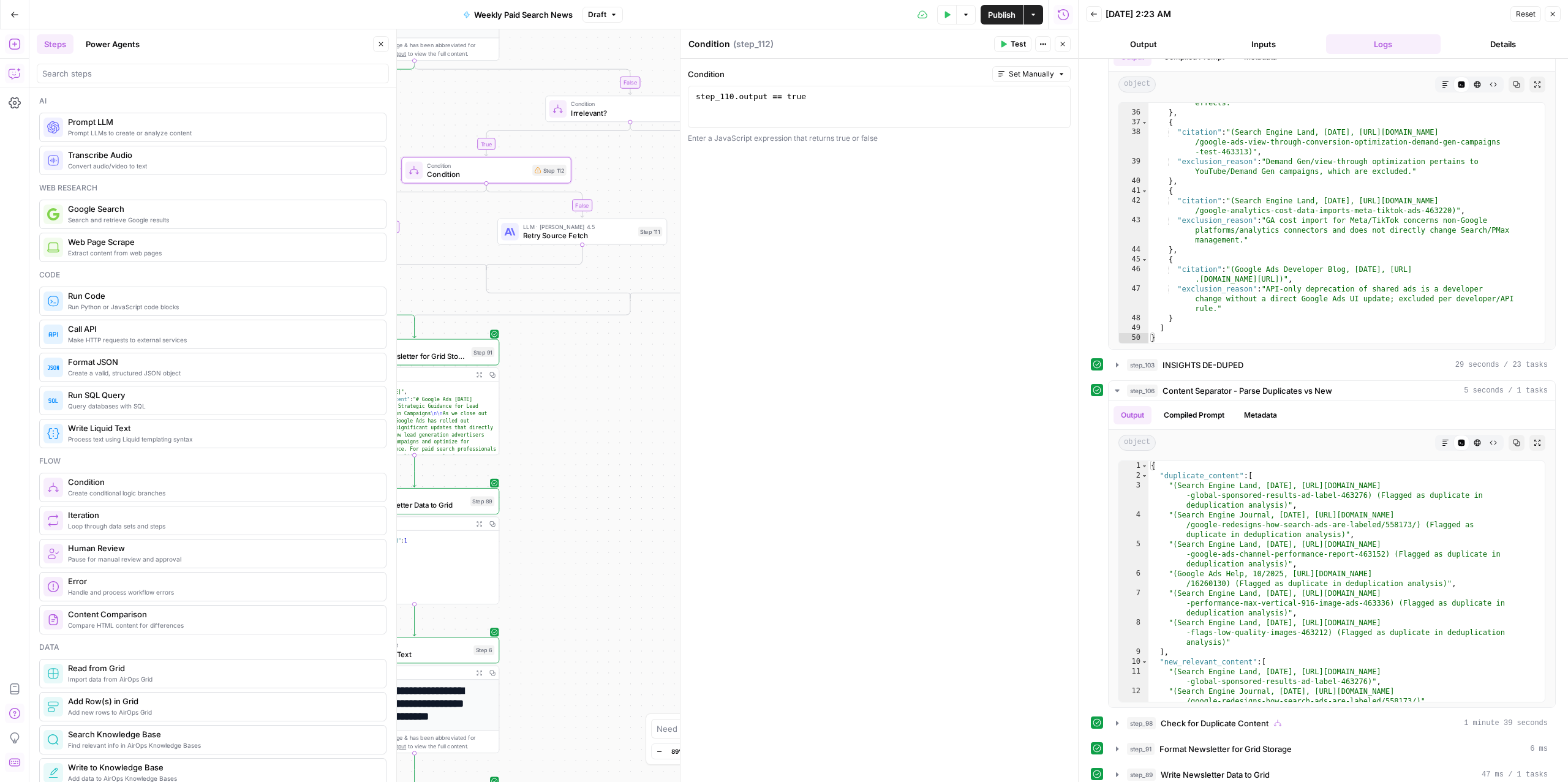
drag, startPoint x: 602, startPoint y: 429, endPoint x: 576, endPoint y: 399, distance: 39.7
click at [576, 399] on div "true false false false true true Workflow Input Settings Inputs Read from Grid …" at bounding box center [553, 405] width 1049 height 752
drag, startPoint x: 806, startPoint y: 97, endPoint x: 773, endPoint y: 99, distance: 33.1
click at [773, 99] on div "step_110 . output == true" at bounding box center [879, 117] width 372 height 52
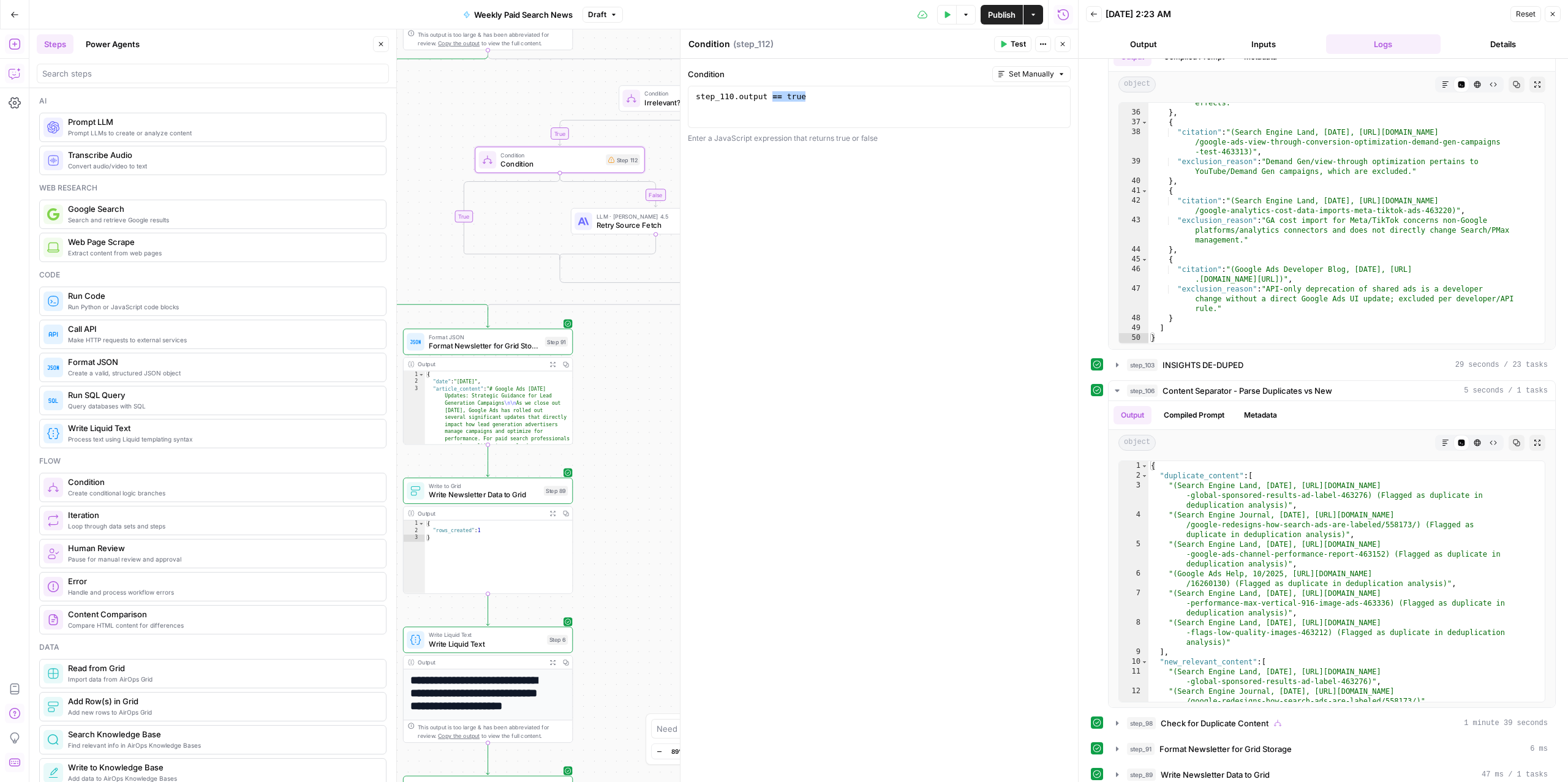
drag, startPoint x: 653, startPoint y: 56, endPoint x: 725, endPoint y: 46, distance: 72.7
click at [725, 46] on body "ConsumerAffairs New Home Browse Insights Opportunities Your Data Recent Grids P…" at bounding box center [784, 391] width 1568 height 782
click at [805, 98] on div "step_110 . output == true" at bounding box center [879, 117] width 372 height 52
drag, startPoint x: 811, startPoint y: 98, endPoint x: 774, endPoint y: 101, distance: 37.1
click at [774, 101] on div "step_110 . output == true" at bounding box center [879, 117] width 372 height 52
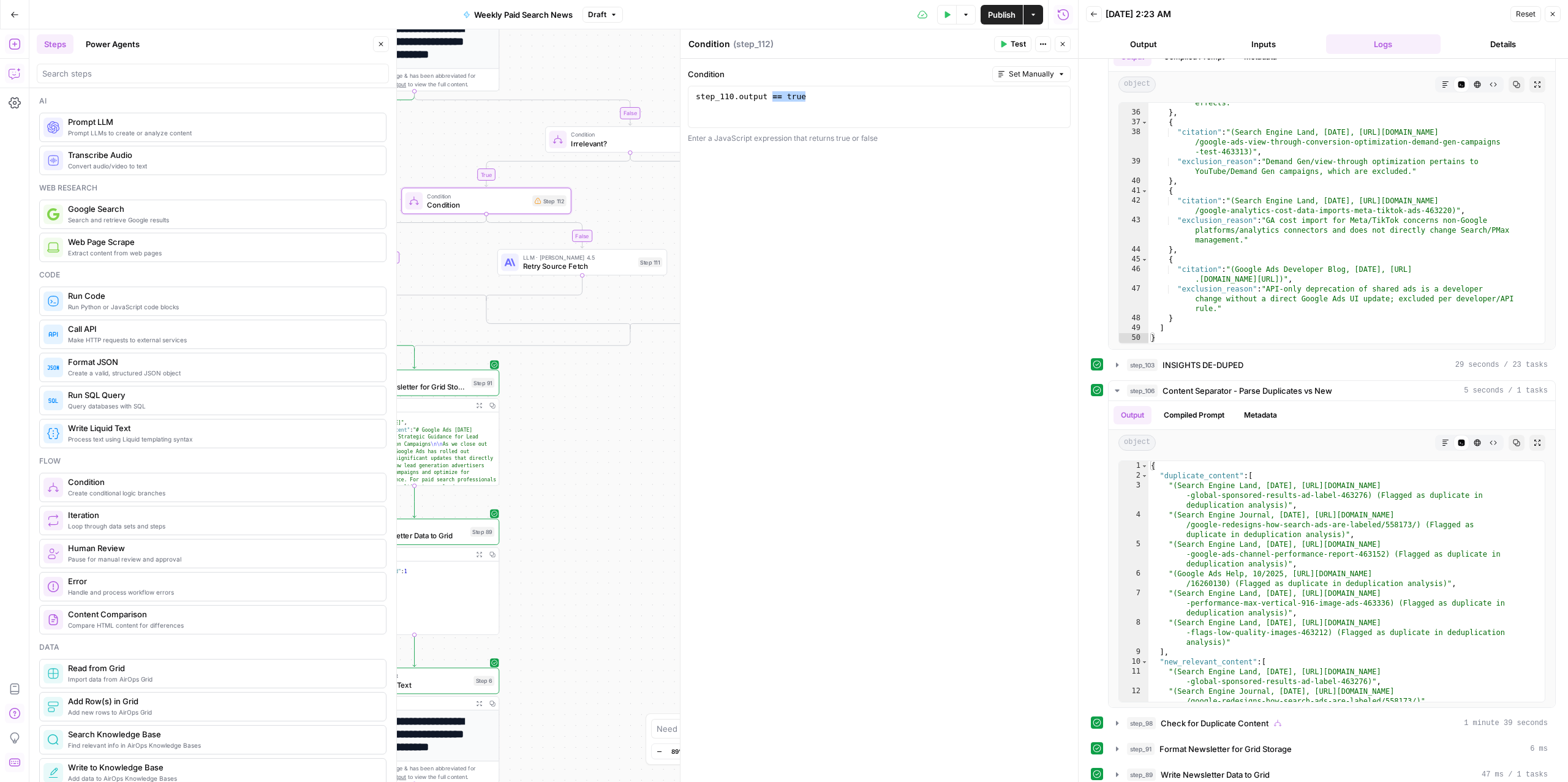
drag, startPoint x: 511, startPoint y: 109, endPoint x: 443, endPoint y: 146, distance: 77.4
click at [443, 146] on div "true false false false true true Workflow Input Settings Inputs Read from Grid …" at bounding box center [553, 405] width 1049 height 752
click at [614, 142] on span "Irrelevant?" at bounding box center [625, 143] width 109 height 11
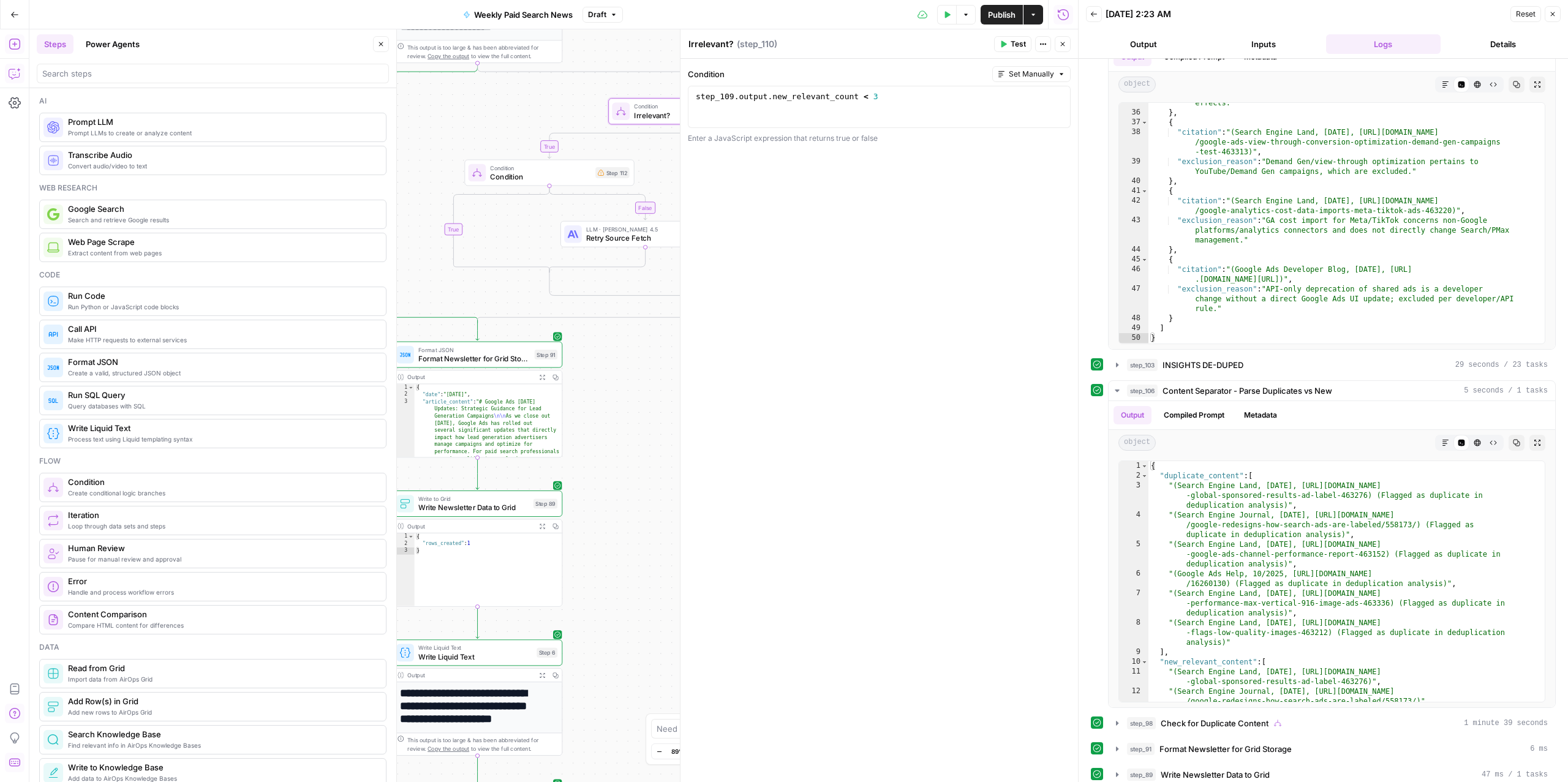
drag, startPoint x: 616, startPoint y: 75, endPoint x: 679, endPoint y: 47, distance: 68.9
click at [679, 47] on body "ConsumerAffairs New Home Browse Insights Opportunities Your Data Recent Grids P…" at bounding box center [784, 391] width 1568 height 782
